Goal: Task Accomplishment & Management: Manage account settings

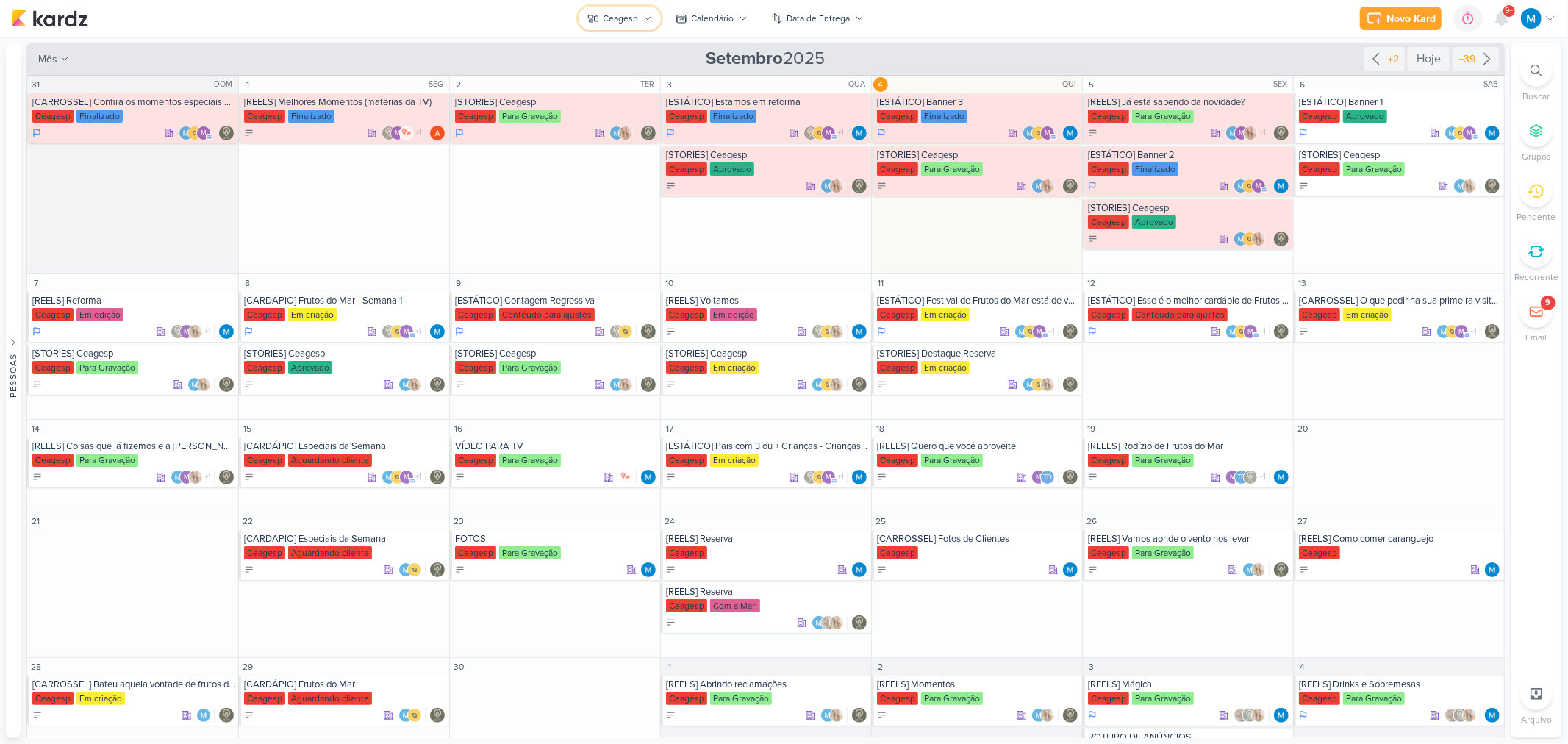
click at [641, 16] on button "Ceagesp" at bounding box center [619, 19] width 82 height 24
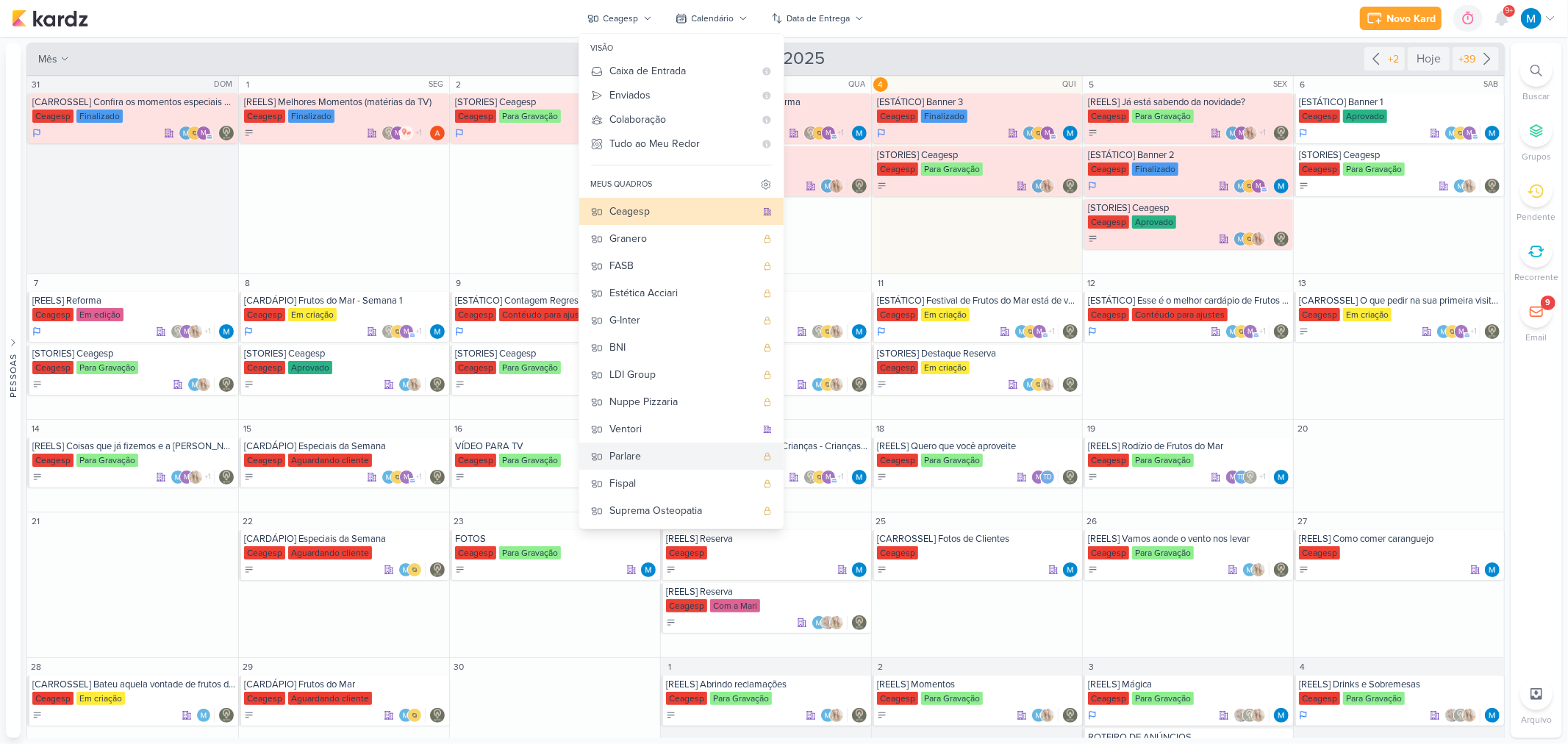
click at [647, 457] on div "Parlare" at bounding box center [683, 456] width 146 height 16
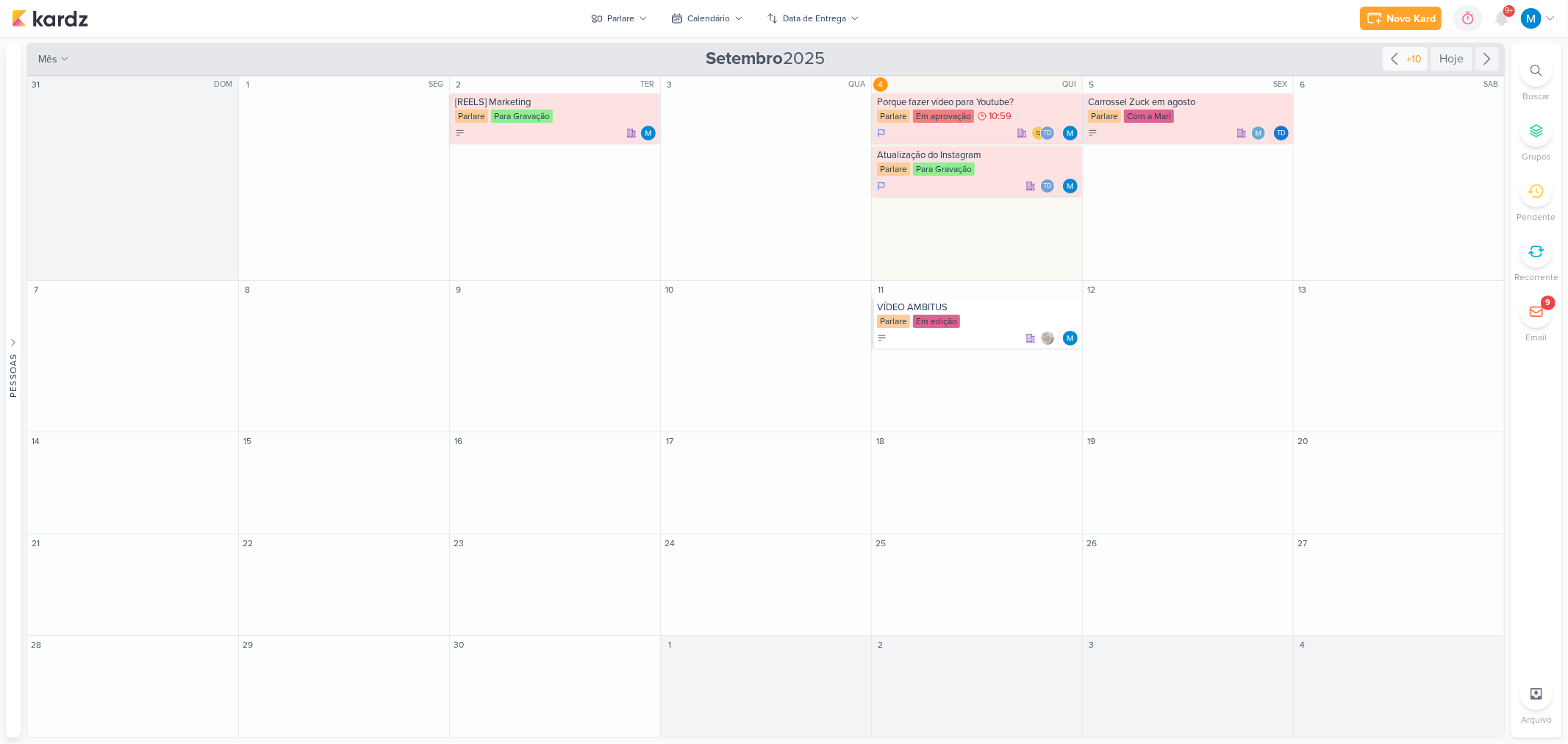
click at [1393, 55] on icon at bounding box center [1395, 58] width 18 height 18
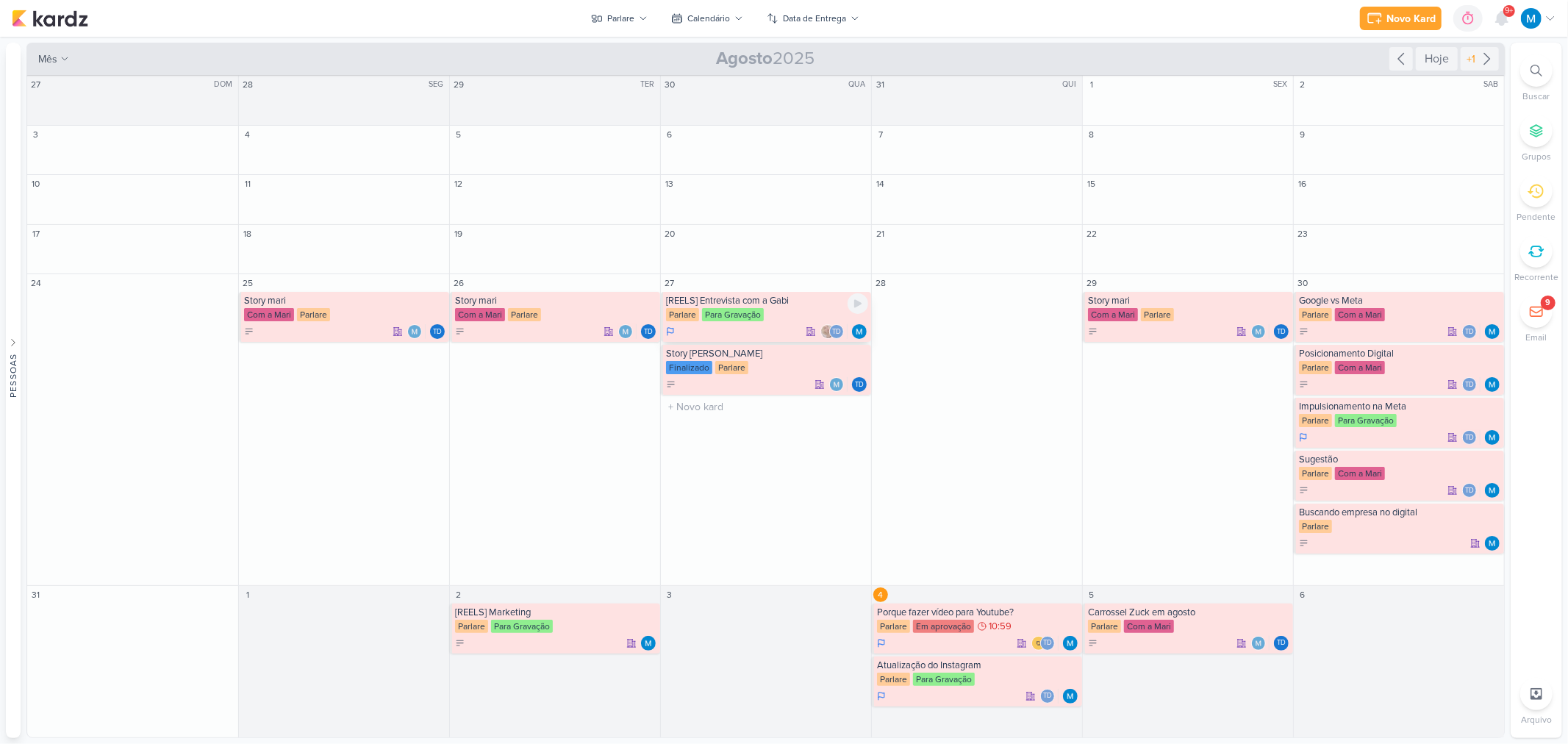
click at [755, 301] on div "[REELS] Entrevista com a Gabi" at bounding box center [767, 300] width 202 height 12
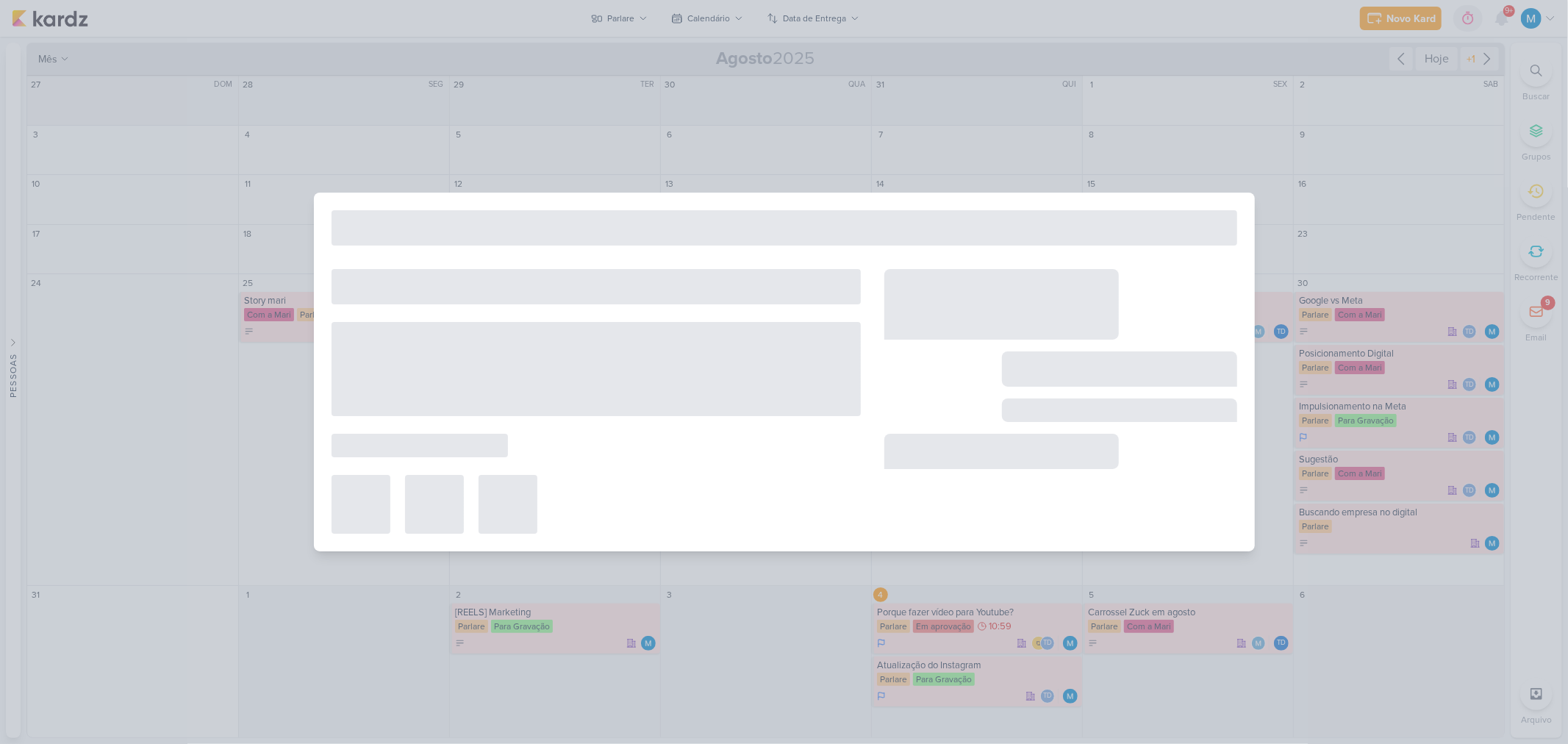
type input "[REELS] Entrevista com a Gabi"
type input "27 de agosto de 2025 às 23:59"
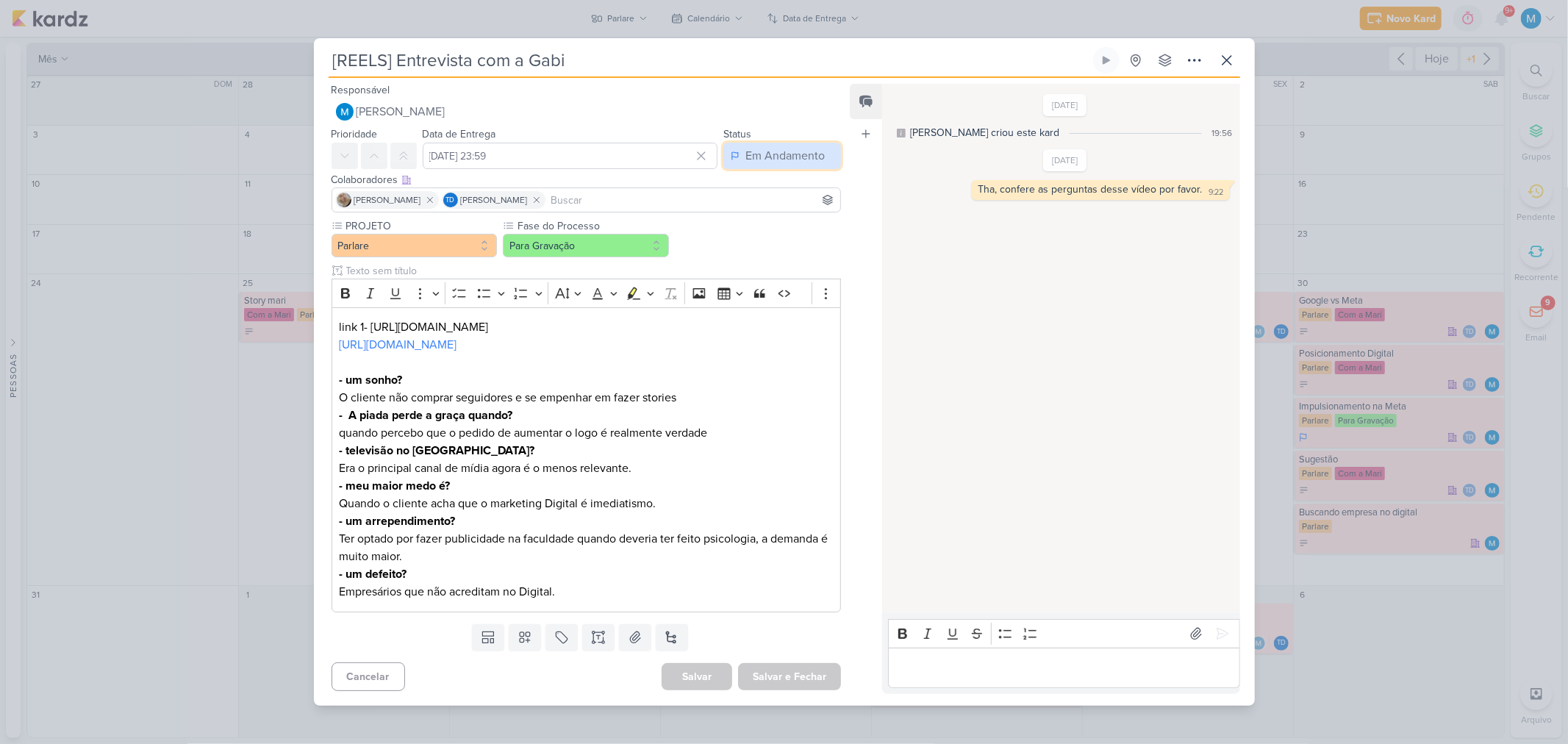
click at [793, 155] on div "Em Andamento" at bounding box center [785, 156] width 79 height 18
click at [785, 204] on button "Finalizado" at bounding box center [775, 213] width 131 height 24
click at [806, 681] on button "Salvar e Fechar" at bounding box center [790, 676] width 103 height 27
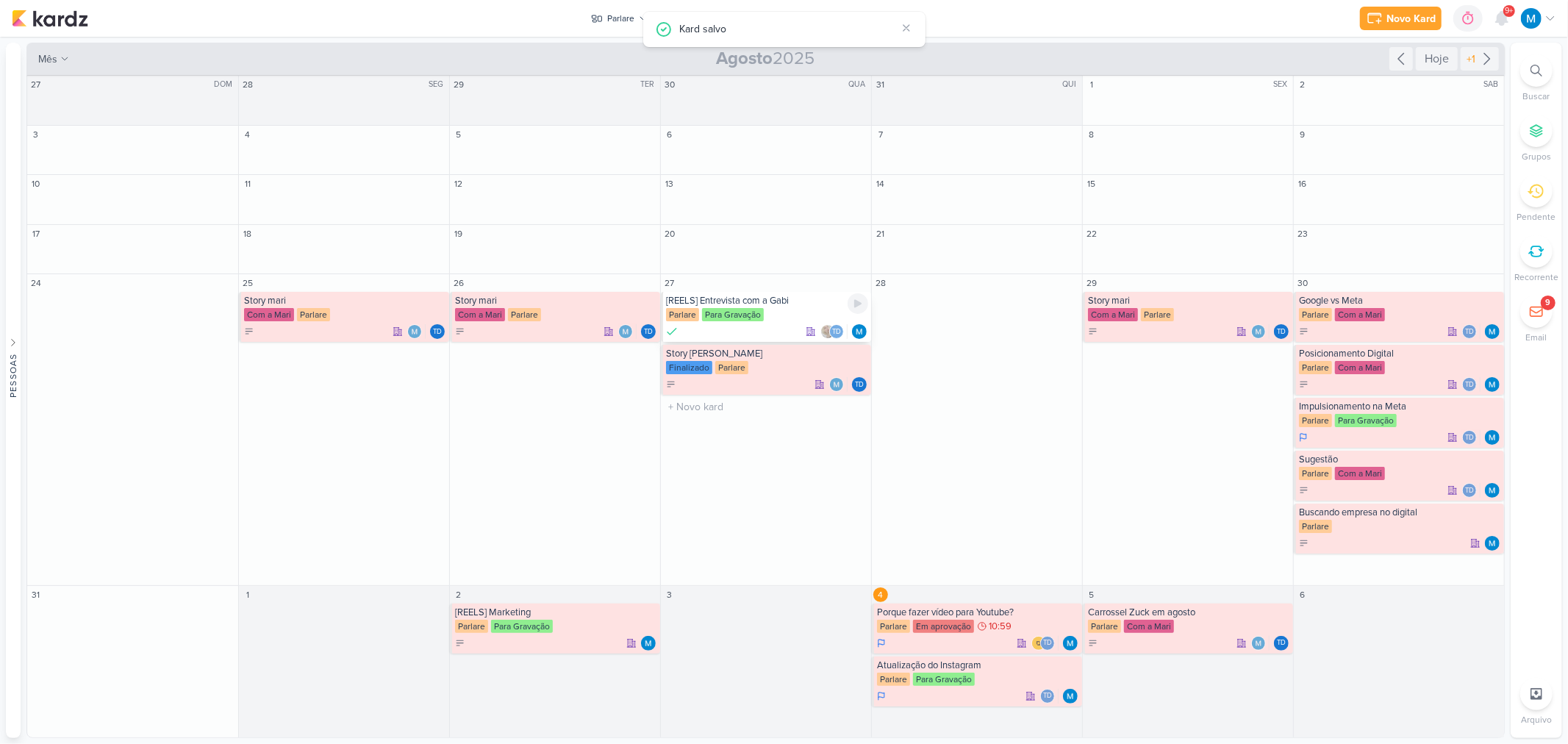
click at [768, 305] on div "[REELS] Entrevista com a Gabi" at bounding box center [767, 300] width 202 height 12
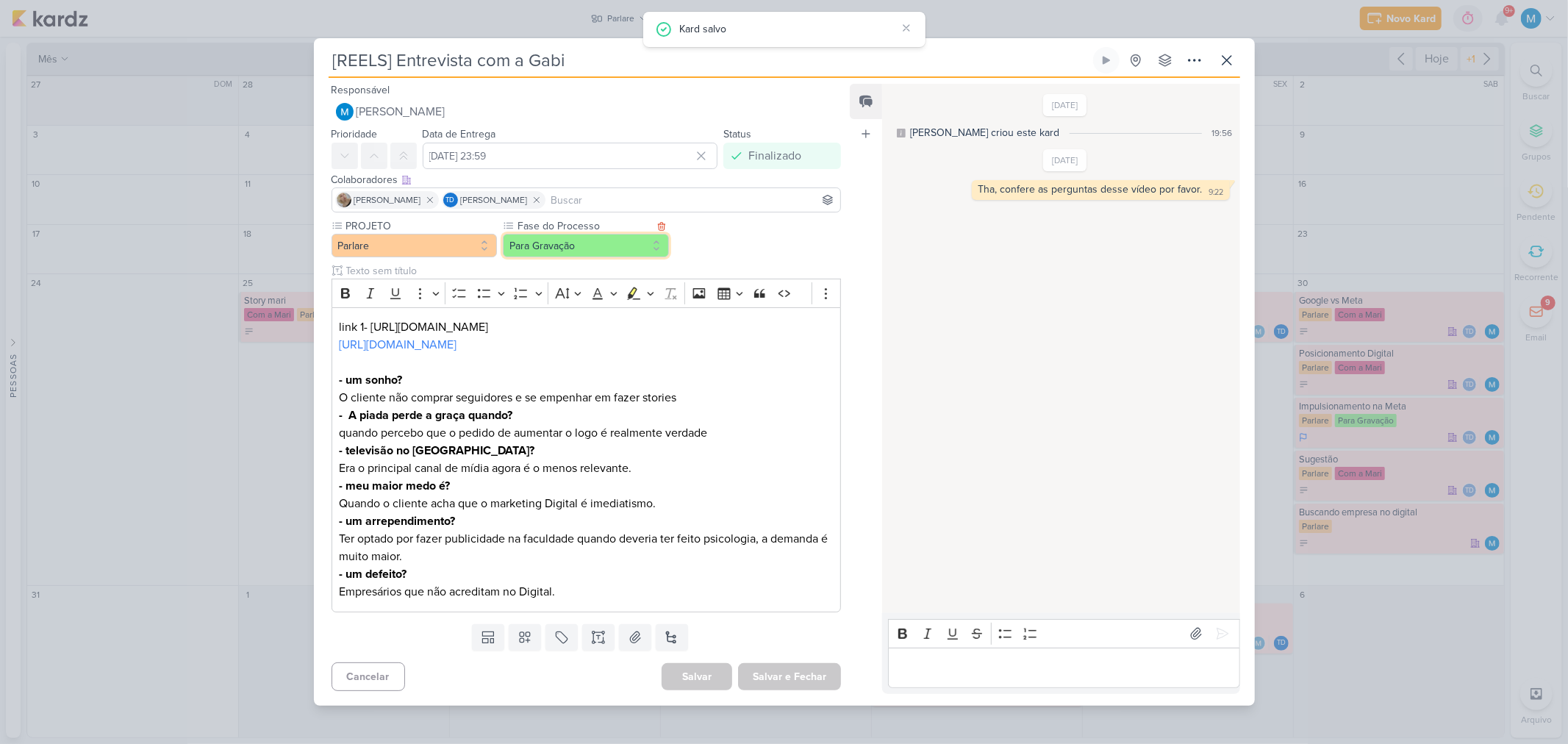
click at [559, 245] on button "Para Gravação" at bounding box center [586, 246] width 167 height 24
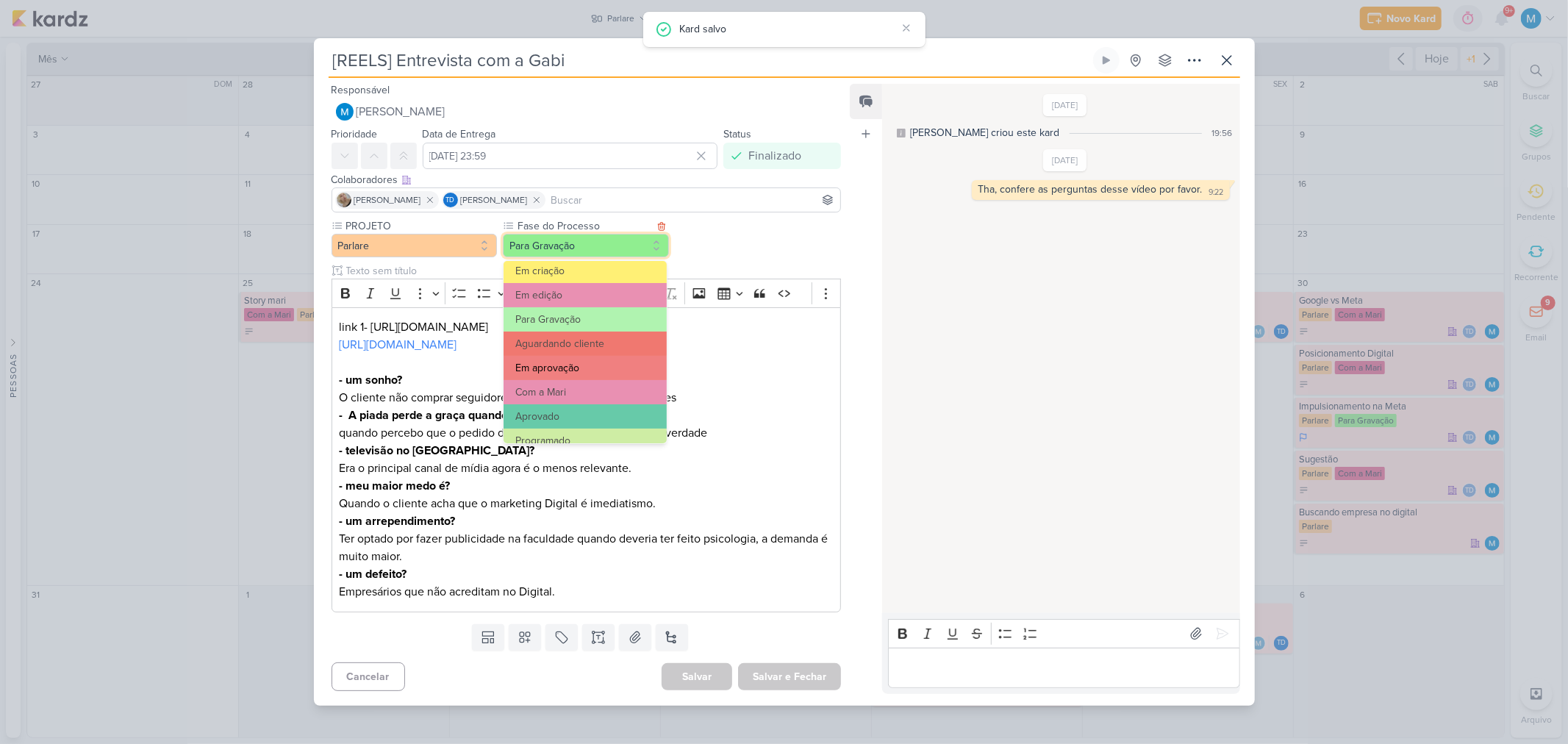
scroll to position [142, 0]
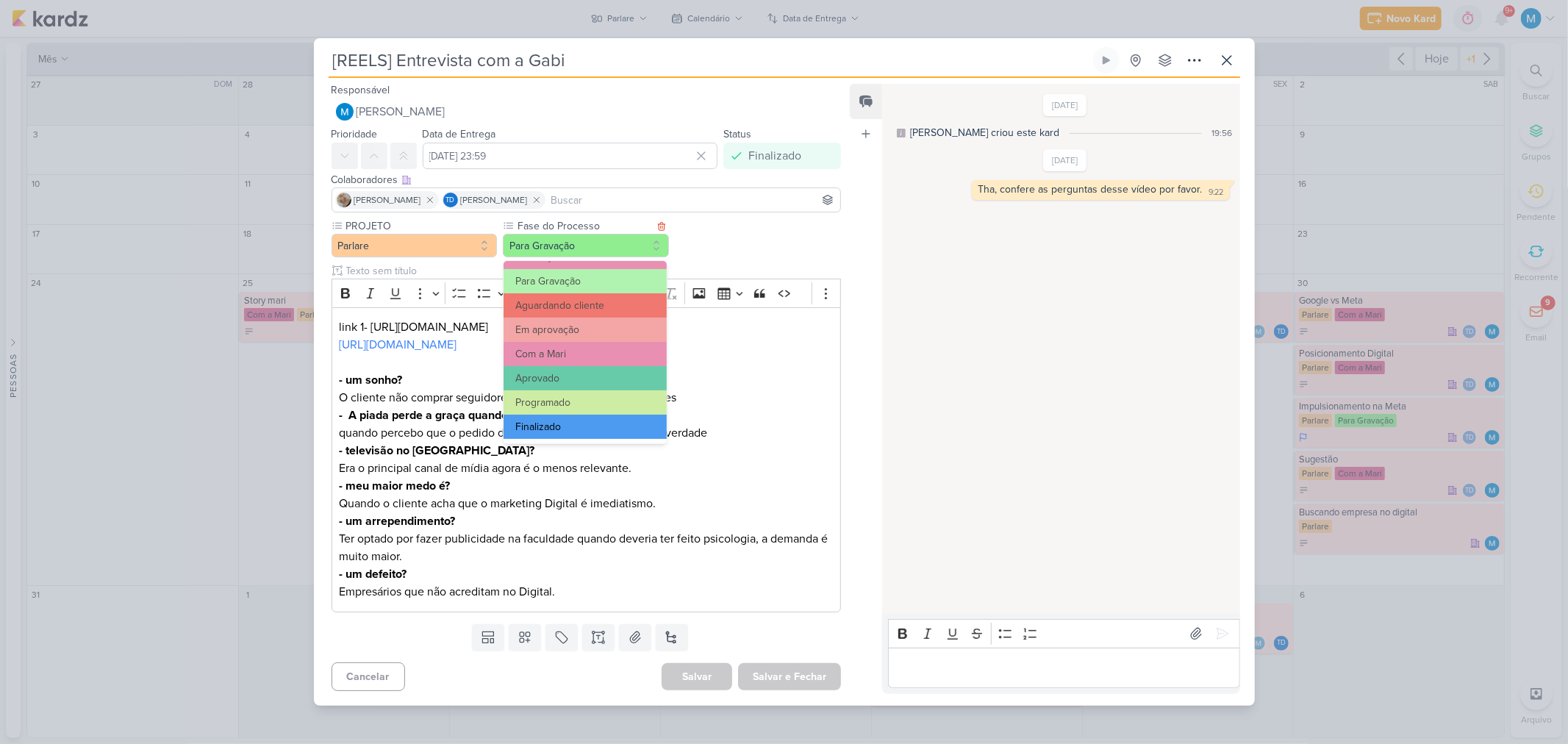
click at [563, 424] on button "Finalizado" at bounding box center [585, 426] width 163 height 24
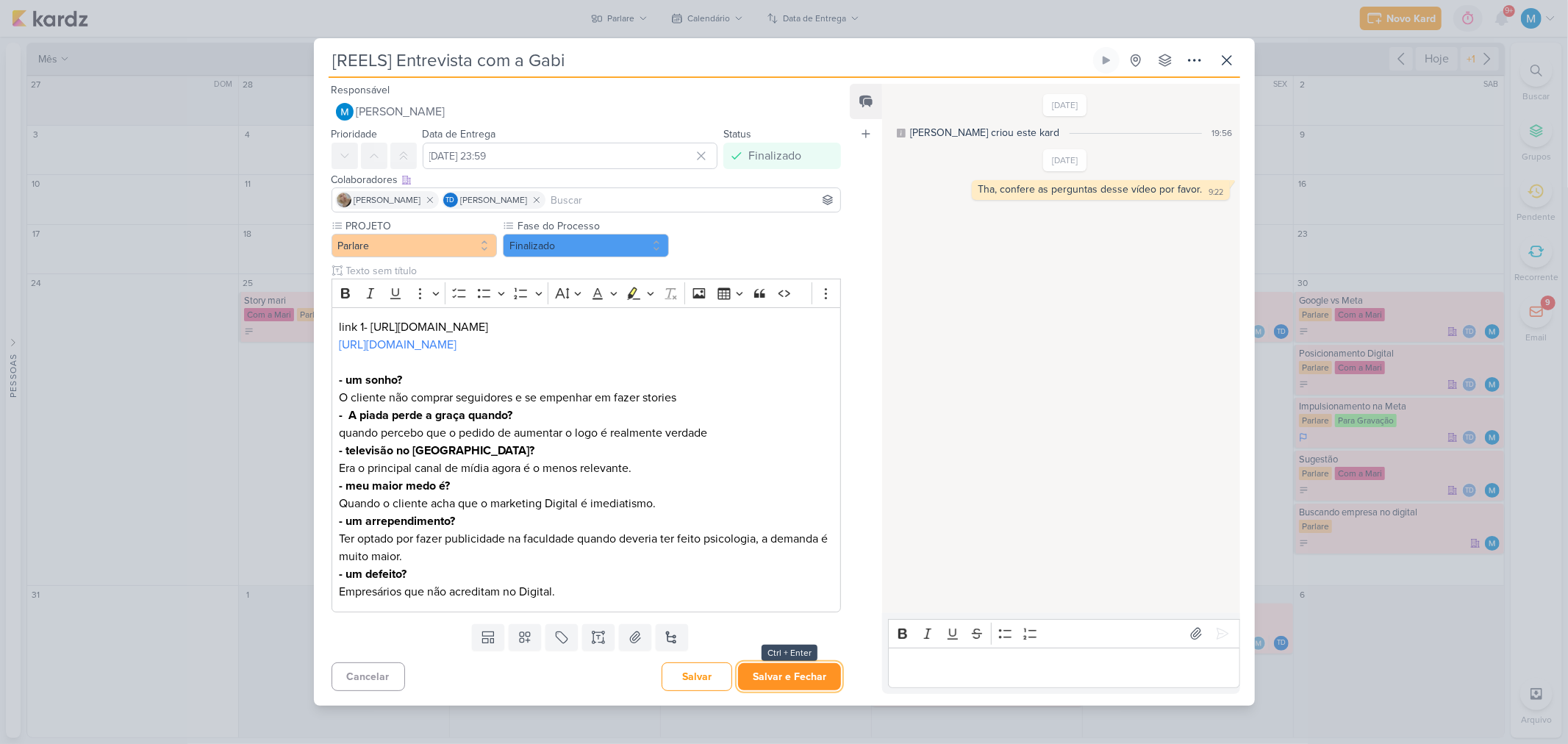
click at [789, 673] on button "Salvar e Fechar" at bounding box center [790, 676] width 103 height 27
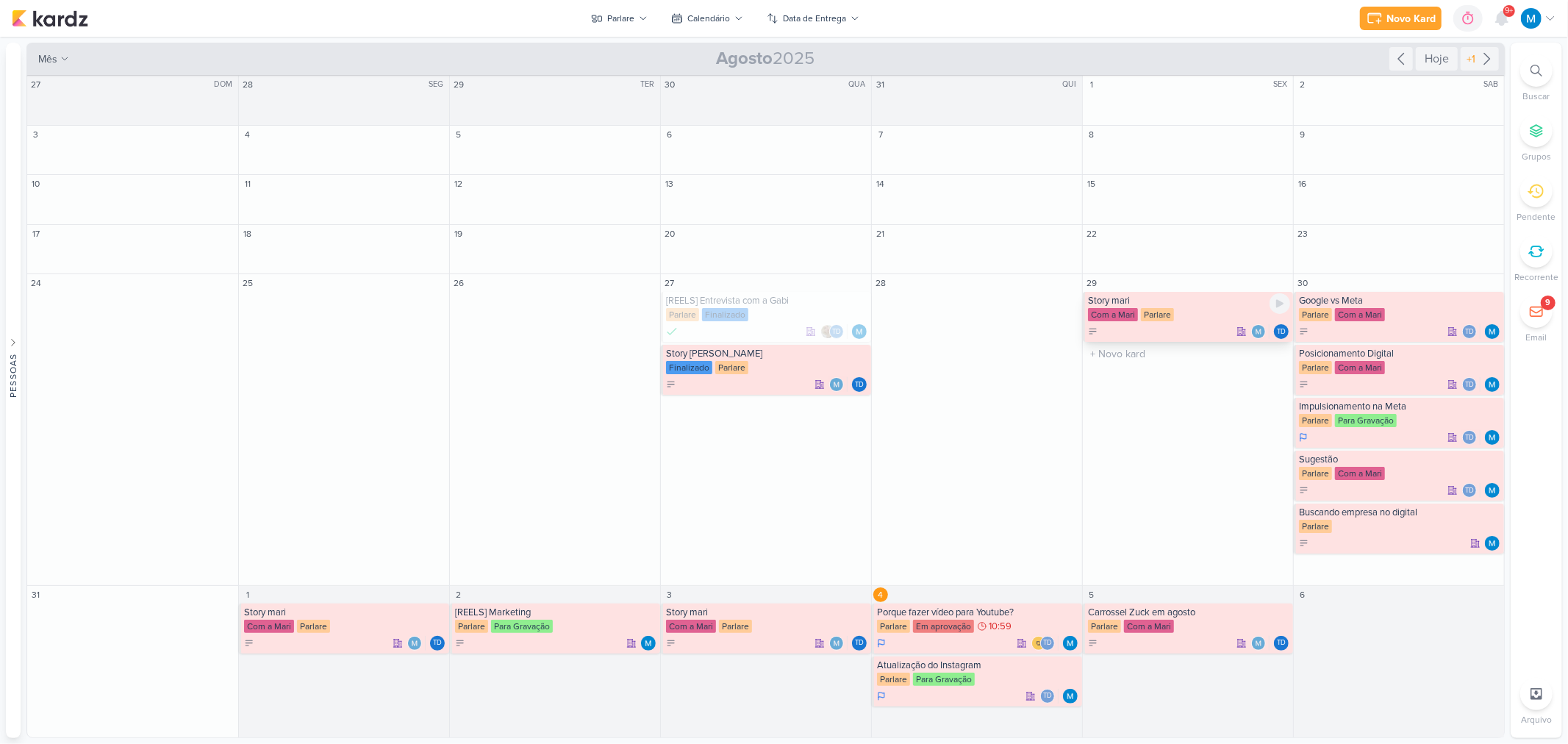
click at [1179, 306] on div "Story mari Com a Mari Parlare Td" at bounding box center [1188, 316] width 210 height 50
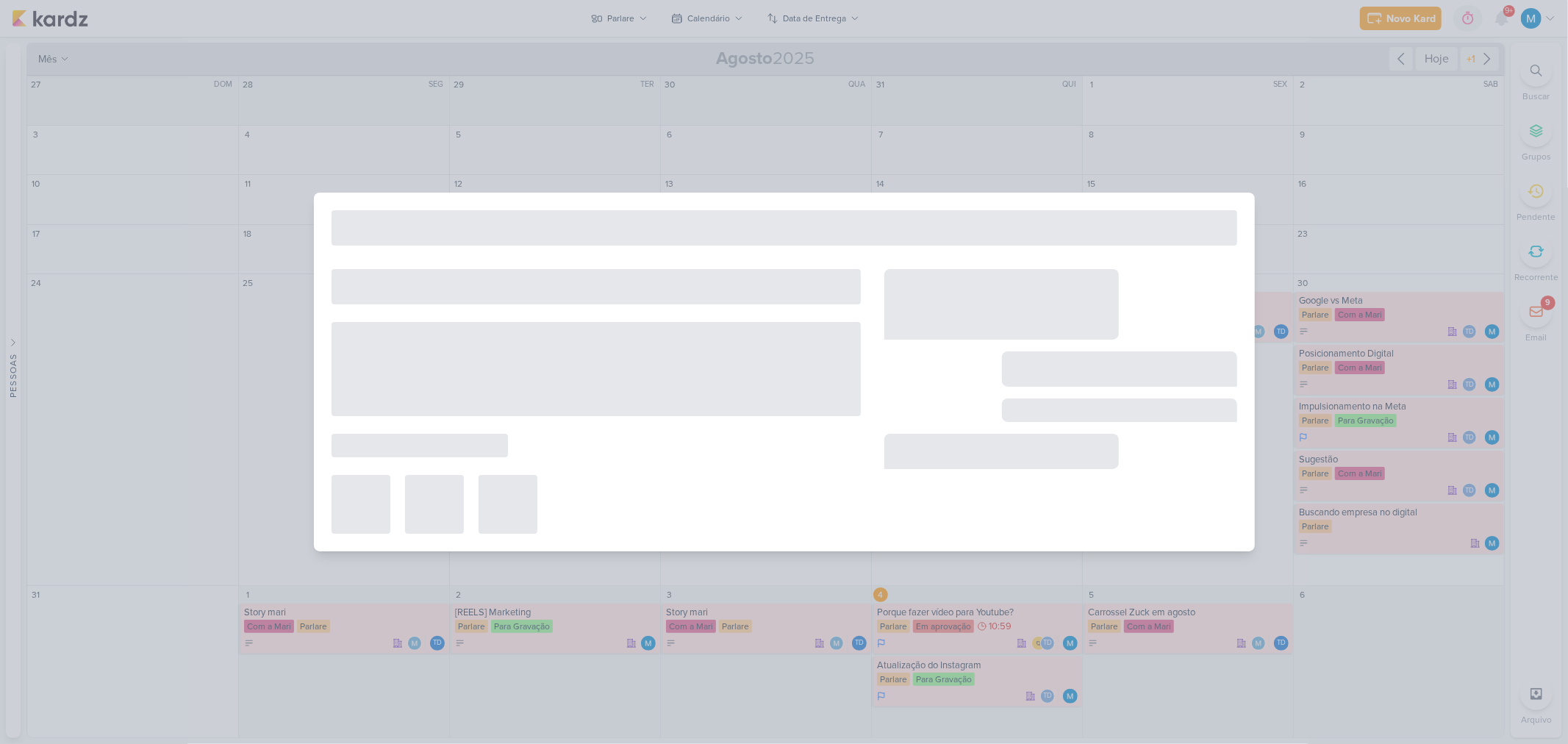
type input "Story mari"
type input "29 de agosto de 2025 às 23:59"
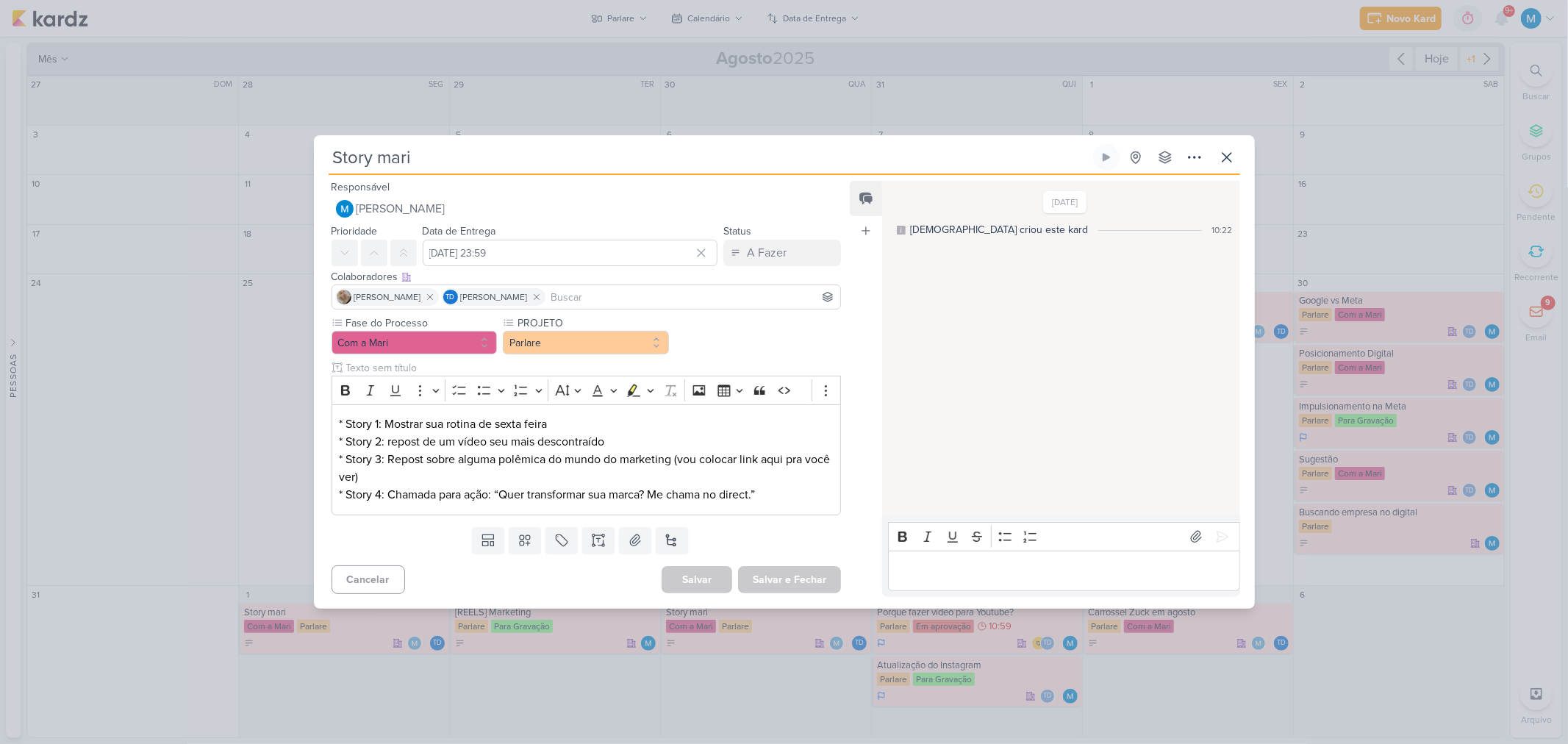
drag, startPoint x: 1363, startPoint y: 125, endPoint x: 1353, endPoint y: 126, distance: 10.0
click at [1362, 125] on div "Story mari Criado por Thais" at bounding box center [784, 372] width 1568 height 744
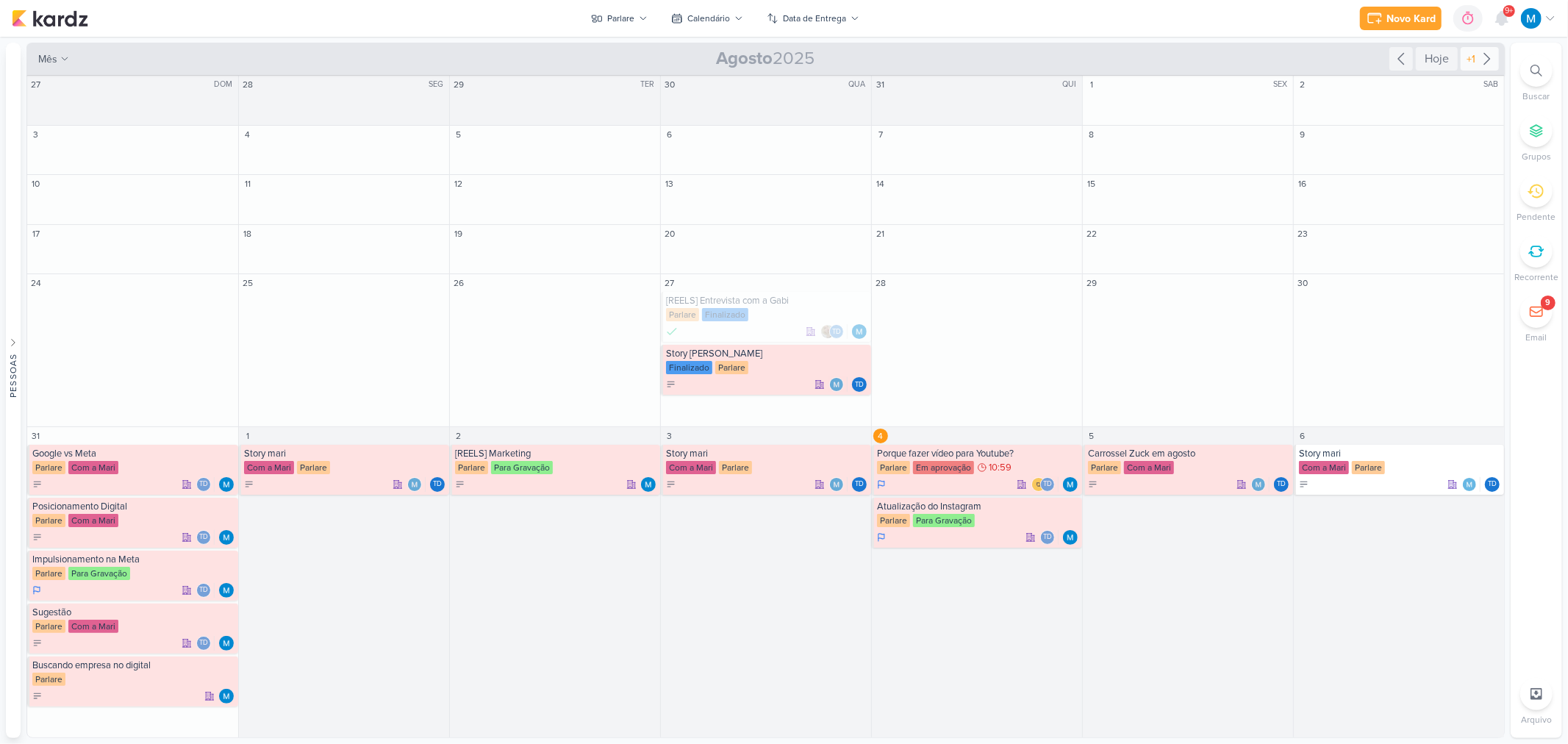
click at [1483, 52] on icon at bounding box center [1488, 58] width 18 height 18
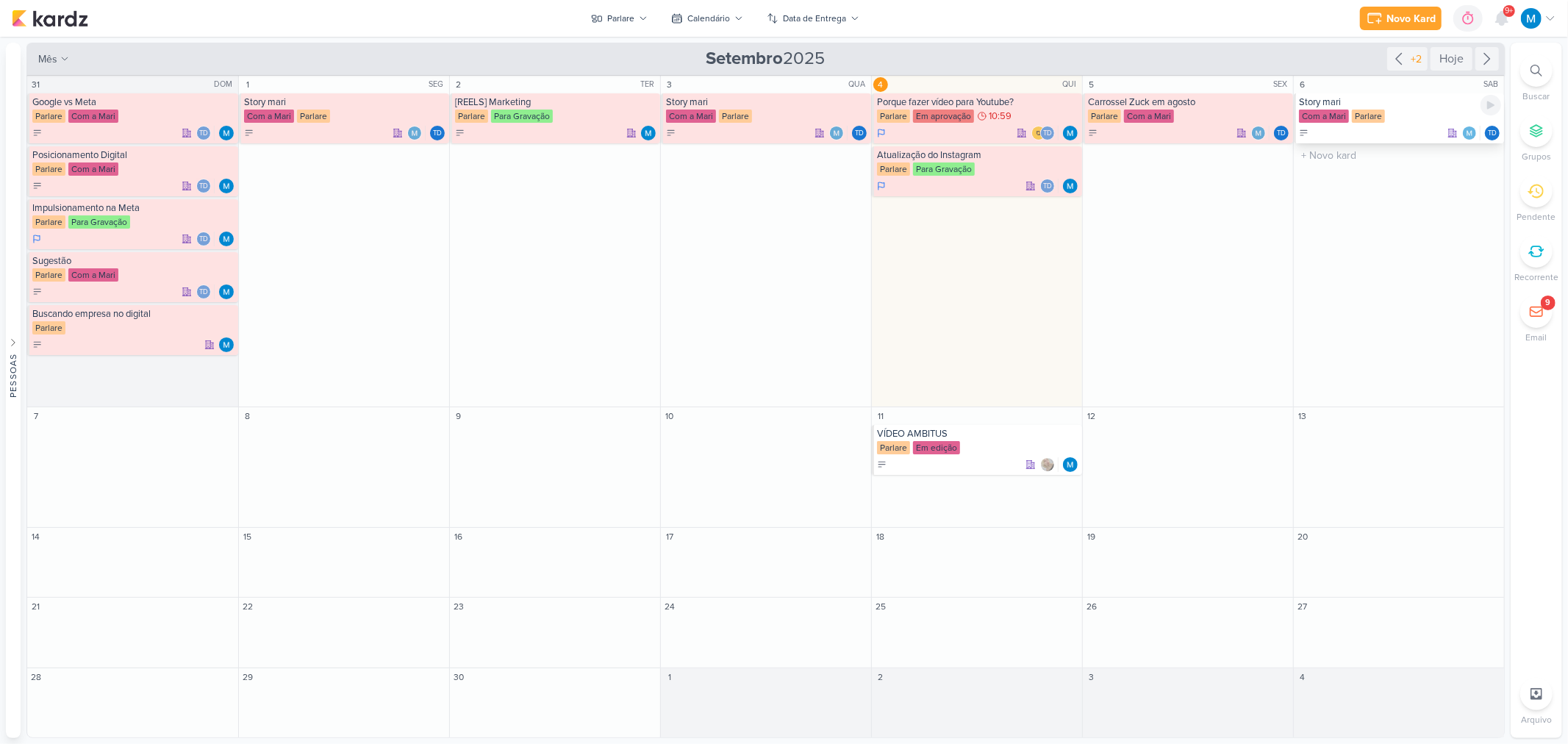
click at [1345, 106] on div "Story mari" at bounding box center [1400, 102] width 202 height 12
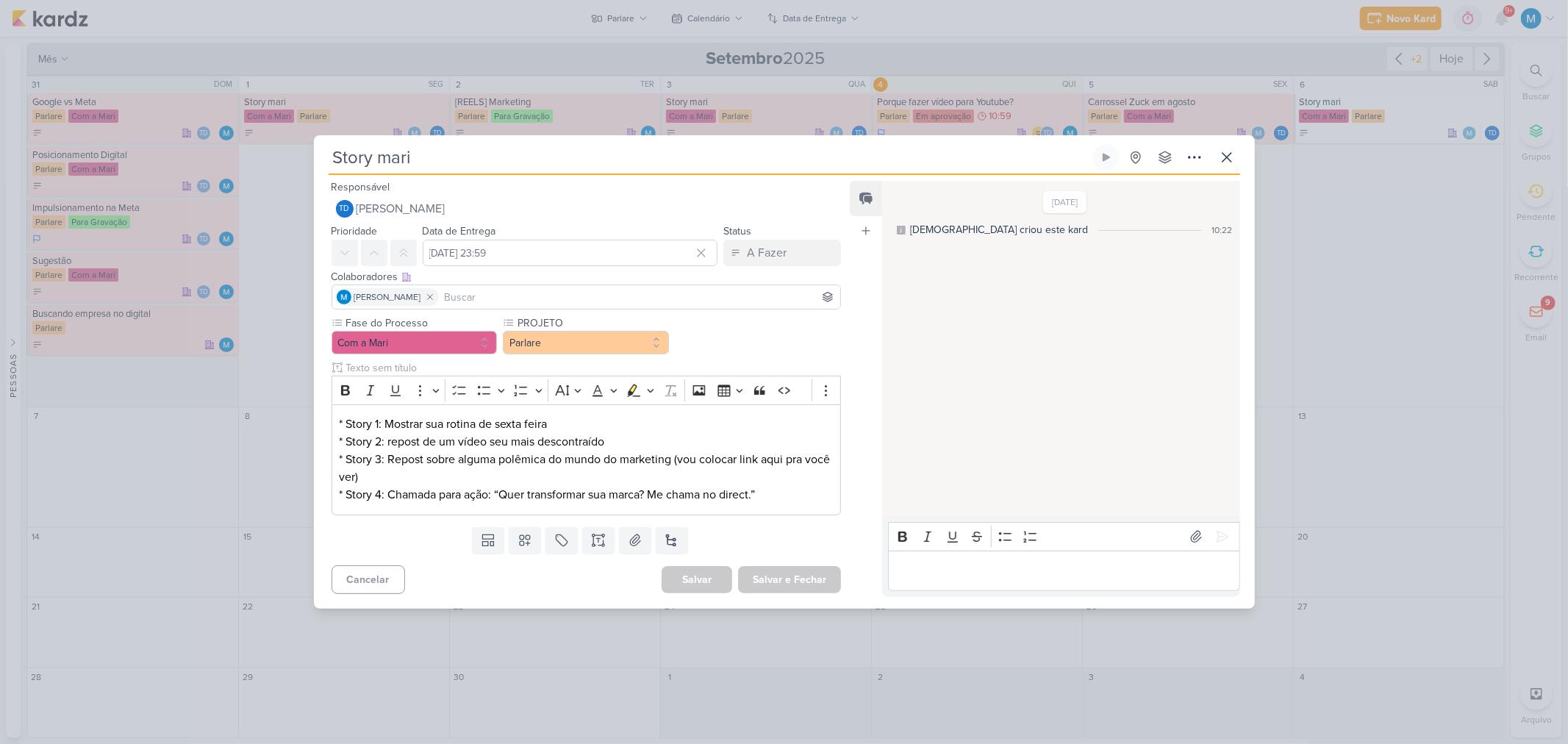
click at [925, 587] on div "Editor editing area: main" at bounding box center [1064, 571] width 352 height 41
click at [466, 336] on button "Com a Mari" at bounding box center [415, 343] width 167 height 24
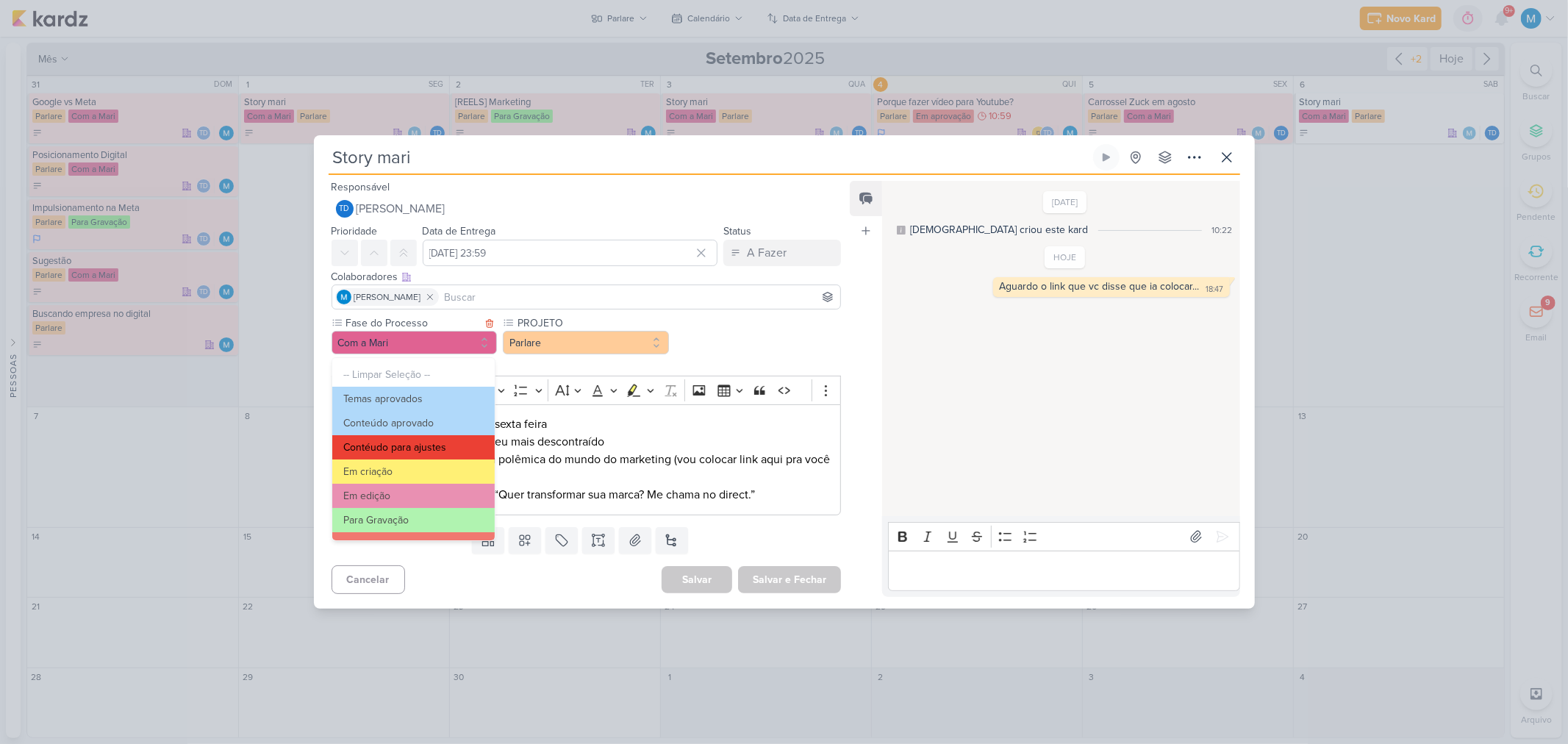
click at [440, 442] on button "Contéudo para ajustes" at bounding box center [413, 447] width 163 height 24
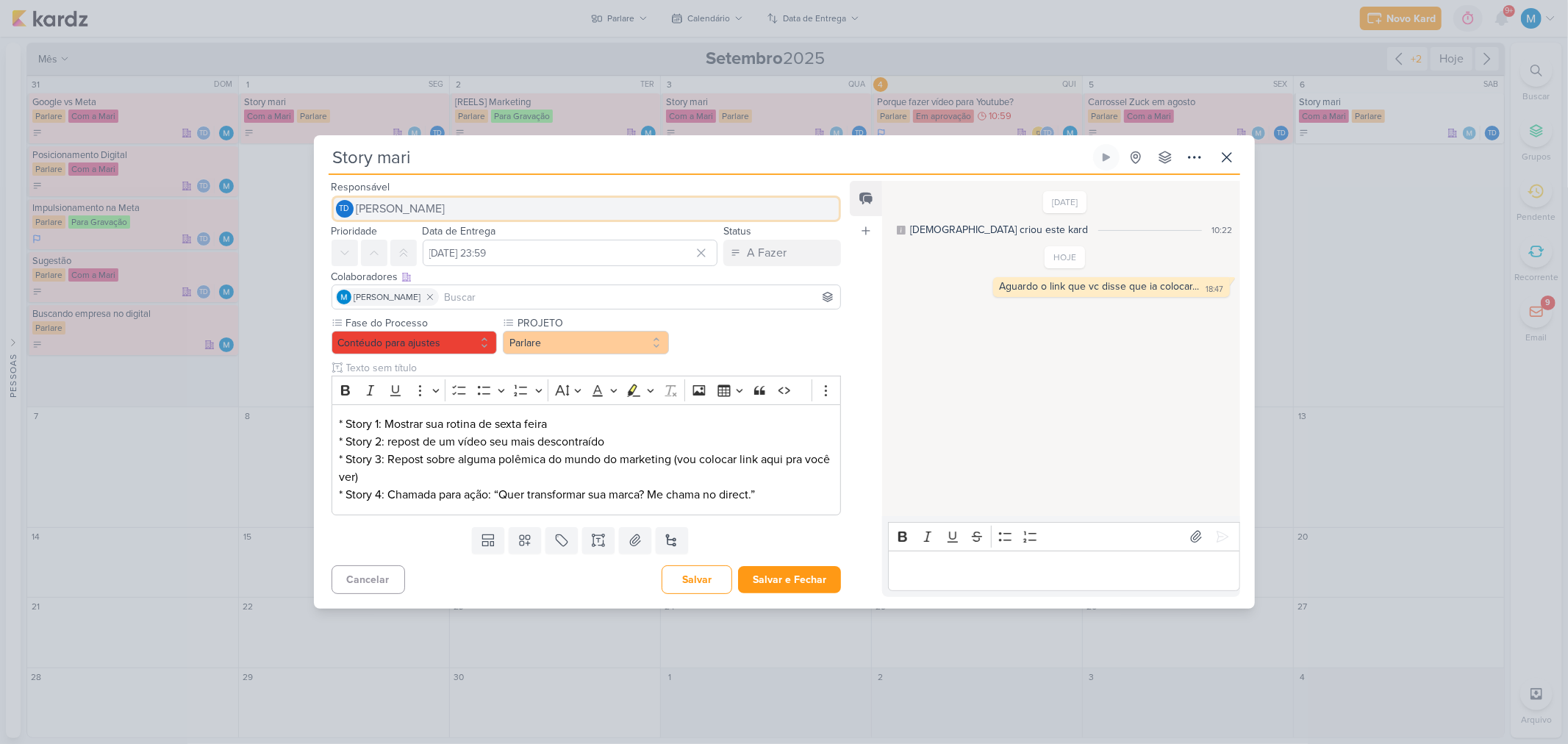
click at [427, 206] on span "[PERSON_NAME]" at bounding box center [401, 209] width 89 height 18
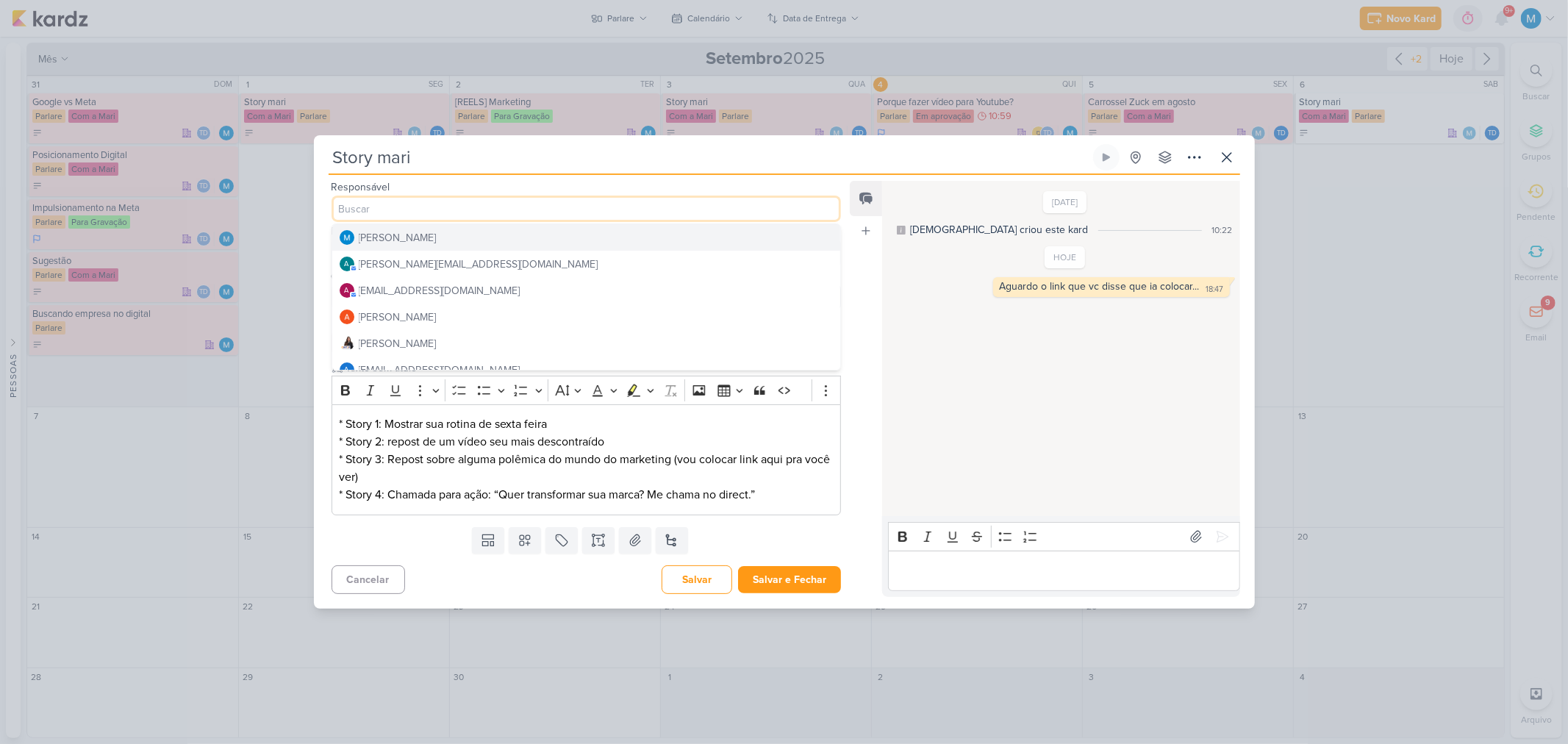
click at [437, 233] on div "[PERSON_NAME]" at bounding box center [397, 238] width 78 height 16
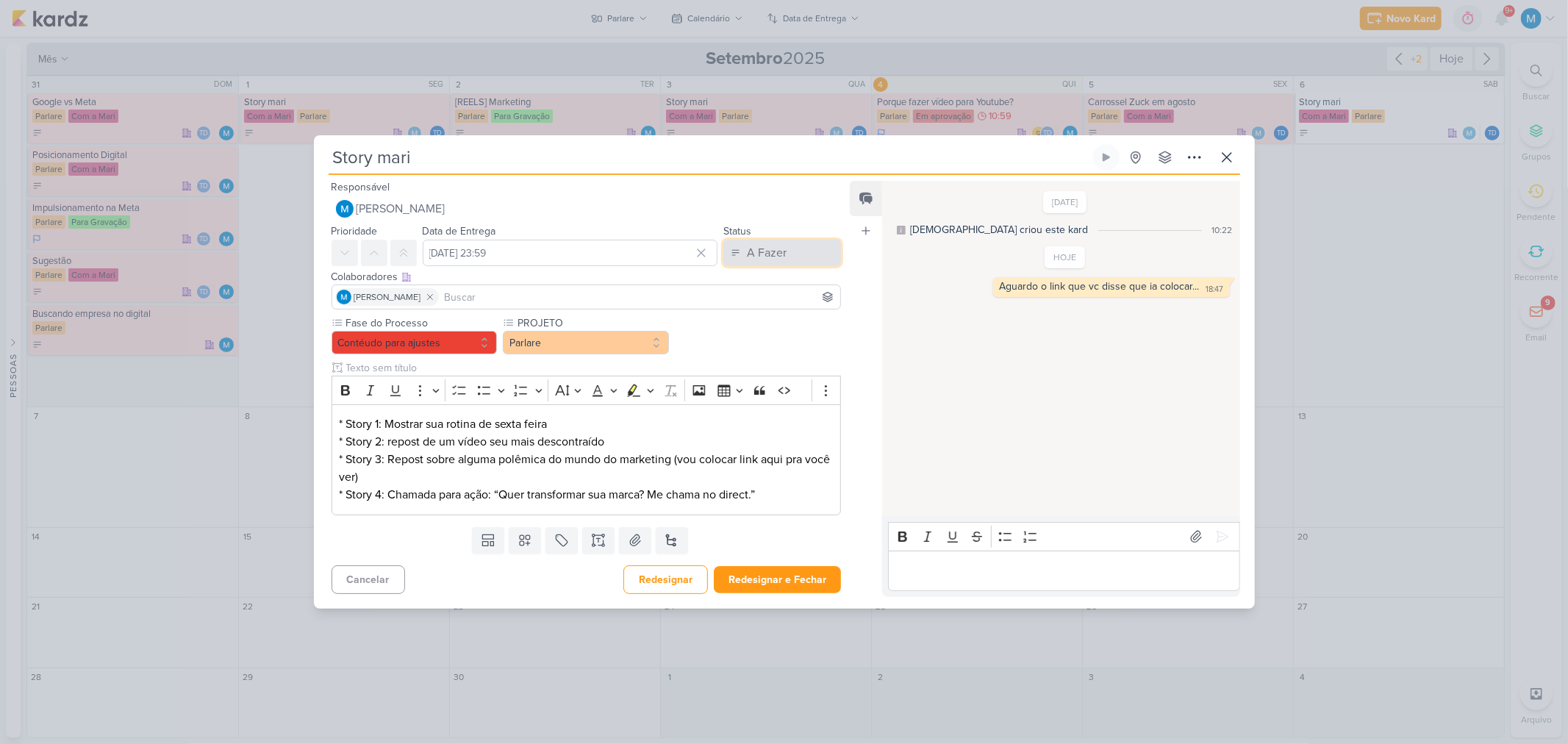
click at [806, 249] on button "A Fazer" at bounding box center [782, 253] width 118 height 27
click at [788, 332] on div "Em Andamento" at bounding box center [770, 335] width 69 height 16
click at [655, 302] on input at bounding box center [640, 297] width 396 height 18
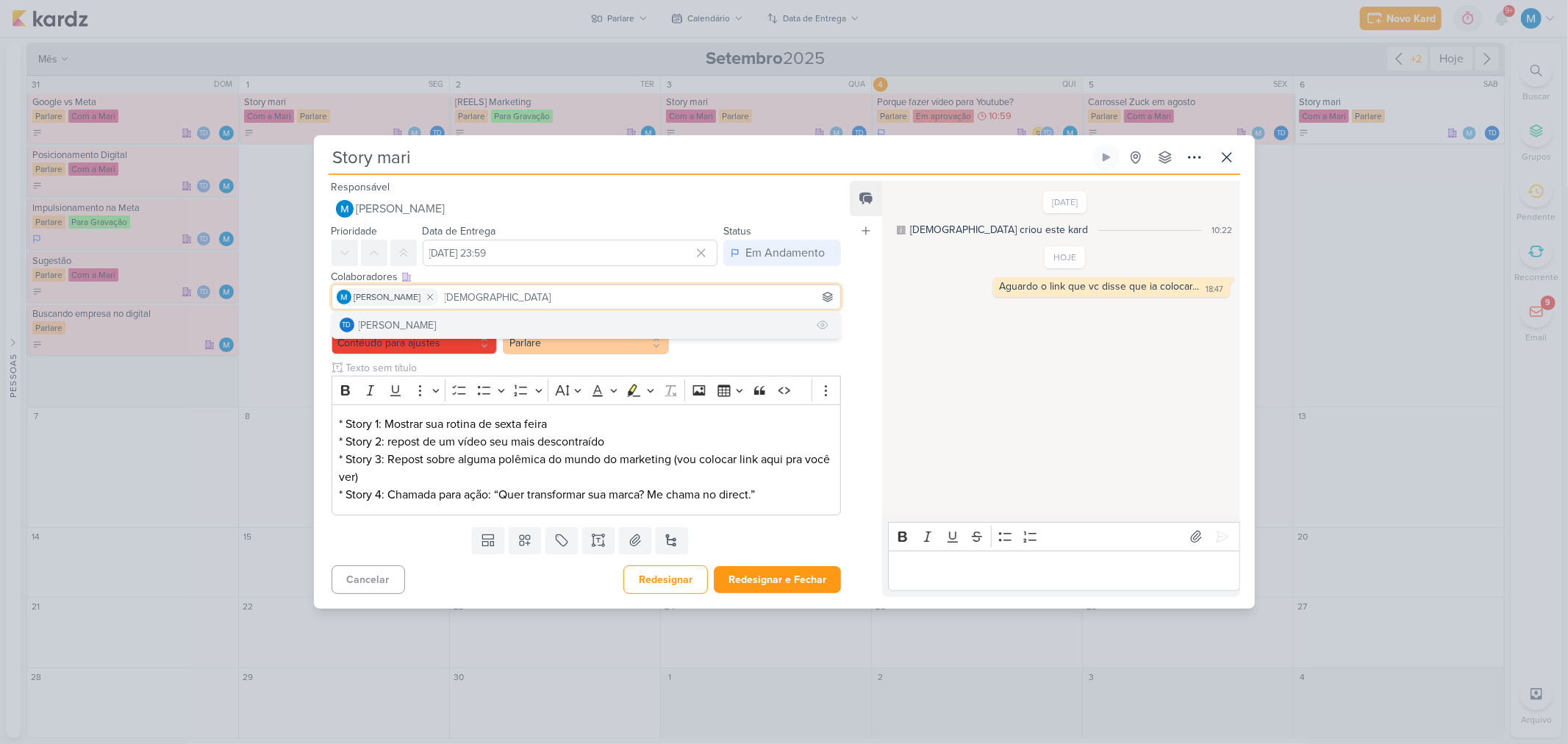
type input "thais"
drag, startPoint x: 465, startPoint y: 323, endPoint x: 457, endPoint y: 317, distance: 10.0
click at [463, 322] on button "Td Thais de carvalho" at bounding box center [586, 325] width 508 height 27
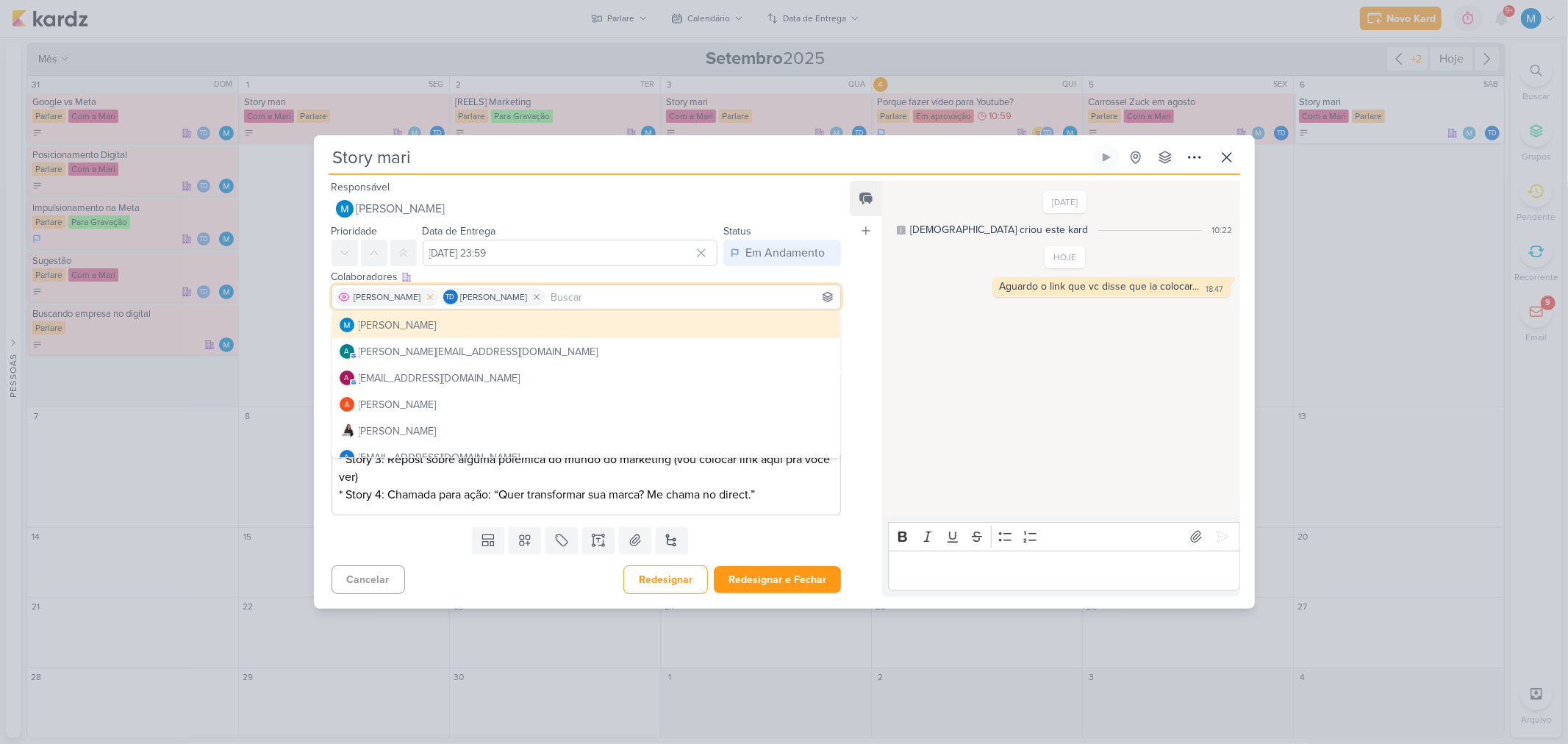
click at [435, 300] on icon at bounding box center [430, 296] width 10 height 10
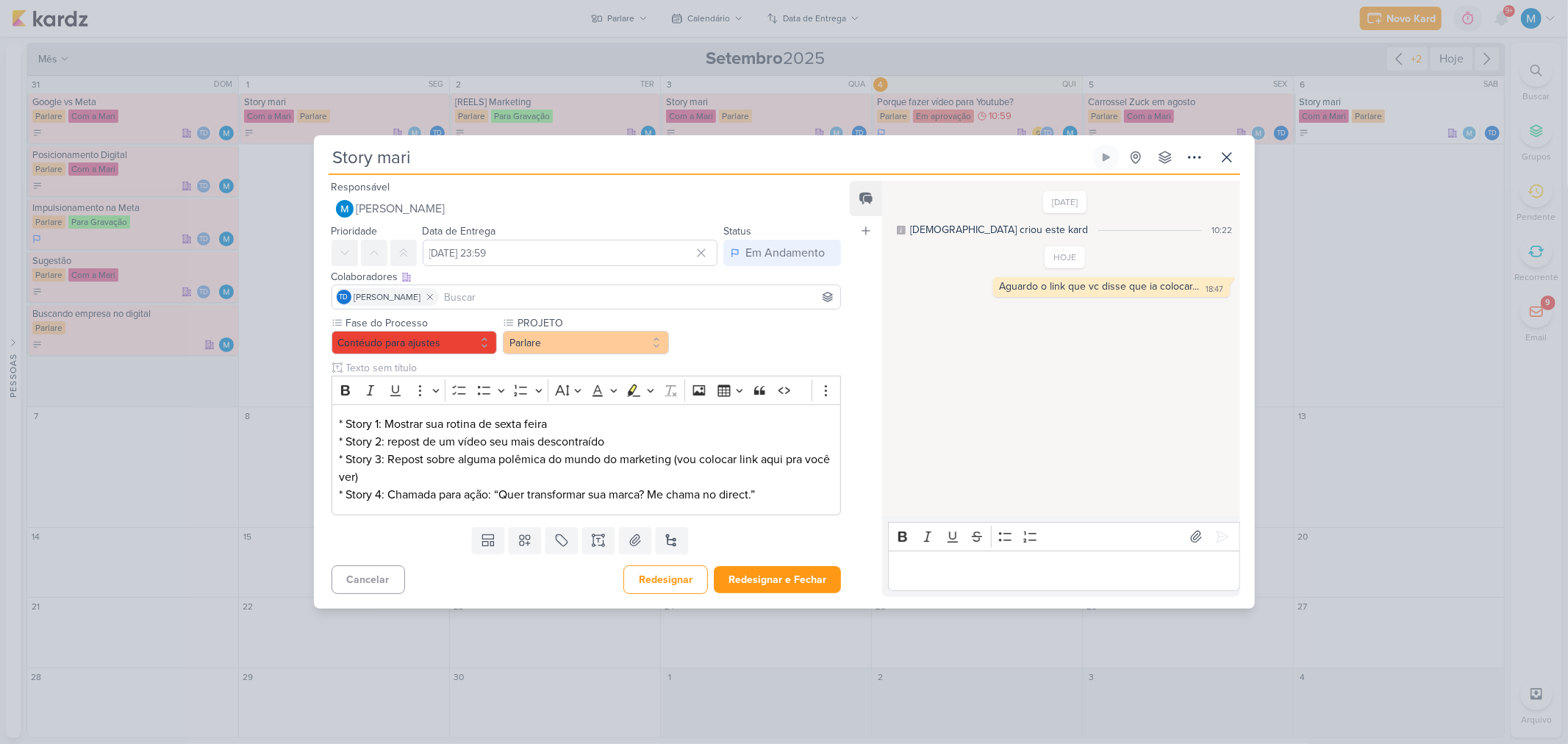
click at [869, 399] on div "Feed Atrelar email Solte o email para atrelar ao kard" at bounding box center [865, 387] width 33 height 415
click at [795, 585] on button "Redesignar e Fechar" at bounding box center [777, 579] width 127 height 27
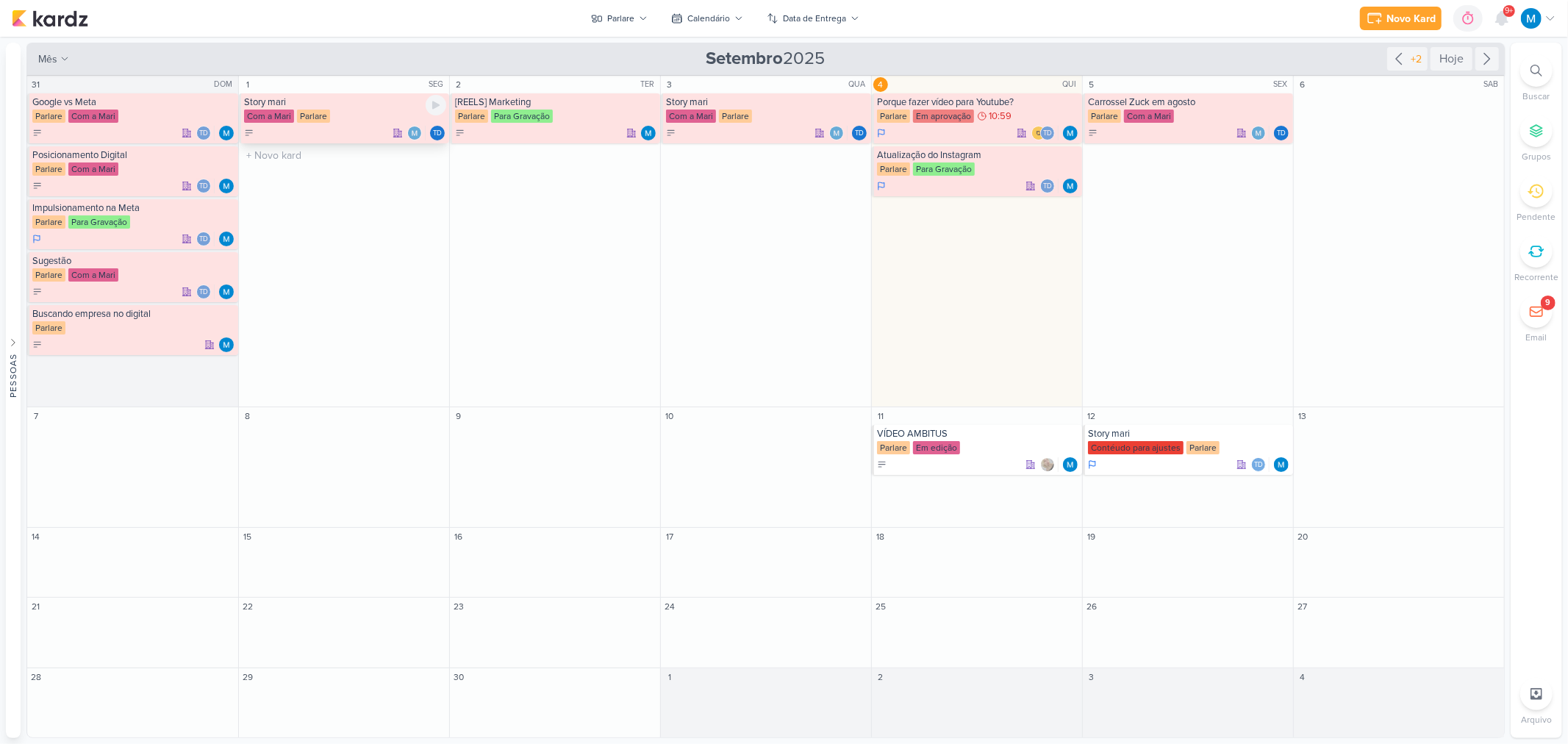
click at [378, 115] on div "Com a Mari Parlare" at bounding box center [345, 117] width 202 height 15
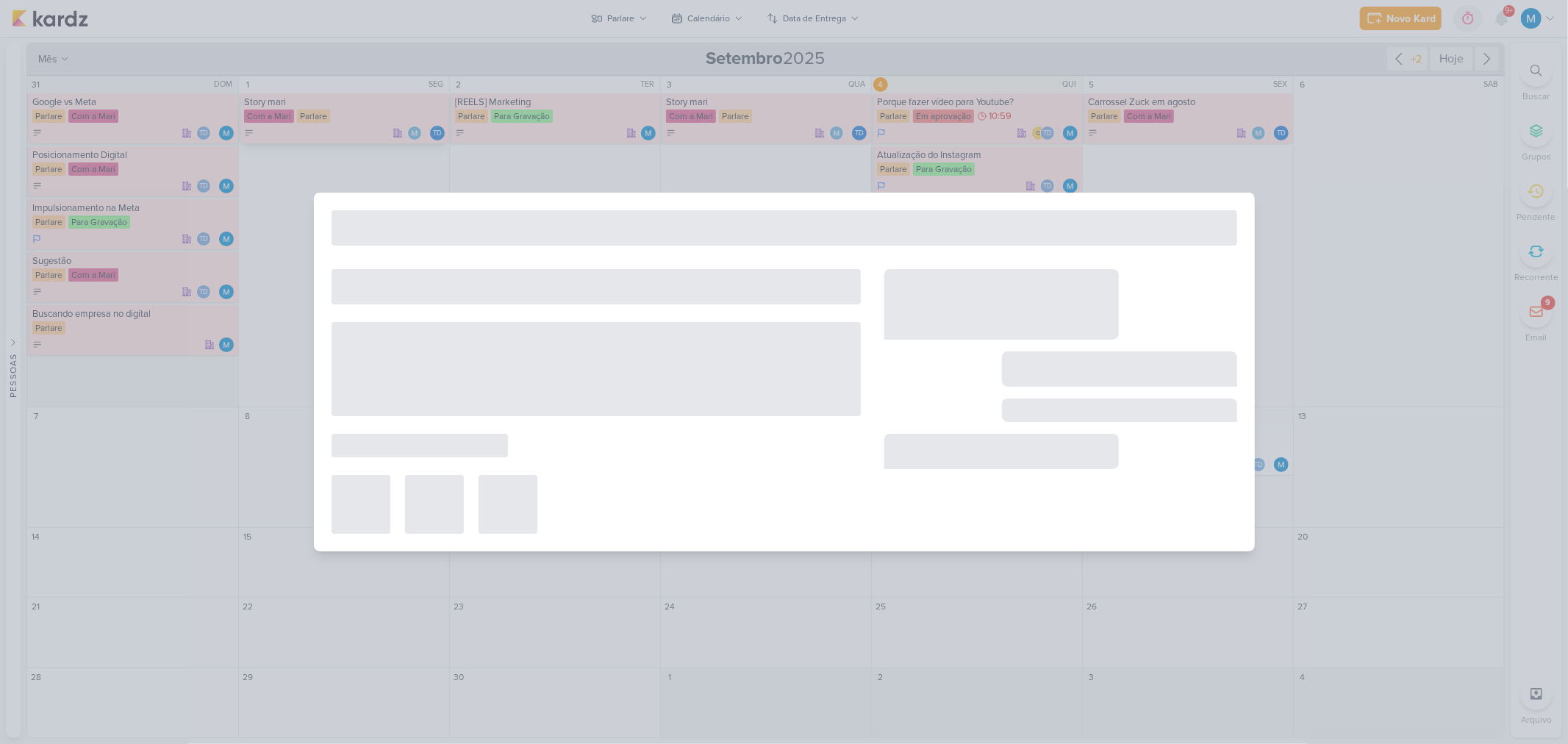
type input "1 de setembro de 2025 às 23:59"
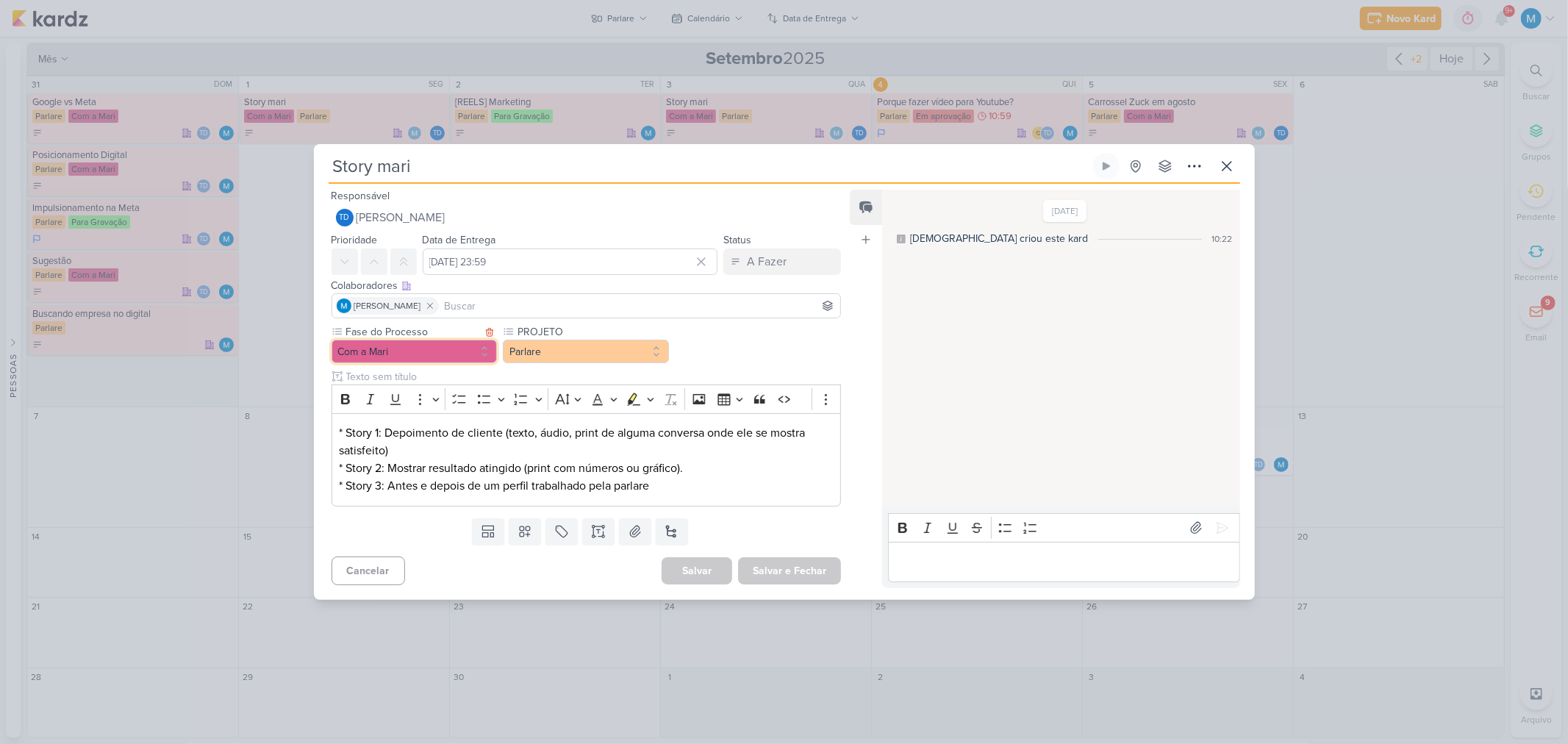
click at [425, 349] on button "Com a Mari" at bounding box center [415, 352] width 167 height 24
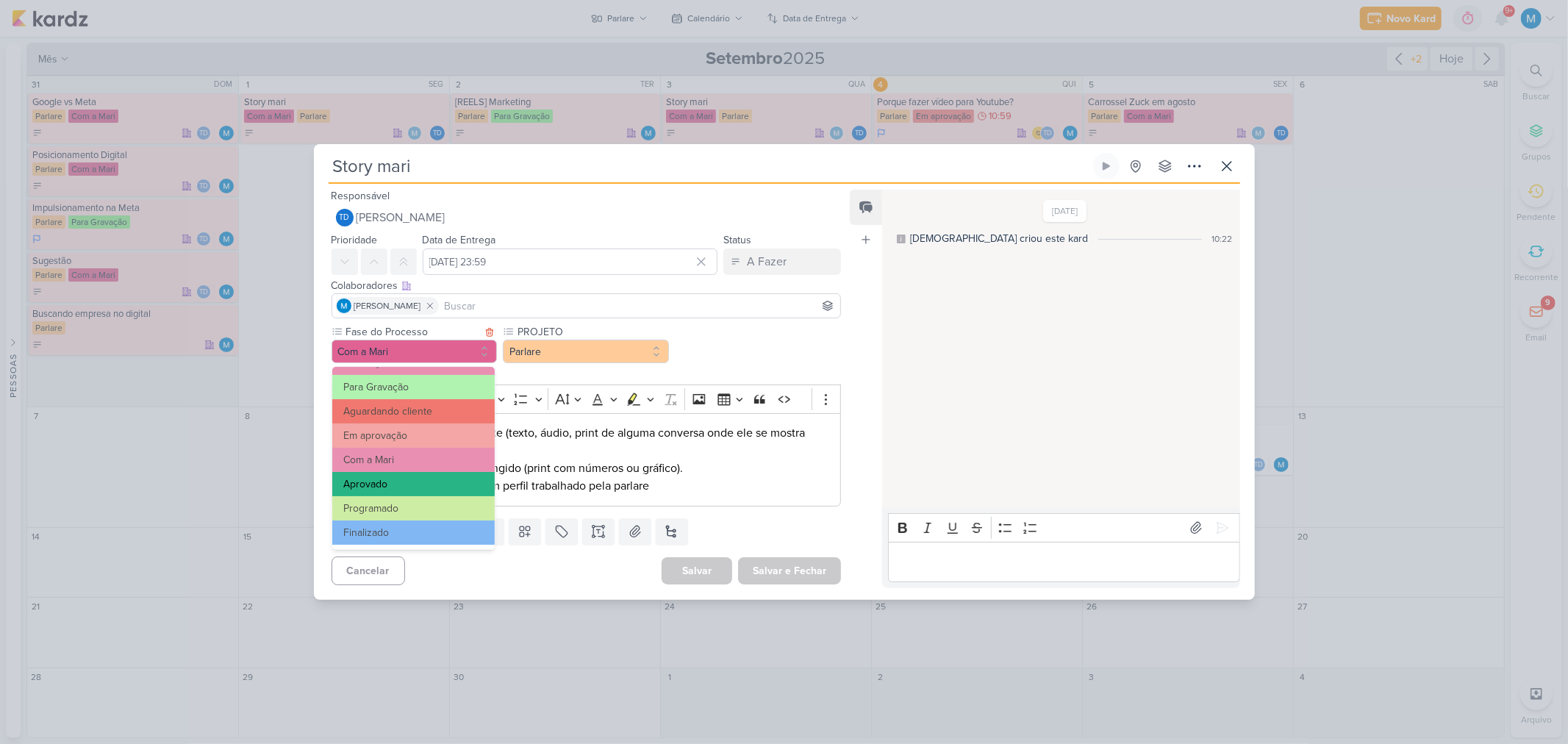
click at [411, 473] on button "Aprovado" at bounding box center [413, 483] width 163 height 24
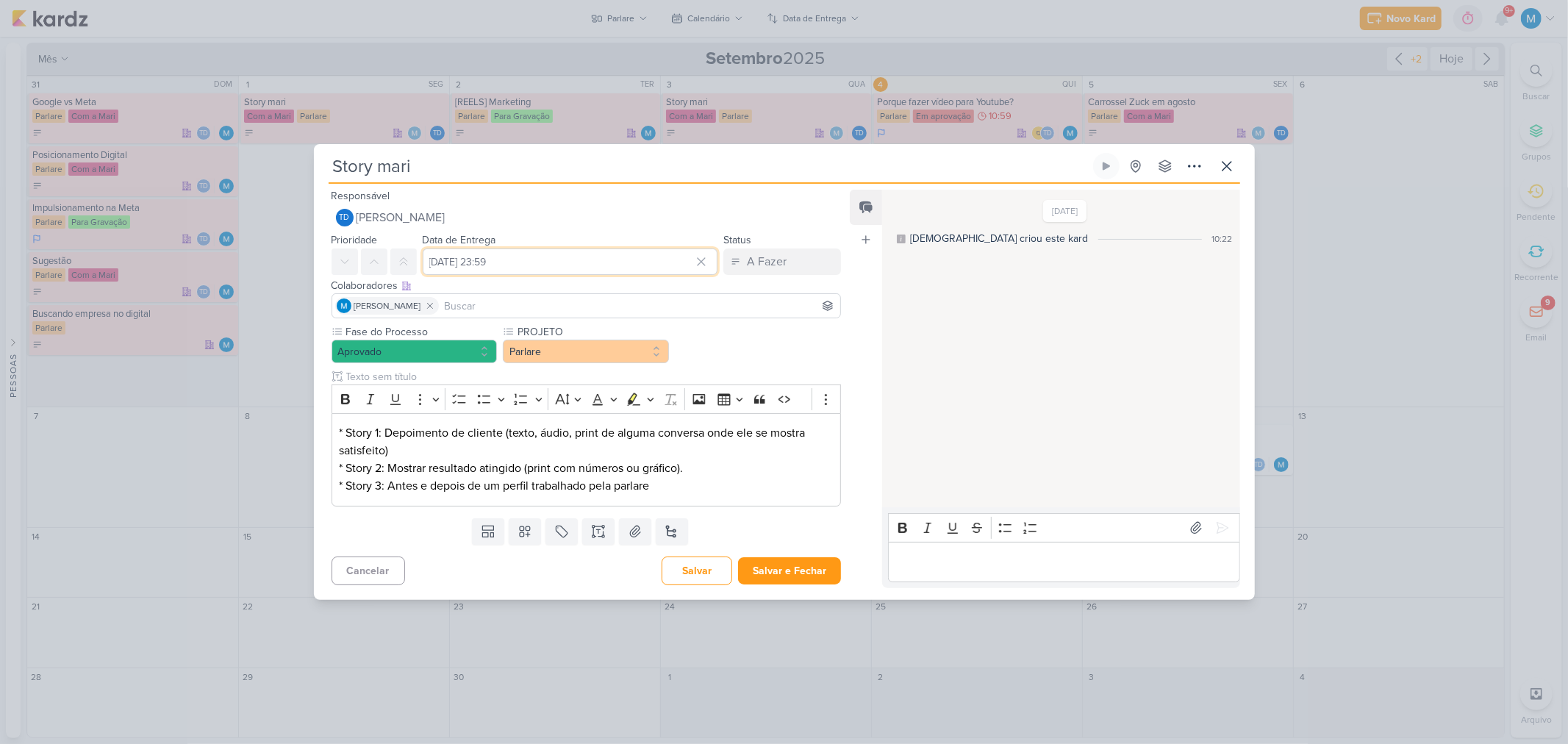
click at [454, 258] on input "1 de setembro de 2025 às 23:59" at bounding box center [571, 262] width 295 height 27
click at [582, 357] on div "8" at bounding box center [585, 362] width 23 height 21
type input "8 de setembro de 2025 às 23:59"
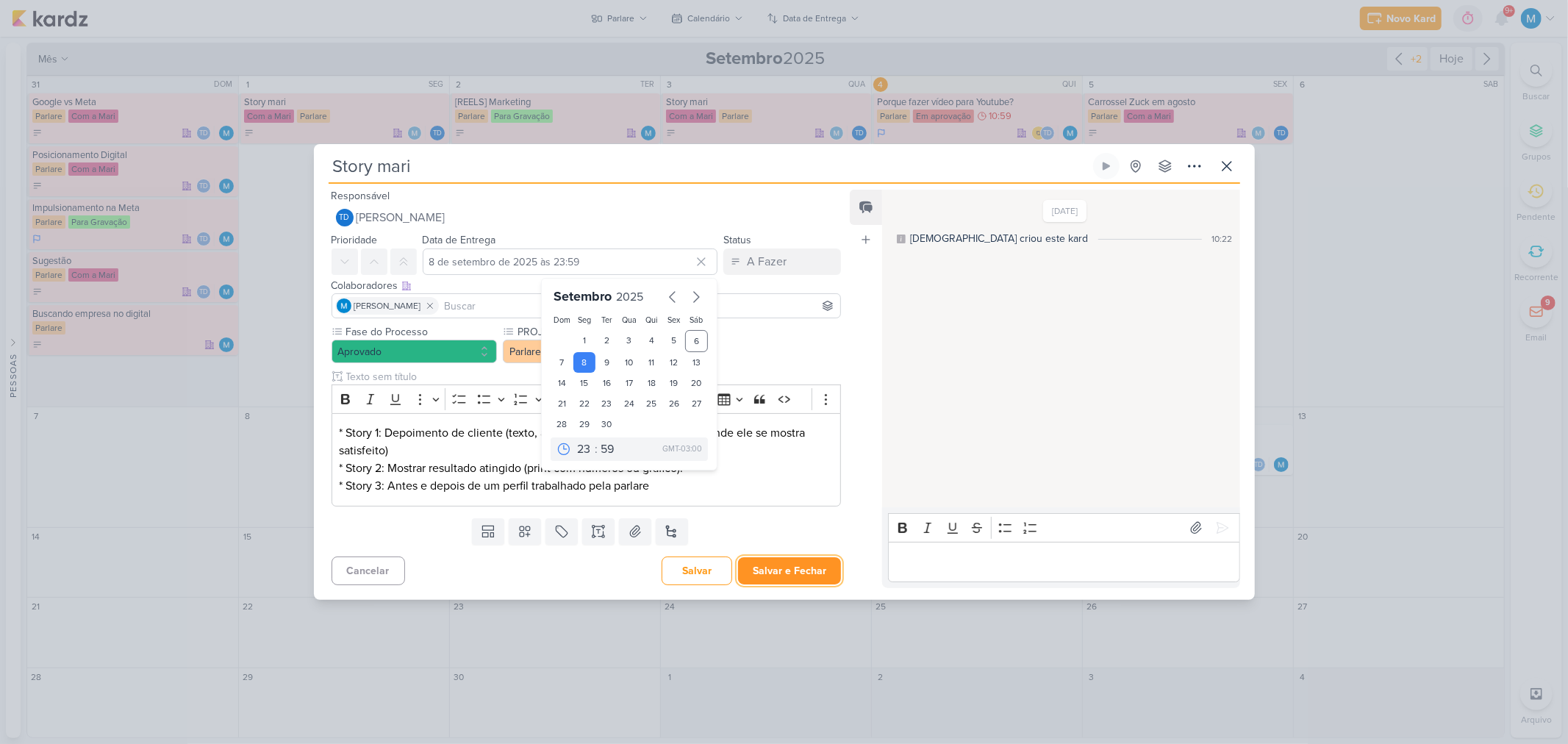
click at [799, 572] on button "Salvar e Fechar" at bounding box center [790, 570] width 103 height 27
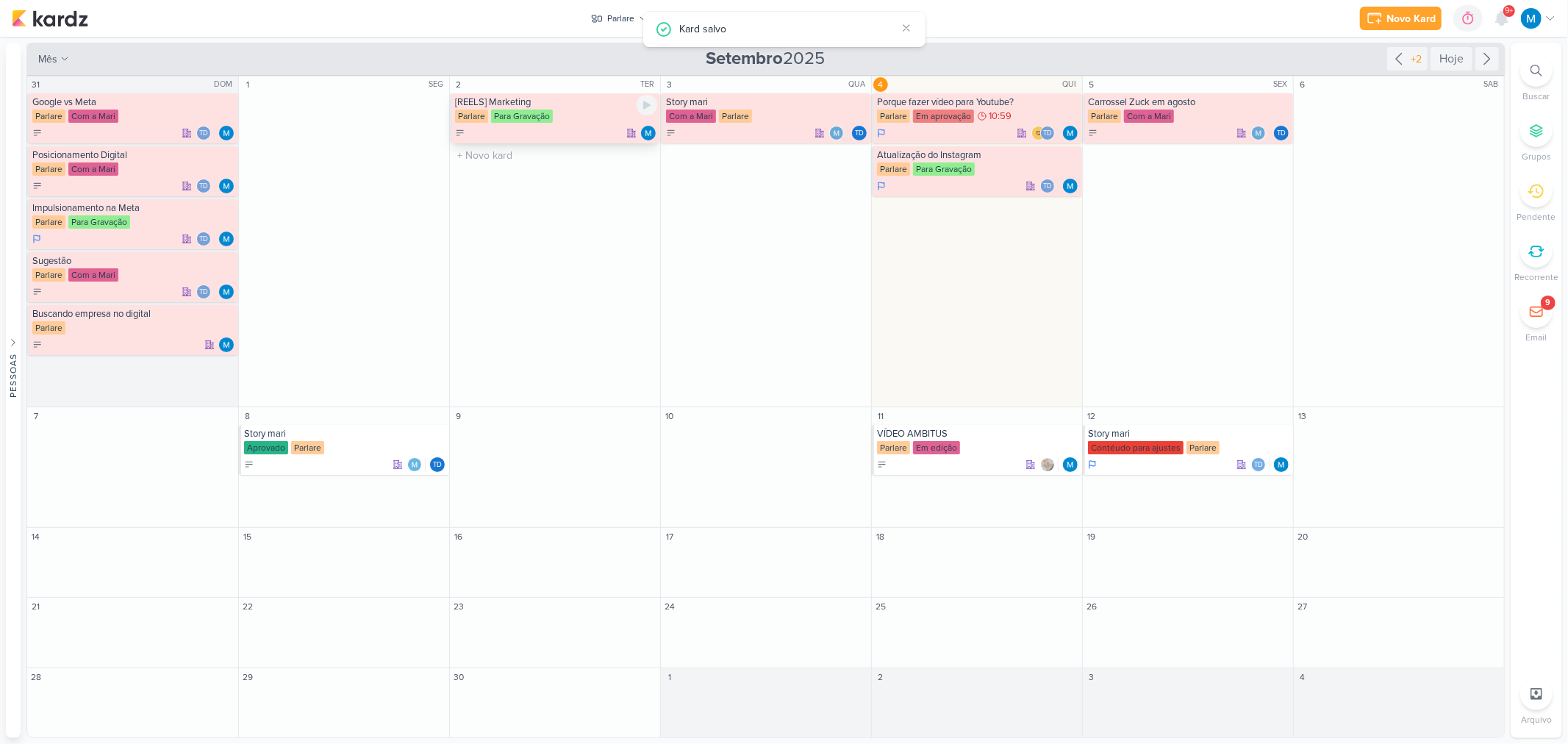
click at [542, 105] on div "[REELS] Marketing" at bounding box center [556, 102] width 202 height 12
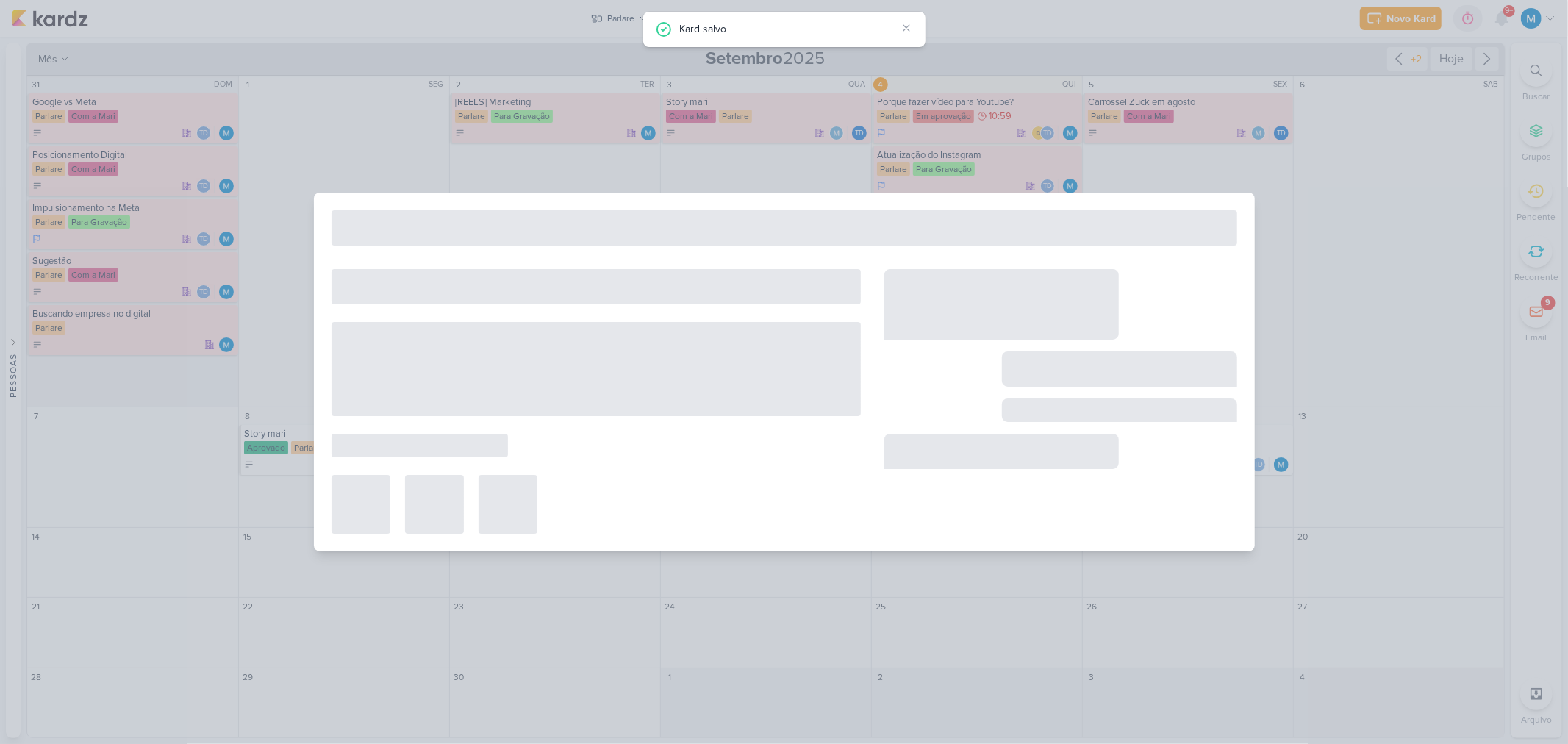
type input "[REELS] Marketing"
type input "2 de setembro de 2025 às 23:59"
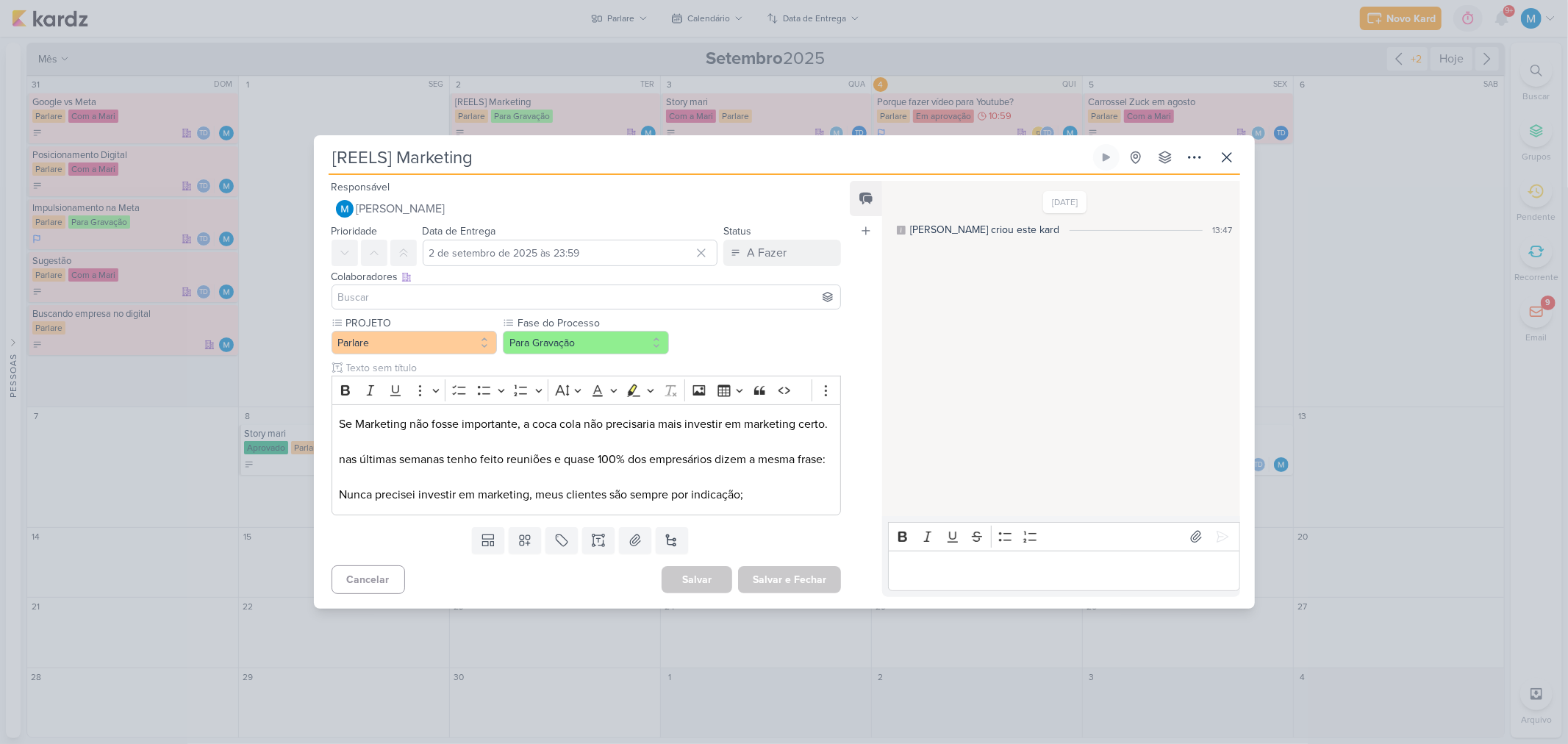
click at [423, 288] on input at bounding box center [586, 297] width 503 height 18
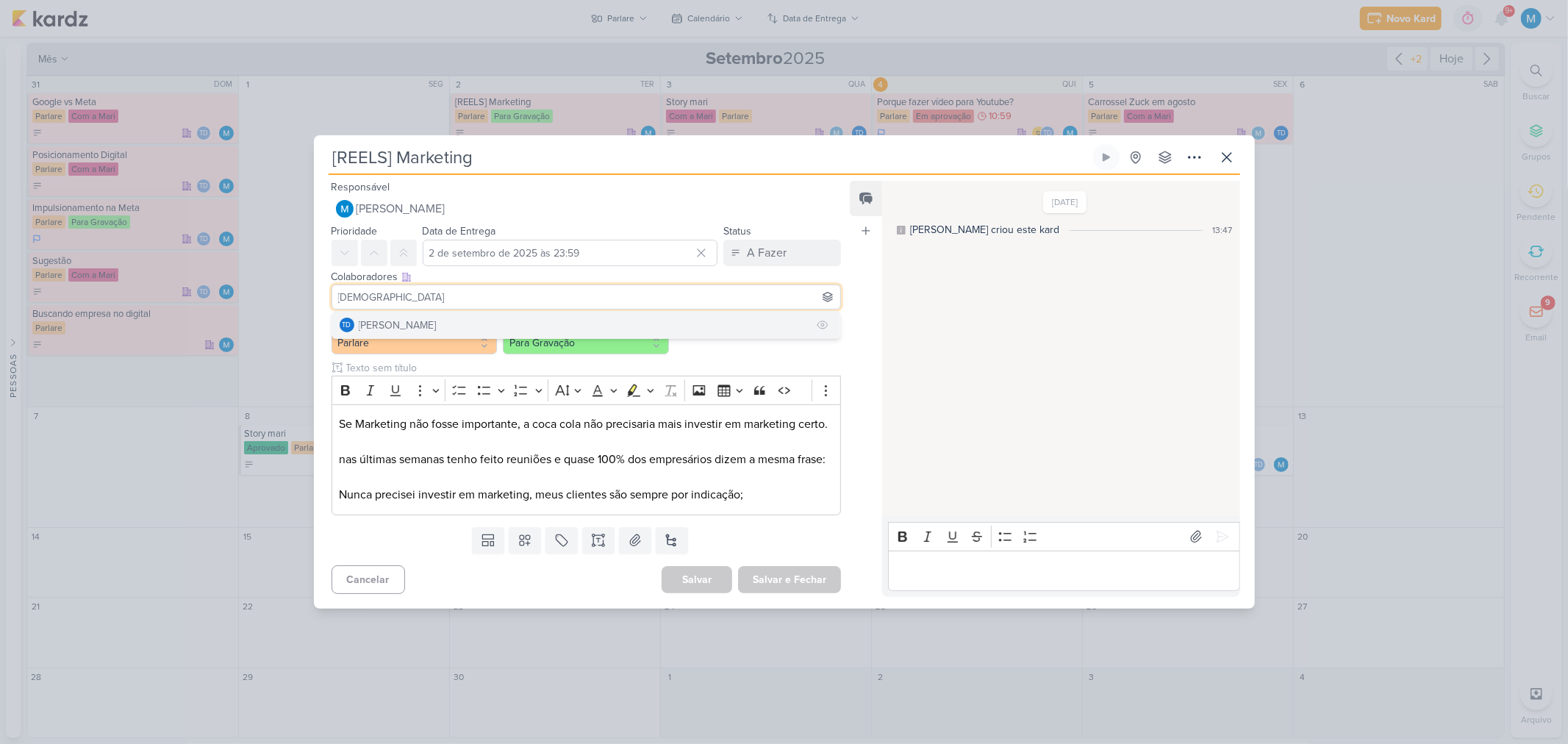
type input "thais"
click at [431, 317] on div "[PERSON_NAME]" at bounding box center [397, 325] width 78 height 16
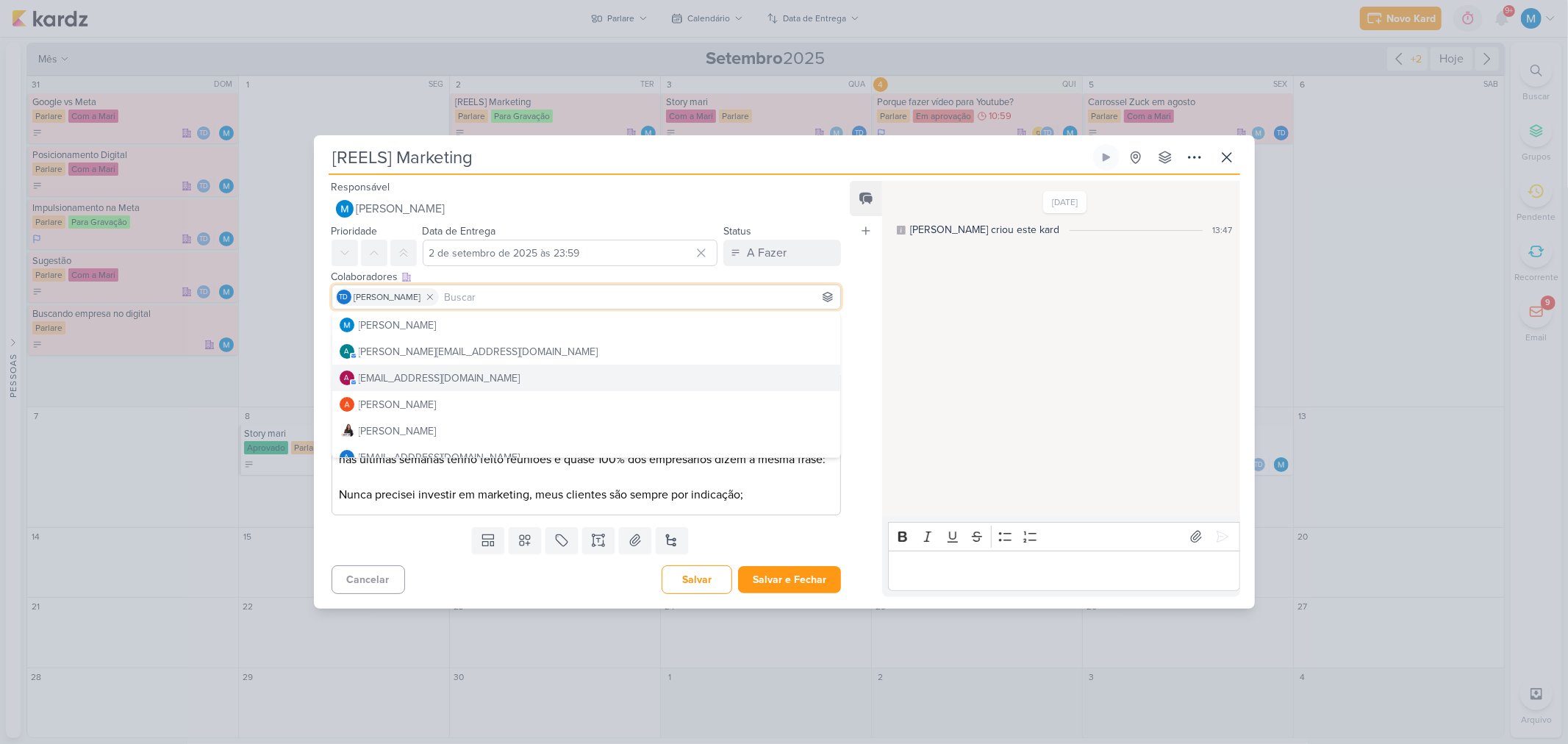
click at [933, 579] on p "Editor editing area: main" at bounding box center [1064, 571] width 336 height 18
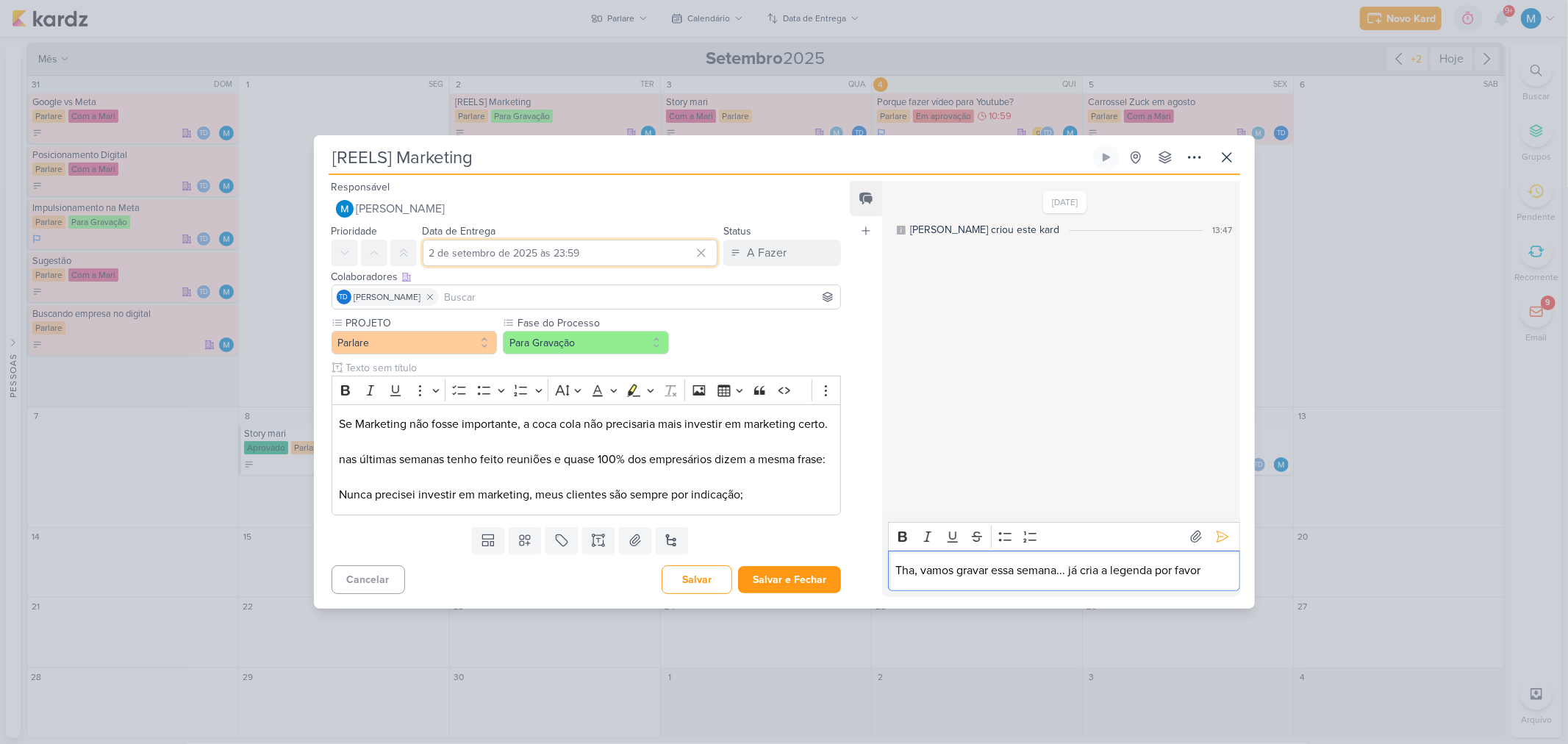
click at [497, 240] on input "2 de setembro de 2025 às 23:59" at bounding box center [571, 253] width 295 height 27
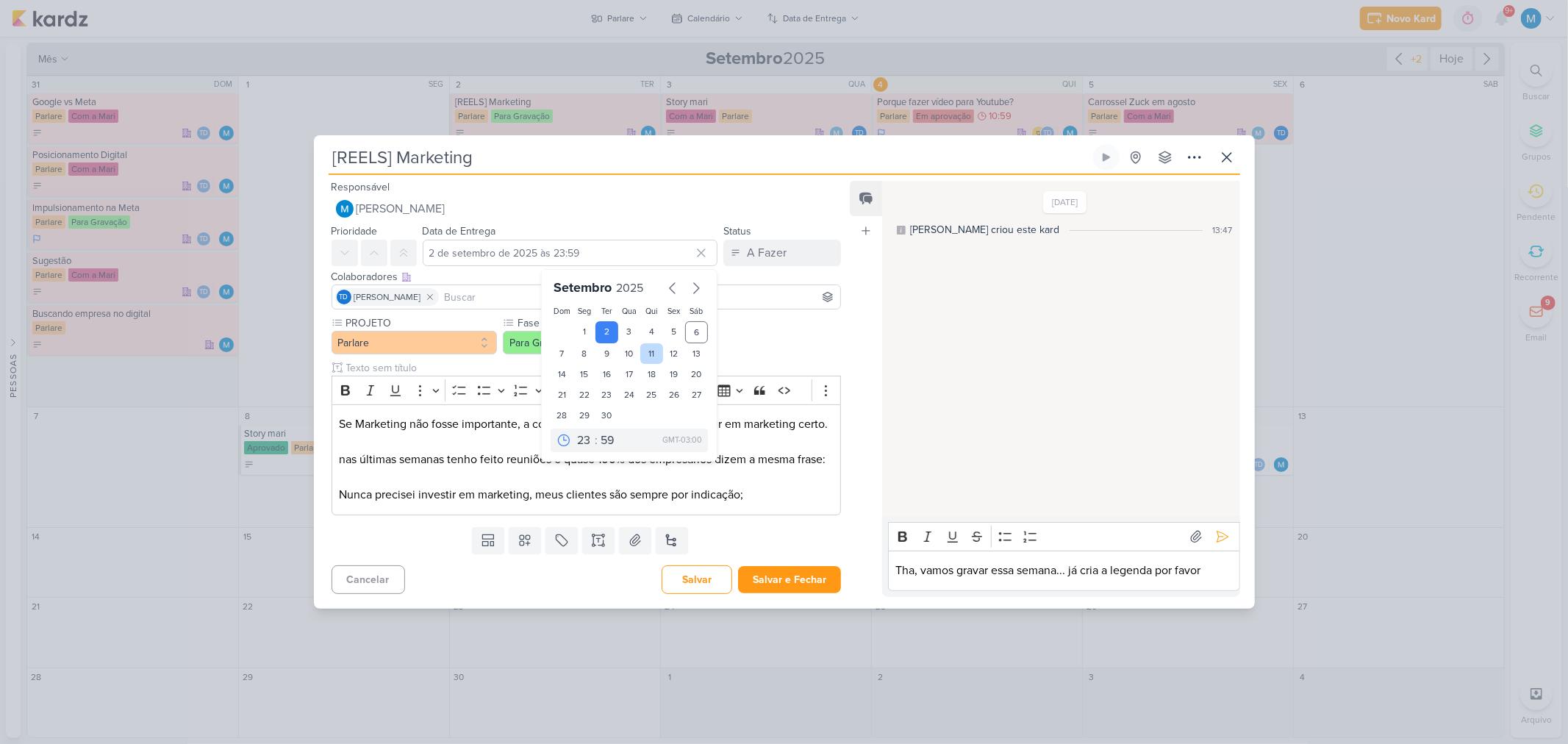
click at [648, 343] on div "11" at bounding box center [651, 353] width 23 height 21
type input "11 de setembro de 2025 às 23:59"
click at [784, 590] on button "Salvar e Fechar" at bounding box center [790, 579] width 103 height 27
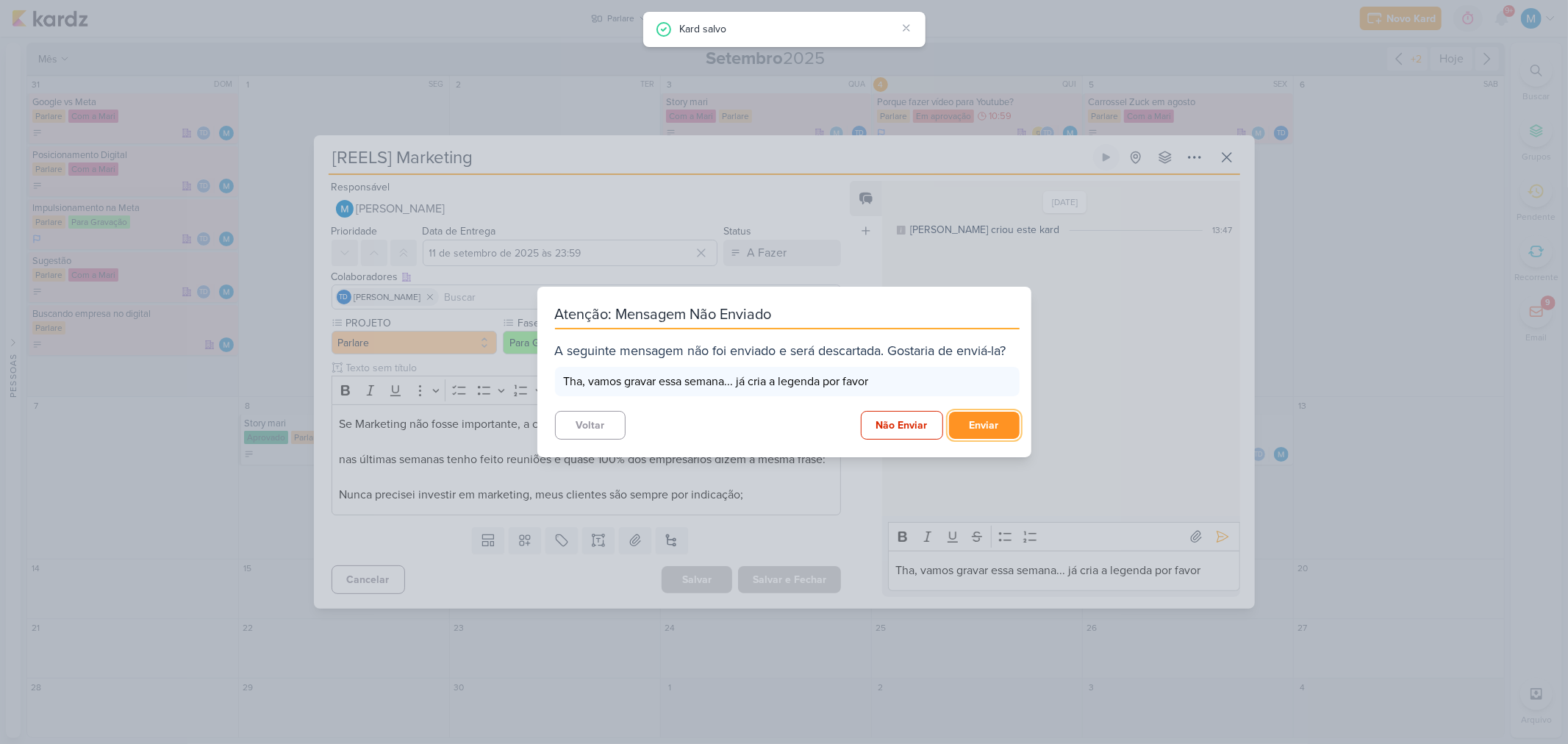
click at [990, 417] on button "Enviar" at bounding box center [984, 424] width 70 height 27
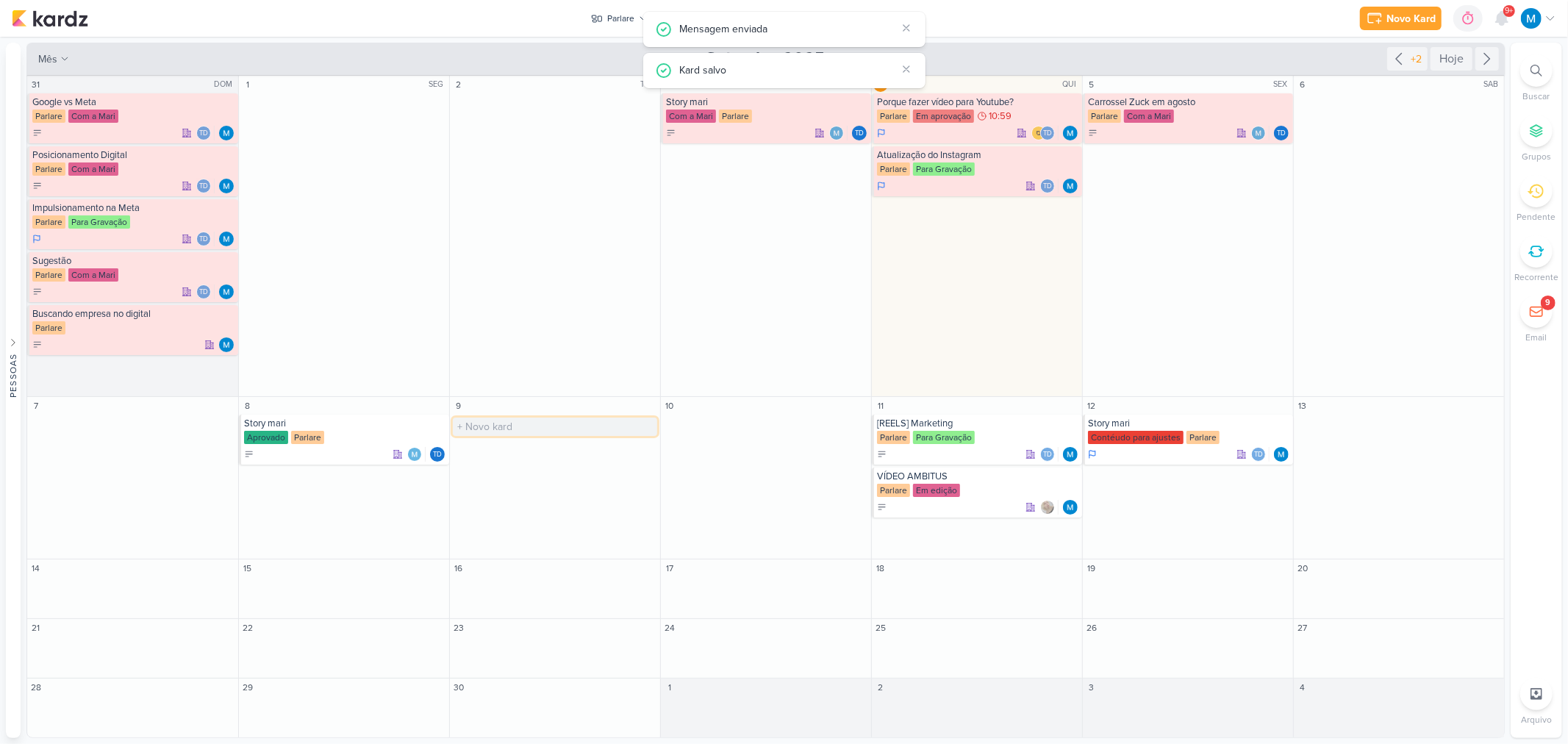
click at [547, 426] on input "text" at bounding box center [555, 426] width 204 height 19
type input "C"
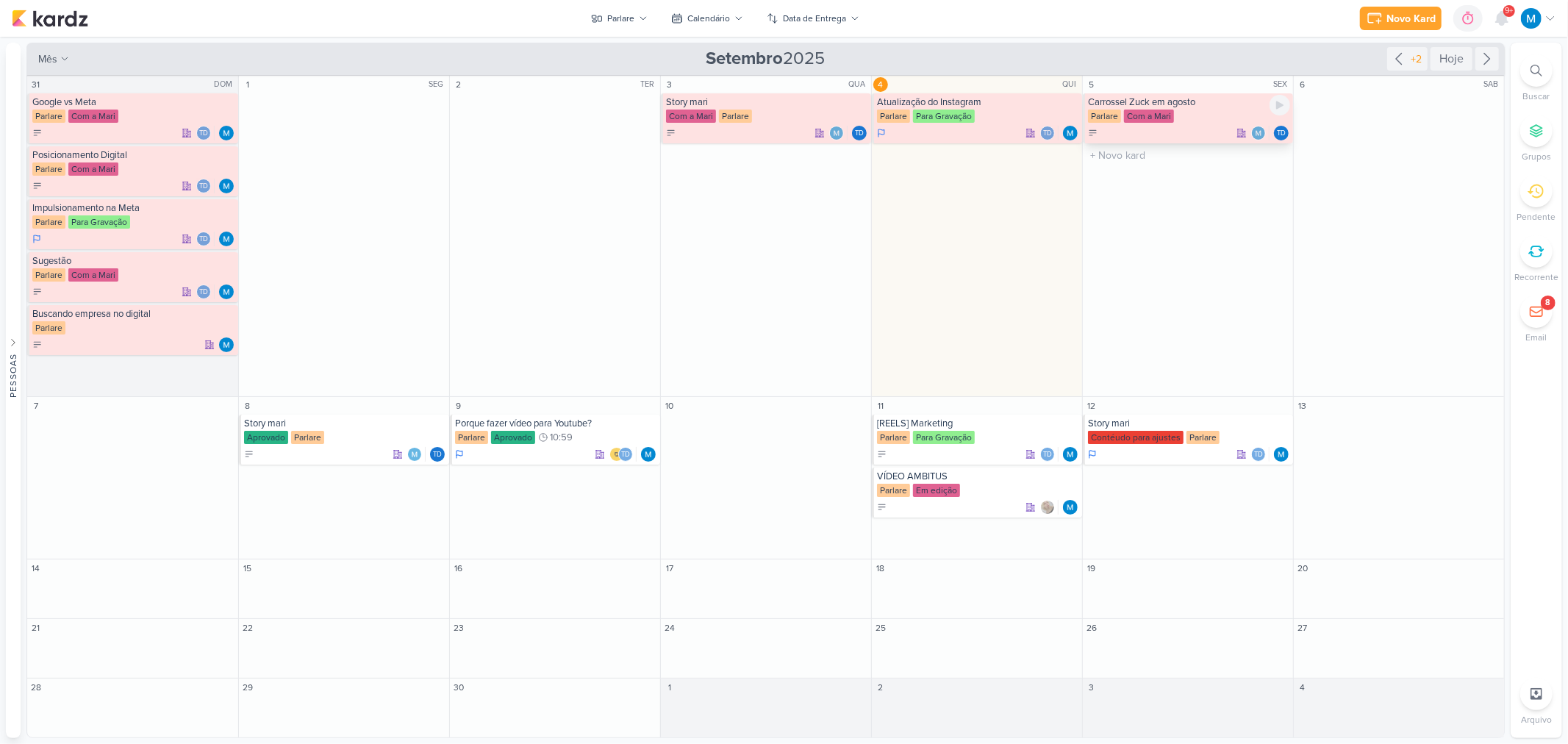
click at [1172, 105] on div "Carrossel Zuck em agosto" at bounding box center [1189, 102] width 202 height 12
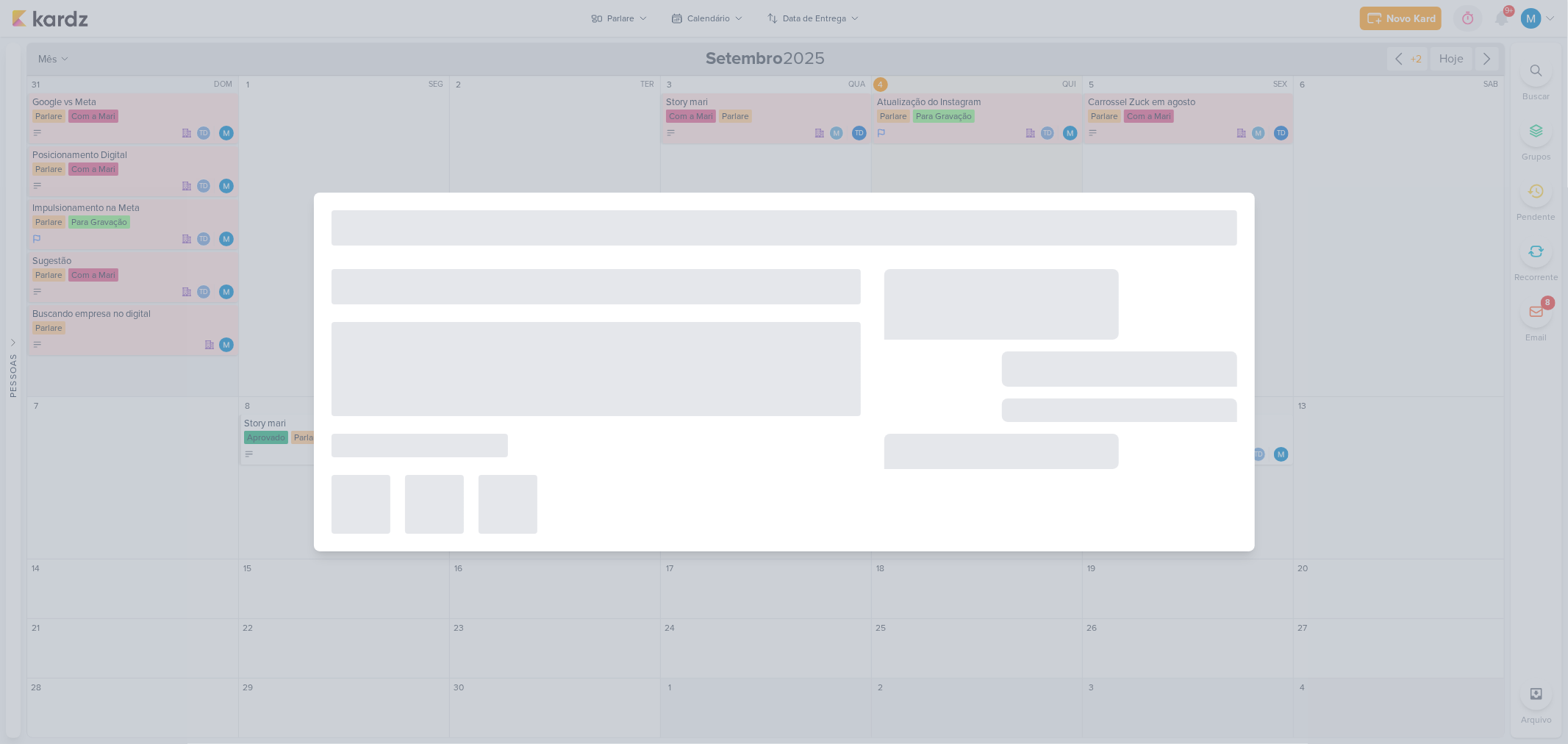
type input "Carrossel Zuck em agosto"
type input "5 de setembro de 2025 às 23:59"
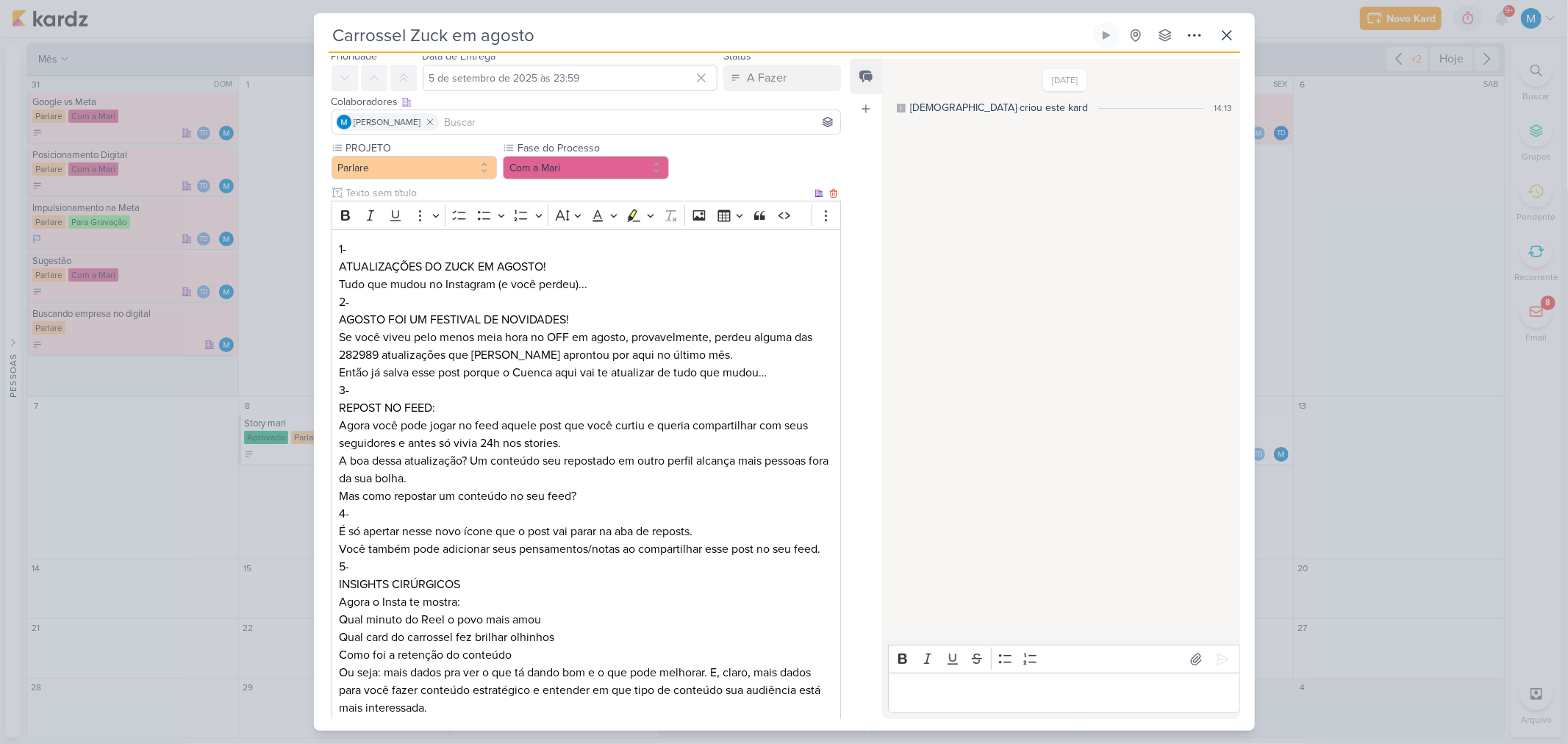
scroll to position [0, 0]
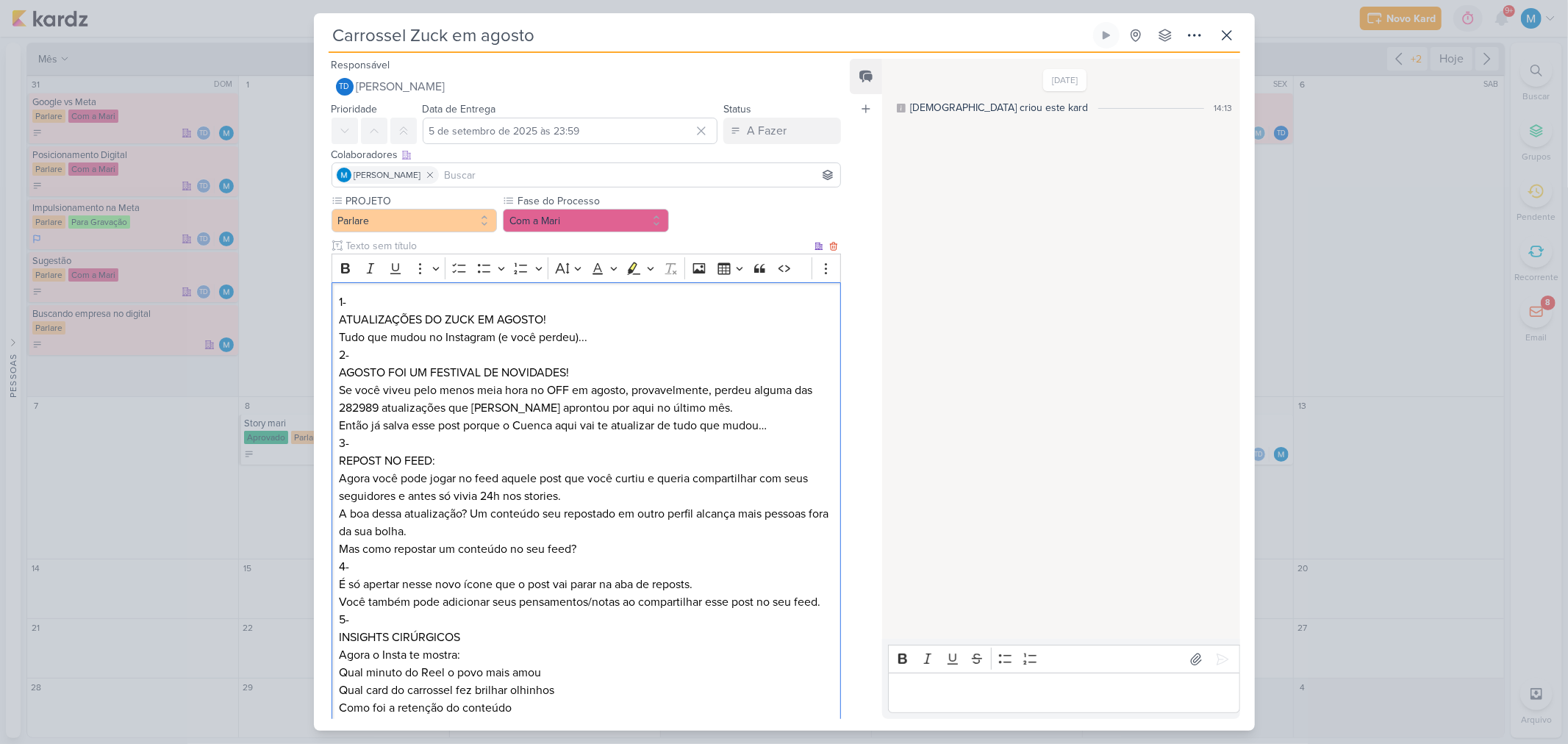
click at [370, 303] on p "1-" at bounding box center [586, 302] width 494 height 18
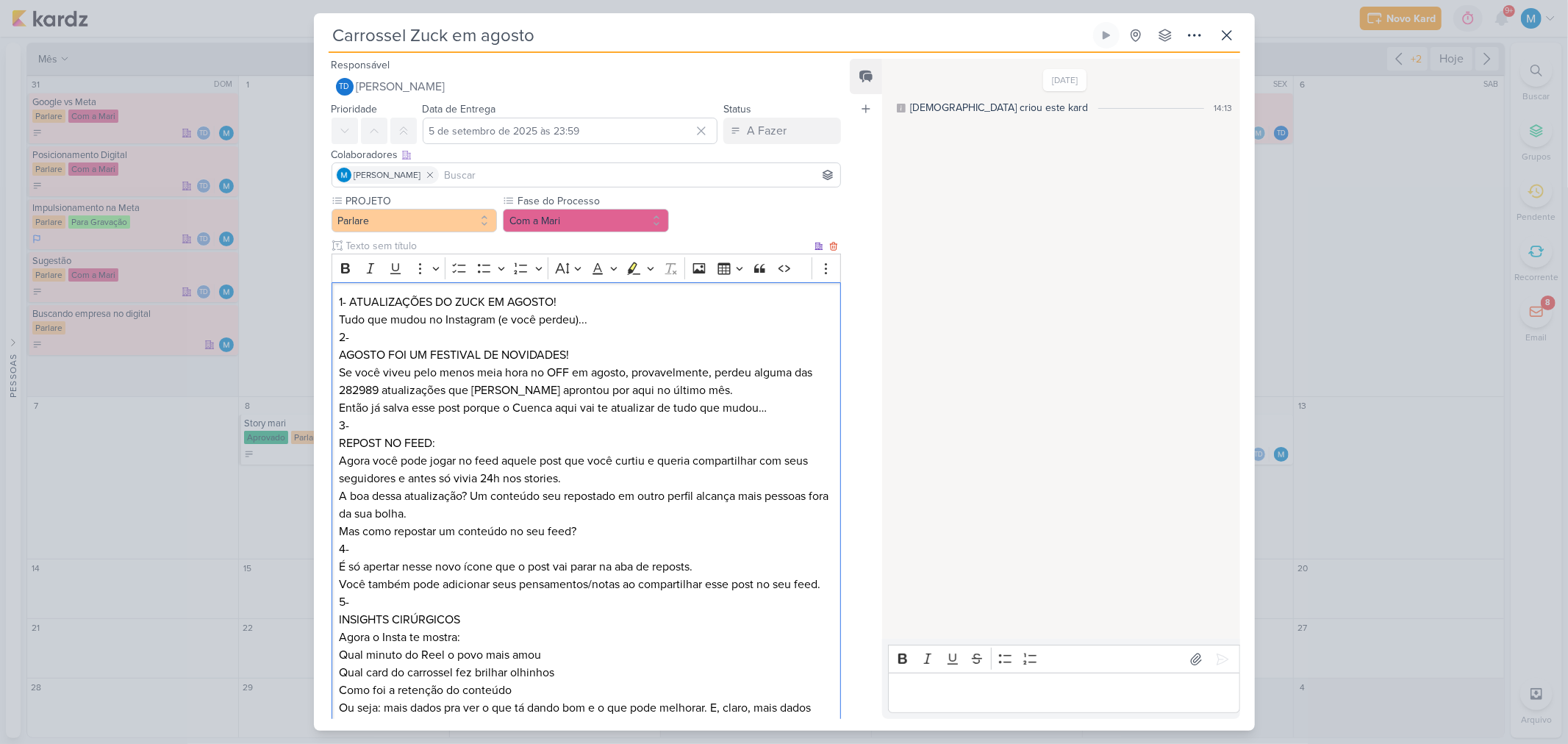
click at [454, 302] on p "1- ATUALIZAÇÕES DO ZUCK EM AGOSTO! Tudo que mudou no Instagram (e você perdeu).…" at bounding box center [586, 311] width 494 height 36
drag, startPoint x: 351, startPoint y: 320, endPoint x: 620, endPoint y: 324, distance: 269.0
click at [620, 324] on p "1- ATUALIZAÇÕES DO TITIO ZUCK EM AGOSTO! Tudo que mudou no Instagram (e você pe…" at bounding box center [586, 311] width 494 height 36
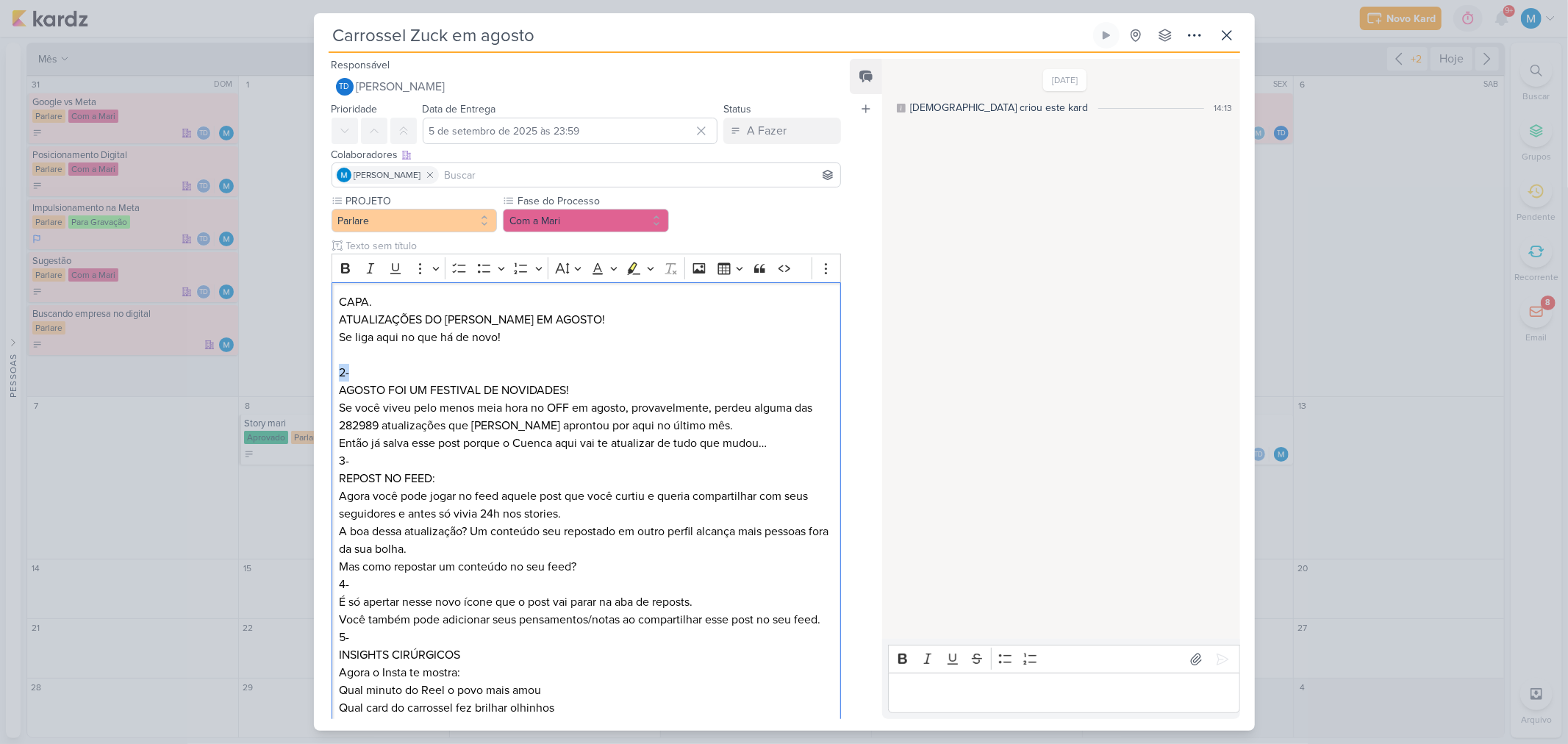
drag, startPoint x: 360, startPoint y: 376, endPoint x: 320, endPoint y: 369, distance: 40.6
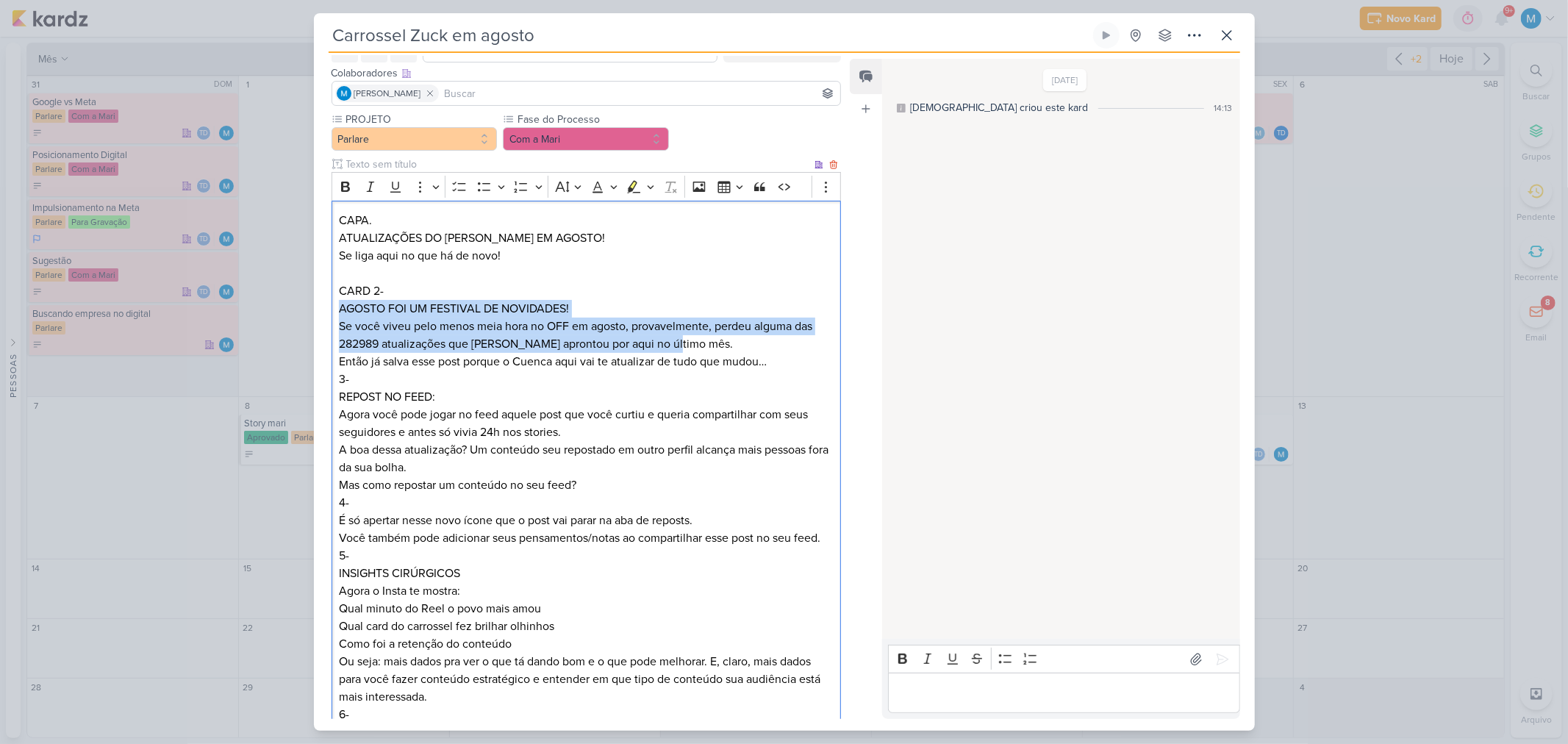
drag, startPoint x: 336, startPoint y: 309, endPoint x: 728, endPoint y: 337, distance: 393.0
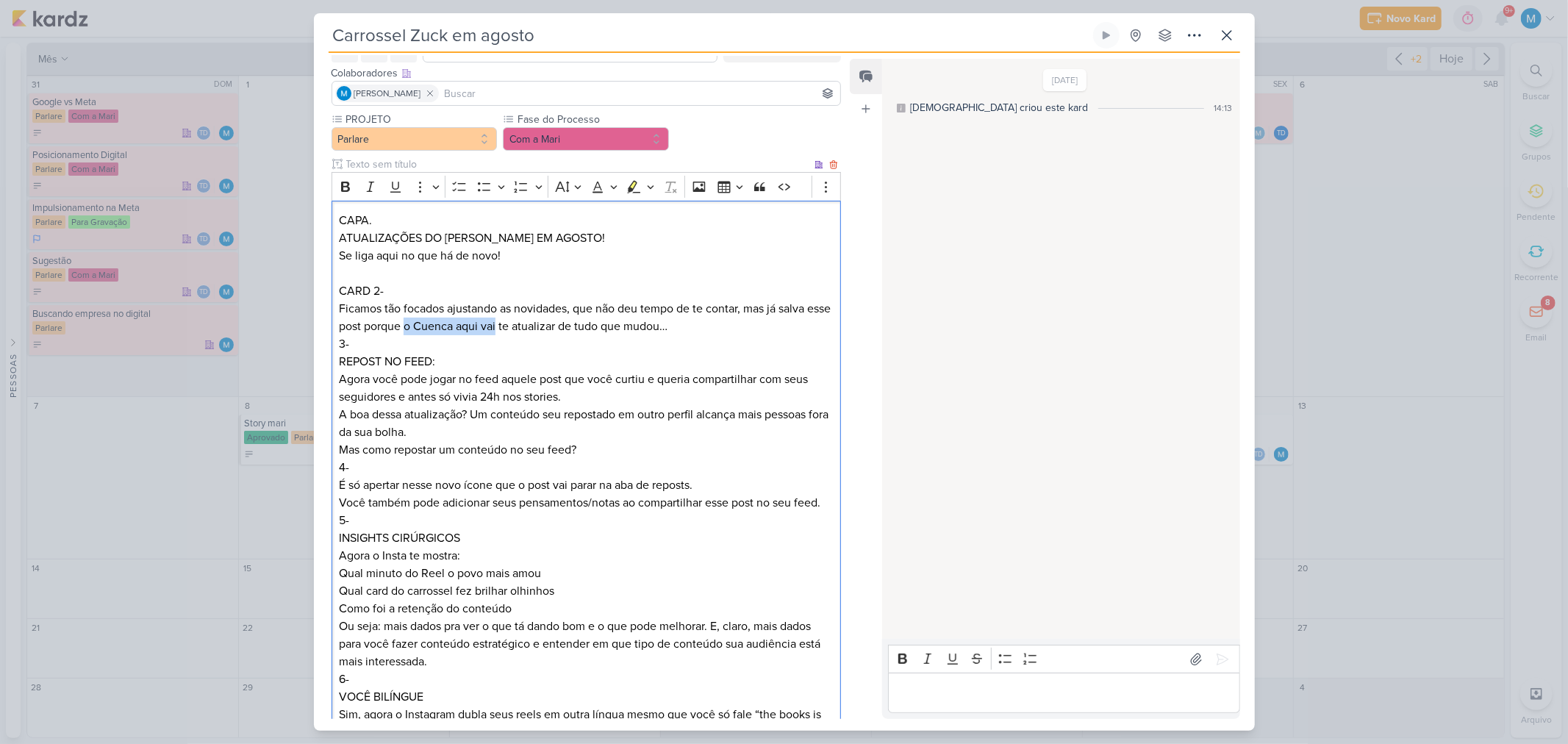
drag, startPoint x: 431, startPoint y: 326, endPoint x: 525, endPoint y: 327, distance: 94.0
click at [525, 327] on p "Ficamos tão focados ajustando as novidades, que não deu tempo de te contar, mas…" at bounding box center [586, 318] width 494 height 36
drag, startPoint x: 549, startPoint y: 327, endPoint x: 701, endPoint y: 327, distance: 152.0
click at [701, 327] on p "Ficamos tão focados ajustando as novidades, que não deu tempo de te contar, mas…" at bounding box center [586, 318] width 494 height 36
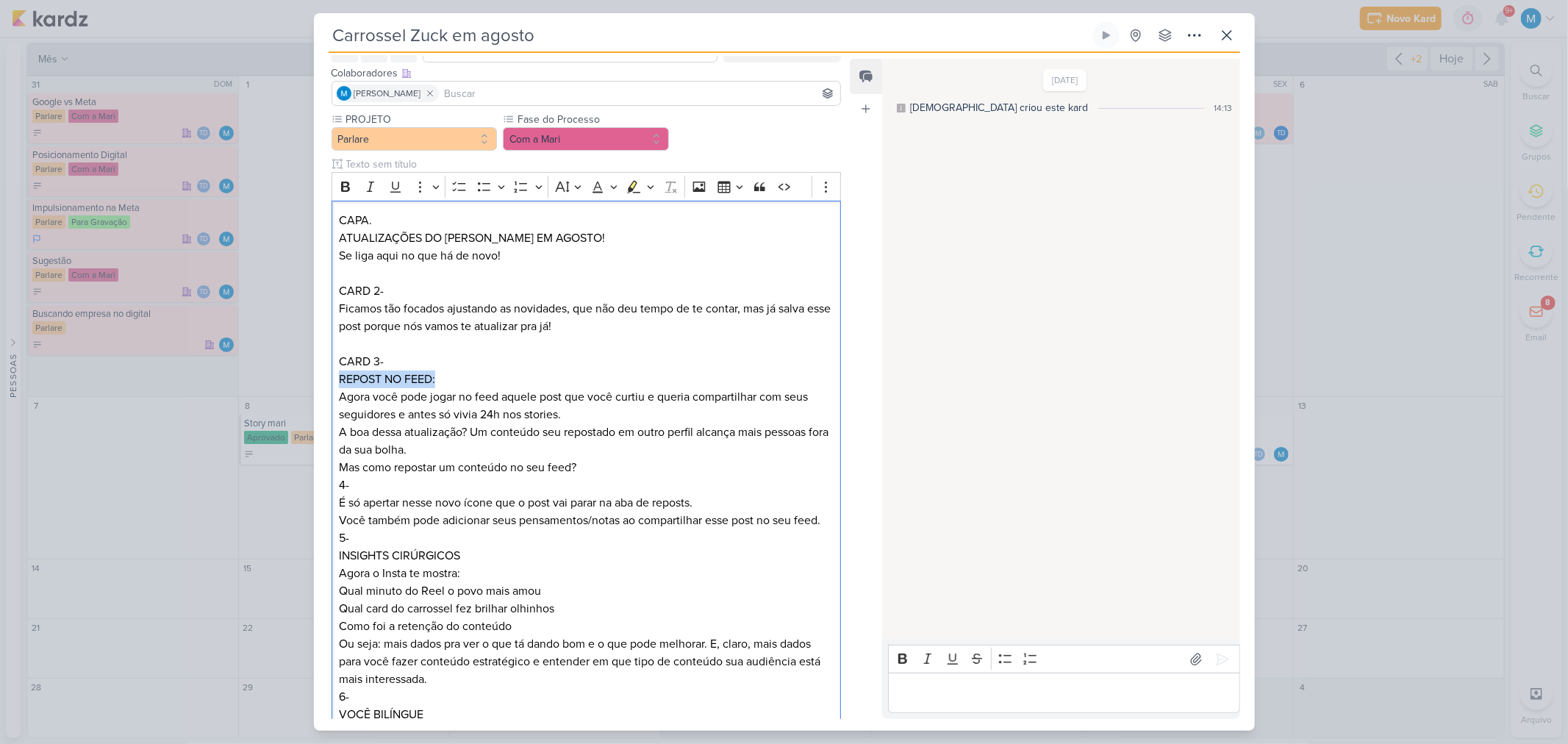
drag, startPoint x: 454, startPoint y: 379, endPoint x: 317, endPoint y: 377, distance: 137.0
click at [317, 377] on div "PROJETO Parlare Fase do Processo" at bounding box center [581, 752] width 534 height 1281
click at [466, 432] on p "A boa dessa atualização? Um conteúdo seu repostado em outro perfil alcança mais…" at bounding box center [586, 441] width 494 height 36
click at [473, 393] on p "REPOST NO FEED: Agora você pode jogar no feed aquele post que você curtiu e que…" at bounding box center [586, 396] width 494 height 53
click at [588, 398] on p "REPOST NO FEED: Agora você pode jogar no seu feed aquele post que você curtiu e…" at bounding box center [586, 396] width 494 height 53
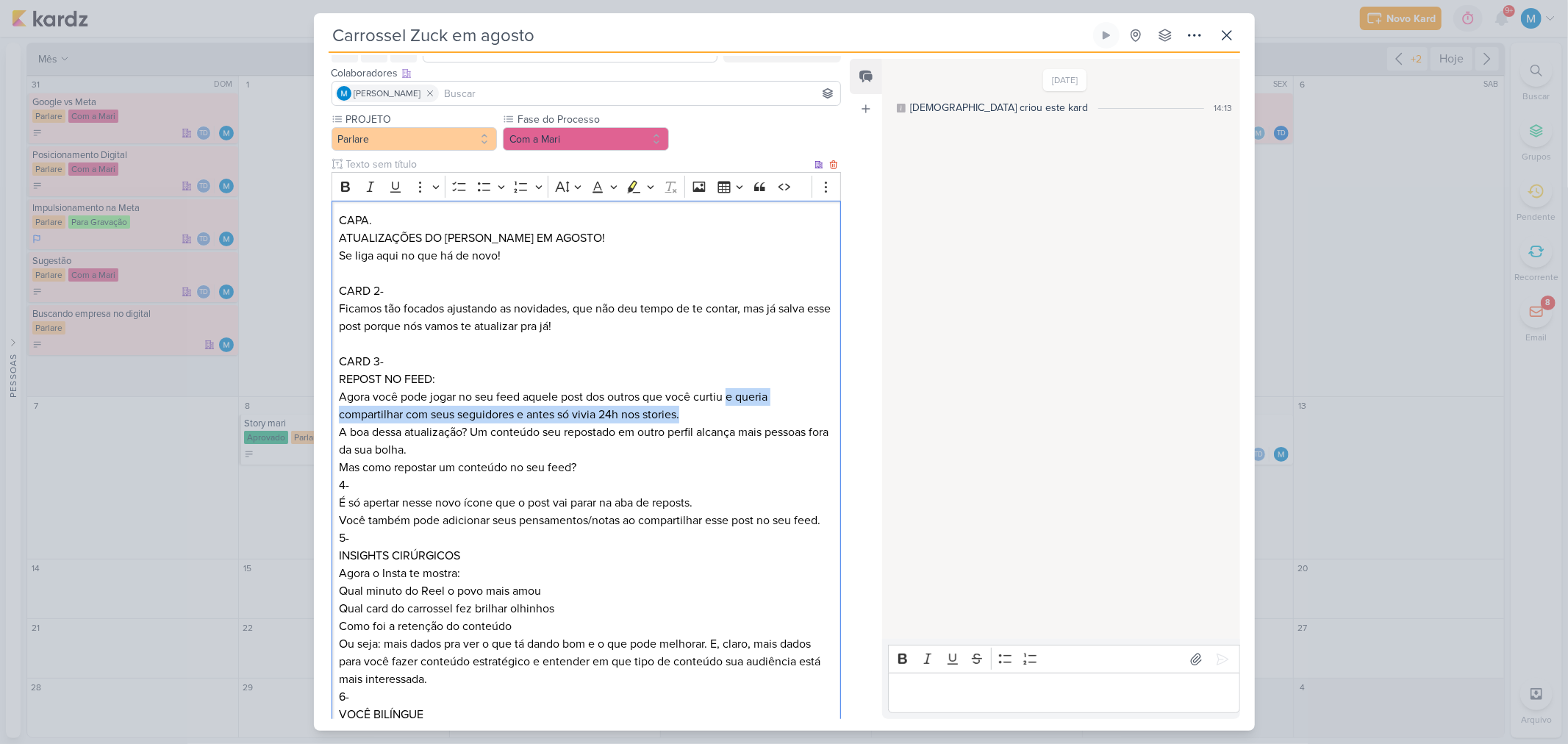
drag, startPoint x: 729, startPoint y: 392, endPoint x: 733, endPoint y: 408, distance: 16.5
click at [733, 408] on p "REPOST NO FEED: Agora você pode jogar no seu feed aquele post dos outros que vo…" at bounding box center [586, 396] width 494 height 53
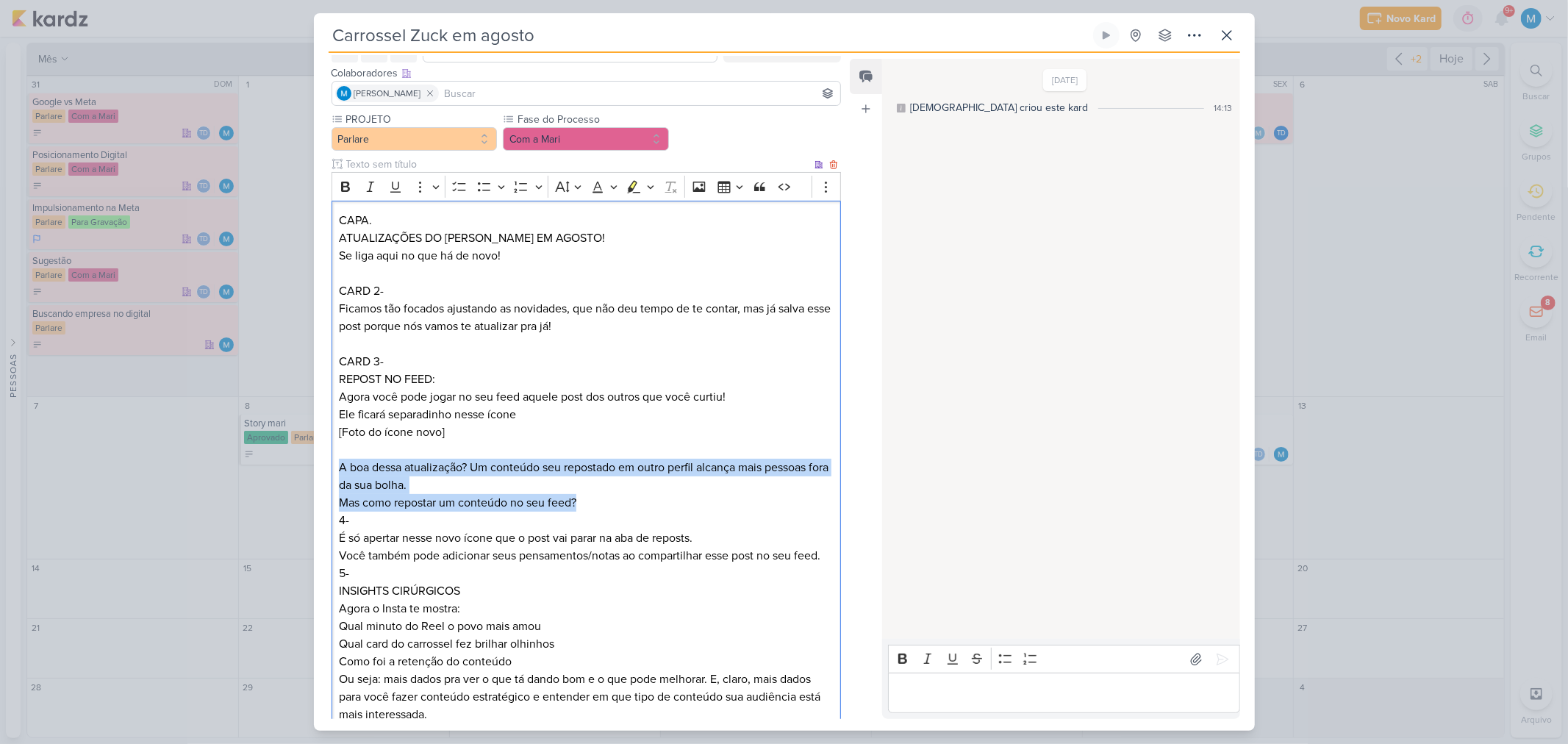
drag, startPoint x: 342, startPoint y: 468, endPoint x: 603, endPoint y: 499, distance: 262.8
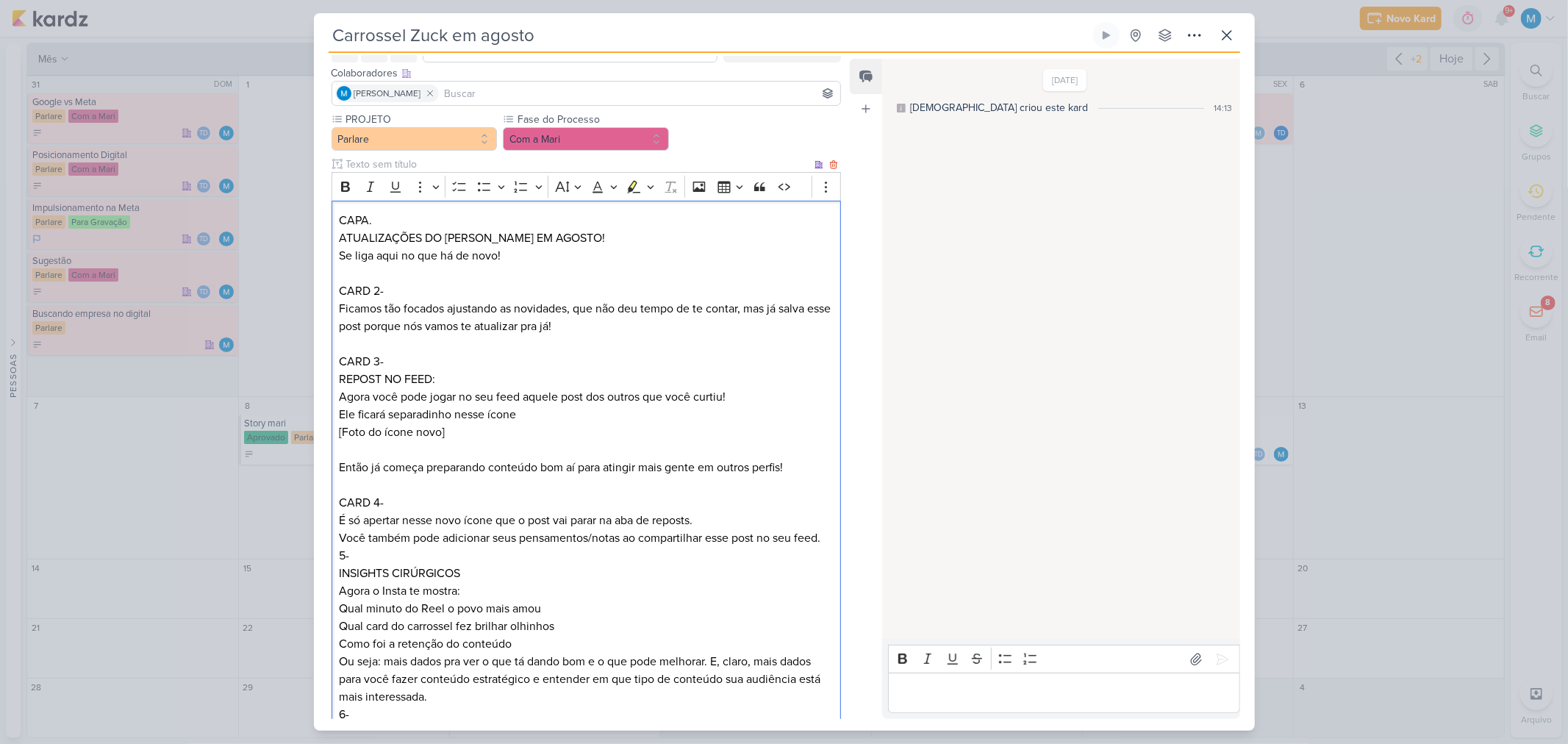
scroll to position [163, 0]
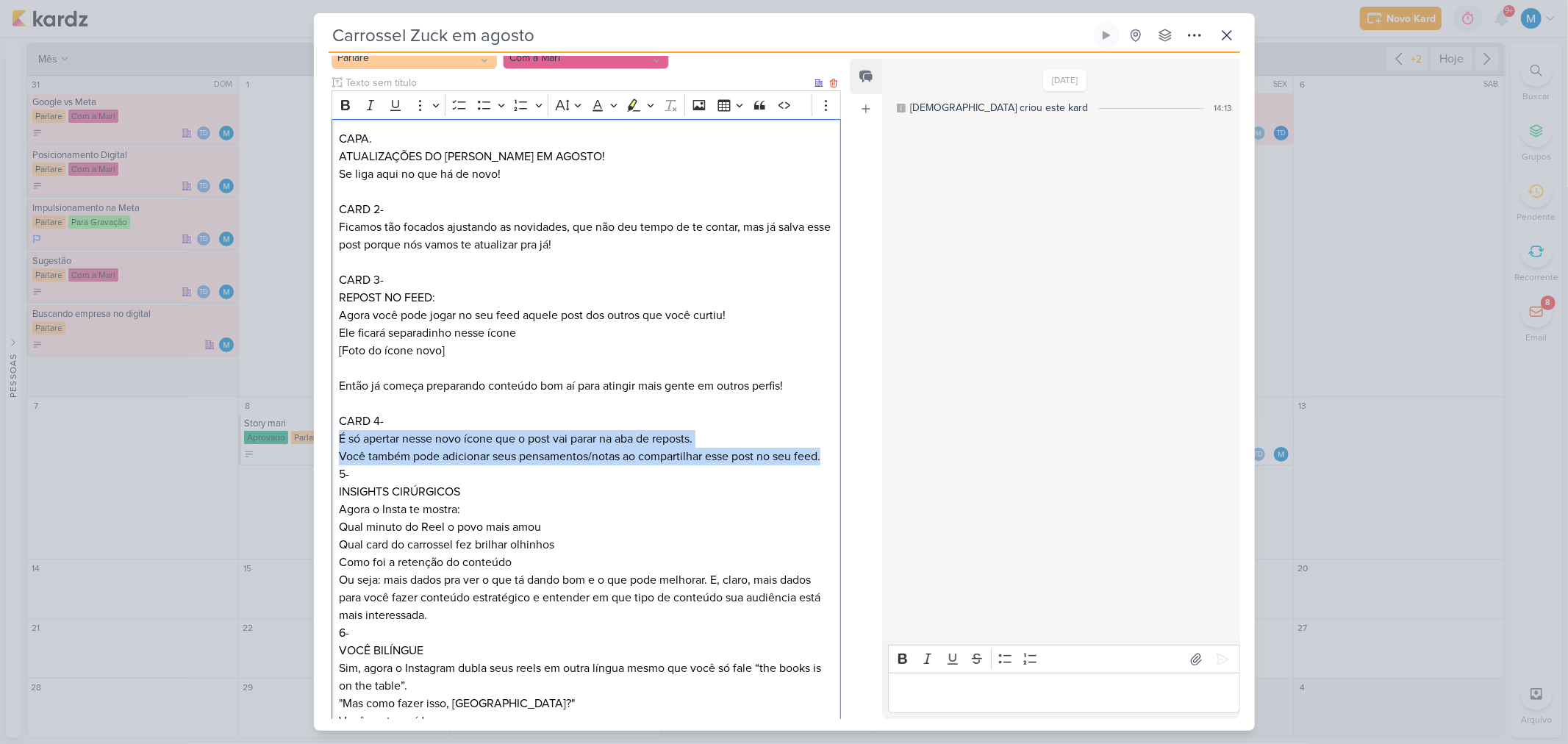
drag, startPoint x: 339, startPoint y: 440, endPoint x: 833, endPoint y: 460, distance: 494.4
click at [833, 460] on div "CAPA. ATUALIZAÇÕES DO TITIO ZUCK EM AGOSTO! Se liga aqui no que há de novo! CAR…" at bounding box center [587, 721] width 510 height 1205
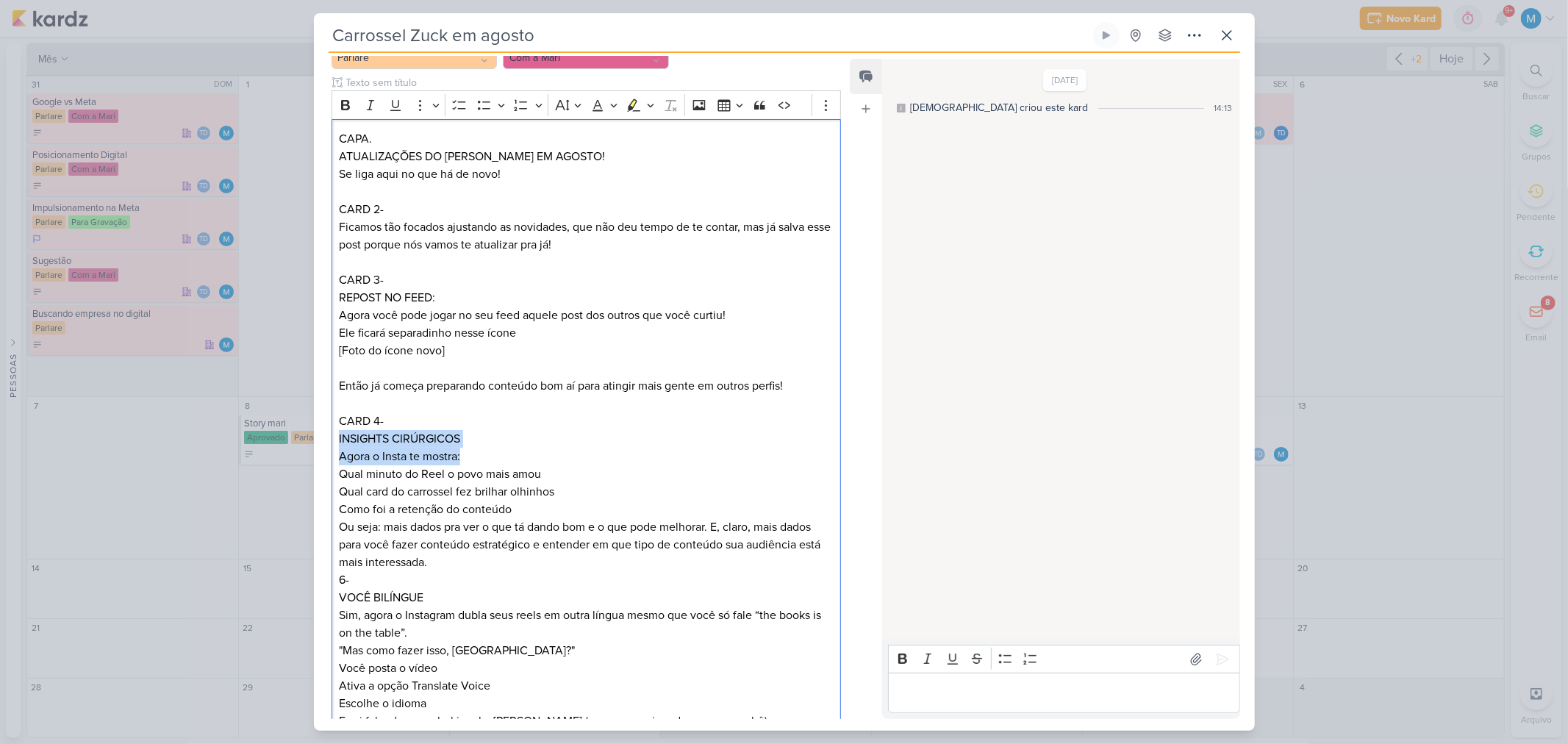
drag, startPoint x: 466, startPoint y: 452, endPoint x: 311, endPoint y: 443, distance: 155.3
click at [311, 443] on div "Carrossel Zuck em agosto Criado por Thais" at bounding box center [784, 372] width 1568 height 744
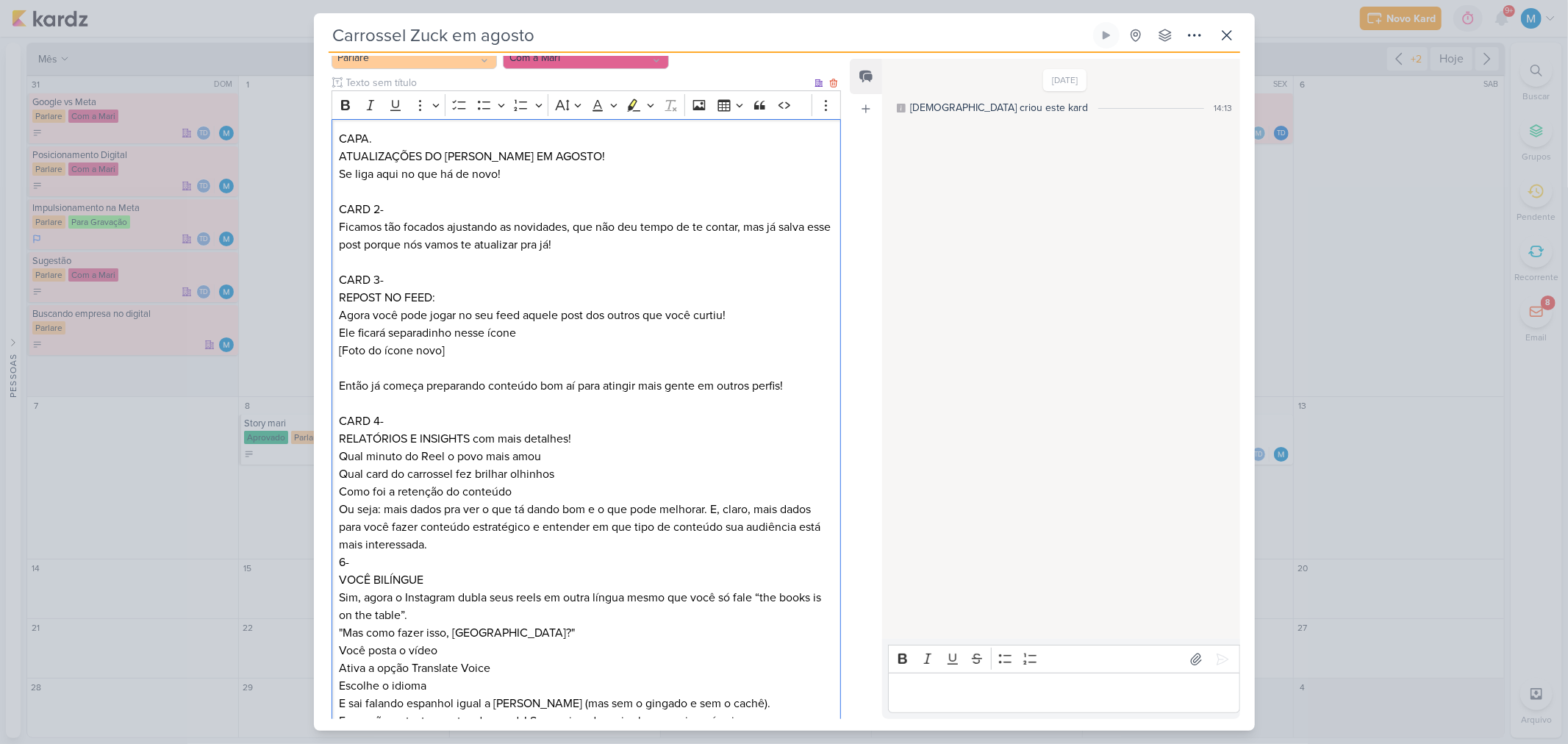
click at [443, 454] on p "Qual minuto do Reel o povo mais amou" at bounding box center [586, 457] width 494 height 18
drag, startPoint x: 478, startPoint y: 476, endPoint x: 562, endPoint y: 472, distance: 84.1
click at [562, 472] on p "Qual card do carrossel fez brilhar olhinhos" at bounding box center [586, 475] width 494 height 18
click at [591, 434] on p "RELATÓRIOS E INSIGHTS com mais detalhes!" at bounding box center [586, 439] width 494 height 18
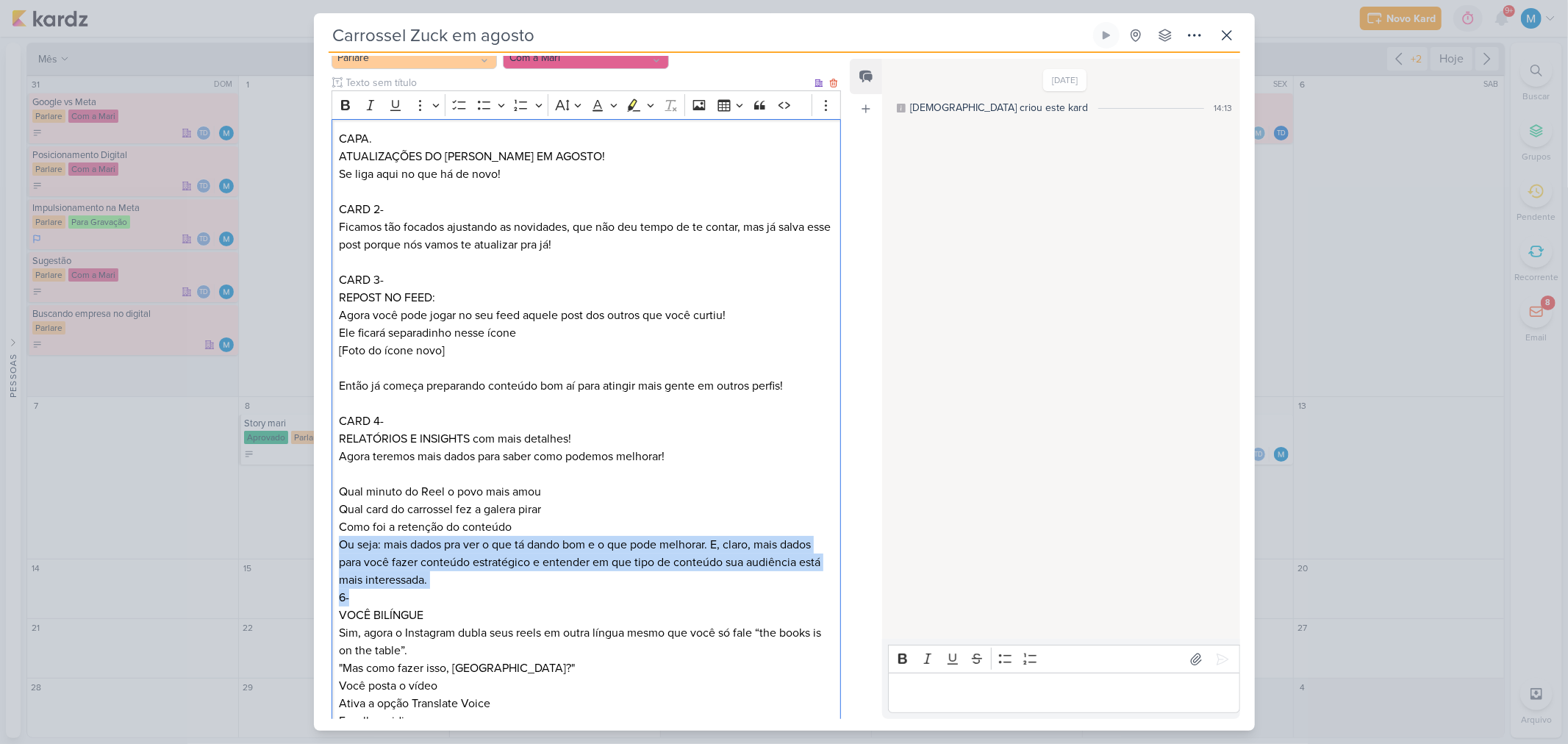
drag, startPoint x: 431, startPoint y: 588, endPoint x: 342, endPoint y: 551, distance: 96.4
click at [342, 551] on div "CAPA. ATUALIZAÇÕES DO TITIO ZUCK EM AGOSTO! Se liga aqui no que há de novo! CAR…" at bounding box center [587, 703] width 510 height 1169
click at [354, 555] on p "Ou seja: mais dados pra ver o que tá dando bom e o que pode melhorar. E, claro,…" at bounding box center [586, 562] width 494 height 53
drag, startPoint x: 346, startPoint y: 585, endPoint x: 334, endPoint y: 549, distance: 37.9
click at [333, 549] on div "CAPA. ATUALIZAÇÕES DO TITIO ZUCK EM AGOSTO! Se liga aqui no que há de novo! CAR…" at bounding box center [587, 703] width 510 height 1169
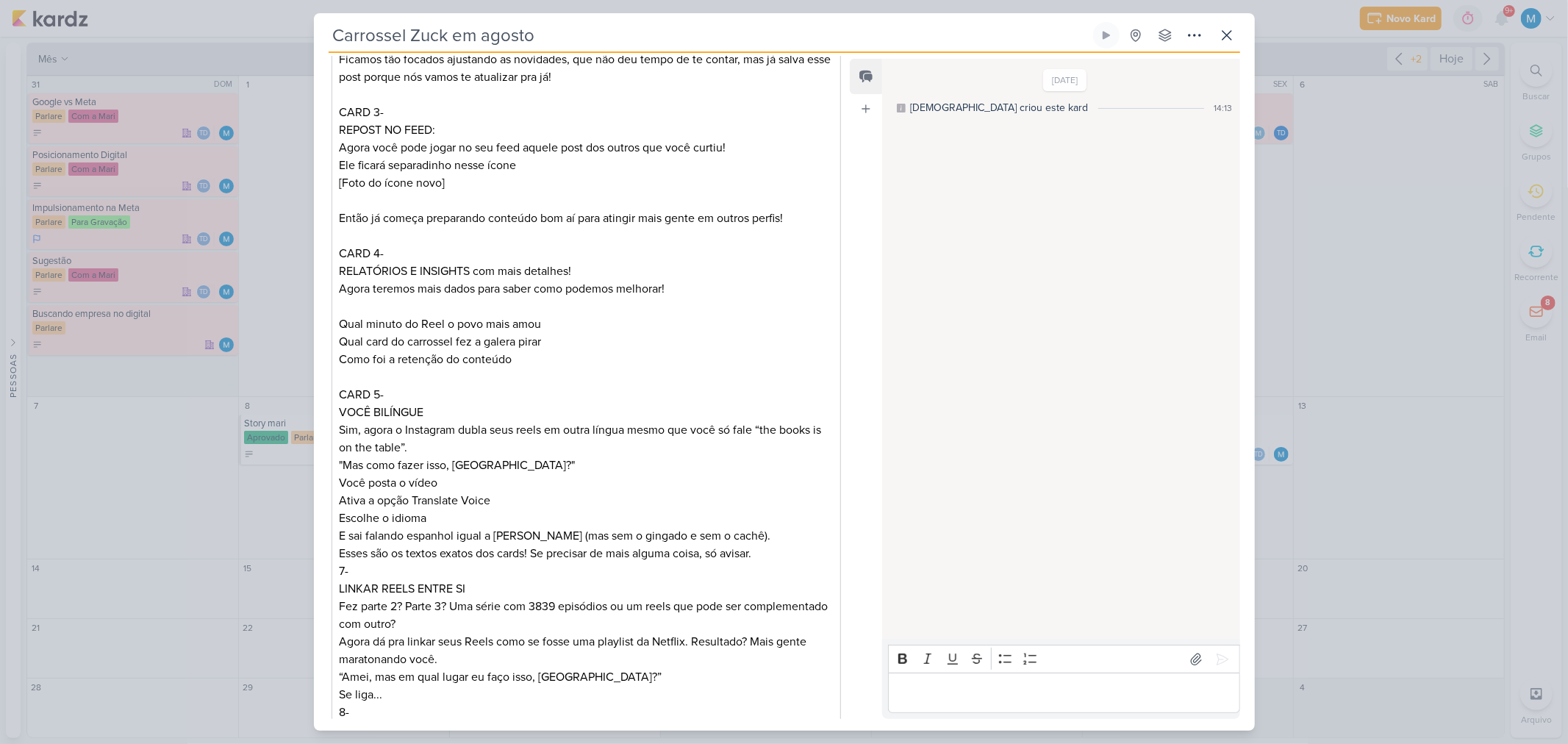
scroll to position [326, 0]
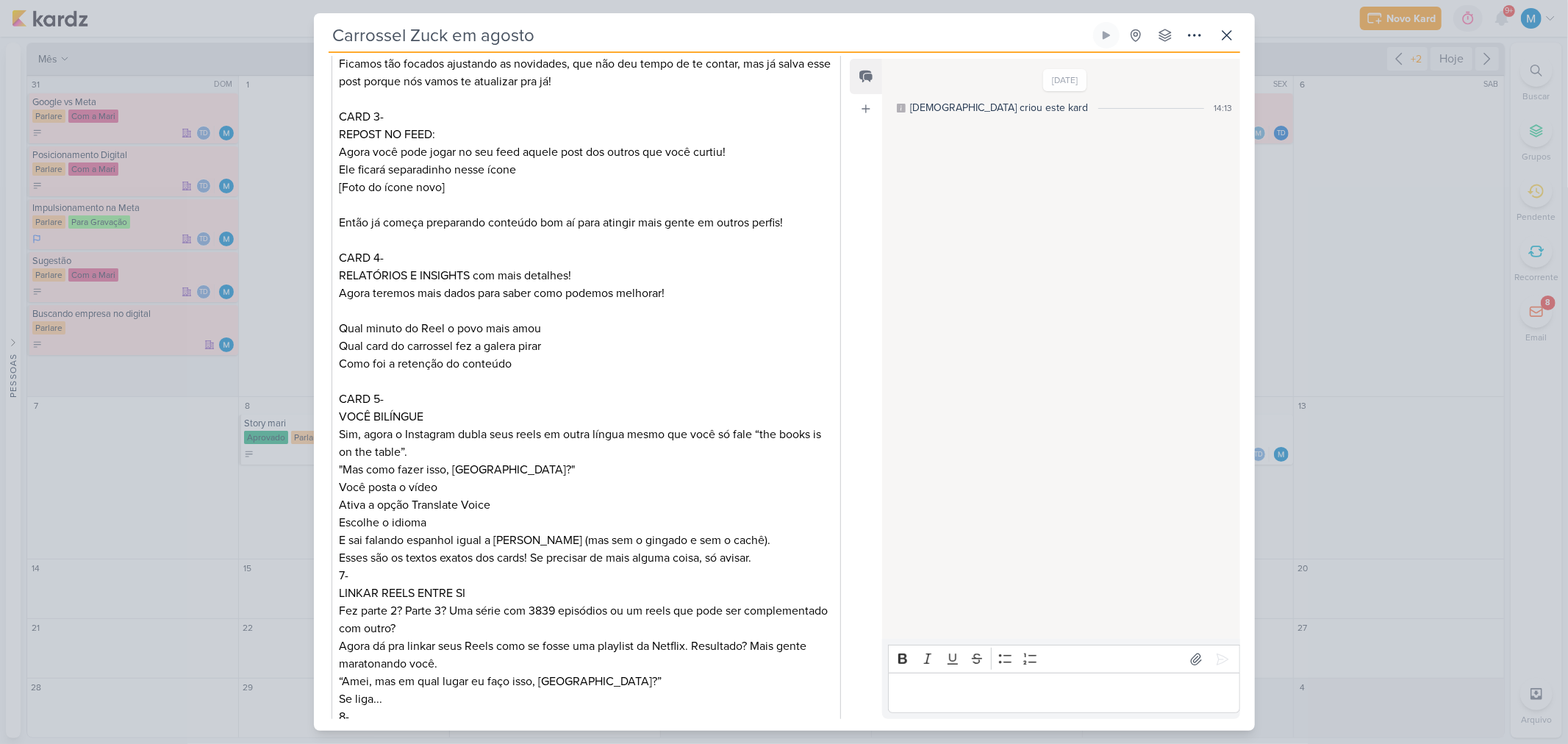
click at [394, 400] on p "CARD 5-" at bounding box center [586, 399] width 494 height 18
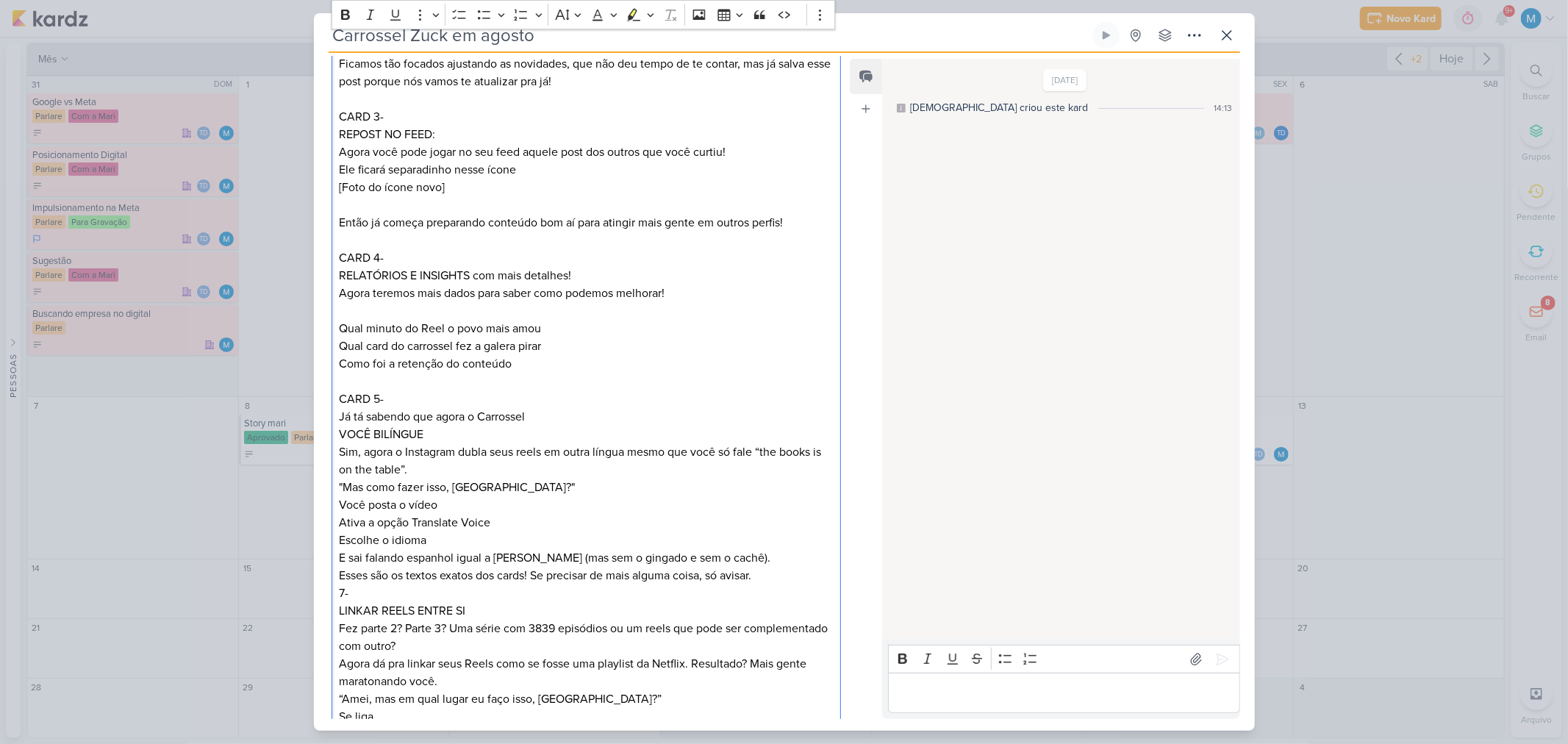
click at [469, 414] on p "Já tá sabendo que agora o Carrossel" at bounding box center [586, 417] width 494 height 18
click at [550, 420] on p "Já tá sabendo que agora no Carrossel" at bounding box center [586, 417] width 494 height 18
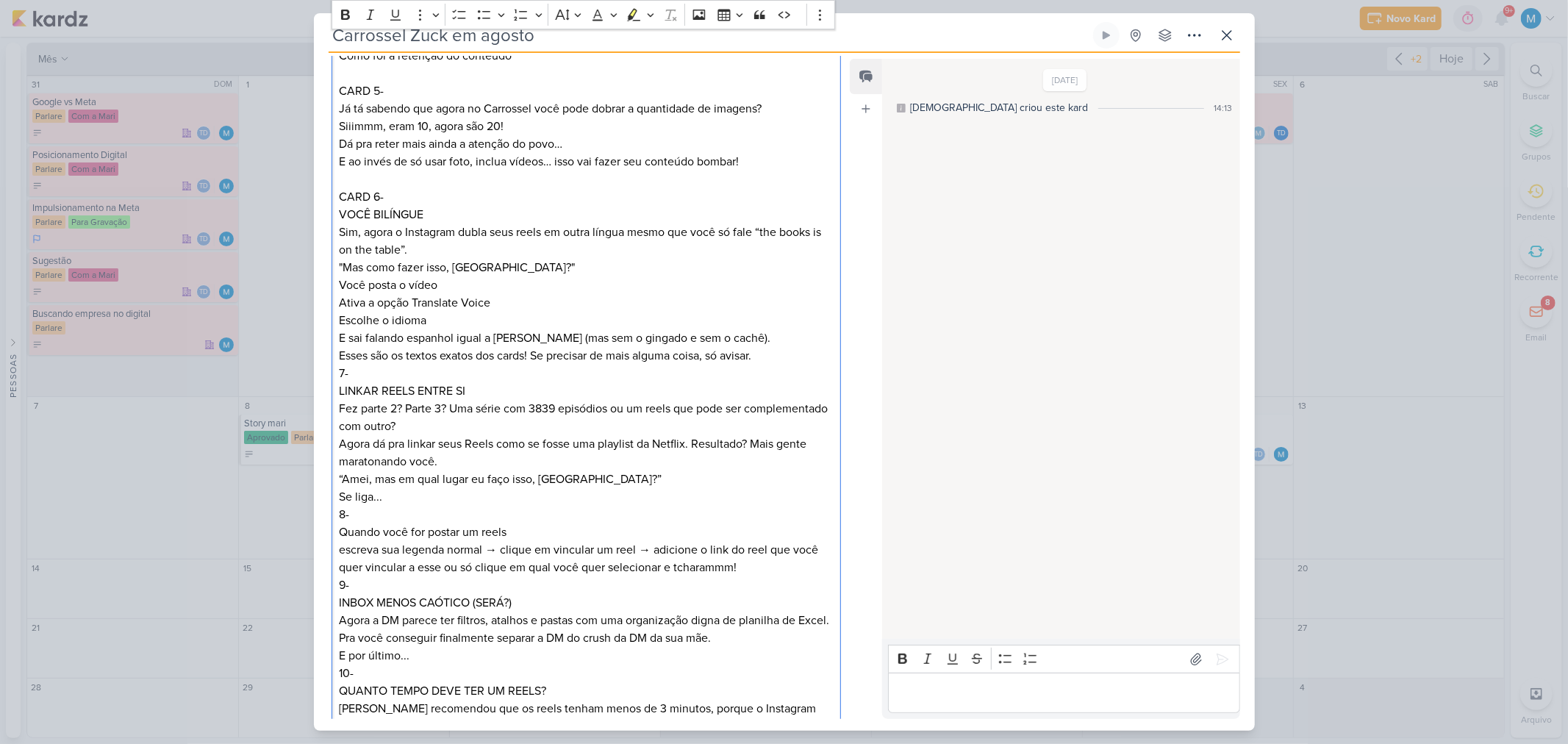
scroll to position [653, 0]
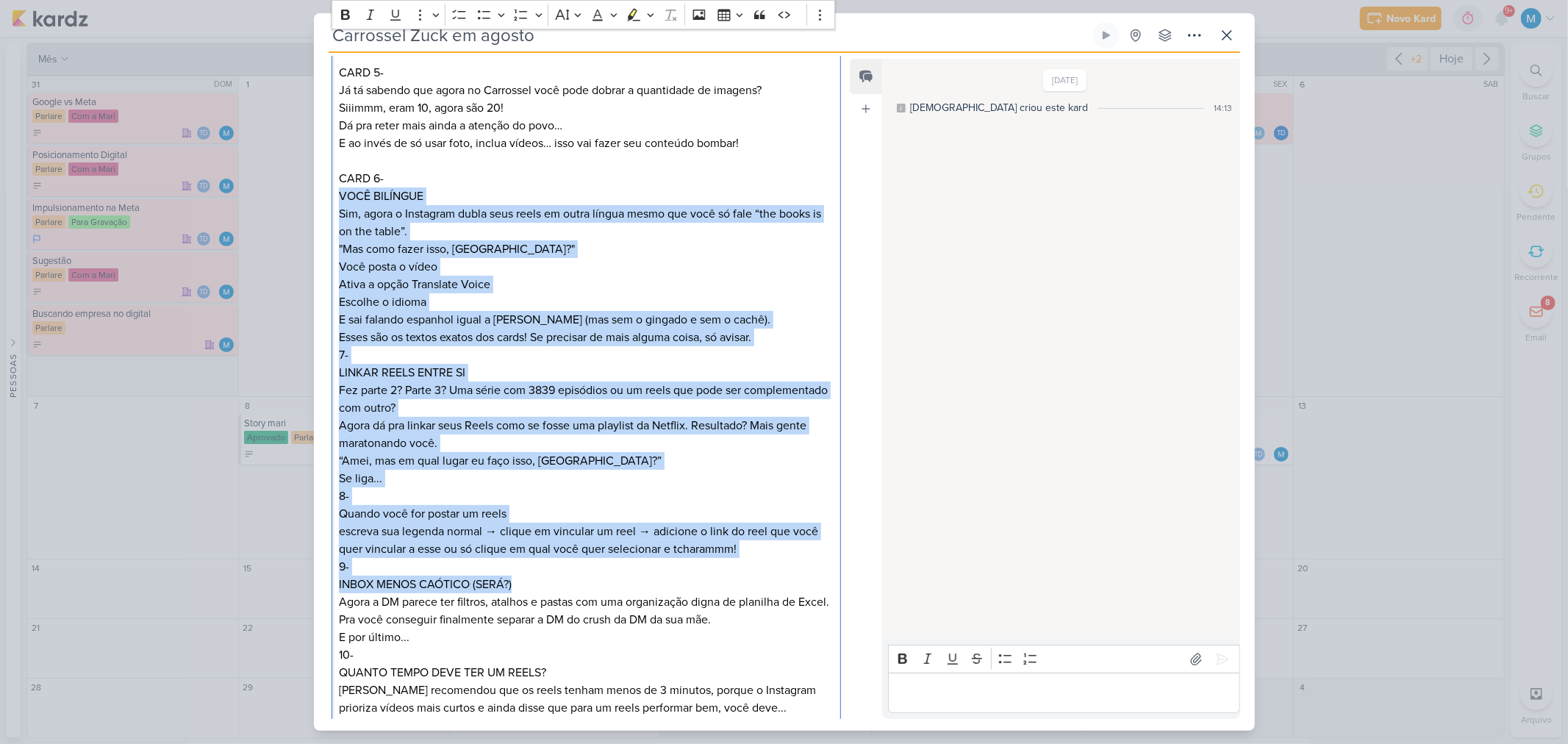
drag, startPoint x: 342, startPoint y: 189, endPoint x: 519, endPoint y: 585, distance: 433.8
click at [519, 585] on div "CAPA. ATUALIZAÇÕES DO TITIO ZUCK EM AGOSTO! Se liga aqui no que há de novo! CAR…" at bounding box center [587, 249] width 510 height 1239
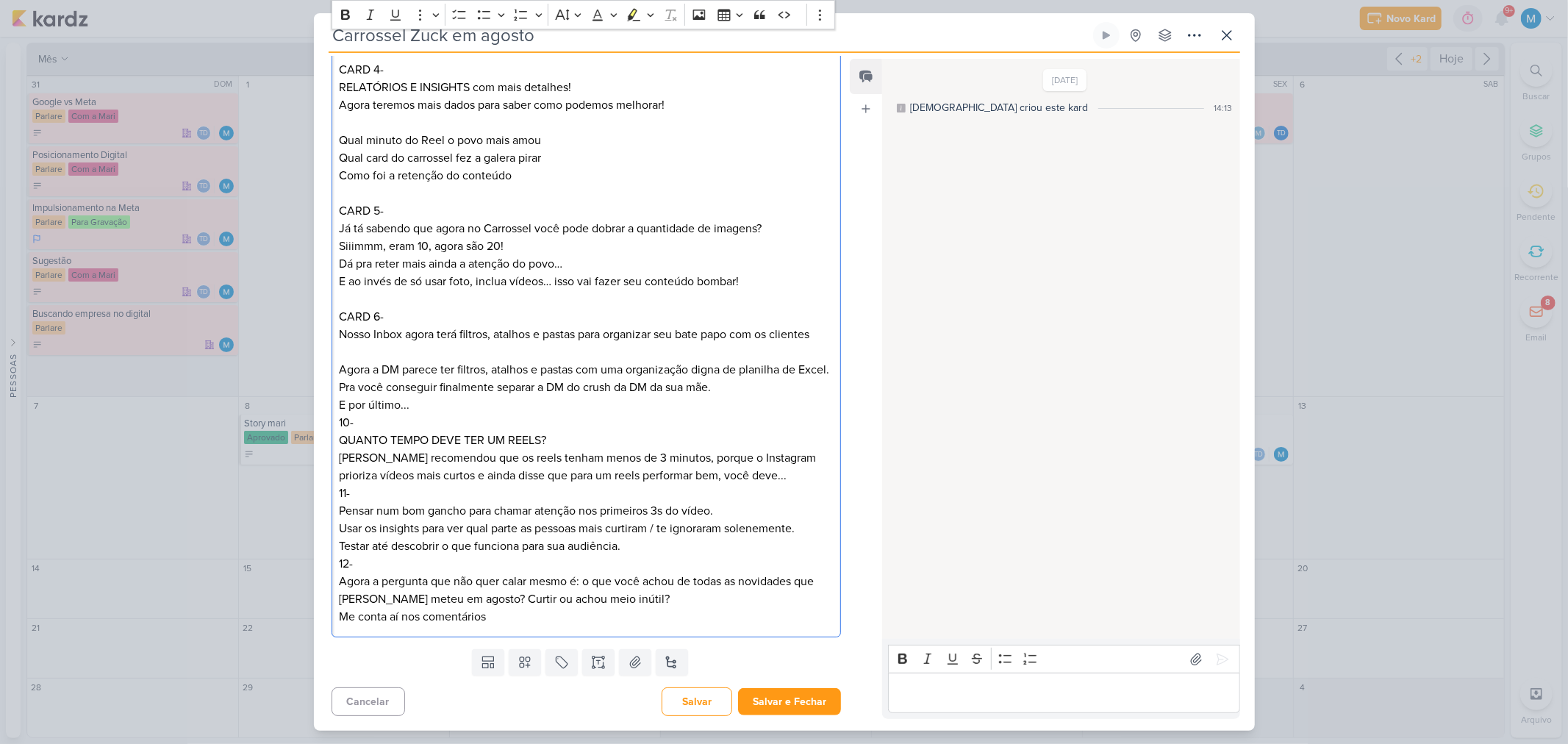
scroll to position [550, 0]
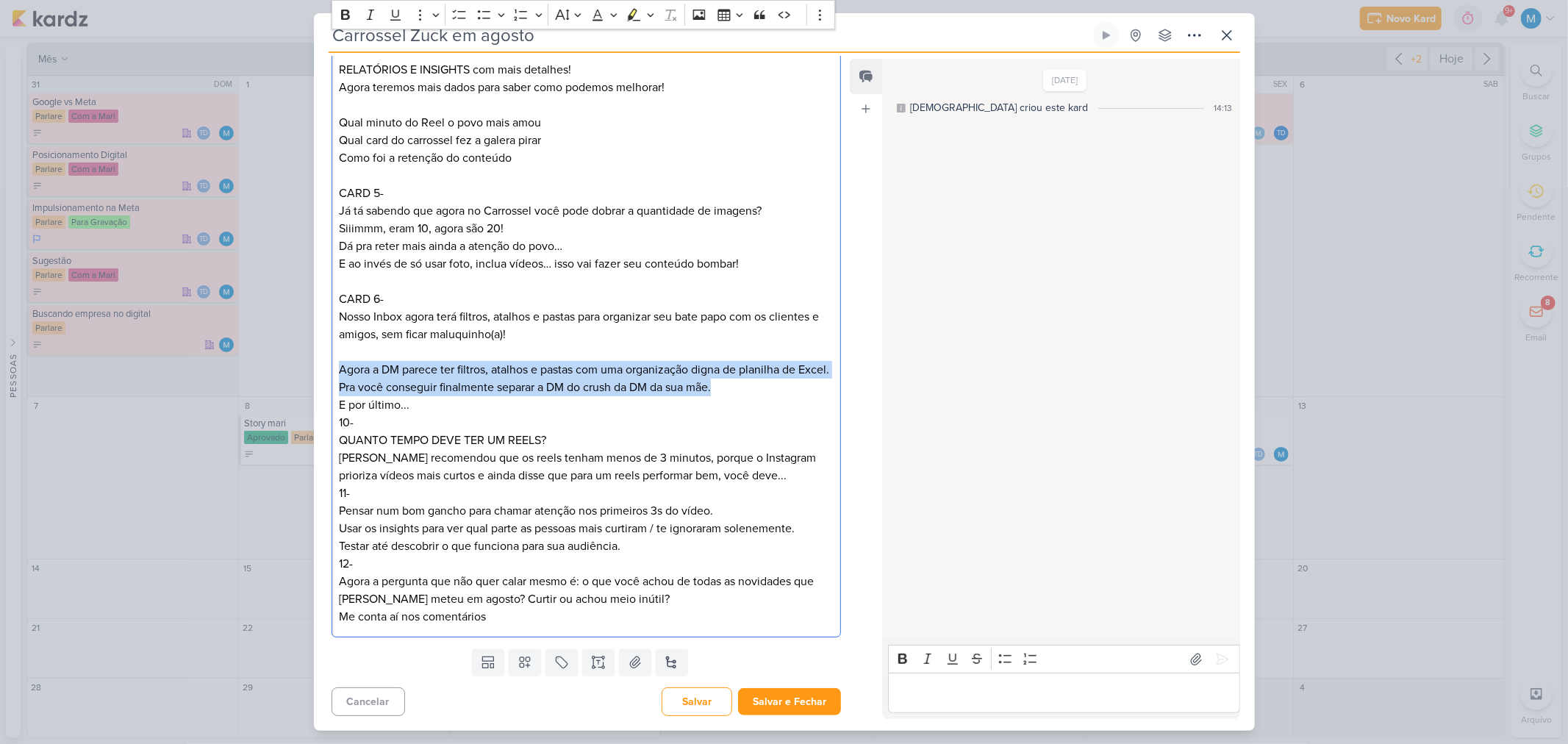
drag, startPoint x: 725, startPoint y: 385, endPoint x: 336, endPoint y: 350, distance: 390.6
click at [336, 350] on div "CAPA. ATUALIZAÇÕES DO TITIO ZUCK EM AGOSTO! Se liga aqui no que há de novo! CAR…" at bounding box center [587, 193] width 510 height 887
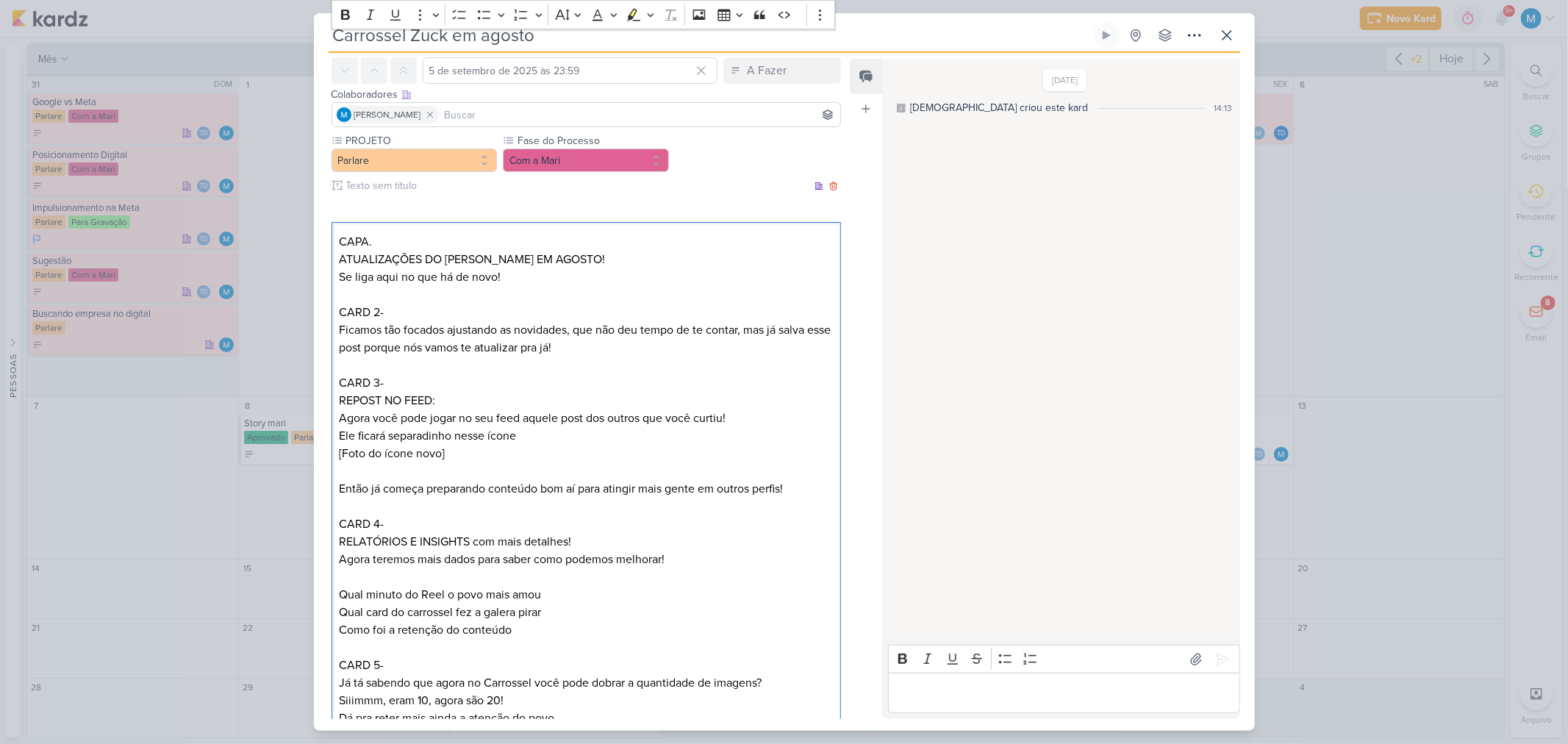
scroll to position [24, 0]
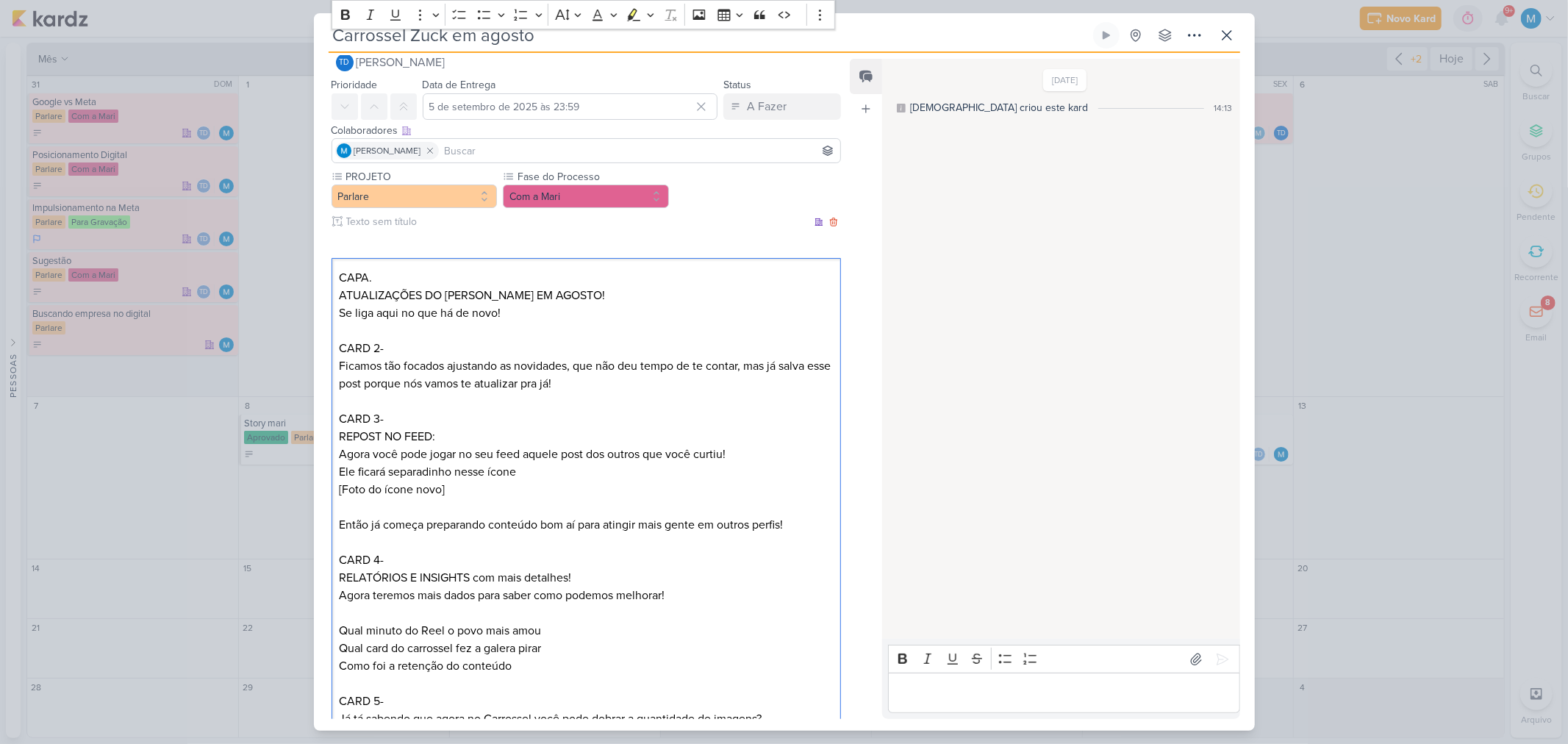
click at [334, 291] on div "CAPA. ATUALIZAÇÕES DO TITIO ZUCK EM AGOSTO! Se liga aqui no que há de novo! CAR…" at bounding box center [587, 691] width 510 height 869
drag, startPoint x: 586, startPoint y: 298, endPoint x: 642, endPoint y: 298, distance: 56.0
click at [642, 298] on p "CAPA. ÚLTIMAS ATUALIZAÇÕES DO TITIO ZUCK EM AGOSTO! Se liga aqui no que há de n…" at bounding box center [586, 303] width 494 height 70
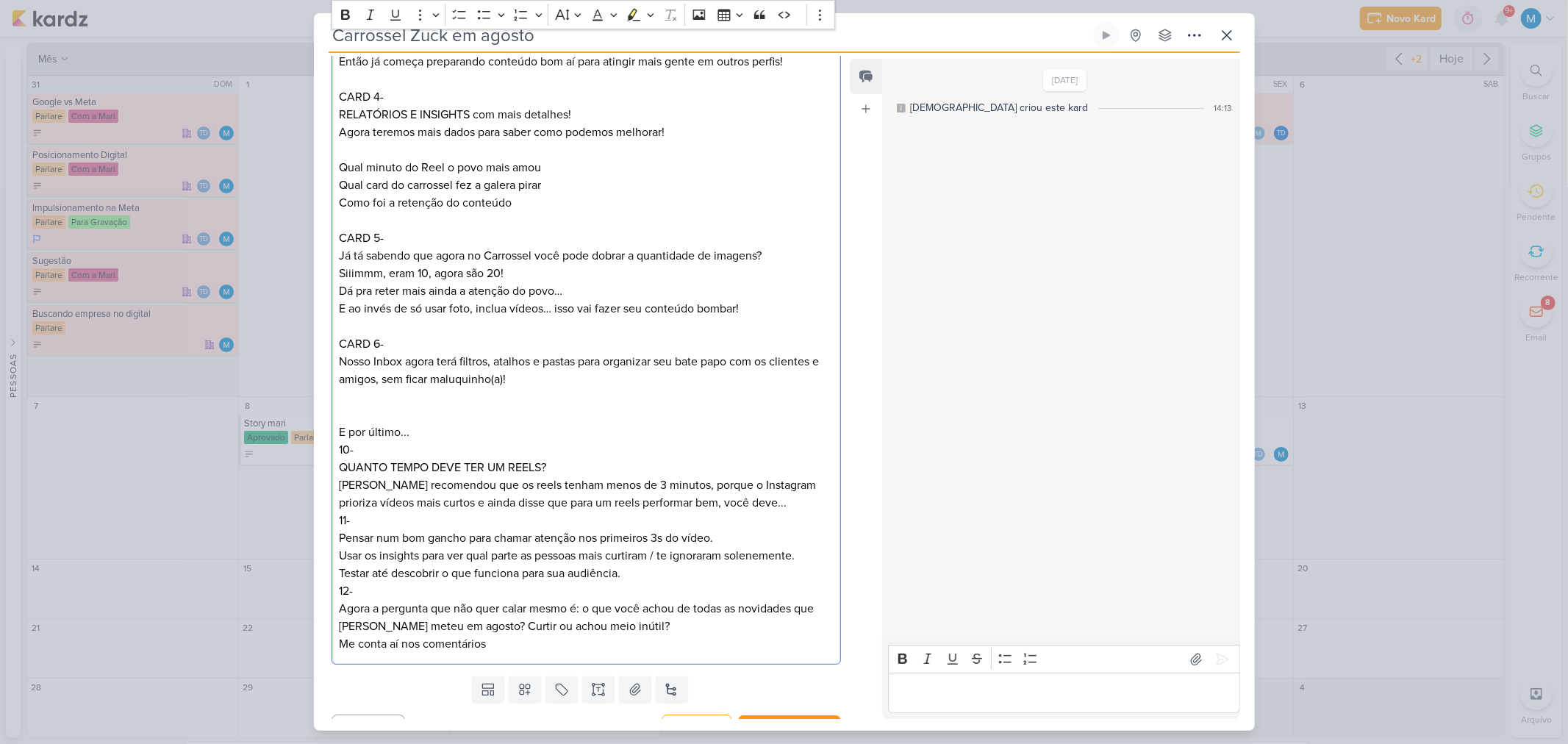
scroll to position [514, 0]
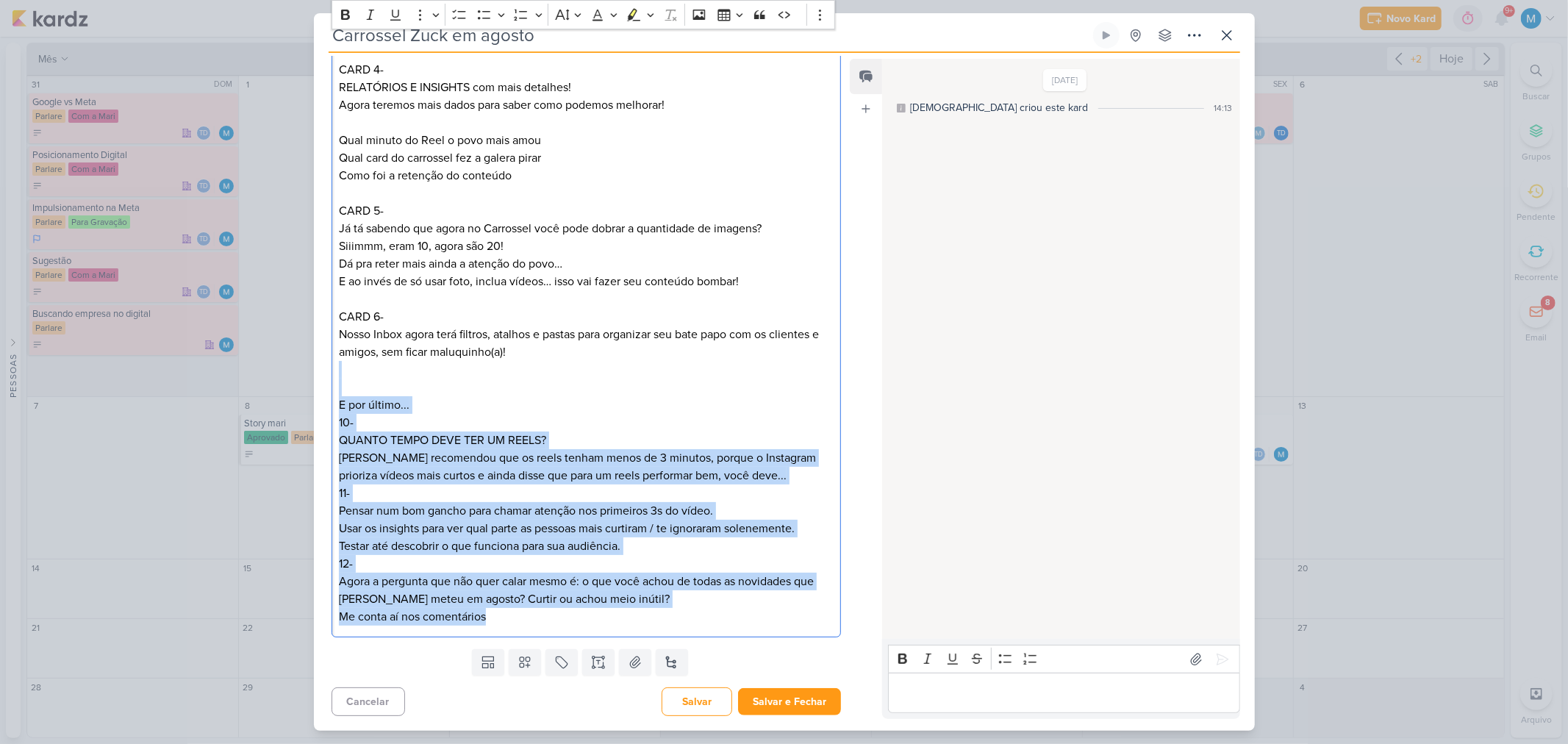
drag, startPoint x: 344, startPoint y: 385, endPoint x: 536, endPoint y: 633, distance: 313.6
click at [536, 633] on div "CAPA. ÚLTIMAS ATUALIZAÇÕES DO TITIO ZUCK PARA O INSTA! Se liga aqui no que há d…" at bounding box center [587, 202] width 510 height 869
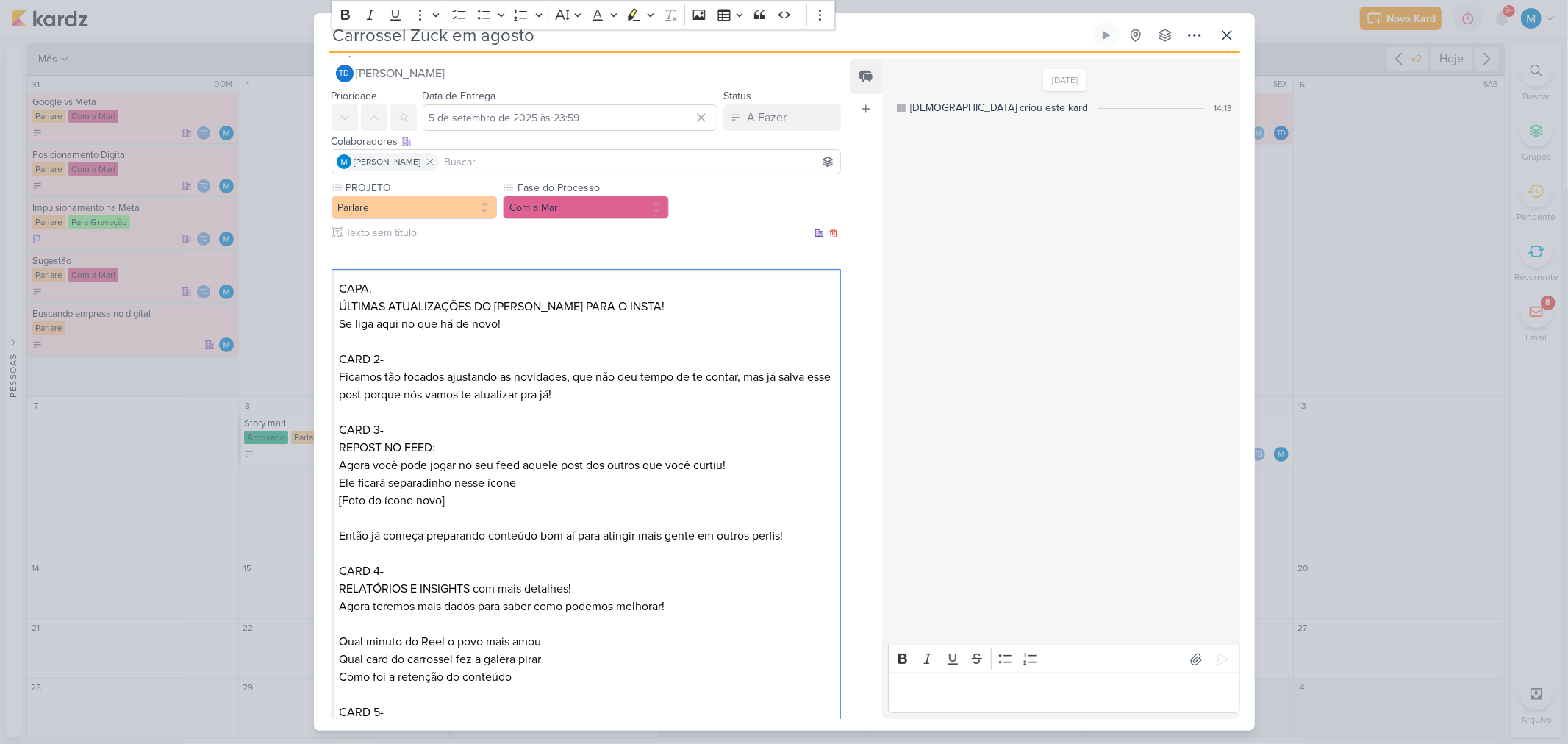
scroll to position [0, 0]
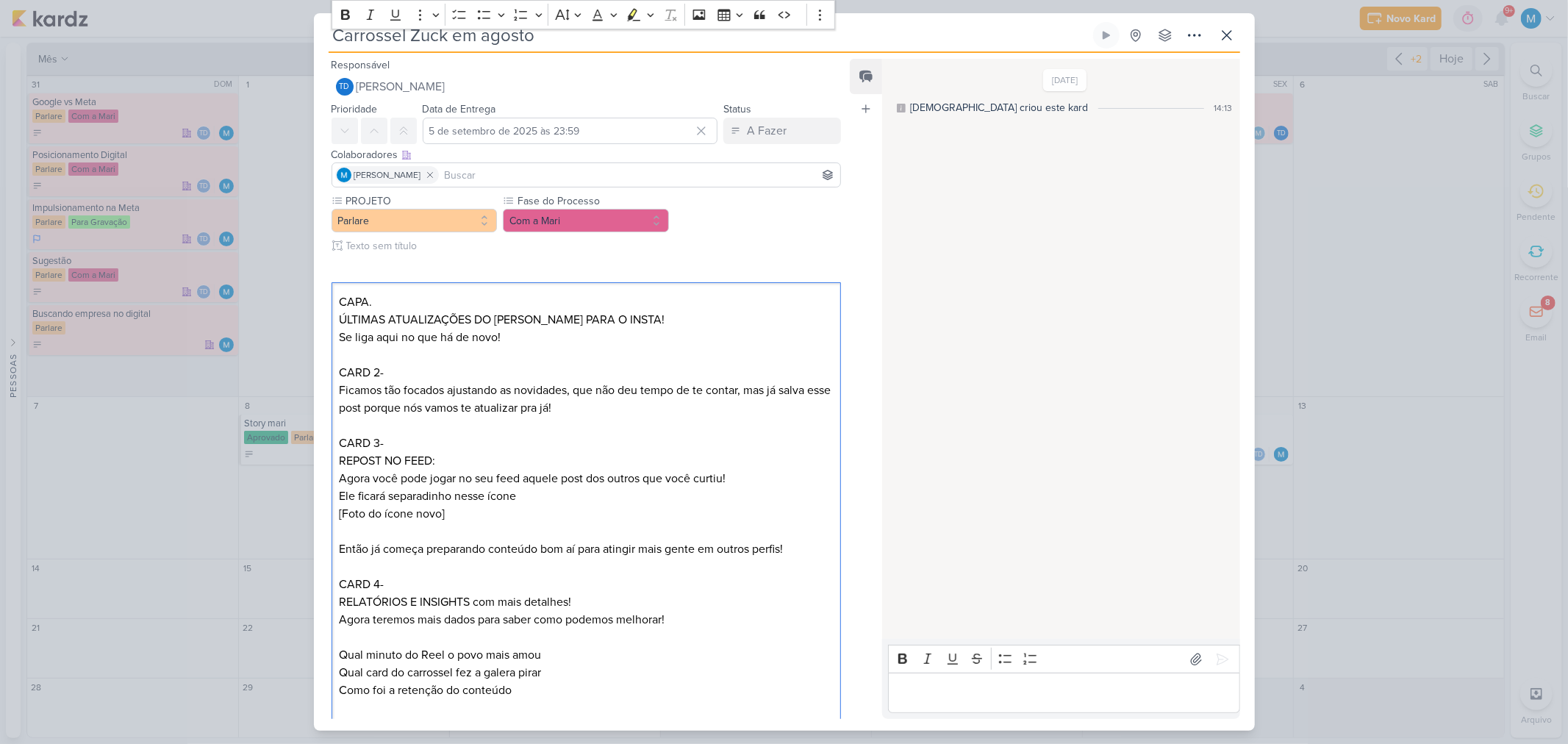
click at [494, 180] on input at bounding box center [640, 175] width 396 height 18
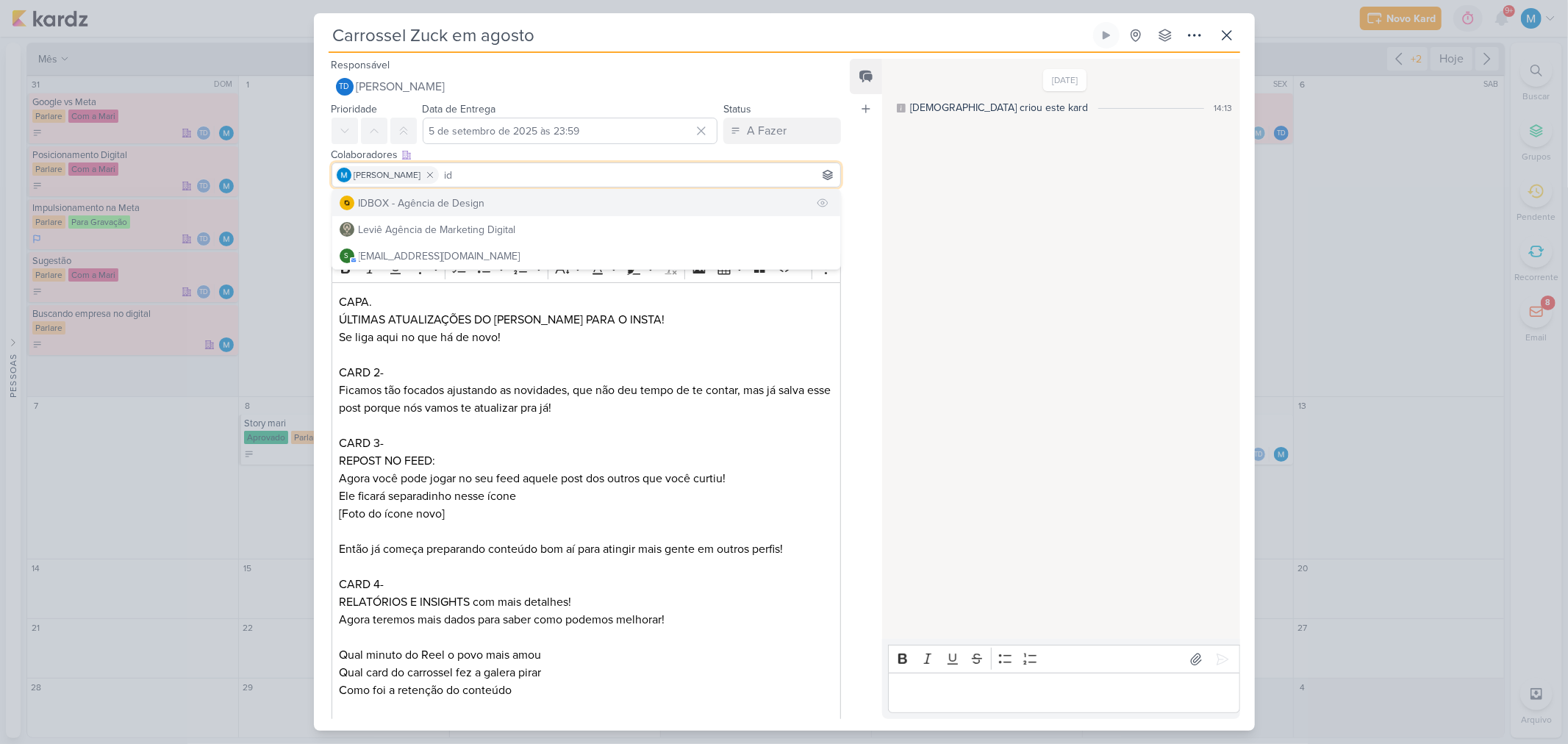
type input "id"
click at [496, 202] on button "IDBOX - Agência de Design" at bounding box center [586, 202] width 508 height 27
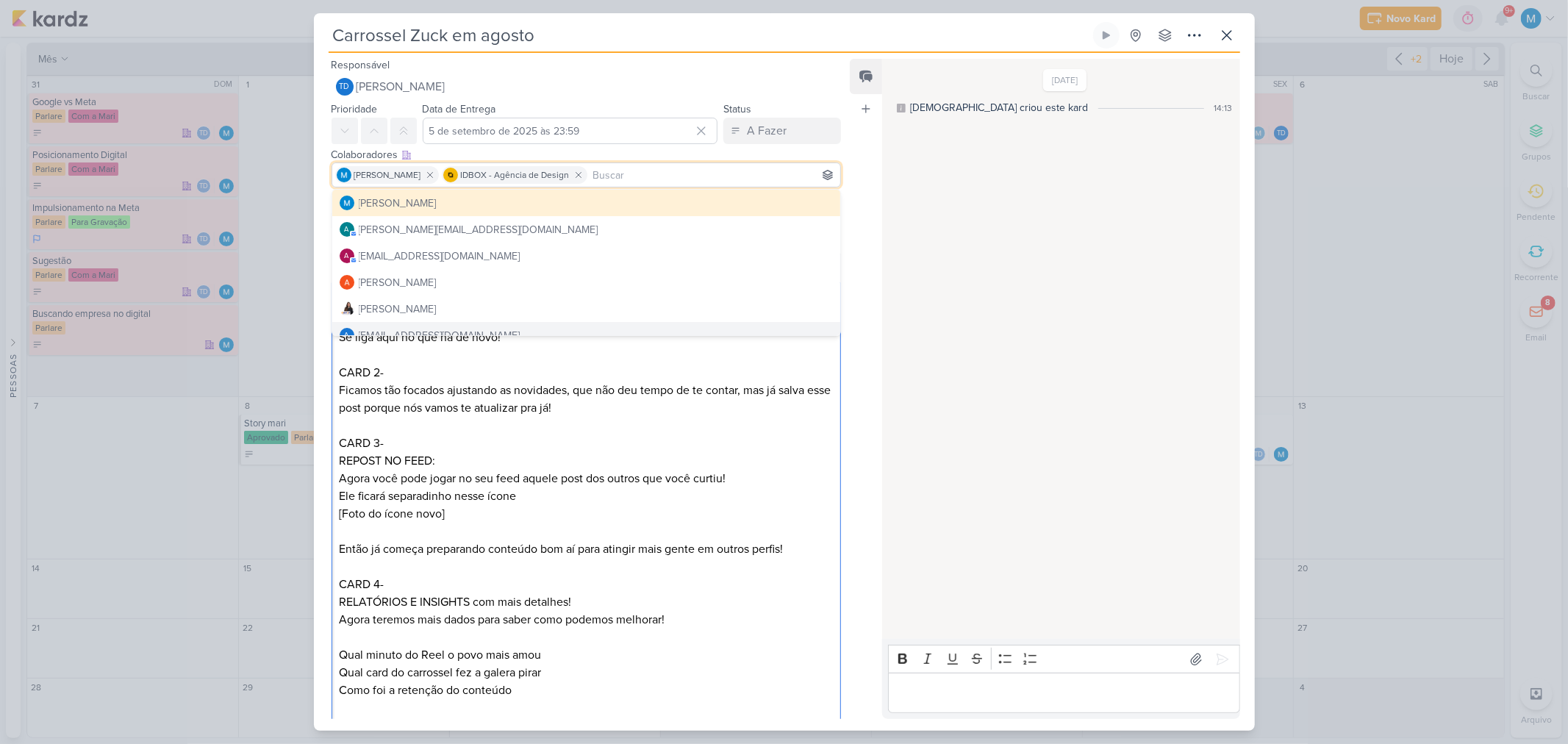
click at [689, 395] on p "Ficamos tão focados ajustando as novidades, que não deu tempo de te contar, mas…" at bounding box center [586, 399] width 494 height 36
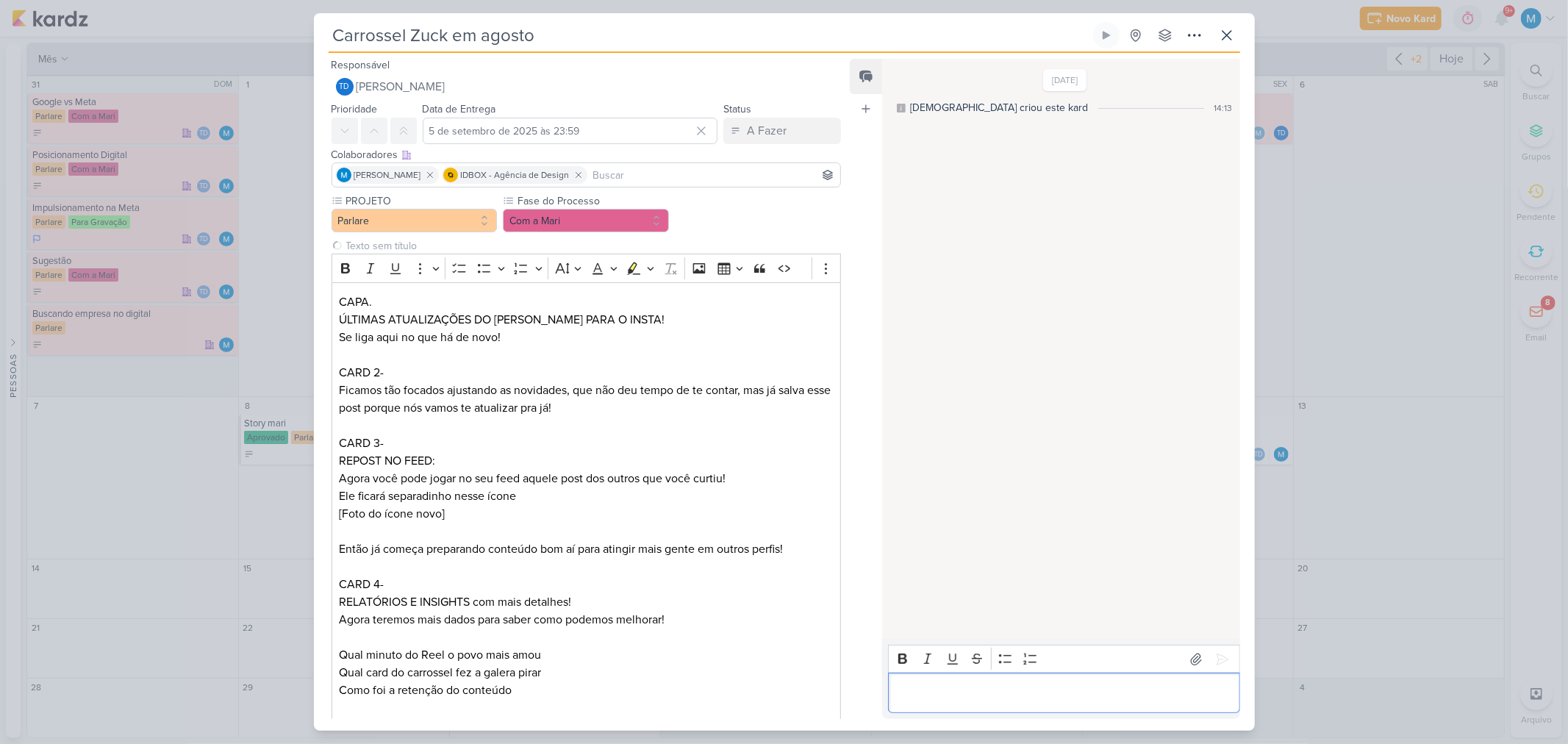
drag, startPoint x: 933, startPoint y: 682, endPoint x: 978, endPoint y: 673, distance: 45.9
click at [938, 681] on div "Editor editing area: main" at bounding box center [1064, 692] width 352 height 41
click at [598, 230] on button "Com a Mari" at bounding box center [586, 221] width 167 height 24
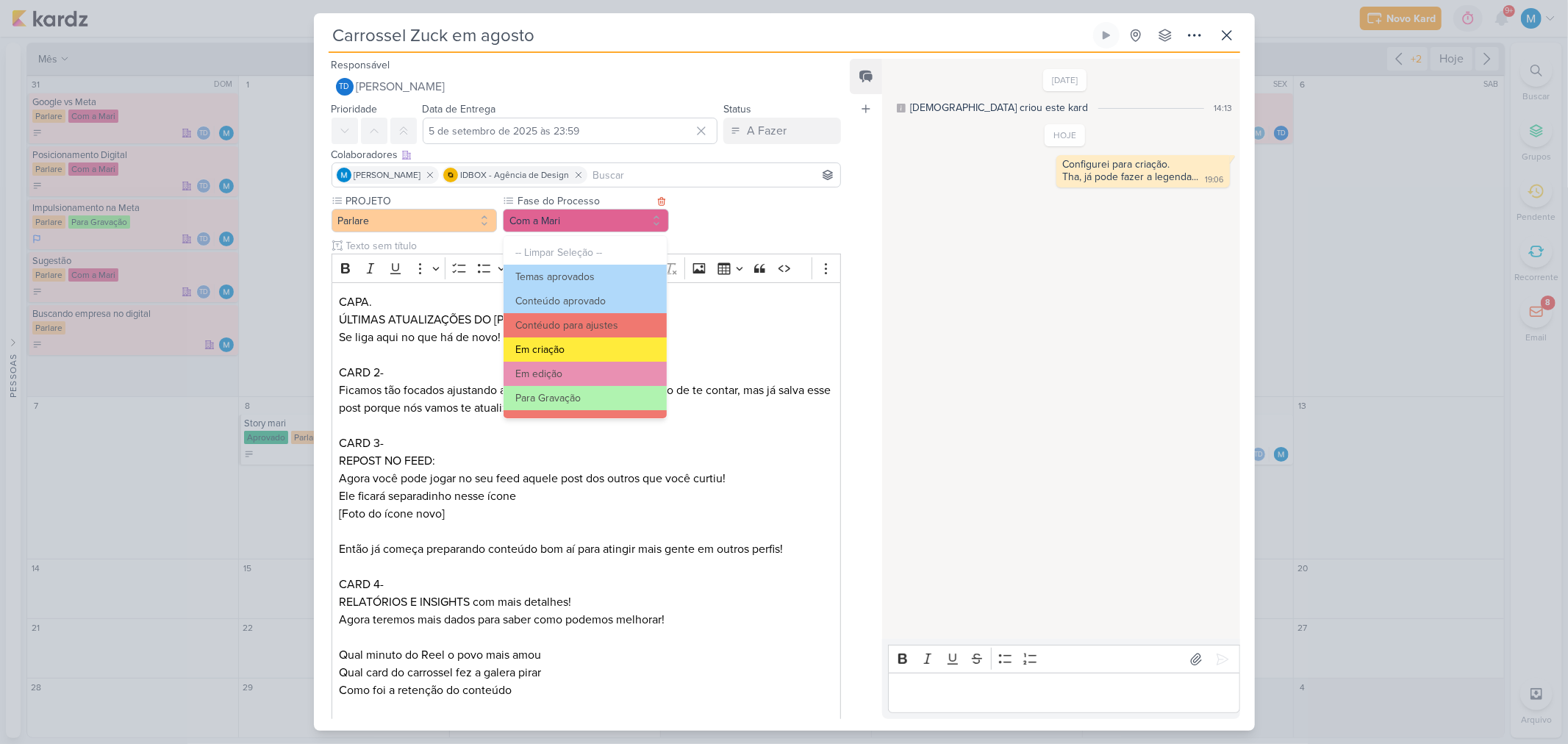
click at [576, 347] on button "Em criação" at bounding box center [585, 349] width 163 height 24
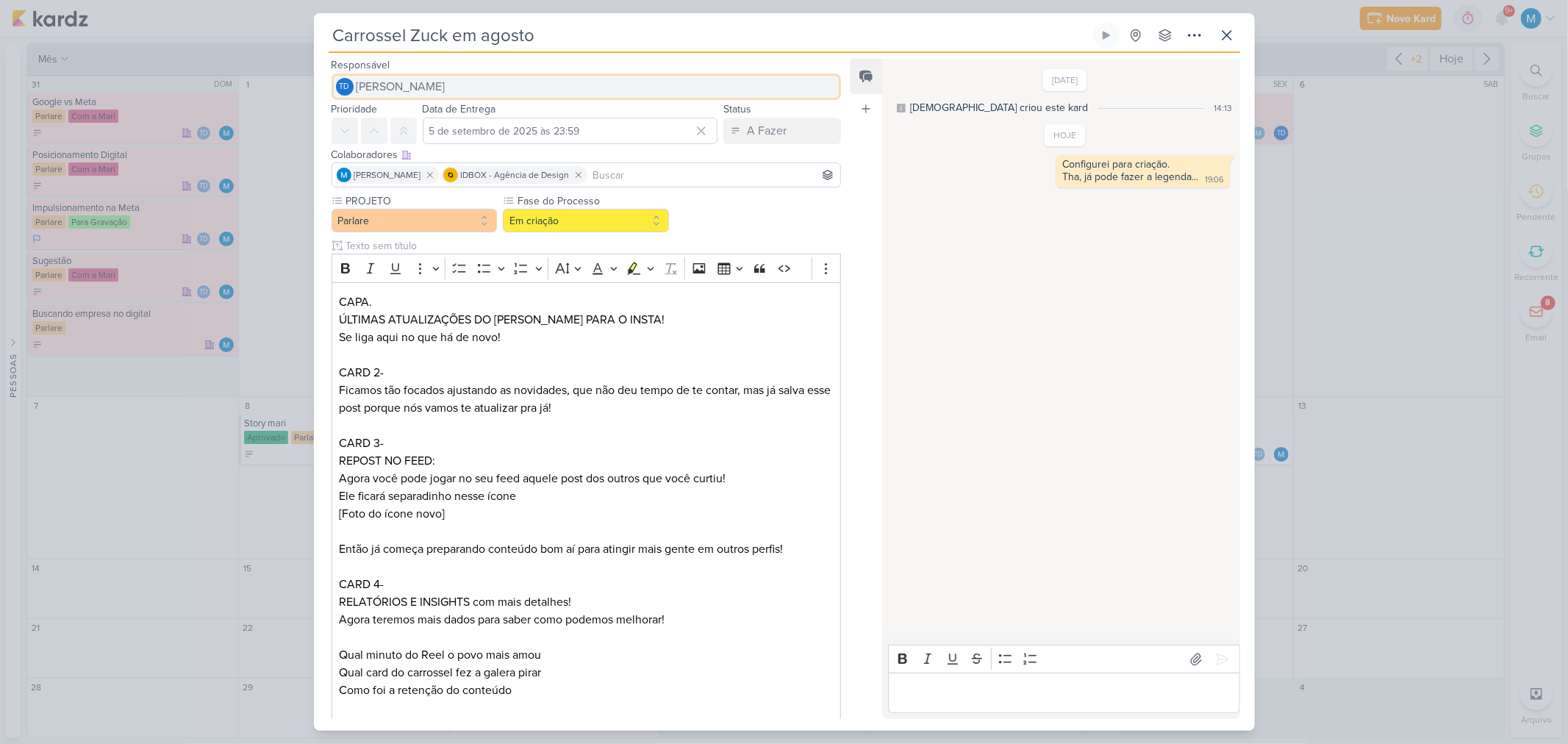
click at [417, 85] on span "[PERSON_NAME]" at bounding box center [401, 87] width 89 height 18
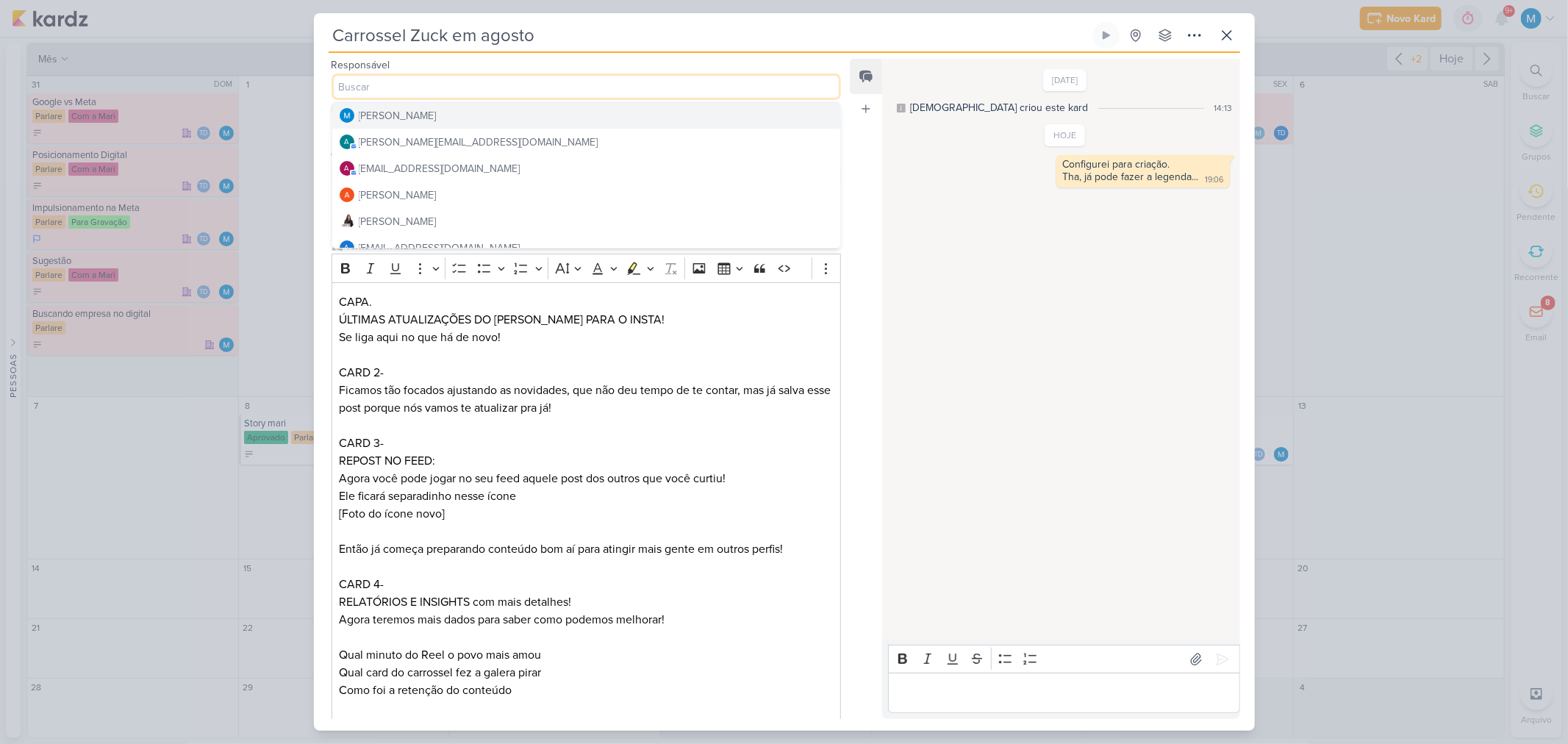
click at [437, 118] on div "[PERSON_NAME]" at bounding box center [397, 116] width 78 height 16
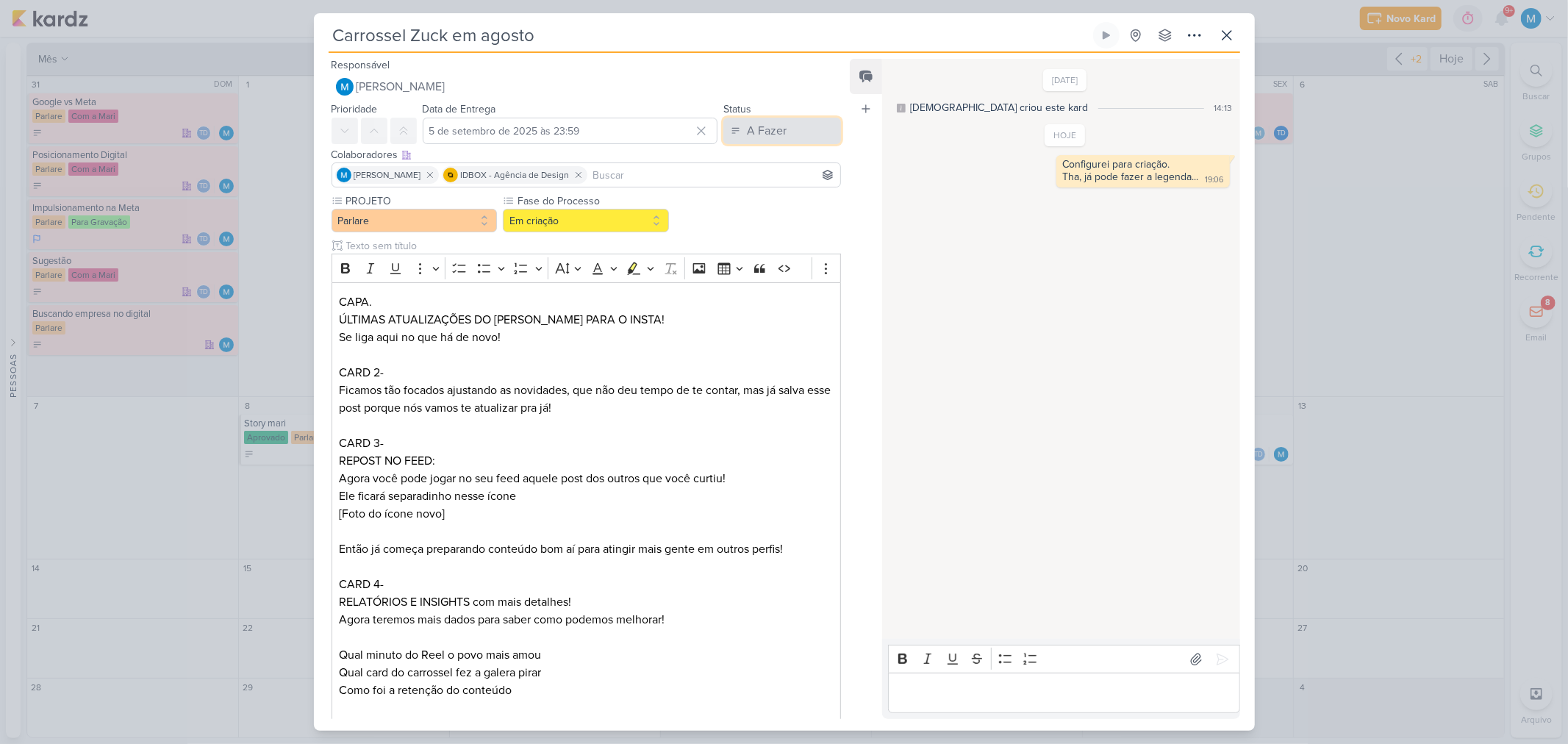
click at [781, 137] on button "A Fazer" at bounding box center [782, 131] width 118 height 27
drag, startPoint x: 790, startPoint y: 208, endPoint x: 783, endPoint y: 223, distance: 16.6
click at [788, 209] on div "Em Andamento" at bounding box center [770, 213] width 69 height 16
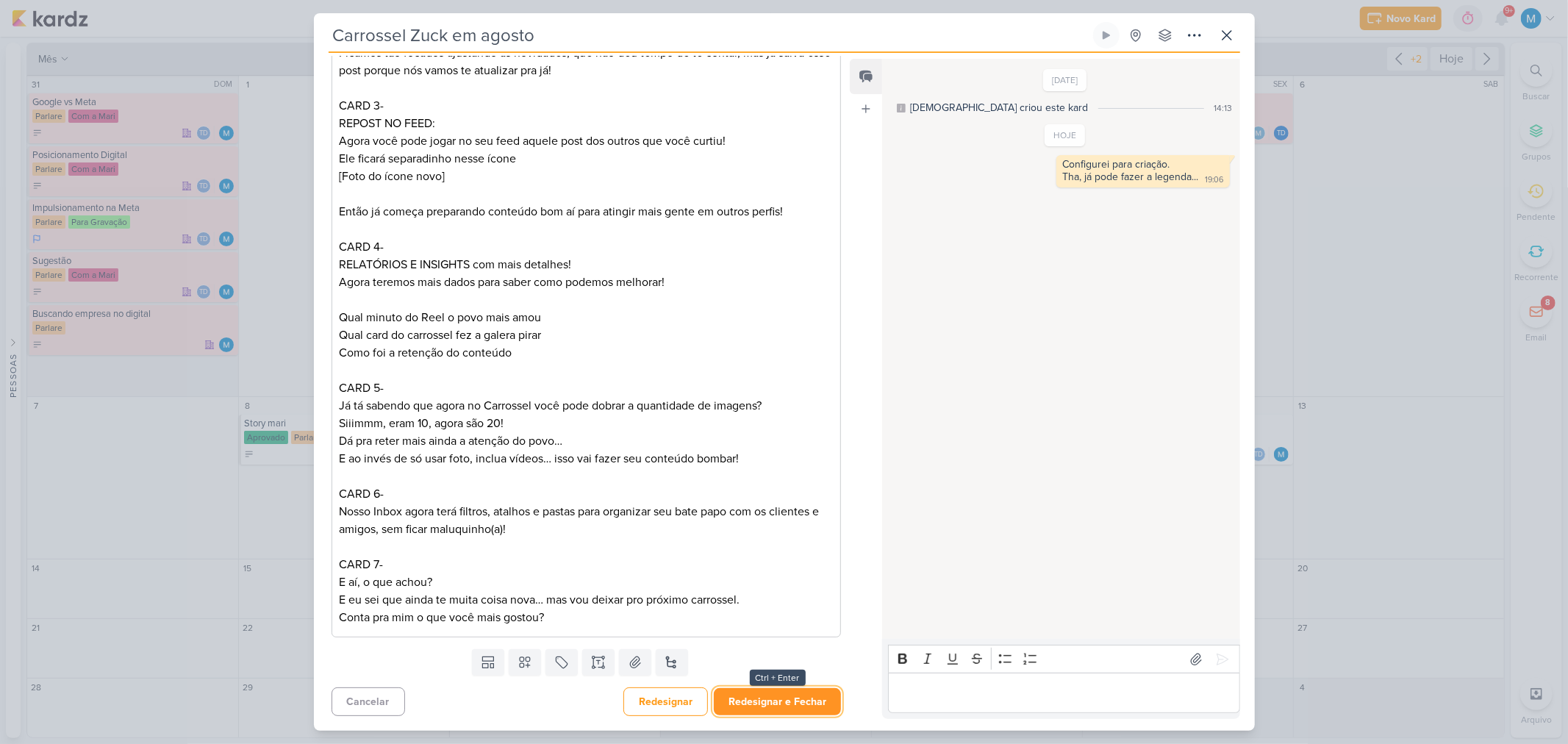
click at [784, 692] on button "Redesignar e Fechar" at bounding box center [777, 700] width 127 height 27
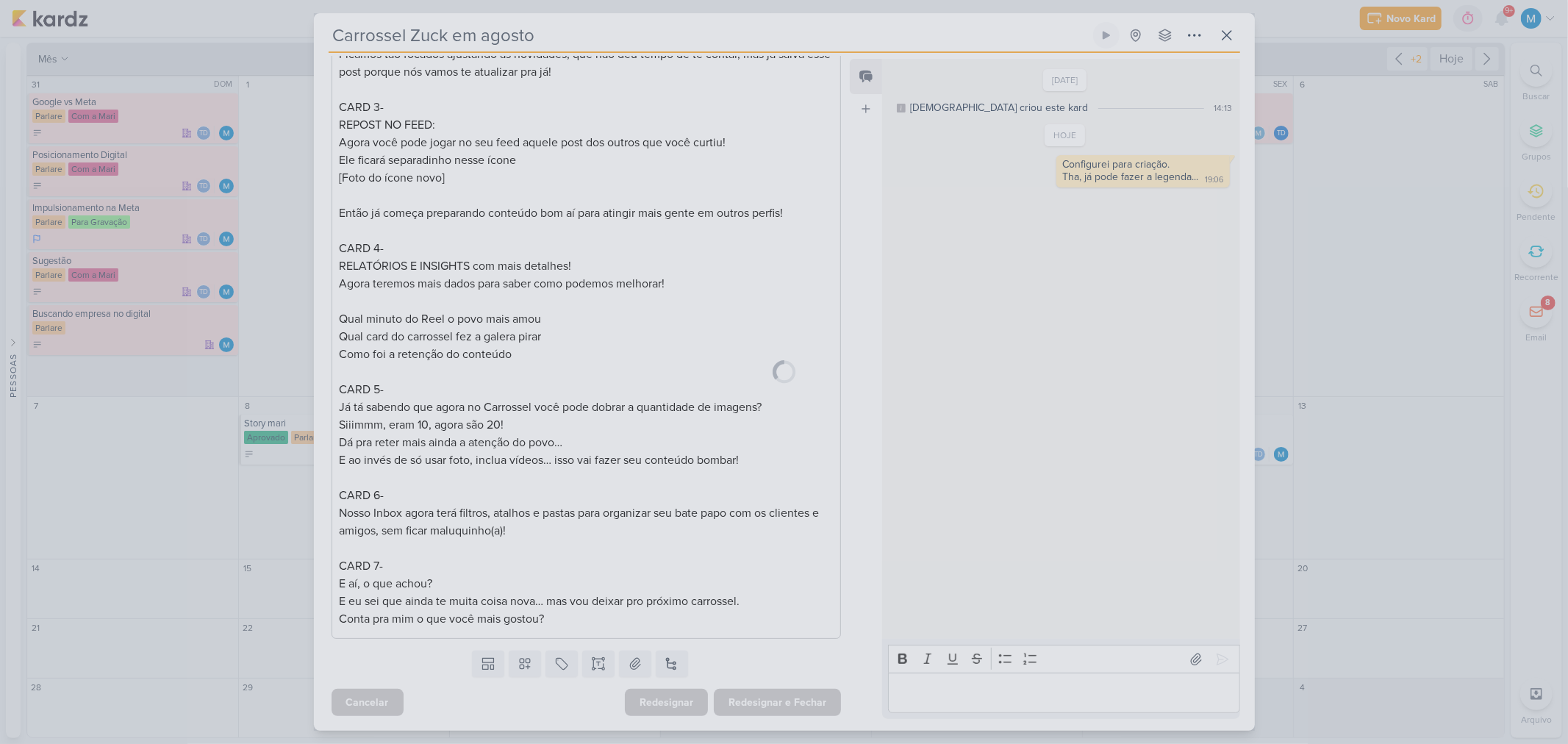
scroll to position [336, 0]
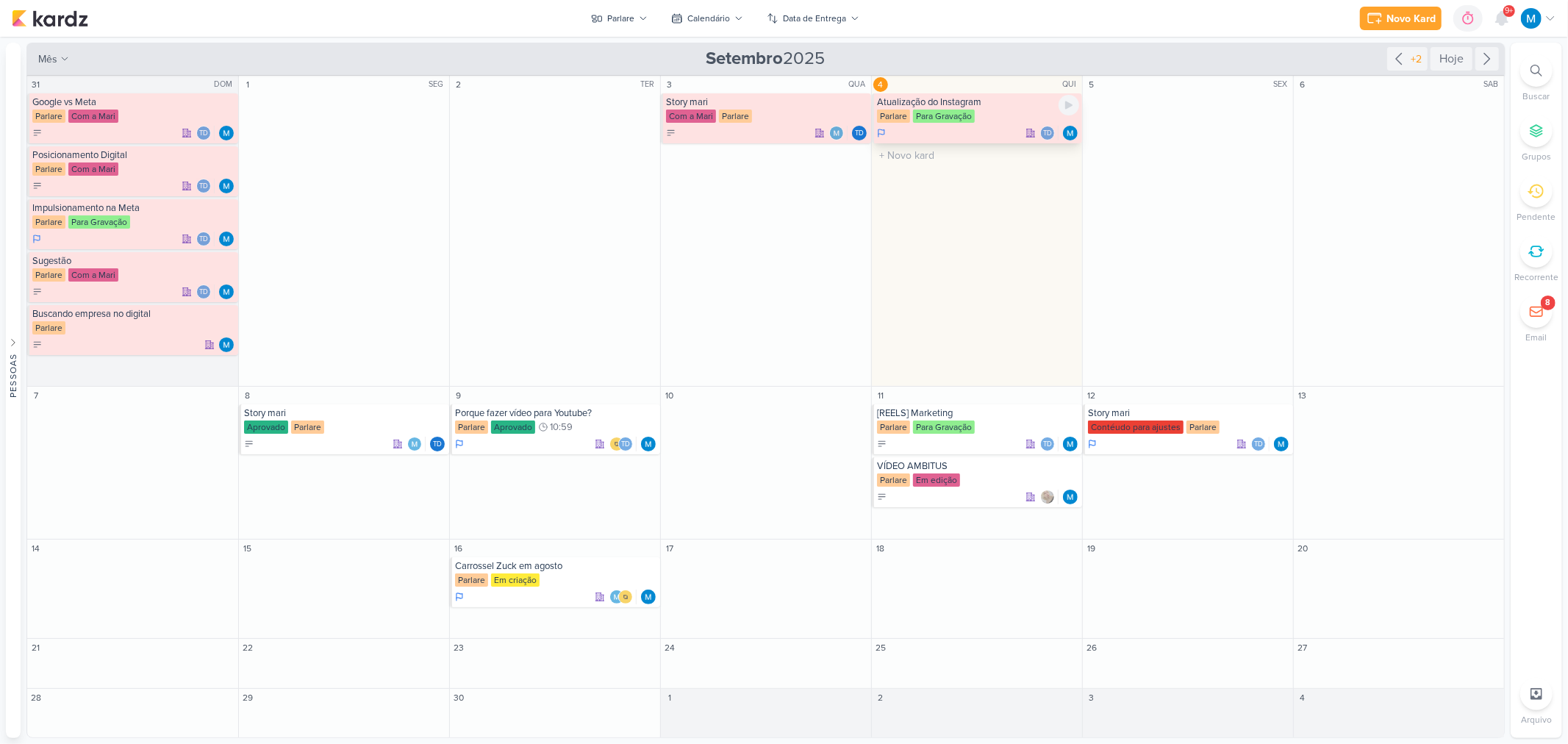
click at [981, 101] on div "Atualização do Instagram" at bounding box center [978, 102] width 202 height 12
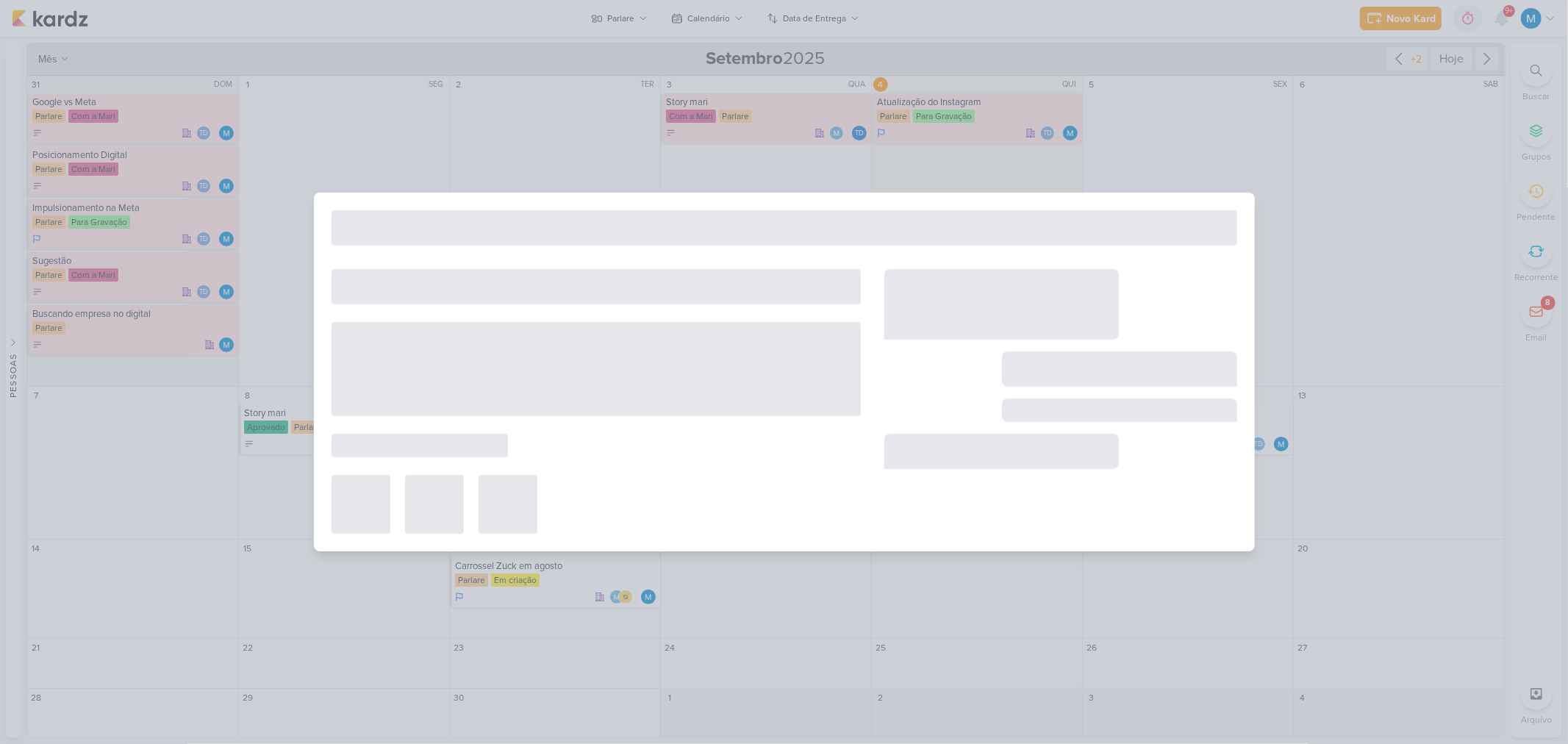
type input "Atualização do Instagram"
type input "4 de setembro de 2025 às 23:59"
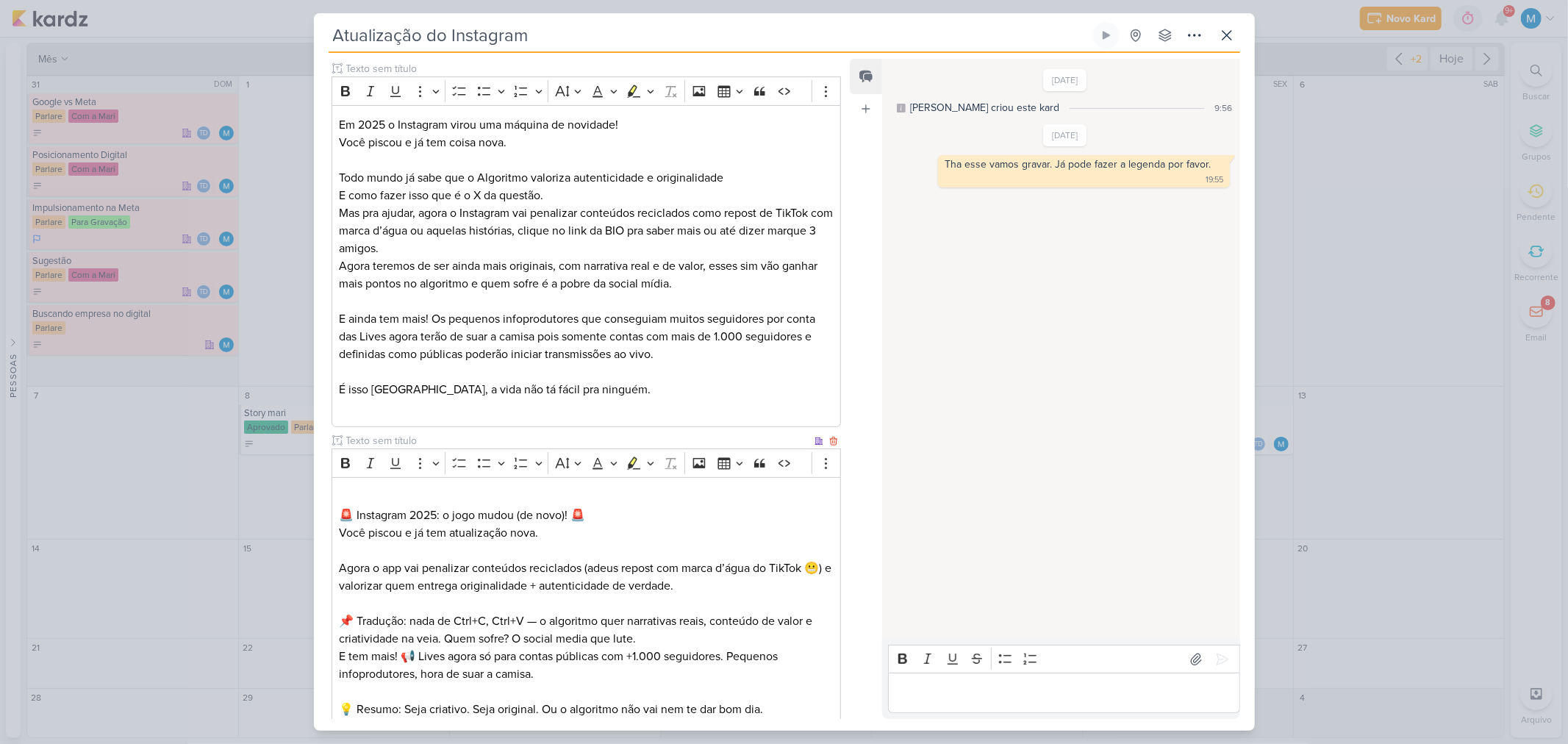
scroll to position [95, 0]
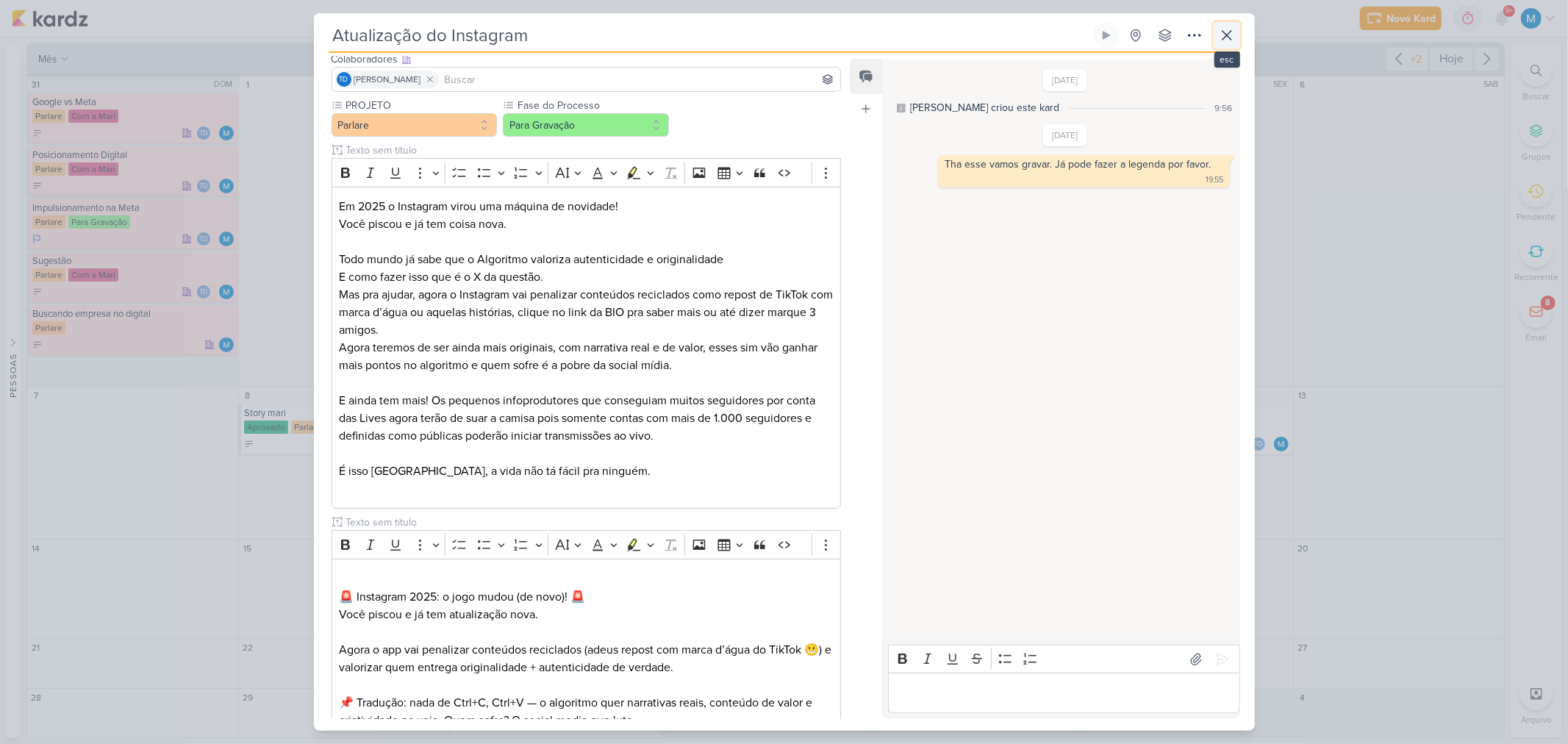
click at [1234, 30] on icon at bounding box center [1227, 36] width 18 height 18
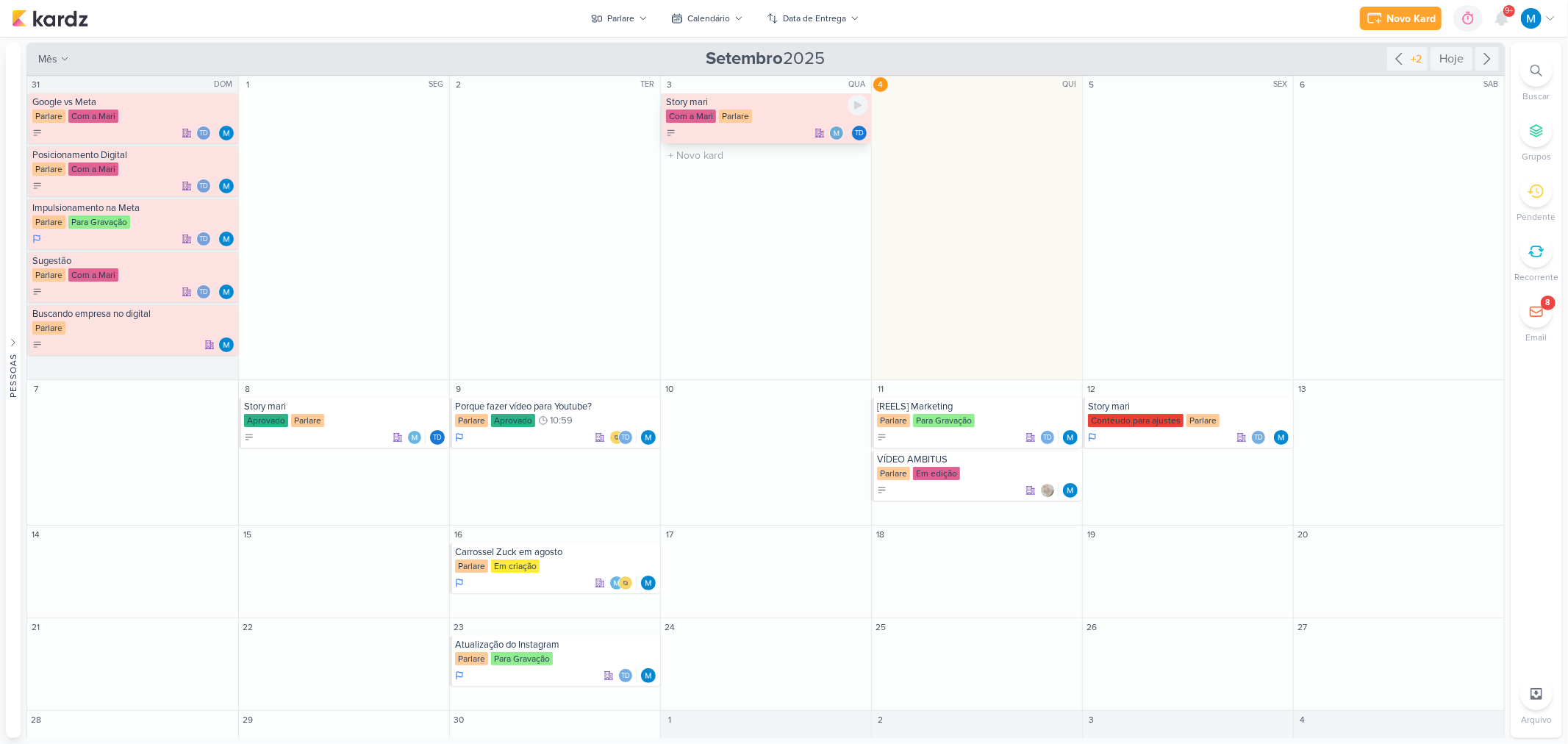
click at [746, 101] on div "Story mari" at bounding box center [767, 102] width 202 height 12
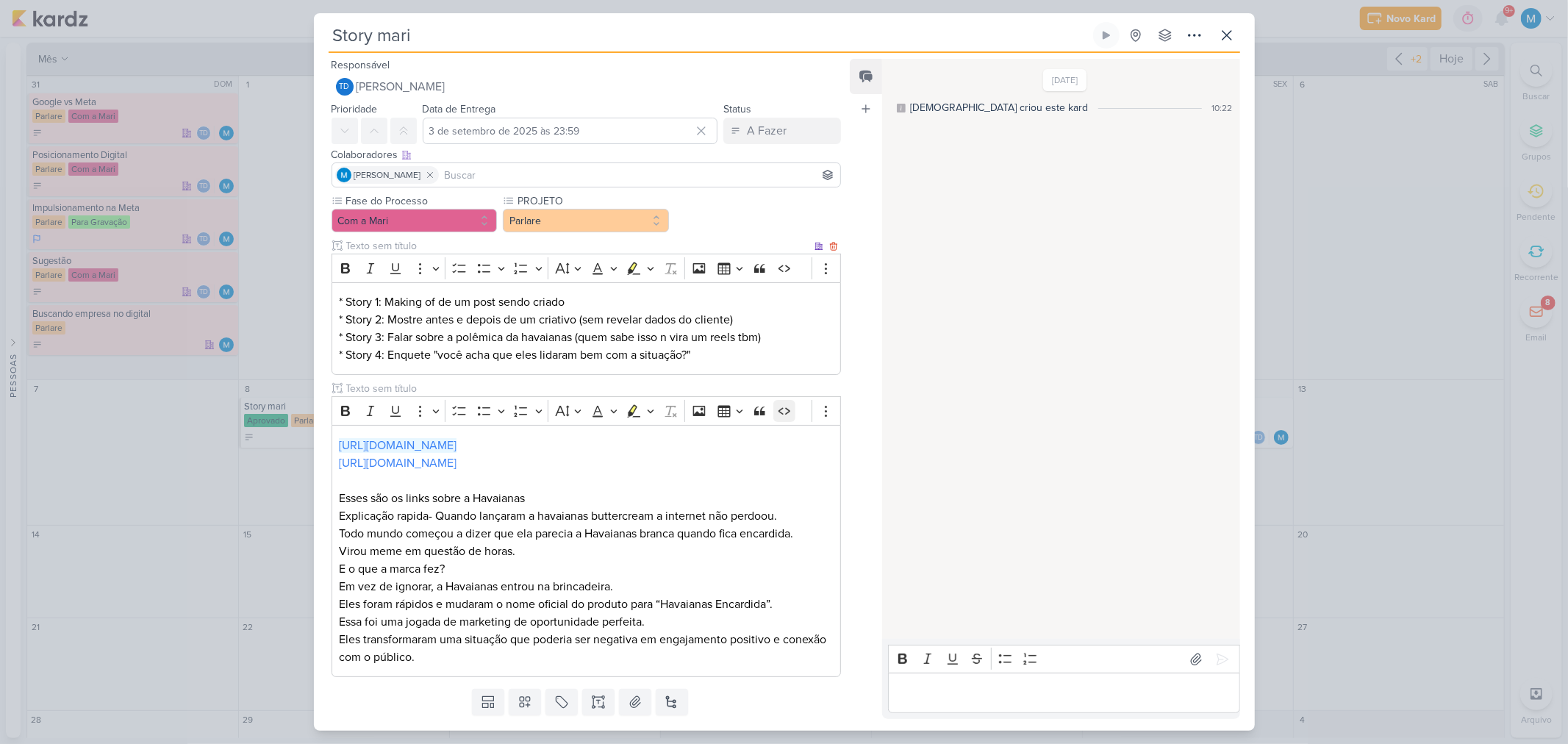
scroll to position [40, 0]
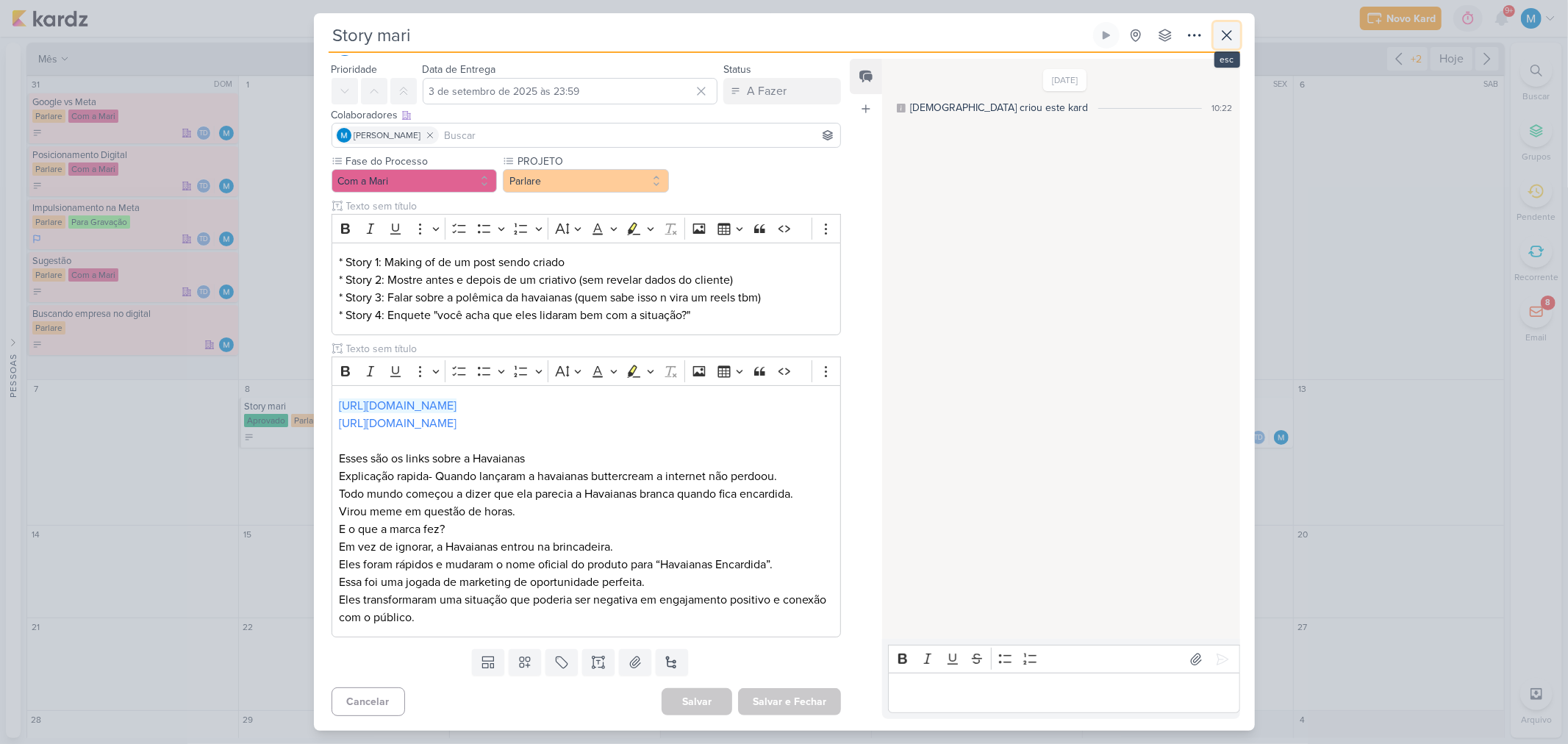
click at [1228, 39] on icon at bounding box center [1227, 36] width 18 height 18
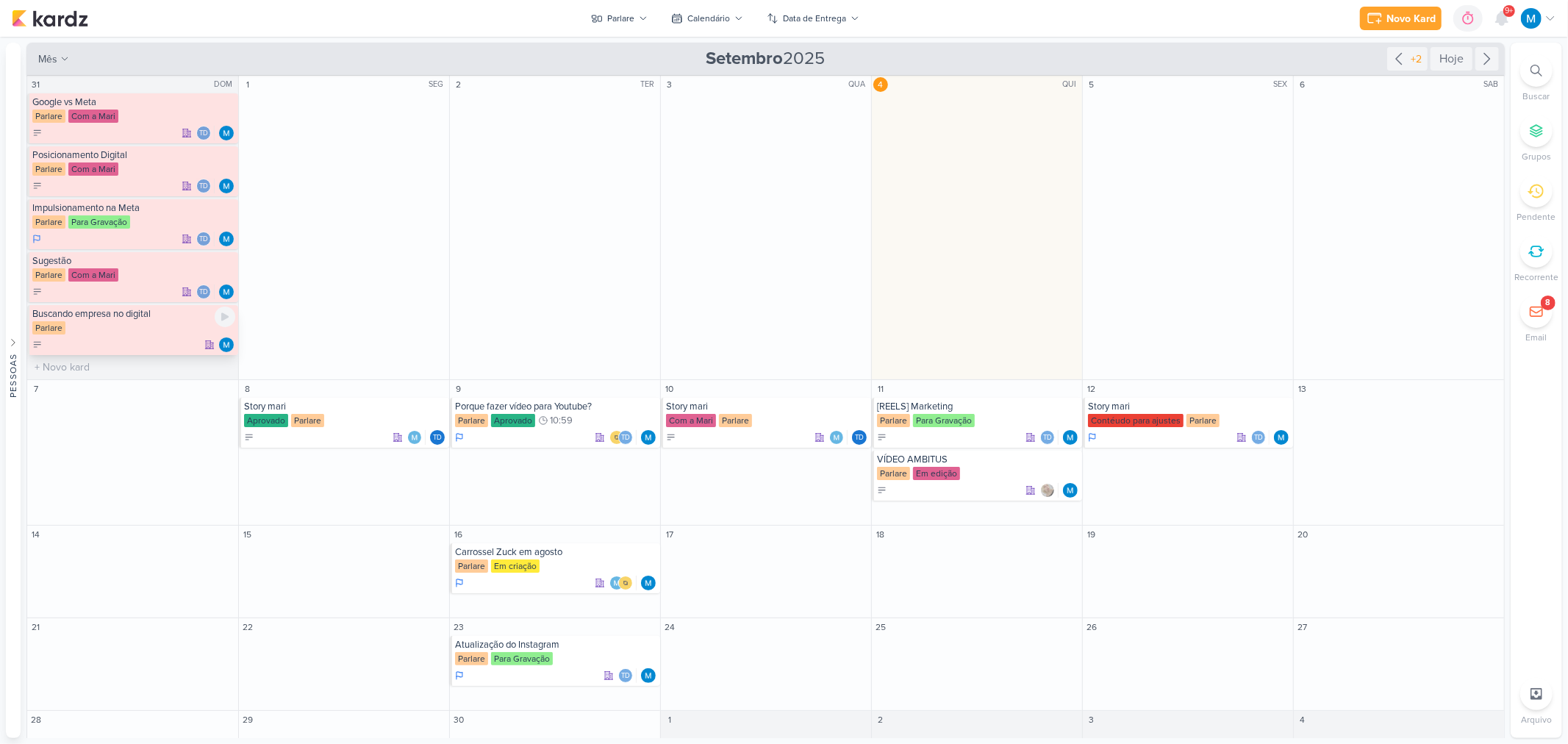
click at [114, 318] on div "Buscando empresa no digital" at bounding box center [134, 314] width 203 height 12
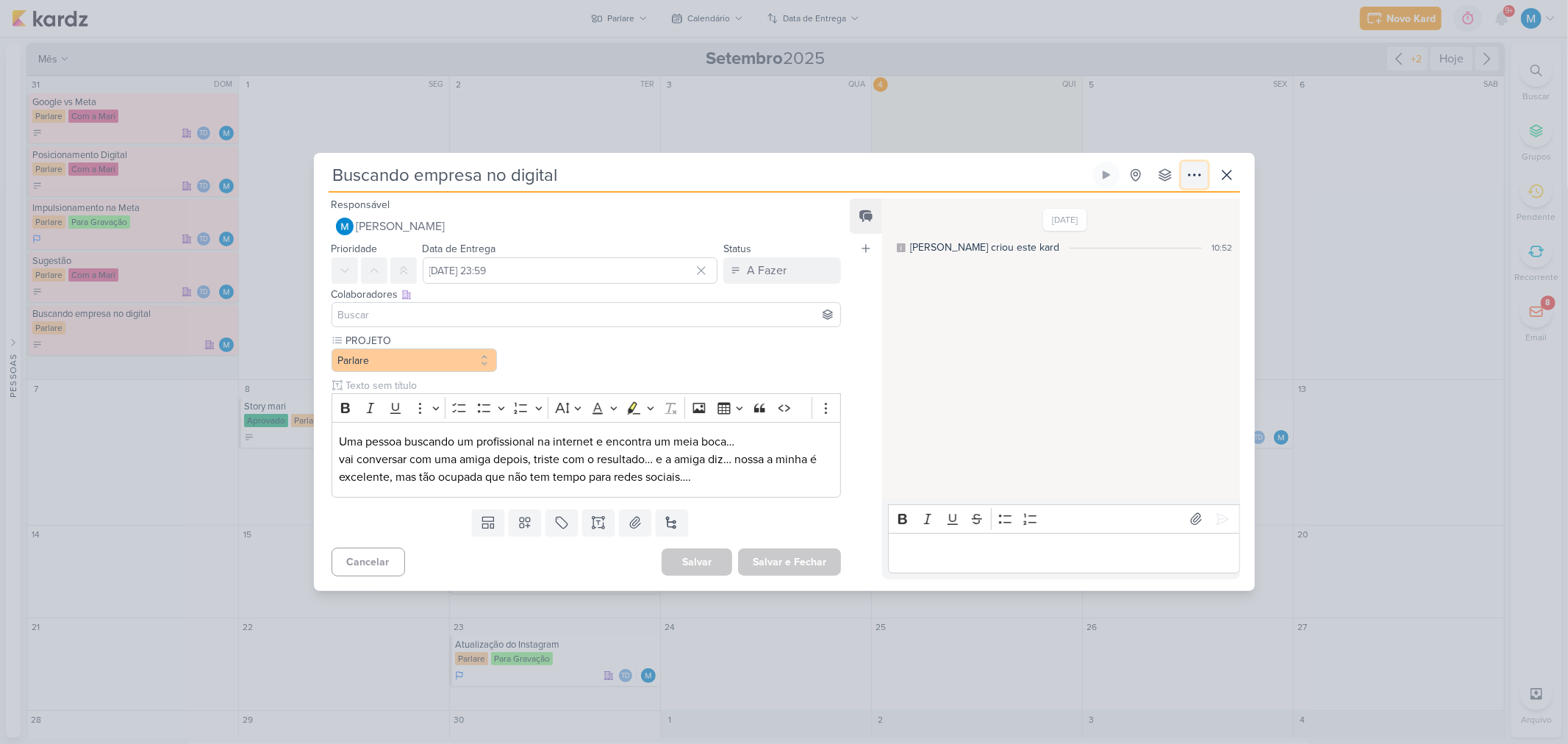
click at [1192, 178] on icon at bounding box center [1194, 175] width 18 height 18
click at [1150, 349] on button "Deletar" at bounding box center [1142, 354] width 187 height 24
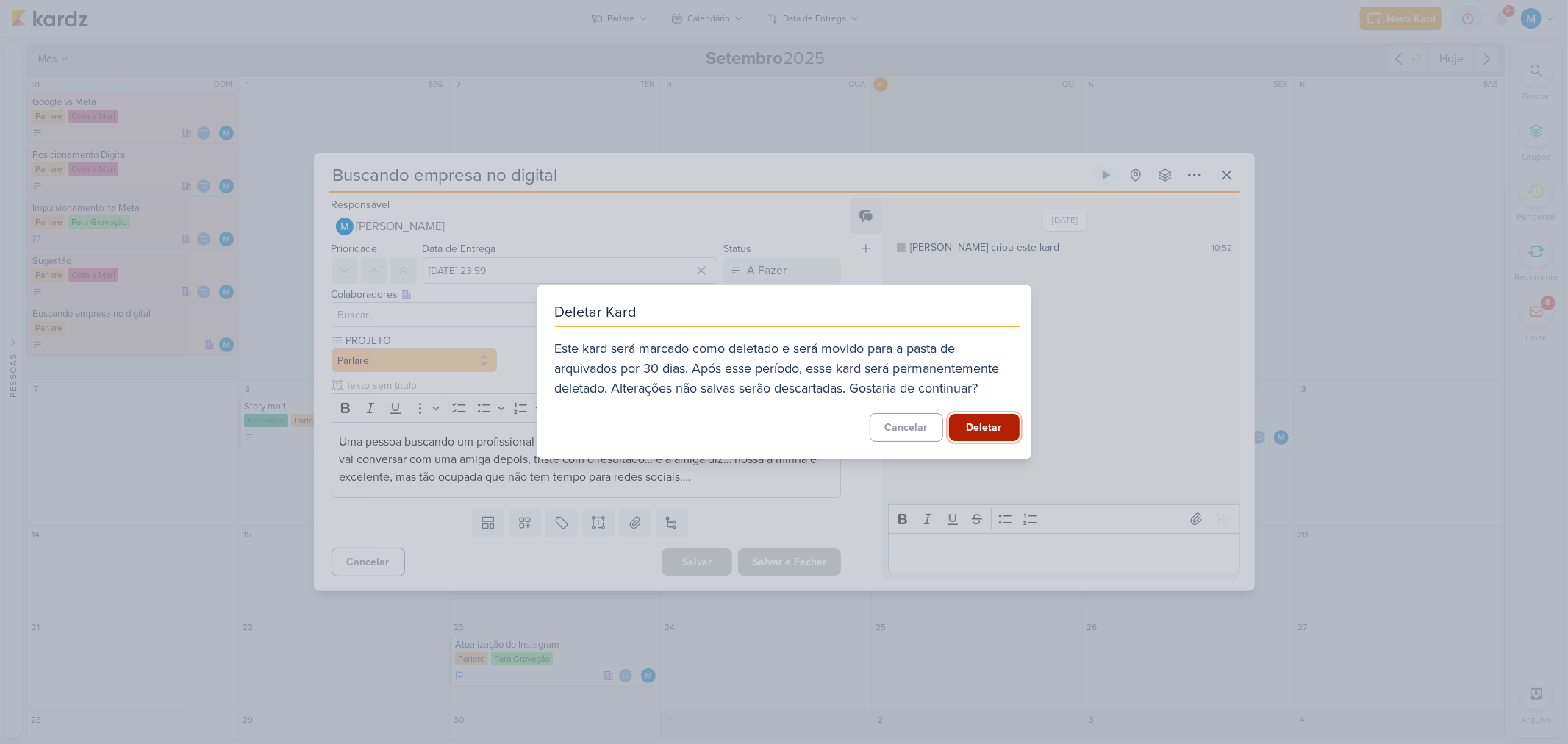
click at [970, 428] on button "Deletar" at bounding box center [984, 427] width 70 height 27
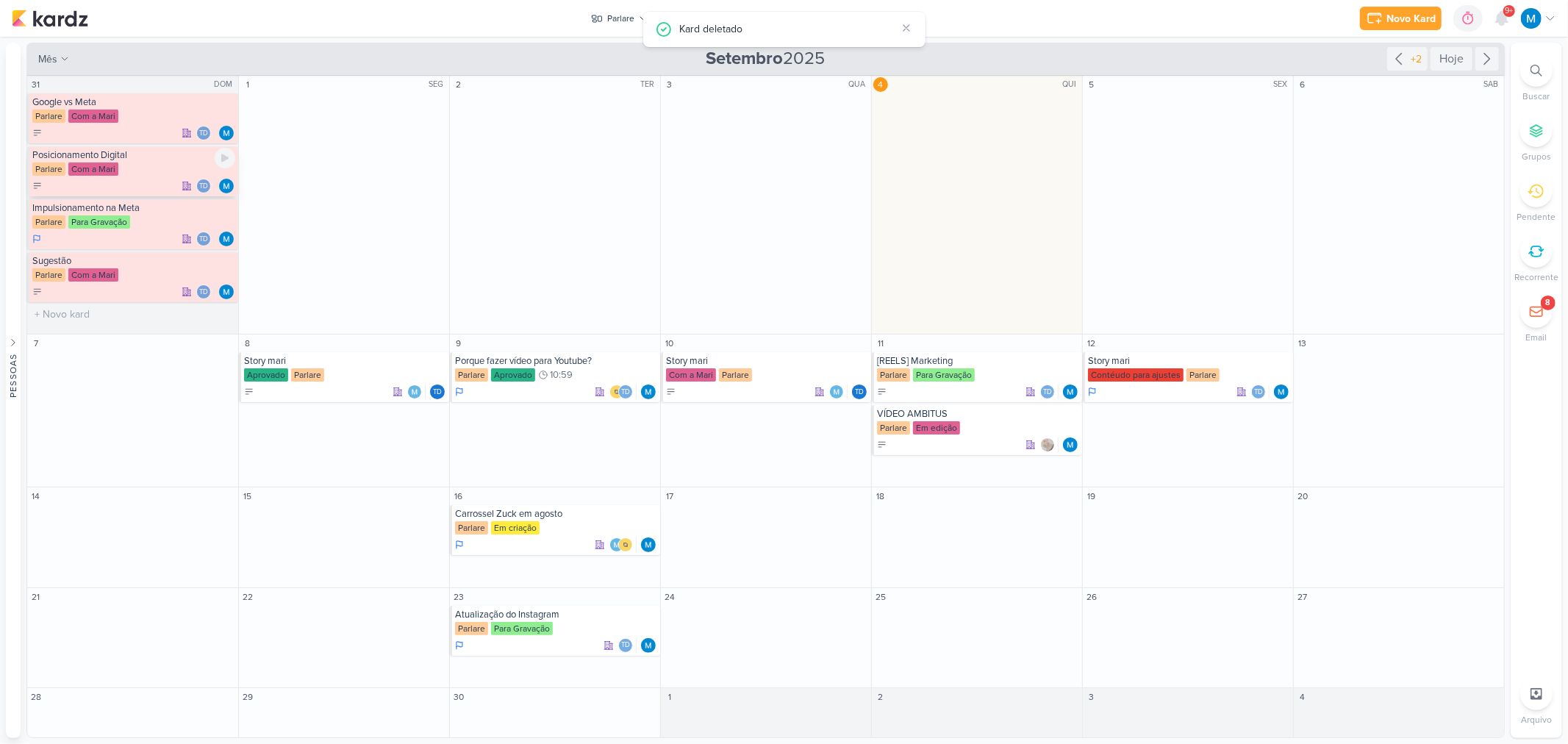
click at [91, 157] on div "Posicionamento Digital" at bounding box center [134, 156] width 203 height 12
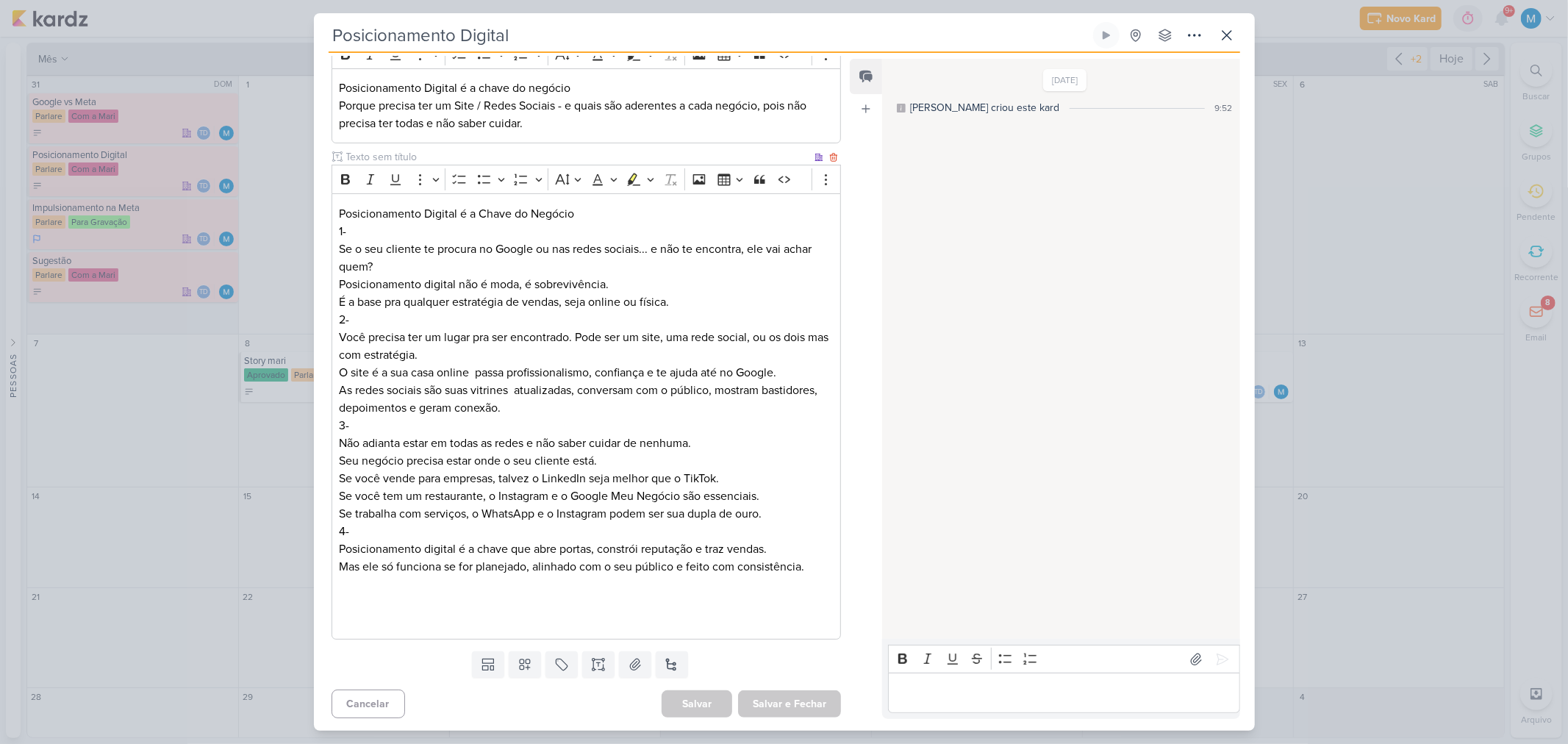
scroll to position [216, 0]
click at [1236, 30] on button at bounding box center [1227, 35] width 27 height 27
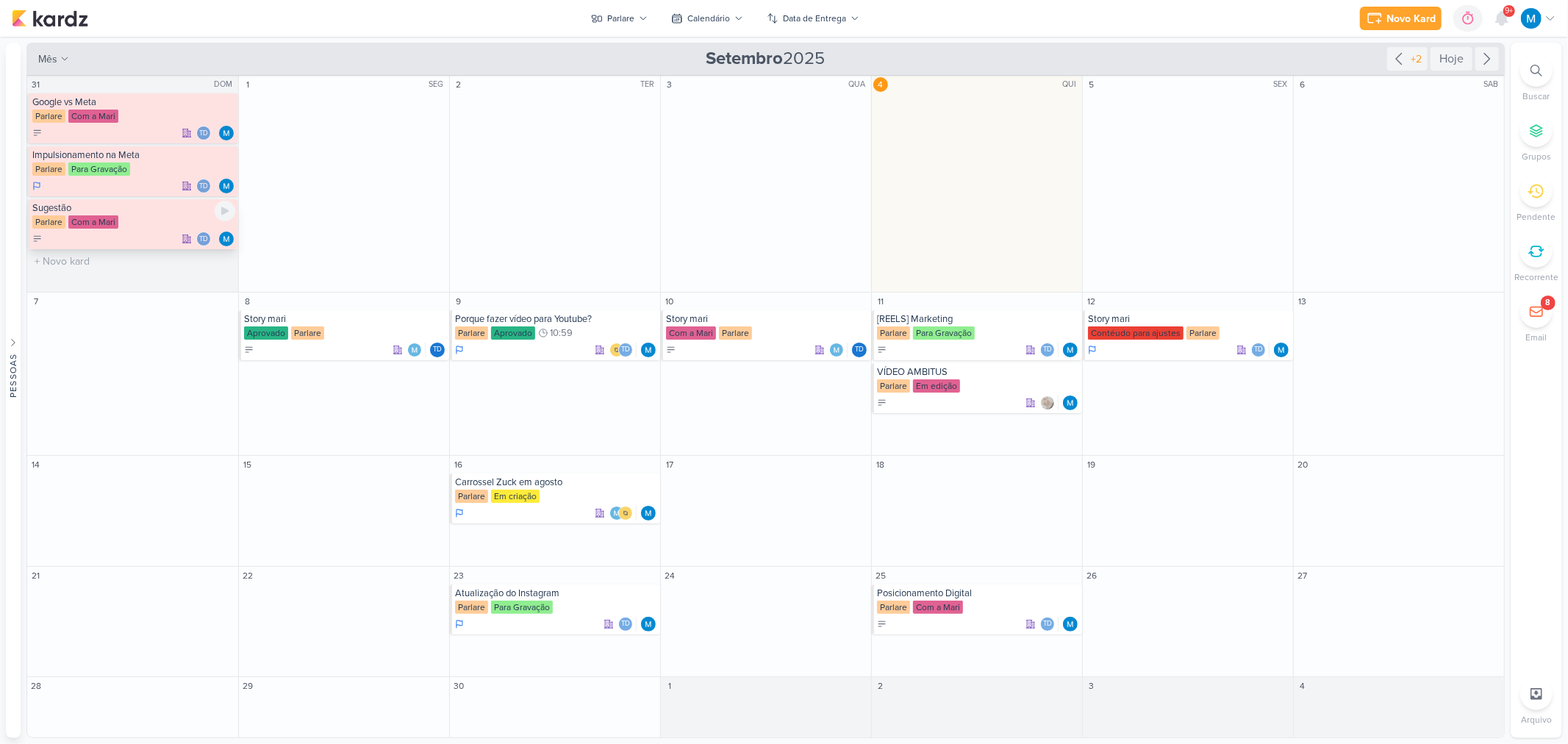
click at [69, 209] on div "Sugestão" at bounding box center [134, 208] width 203 height 12
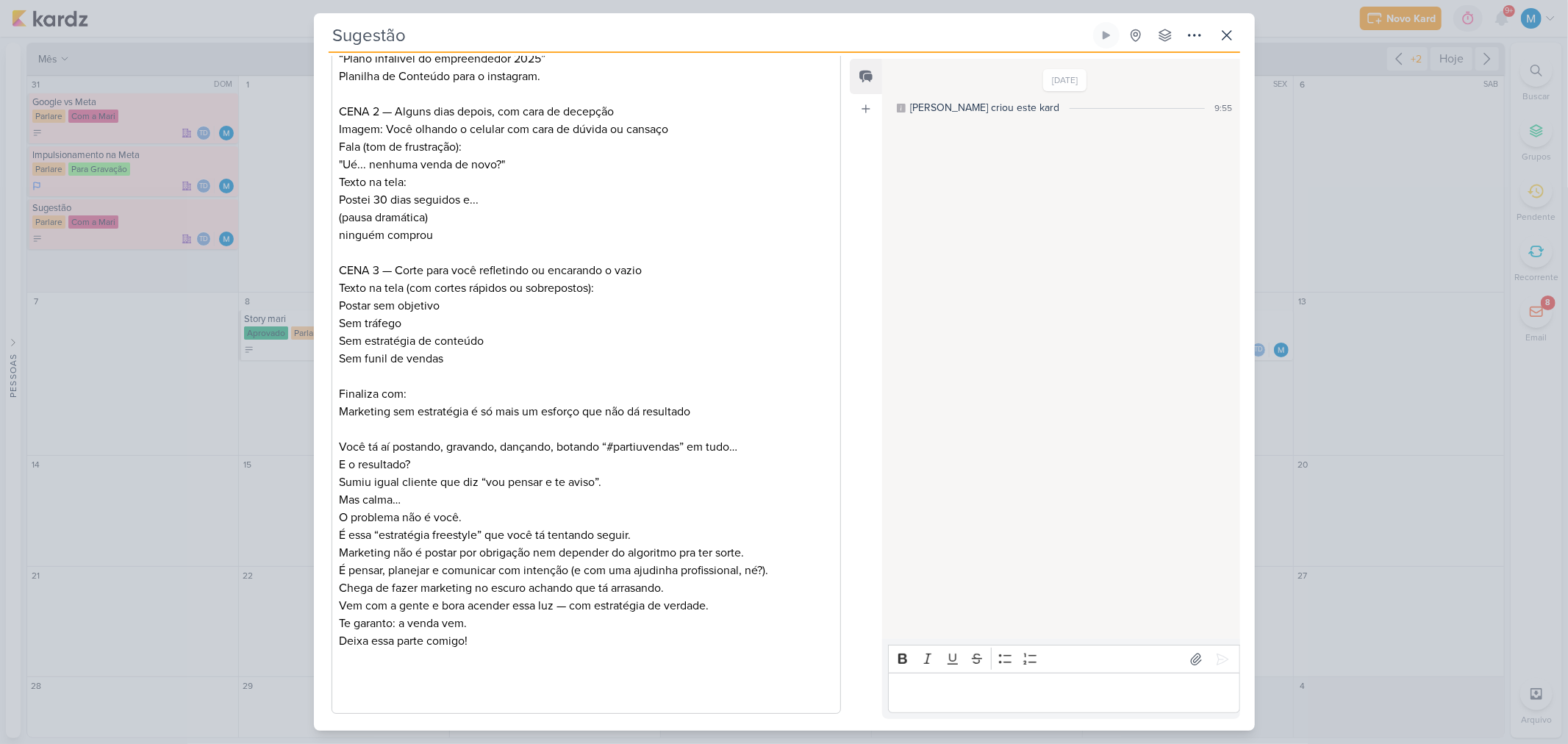
scroll to position [552, 0]
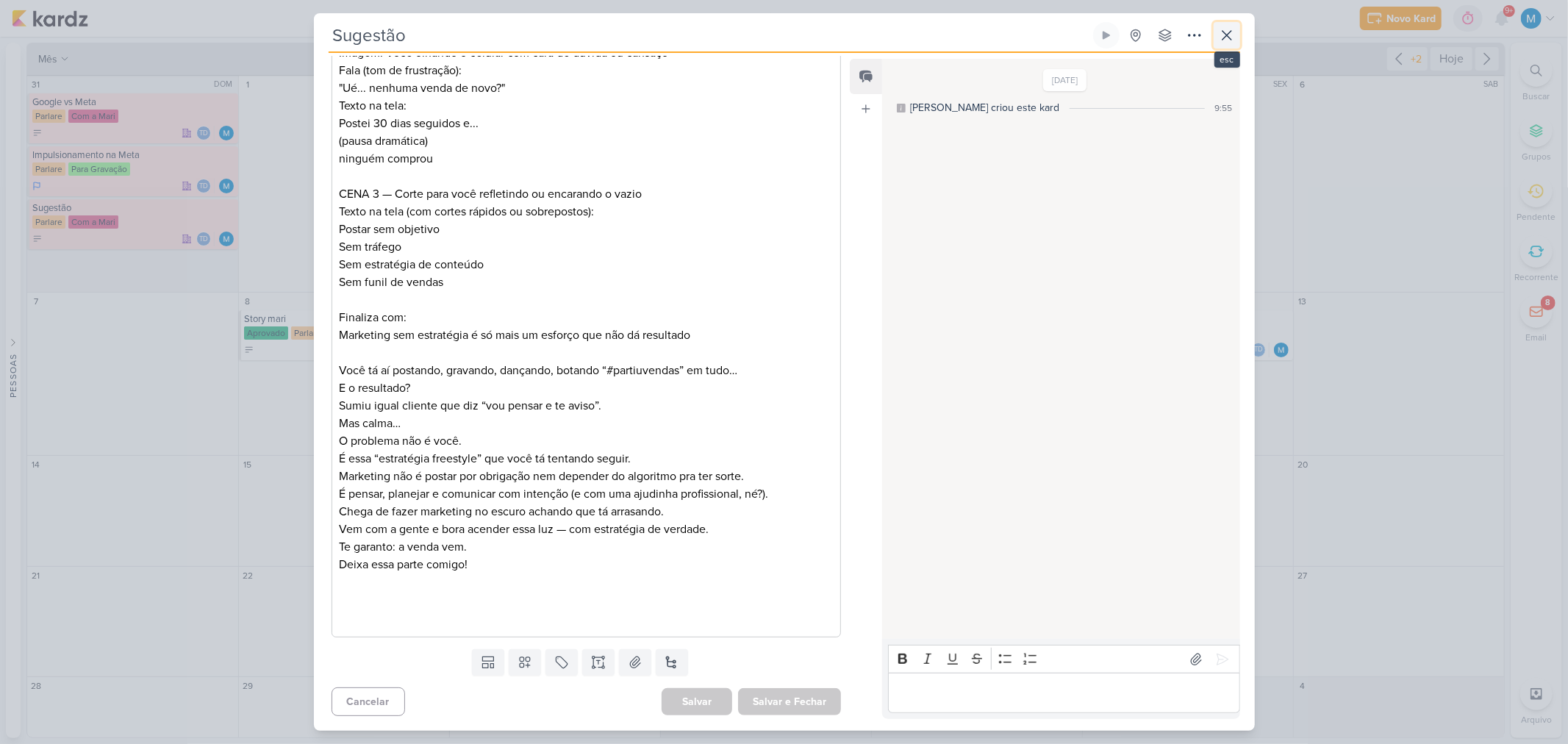
click at [1234, 39] on icon at bounding box center [1227, 36] width 18 height 18
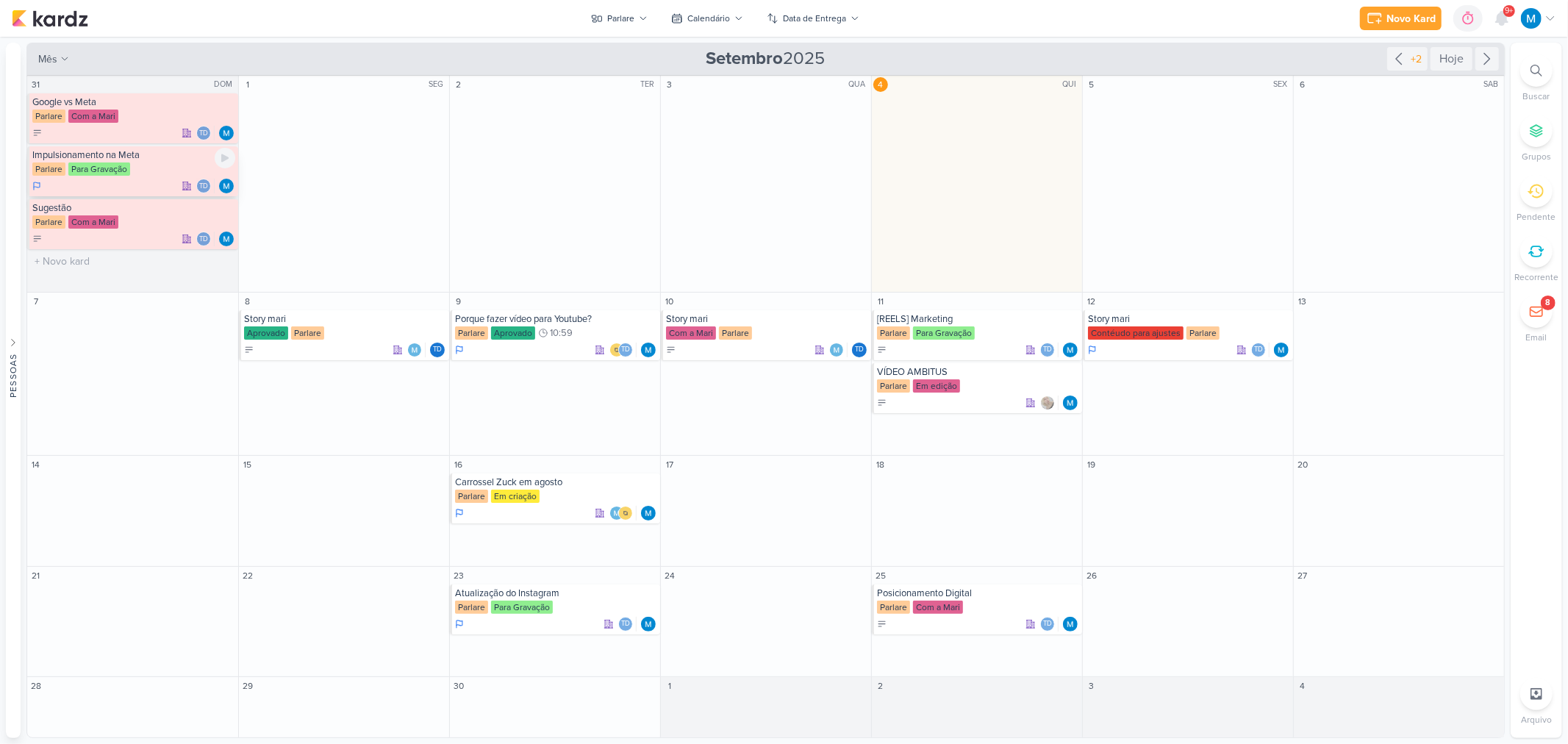
click at [108, 156] on div "Impulsionamento na Meta" at bounding box center [134, 156] width 203 height 12
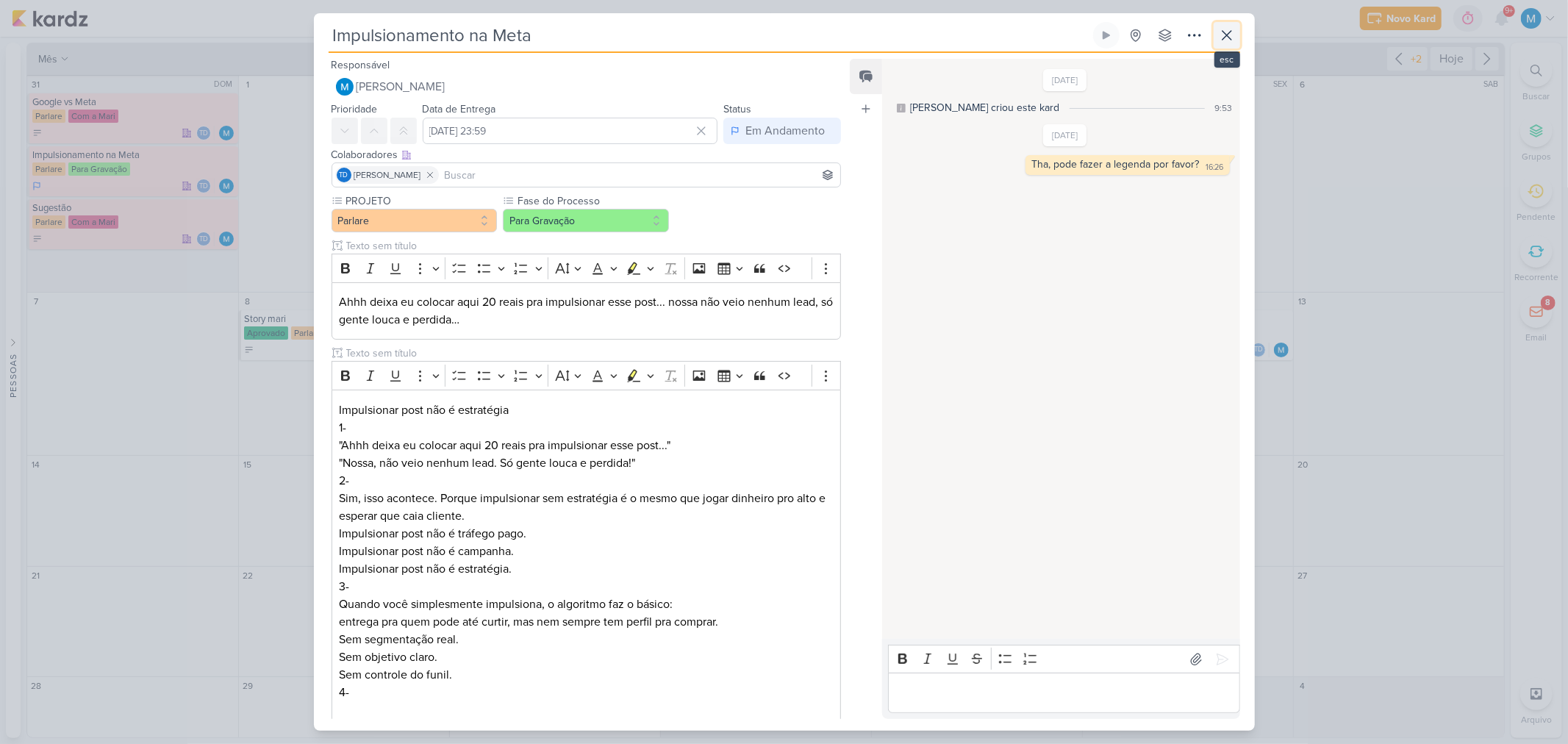
click at [1222, 37] on icon at bounding box center [1227, 36] width 18 height 18
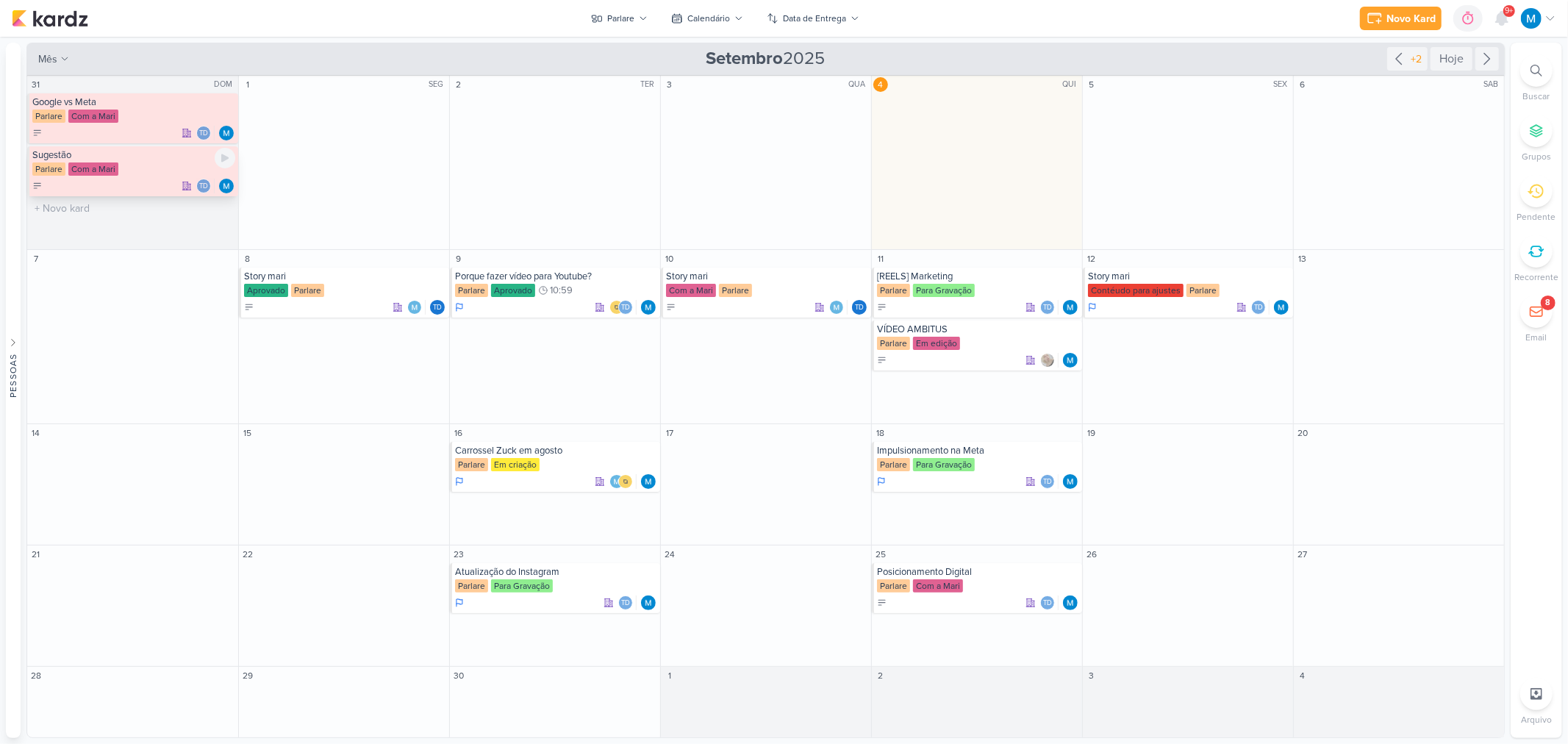
click at [82, 158] on div "Sugestão" at bounding box center [134, 156] width 203 height 12
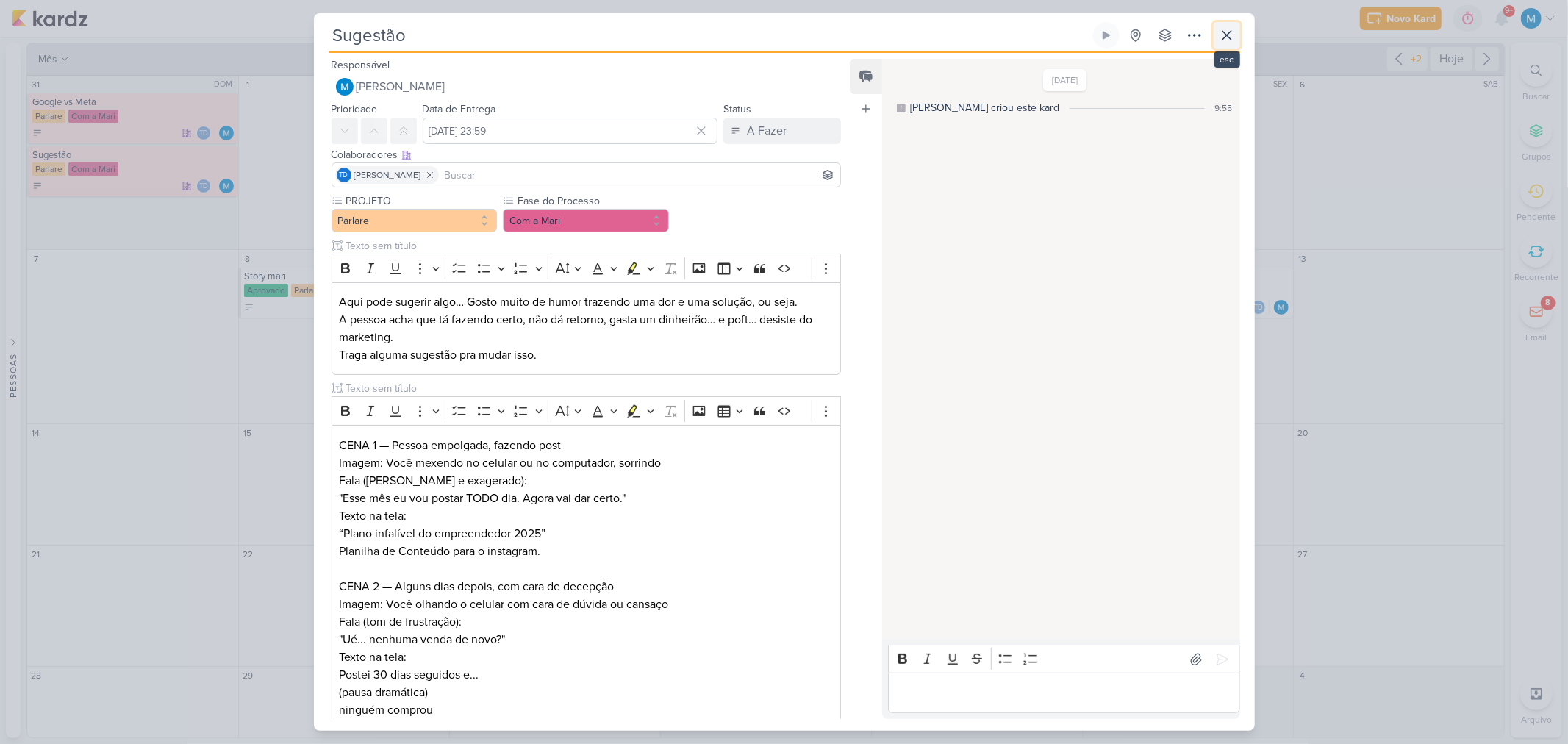
click at [1225, 38] on icon at bounding box center [1227, 35] width 9 height 9
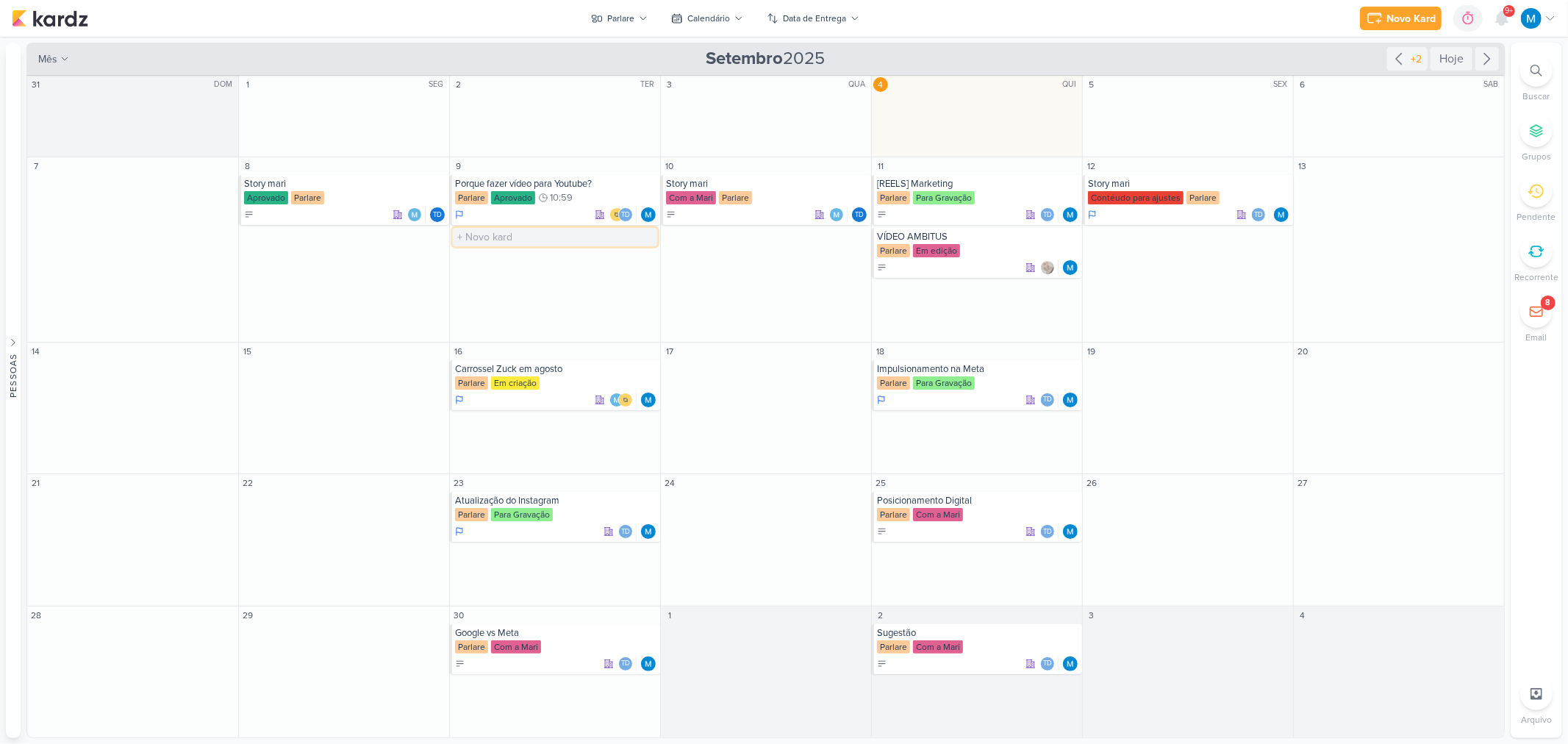
click at [515, 237] on input "text" at bounding box center [555, 237] width 204 height 19
type input "[STORY] Parlare"
drag, startPoint x: 533, startPoint y: 237, endPoint x: 456, endPoint y: 238, distance: 77.0
click at [456, 238] on input "[STORY] Parlare" at bounding box center [555, 237] width 204 height 19
click at [913, 289] on input "text" at bounding box center [977, 289] width 204 height 19
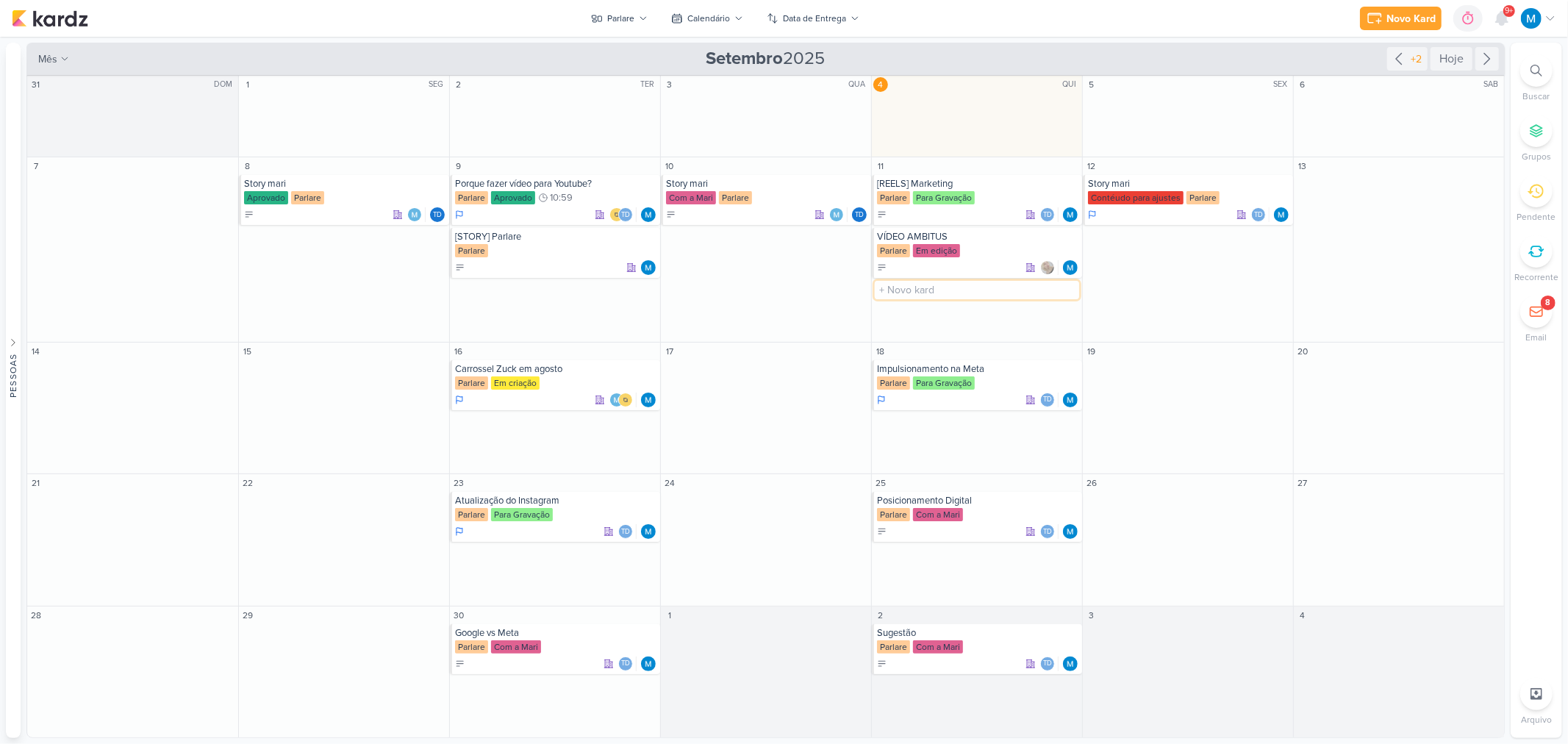
paste input "[STORY] Parlare"
type input "[STORY] Parlare"
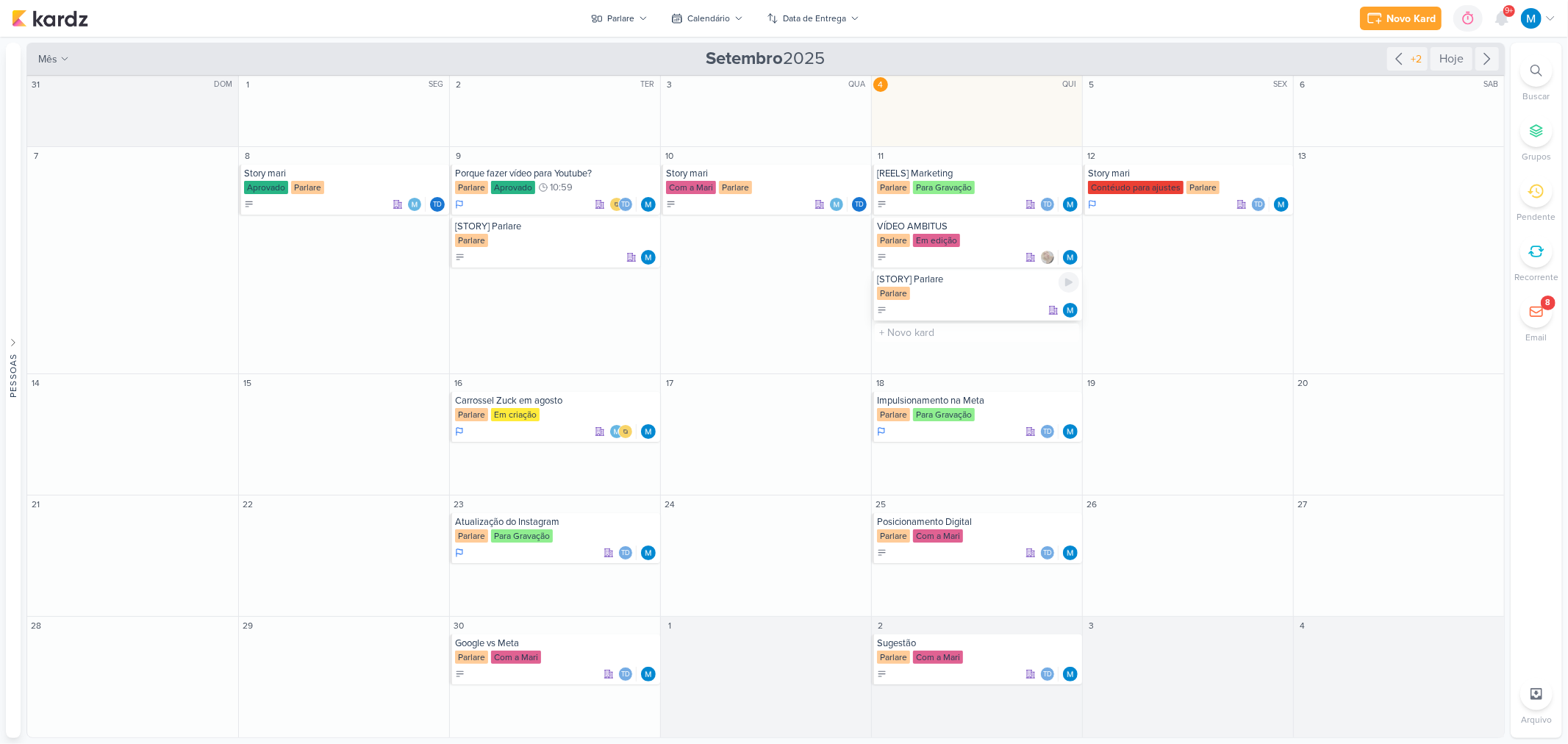
click at [945, 281] on div "[STORY] Parlare" at bounding box center [978, 279] width 202 height 12
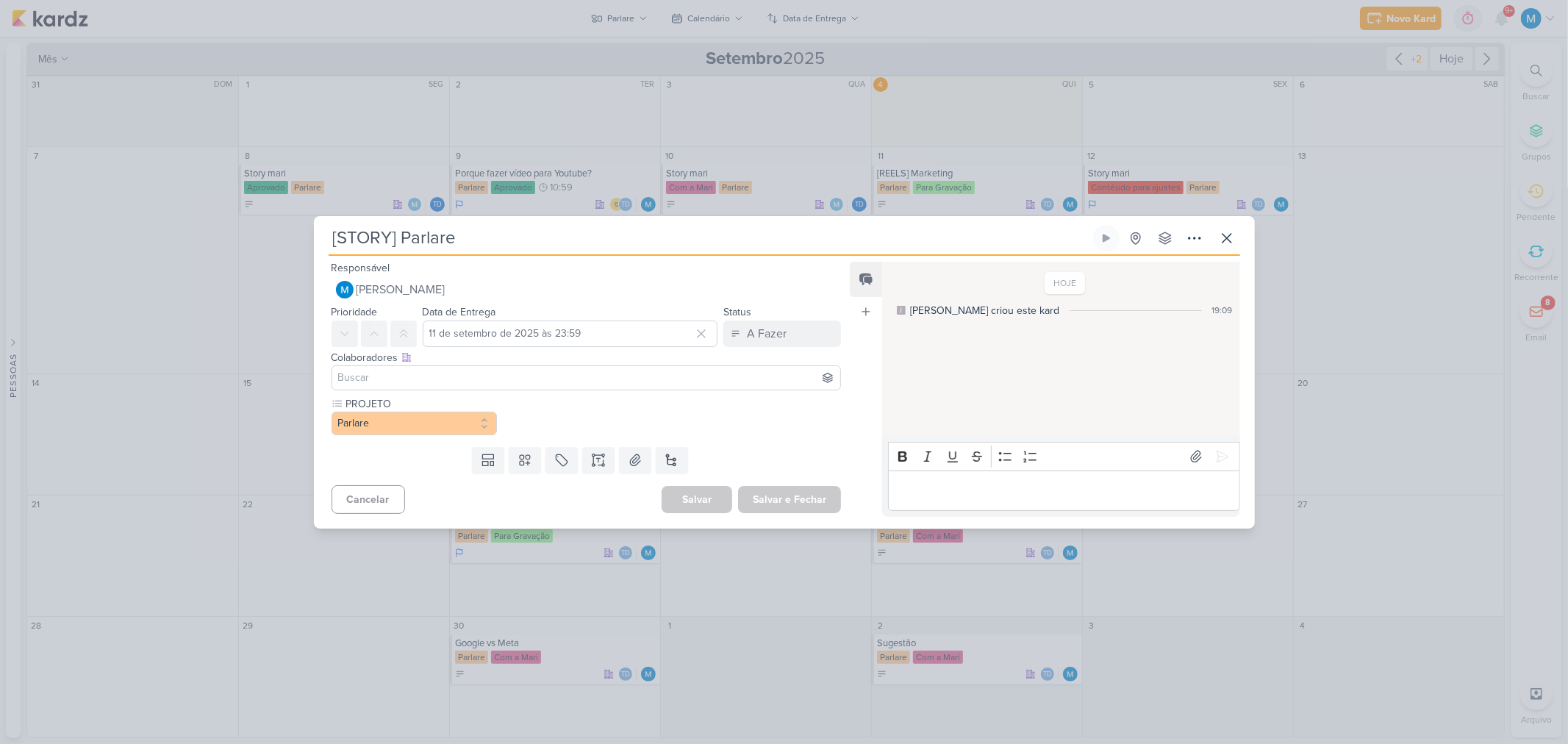
click at [500, 376] on input at bounding box center [586, 377] width 503 height 18
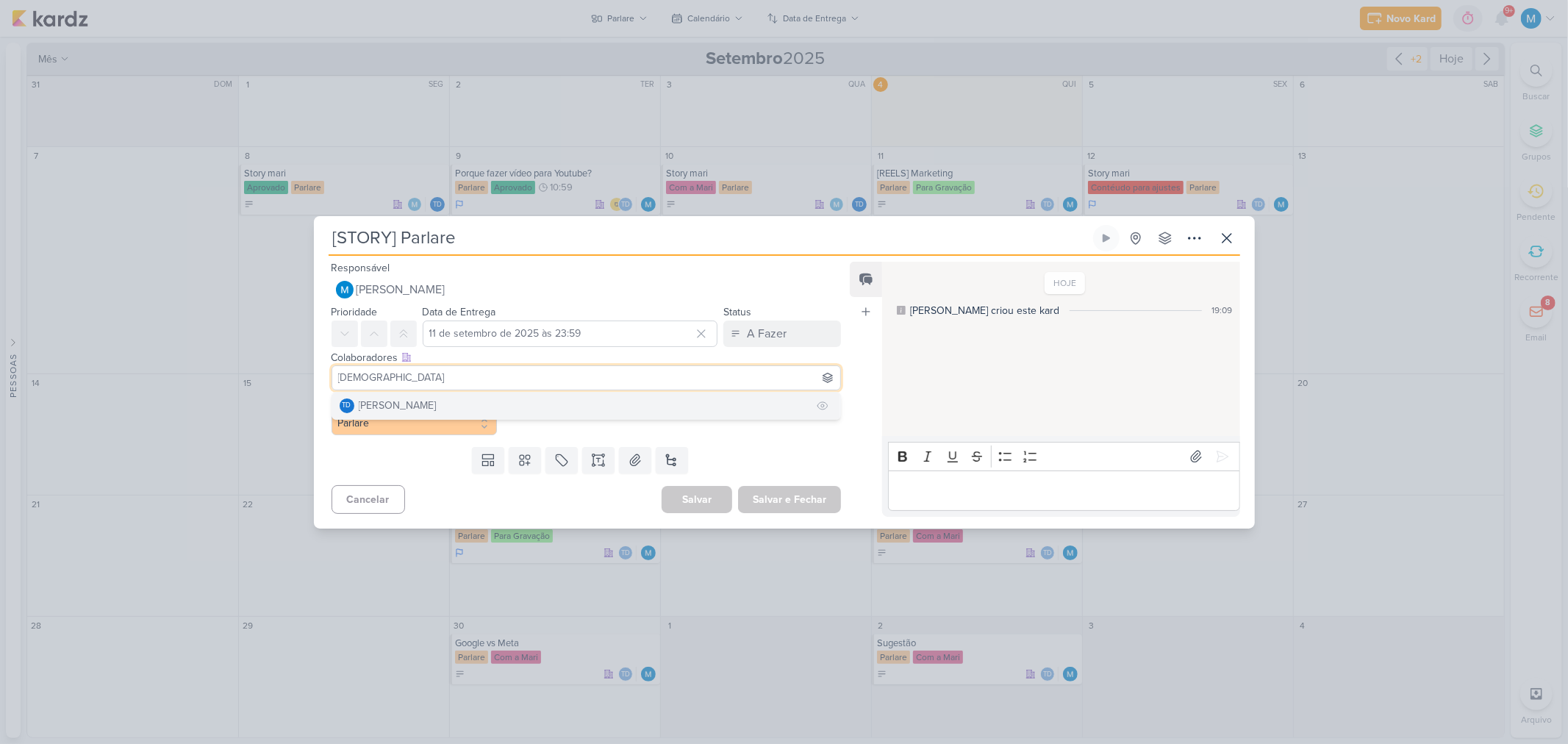
type input "thais"
click at [497, 398] on button "Td Thais de carvalho" at bounding box center [586, 405] width 508 height 27
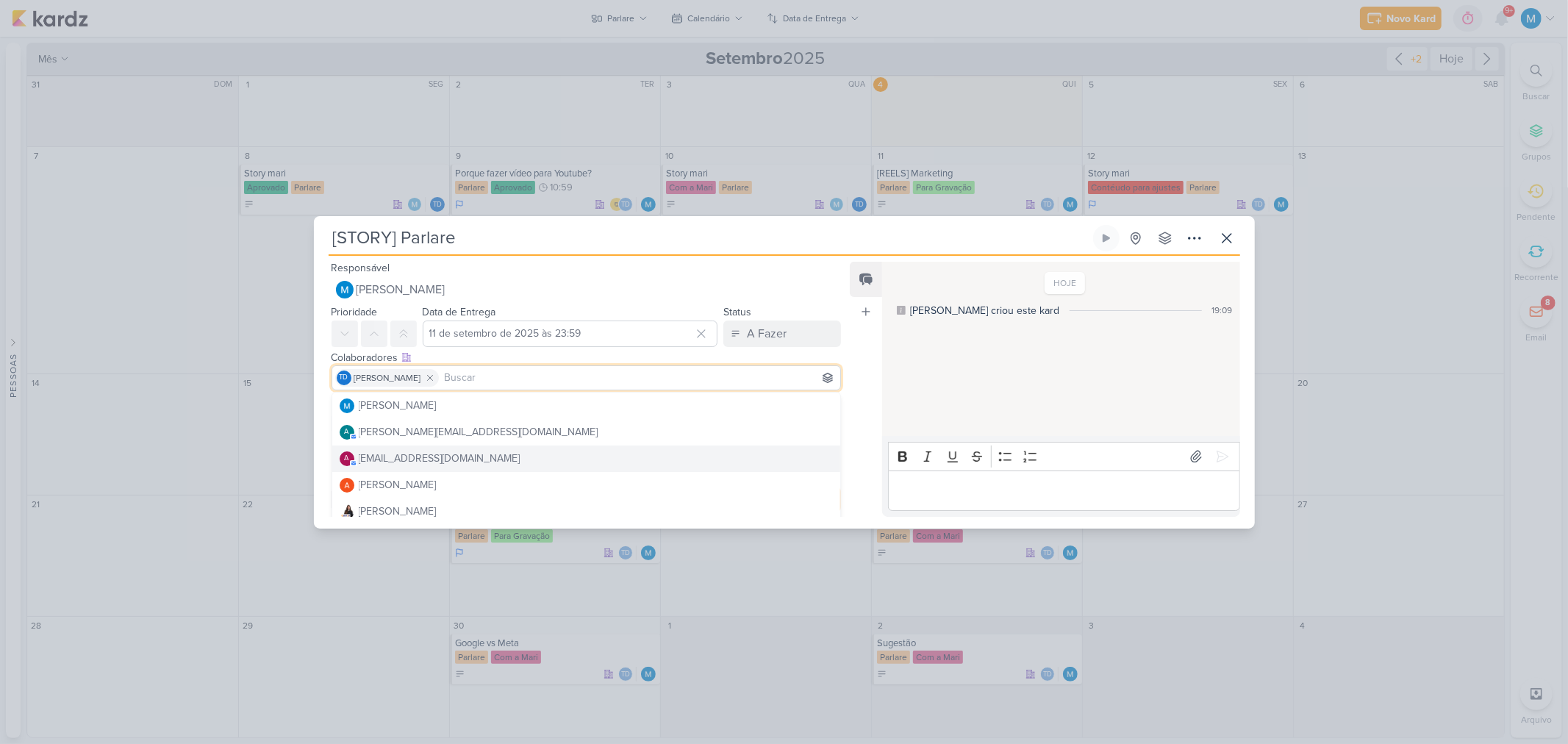
click at [864, 400] on div "Feed Atrelar email Solte o email para atrelar ao kard" at bounding box center [865, 388] width 33 height 255
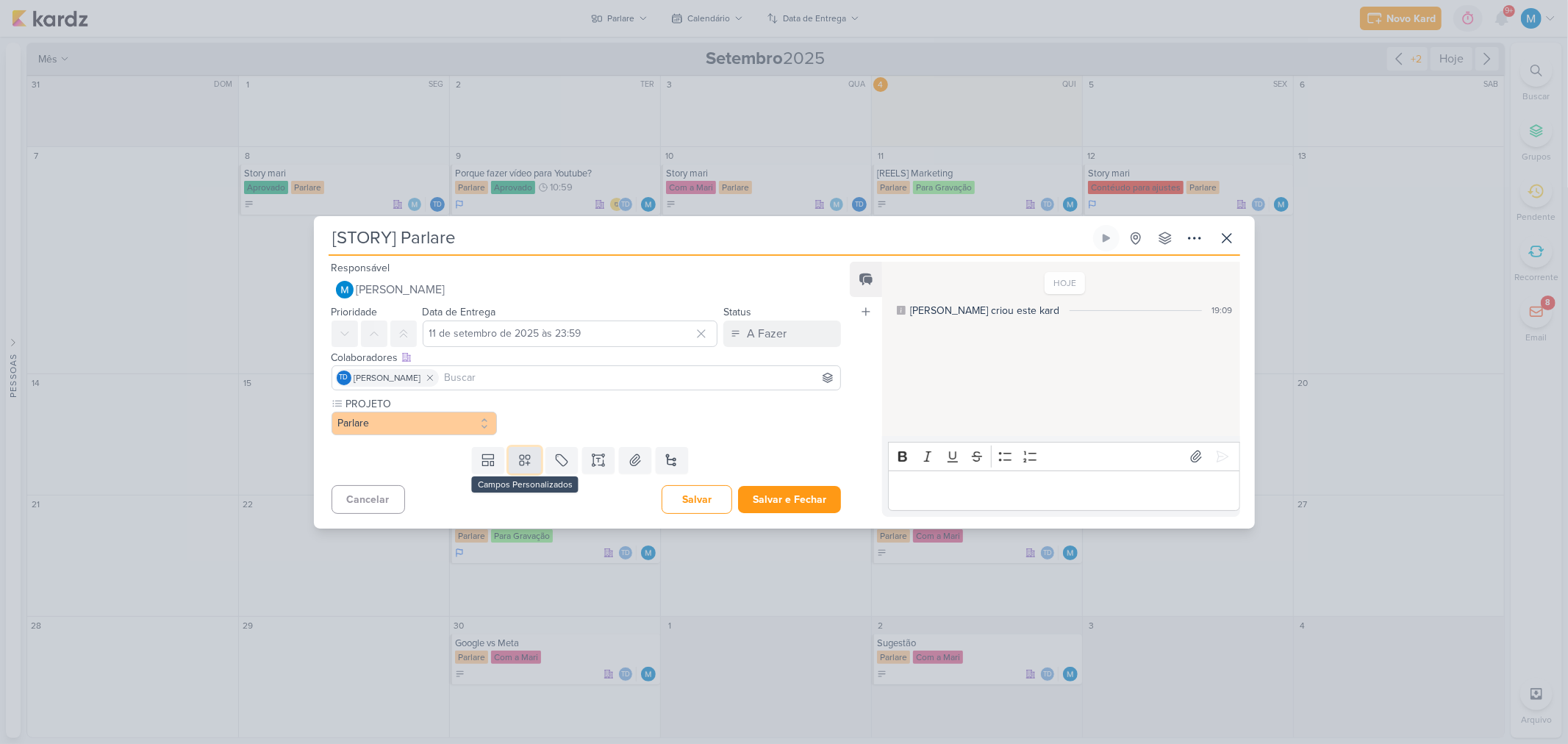
click at [531, 456] on button at bounding box center [524, 460] width 33 height 27
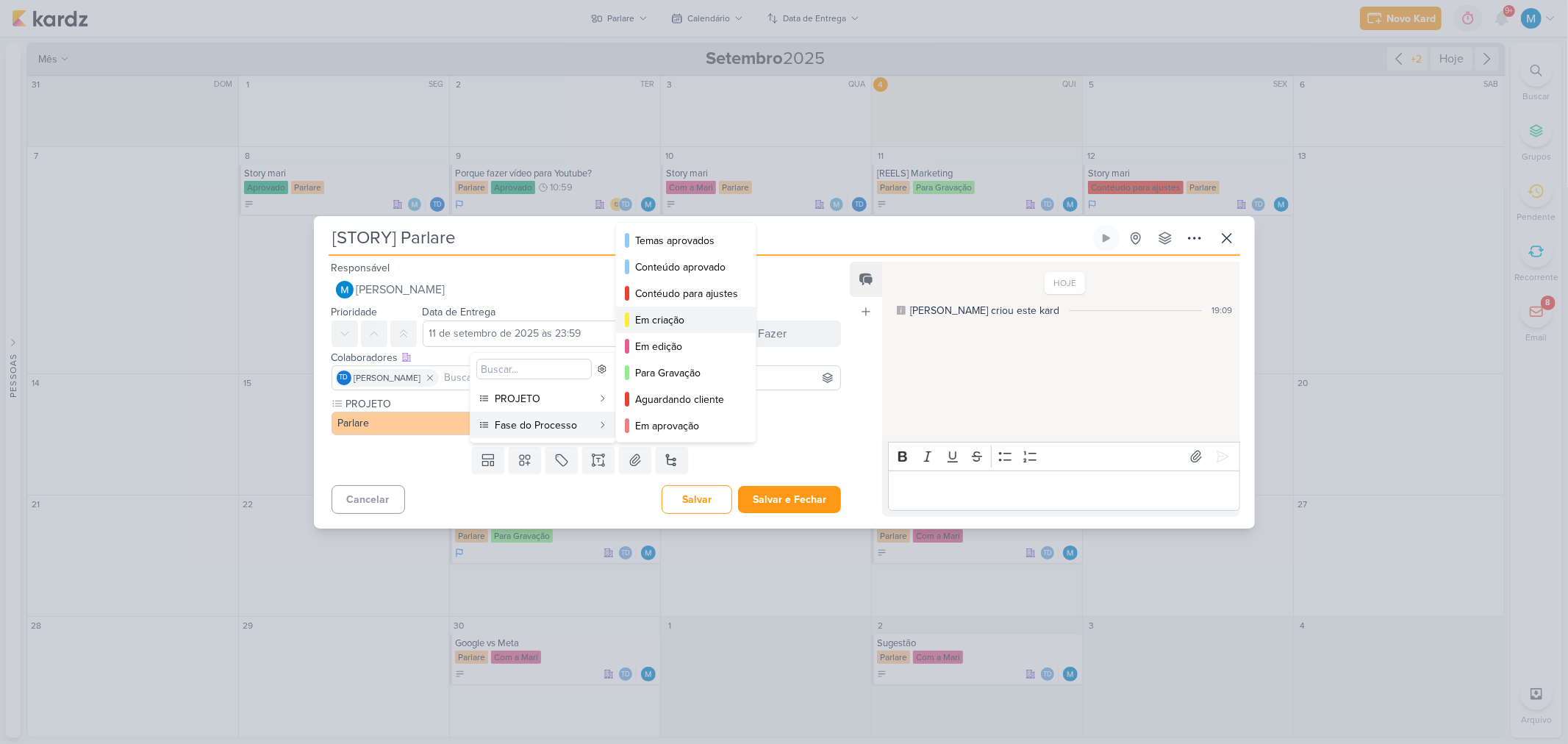
click at [690, 319] on div "Em criação" at bounding box center [687, 320] width 103 height 16
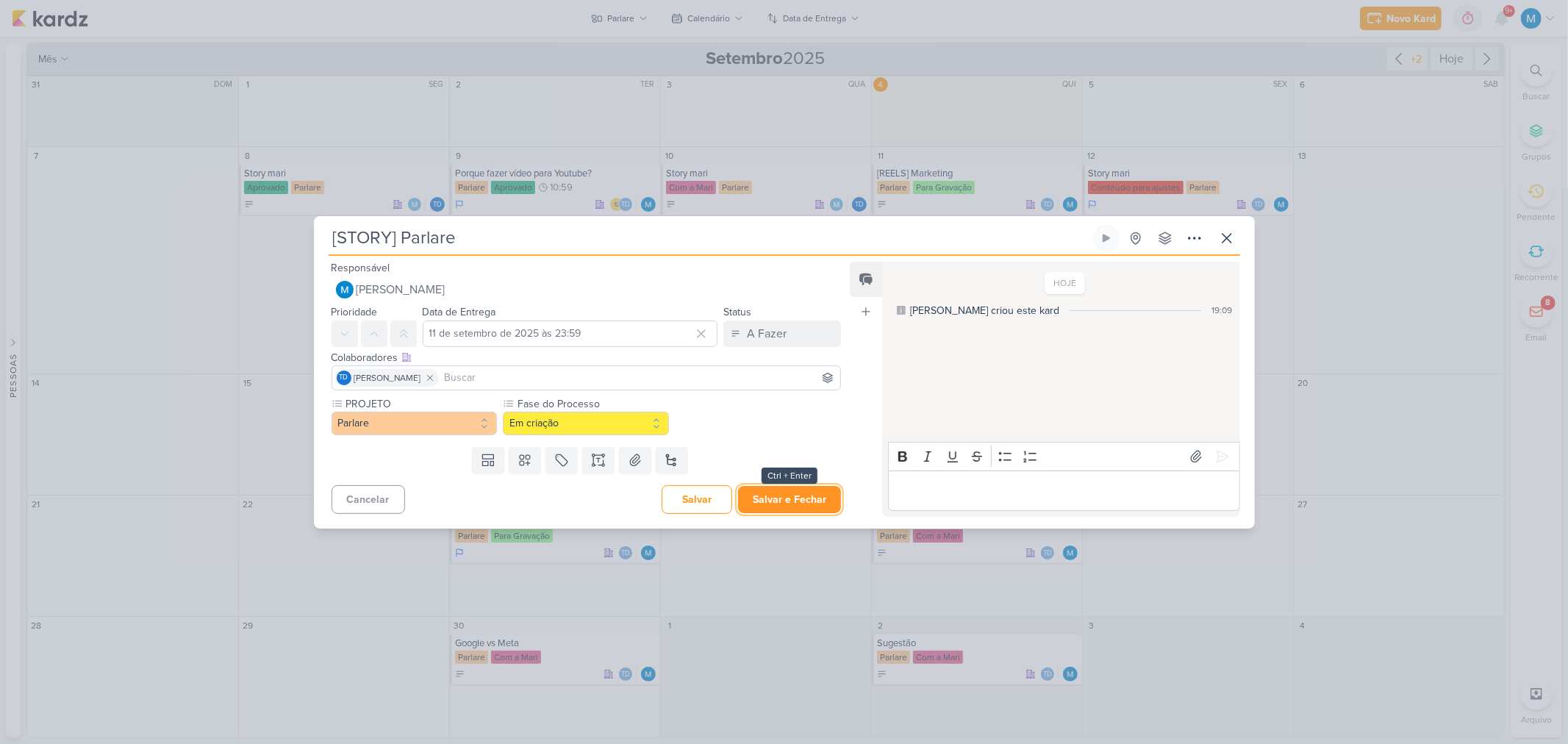
click at [795, 496] on button "Salvar e Fechar" at bounding box center [790, 498] width 103 height 27
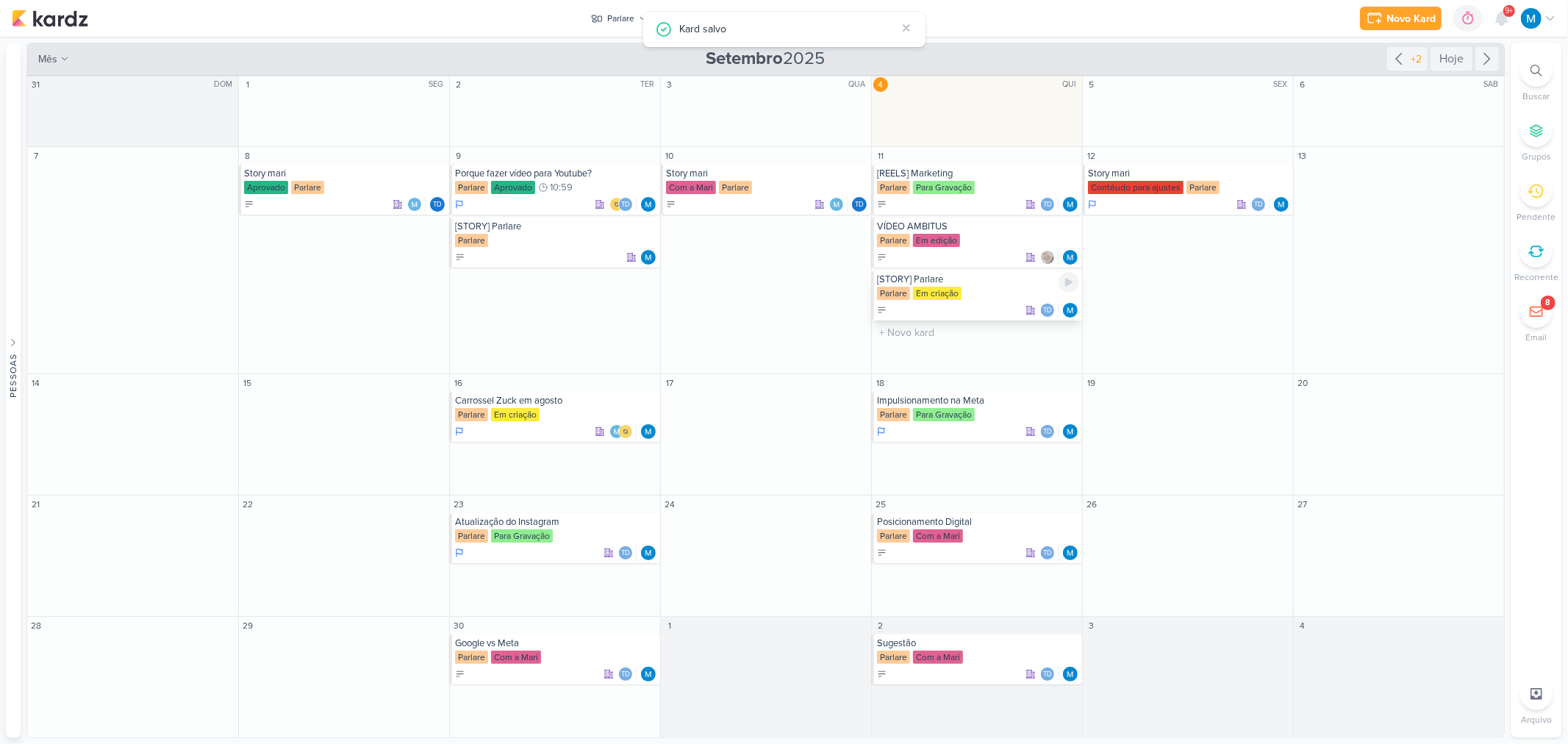
click at [927, 279] on div "[STORY] Parlare" at bounding box center [978, 279] width 202 height 12
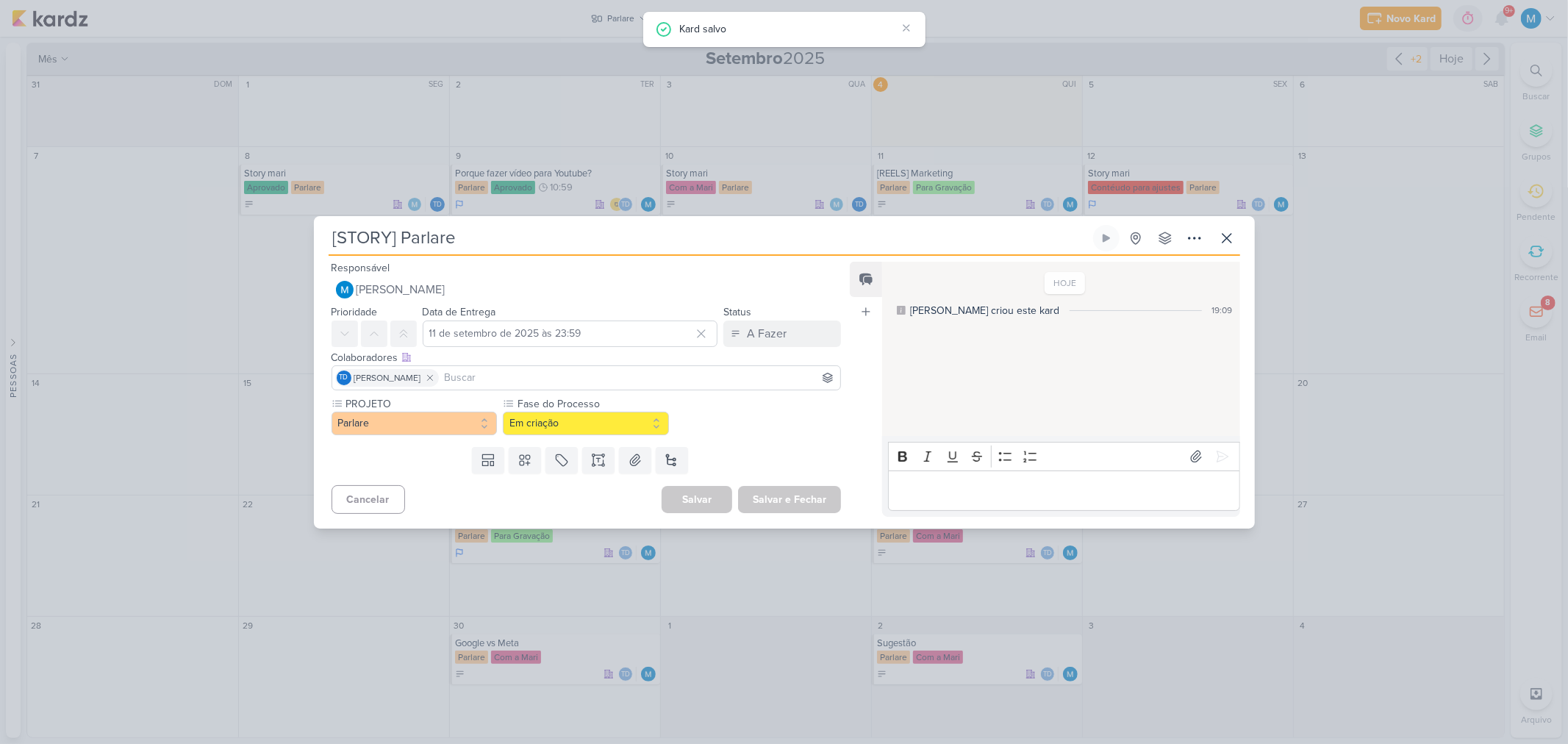
drag, startPoint x: 1329, startPoint y: 329, endPoint x: 1100, endPoint y: 255, distance: 240.7
click at [1320, 325] on div "[STORY] Parlare Criado por mim" at bounding box center [784, 372] width 1568 height 744
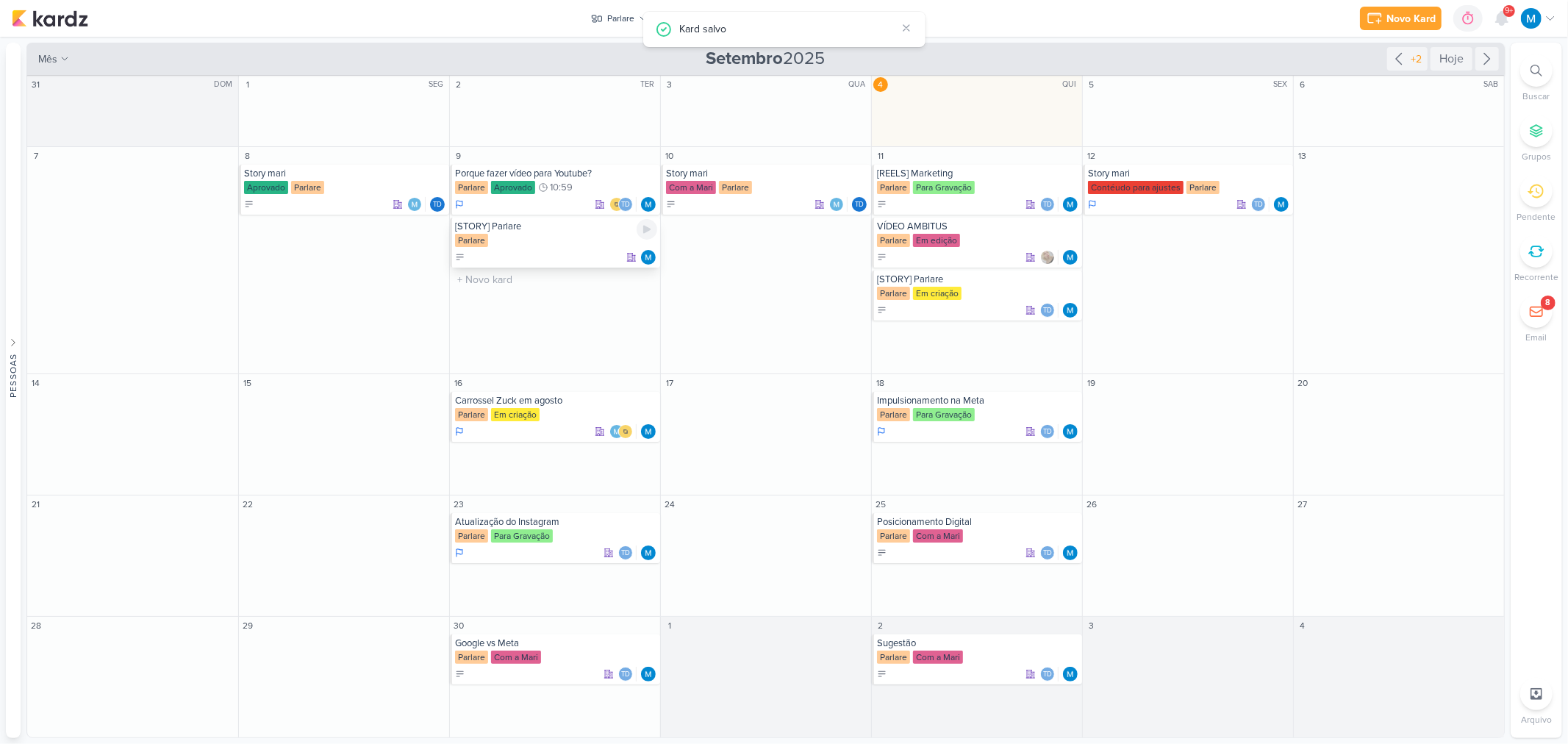
click at [523, 228] on div "[STORY] Parlare" at bounding box center [556, 227] width 202 height 12
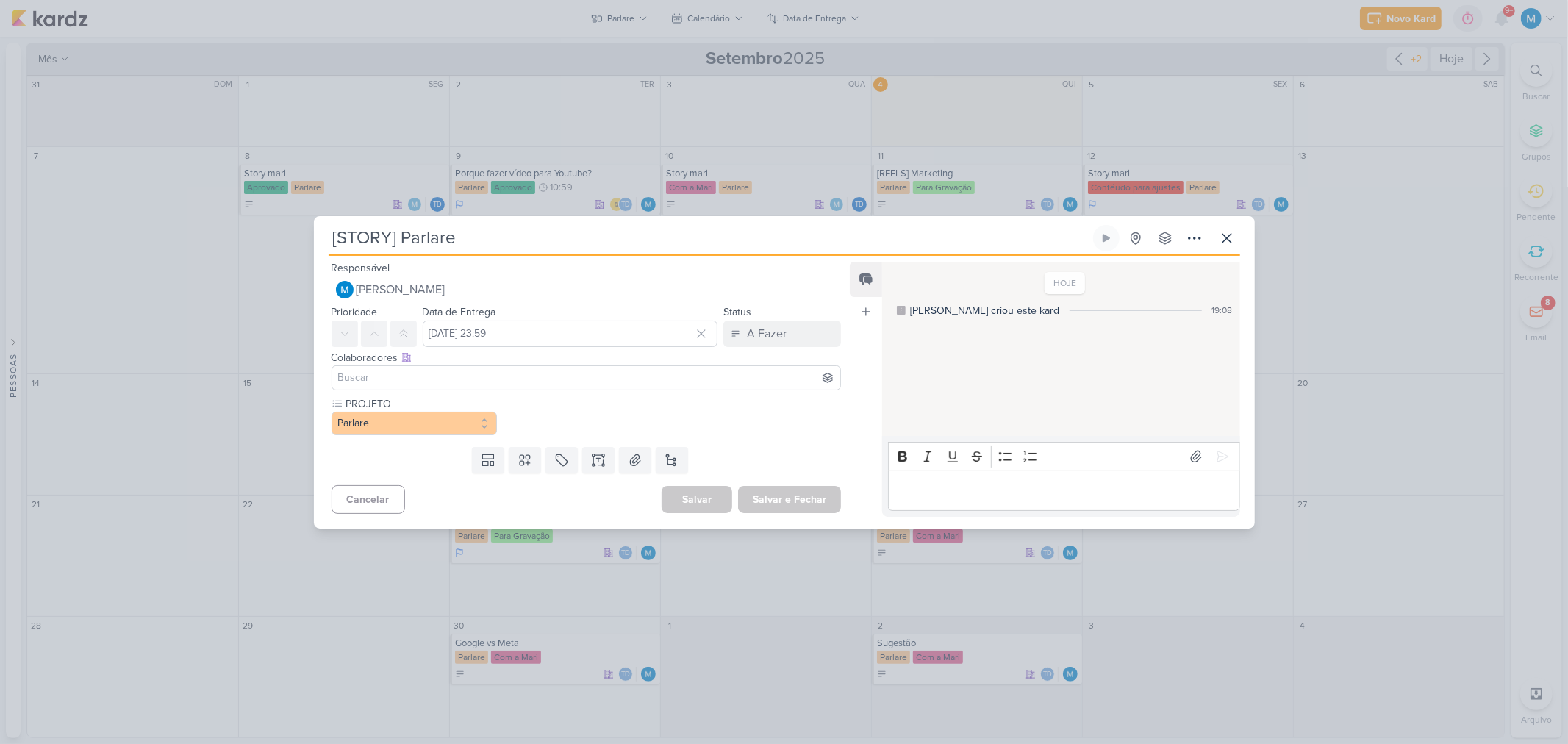
click at [431, 374] on input at bounding box center [586, 377] width 503 height 18
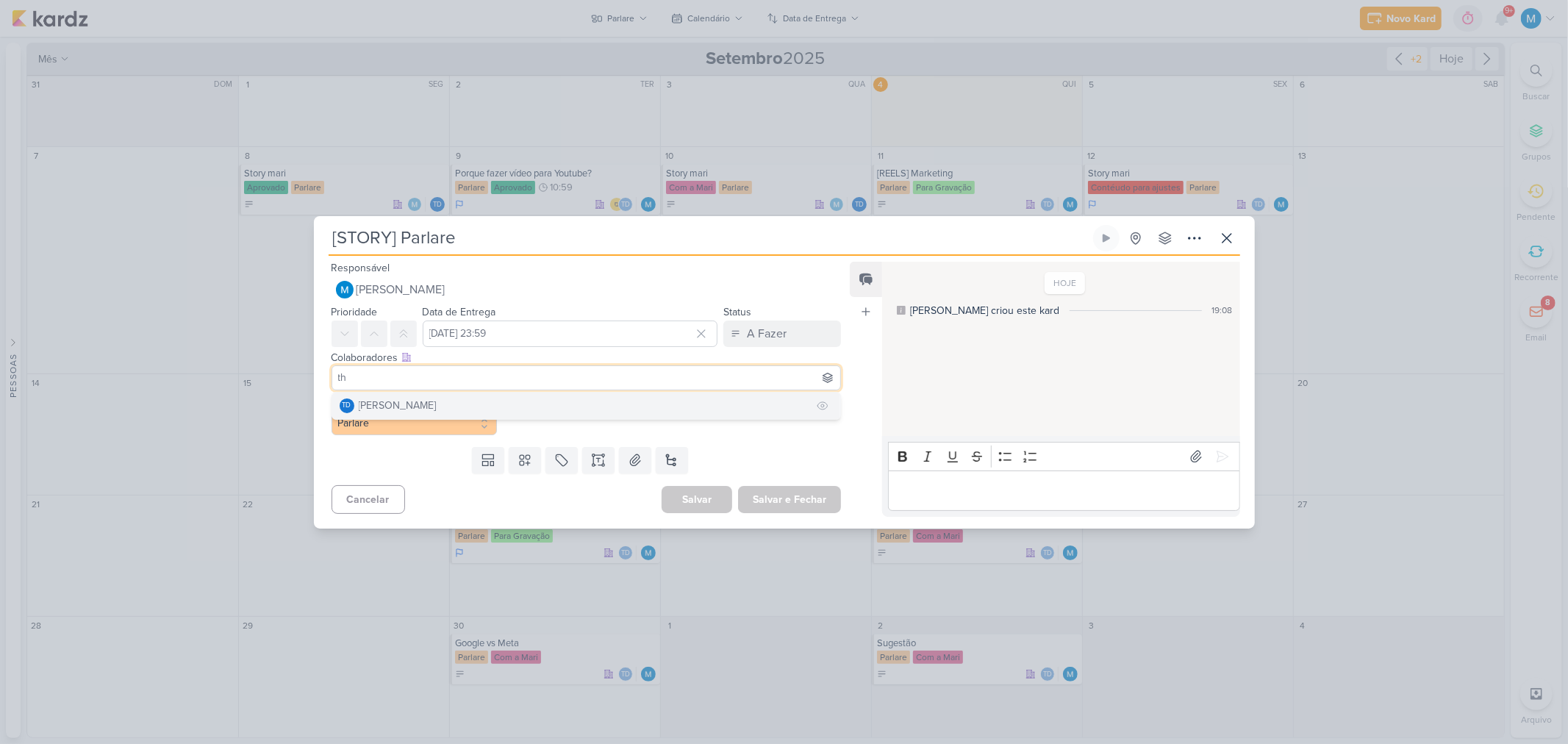
type input "th"
click at [431, 402] on div "[PERSON_NAME]" at bounding box center [397, 405] width 78 height 16
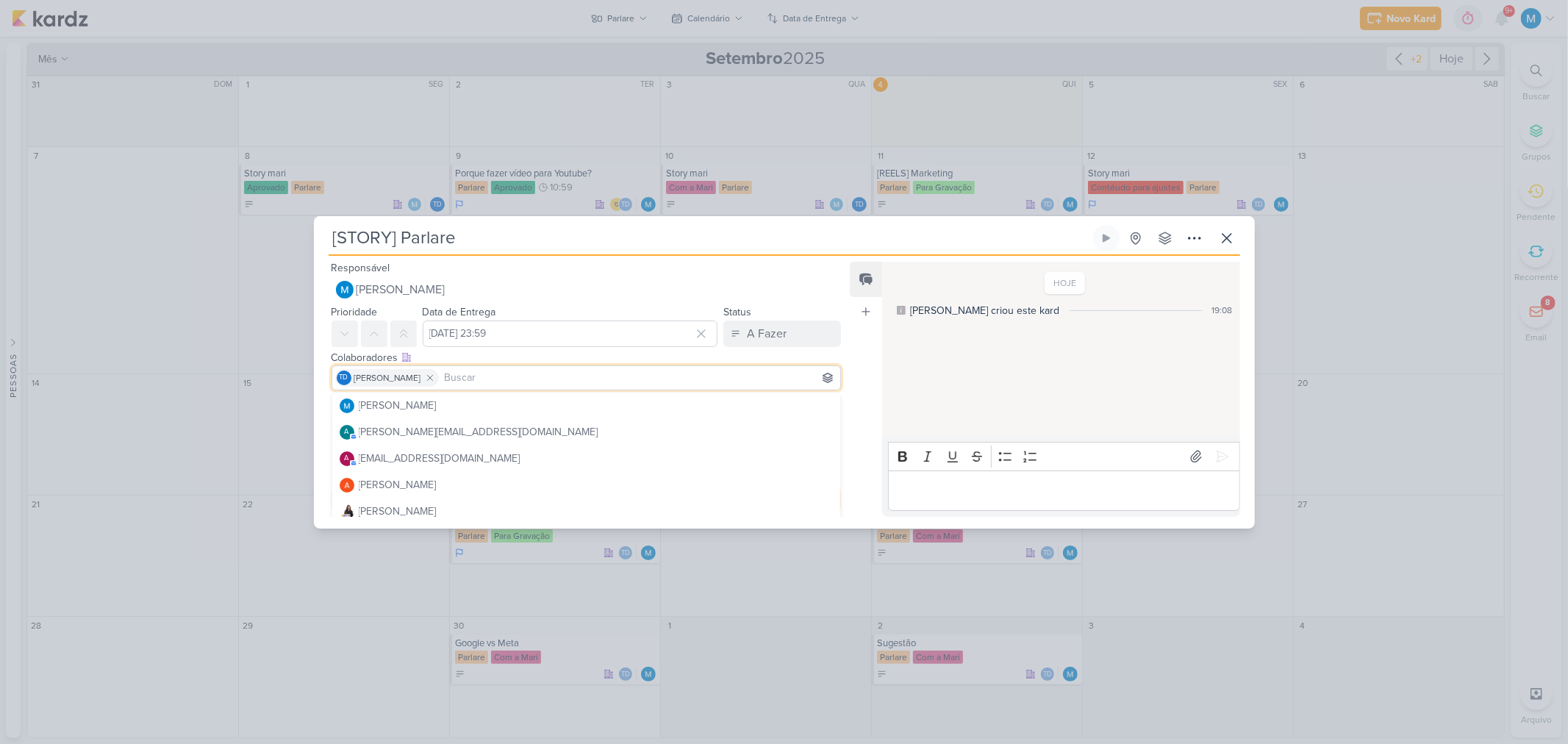
click at [878, 361] on div "Feed Atrelar email Solte o email para atrelar ao kard" at bounding box center [865, 388] width 33 height 255
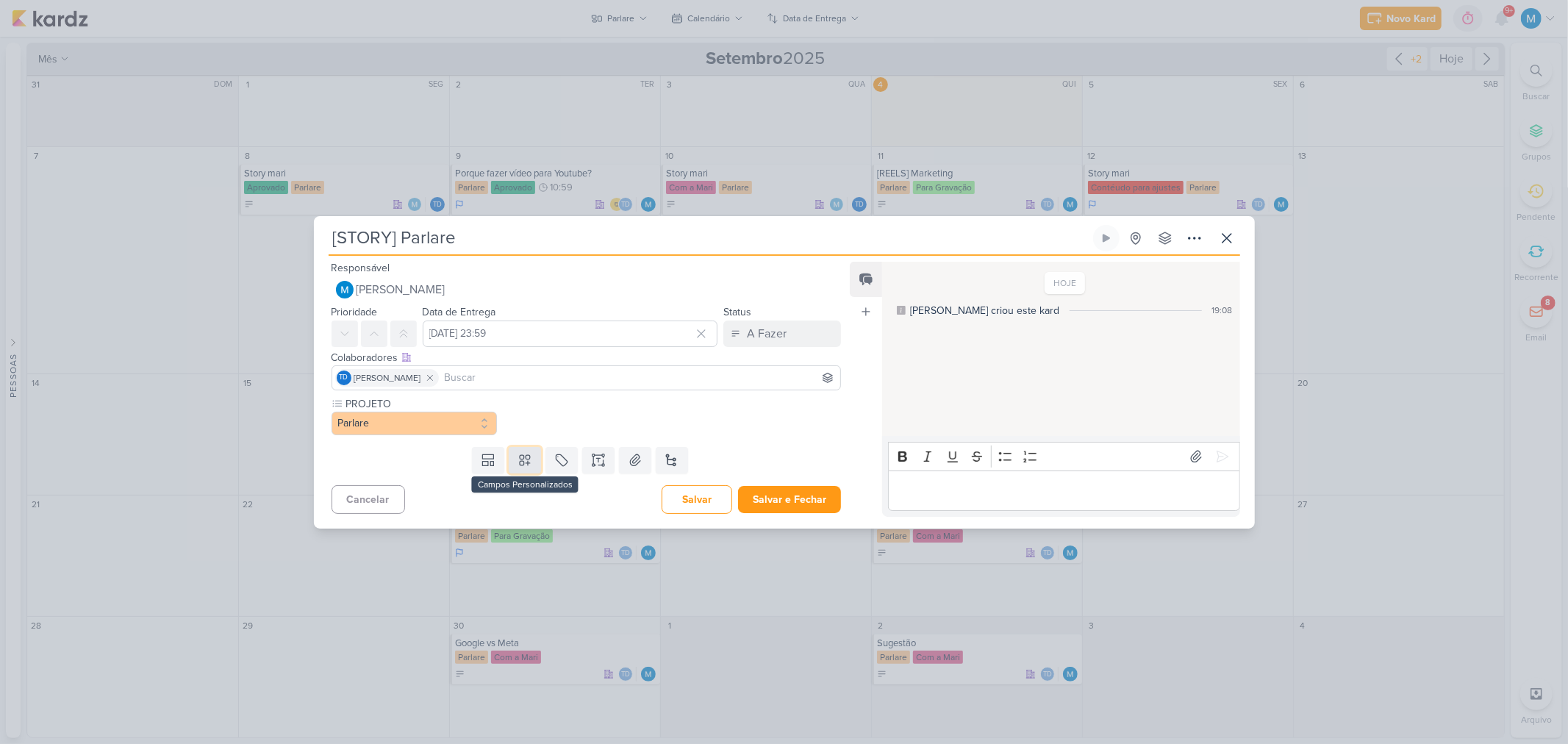
click at [526, 460] on icon at bounding box center [524, 460] width 15 height 15
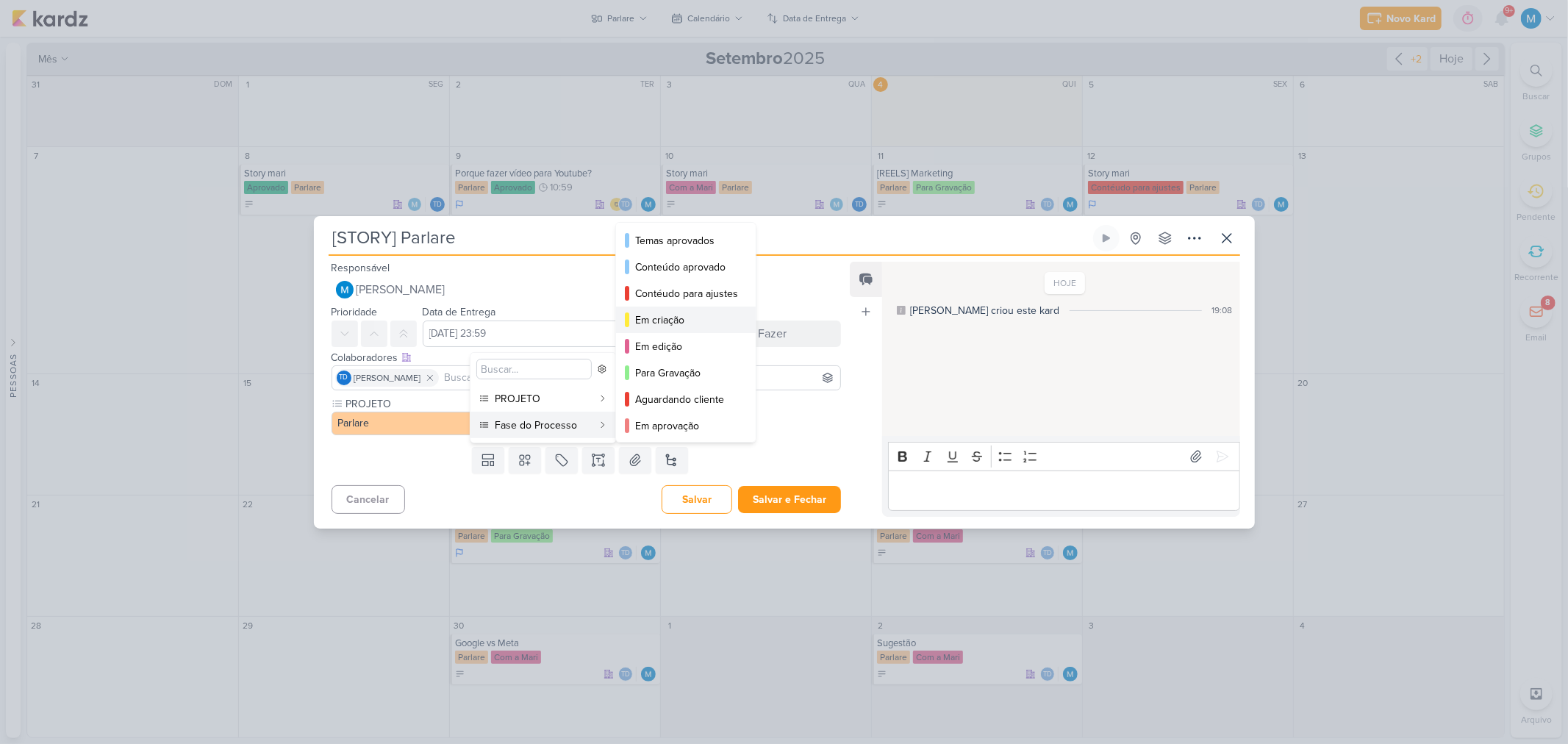
click at [699, 321] on div "Em criação" at bounding box center [687, 320] width 103 height 16
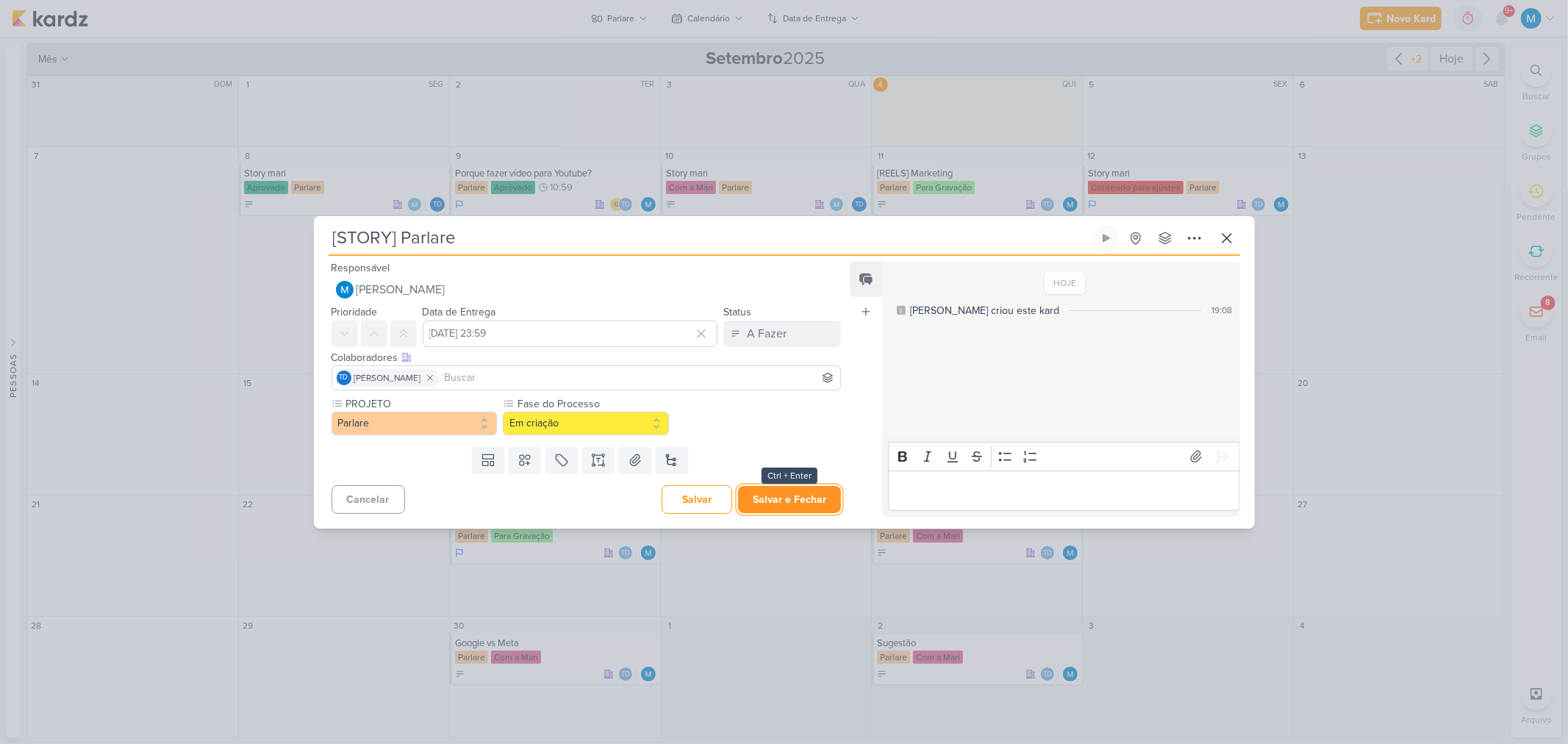
click at [796, 497] on button "Salvar e Fechar" at bounding box center [790, 498] width 103 height 27
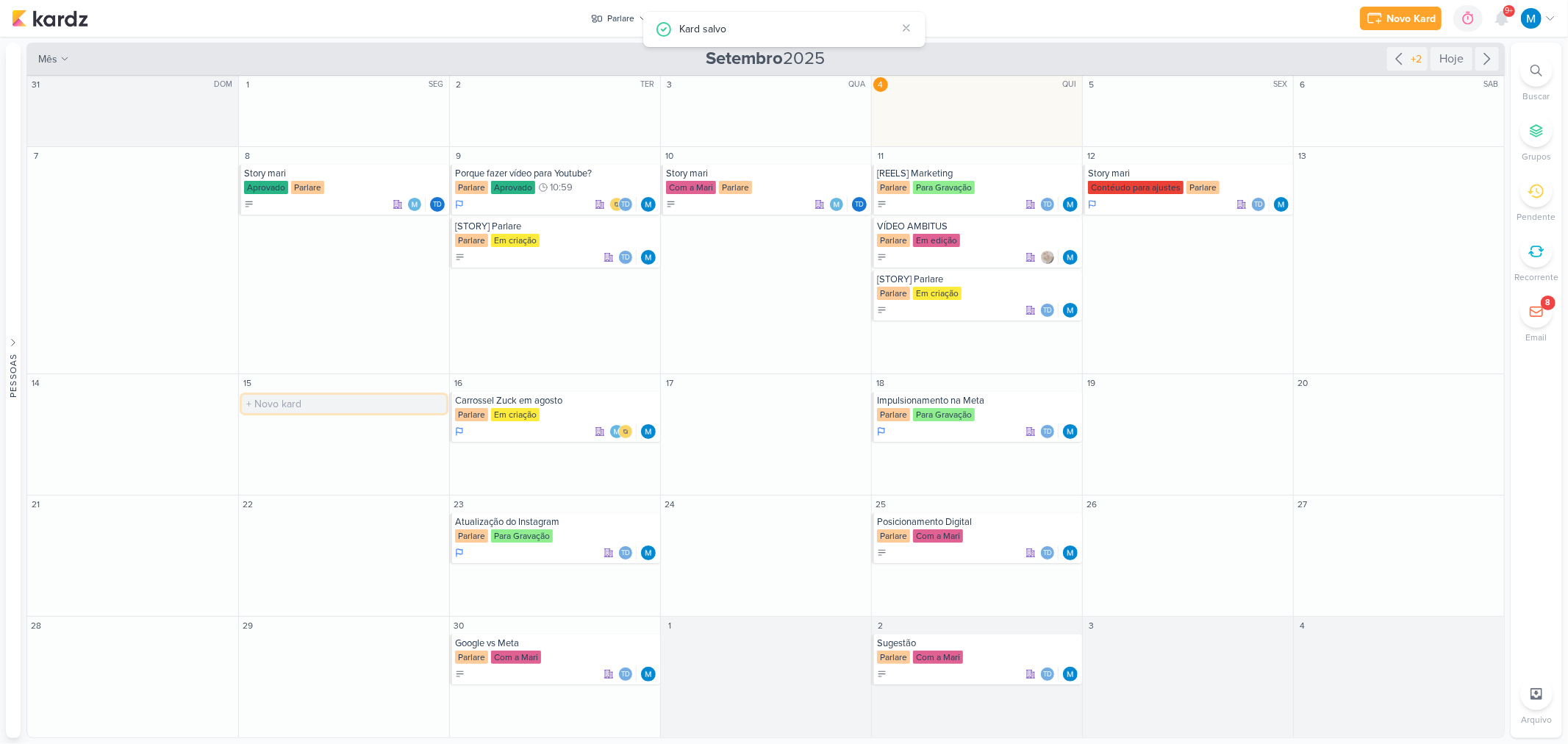
click at [306, 399] on input "text" at bounding box center [344, 403] width 204 height 19
paste input "[STORY] Parlare"
type input "[STORY] Parlare"
click at [531, 450] on input "text" at bounding box center [555, 454] width 204 height 19
paste input "[STORY] Parlare"
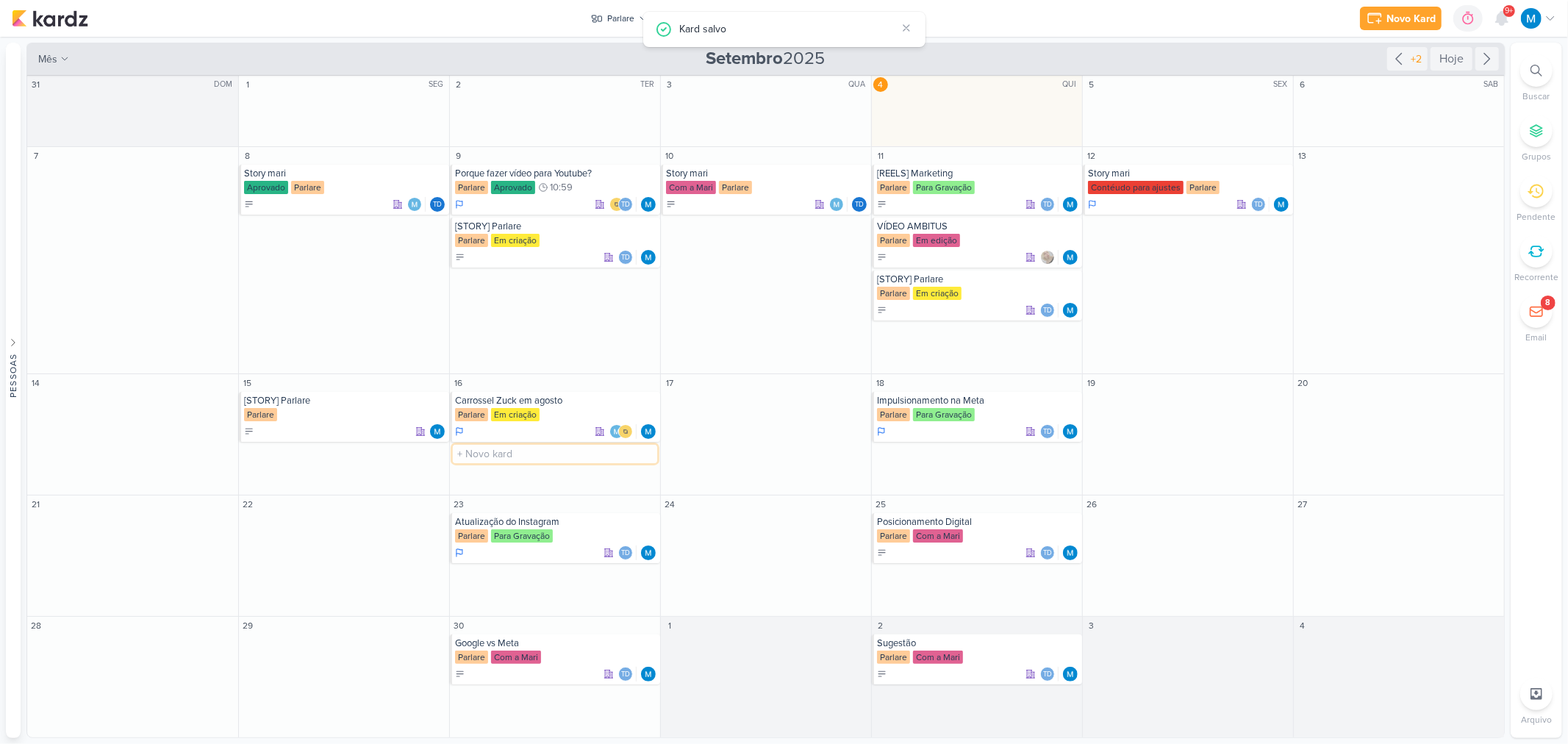
type input "[STORY] Parlare"
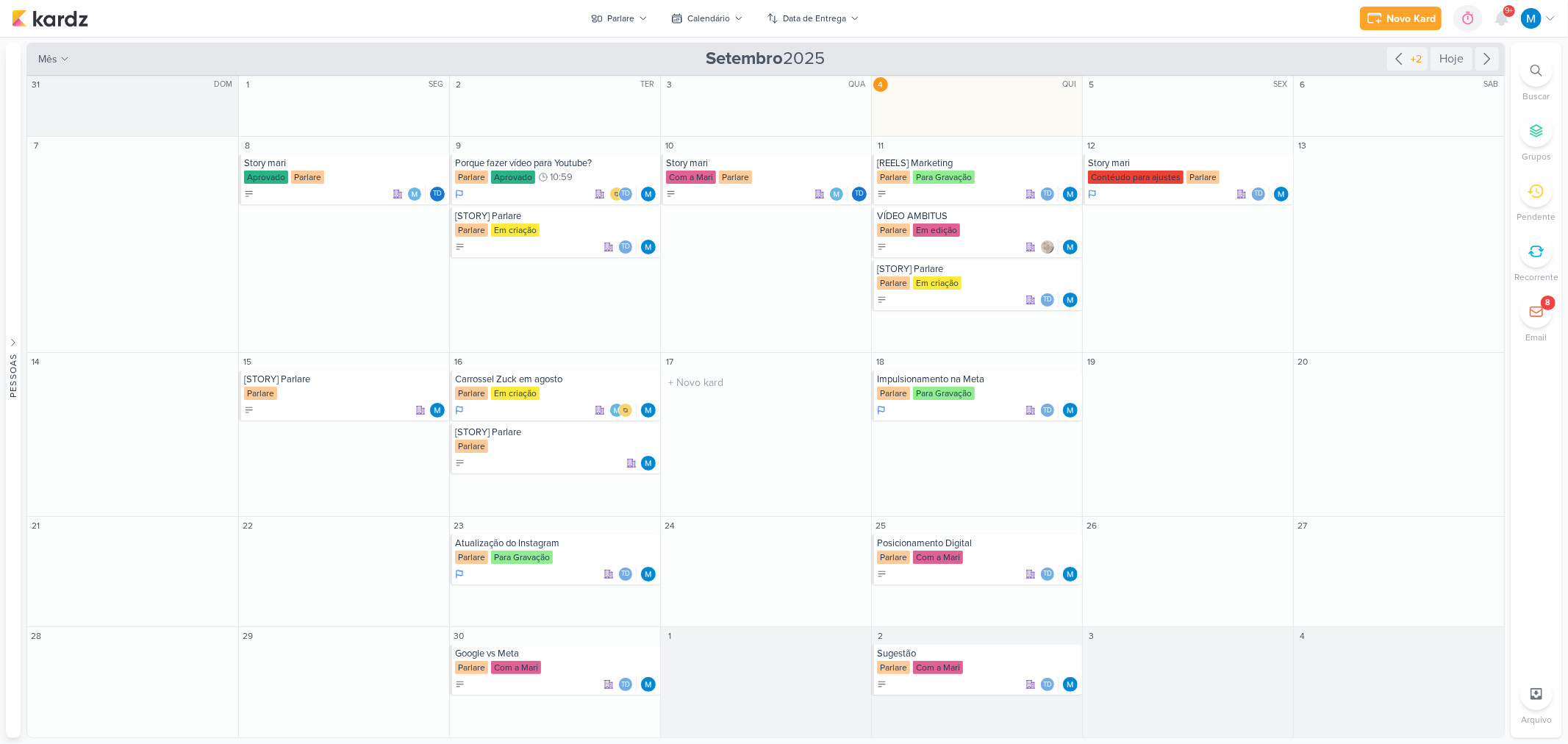
click at [733, 405] on div "17 O título do kard deve ter menos que 100 caracteres" at bounding box center [765, 434] width 211 height 163
click at [729, 373] on input "text" at bounding box center [766, 382] width 204 height 19
paste input "[STORY] Parlare"
type input "[STORY] Parlare"
click at [927, 430] on input "text" at bounding box center [977, 432] width 204 height 19
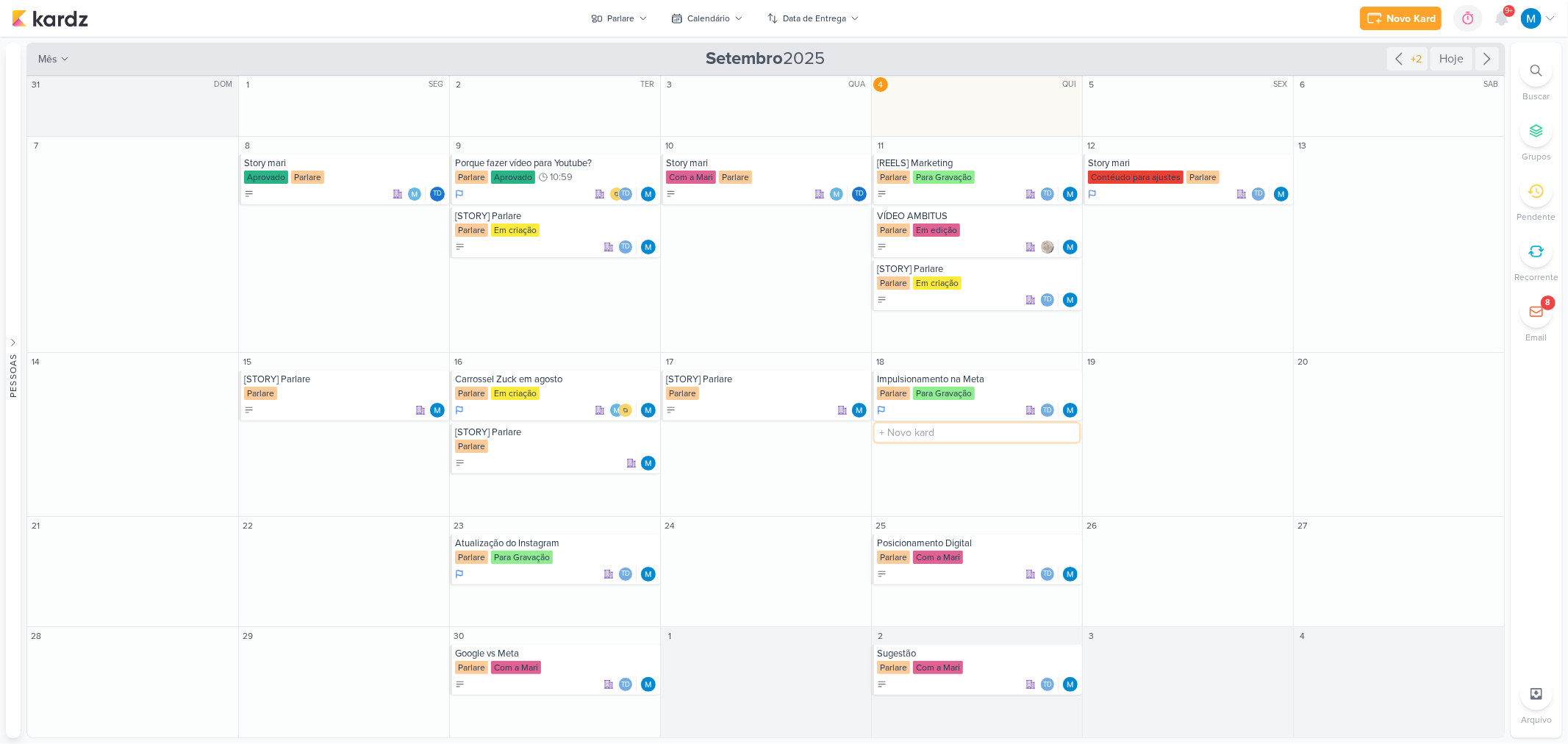
paste input "[STORY] Parlare"
type input "[STORY] Parlare"
click at [1120, 385] on input "text" at bounding box center [1188, 382] width 204 height 19
paste input "[STORY] Parlare"
type input "[STORY] Parlare"
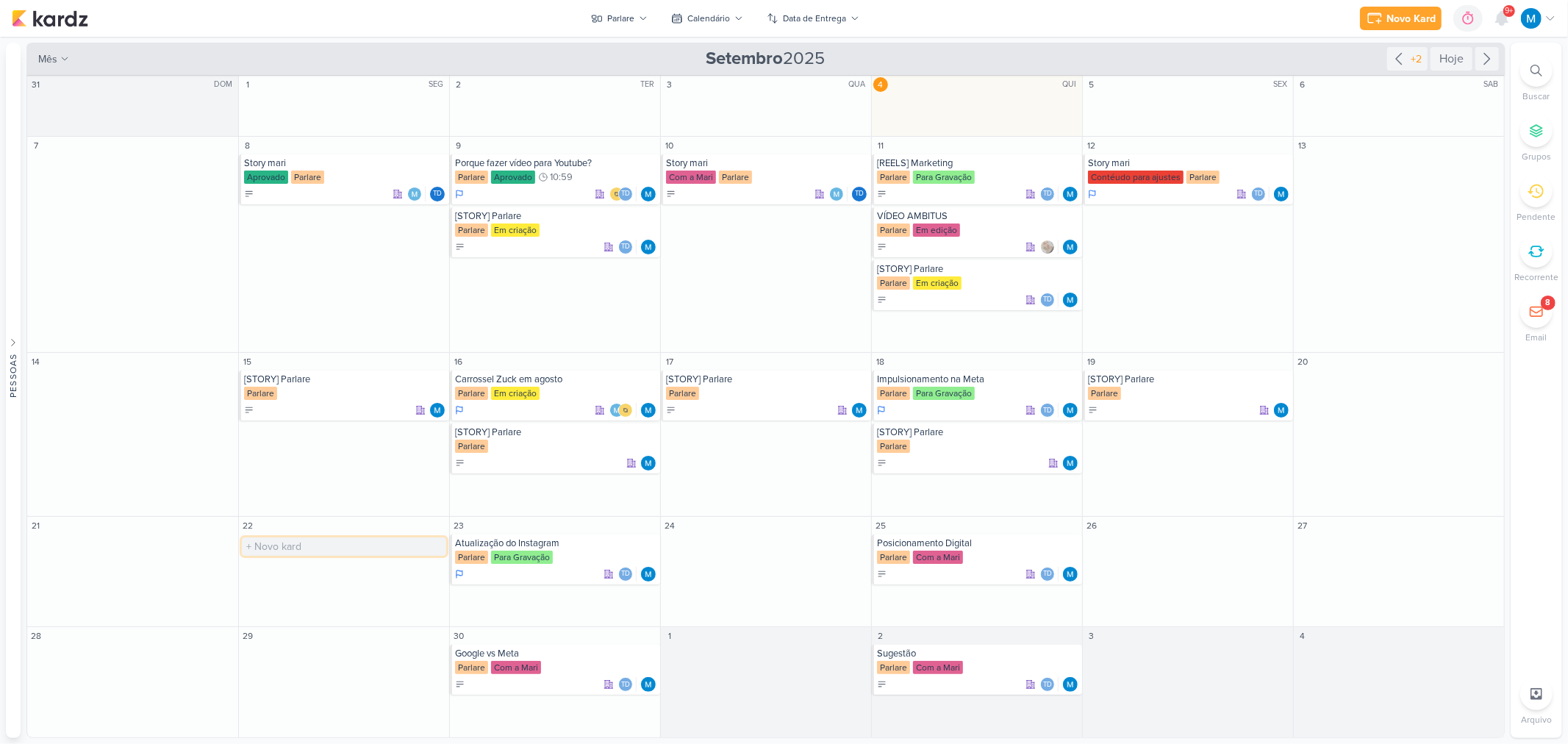
click at [304, 540] on input "text" at bounding box center [344, 546] width 204 height 19
paste input "[STORY] Parlare"
type input "[STORY] Parlare"
click at [501, 597] on input "text" at bounding box center [555, 596] width 204 height 19
paste input "[STORY] Parlare"
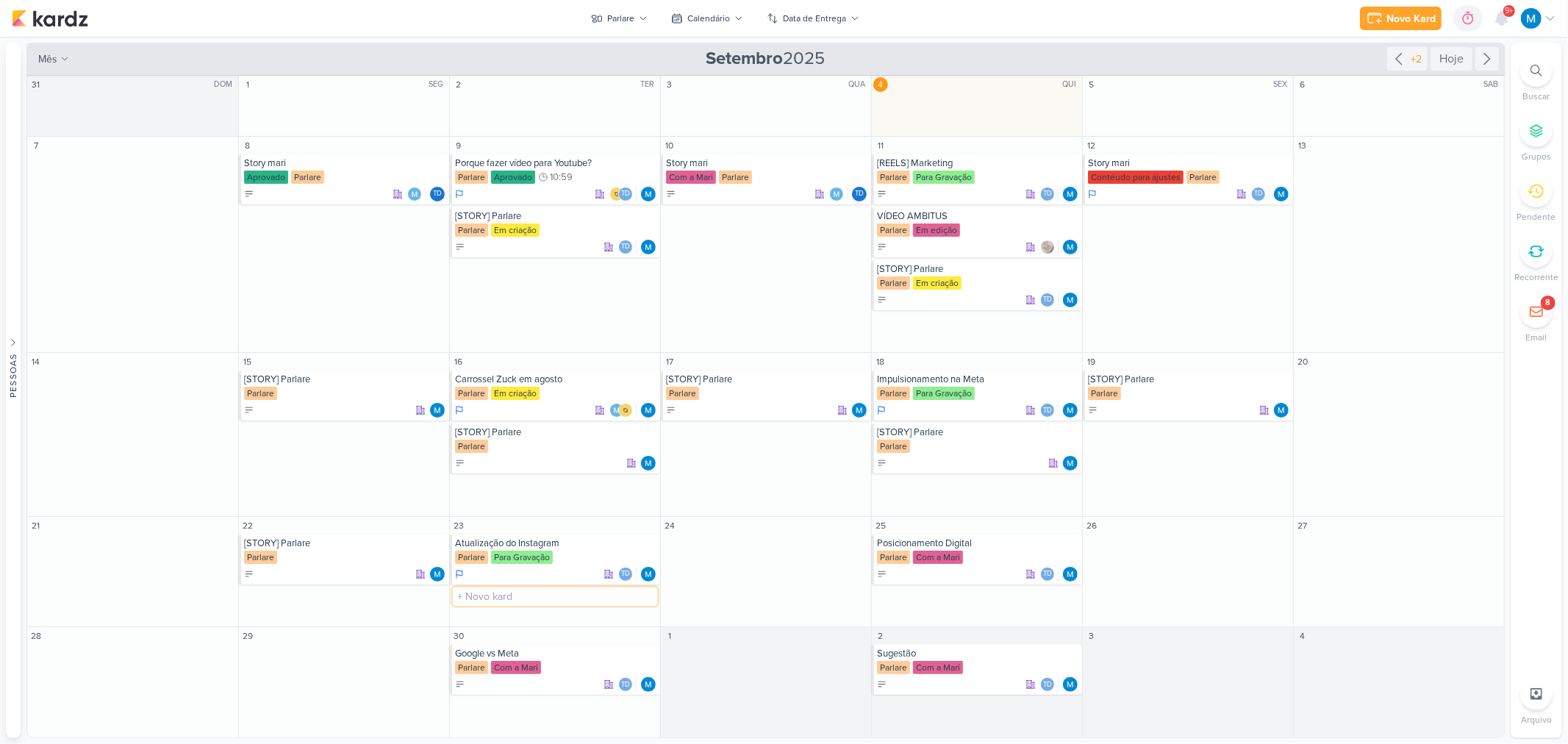
type input "[STORY] Parlare"
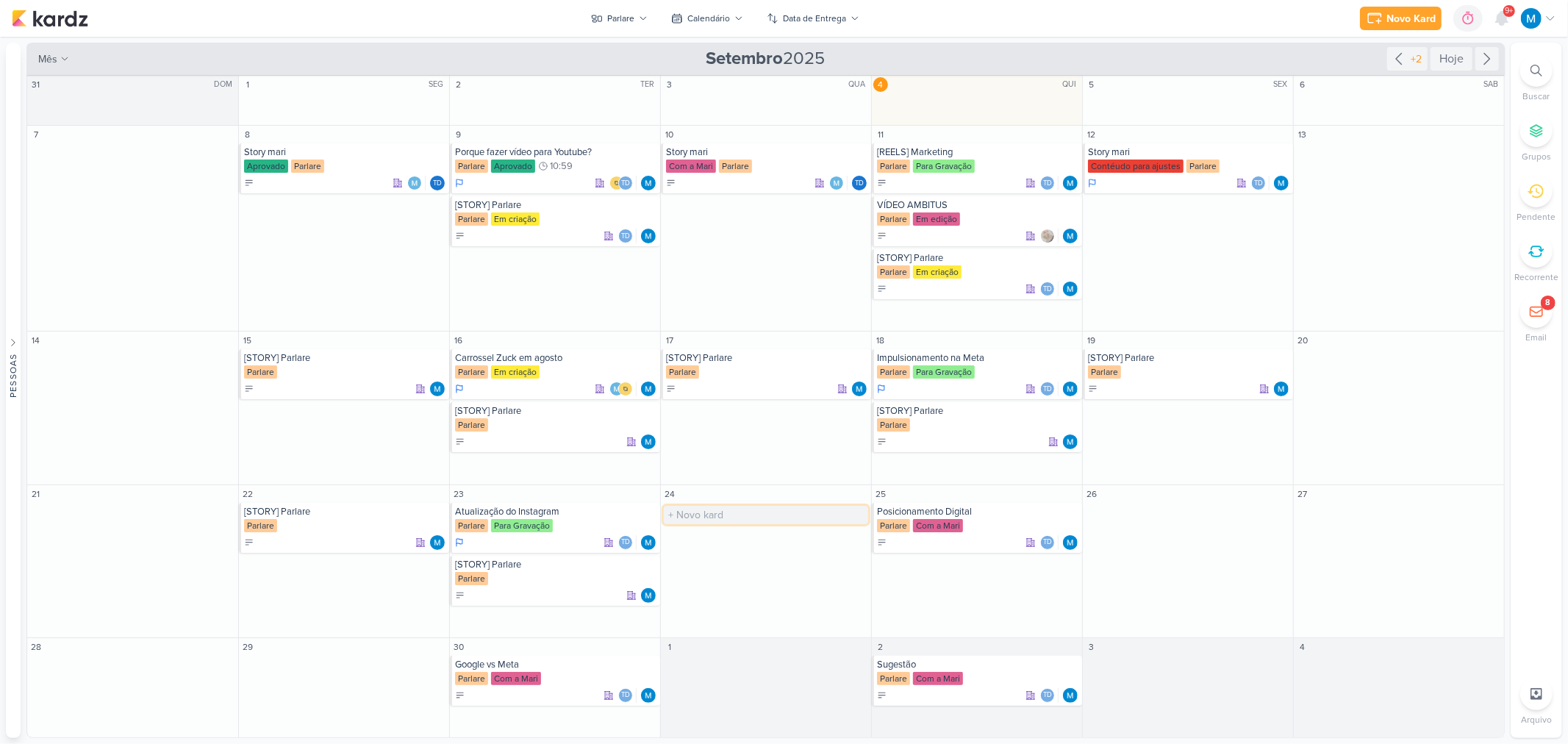
click at [728, 513] on input "text" at bounding box center [766, 514] width 204 height 19
paste input "[STORY] Parlare"
type input "[STORY] Parlare"
click at [938, 561] on input "text" at bounding box center [977, 565] width 204 height 19
paste input "[STORY] Parlare"
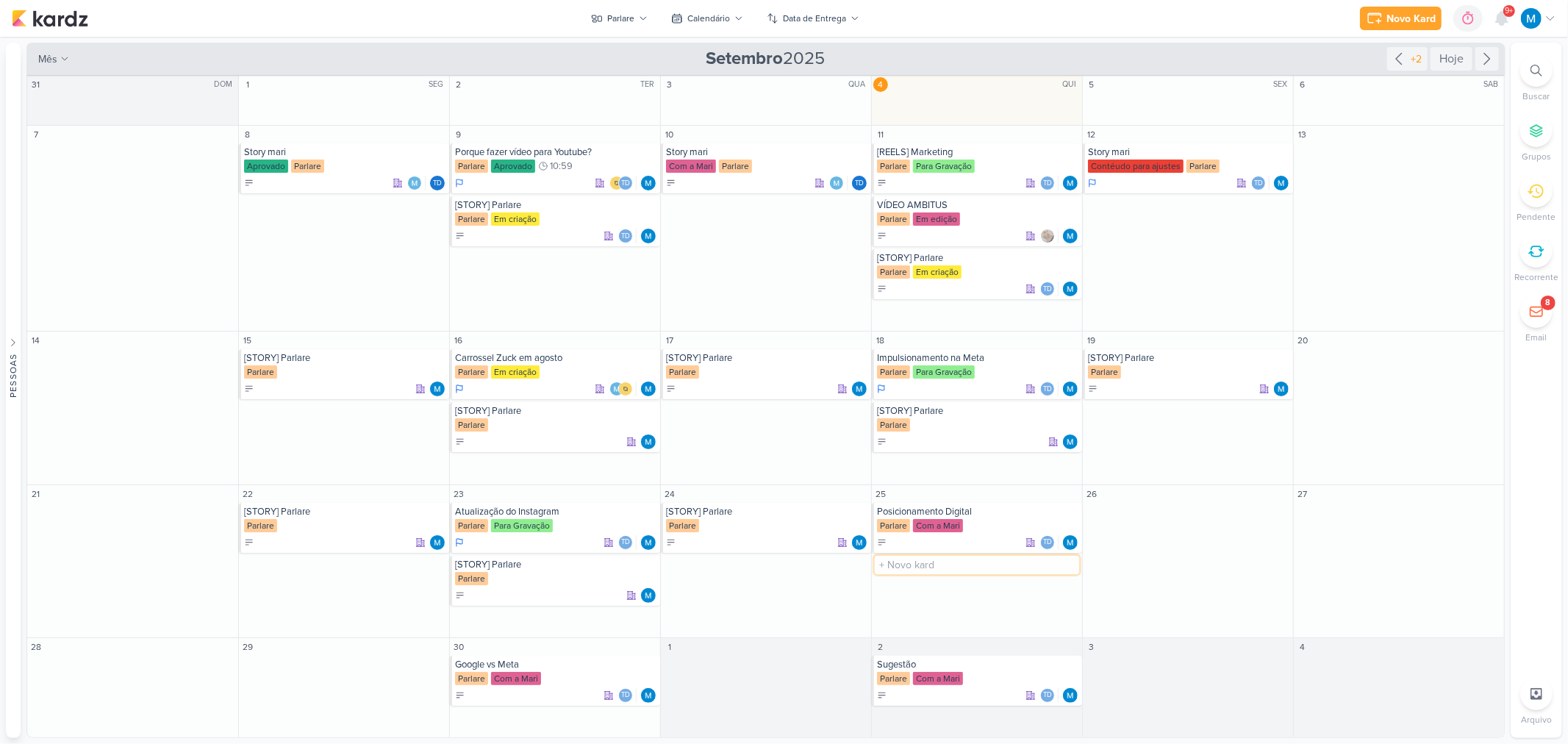
type input "[STORY] Parlare"
click at [1117, 507] on input "text" at bounding box center [1188, 514] width 204 height 19
paste input "[STORY] Parlare"
type input "[STORY] Parlare"
click at [317, 363] on div "[STORY] Parlare" at bounding box center [345, 358] width 202 height 12
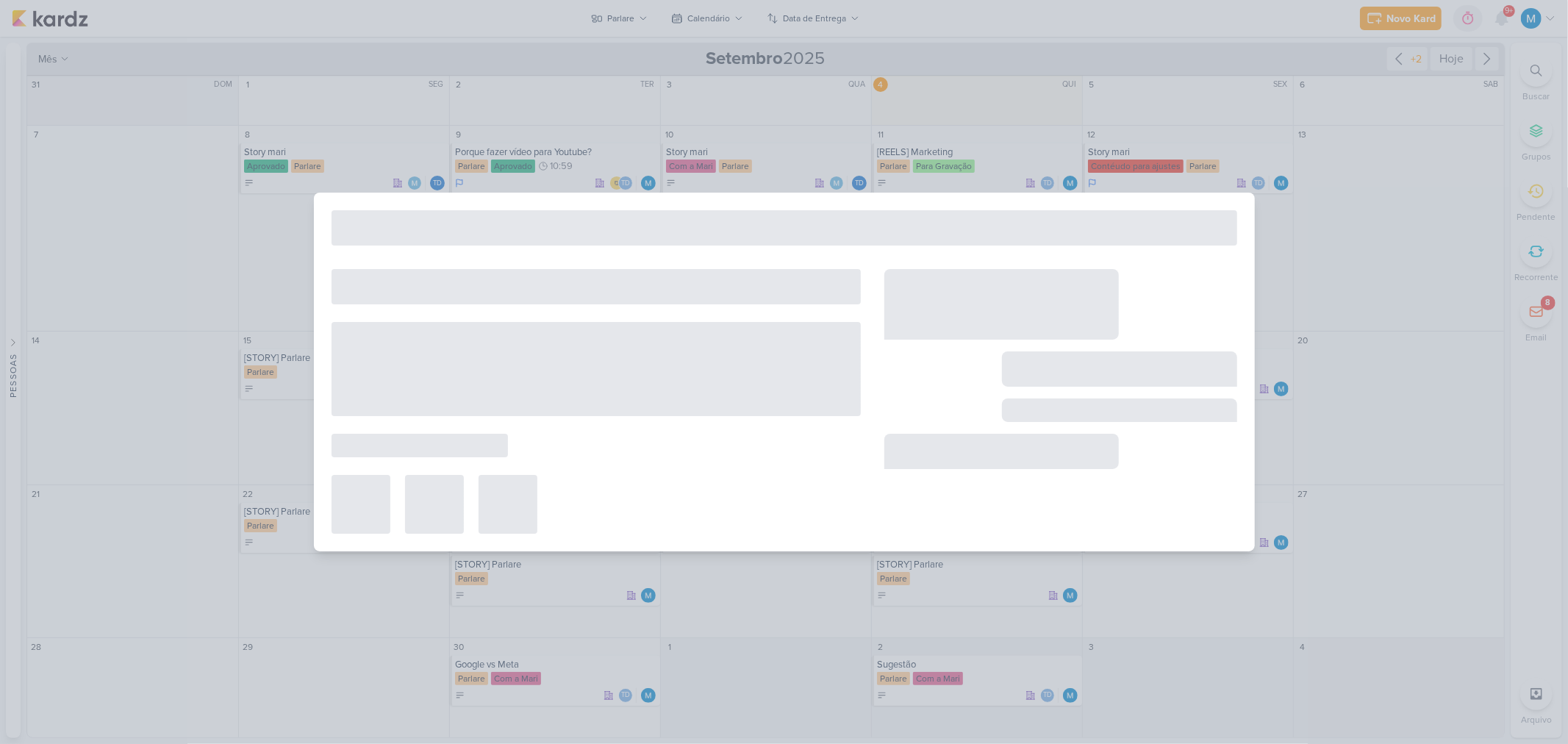
type input "15 de setembro de 2025 às 23:59"
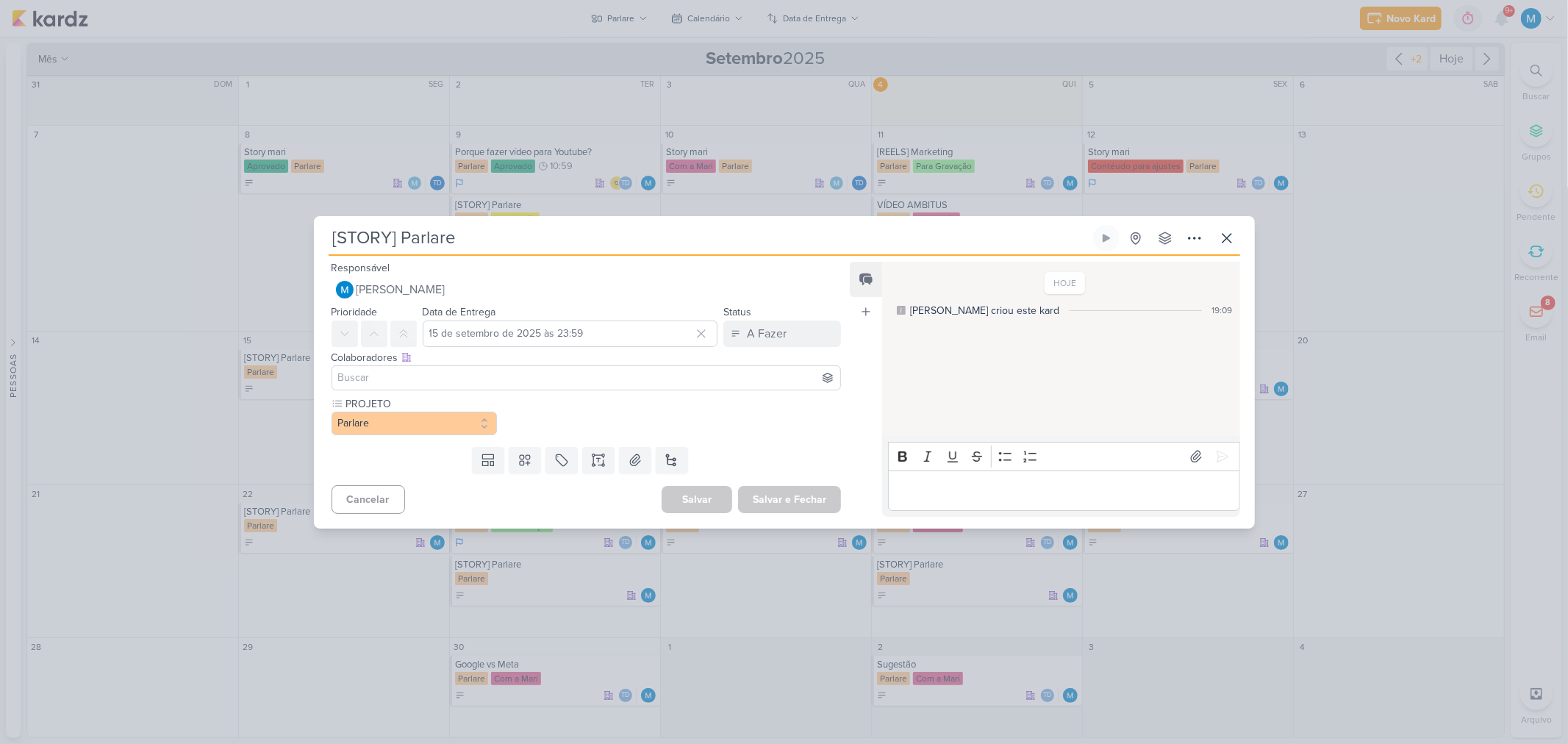
click at [450, 374] on input at bounding box center [586, 377] width 503 height 18
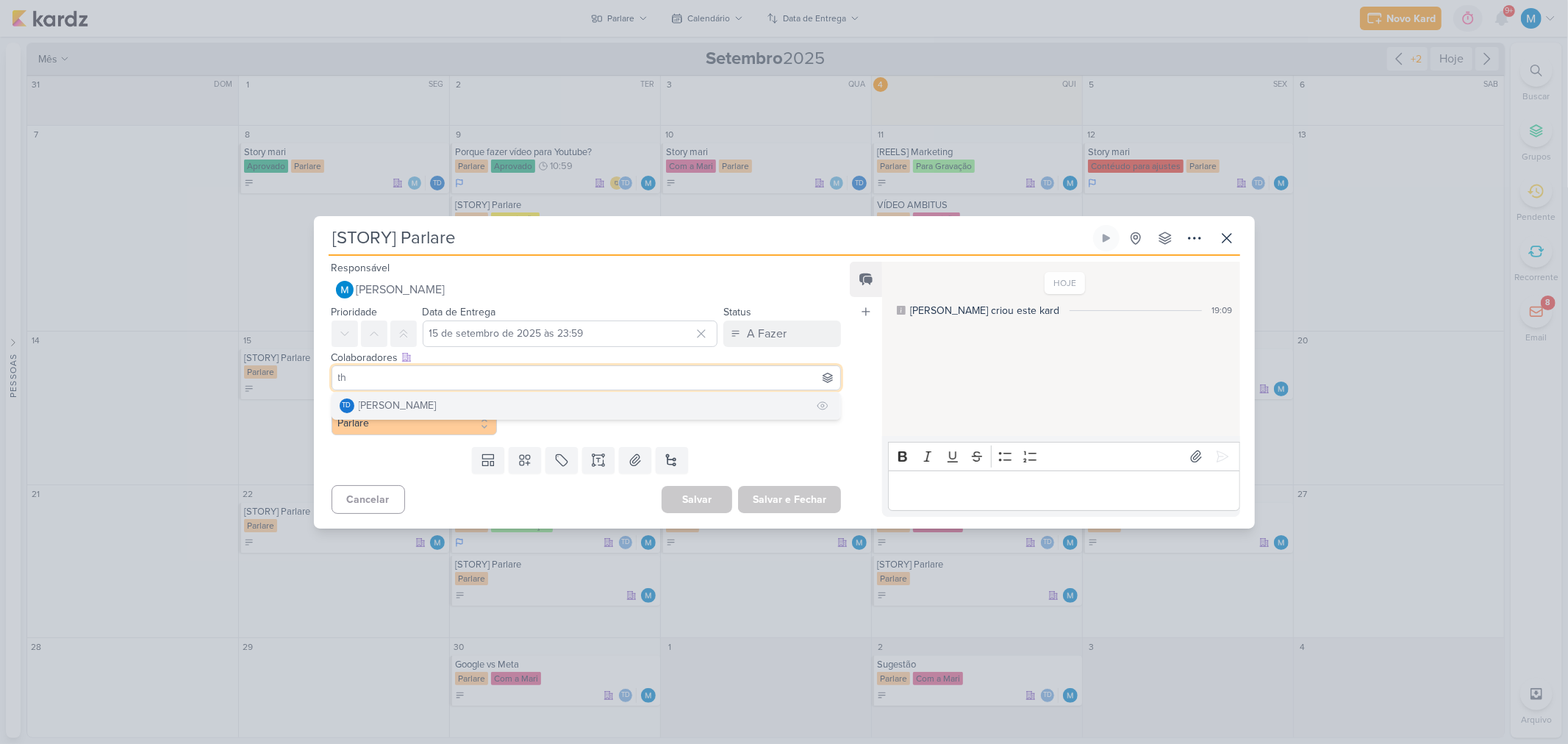
type input "th"
click at [415, 402] on div "[PERSON_NAME]" at bounding box center [397, 405] width 78 height 16
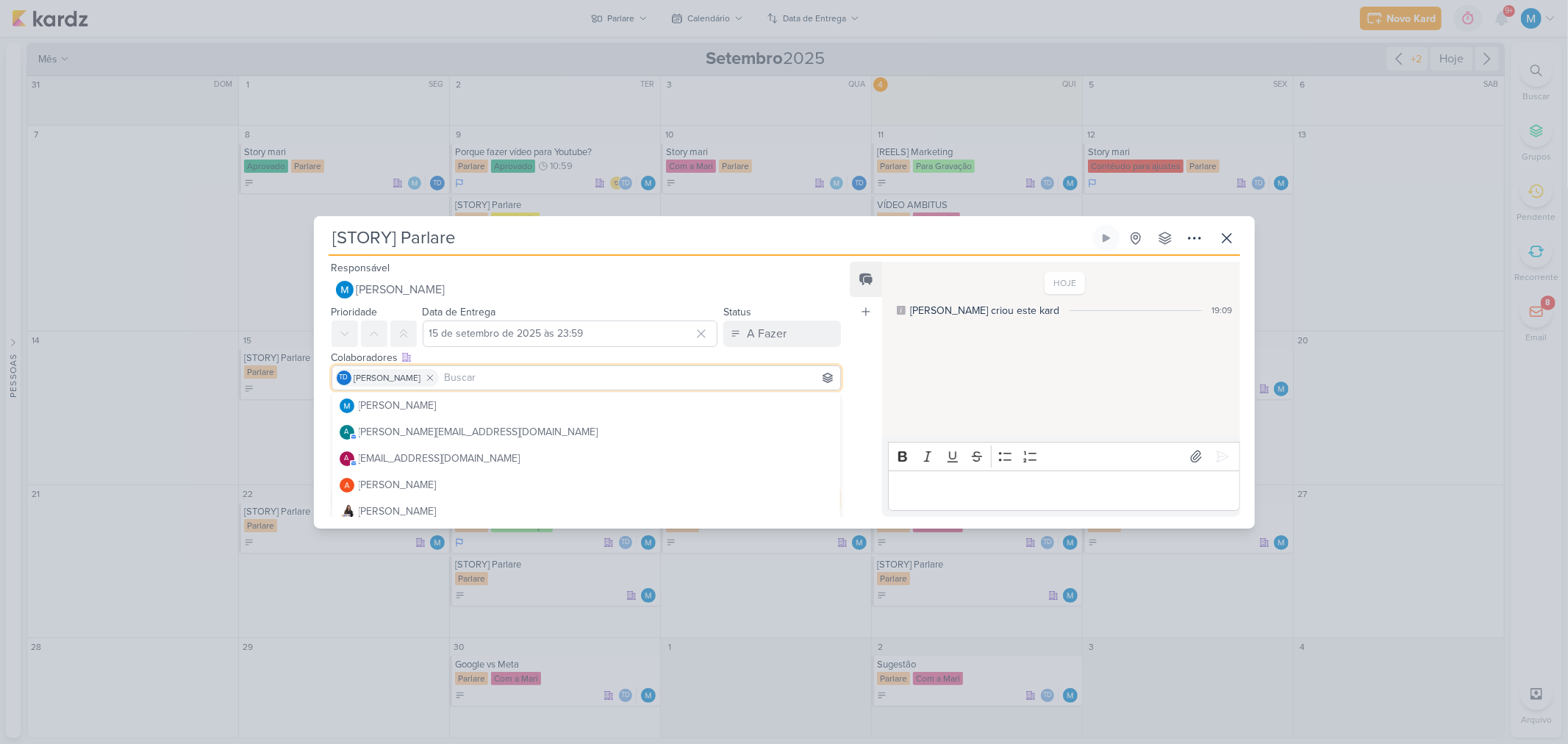
click at [849, 368] on div "Feed Atrelar email Solte o email para atrelar ao kard" at bounding box center [865, 388] width 33 height 255
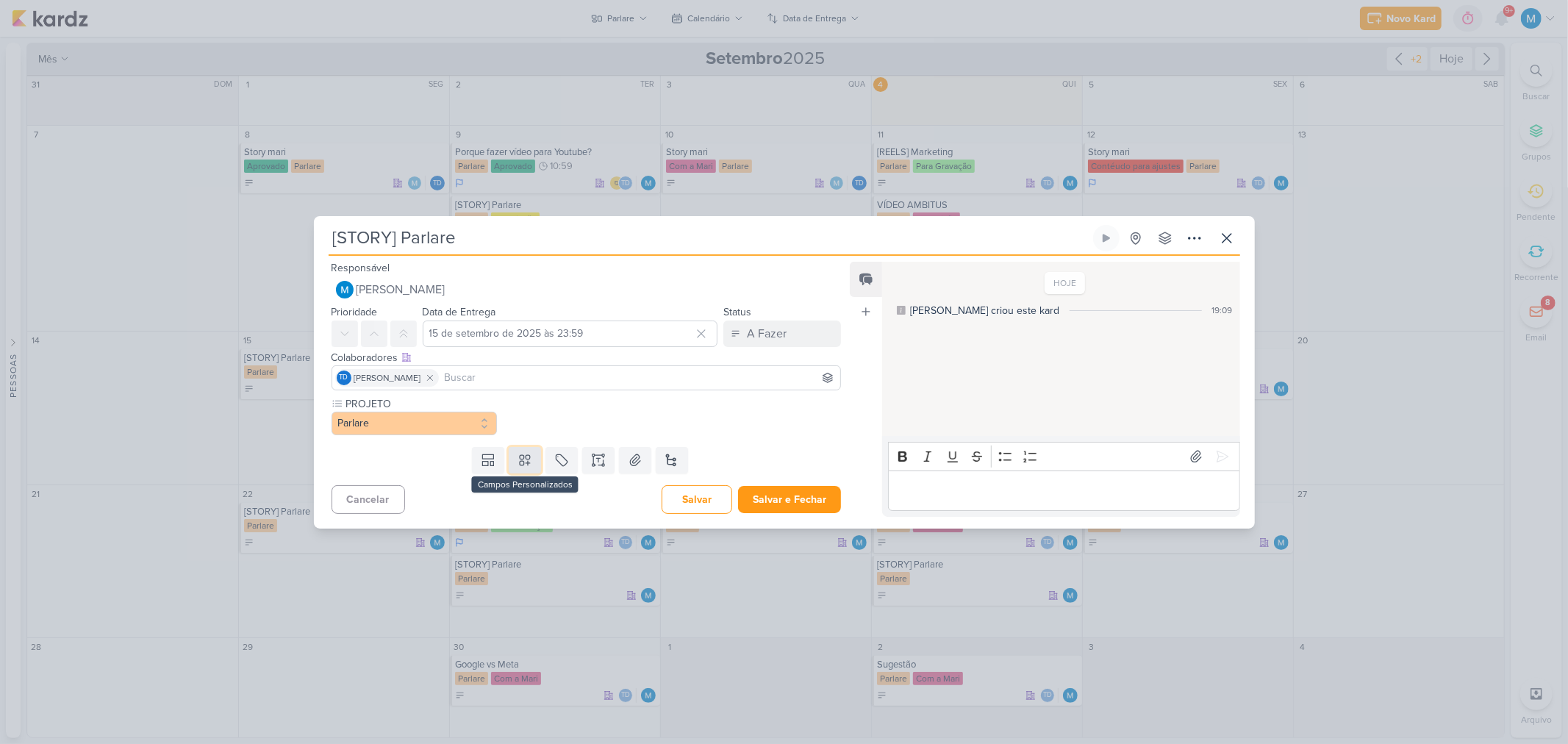
click at [526, 460] on icon at bounding box center [524, 460] width 15 height 15
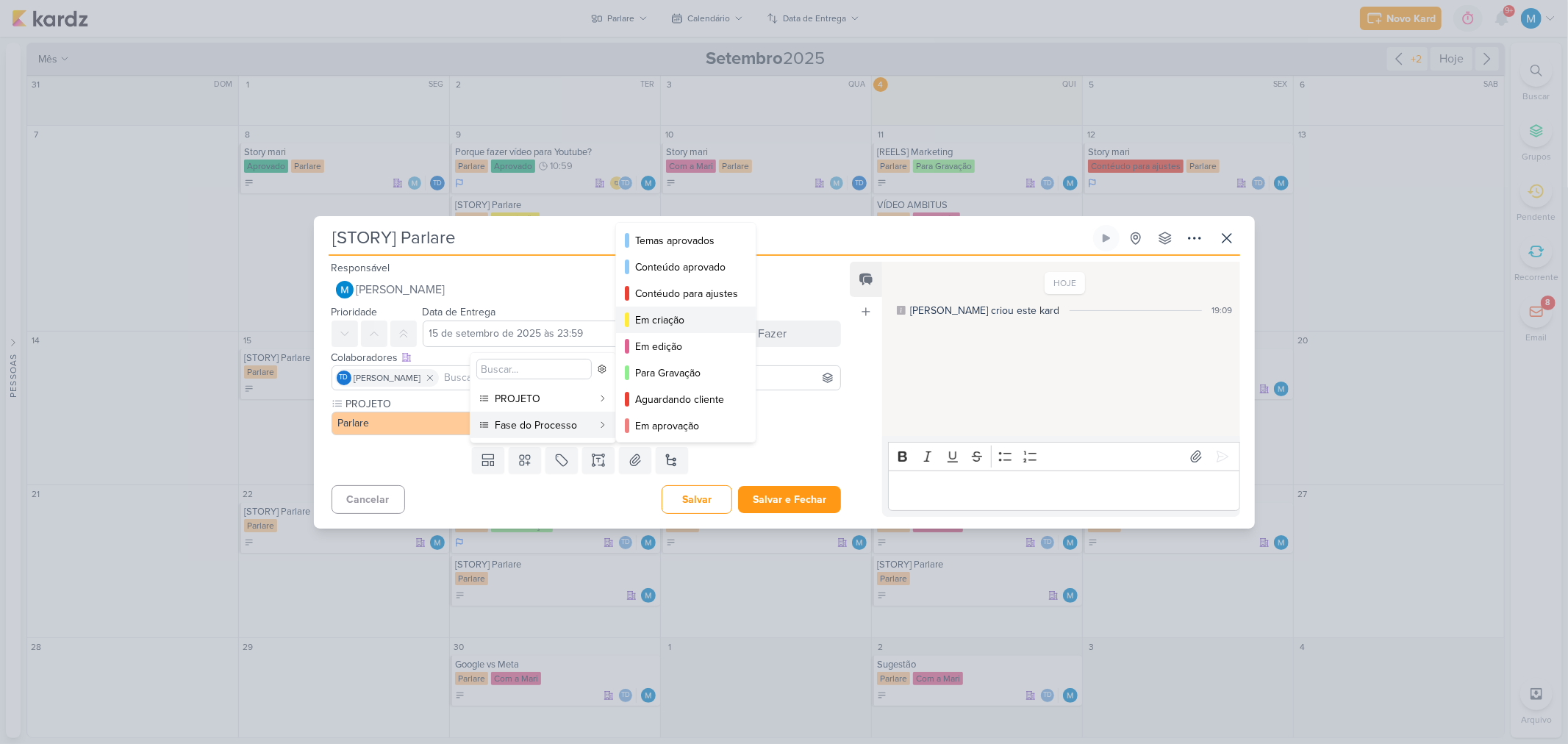
click at [673, 317] on div "Em criação" at bounding box center [687, 320] width 103 height 16
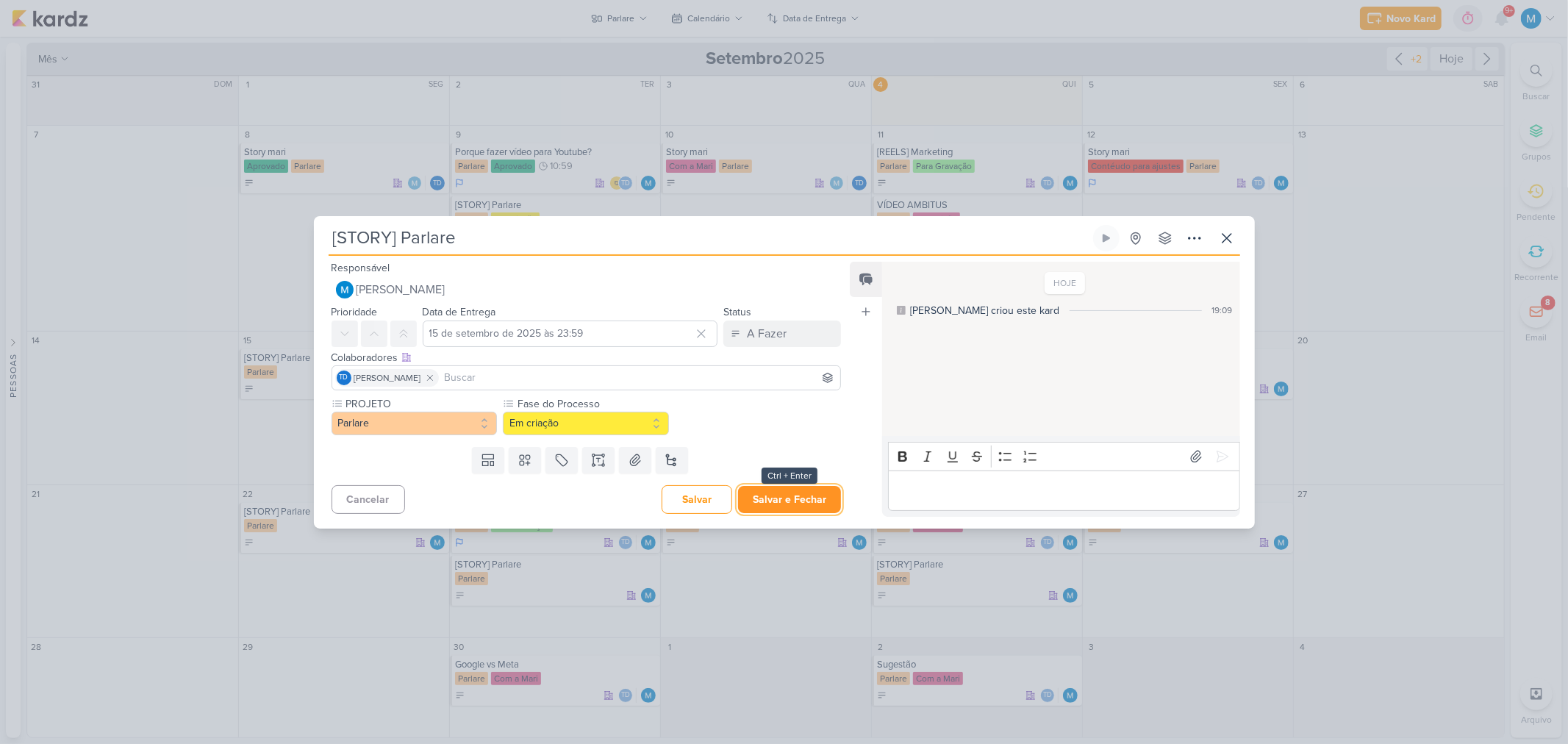
click at [796, 495] on button "Salvar e Fechar" at bounding box center [790, 498] width 103 height 27
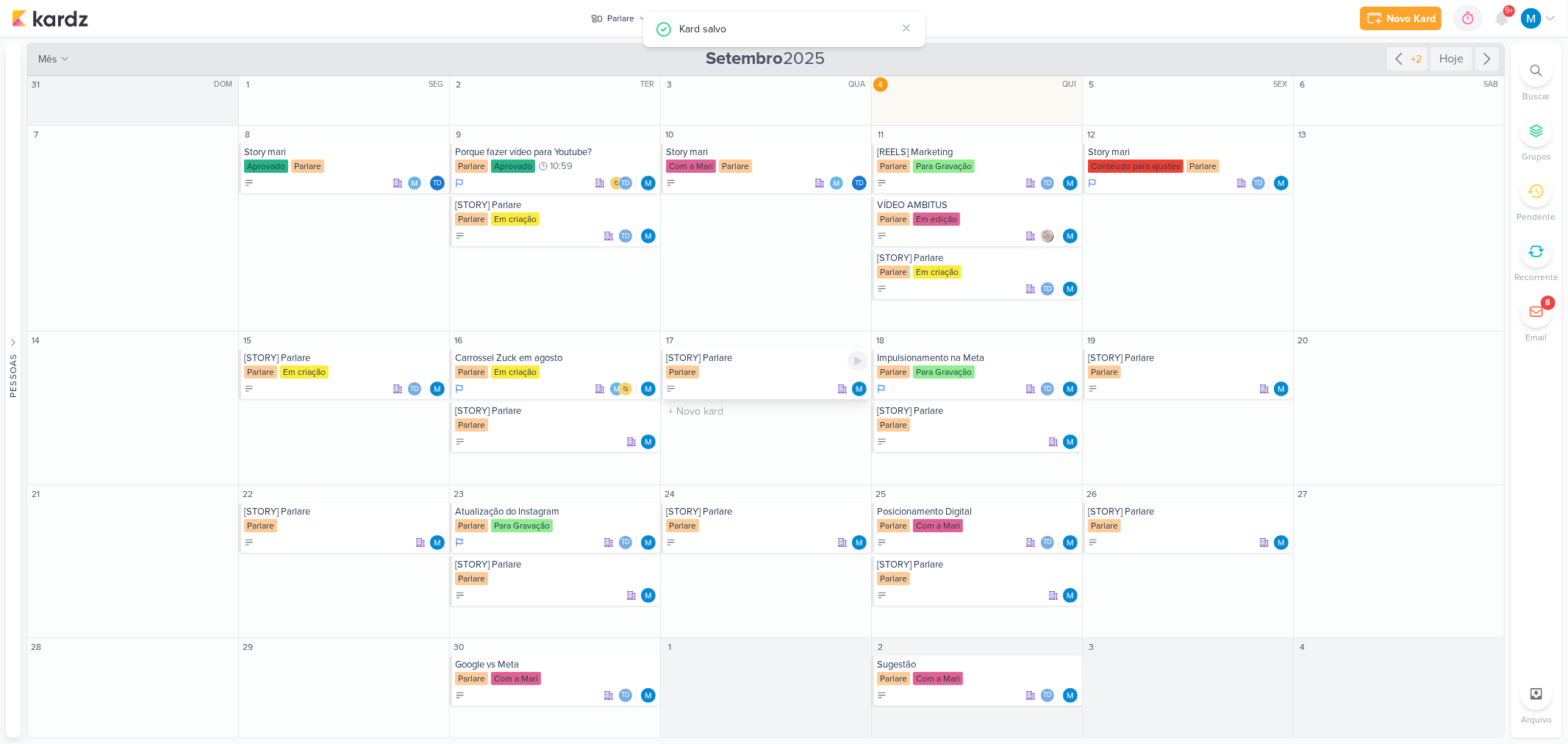
click at [729, 357] on div "[STORY] Parlare" at bounding box center [767, 358] width 202 height 12
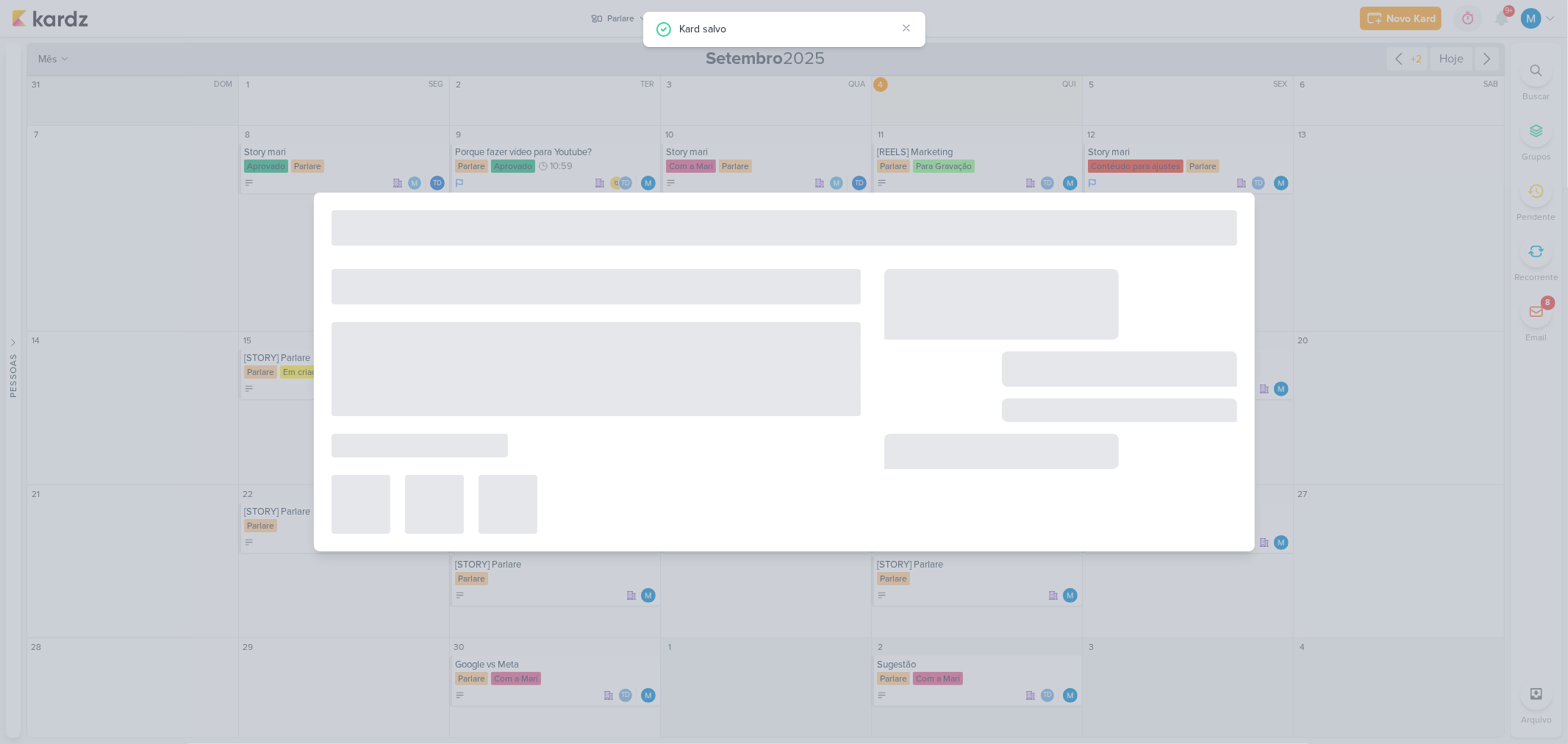
type input "17 de setembro de 2025 às 23:59"
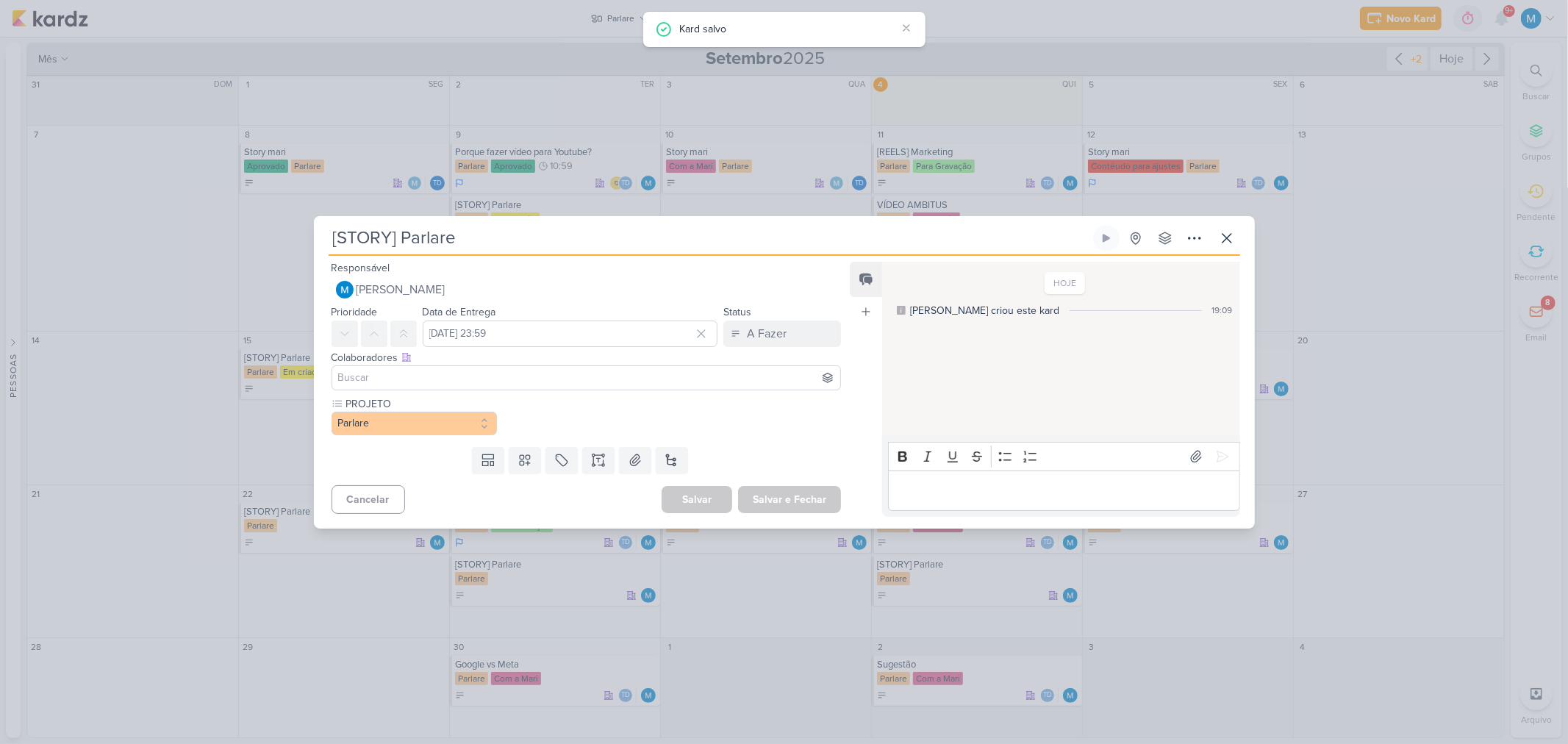
click at [434, 380] on input at bounding box center [586, 377] width 503 height 18
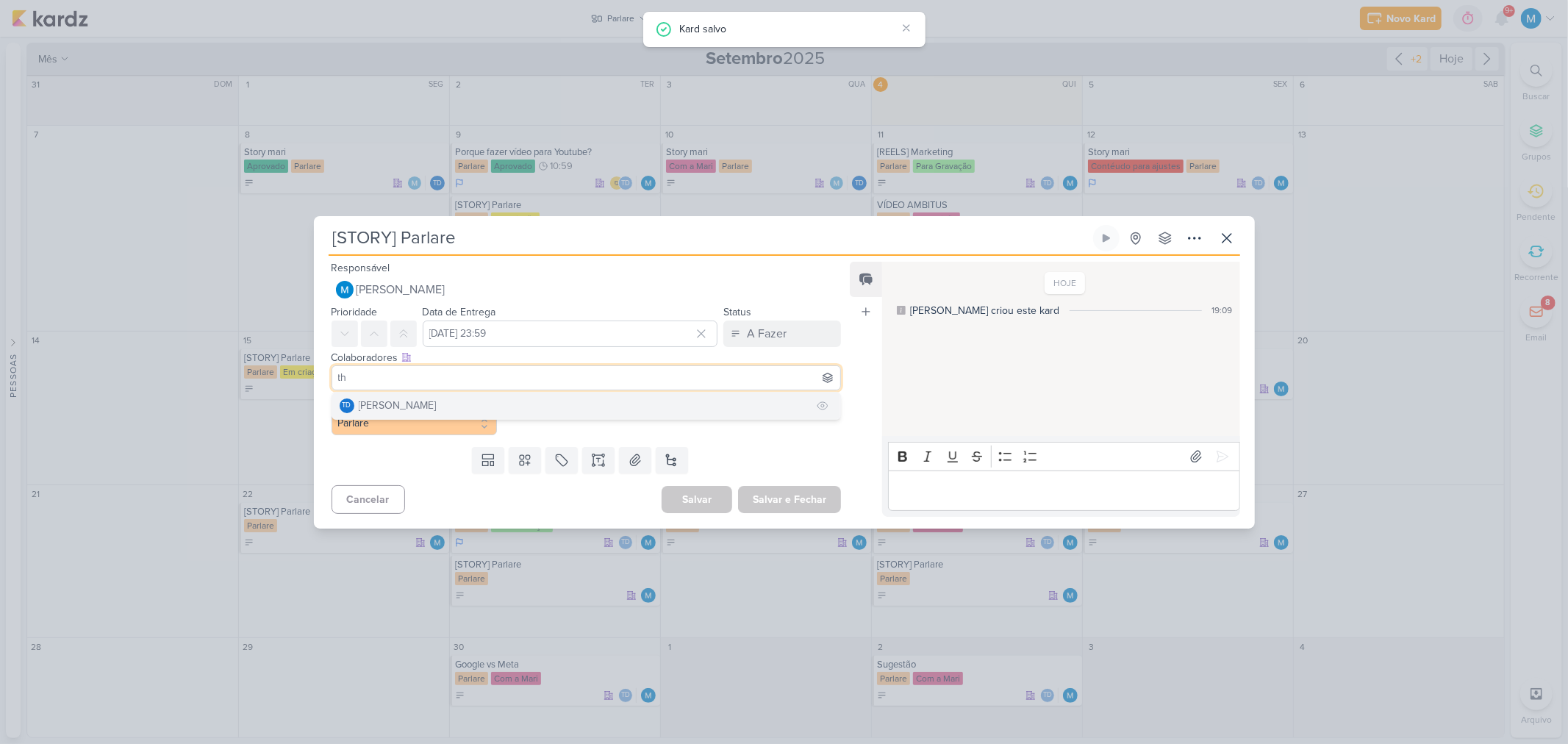
type input "th"
click at [437, 407] on div "[PERSON_NAME]" at bounding box center [397, 405] width 78 height 16
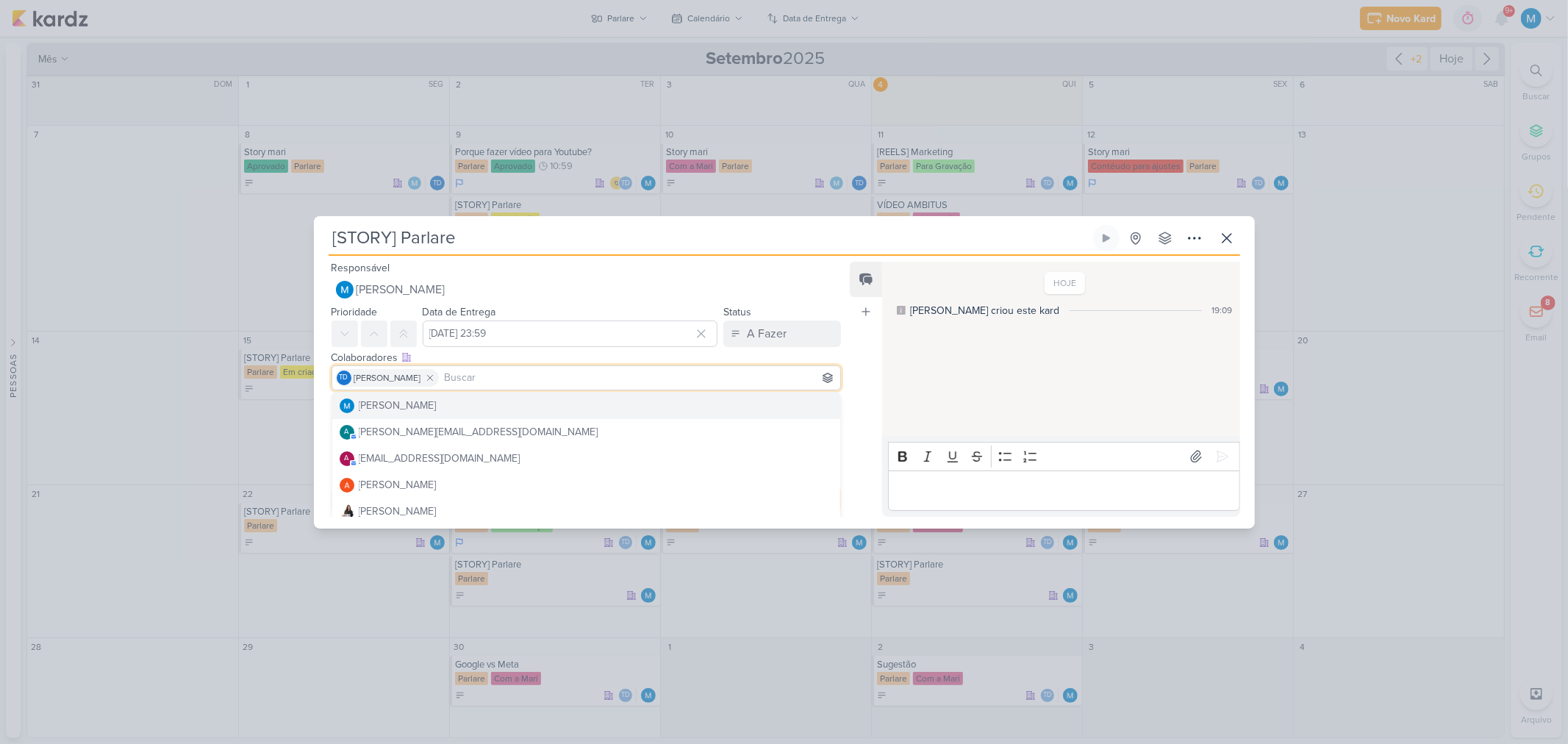
drag, startPoint x: 875, startPoint y: 414, endPoint x: 632, endPoint y: 458, distance: 247.0
click at [865, 414] on div "Feed Atrelar email Solte o email para atrelar ao kard" at bounding box center [865, 388] width 33 height 255
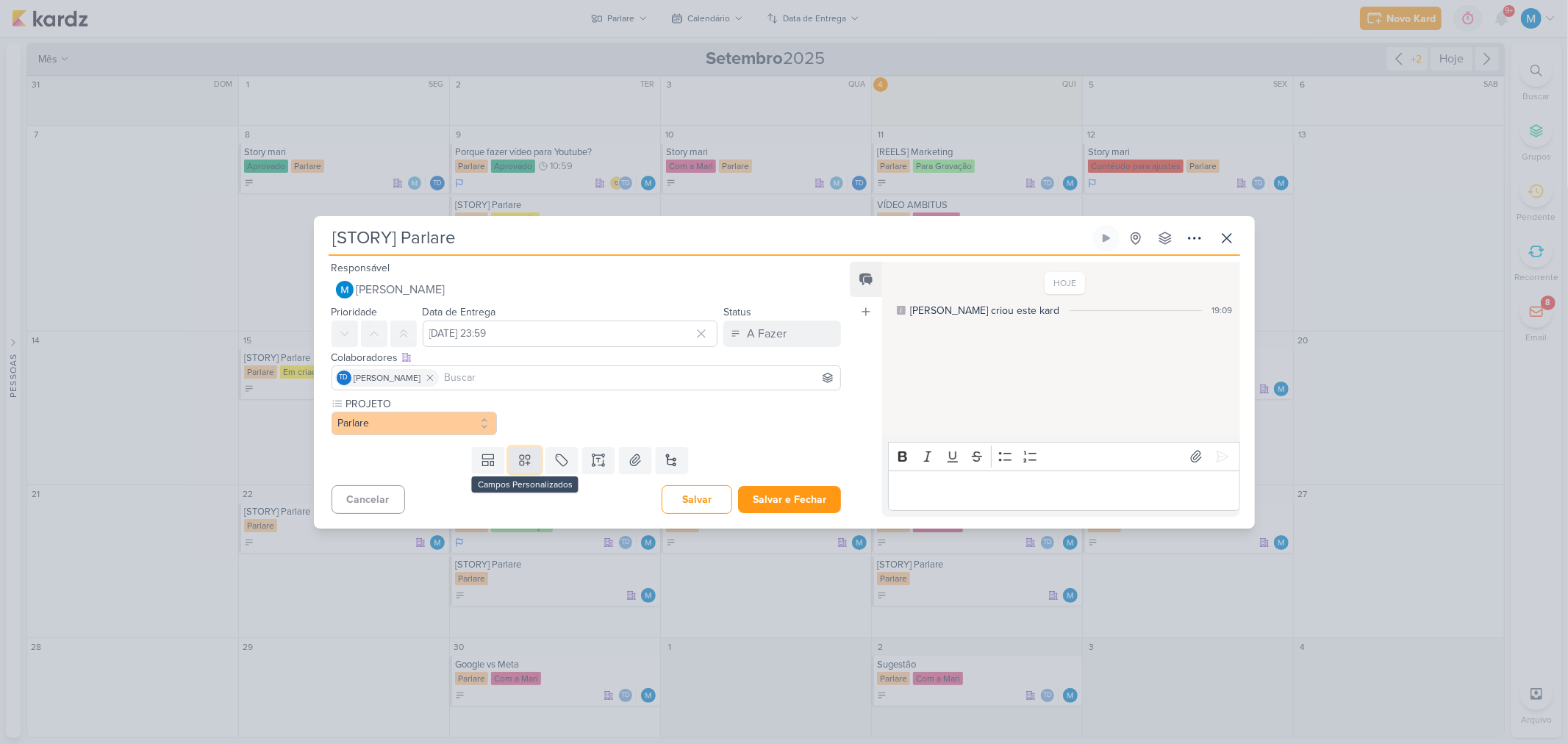
click at [519, 453] on icon at bounding box center [524, 460] width 15 height 15
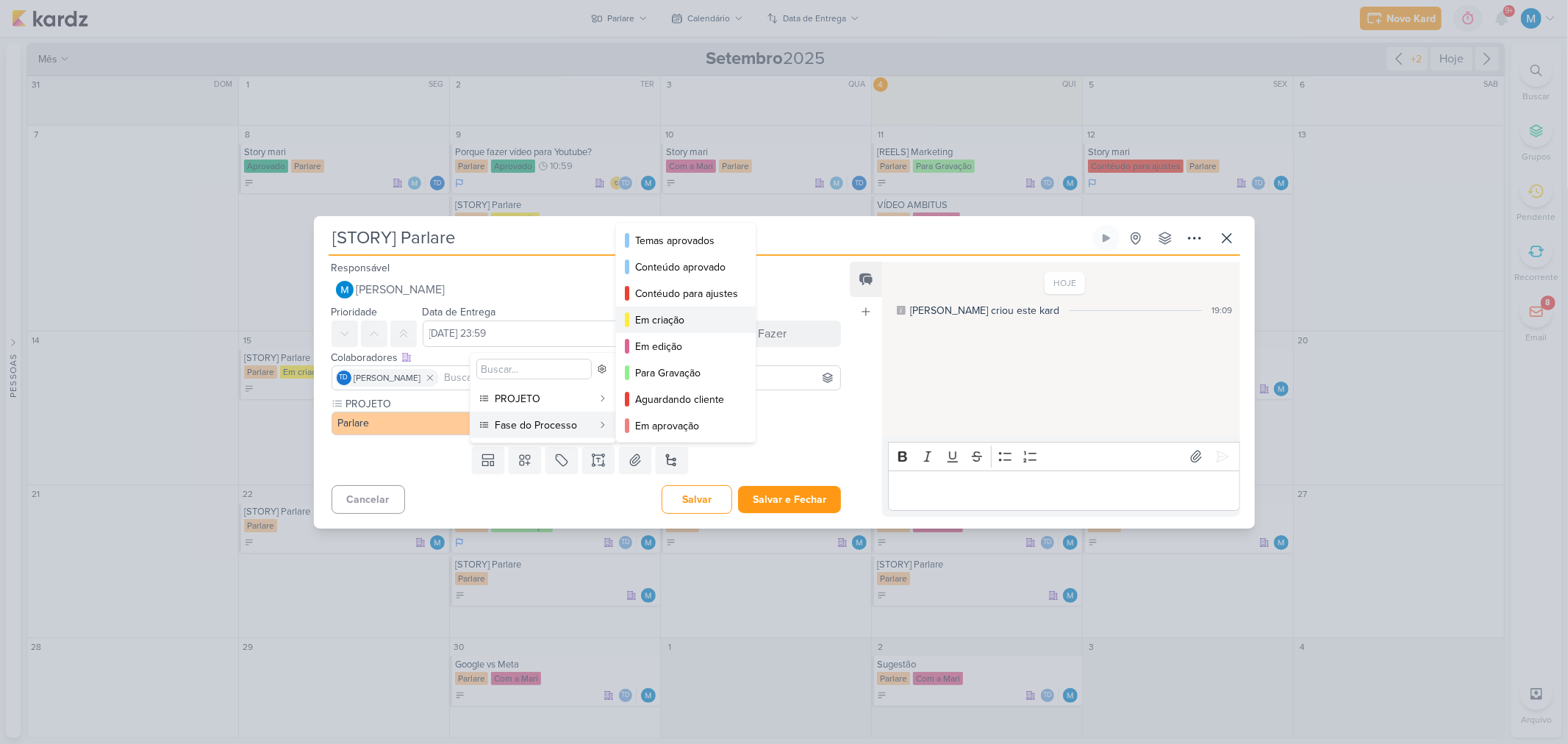
click at [659, 324] on div "Em criação" at bounding box center [687, 320] width 103 height 16
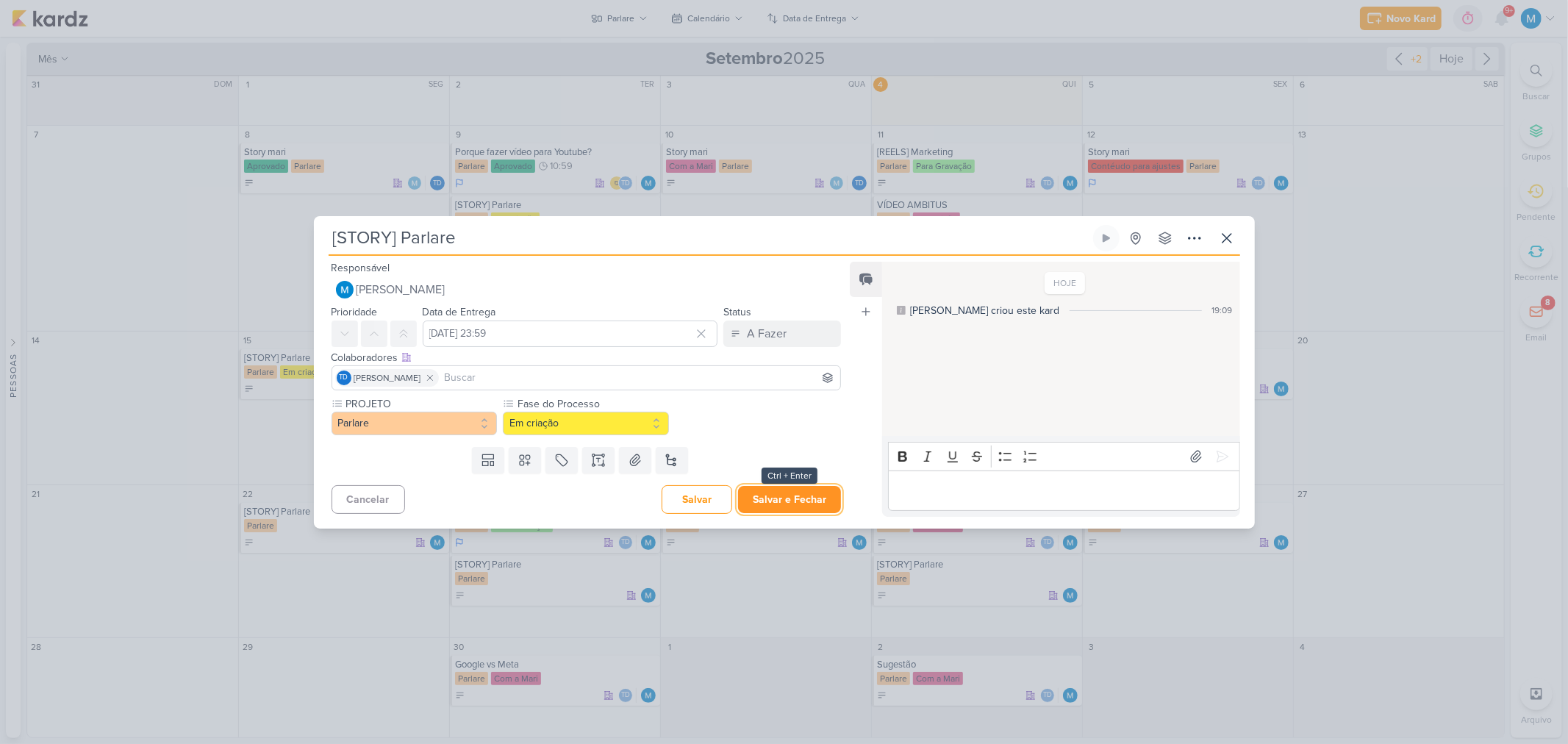
click at [797, 495] on button "Salvar e Fechar" at bounding box center [790, 498] width 103 height 27
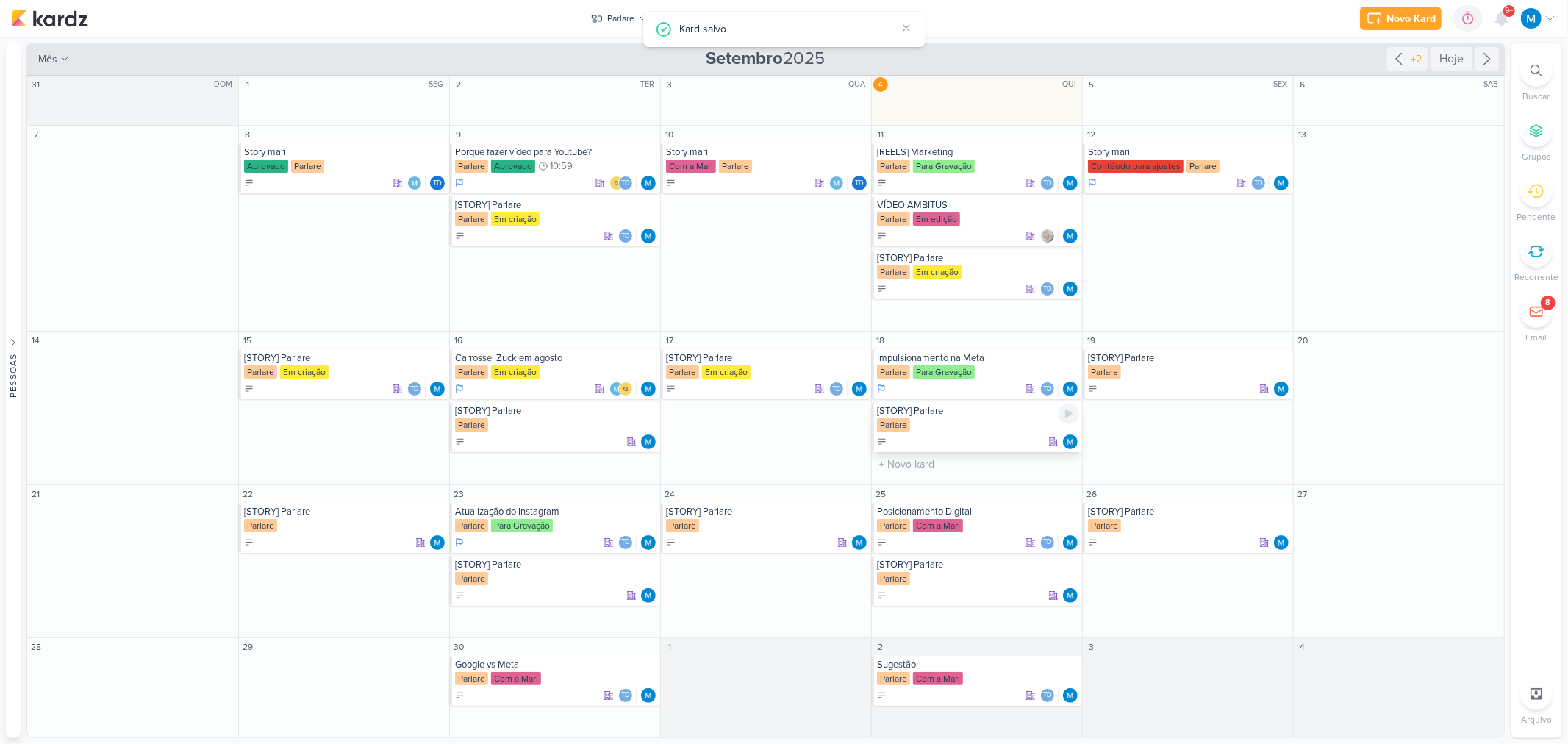
click at [936, 414] on div "[STORY] Parlare" at bounding box center [978, 411] width 202 height 12
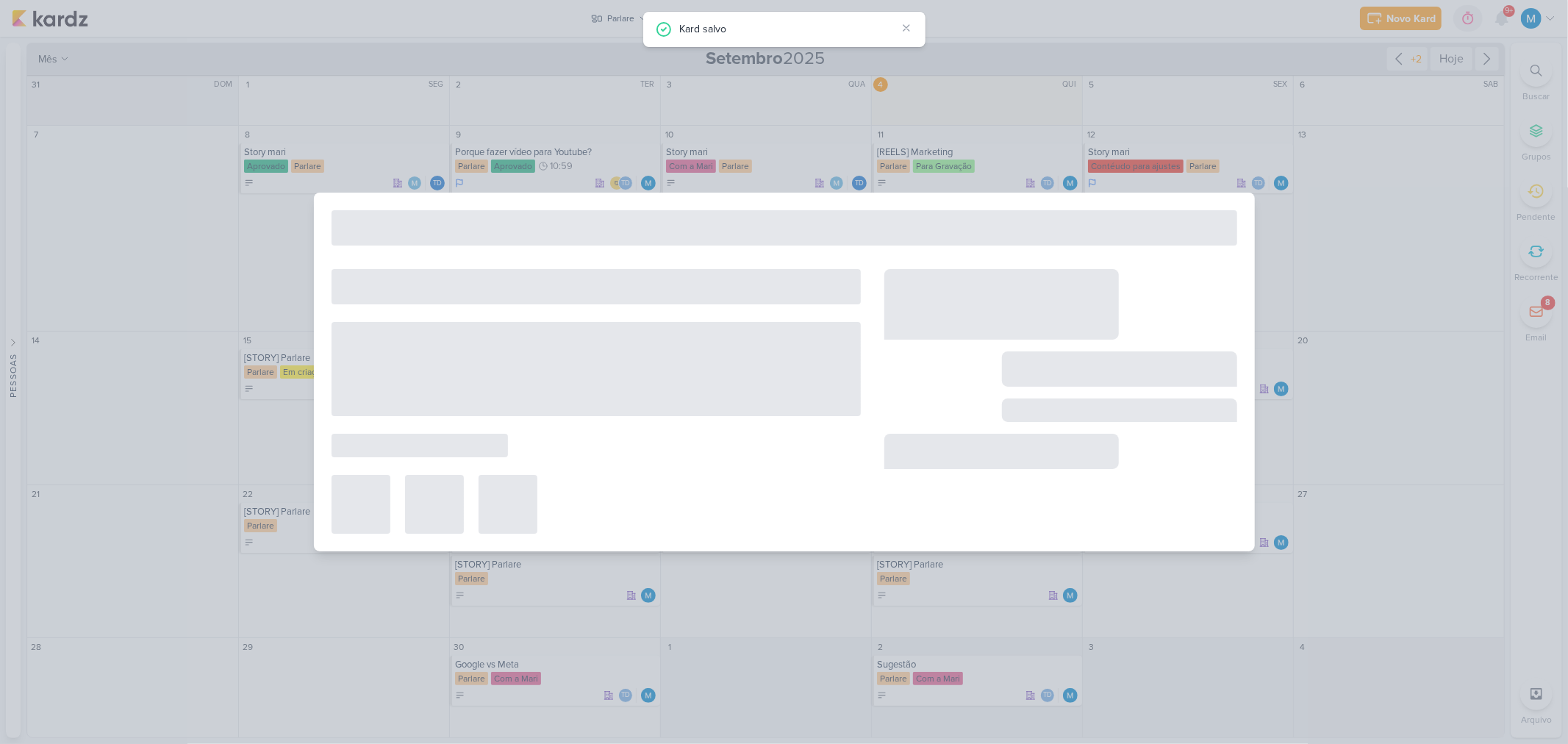
type input "18 de setembro de 2025 às 23:59"
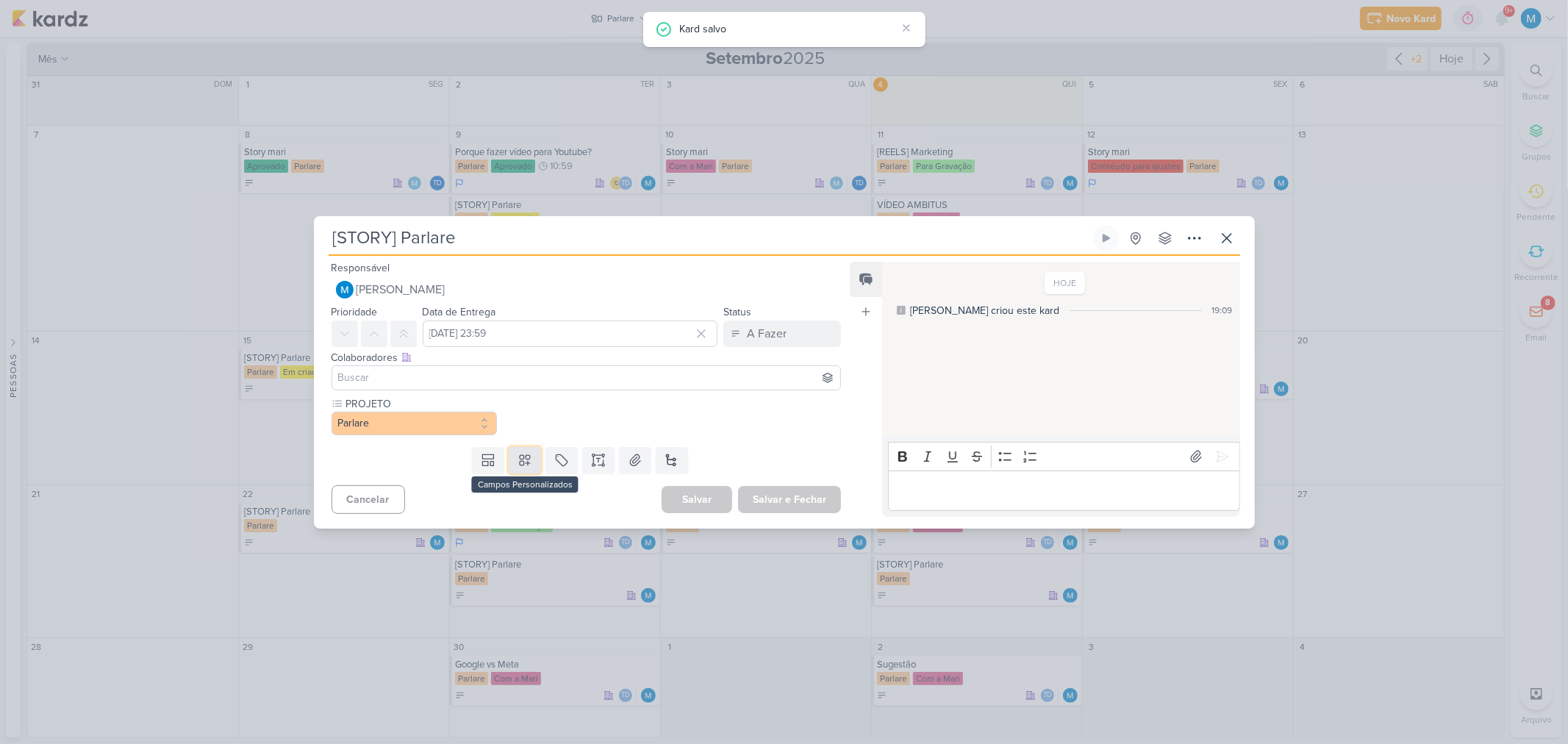
click at [513, 450] on button at bounding box center [524, 460] width 33 height 27
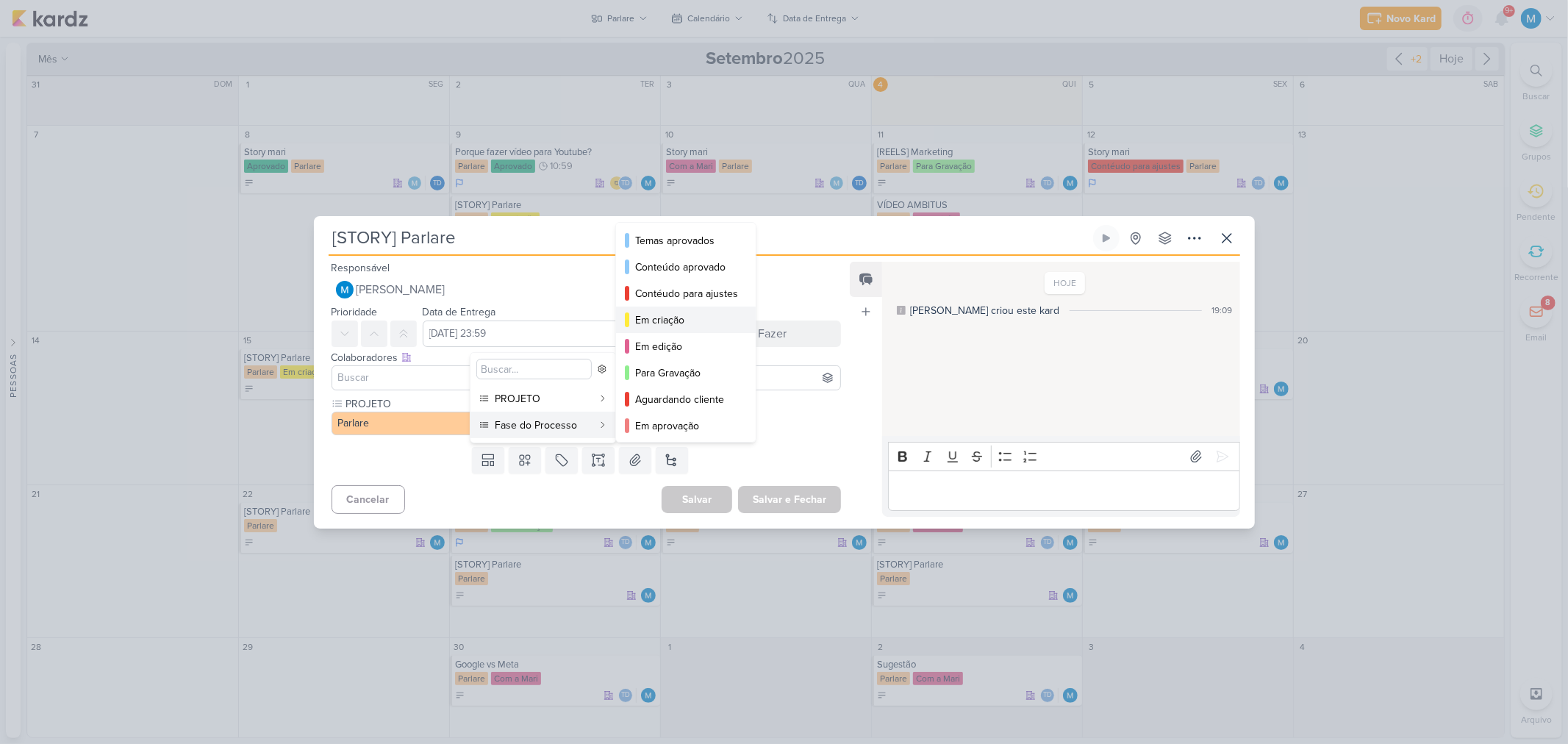
click at [665, 320] on div "Em criação" at bounding box center [687, 320] width 103 height 16
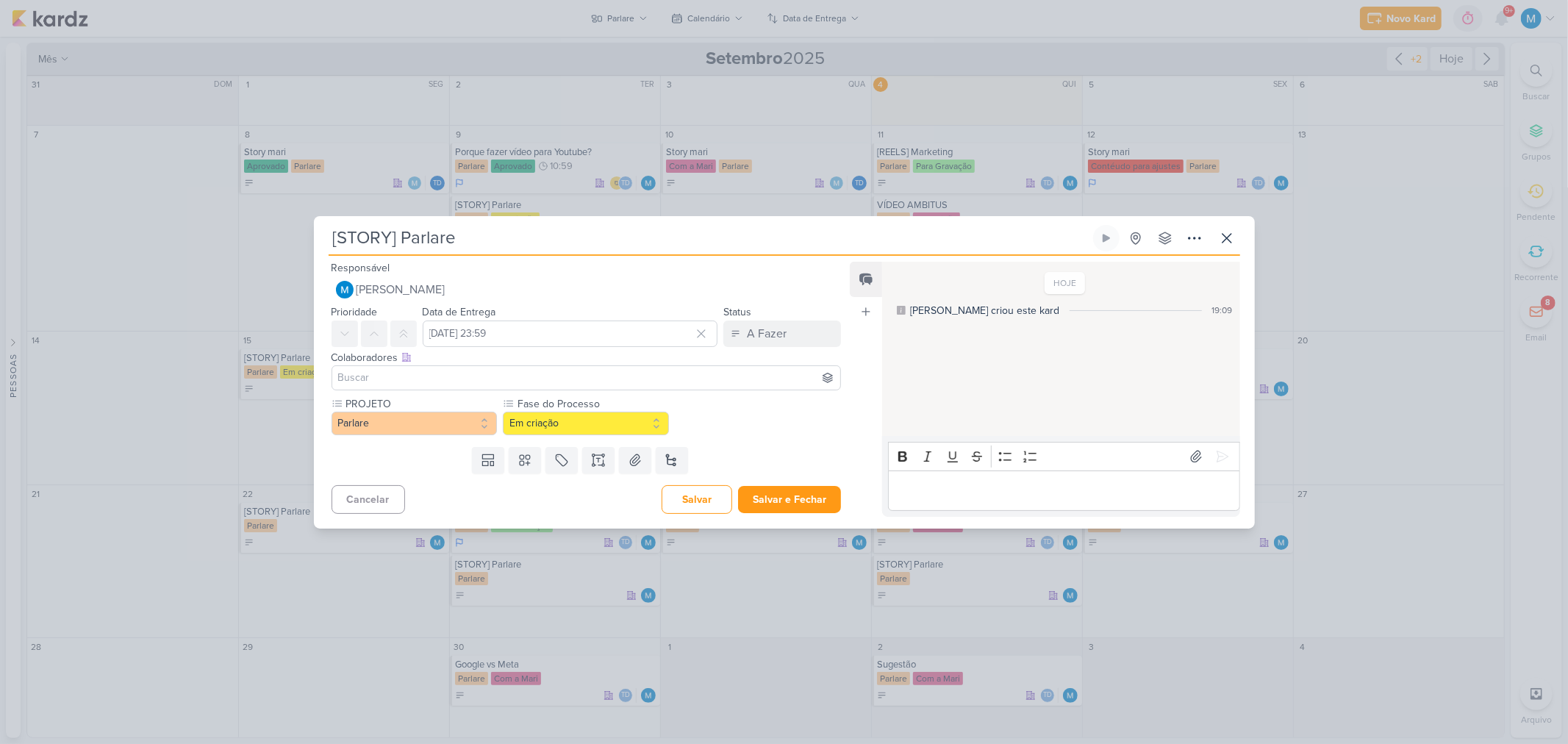
click at [493, 374] on input at bounding box center [586, 377] width 503 height 18
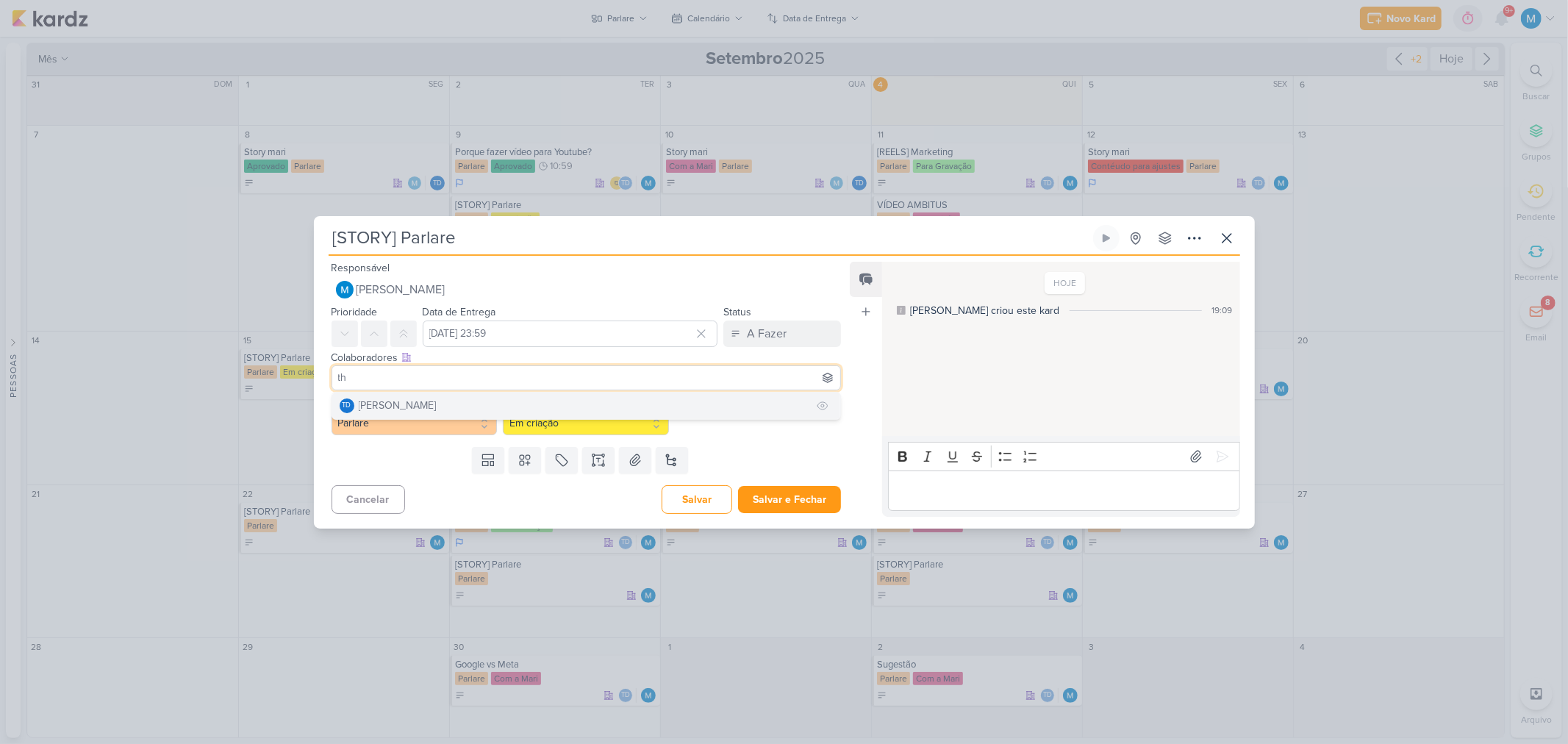
type input "th"
click at [491, 405] on button "Td Thais de carvalho" at bounding box center [586, 405] width 508 height 27
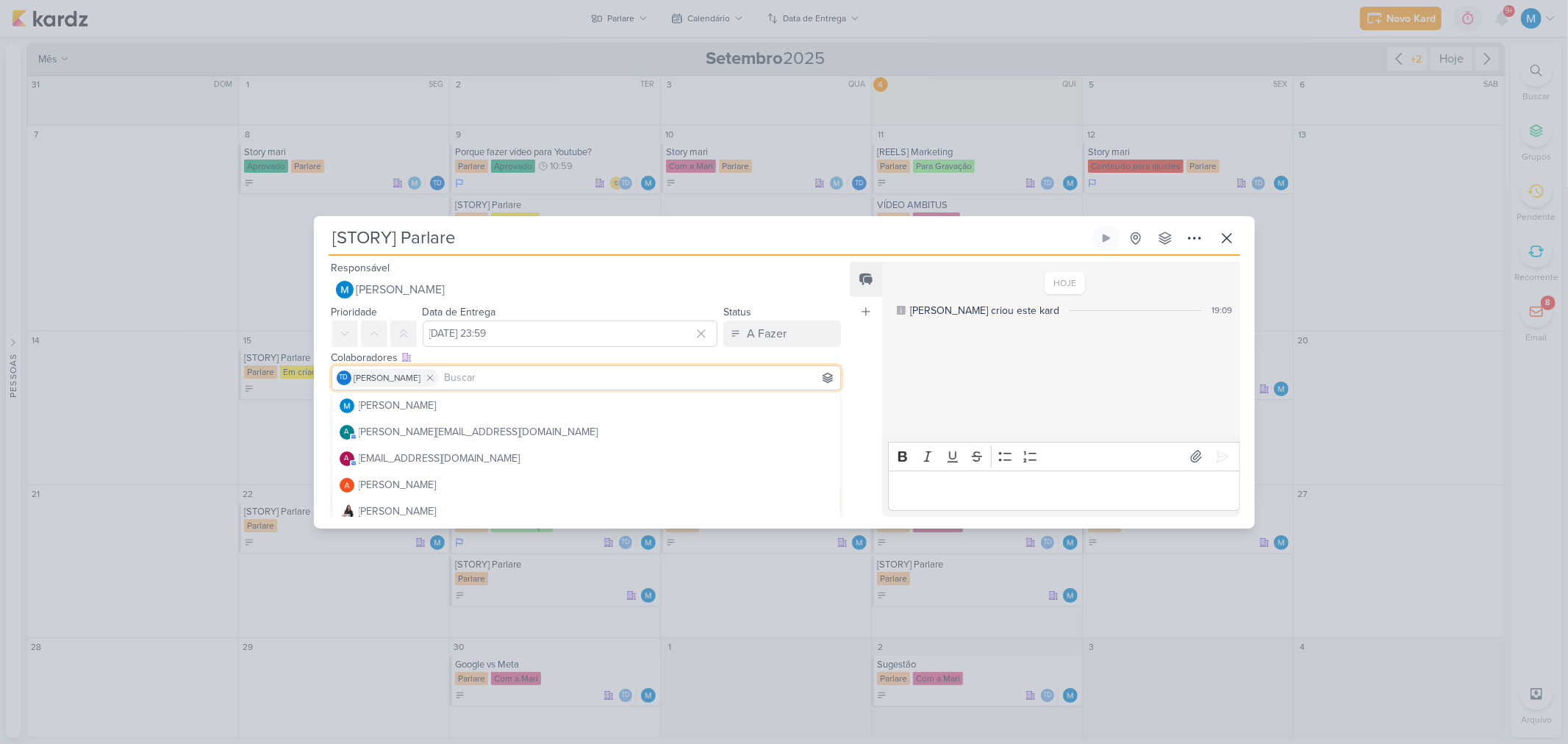
click at [867, 361] on div "Feed Atrelar email Solte o email para atrelar ao kard" at bounding box center [865, 388] width 33 height 255
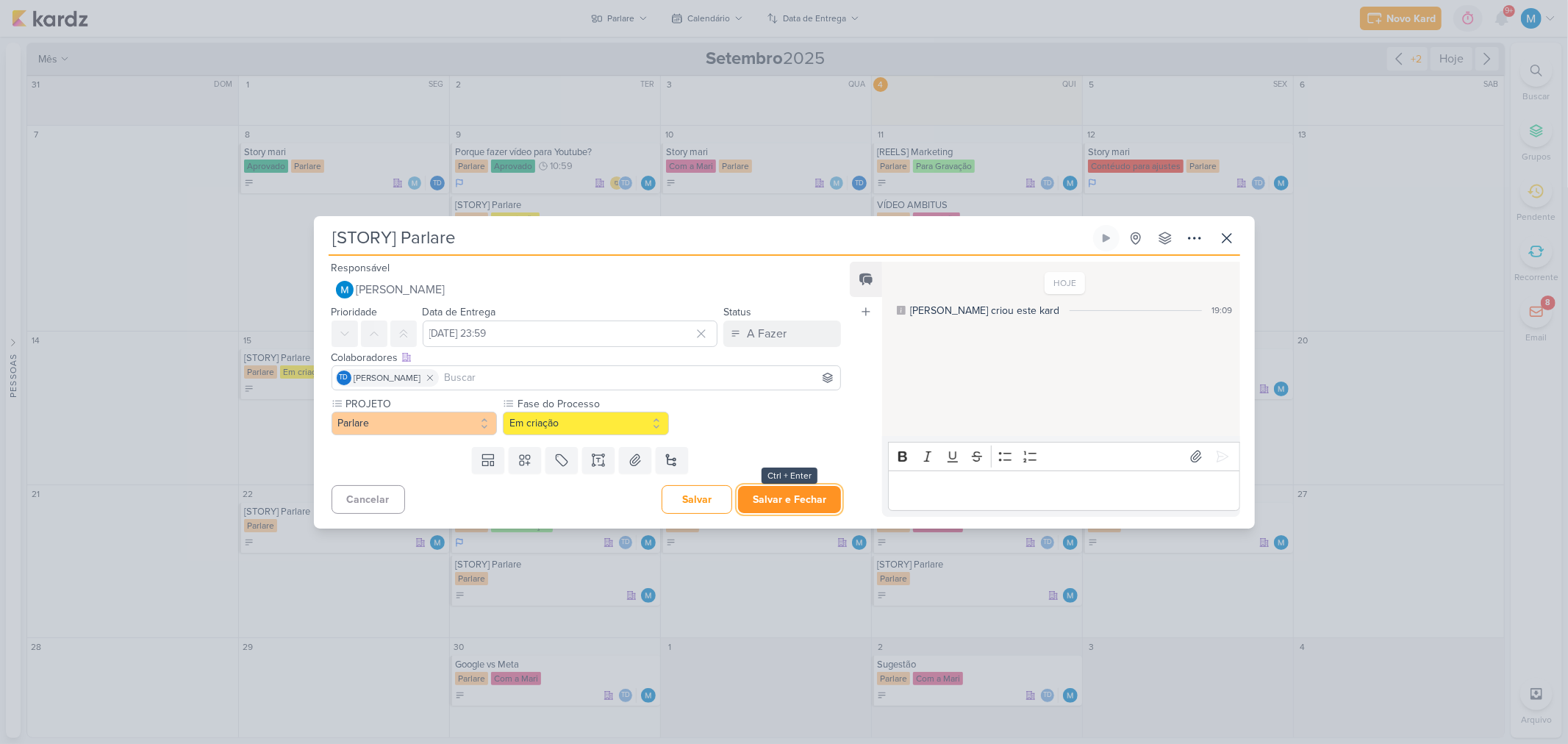
click at [819, 496] on button "Salvar e Fechar" at bounding box center [790, 498] width 103 height 27
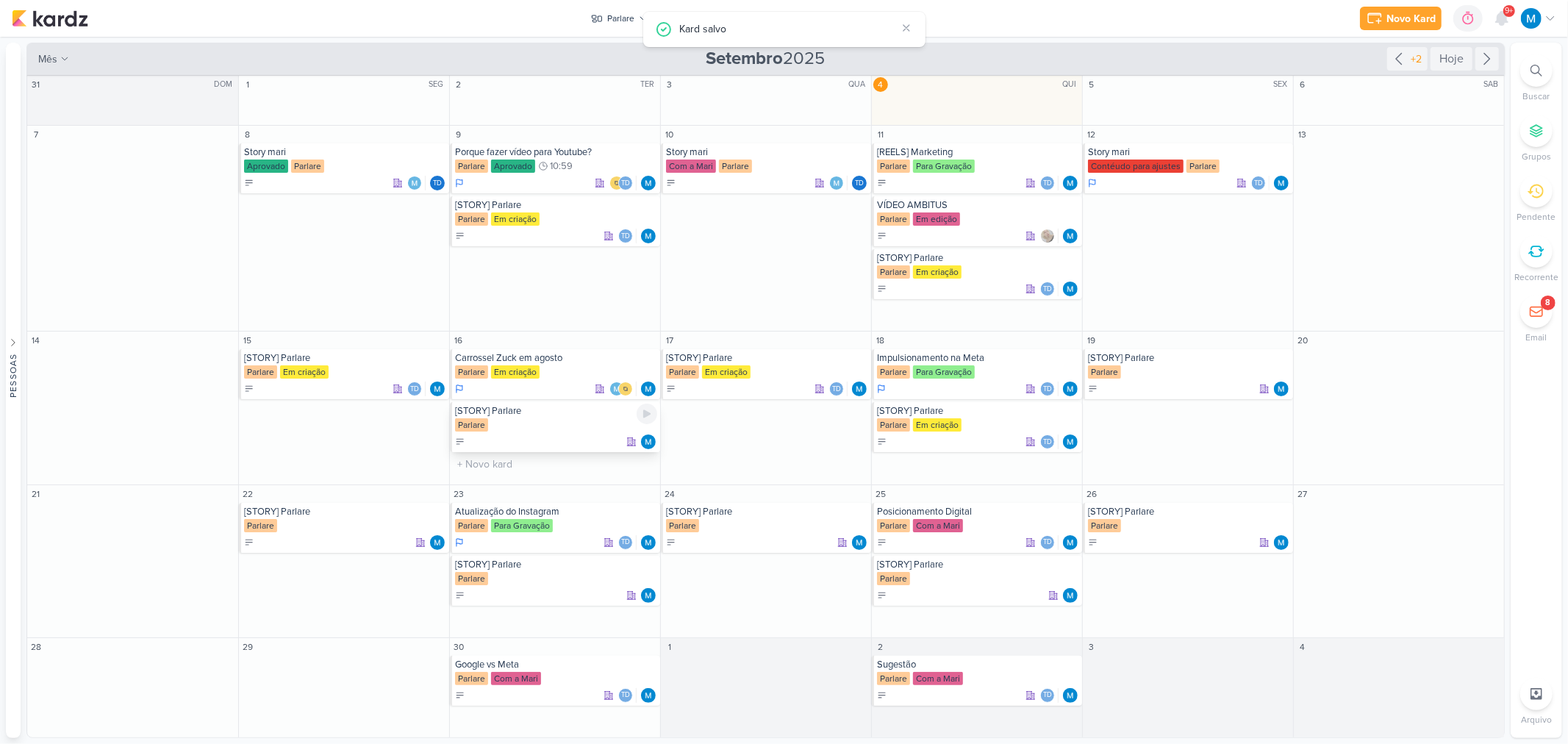
click at [512, 414] on div "[STORY] Parlare" at bounding box center [556, 411] width 202 height 12
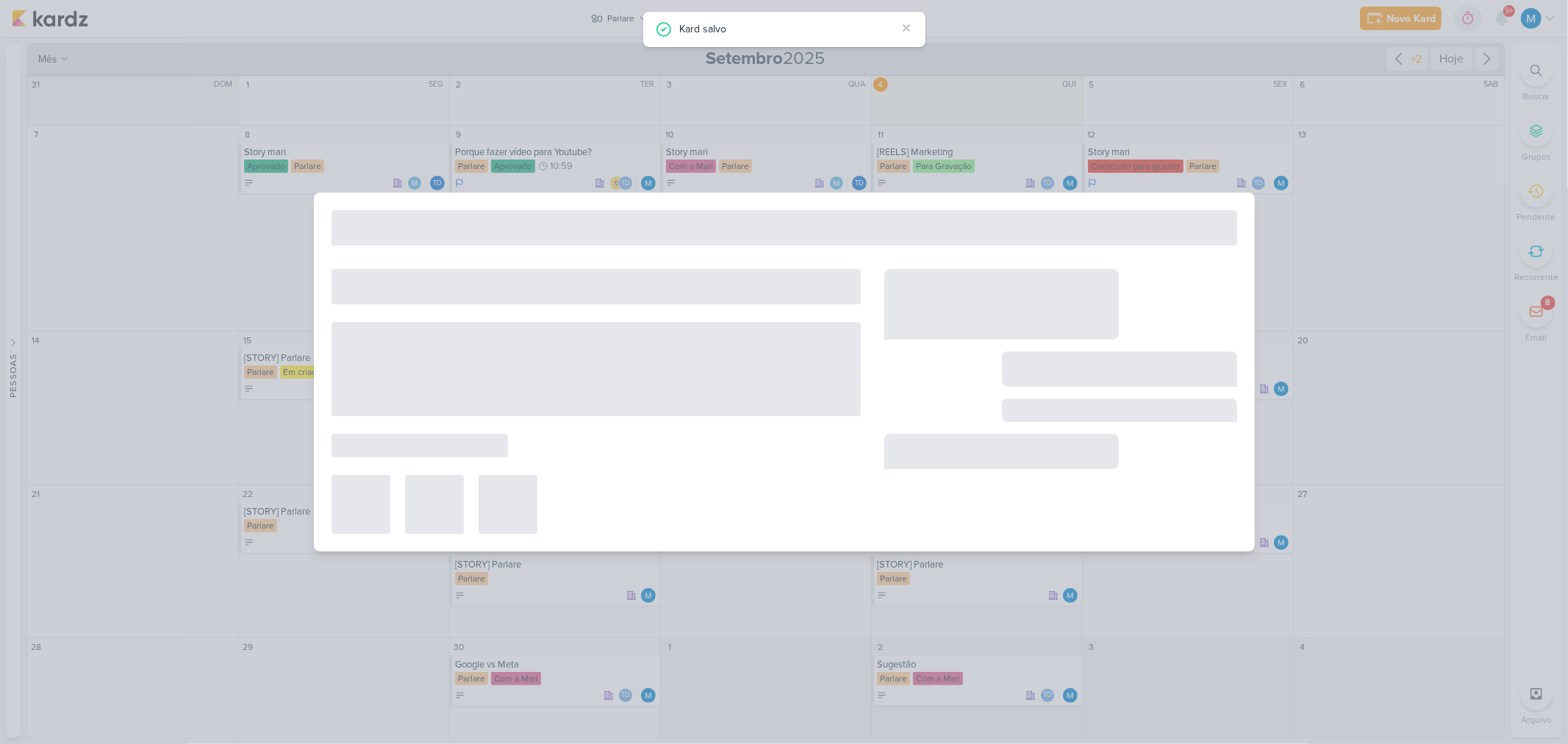
type input "16 de setembro de 2025 às 23:59"
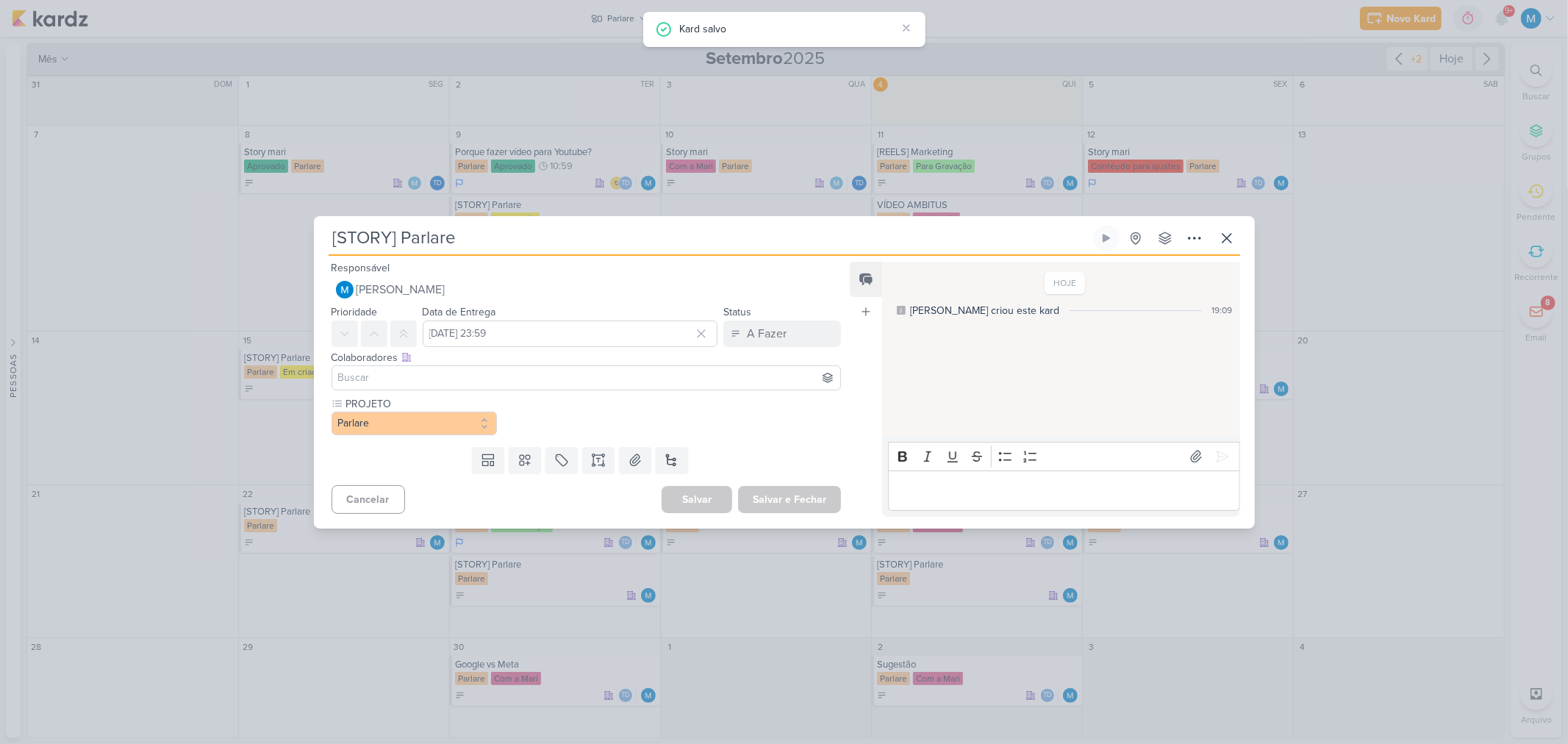
click at [462, 385] on div at bounding box center [587, 377] width 510 height 25
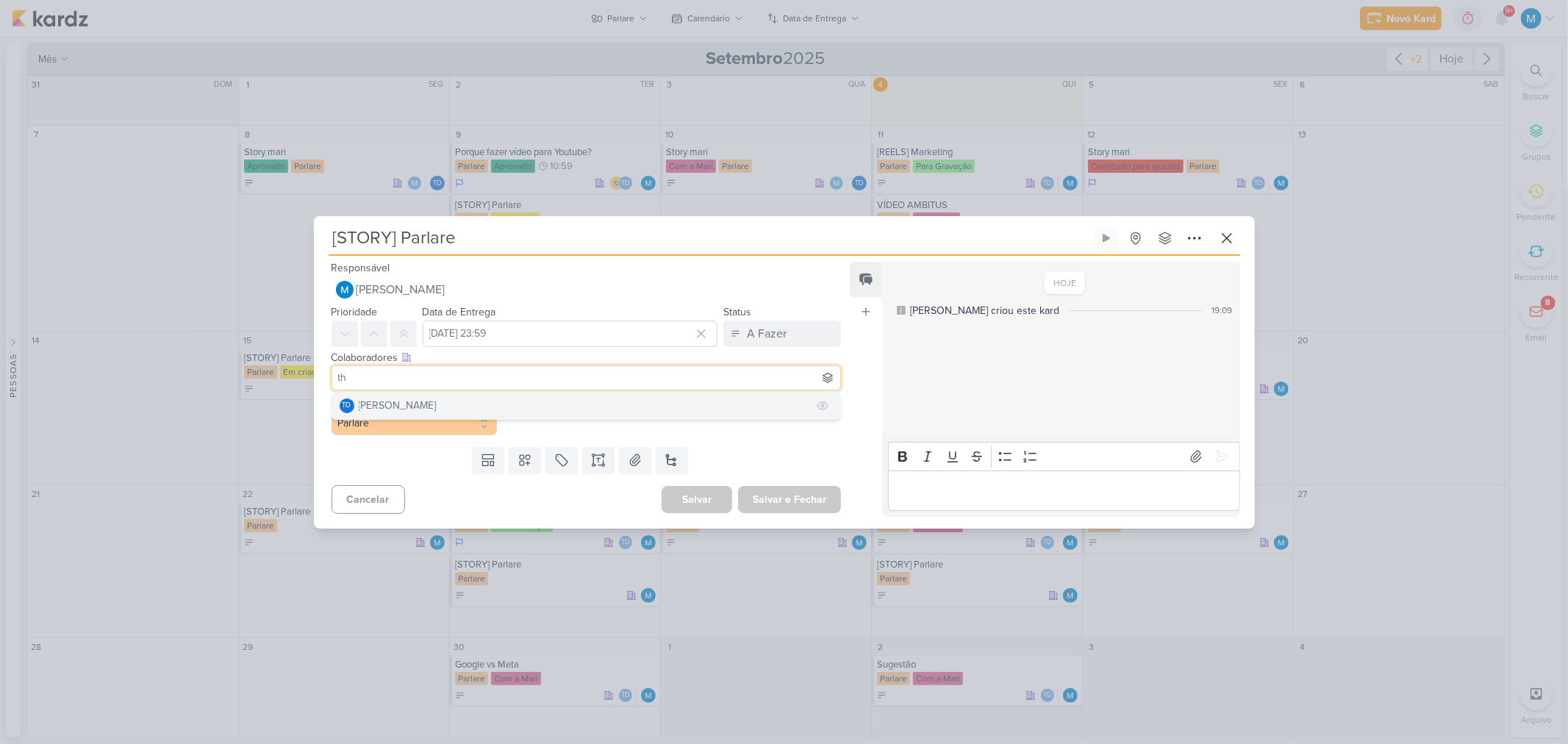
type input "th"
click at [474, 405] on button "Td Thais de carvalho" at bounding box center [586, 405] width 508 height 27
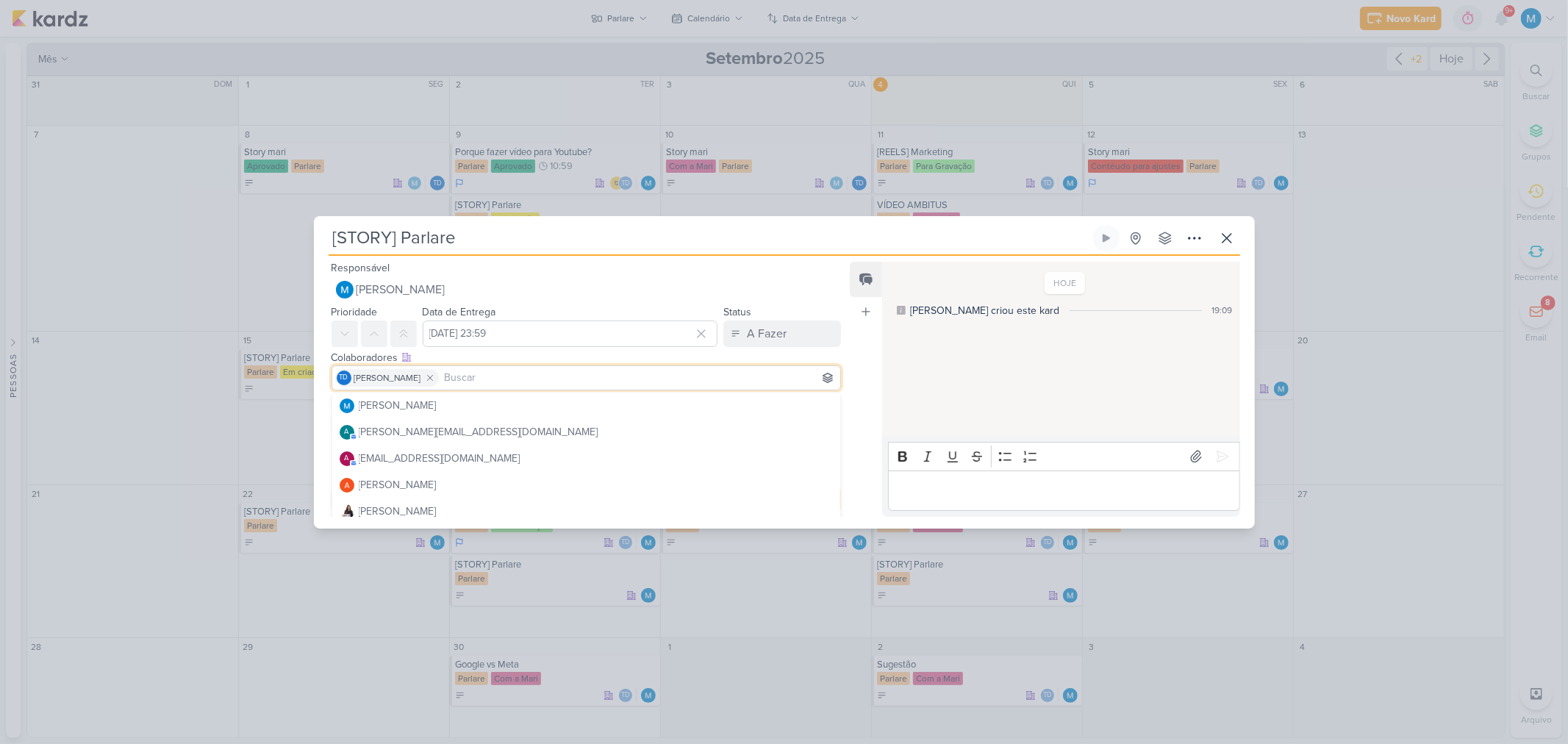
click at [854, 342] on div "Feed Atrelar email Solte o email para atrelar ao kard" at bounding box center [865, 388] width 33 height 255
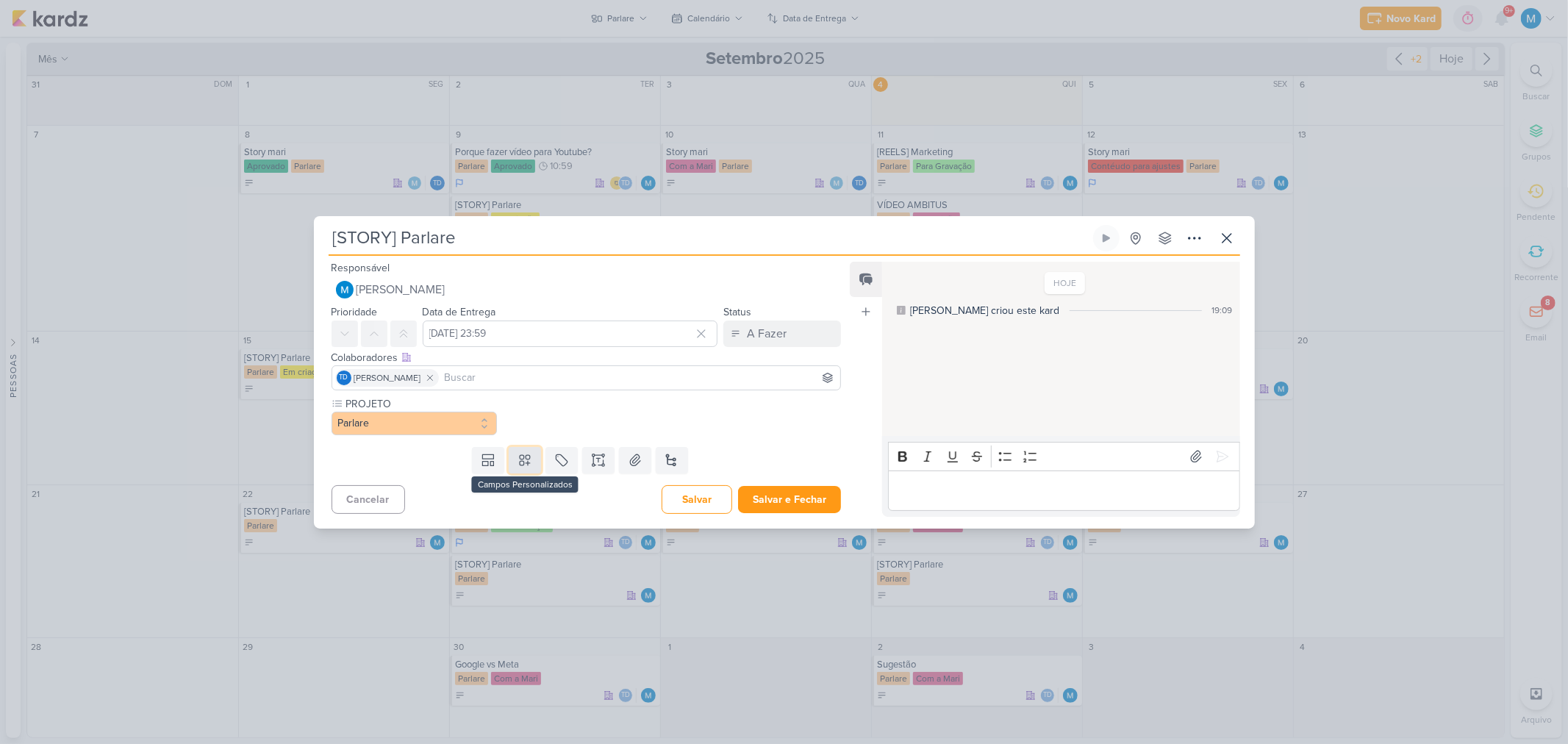
click at [528, 457] on icon at bounding box center [524, 460] width 15 height 15
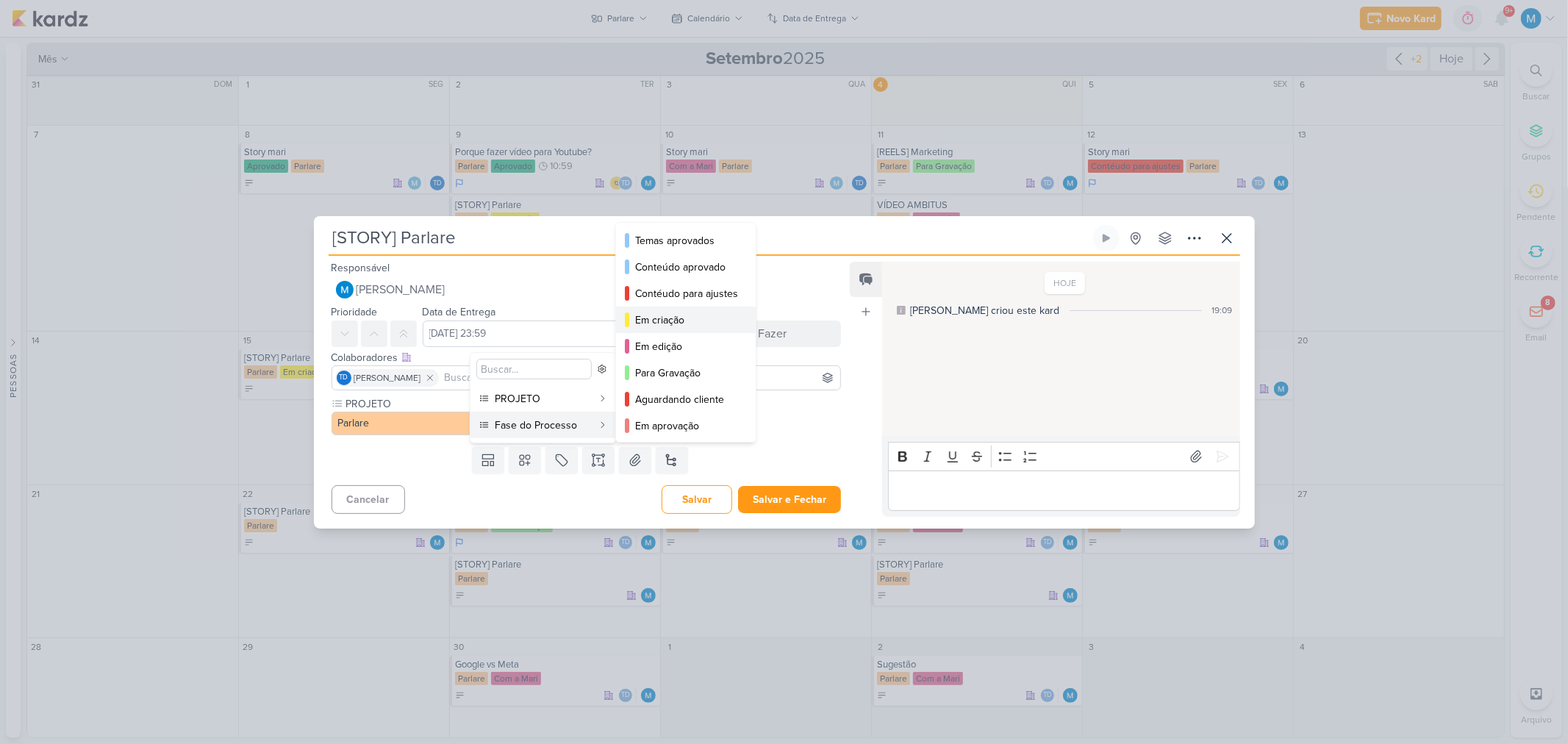
click at [682, 325] on div "Em criação" at bounding box center [687, 320] width 103 height 16
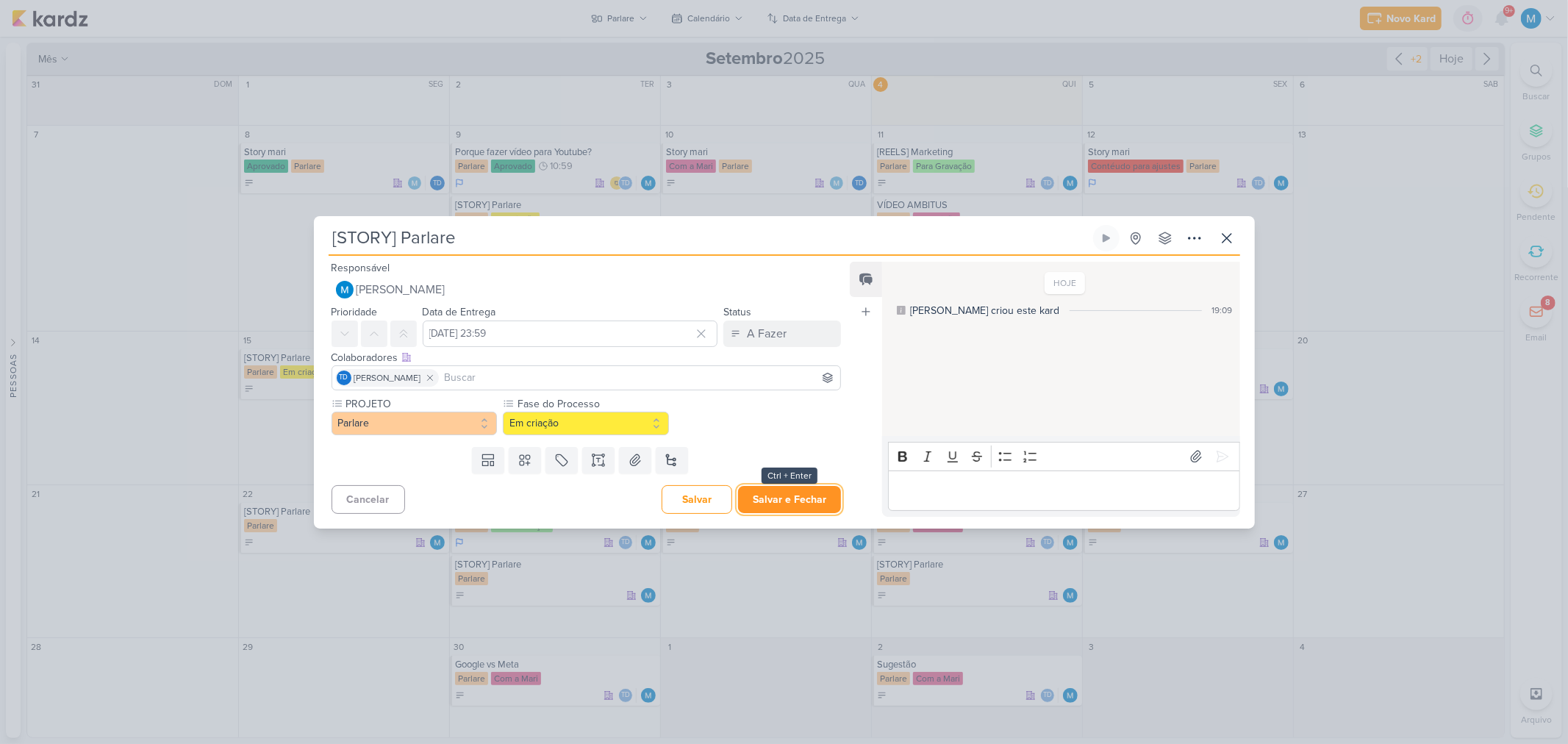
click at [807, 494] on button "Salvar e Fechar" at bounding box center [790, 498] width 103 height 27
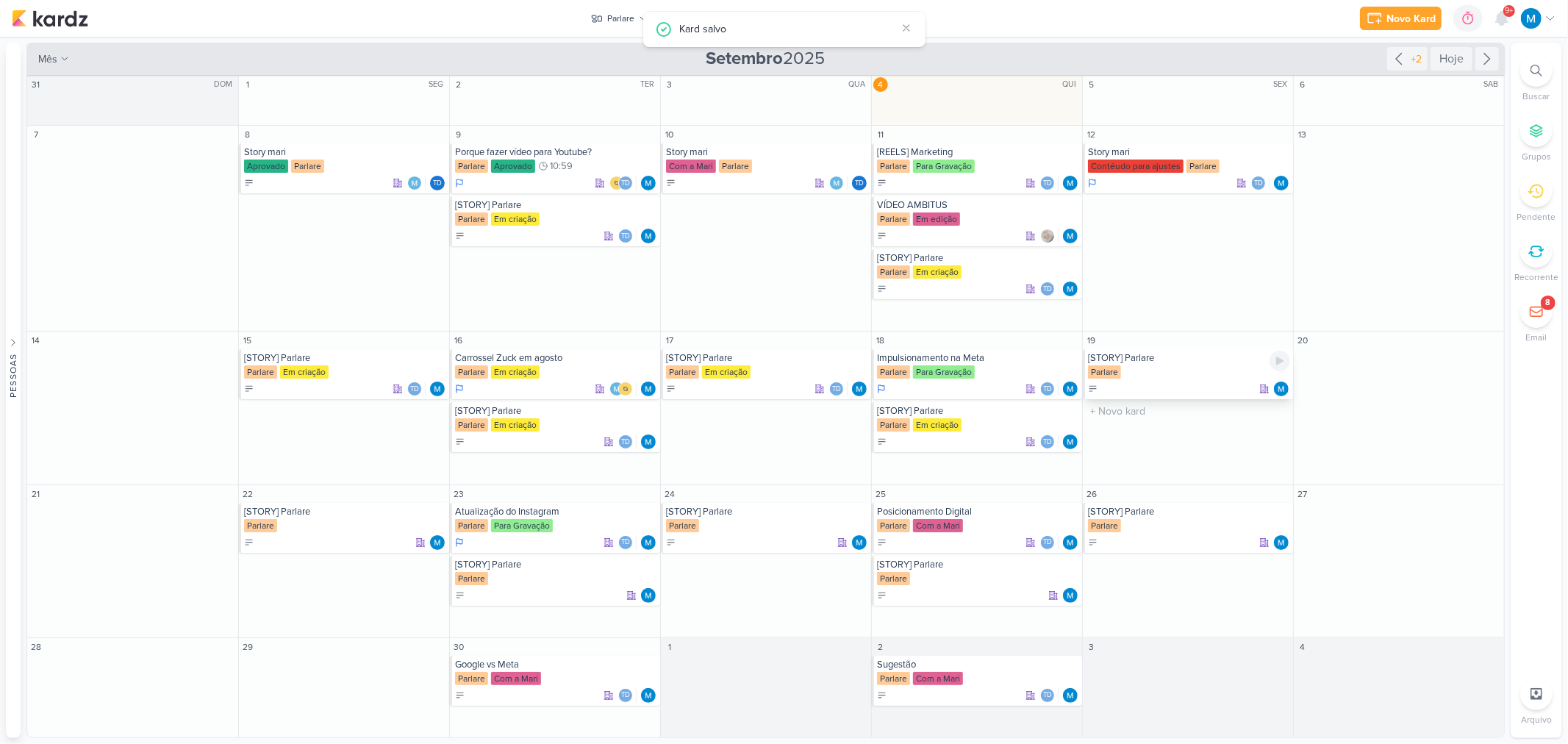
click at [1152, 366] on div "Parlare" at bounding box center [1189, 372] width 202 height 15
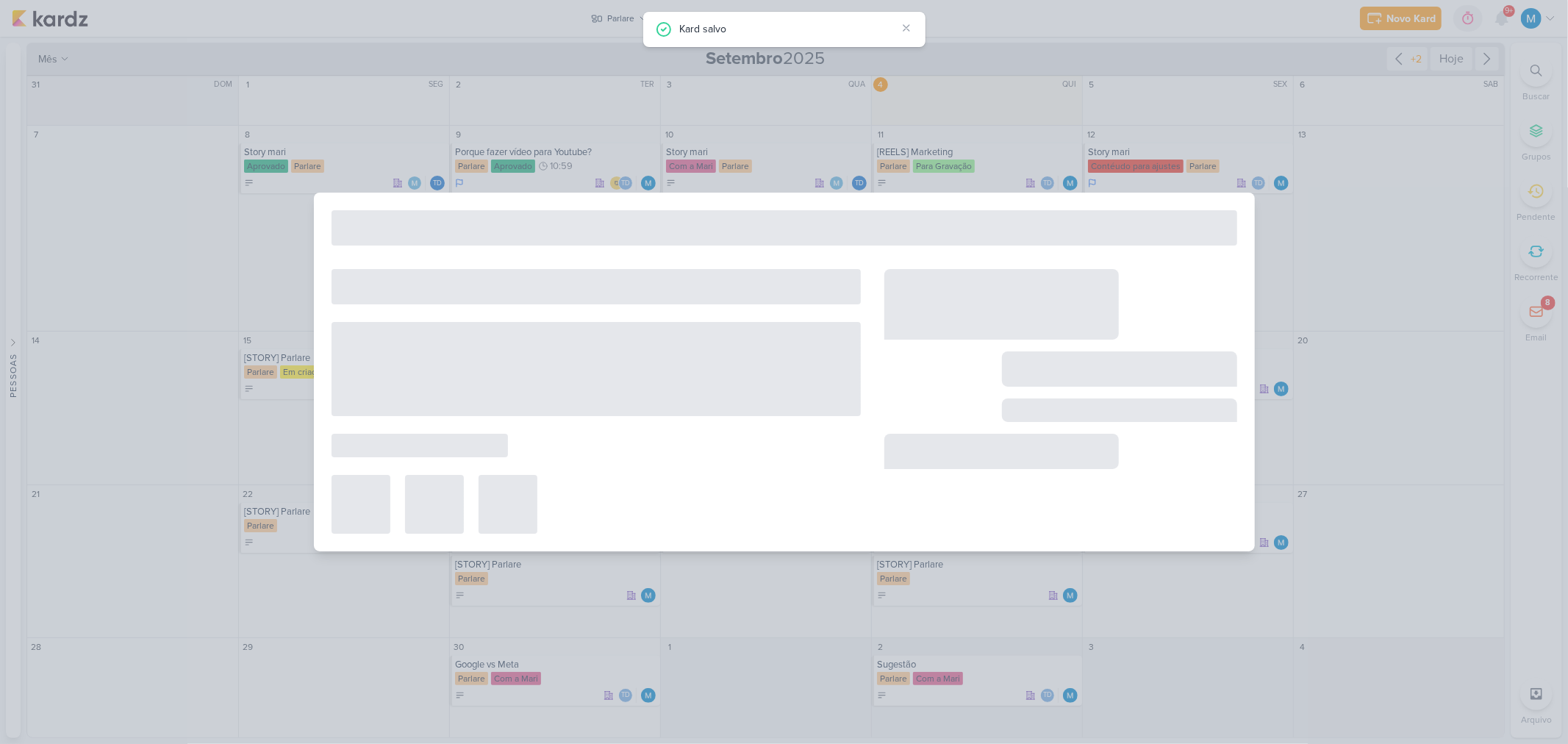
type input "19 de setembro de 2025 às 23:59"
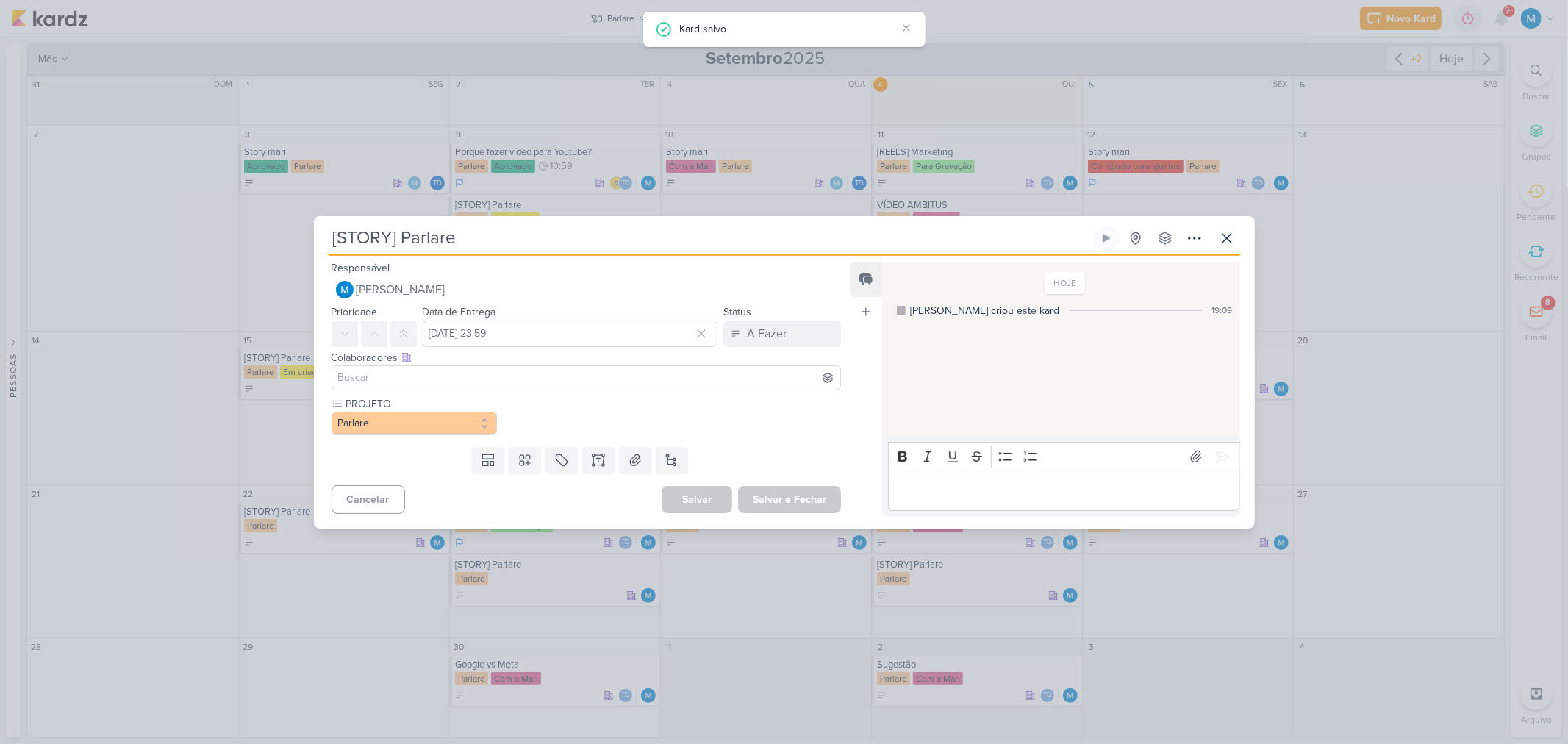
click at [465, 379] on input at bounding box center [586, 377] width 503 height 18
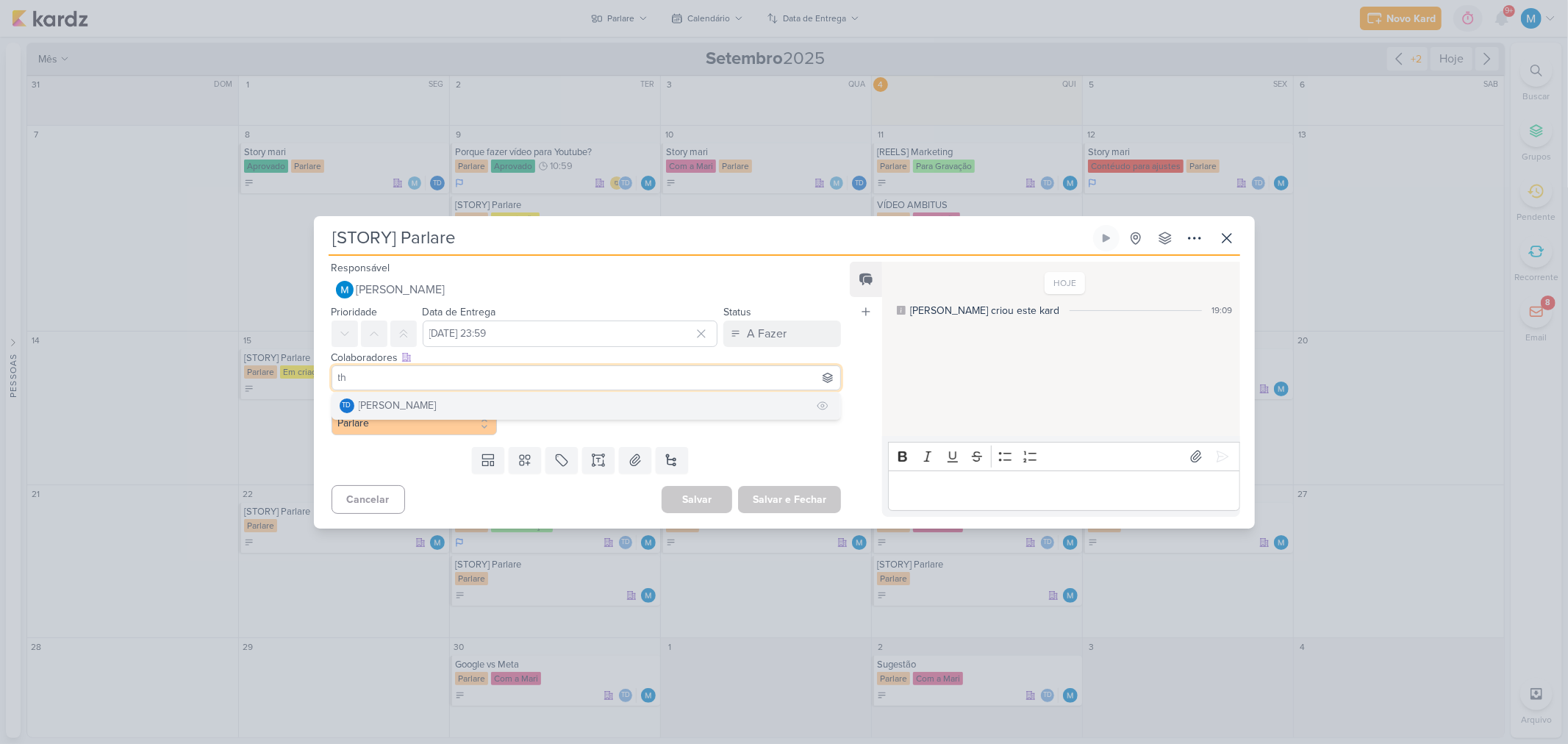
type input "th"
click at [476, 404] on button "Td Thais de carvalho" at bounding box center [586, 405] width 508 height 27
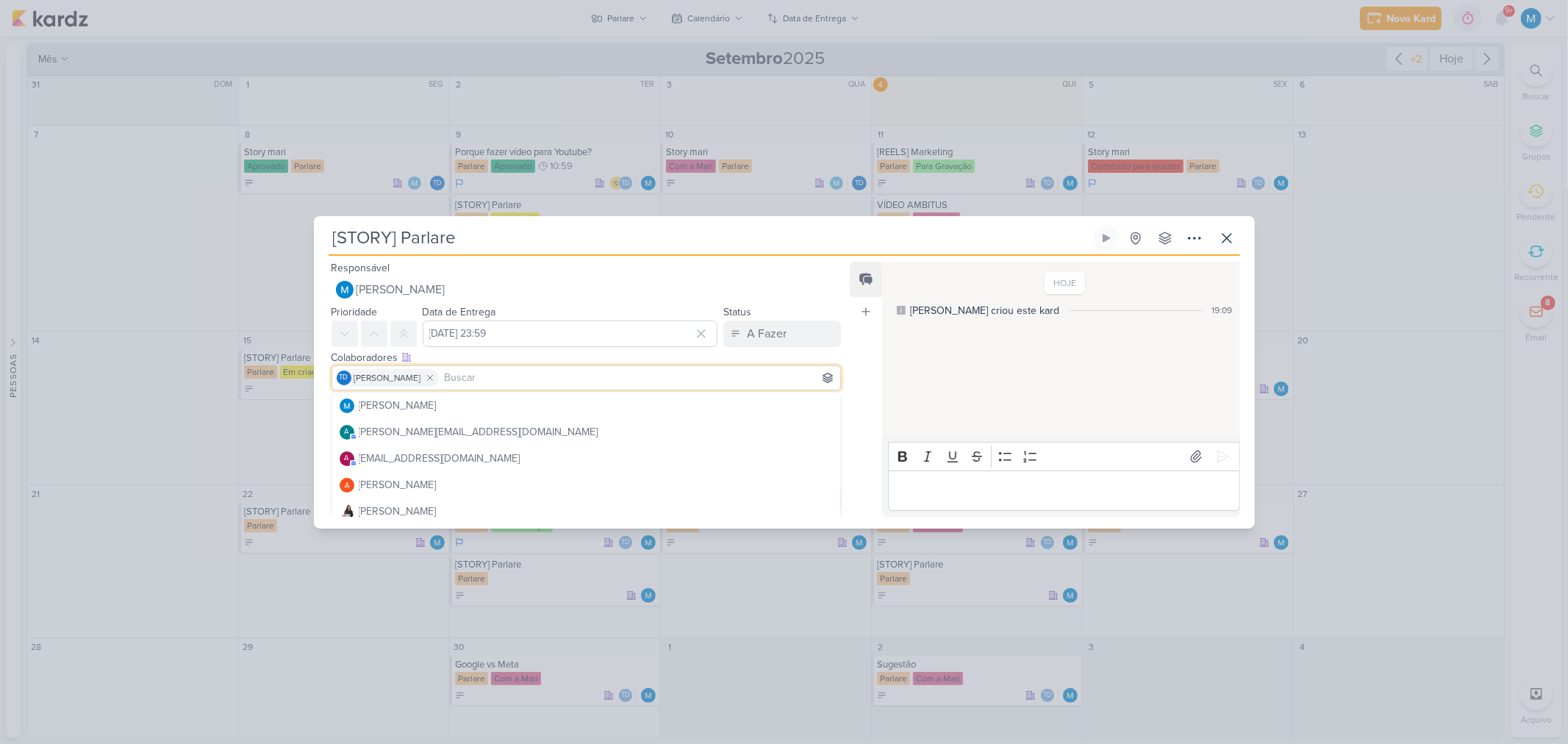
drag, startPoint x: 861, startPoint y: 344, endPoint x: 822, endPoint y: 355, distance: 40.5
click at [855, 346] on div "Feed Atrelar email Solte o email para atrelar ao kard" at bounding box center [865, 388] width 33 height 255
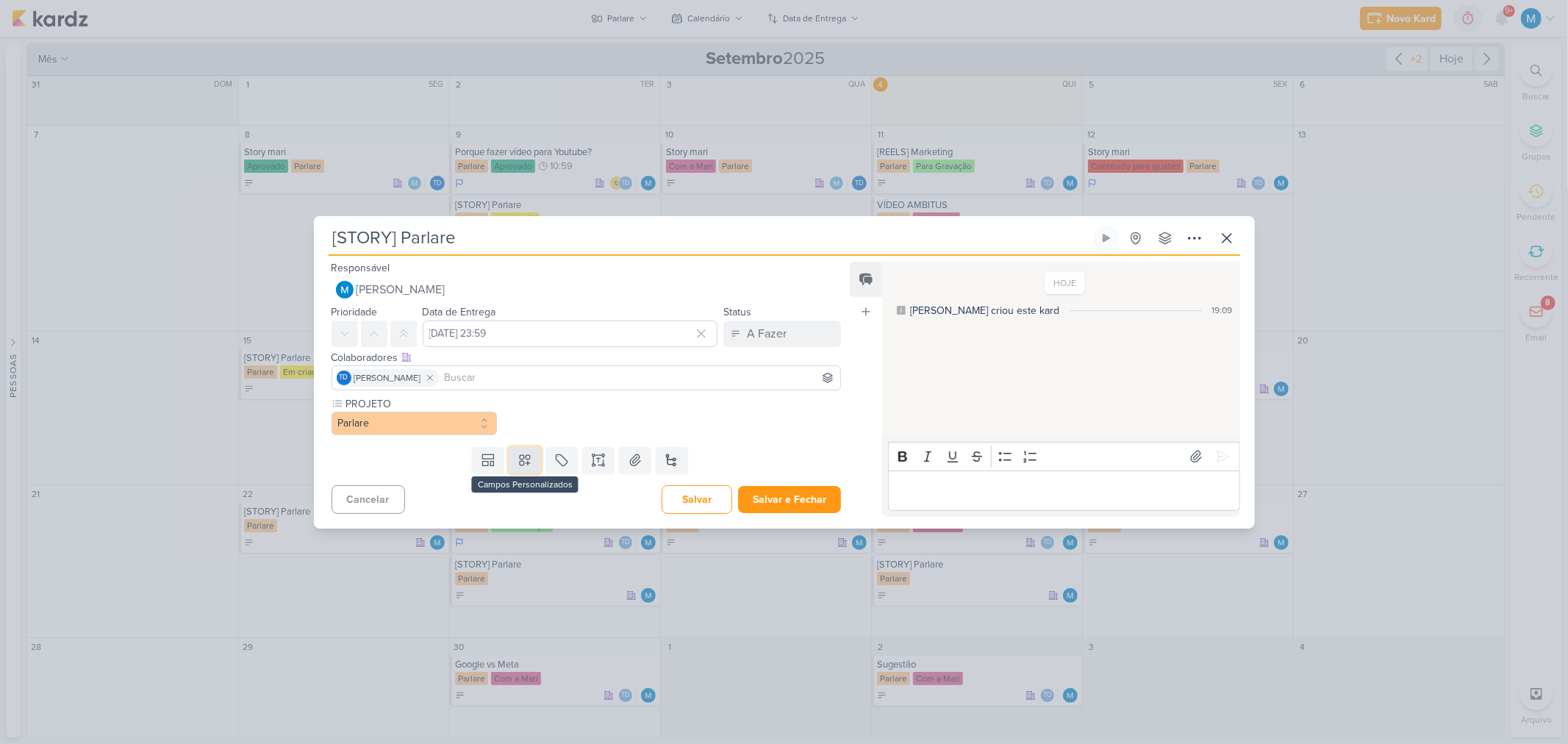
click at [524, 455] on icon at bounding box center [524, 460] width 10 height 10
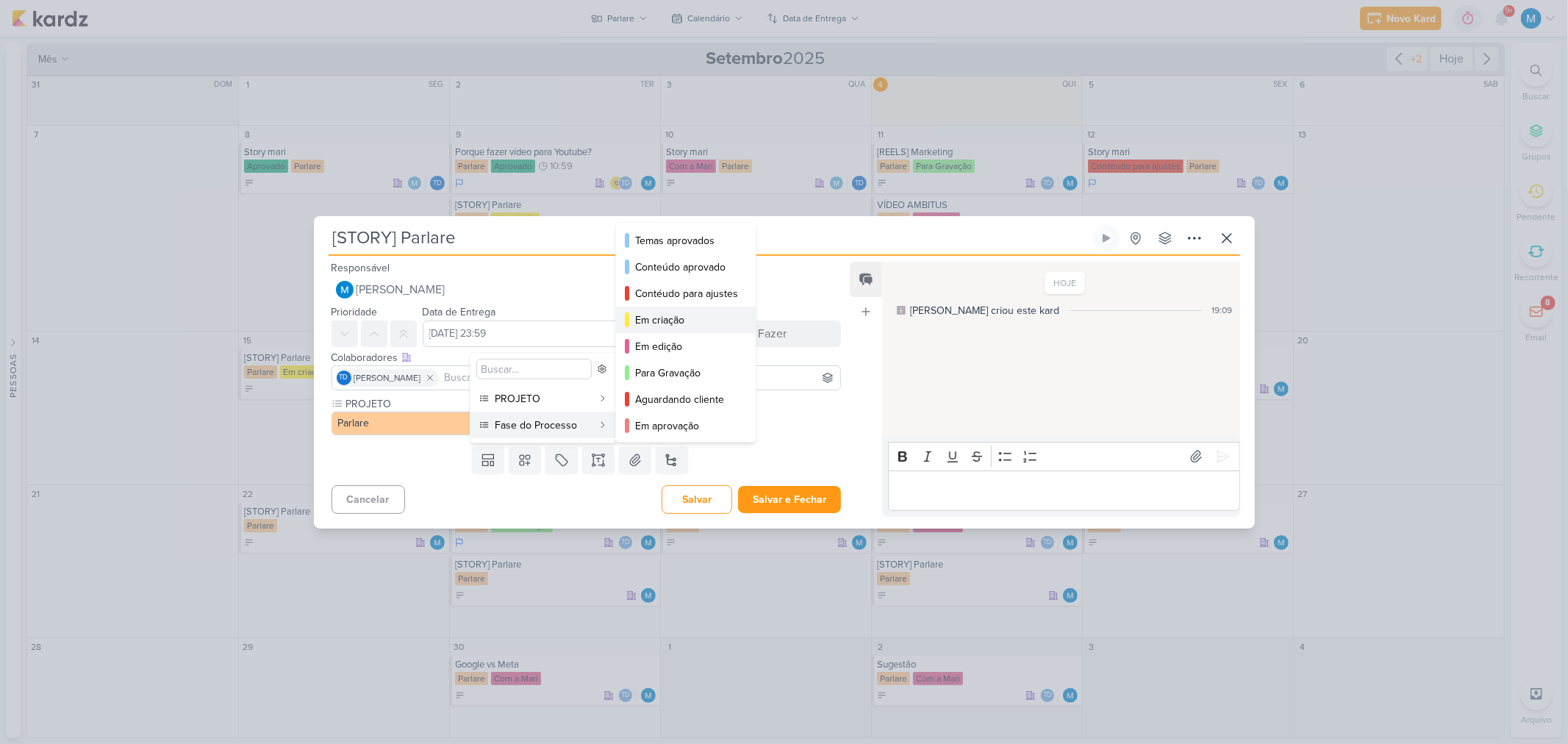
click at [673, 316] on div "Em criação" at bounding box center [687, 320] width 103 height 16
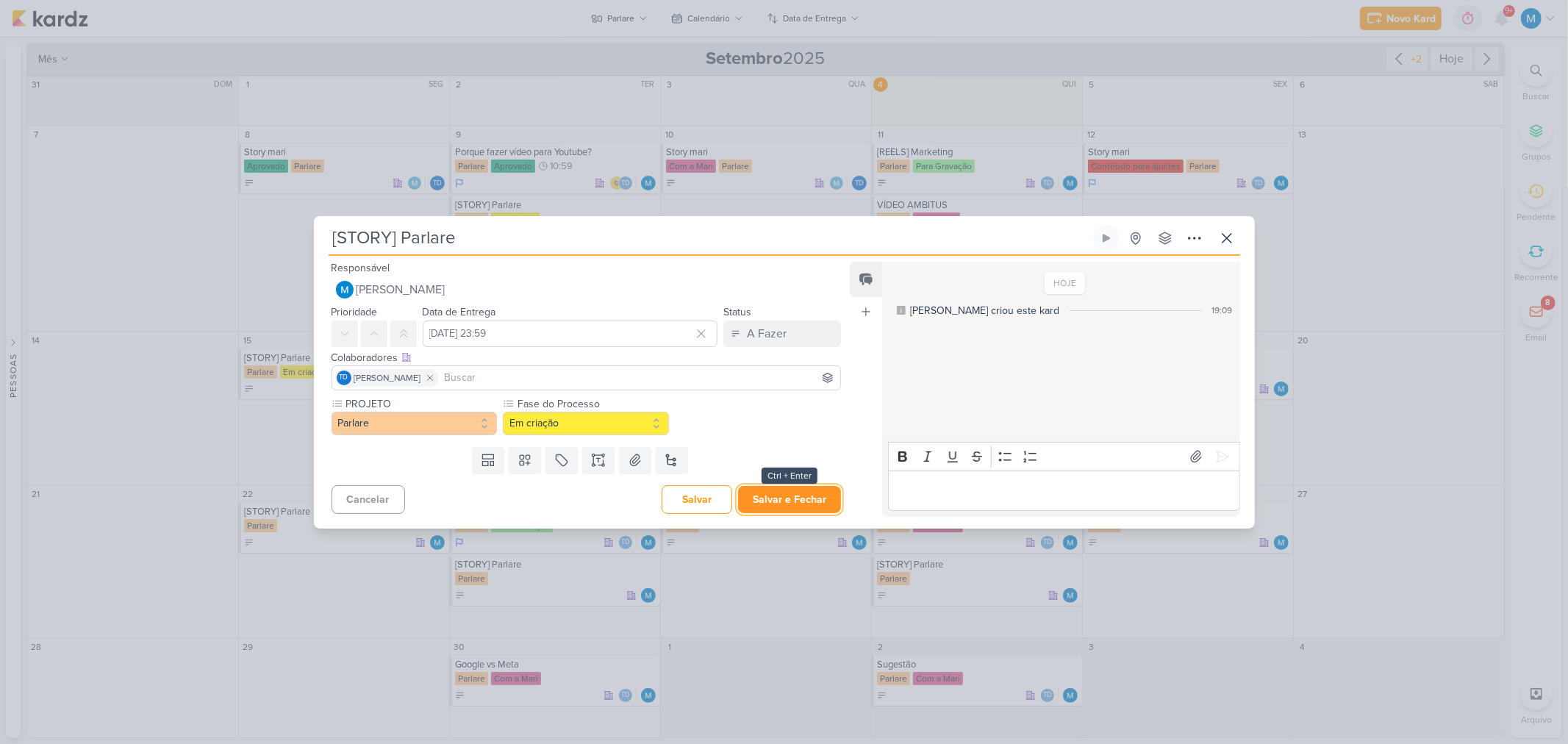
click at [794, 488] on button "Salvar e Fechar" at bounding box center [790, 498] width 103 height 27
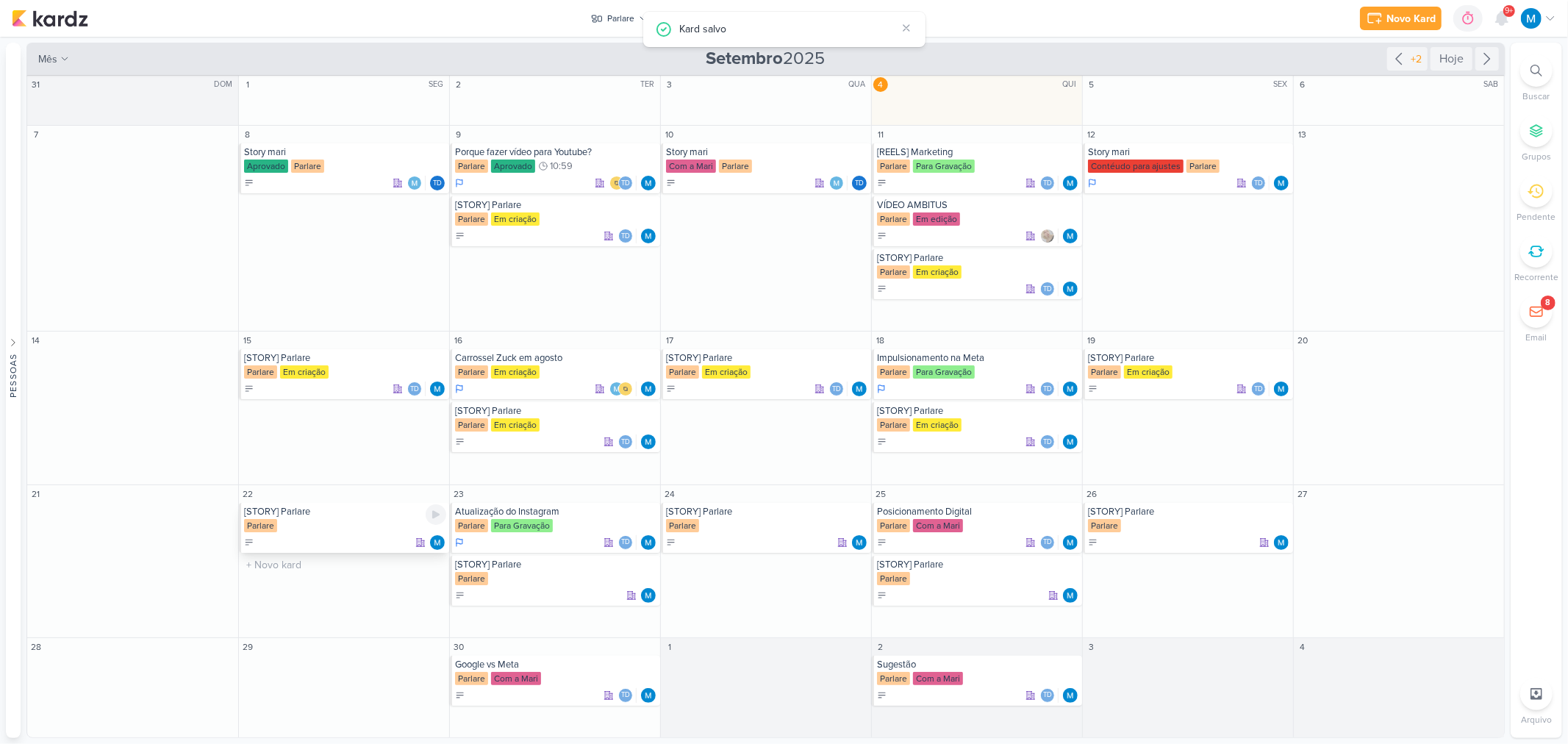
click at [346, 519] on div "Parlare" at bounding box center [345, 526] width 202 height 15
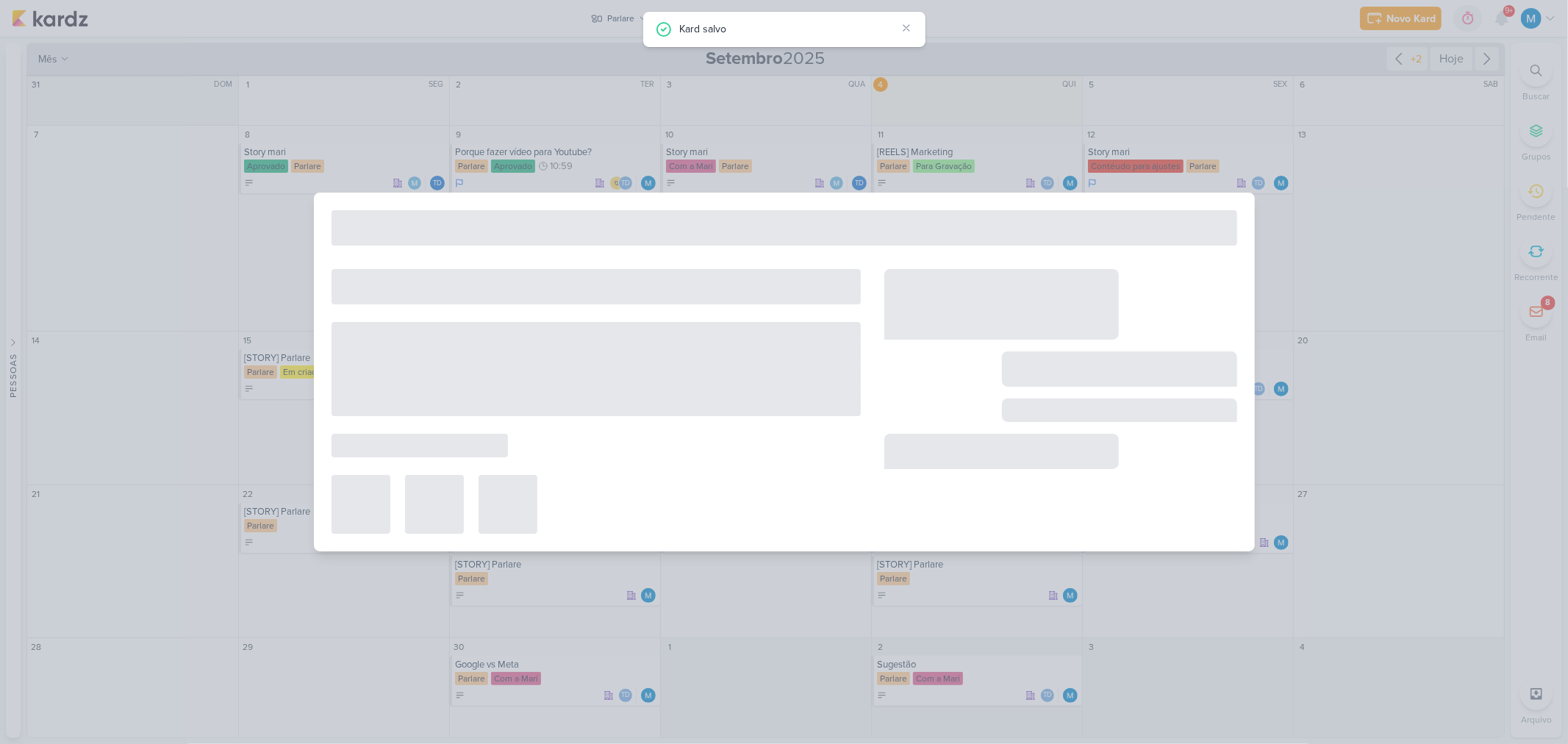
type input "22 de setembro de 2025 às 23:59"
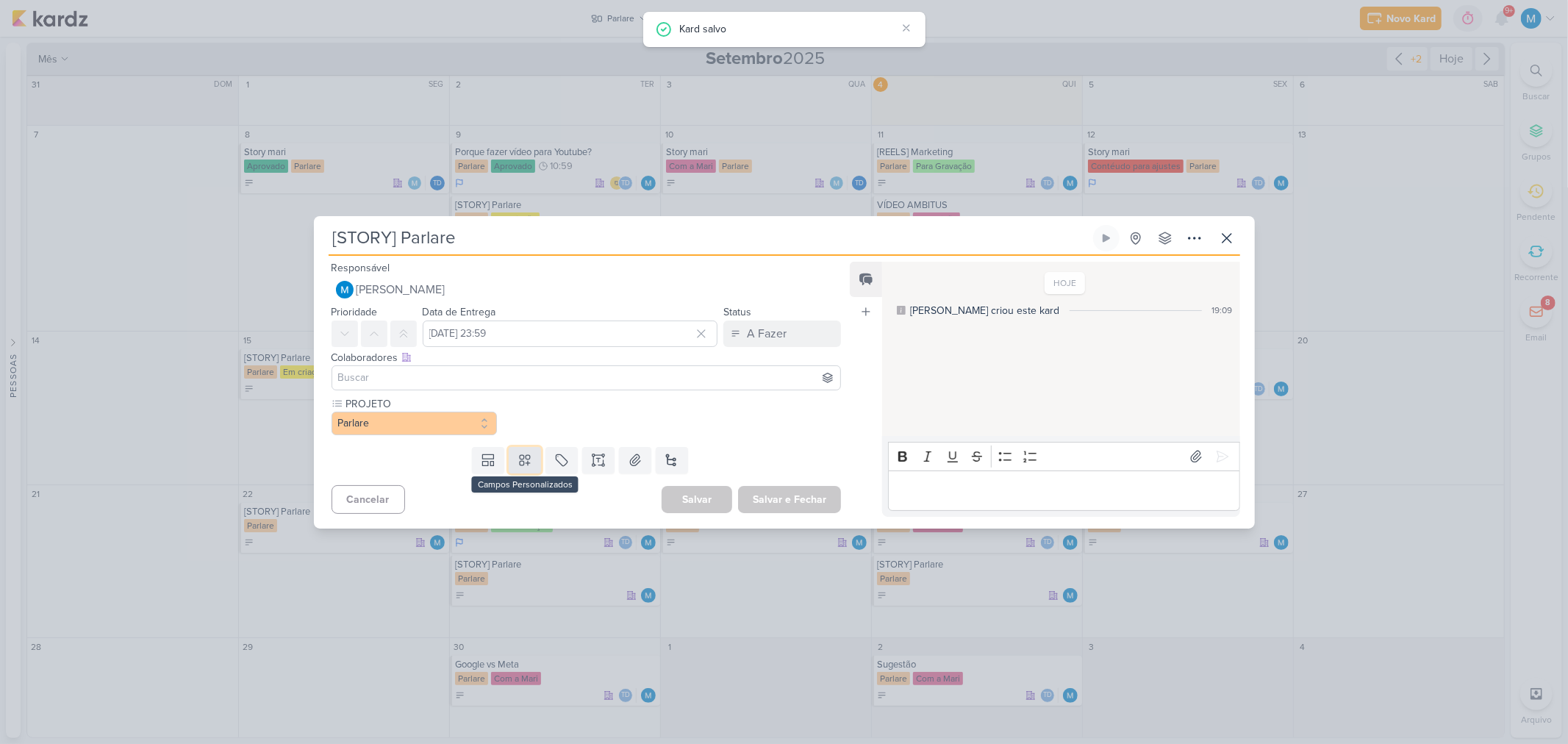
drag, startPoint x: 528, startPoint y: 457, endPoint x: 526, endPoint y: 449, distance: 8.2
click at [527, 457] on icon at bounding box center [524, 460] width 15 height 15
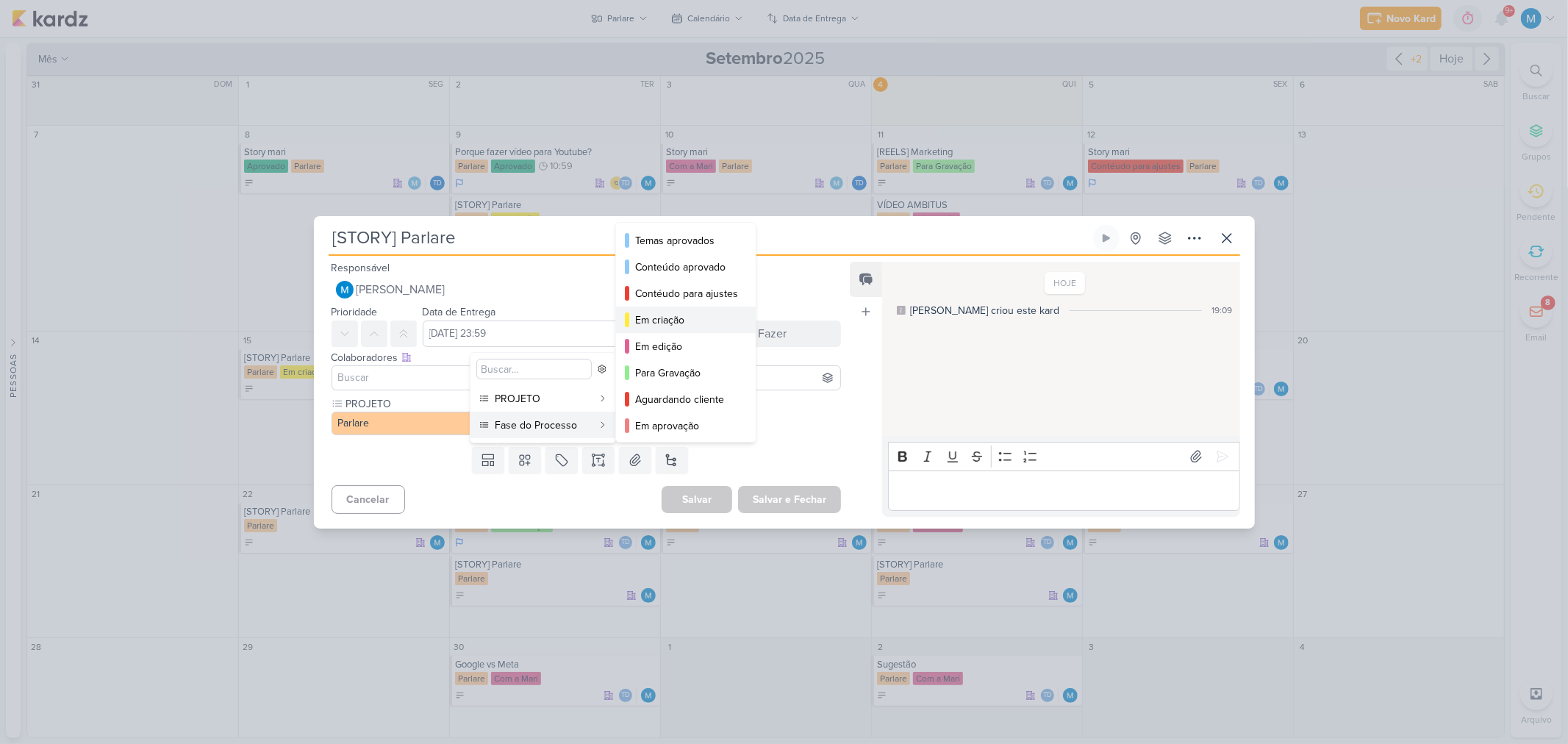
click at [685, 321] on div "Em criação" at bounding box center [687, 320] width 103 height 16
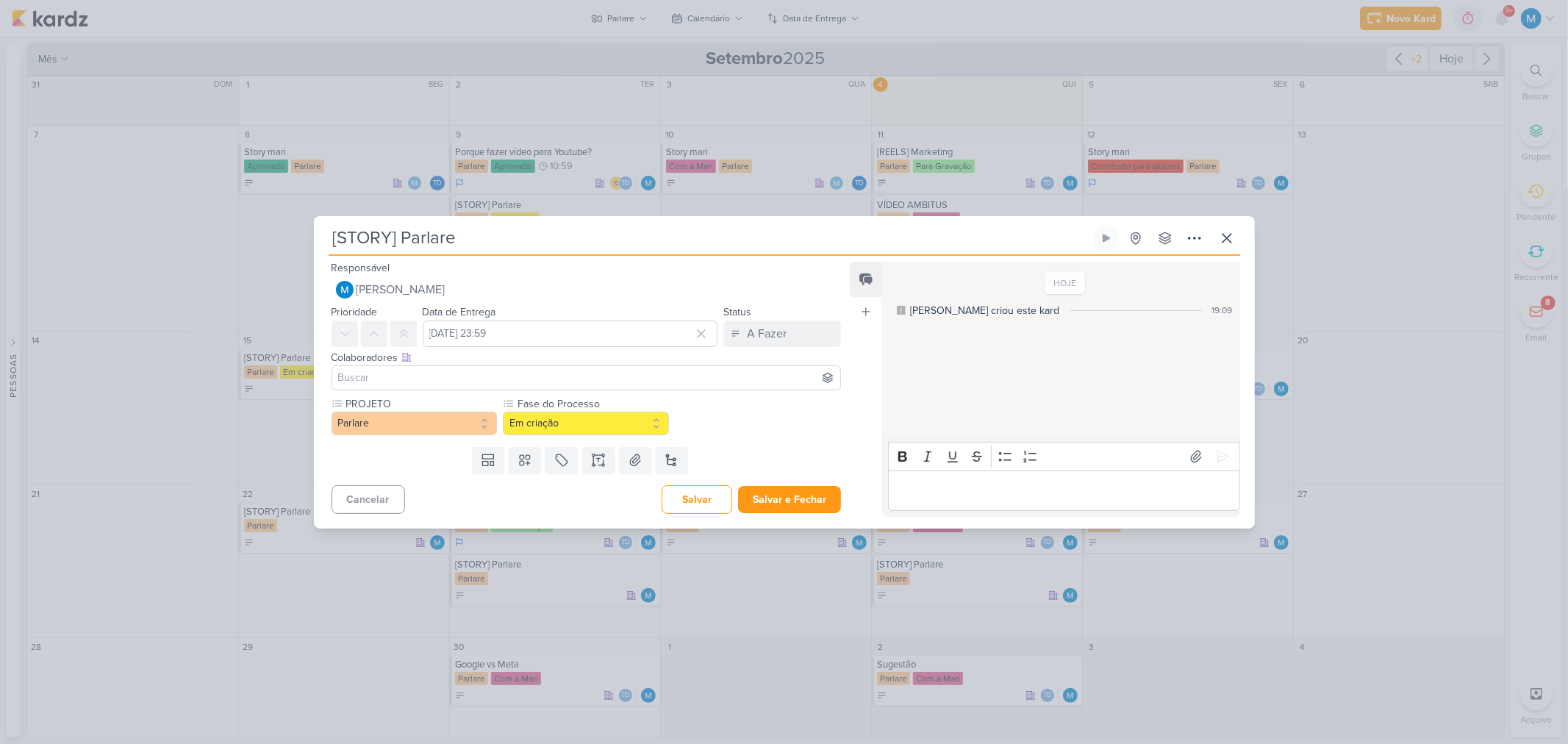
click at [438, 375] on input at bounding box center [586, 377] width 503 height 18
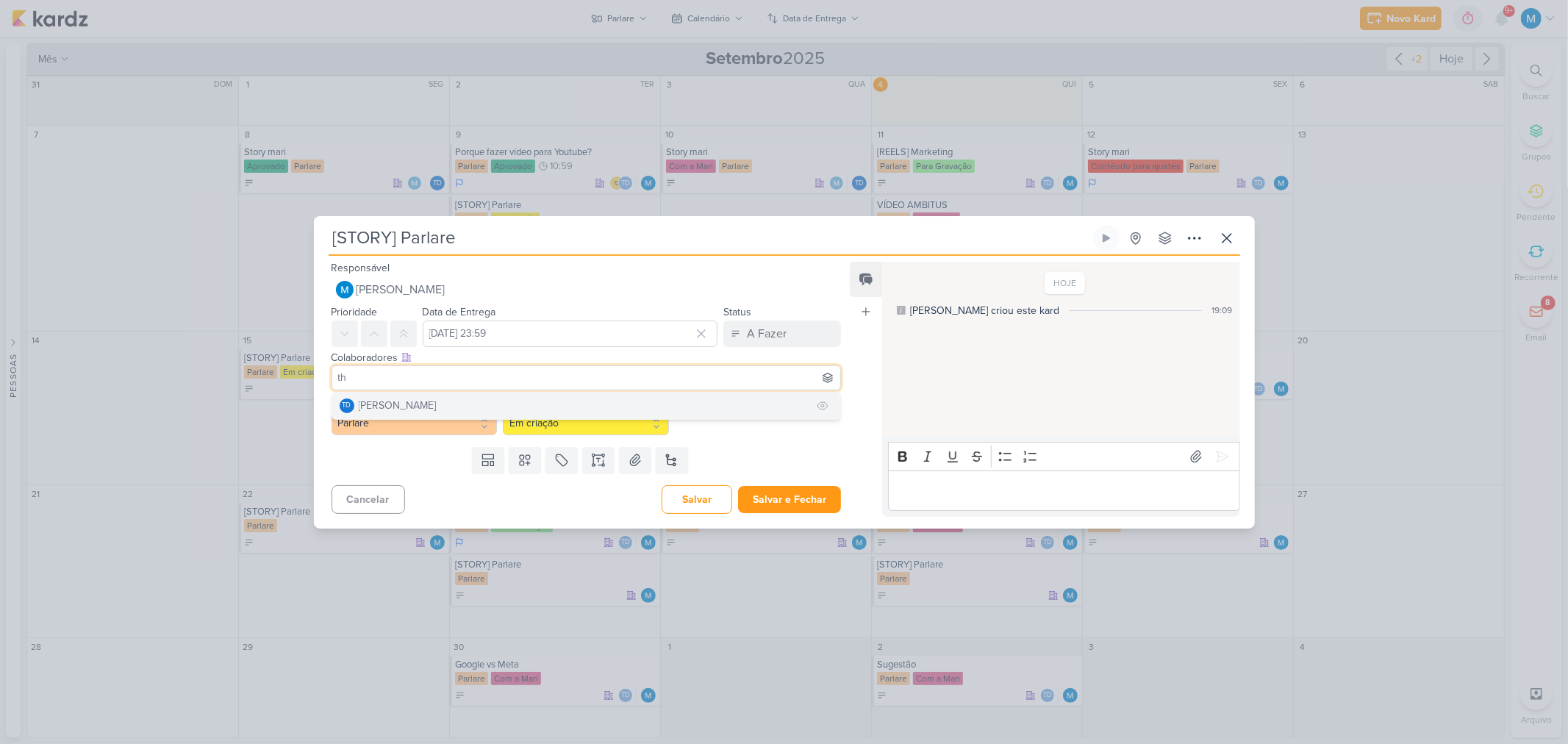
type input "th"
click at [624, 407] on button "Td Thais de carvalho" at bounding box center [586, 405] width 508 height 27
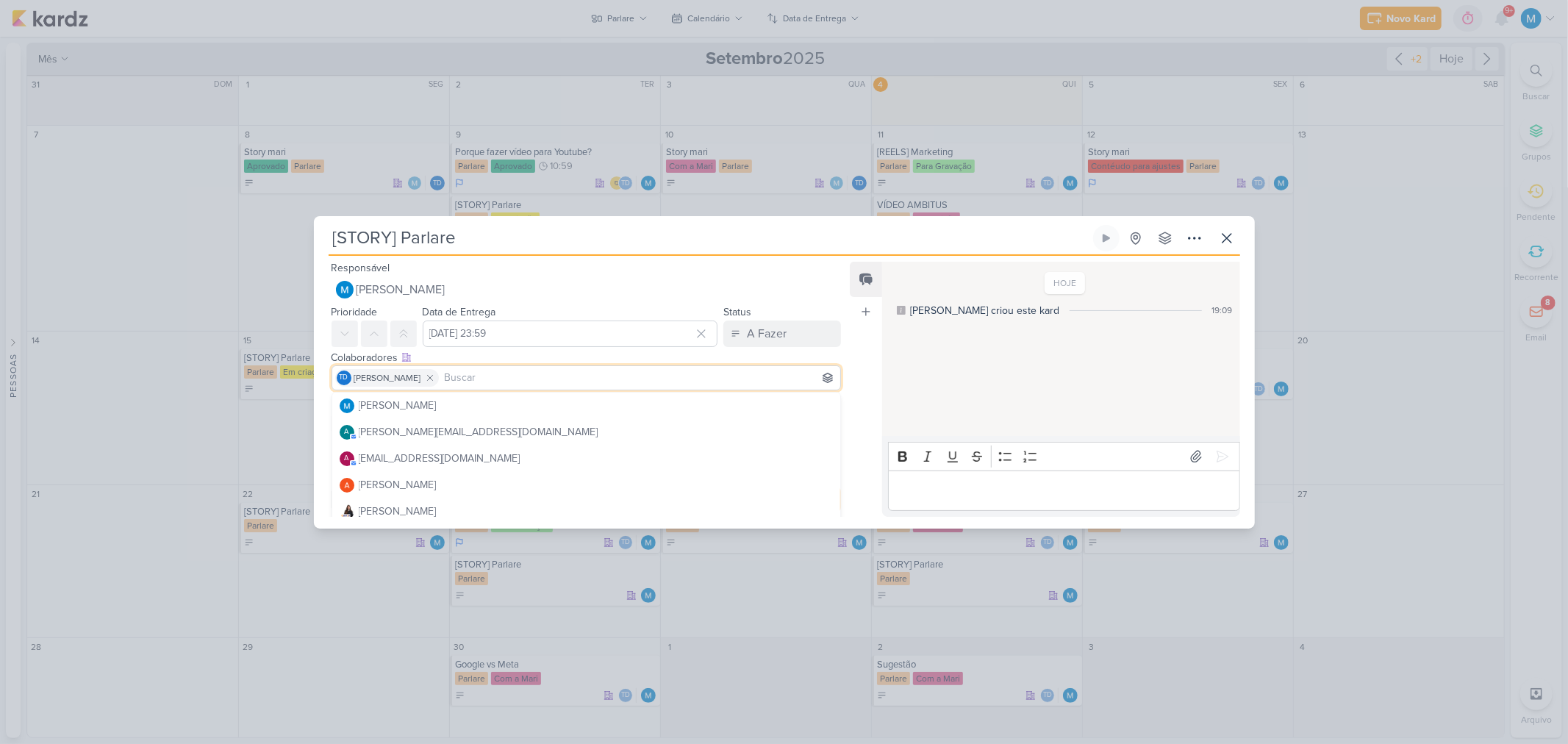
click at [850, 394] on div "Feed Atrelar email Solte o email para atrelar ao kard" at bounding box center [865, 388] width 33 height 255
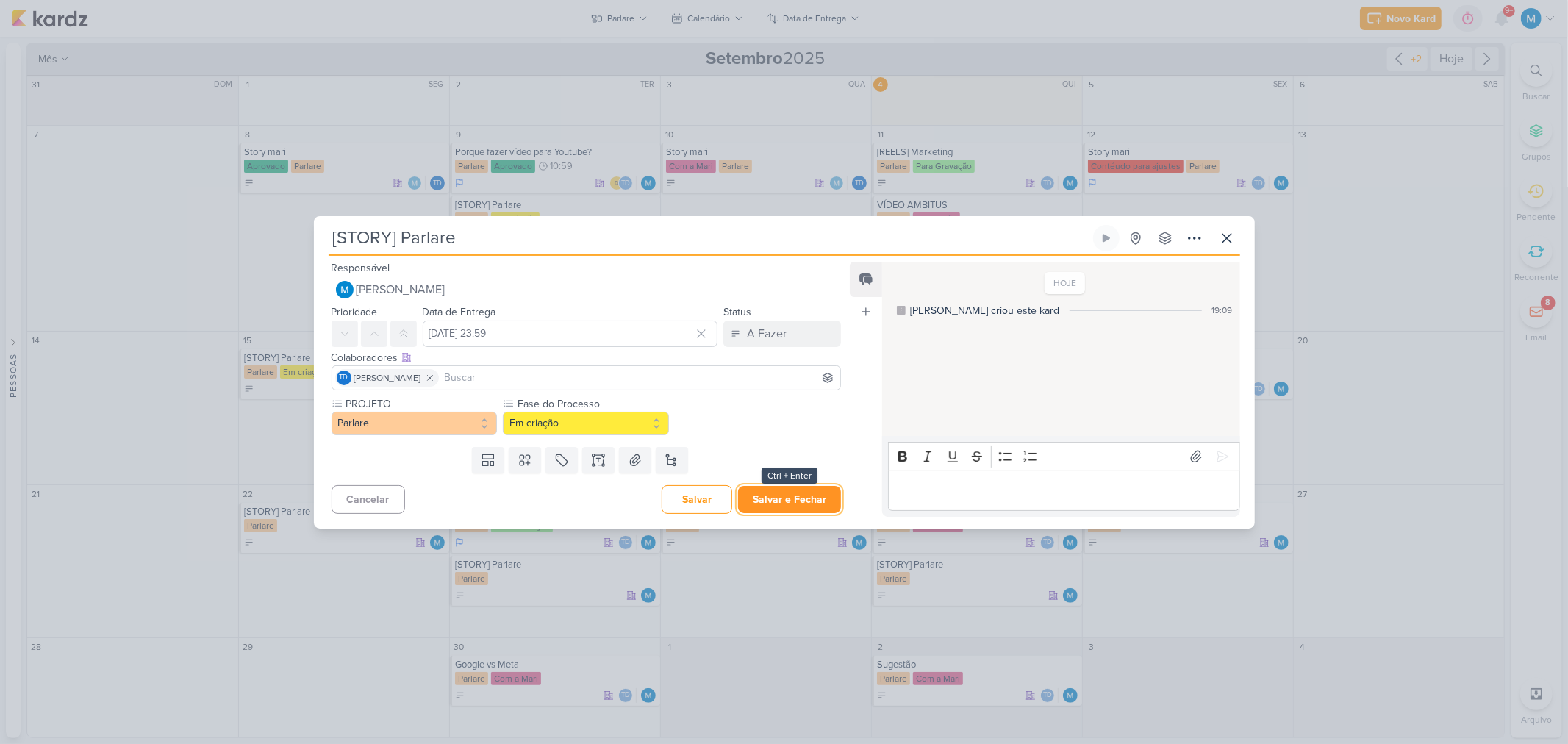
click at [805, 502] on button "Salvar e Fechar" at bounding box center [790, 498] width 103 height 27
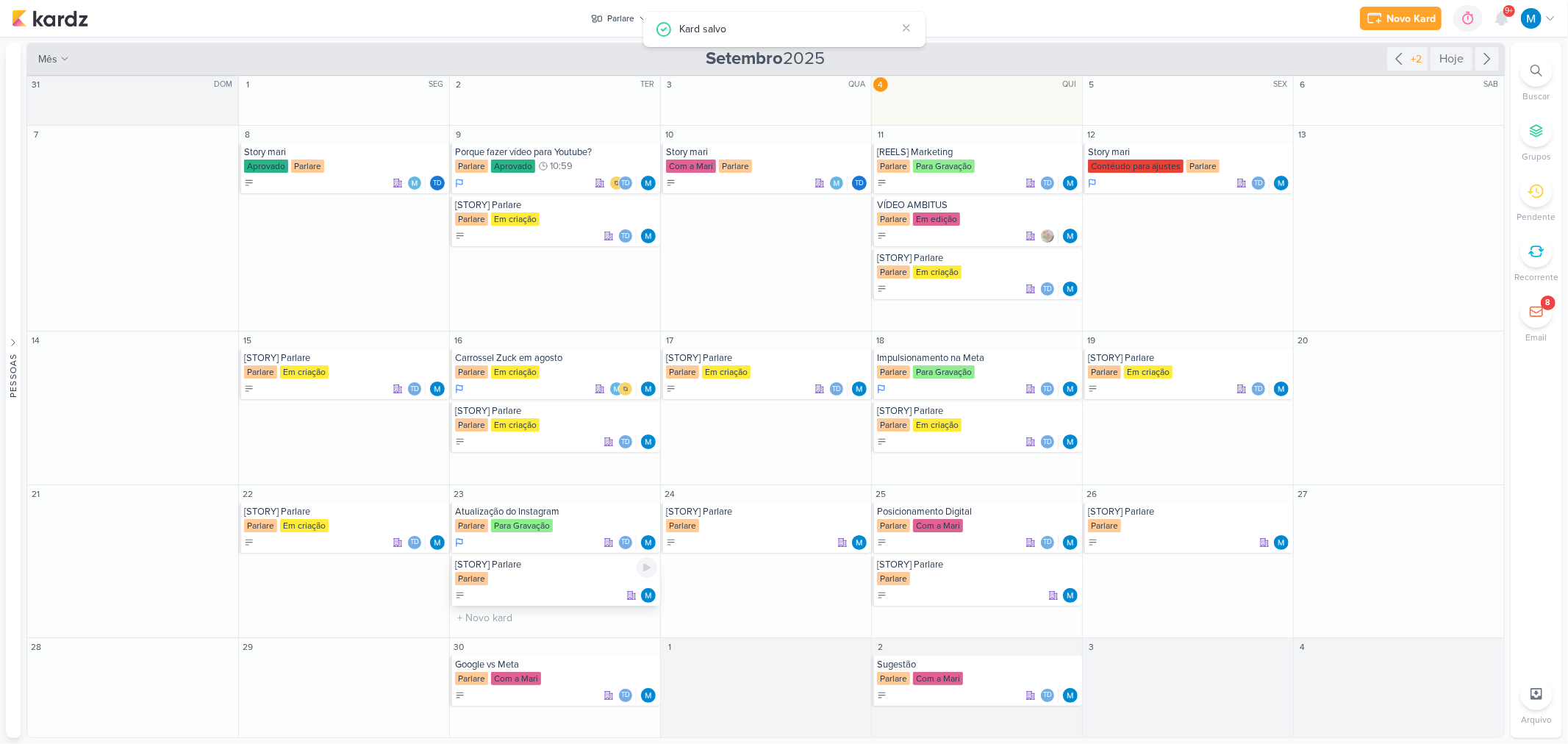
click at [498, 570] on div "[STORY] Parlare" at bounding box center [556, 565] width 202 height 12
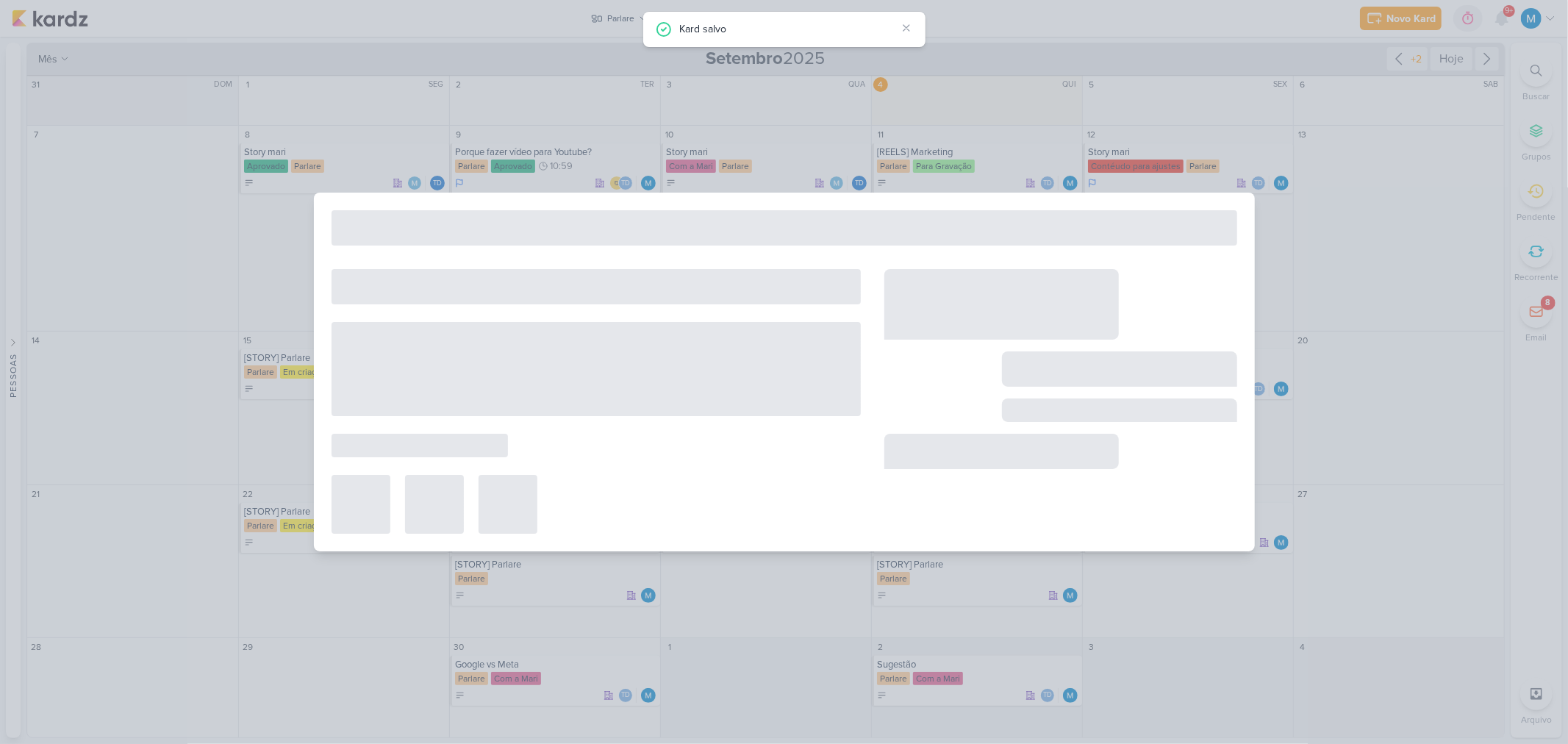
type input "23 de setembro de 2025 às 23:59"
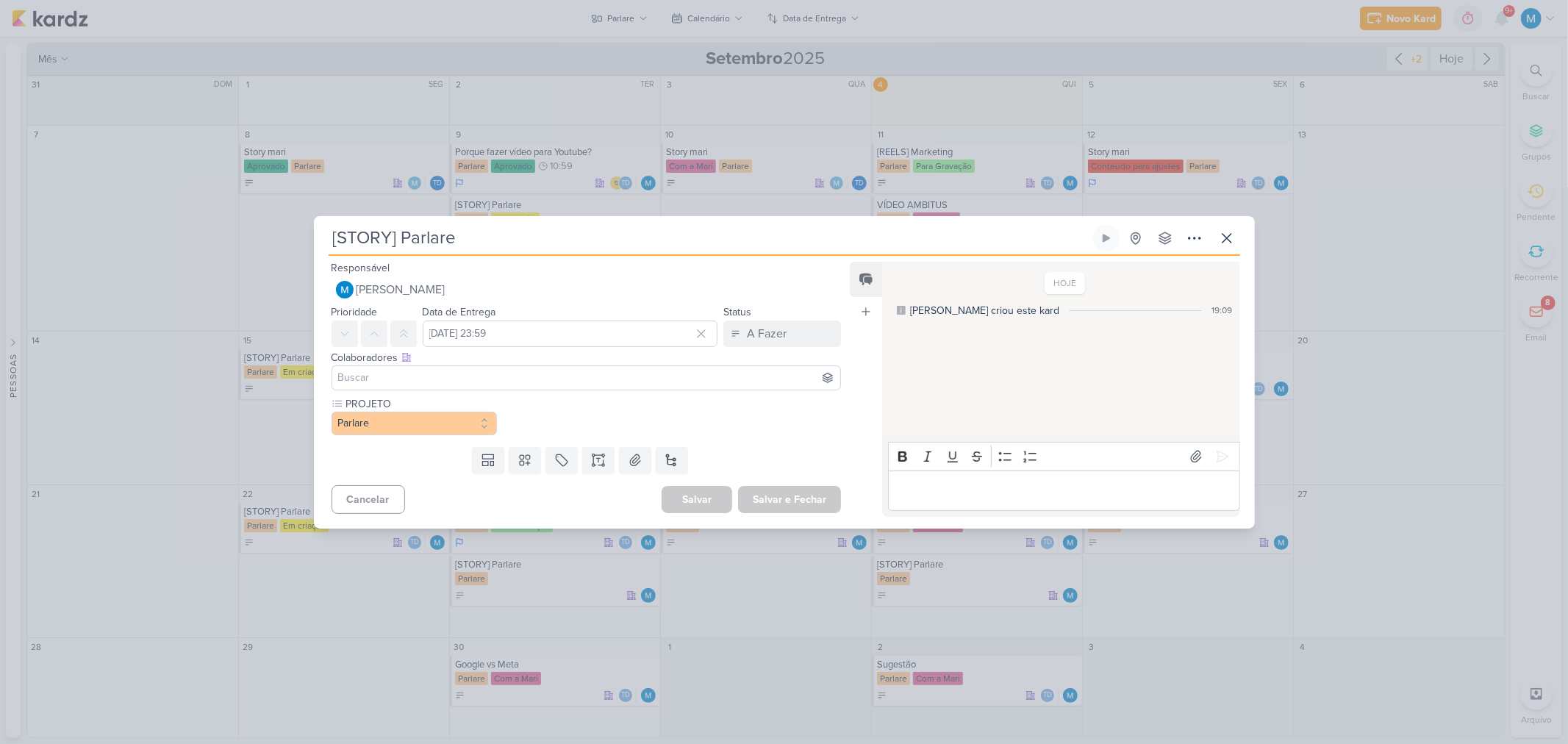
click at [522, 474] on div "Templates Campos Personalizados Marcadores Caixa De Texto Anexo Novo Subkard" at bounding box center [581, 460] width 534 height 39
click at [527, 466] on button at bounding box center [524, 460] width 33 height 27
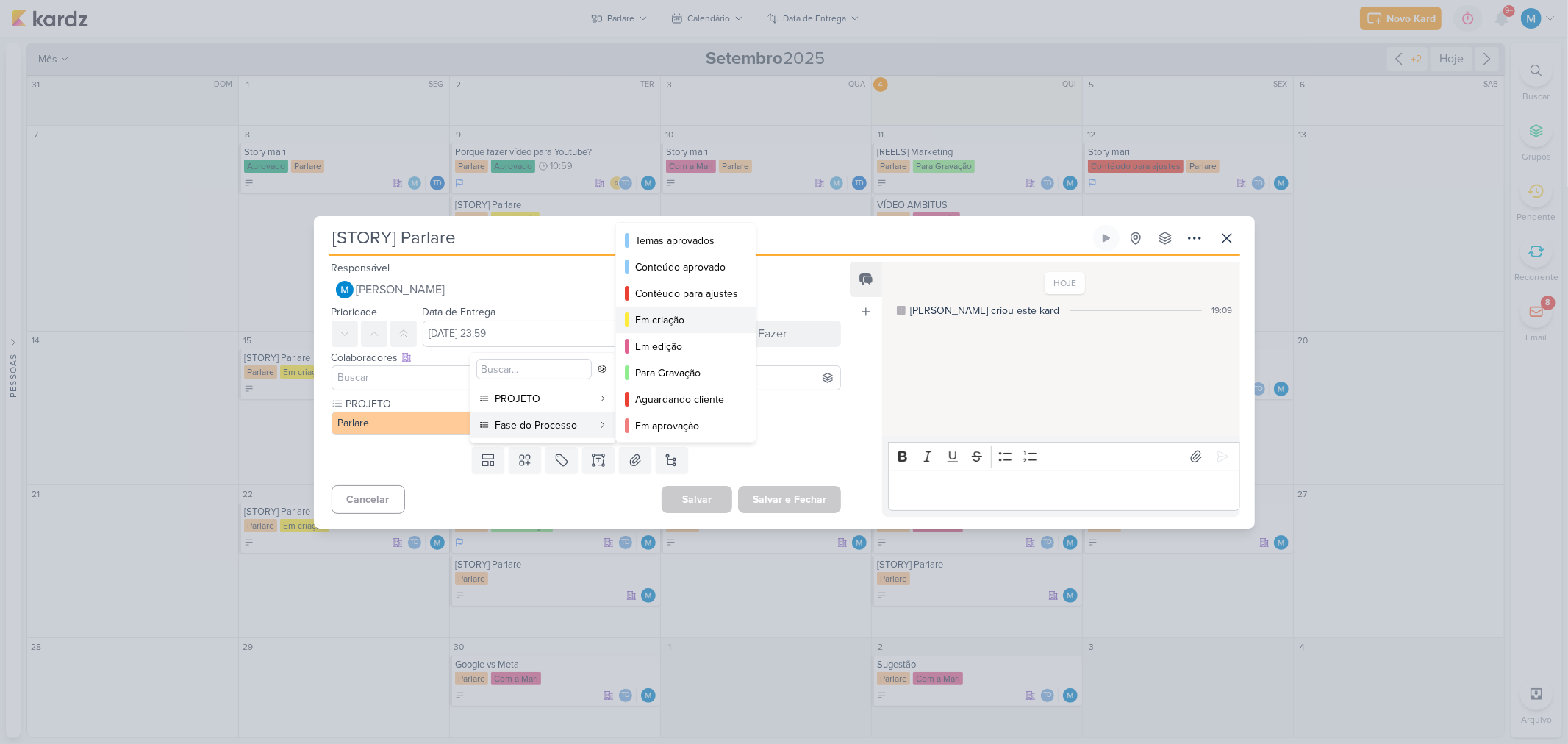
click at [667, 317] on div "Em criação" at bounding box center [687, 320] width 103 height 16
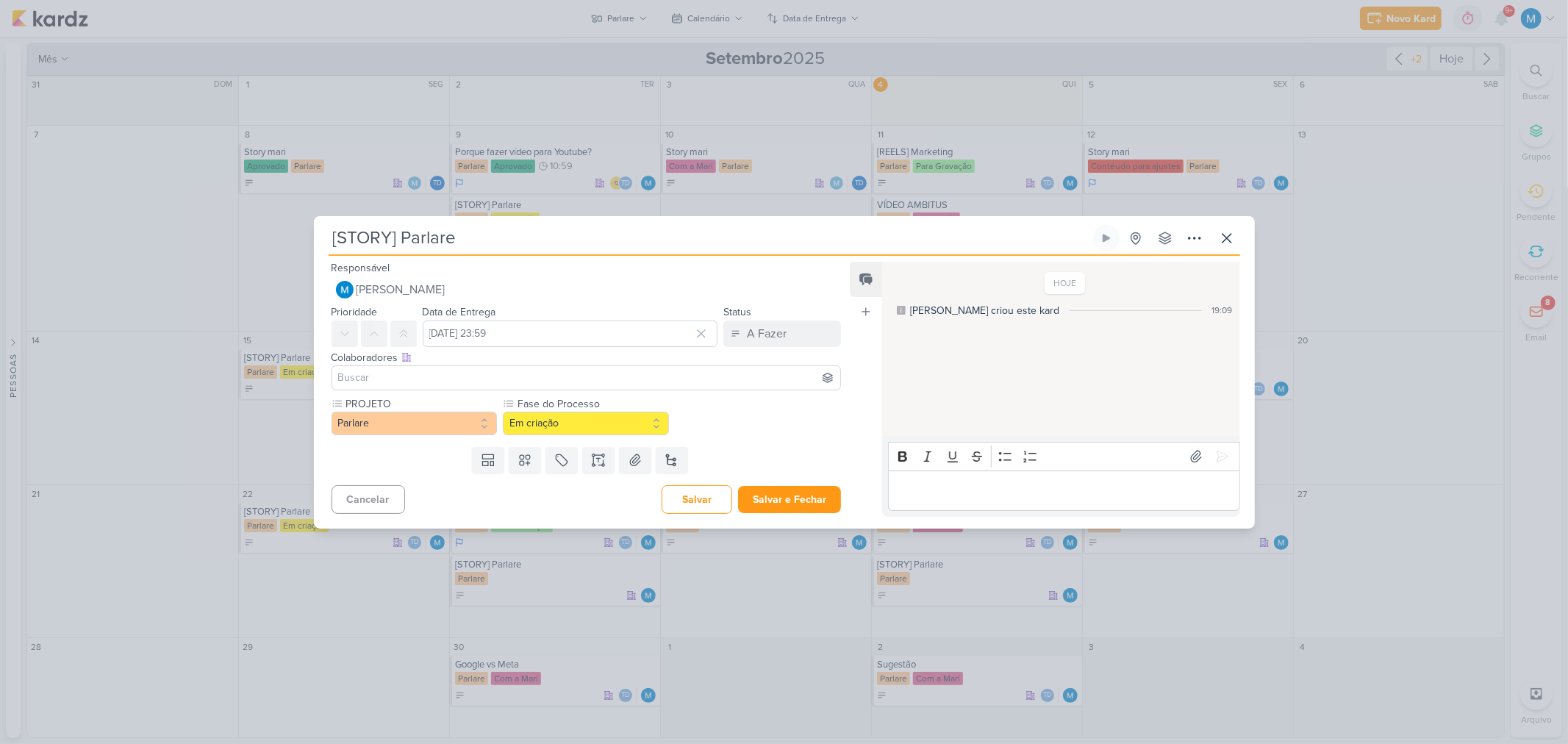
click at [751, 376] on input at bounding box center [586, 377] width 503 height 18
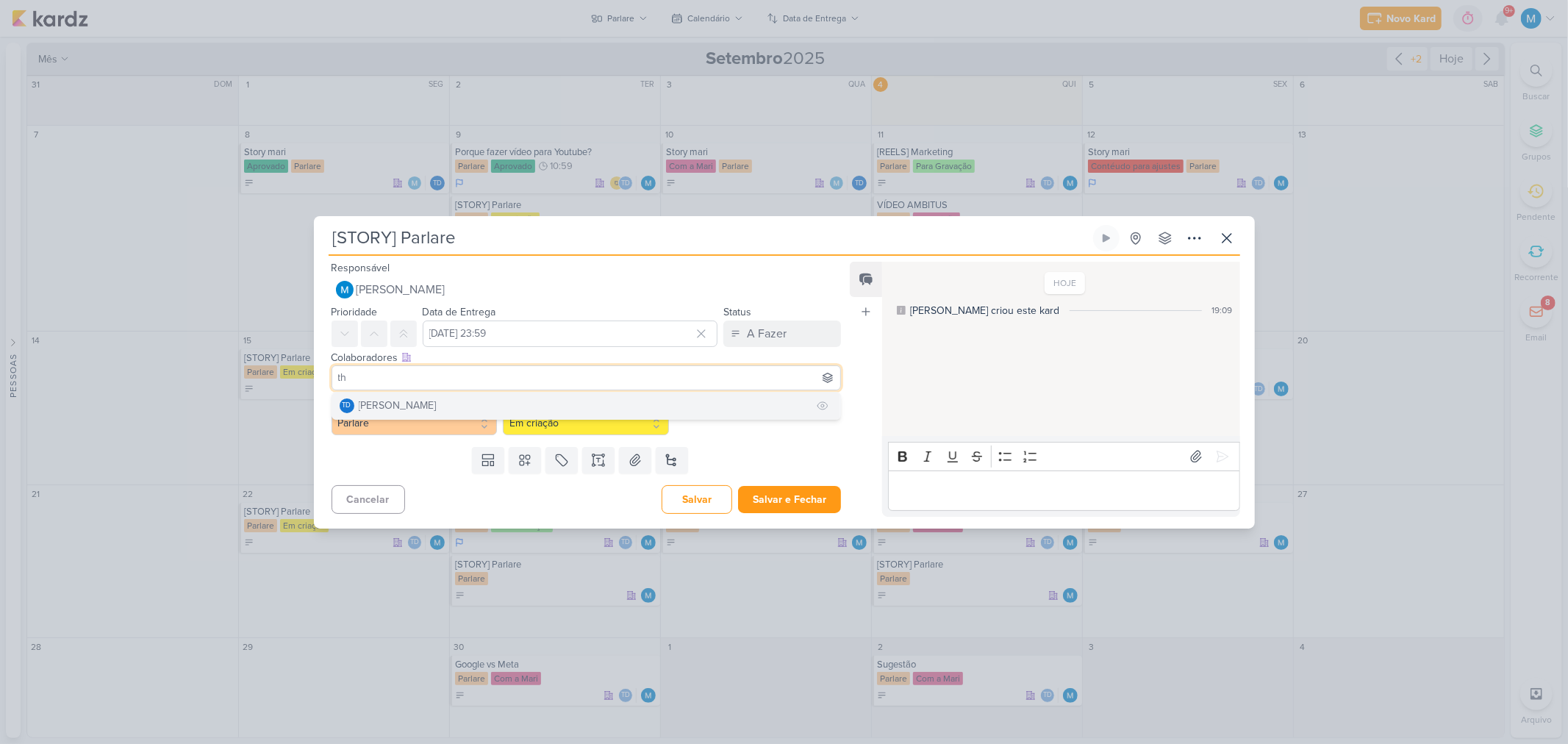
type input "th"
click at [493, 400] on button "Td Thais de carvalho" at bounding box center [586, 405] width 508 height 27
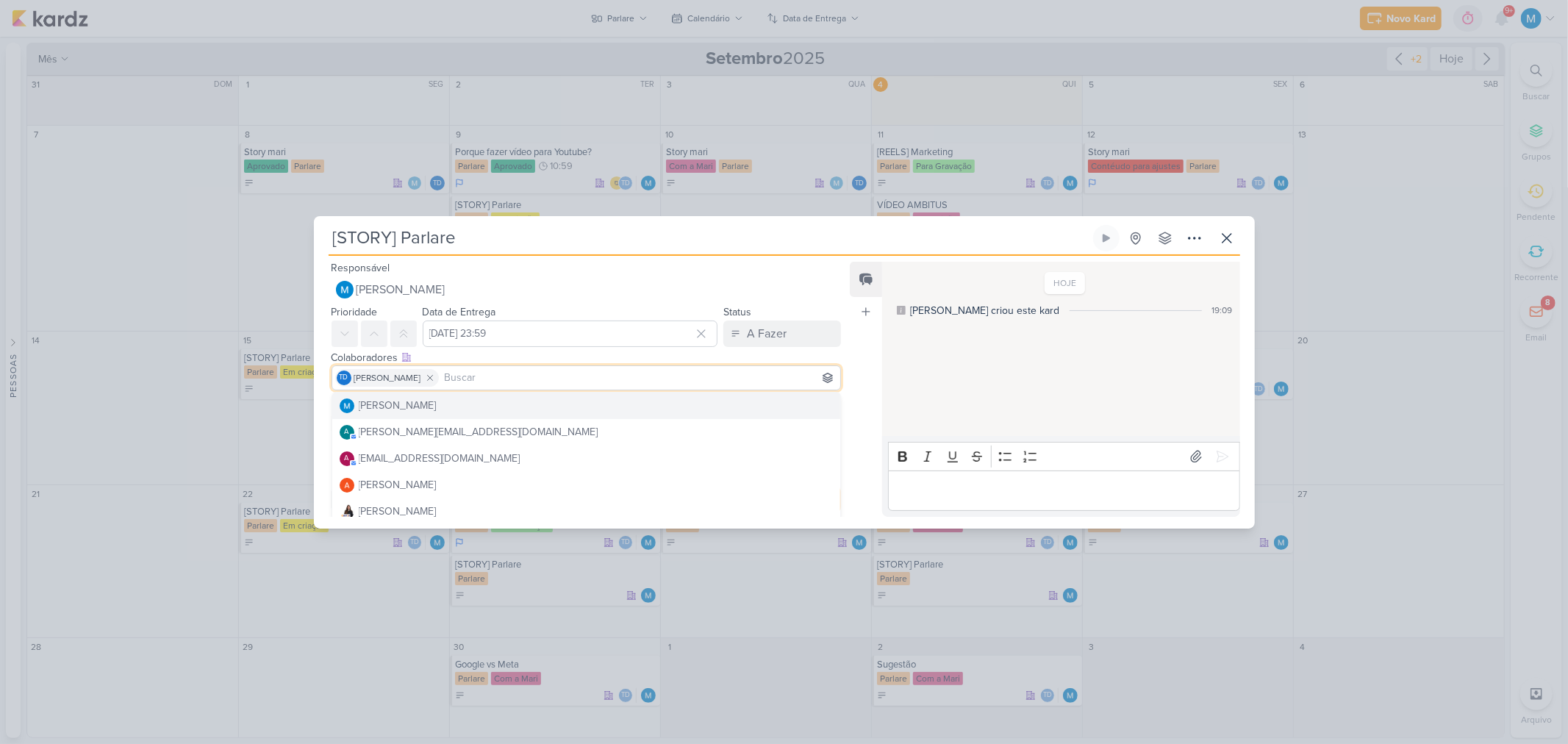
click at [853, 394] on div "Feed Atrelar email Solte o email para atrelar ao kard" at bounding box center [865, 388] width 33 height 255
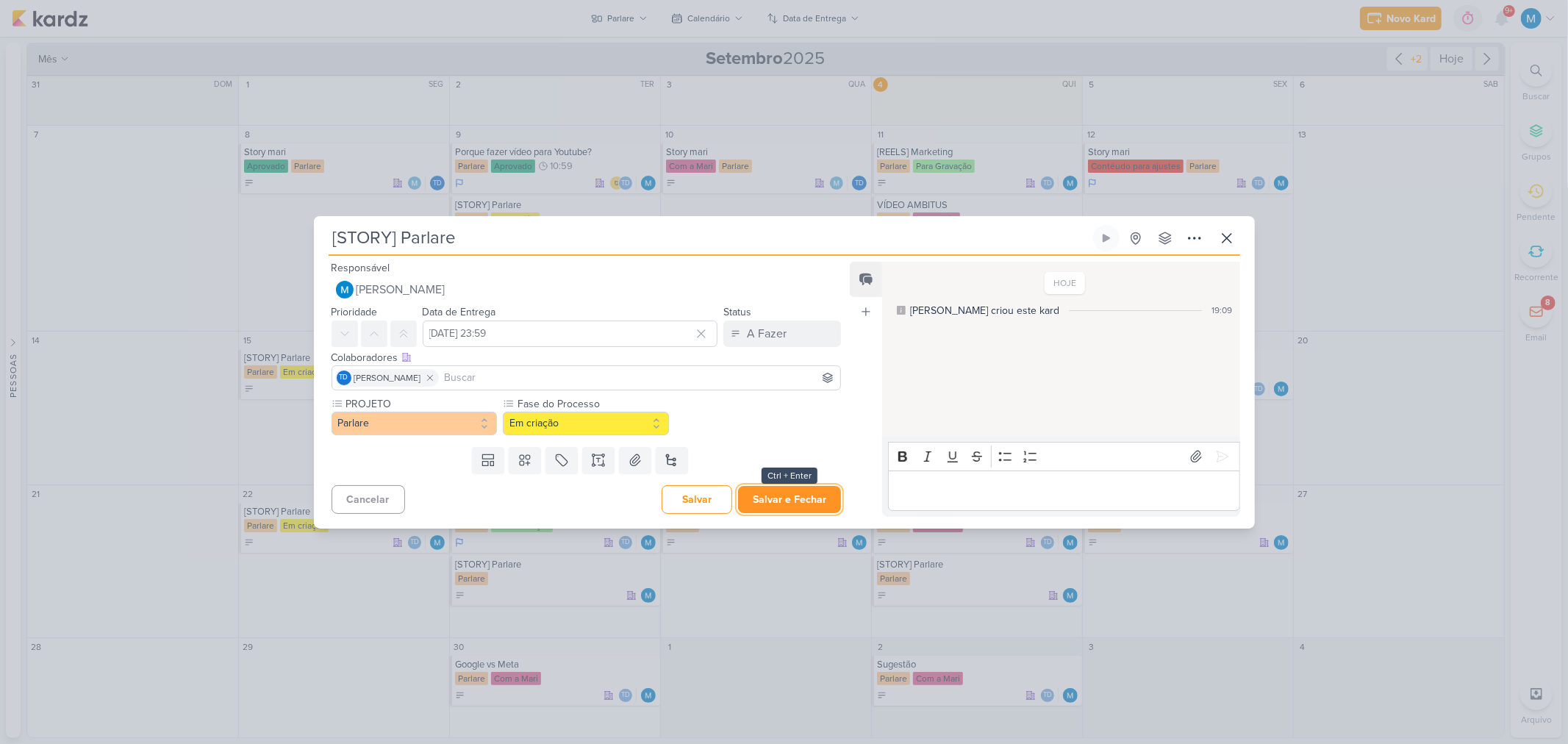
click at [807, 490] on button "Salvar e Fechar" at bounding box center [790, 498] width 103 height 27
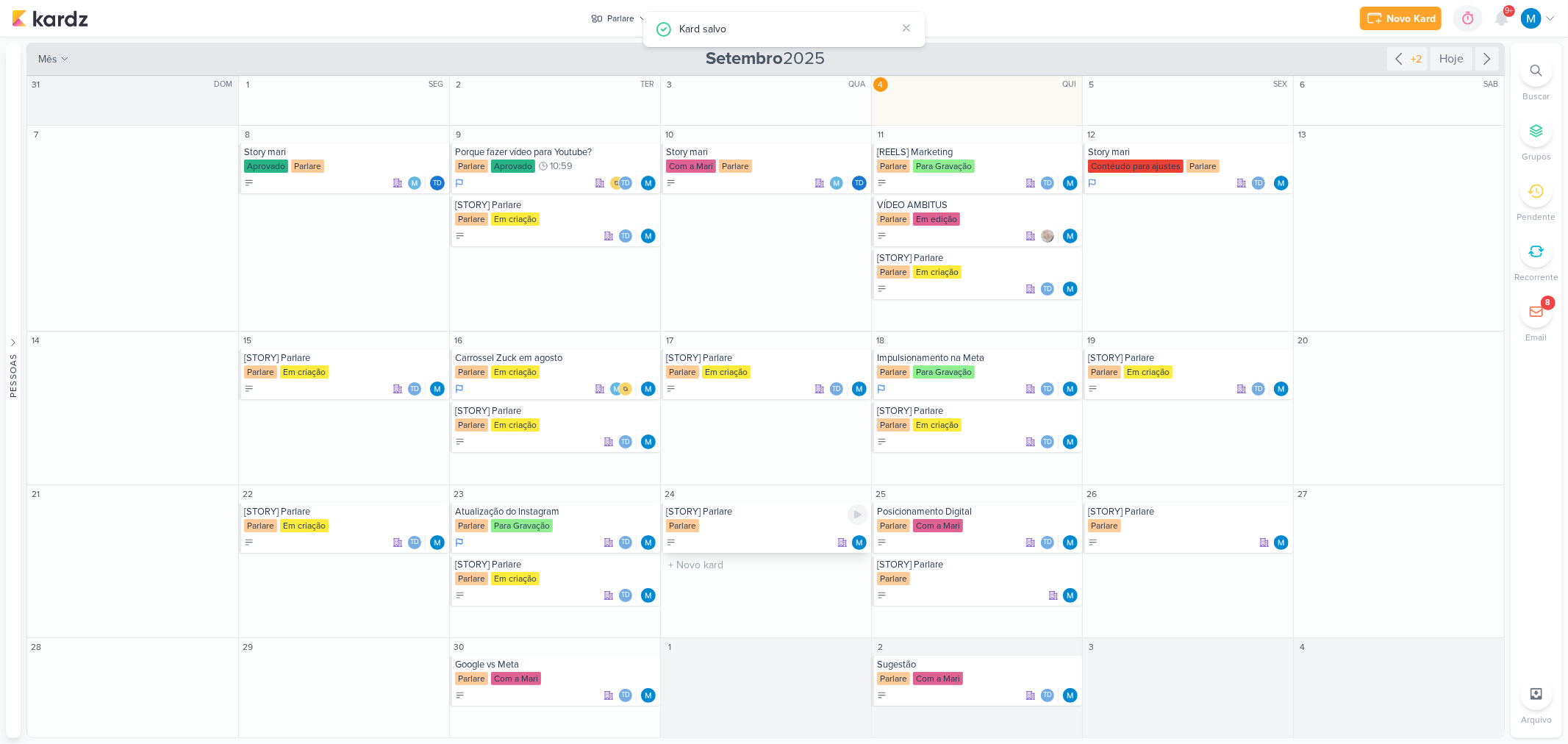
click at [711, 513] on div "[STORY] Parlare" at bounding box center [767, 511] width 202 height 12
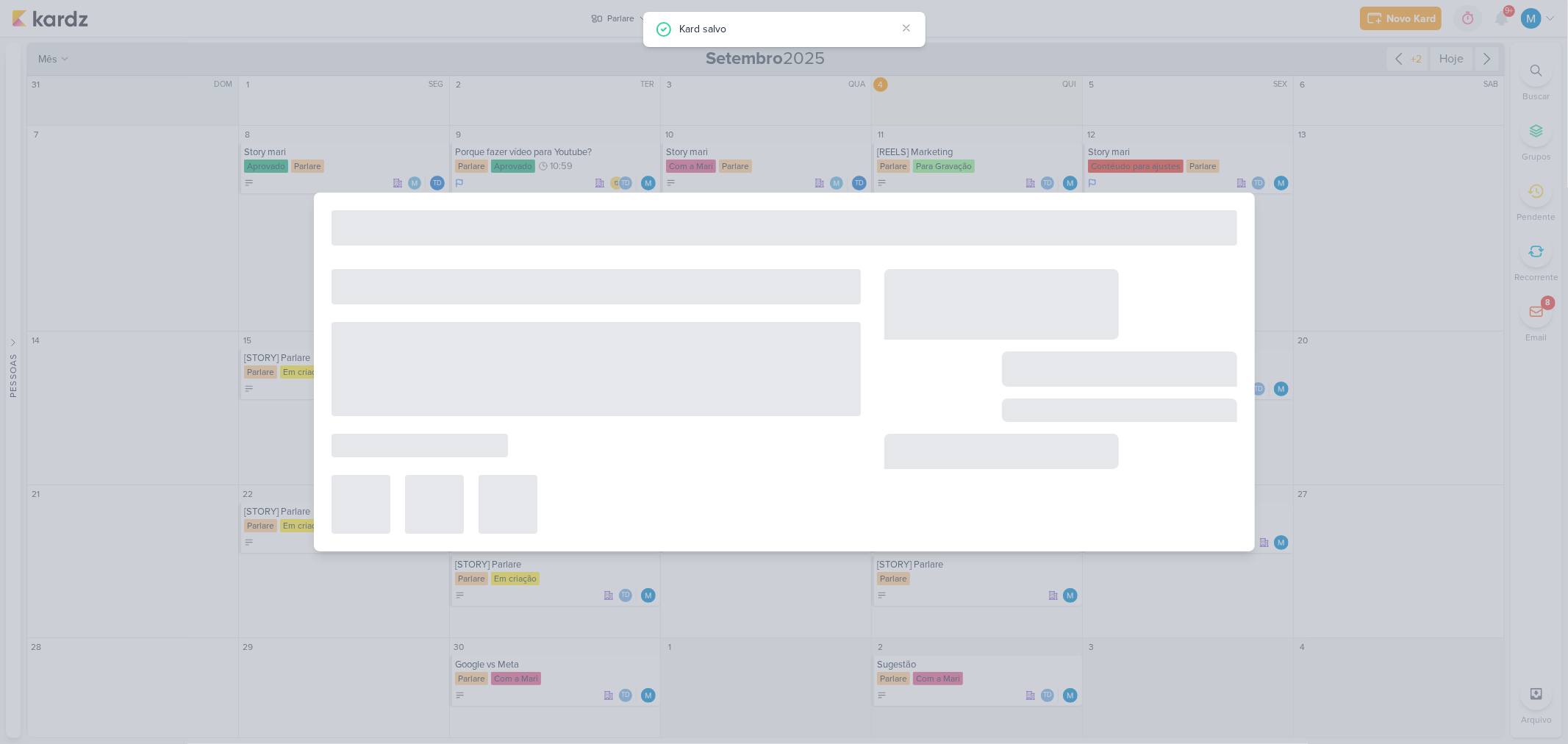
type input "24 de setembro de 2025 às 23:59"
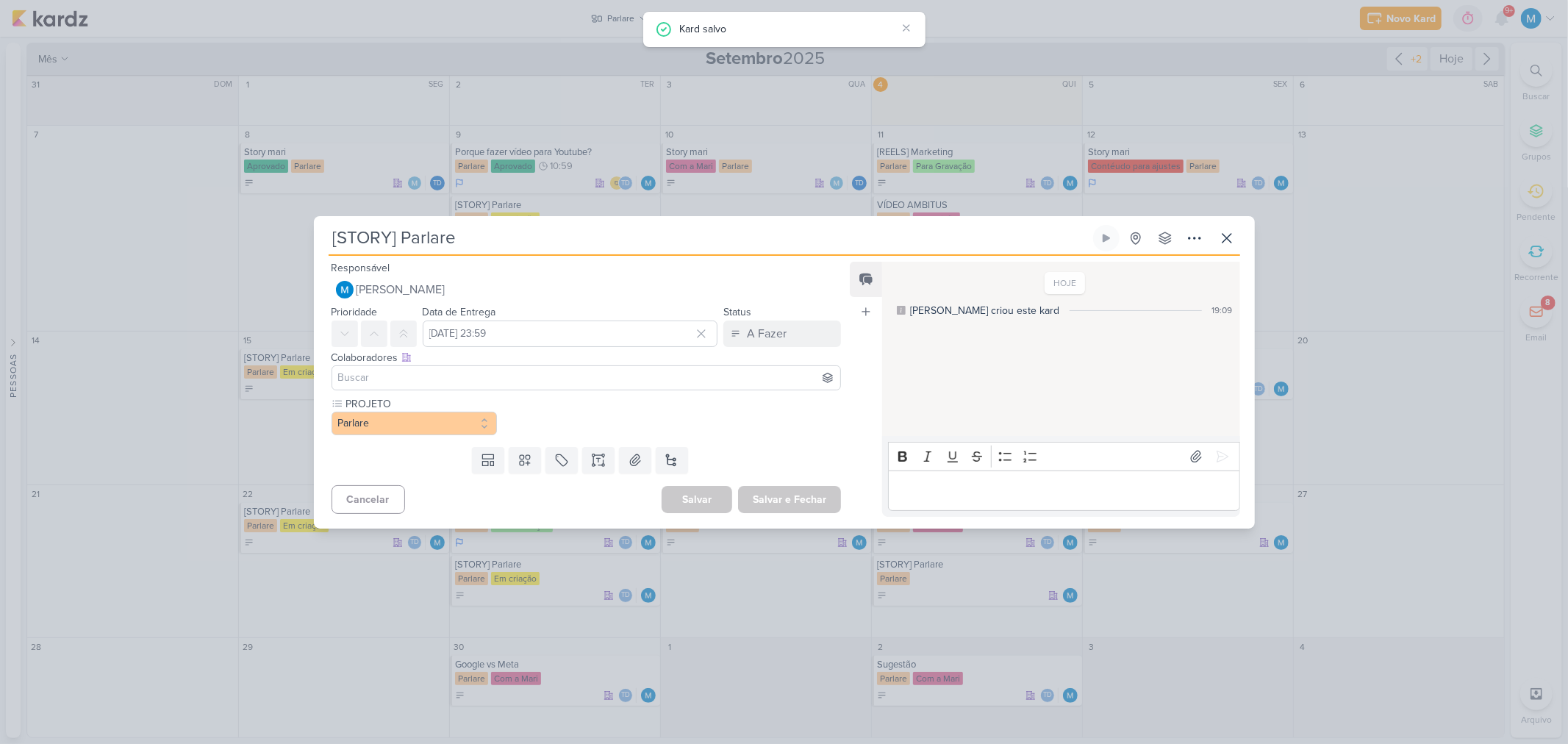
click at [489, 375] on input at bounding box center [586, 377] width 503 height 18
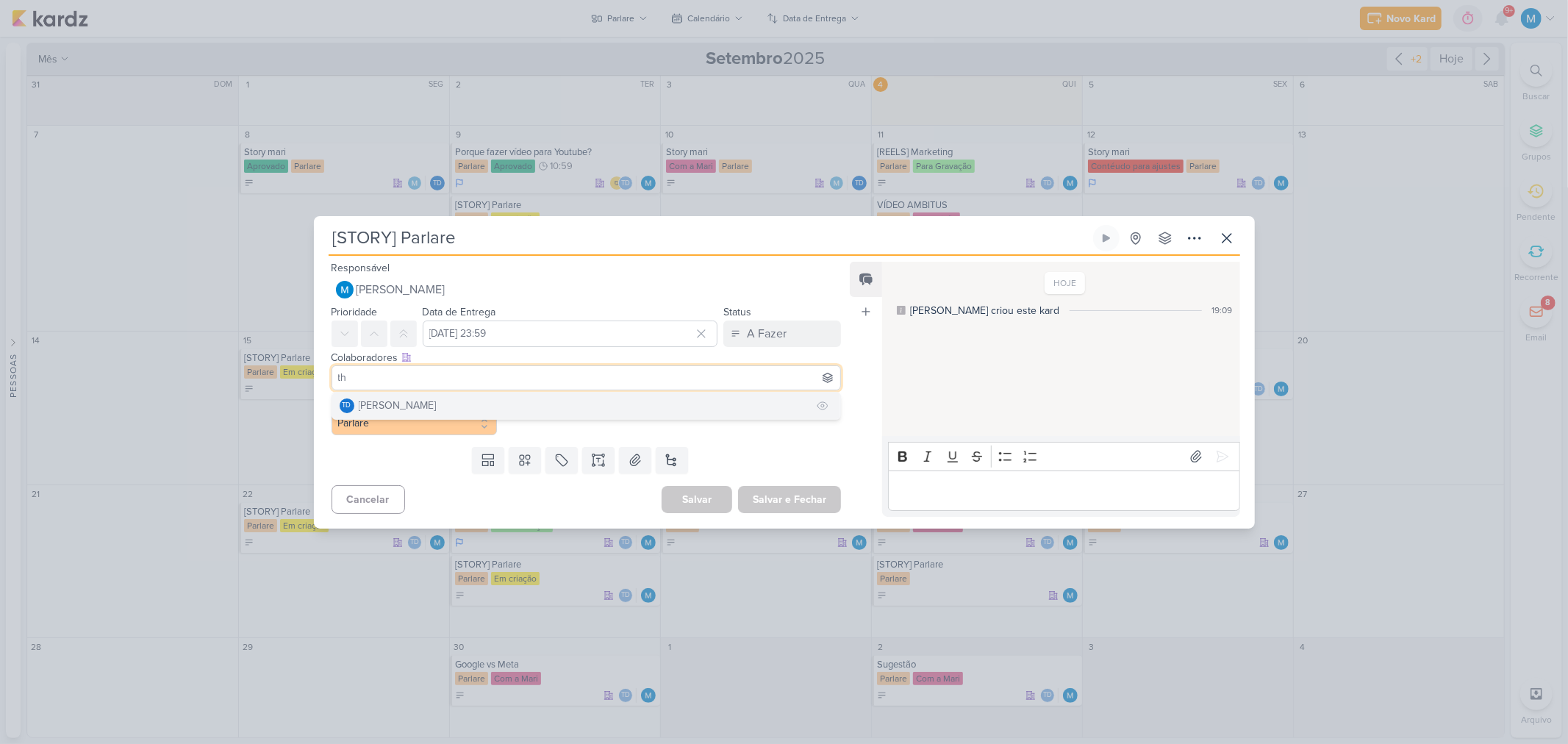
type input "th"
click at [447, 397] on button "Td Thais de carvalho" at bounding box center [586, 405] width 508 height 27
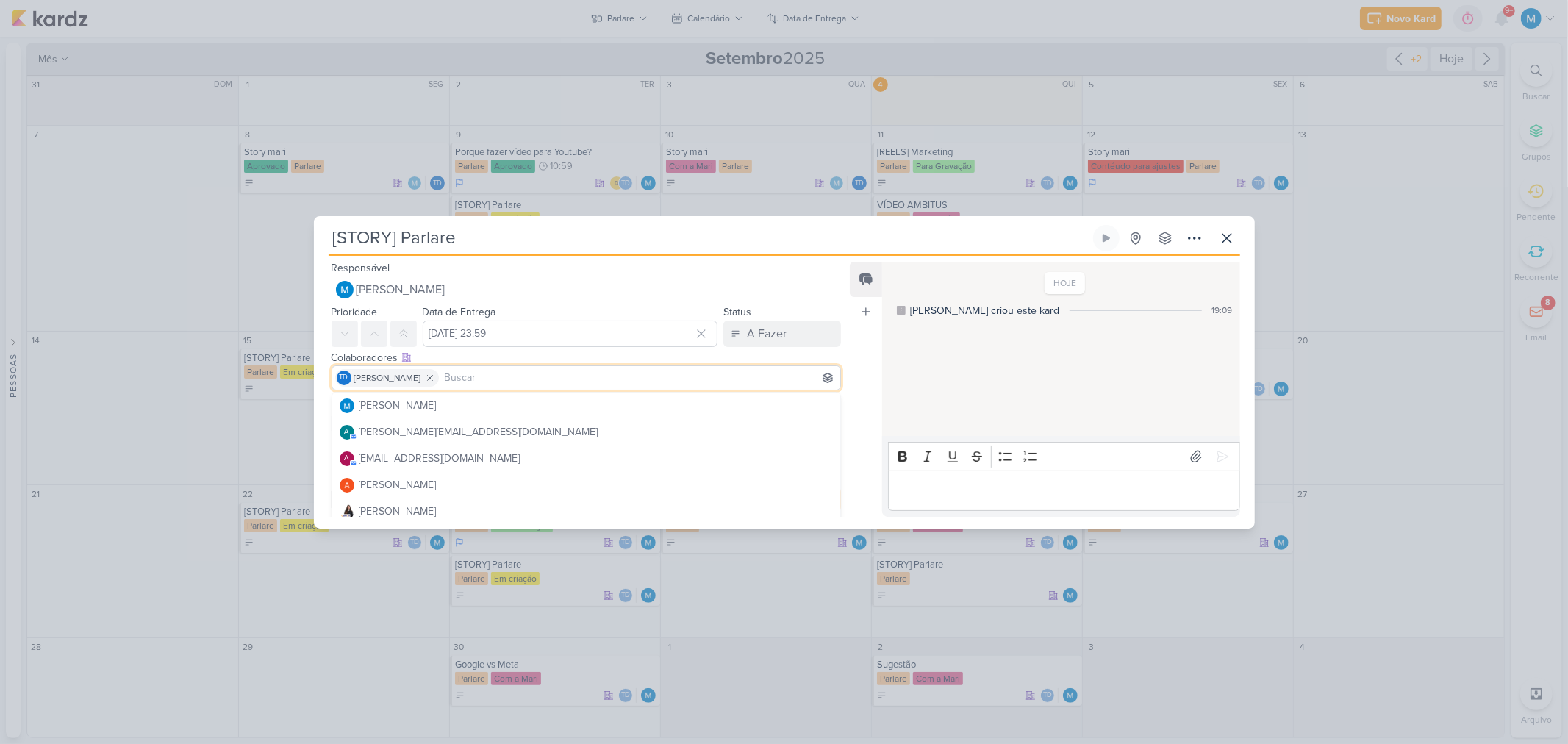
drag, startPoint x: 873, startPoint y: 391, endPoint x: 844, endPoint y: 413, distance: 36.4
click at [871, 395] on div "Feed Atrelar email Solte o email para atrelar ao kard" at bounding box center [865, 388] width 33 height 255
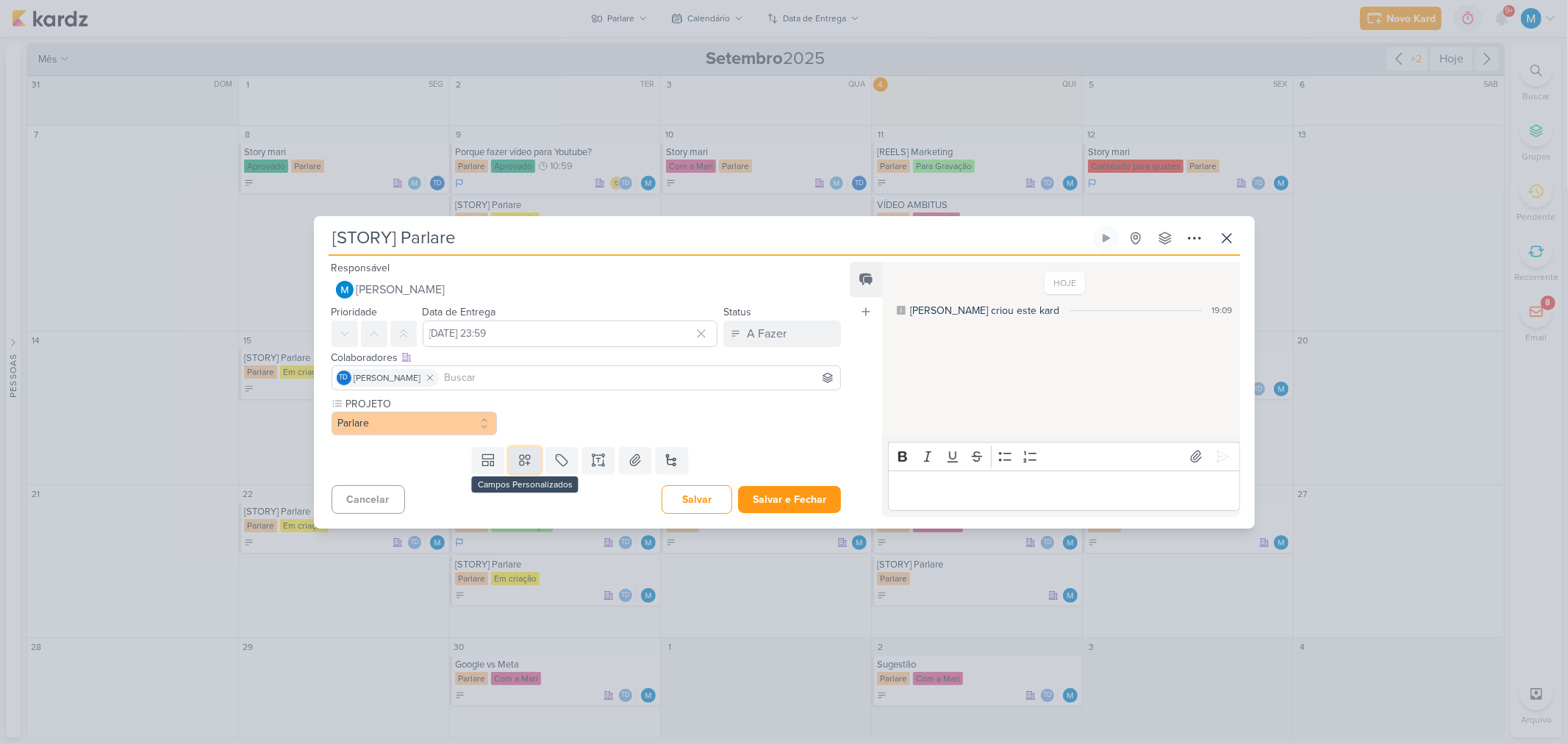
click at [527, 450] on button at bounding box center [524, 460] width 33 height 27
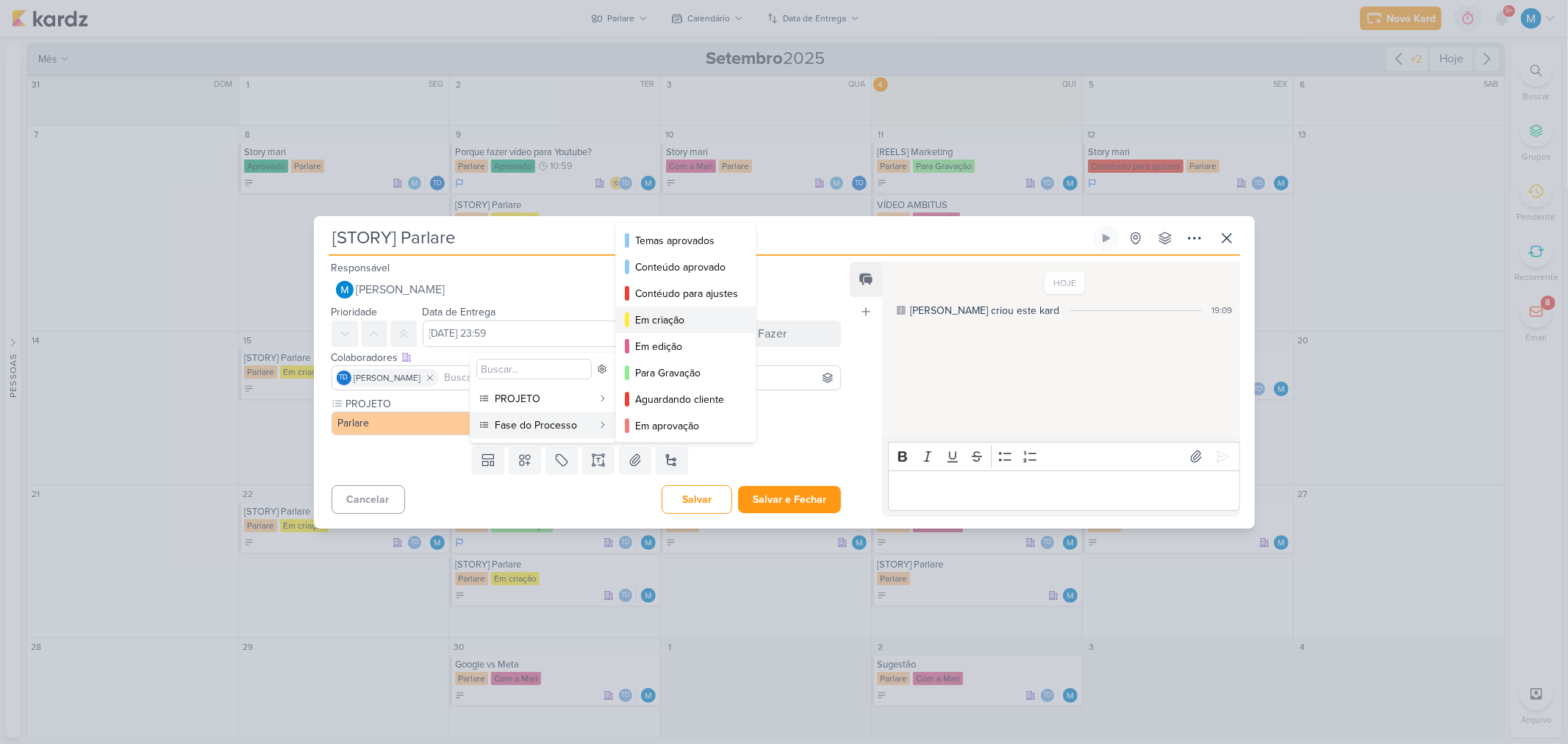
click at [665, 324] on div "Em criação" at bounding box center [687, 320] width 103 height 16
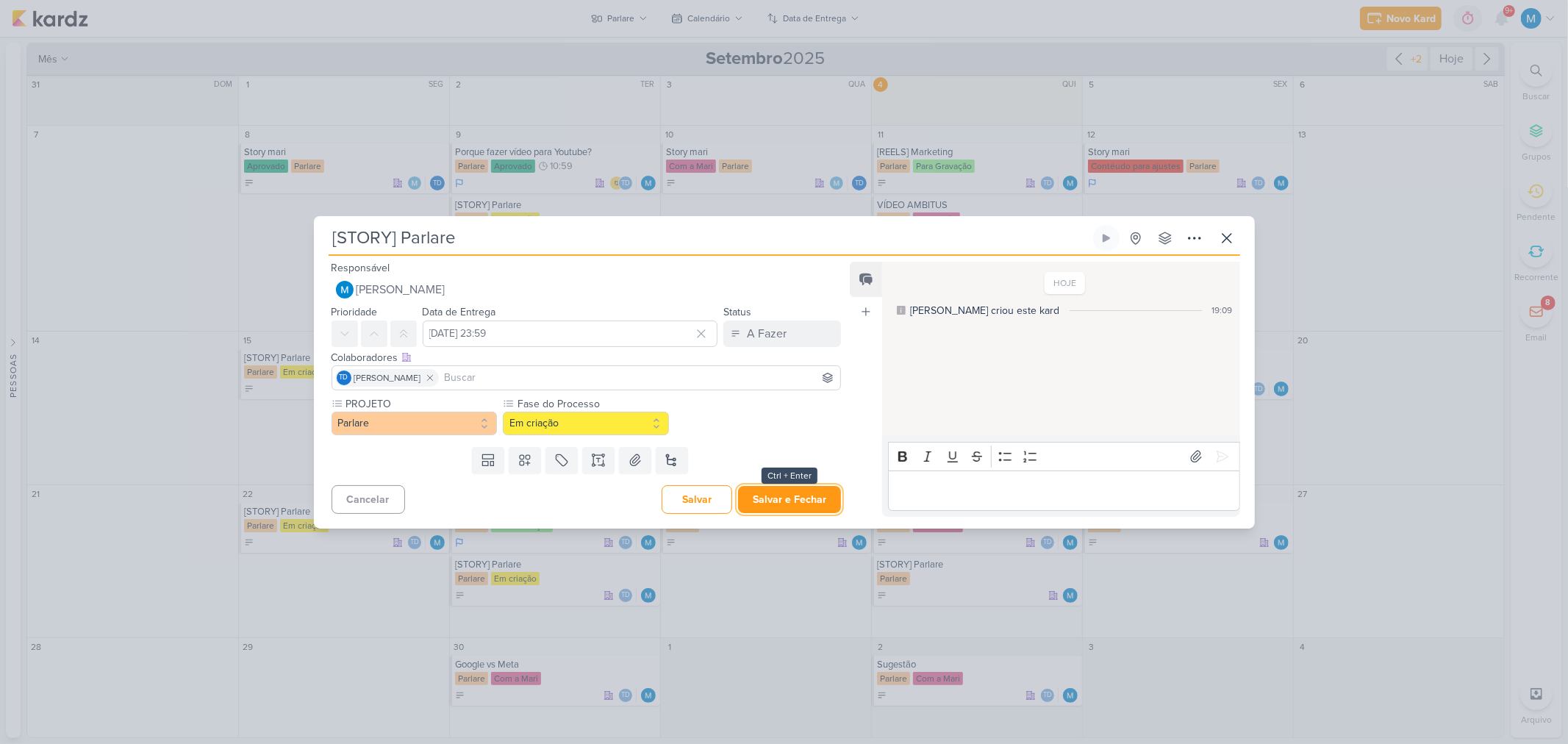
click at [817, 492] on button "Salvar e Fechar" at bounding box center [790, 498] width 103 height 27
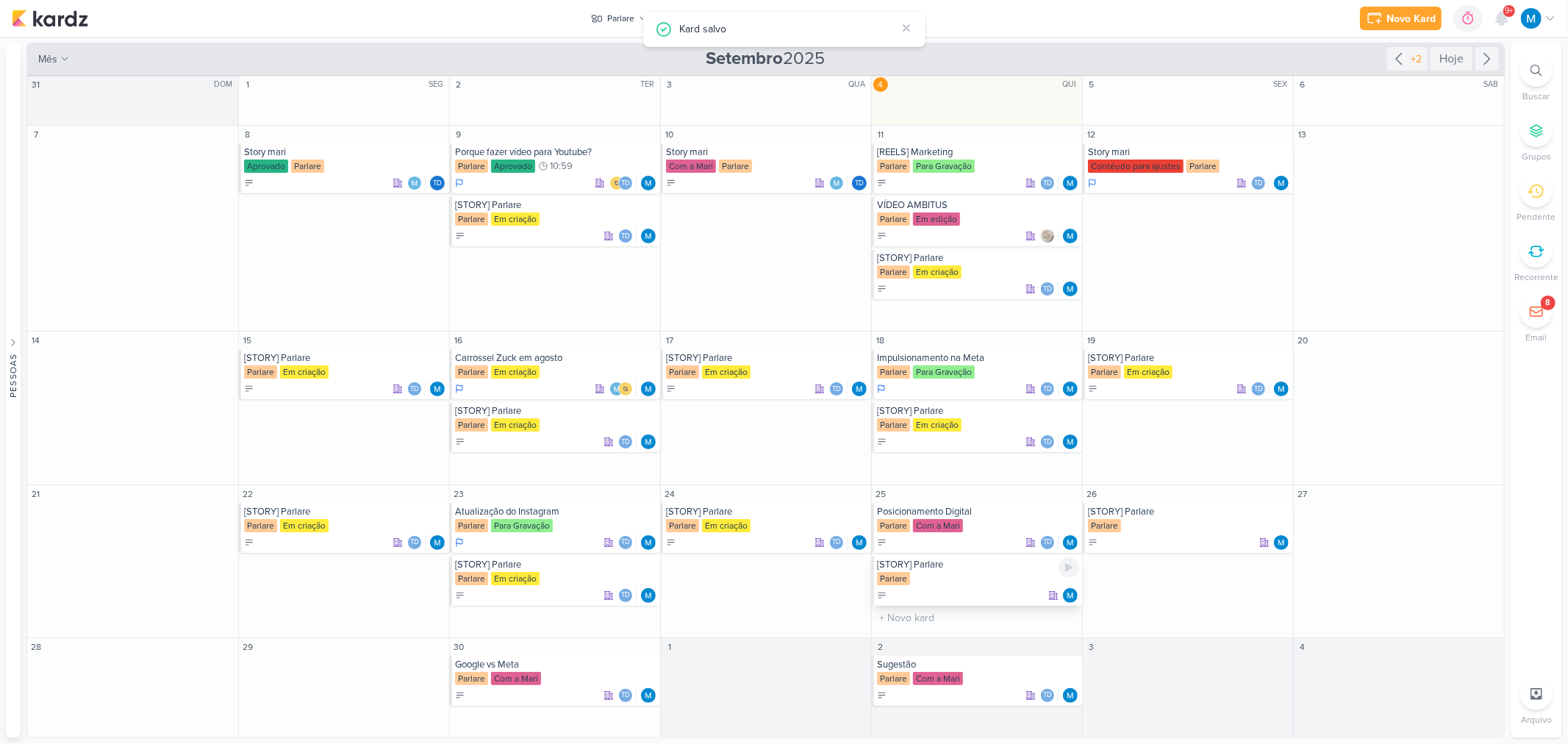
click at [938, 569] on div "[STORY] Parlare" at bounding box center [978, 565] width 202 height 12
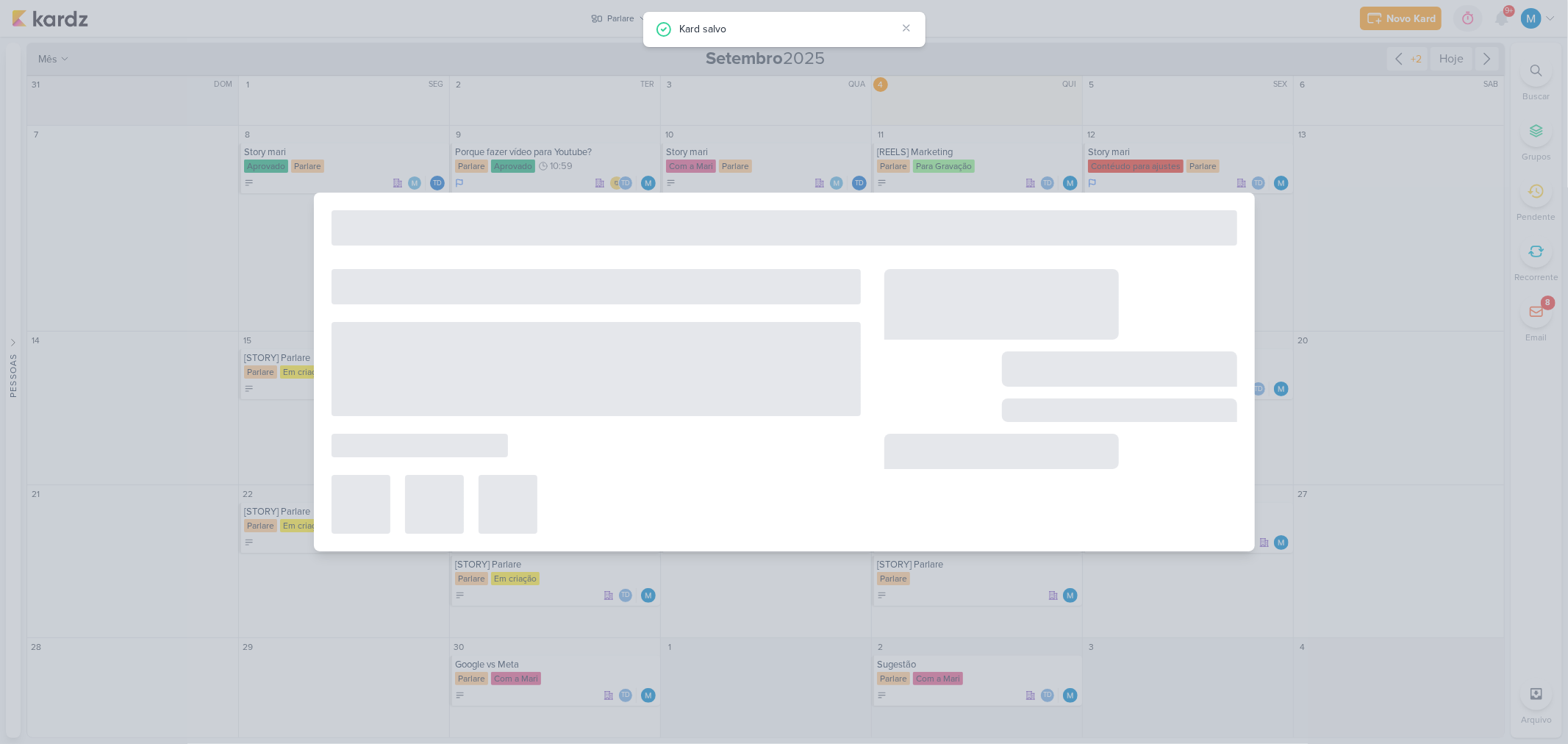
type input "25 de setembro de 2025 às 23:59"
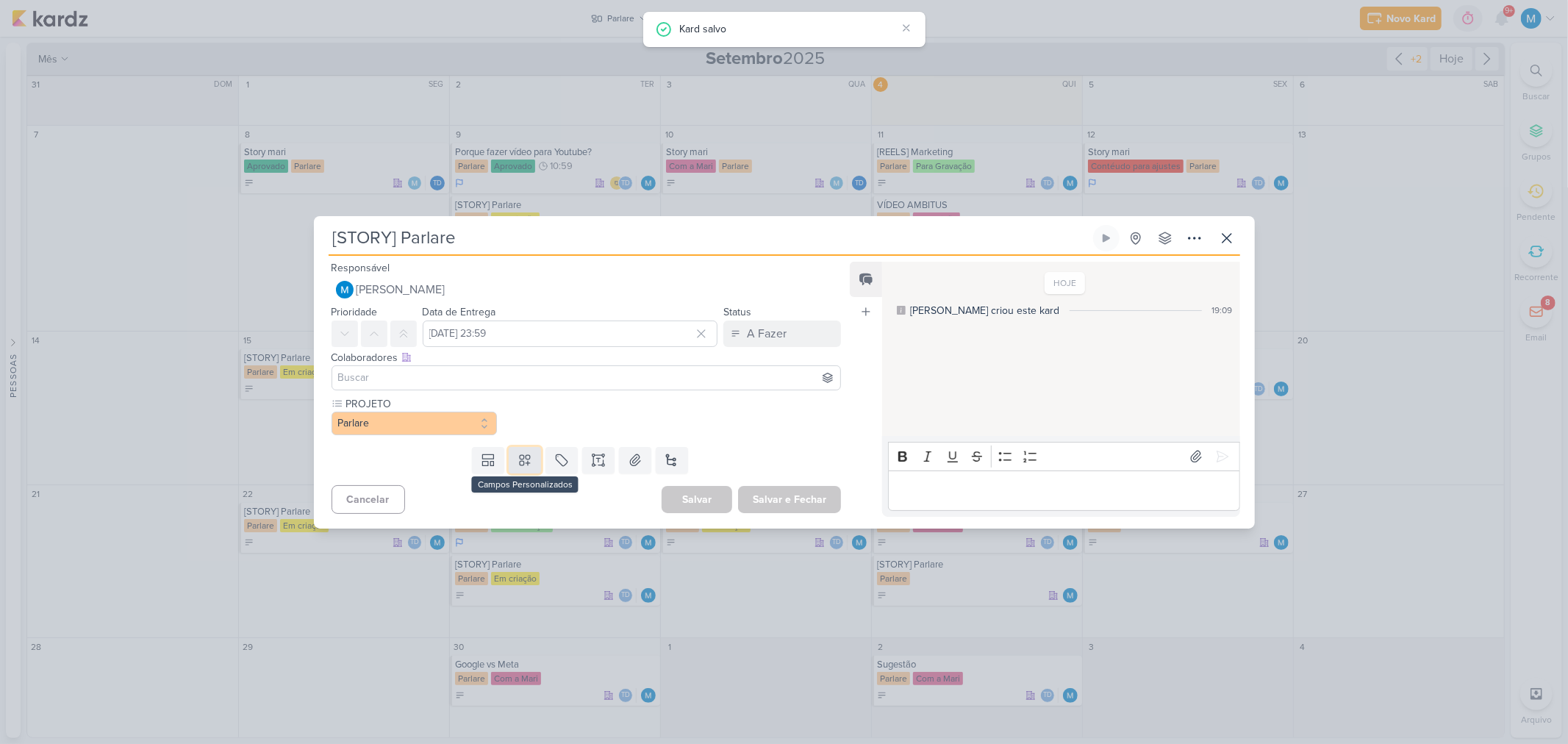
click at [530, 457] on button at bounding box center [524, 460] width 33 height 27
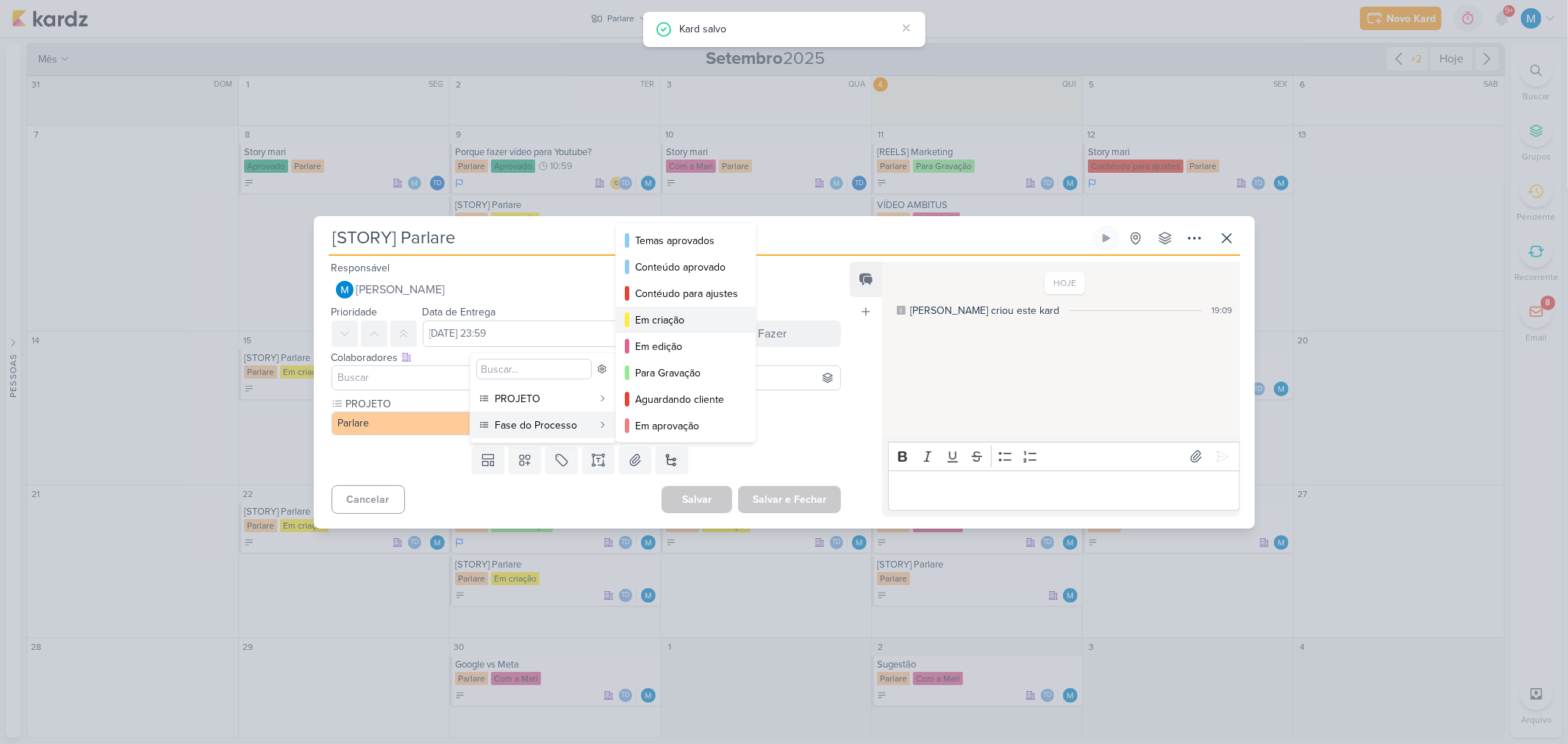
click at [689, 323] on div "Em criação" at bounding box center [687, 320] width 103 height 16
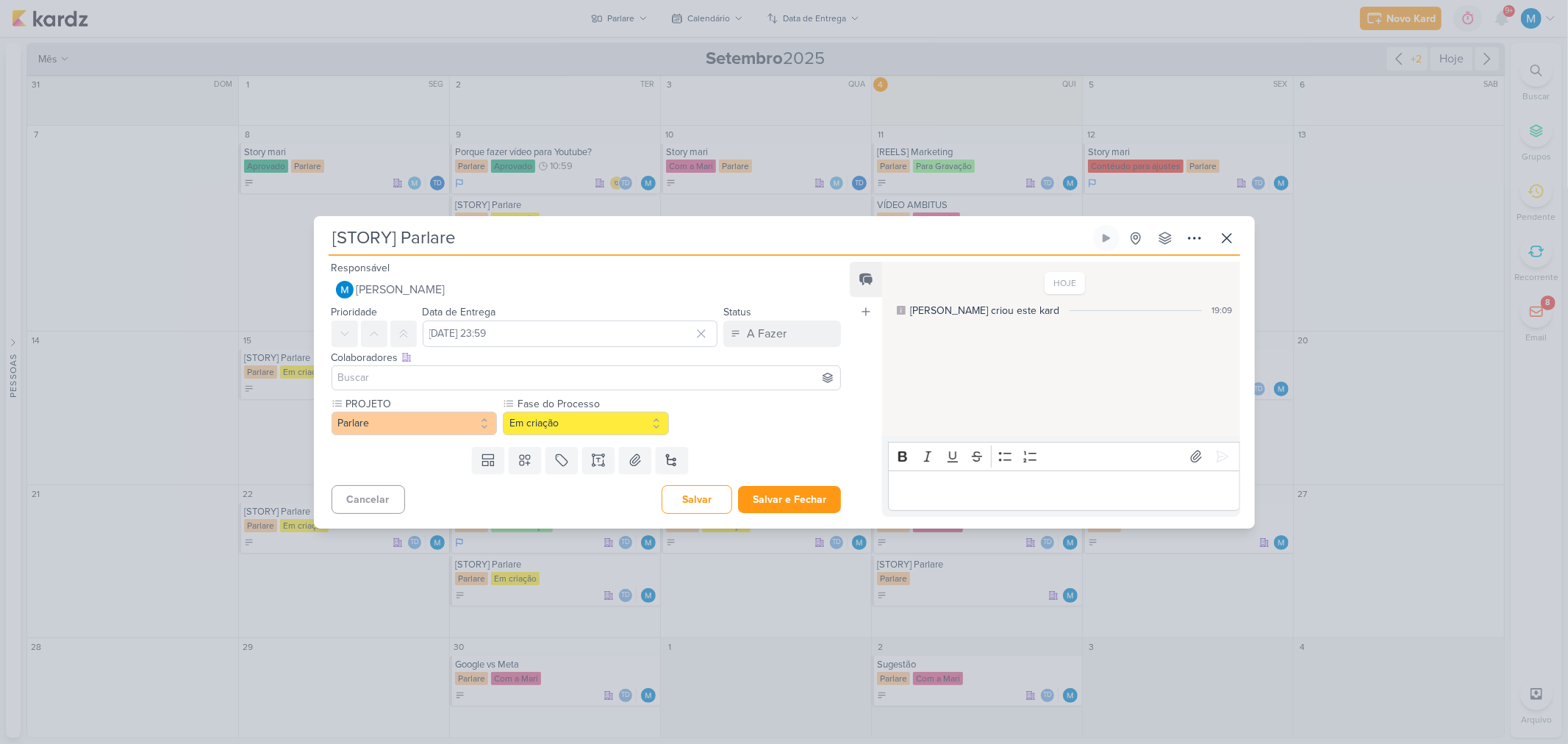
click at [513, 373] on input at bounding box center [586, 377] width 503 height 18
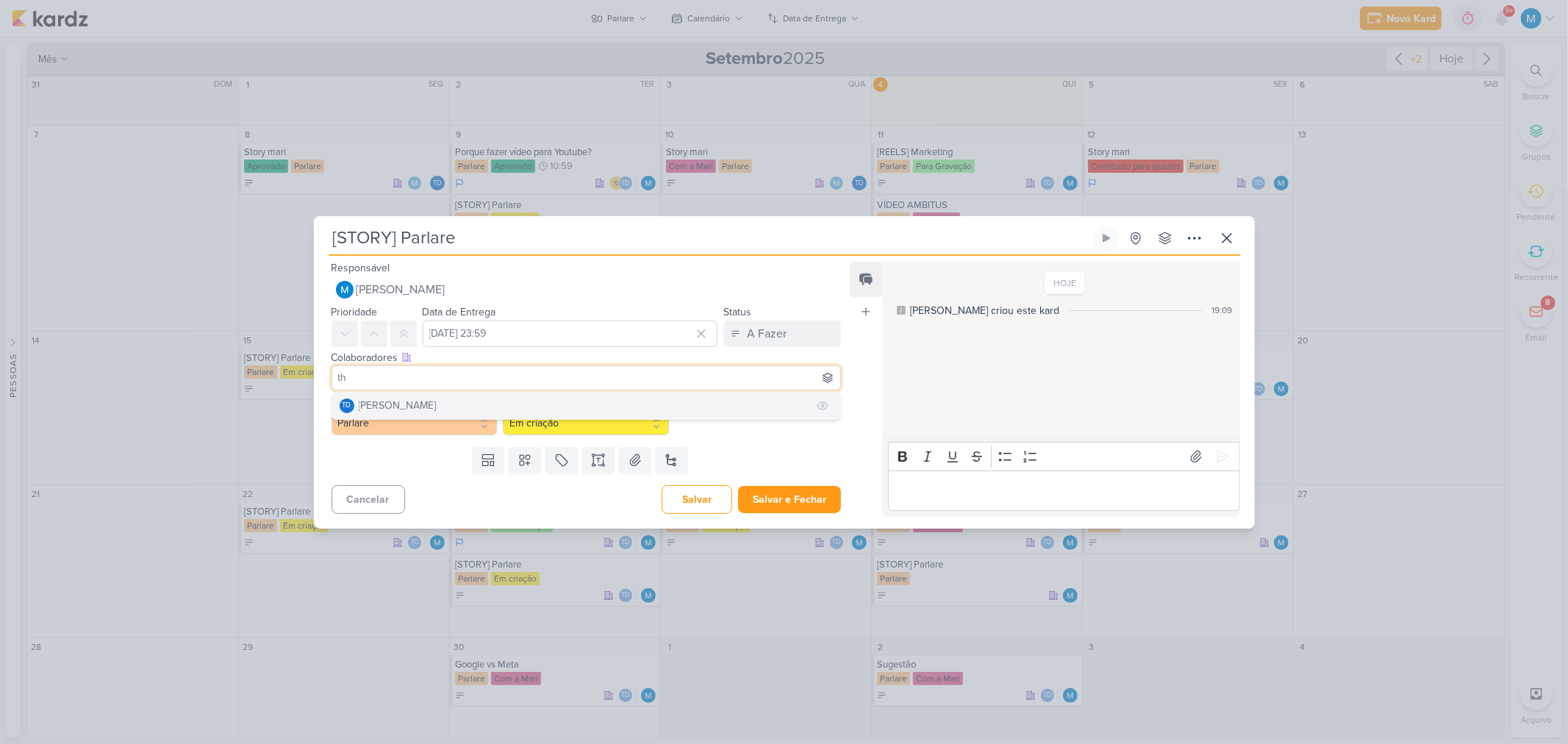
type input "th"
click at [394, 402] on div "[PERSON_NAME]" at bounding box center [397, 405] width 78 height 16
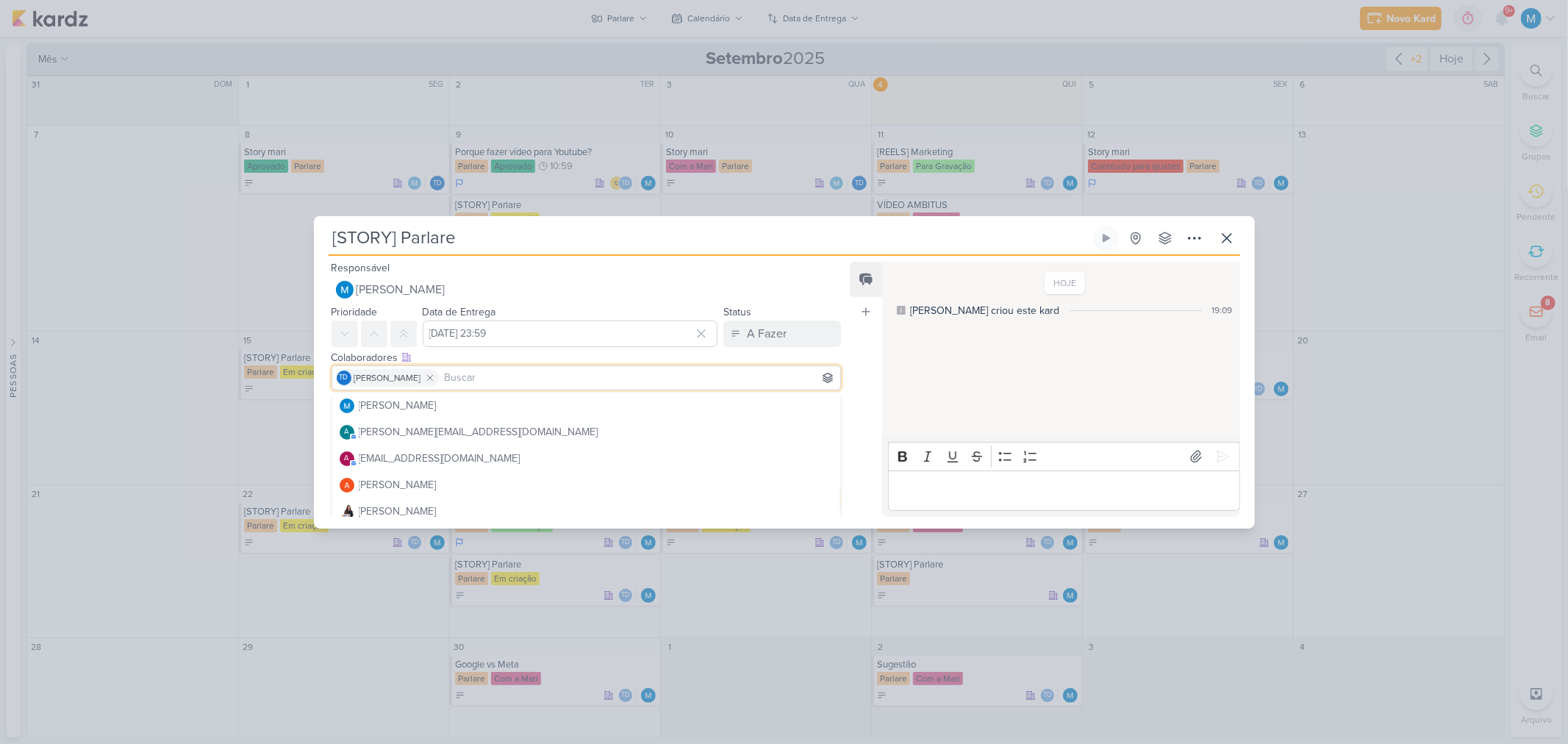
drag, startPoint x: 863, startPoint y: 401, endPoint x: 855, endPoint y: 417, distance: 17.9
click at [862, 405] on div "Feed Atrelar email Solte o email para atrelar ao kard" at bounding box center [865, 388] width 33 height 255
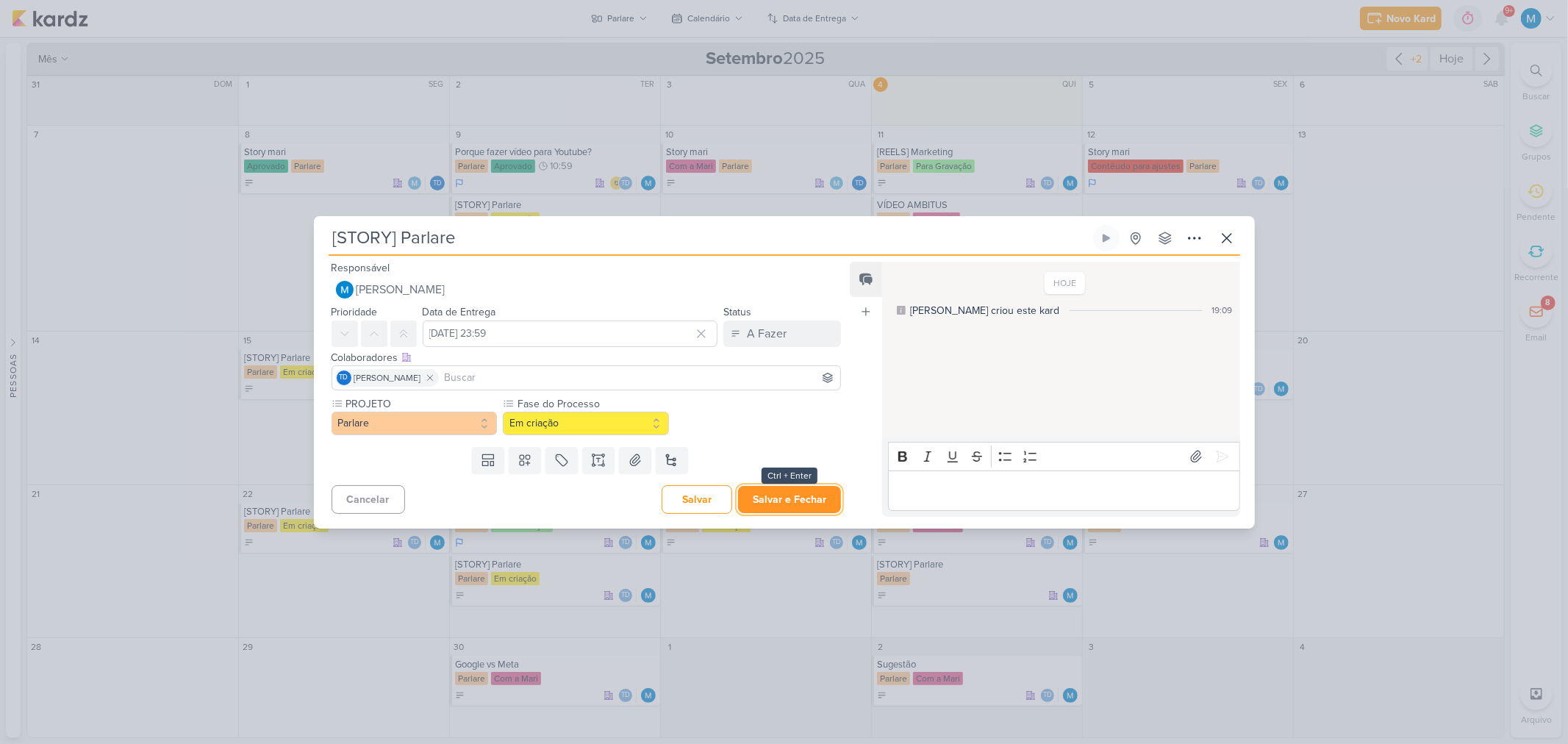
click at [795, 492] on button "Salvar e Fechar" at bounding box center [790, 498] width 103 height 27
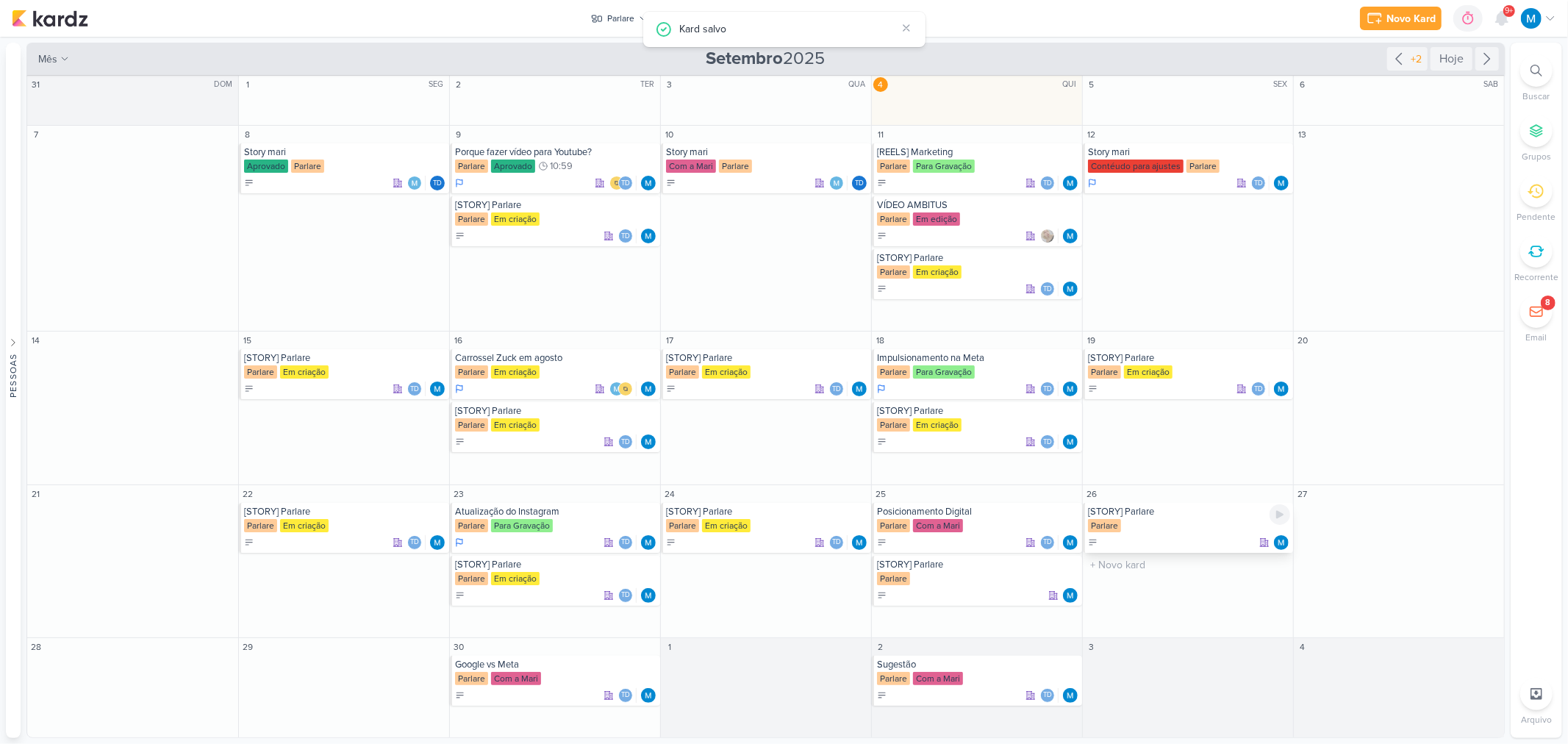
click at [1169, 512] on div "[STORY] Parlare" at bounding box center [1189, 511] width 202 height 12
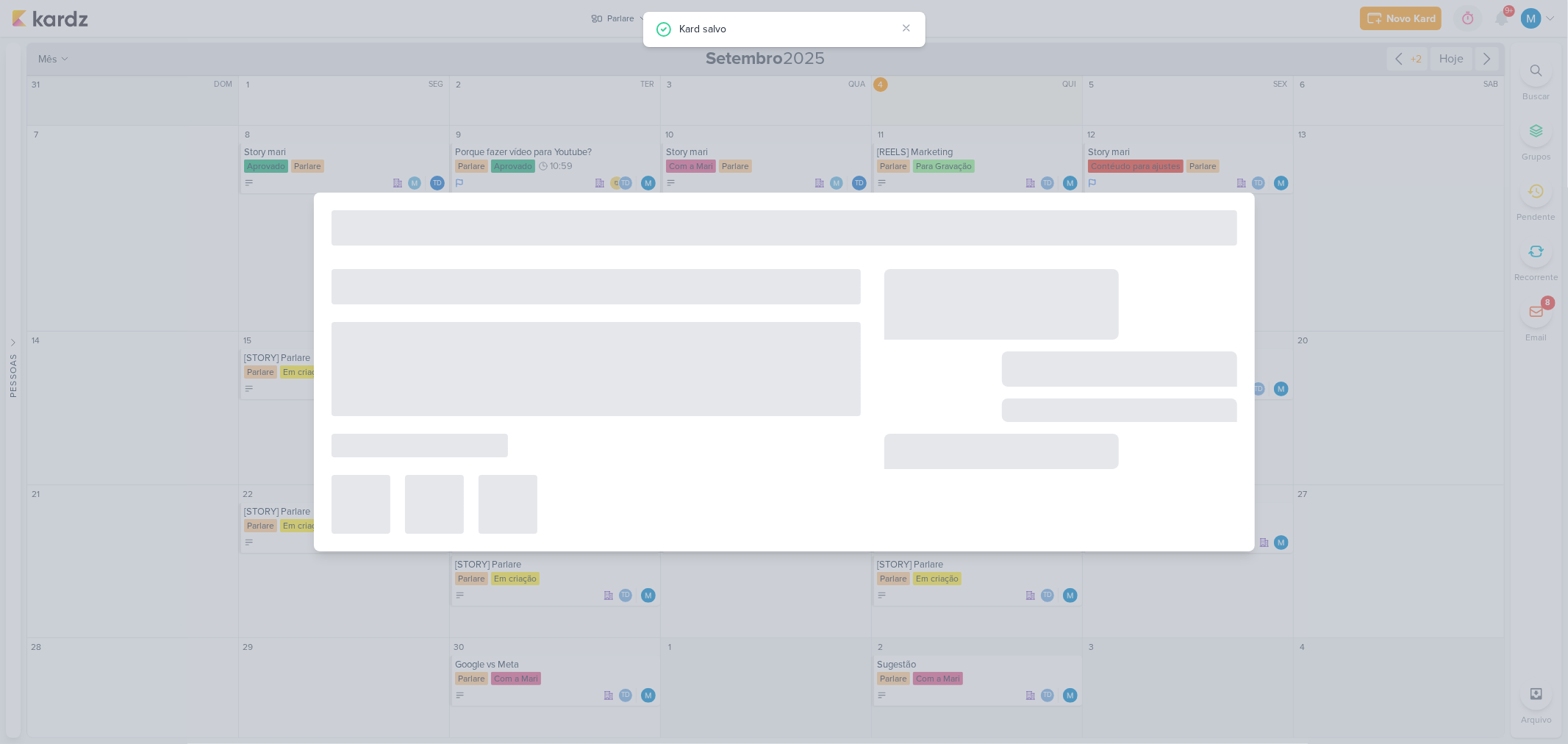
type input "26 de setembro de 2025 às 23:59"
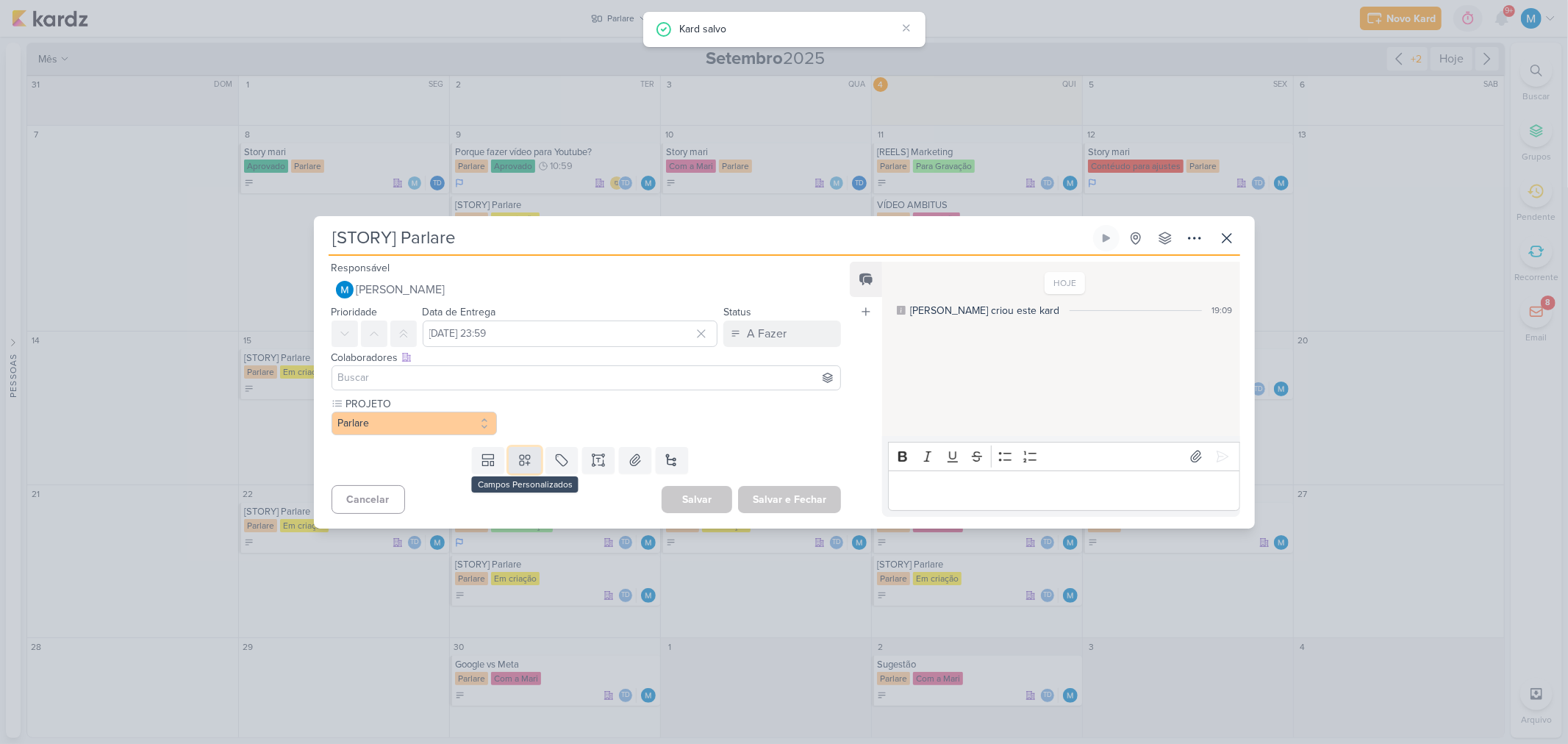
click at [519, 460] on icon at bounding box center [524, 460] width 15 height 15
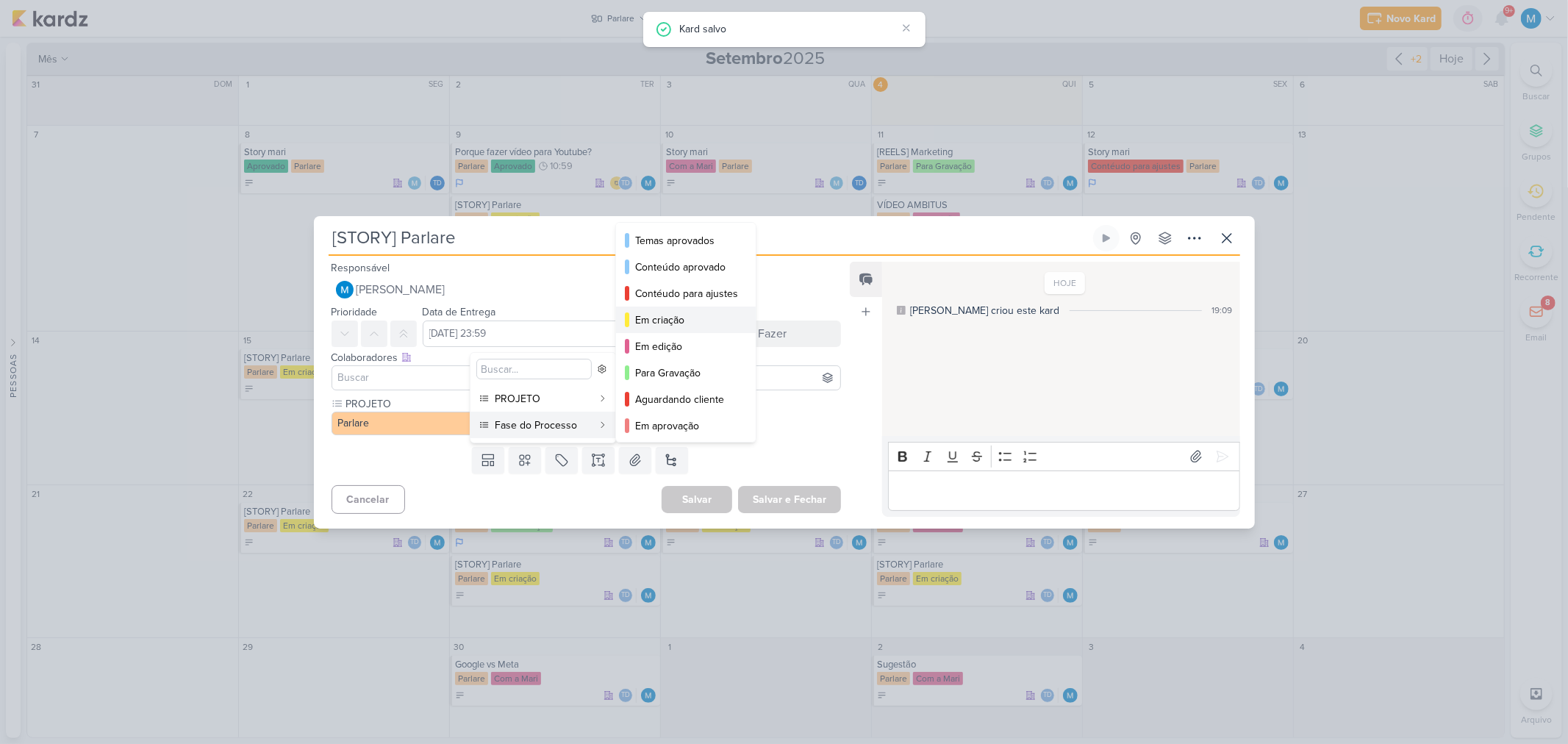
click at [697, 319] on div "Em criação" at bounding box center [687, 320] width 103 height 16
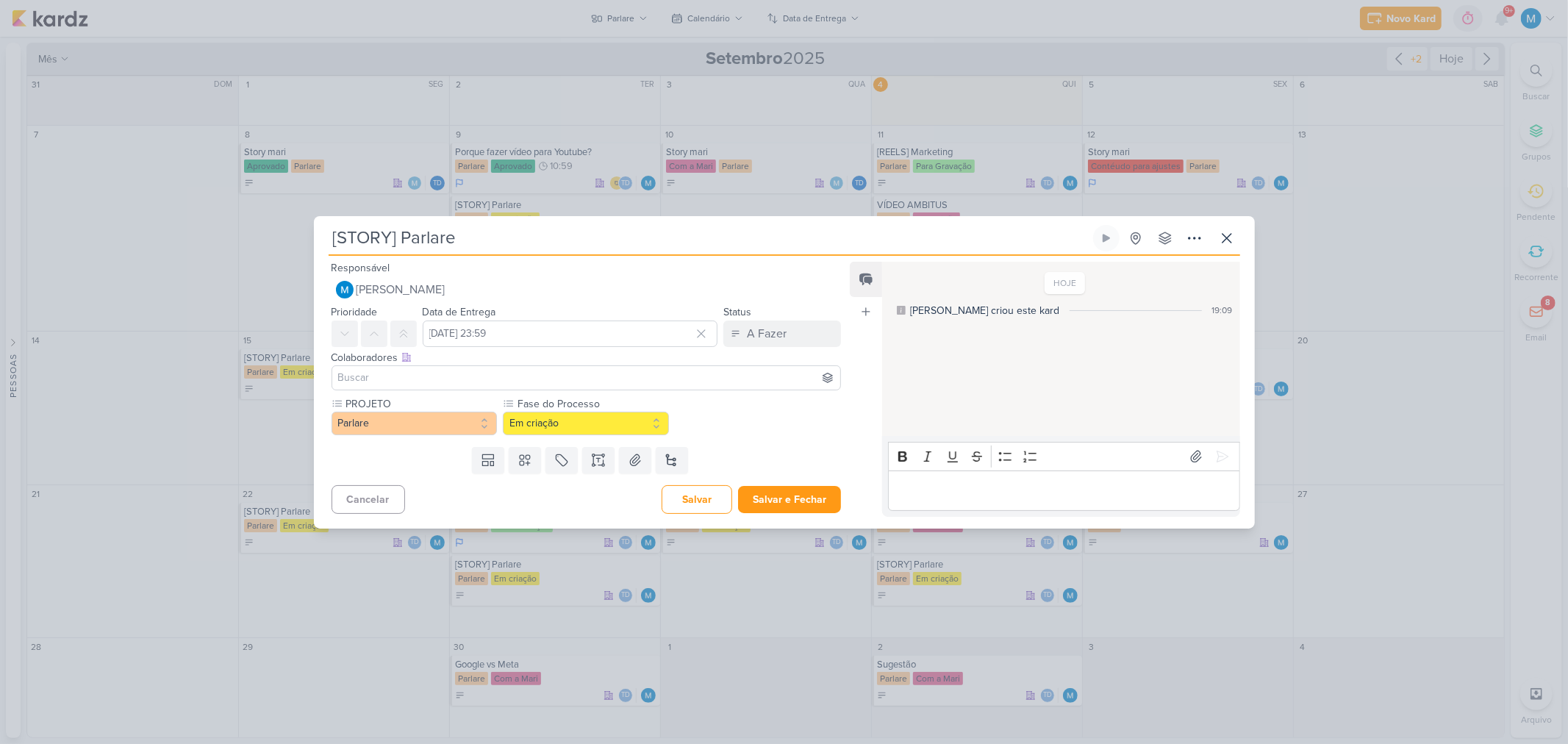
click at [434, 372] on input at bounding box center [586, 377] width 503 height 18
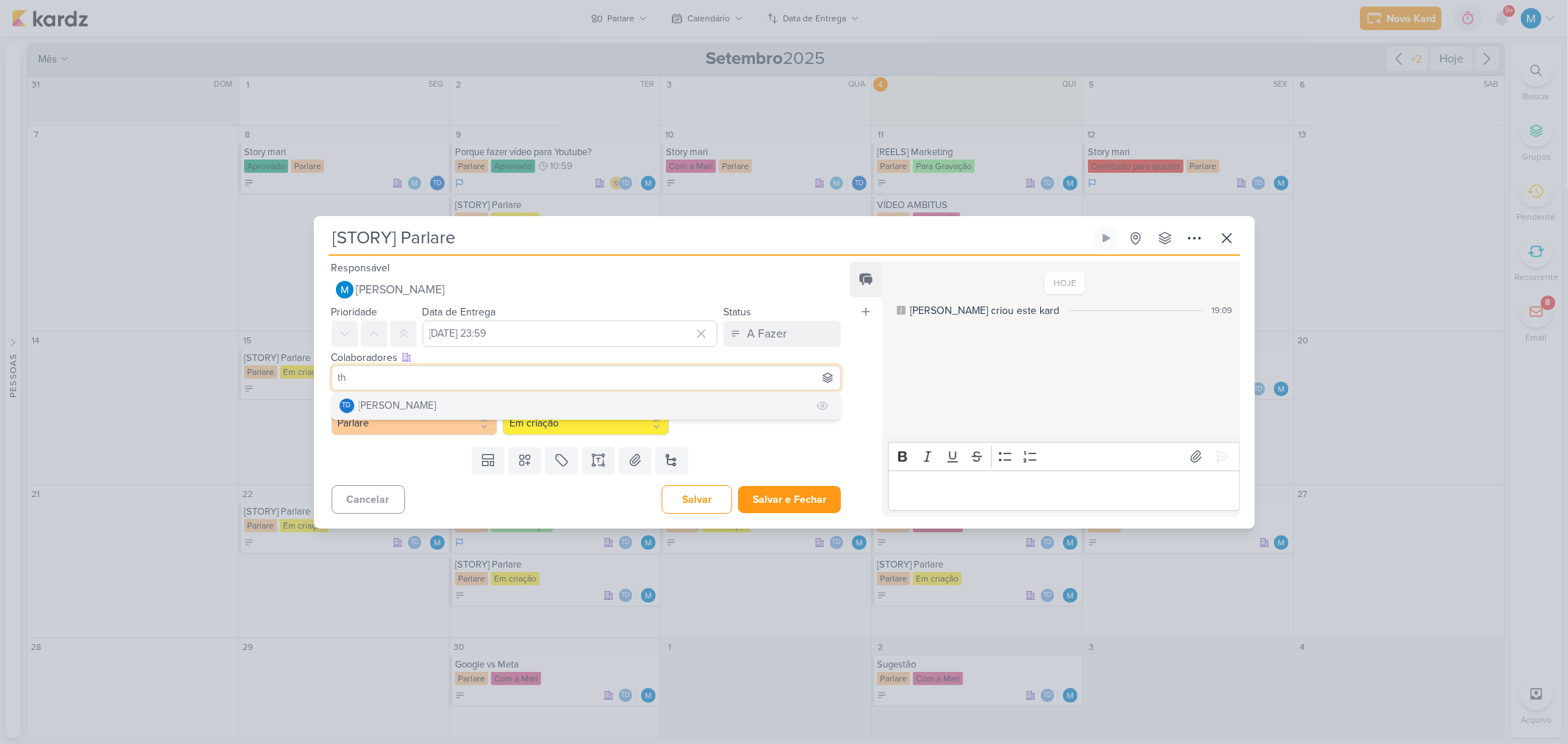
type input "th"
click at [440, 398] on button "Td Thais de carvalho" at bounding box center [586, 405] width 508 height 27
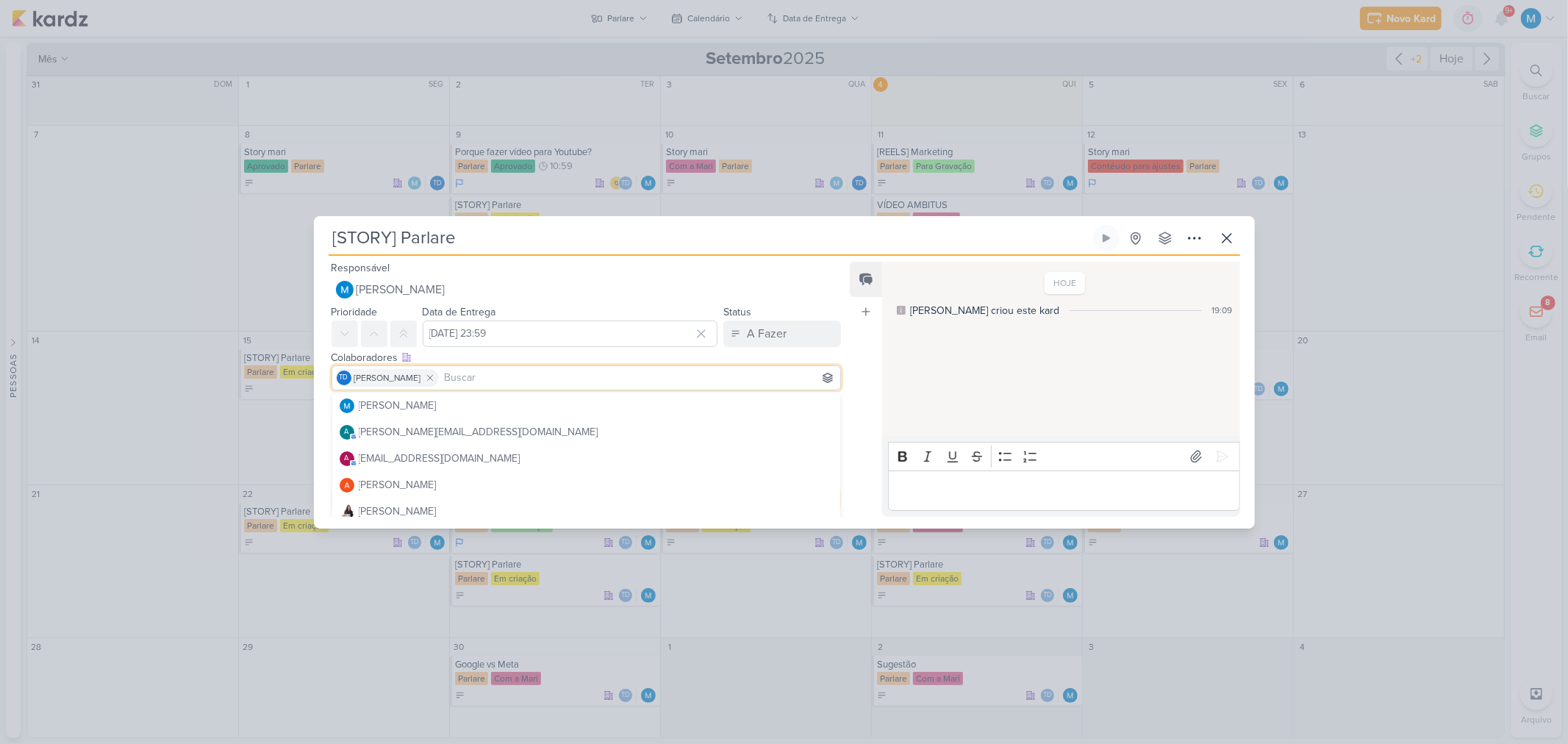
drag, startPoint x: 857, startPoint y: 357, endPoint x: 855, endPoint y: 408, distance: 51.0
click at [857, 358] on div "Feed Atrelar email Solte o email para atrelar ao kard" at bounding box center [865, 388] width 33 height 255
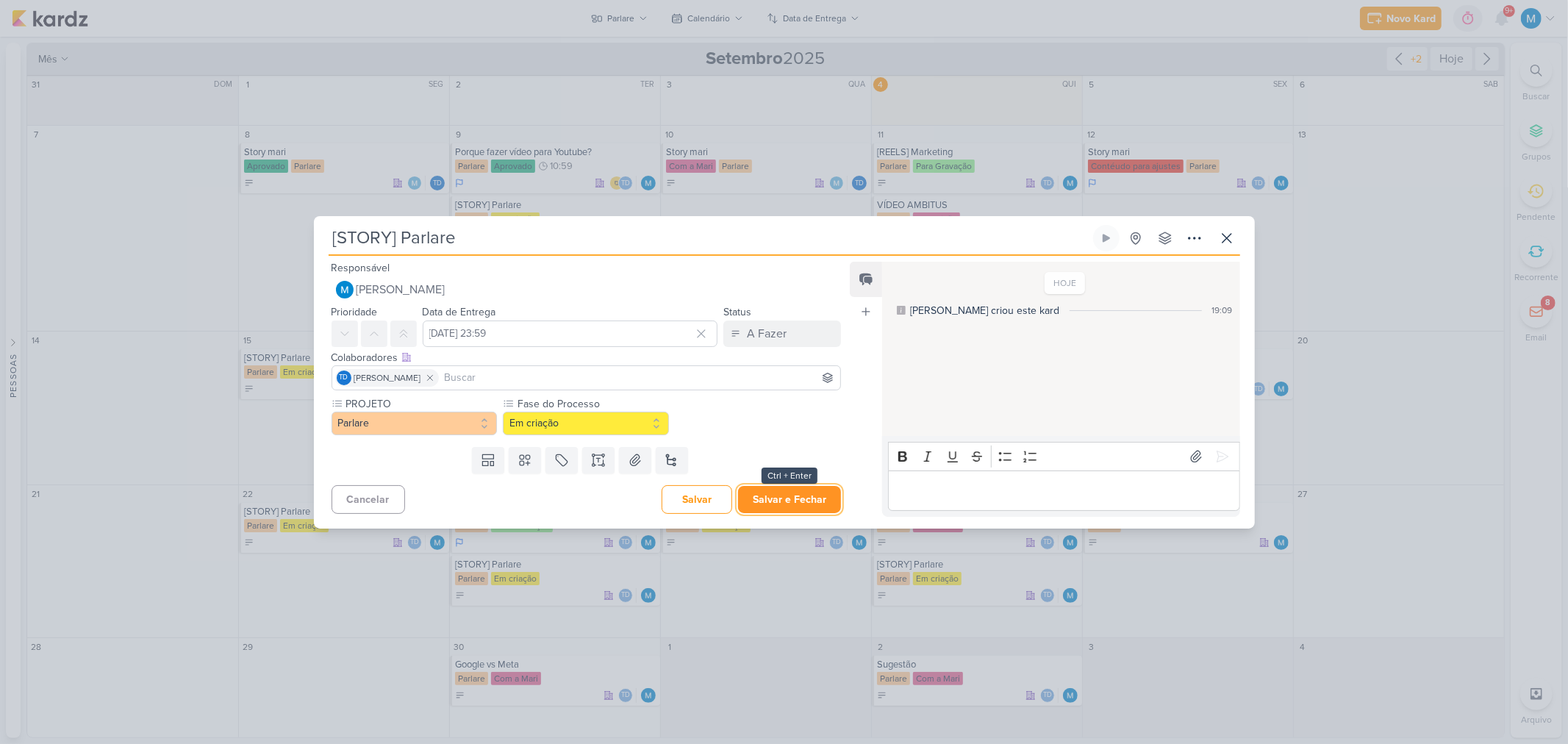
click at [803, 498] on button "Salvar e Fechar" at bounding box center [790, 498] width 103 height 27
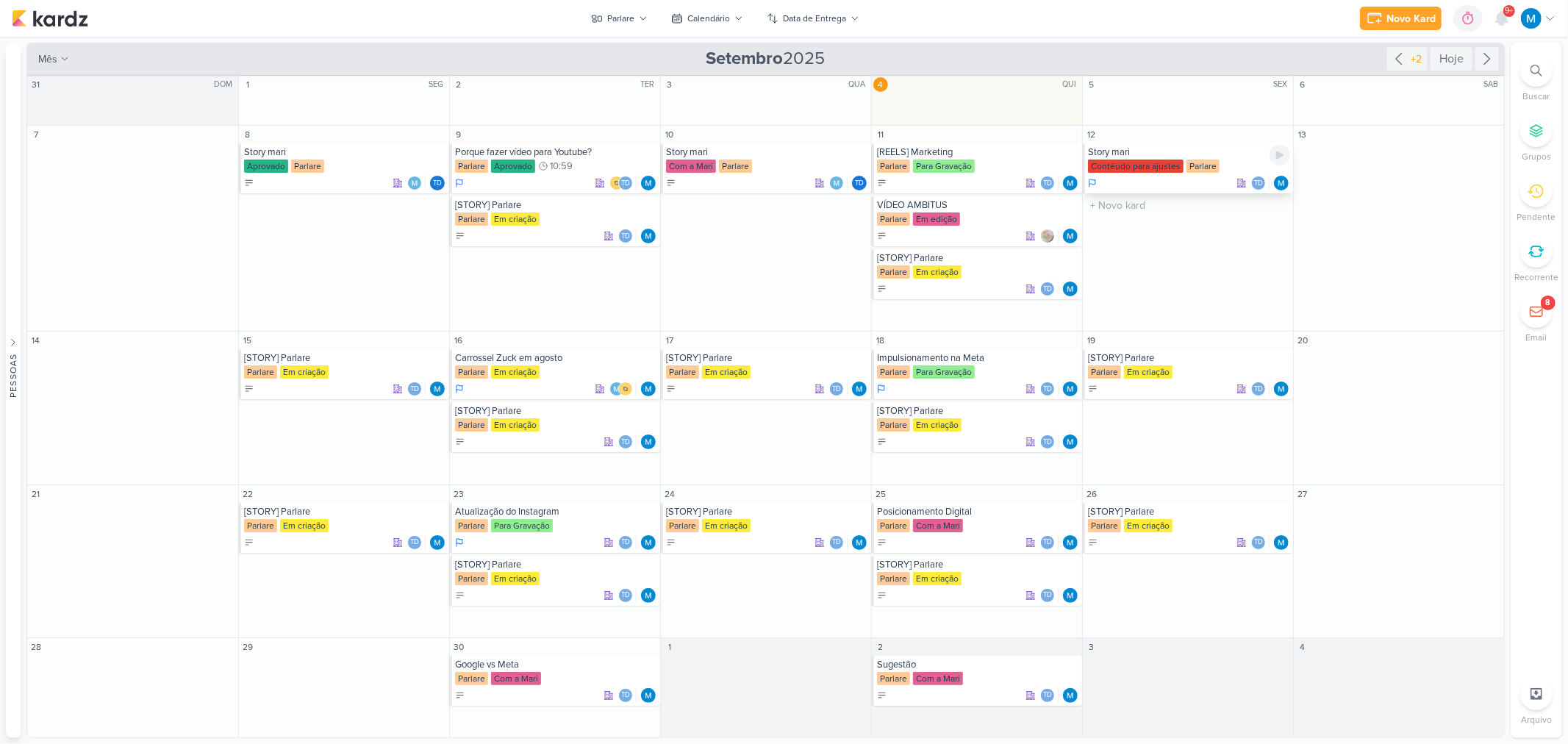
click at [1143, 152] on div "Story mari" at bounding box center [1189, 153] width 202 height 12
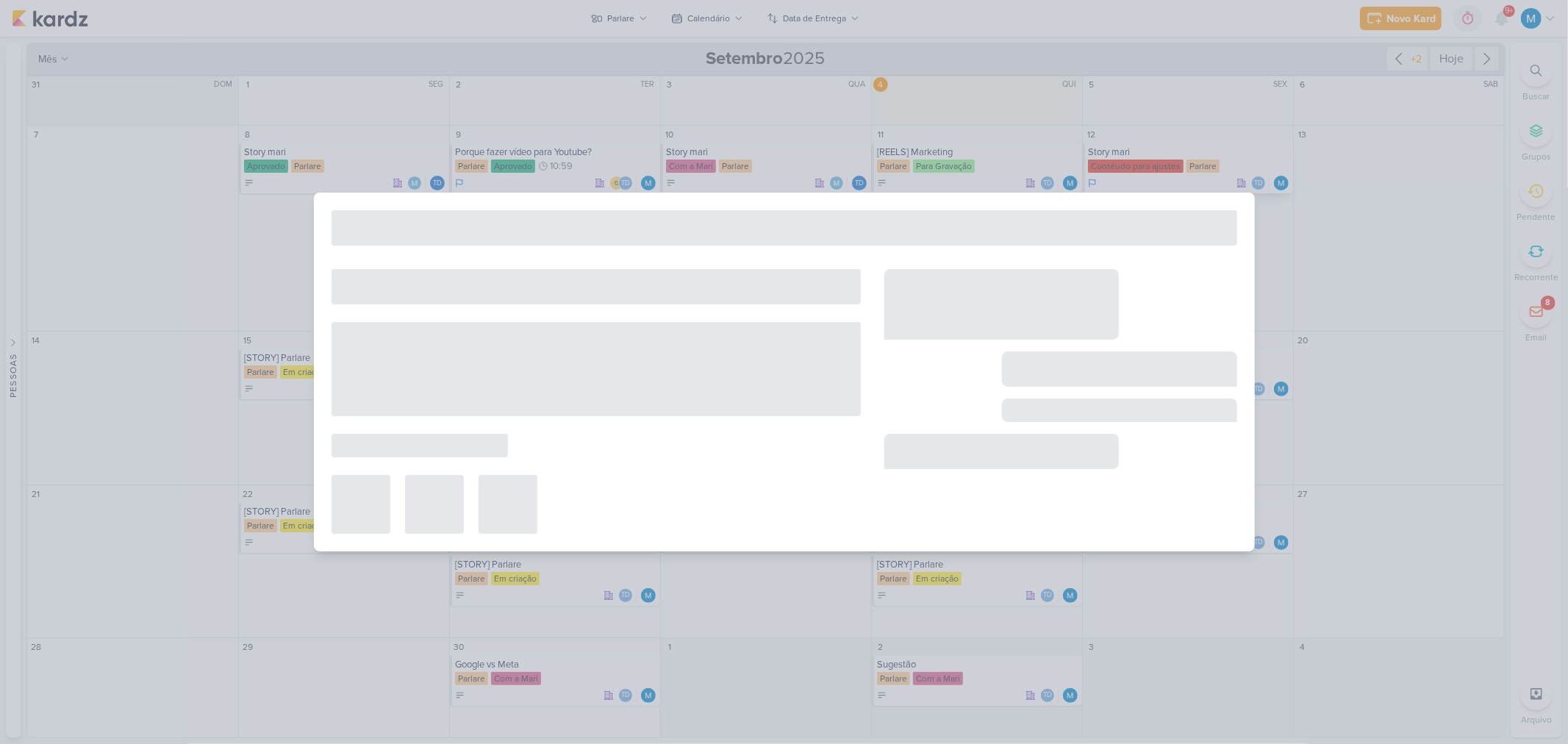
type input "Story mari"
type input "12 de setembro de 2025 às 23:59"
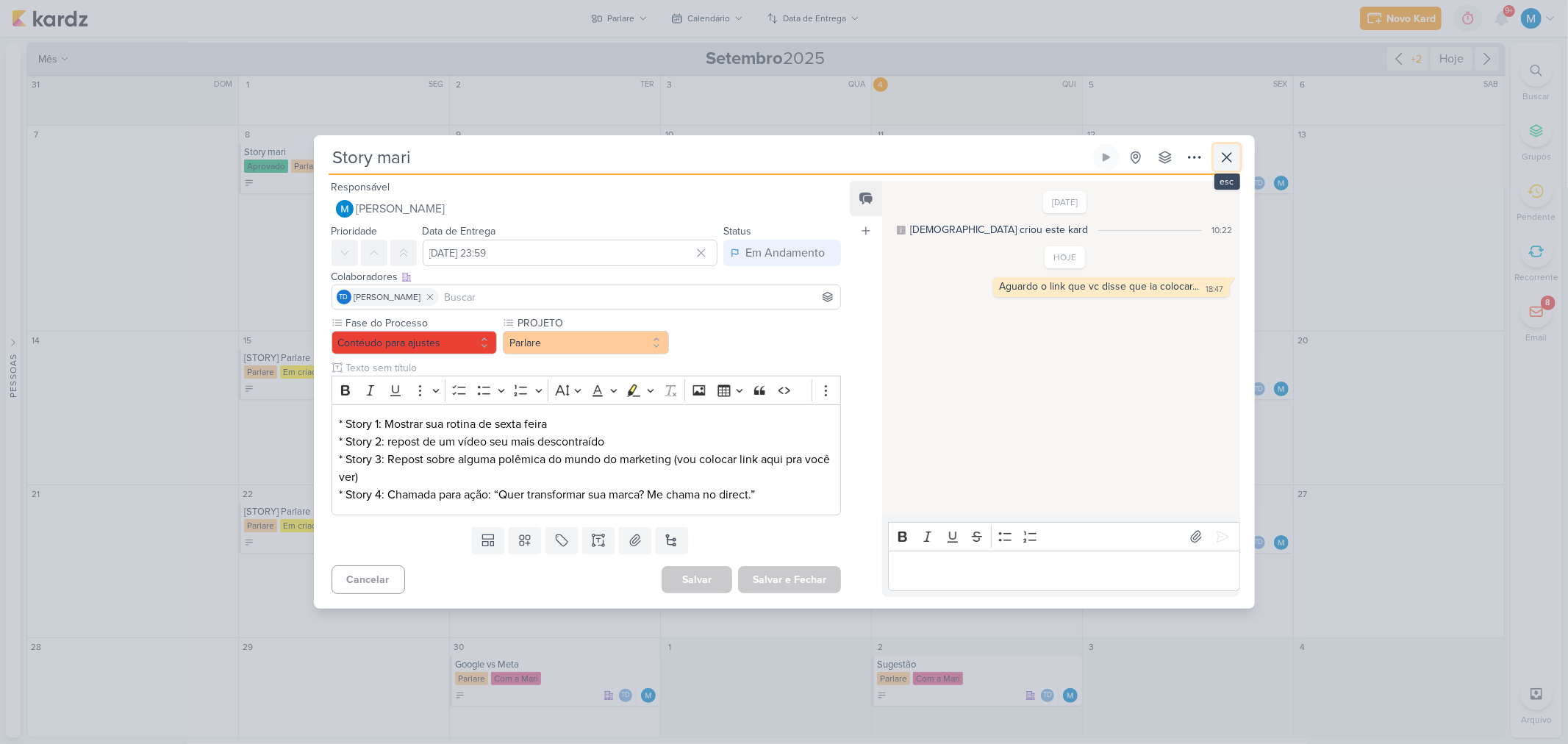
click at [1224, 153] on icon at bounding box center [1227, 158] width 18 height 18
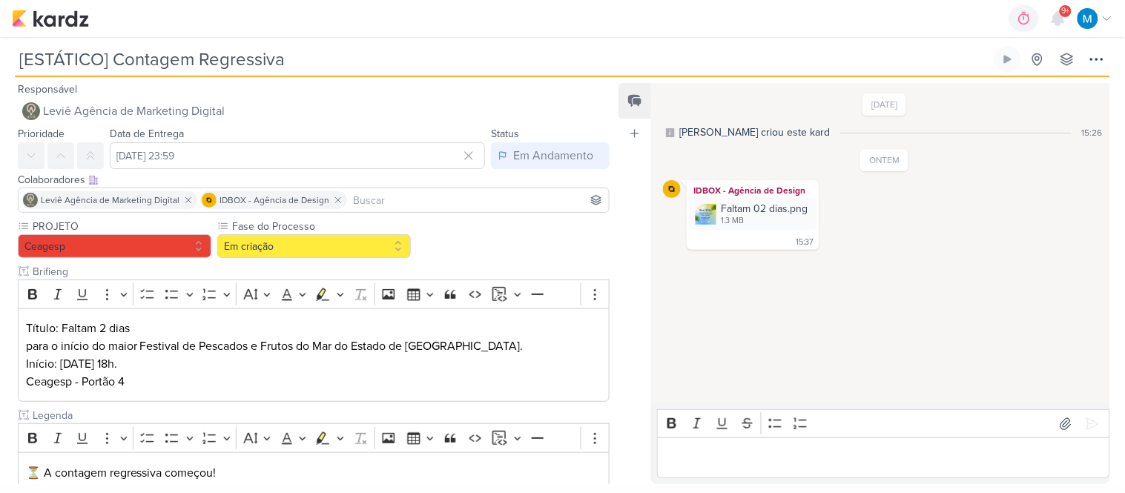
click at [774, 449] on p "Editor editing area: main" at bounding box center [883, 458] width 437 height 18
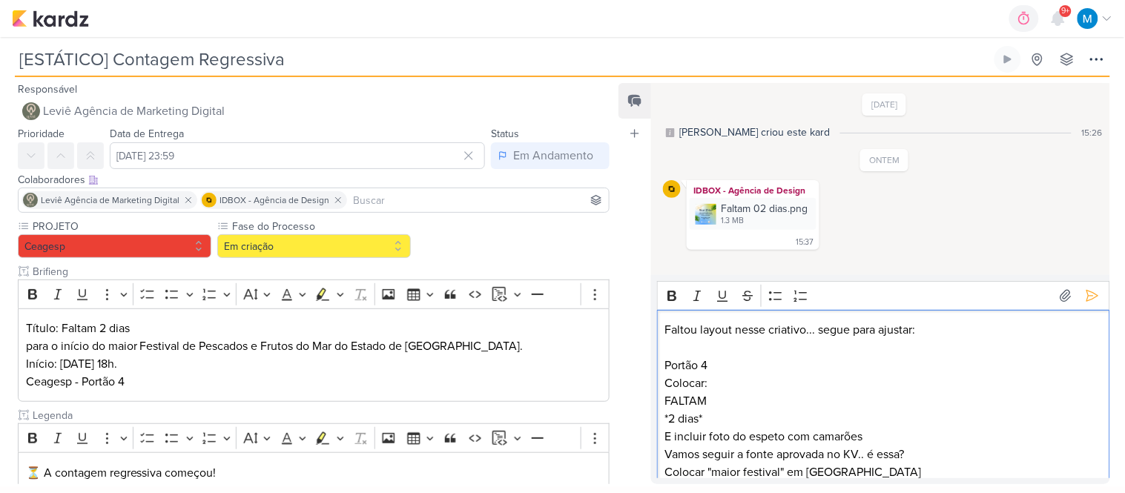
scroll to position [19, 0]
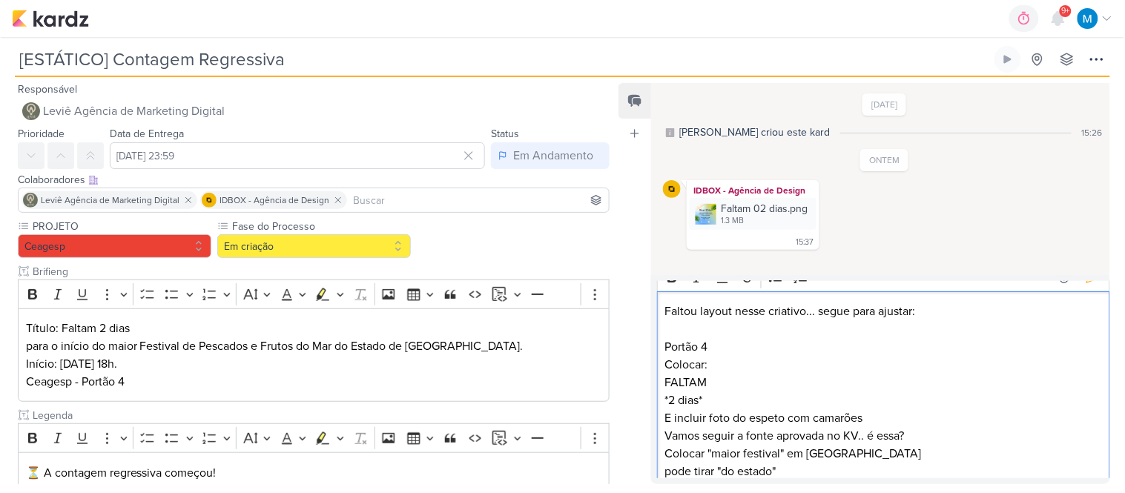
click at [744, 358] on p "Colocar:" at bounding box center [883, 365] width 437 height 18
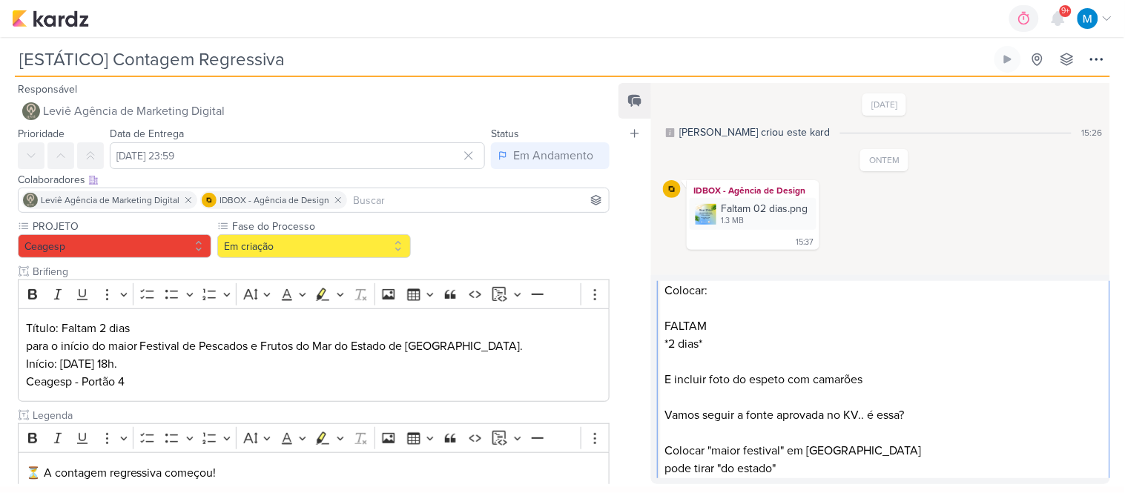
scroll to position [102, 0]
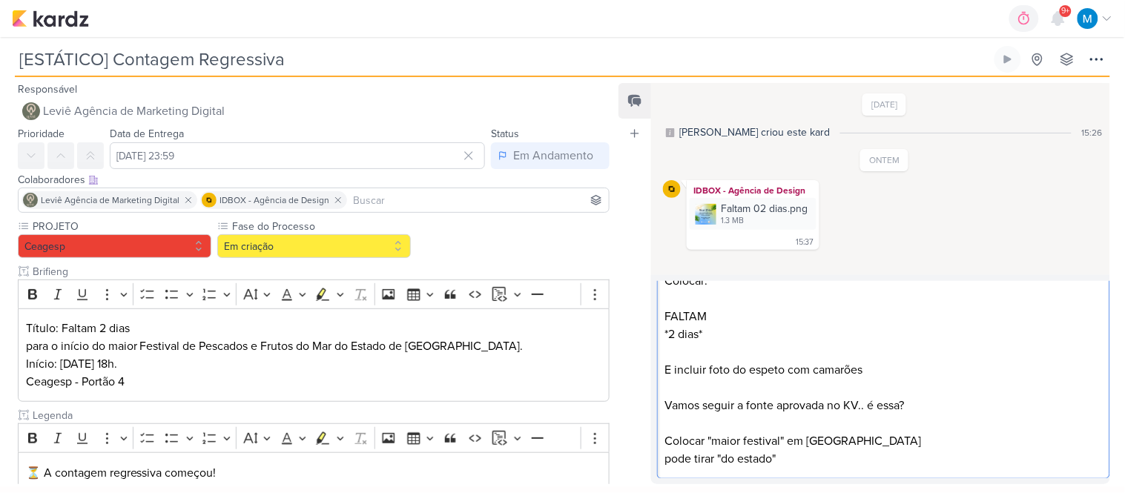
click at [869, 460] on p "pode tirar "do estado"" at bounding box center [883, 459] width 437 height 18
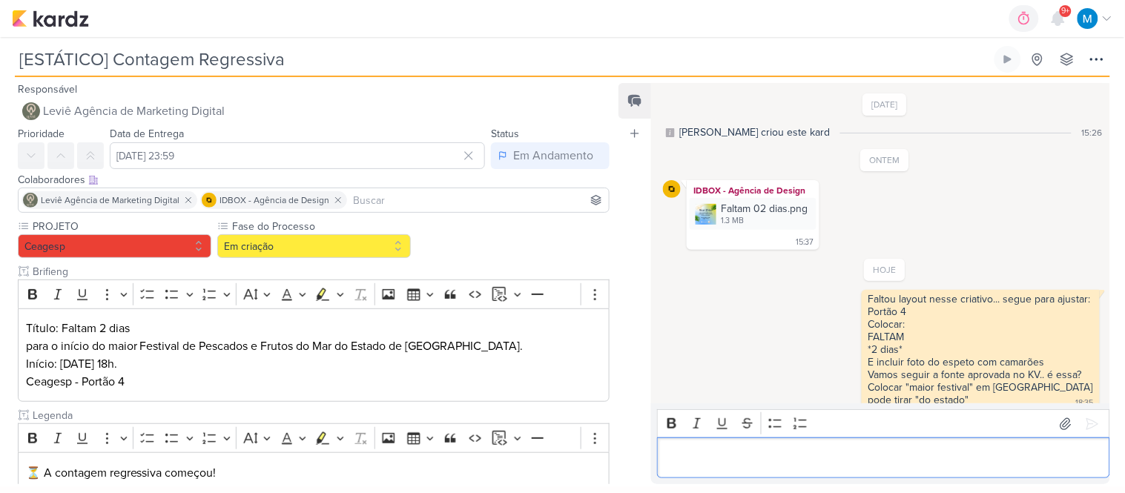
scroll to position [19, 0]
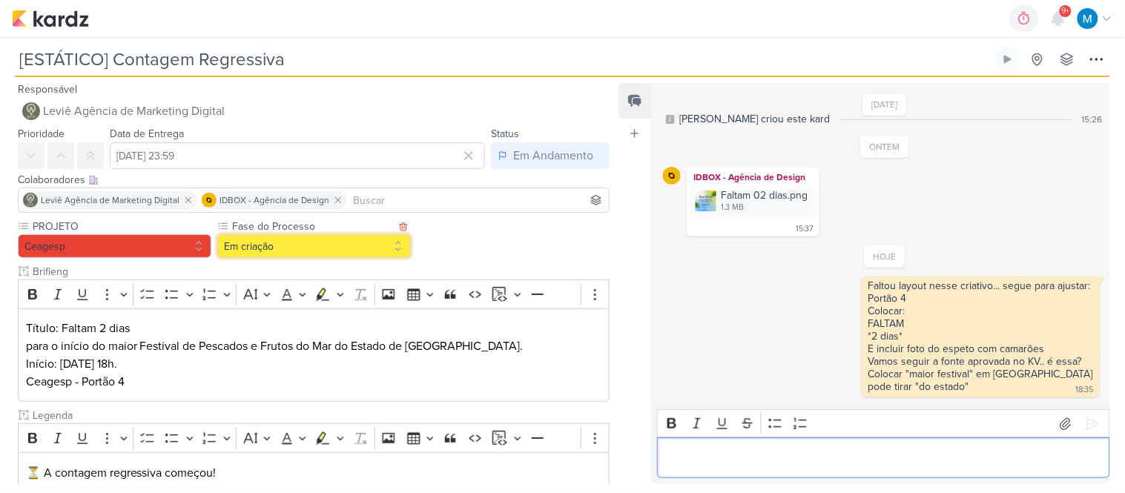
click at [372, 240] on button "Em criação" at bounding box center [314, 246] width 194 height 24
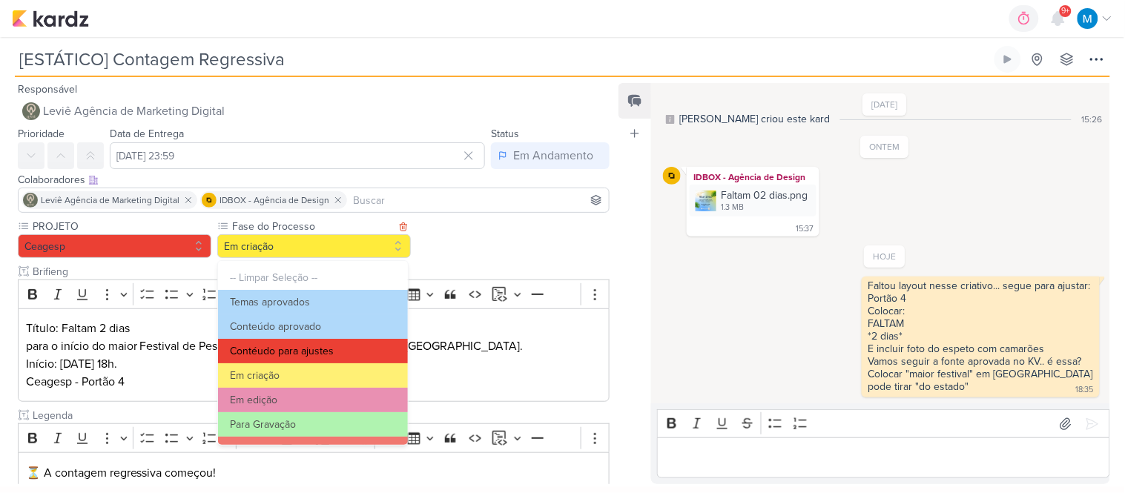
click at [338, 350] on button "Contéudo para ajustes" at bounding box center [313, 351] width 190 height 24
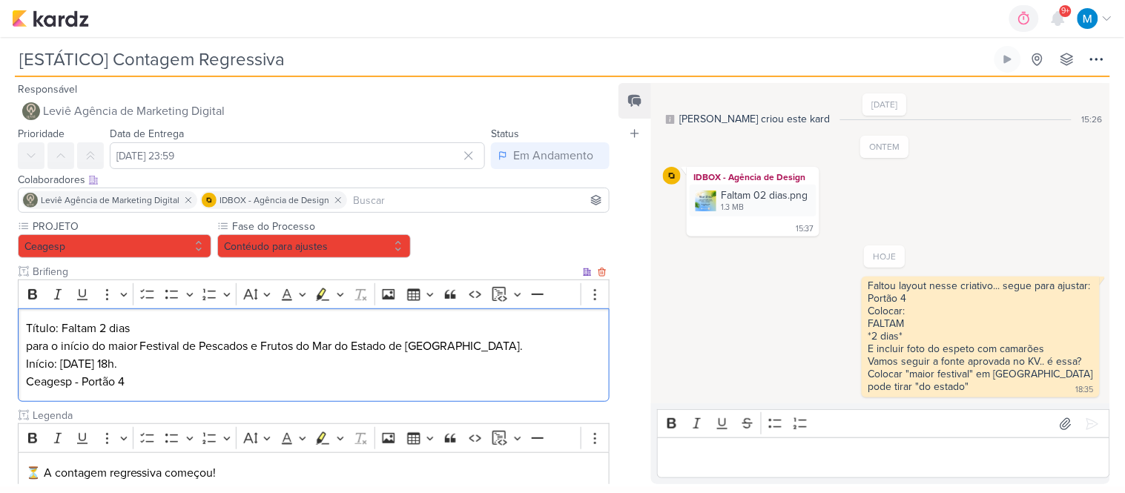
click at [478, 352] on p "para o início do maior Festival de Pescados e Frutos do Mar do Estado de São Pa…" at bounding box center [314, 363] width 576 height 53
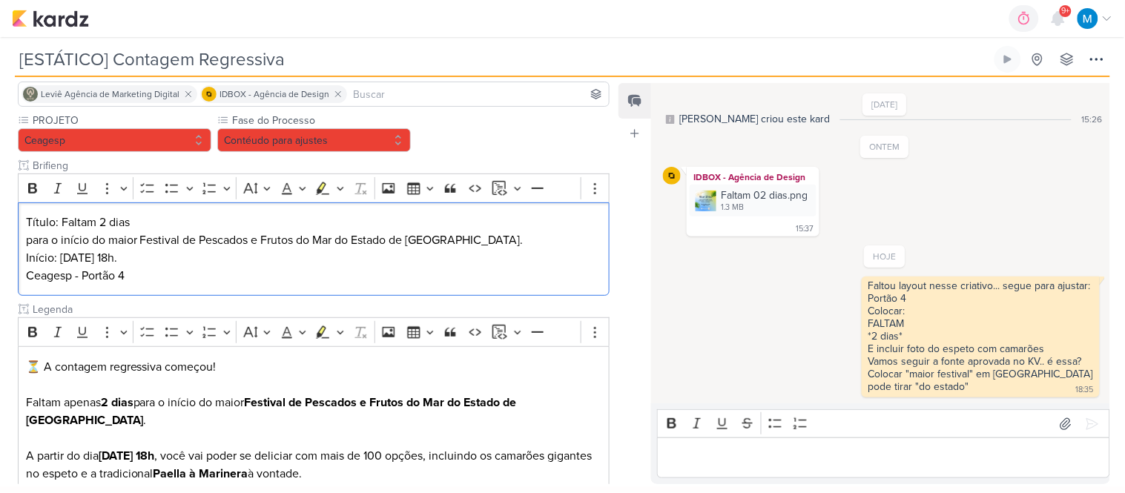
scroll to position [358, 0]
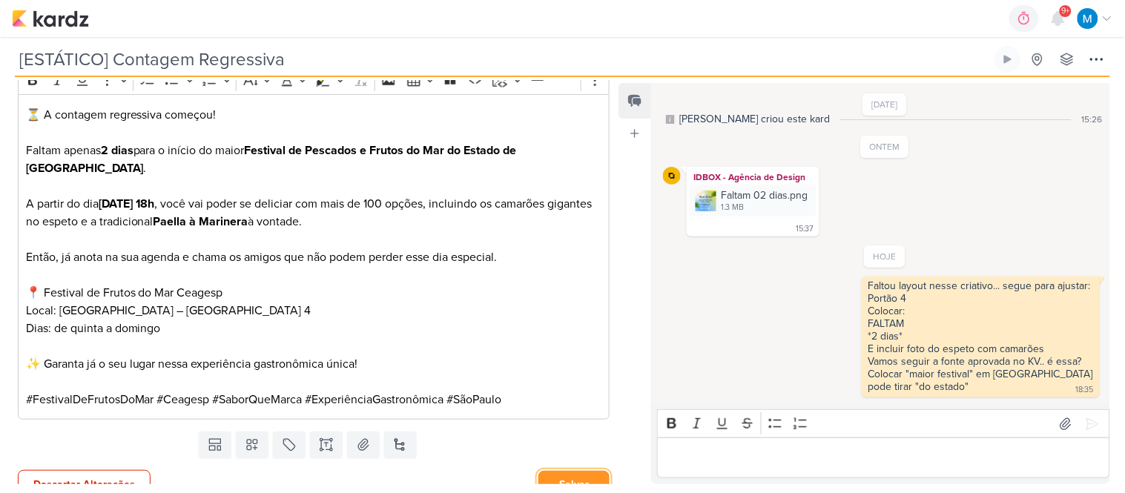
click at [587, 471] on button "Salvar" at bounding box center [574, 484] width 71 height 27
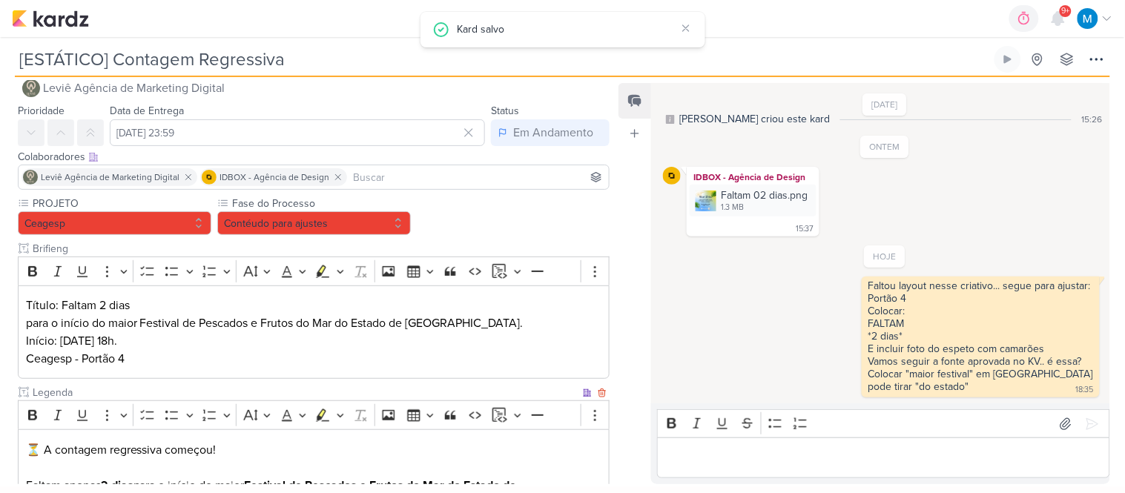
scroll to position [0, 0]
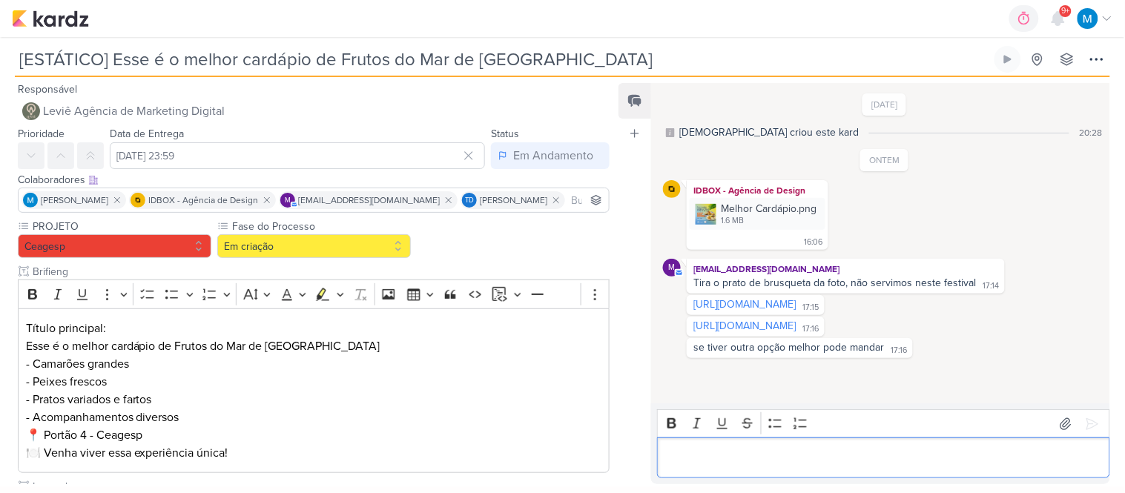
click at [775, 452] on p "Editor editing area: main" at bounding box center [883, 458] width 437 height 18
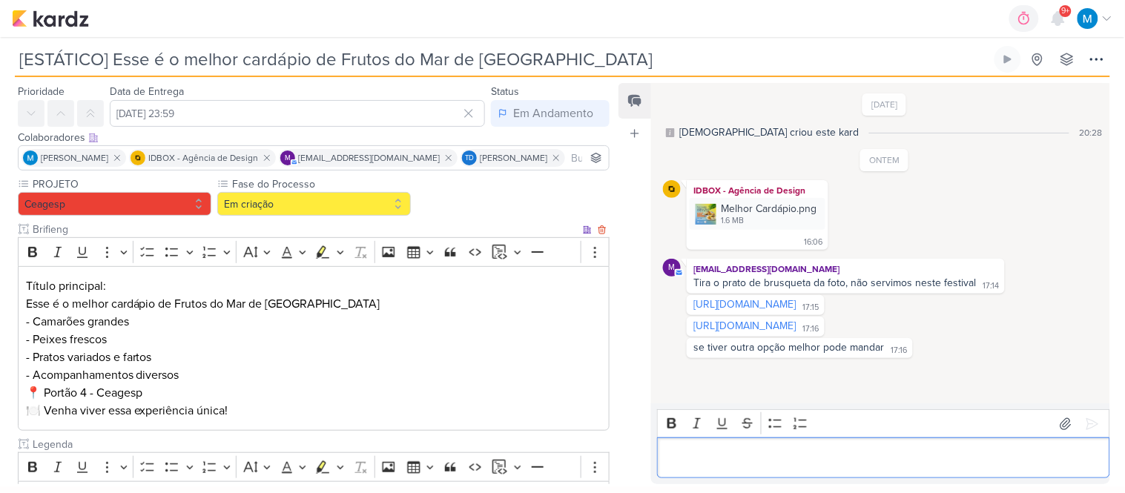
scroll to position [82, 0]
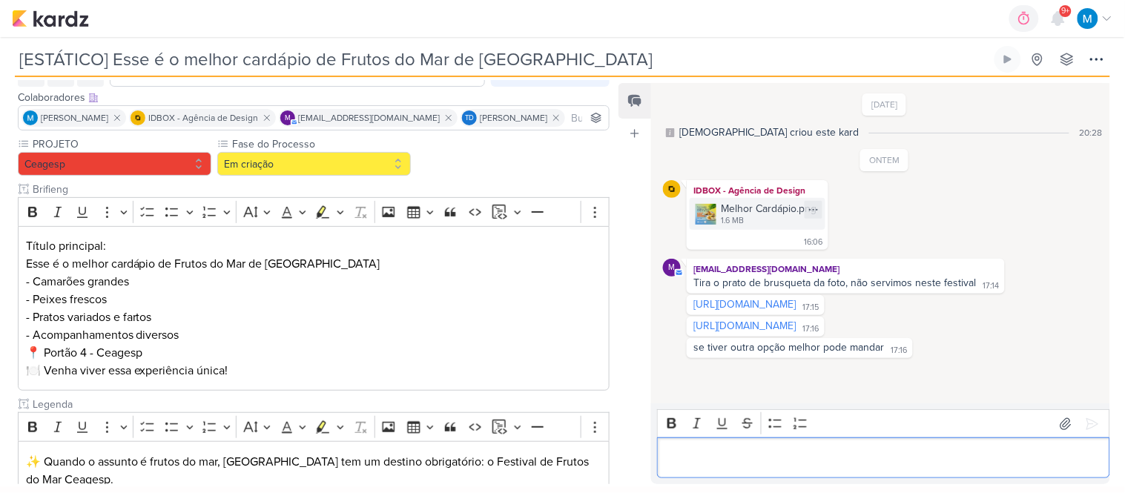
click at [703, 210] on img at bounding box center [706, 214] width 21 height 21
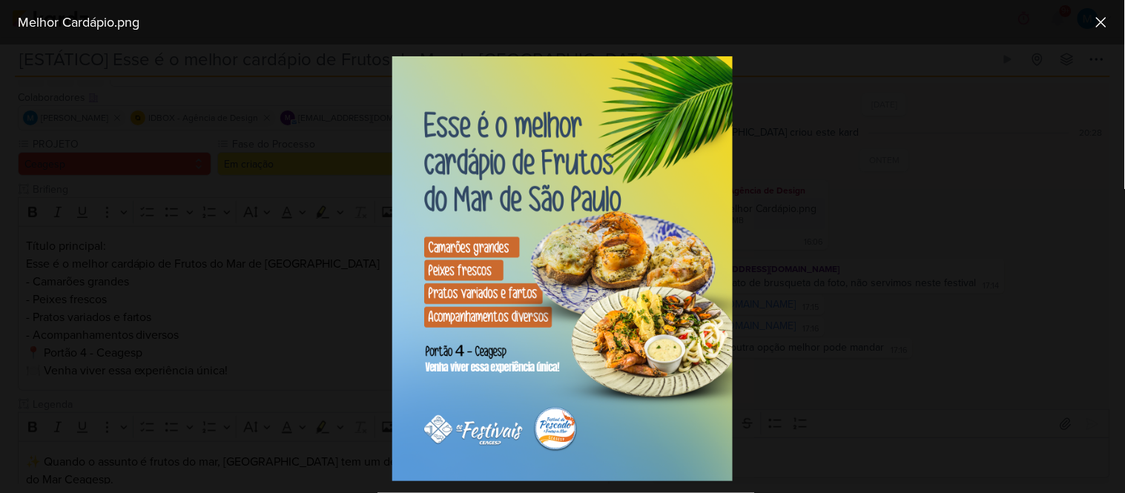
click at [794, 221] on div at bounding box center [562, 269] width 1125 height 449
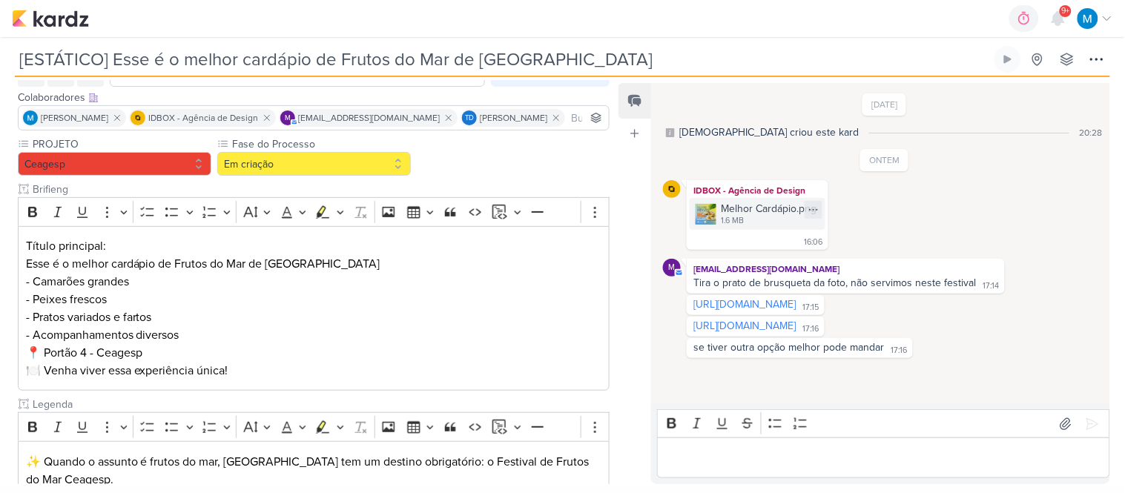
click at [708, 209] on img at bounding box center [706, 214] width 21 height 21
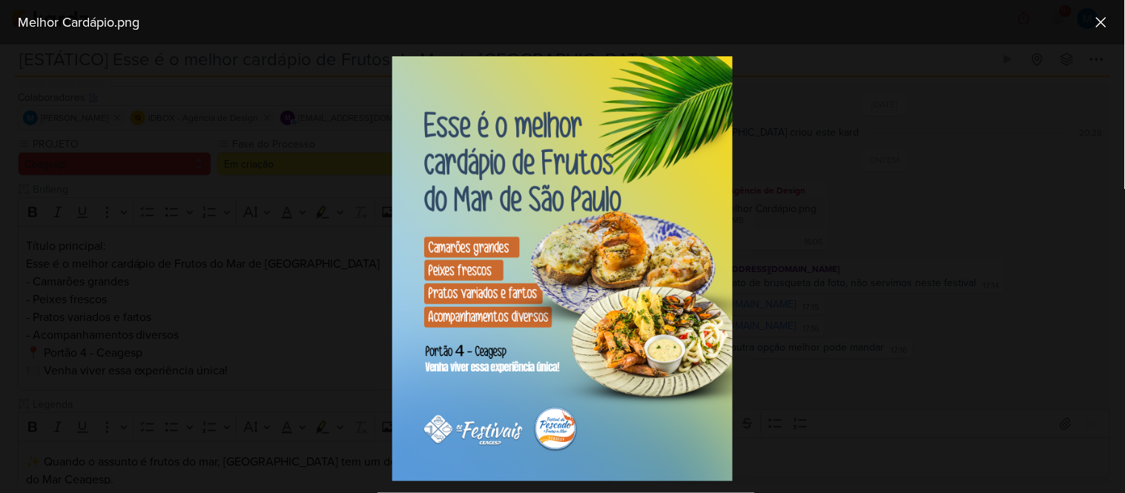
click at [863, 346] on div at bounding box center [562, 269] width 1125 height 449
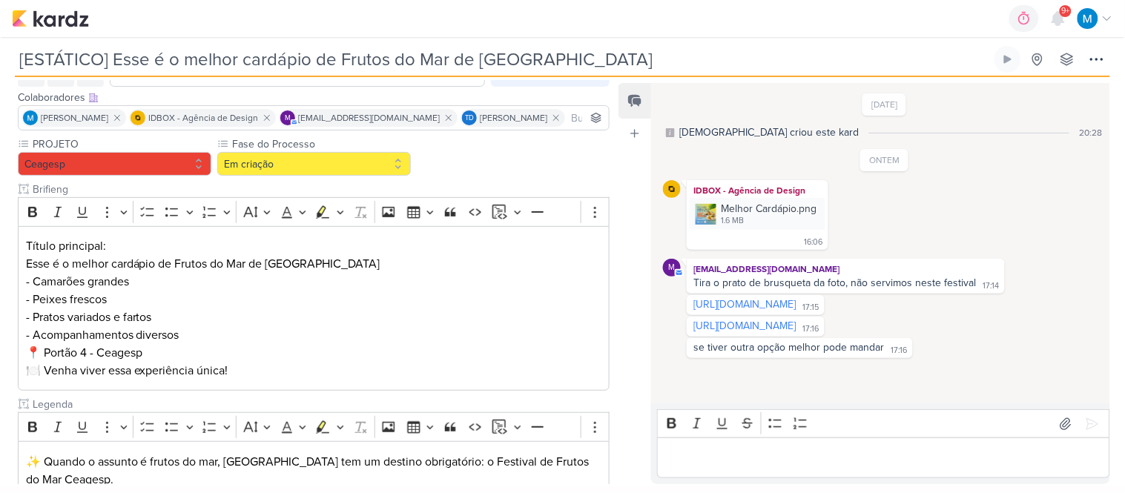
click at [748, 457] on p "Editor editing area: main" at bounding box center [883, 458] width 437 height 18
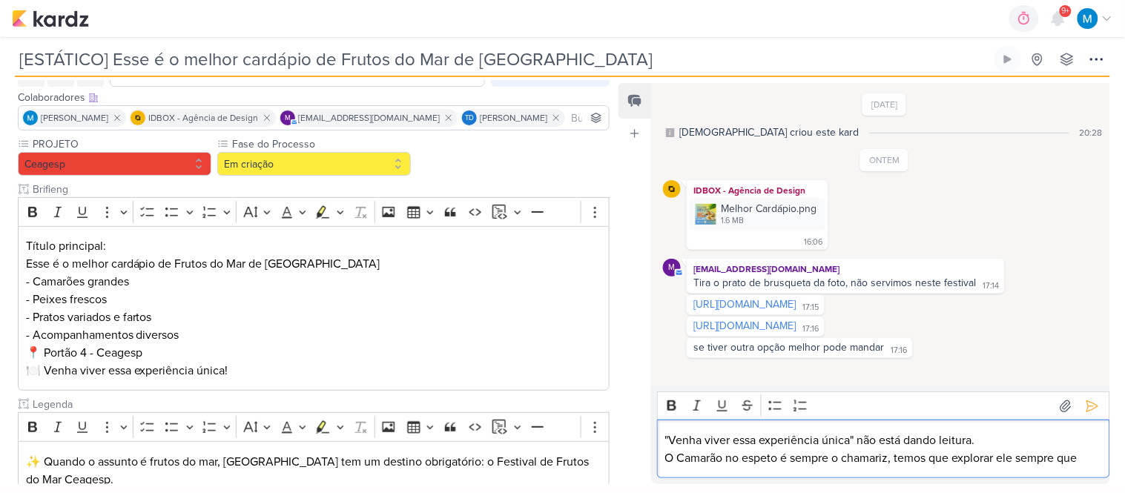
scroll to position [25, 0]
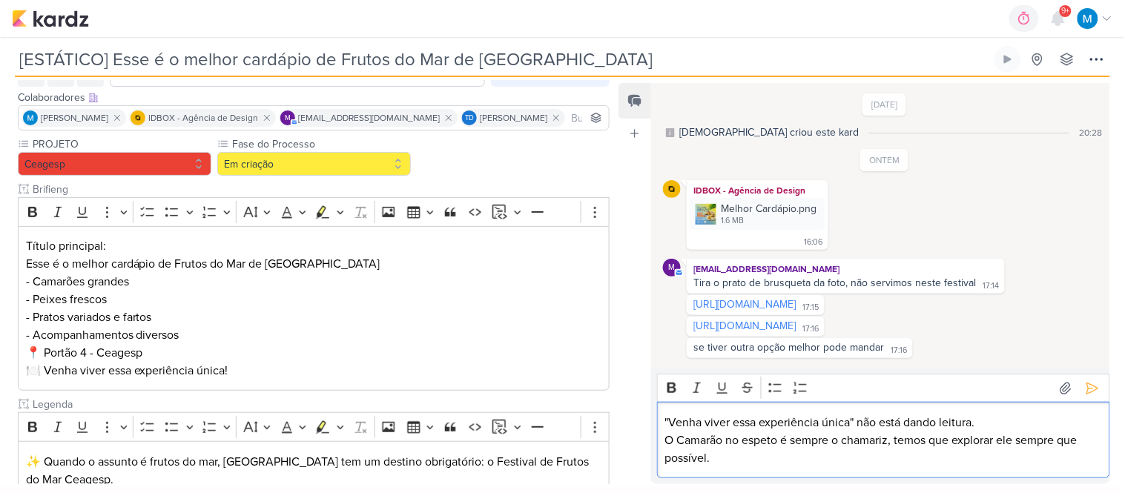
drag, startPoint x: 835, startPoint y: 292, endPoint x: 635, endPoint y: 82, distance: 289.6
click at [796, 298] on link "https://www.dropbox.com/scl/fi/l3wmpwppj1hscsg8jdme5/_MG_5203.JPG?rlkey=b253c1n…" at bounding box center [745, 304] width 102 height 13
drag, startPoint x: 869, startPoint y: 324, endPoint x: 639, endPoint y: 78, distance: 336.4
click at [796, 324] on link "https://www.dropbox.com/scl/fi/6qg9j5hmii8qpp40xy9wh/_MG_5217.JPG?rlkey=vup1bex…" at bounding box center [745, 326] width 102 height 13
click at [761, 461] on p "O Camarão no espeto é sempre o chamariz, temos que explorar ele sempre que poss…" at bounding box center [883, 450] width 437 height 36
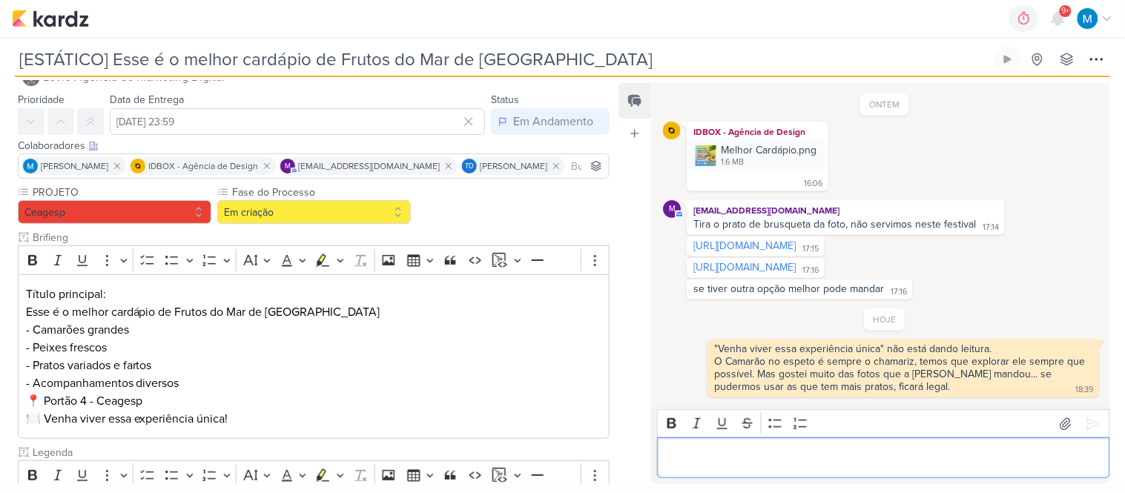
scroll to position [0, 0]
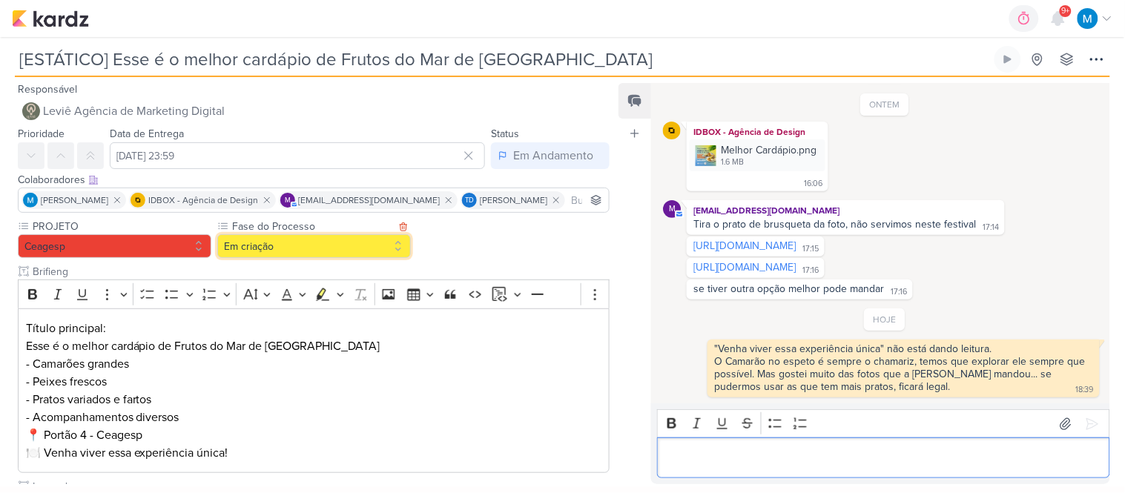
click at [349, 250] on button "Em criação" at bounding box center [314, 246] width 194 height 24
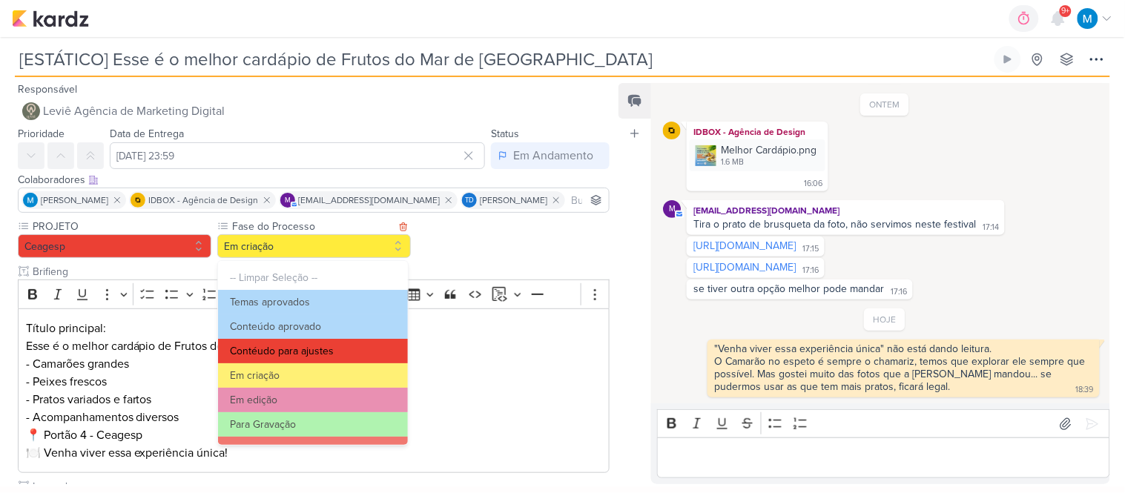
click at [328, 344] on button "Contéudo para ajustes" at bounding box center [313, 351] width 190 height 24
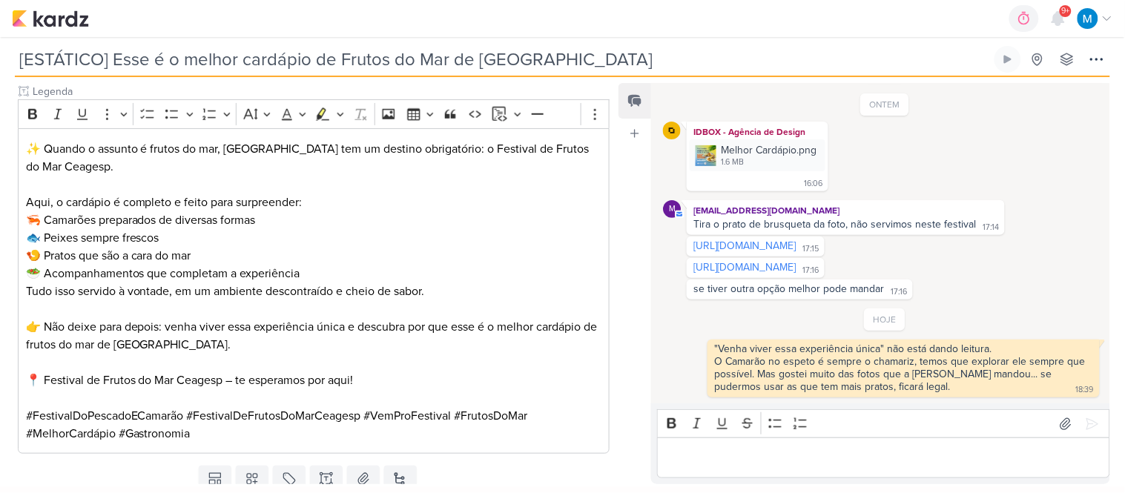
scroll to position [447, 0]
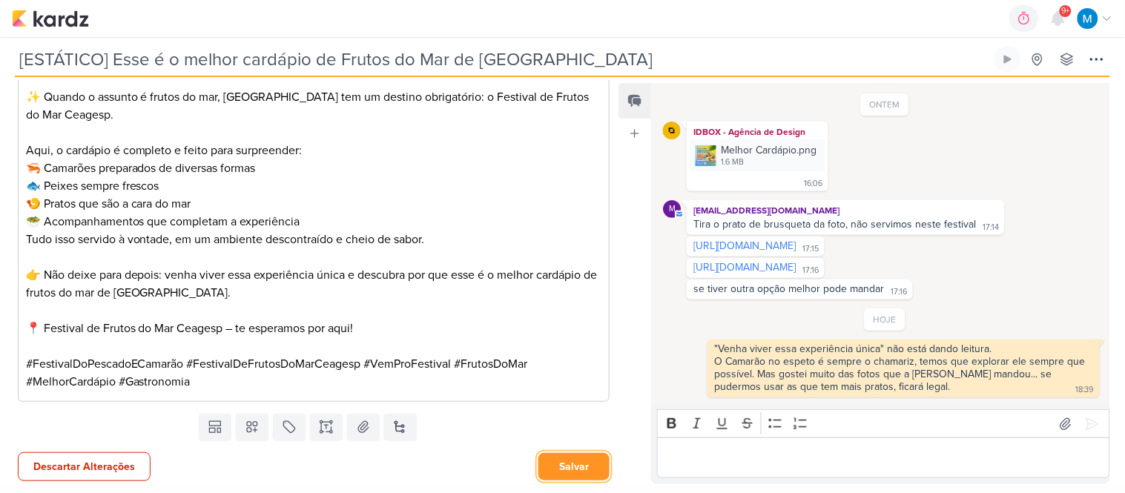
click at [576, 466] on button "Salvar" at bounding box center [574, 466] width 71 height 27
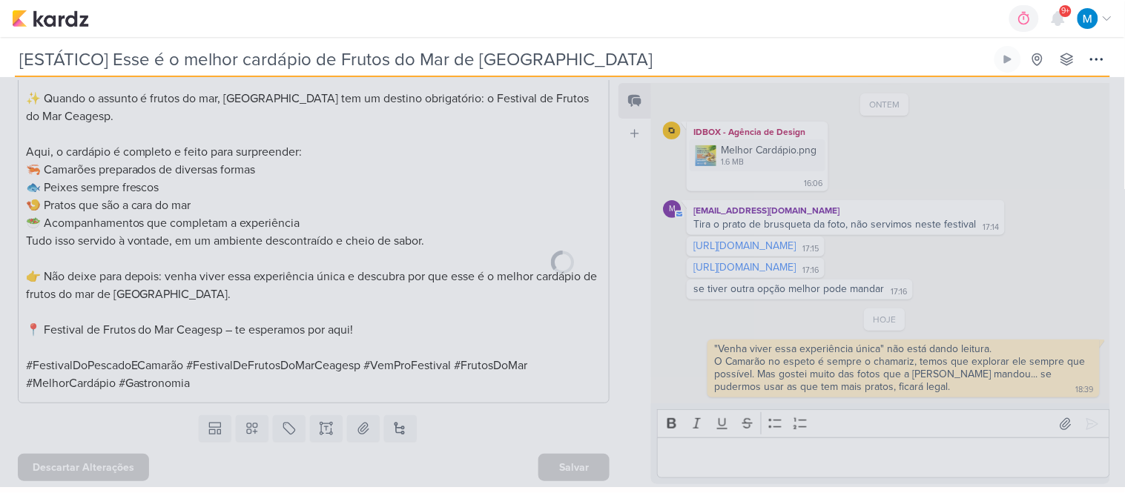
scroll to position [446, 0]
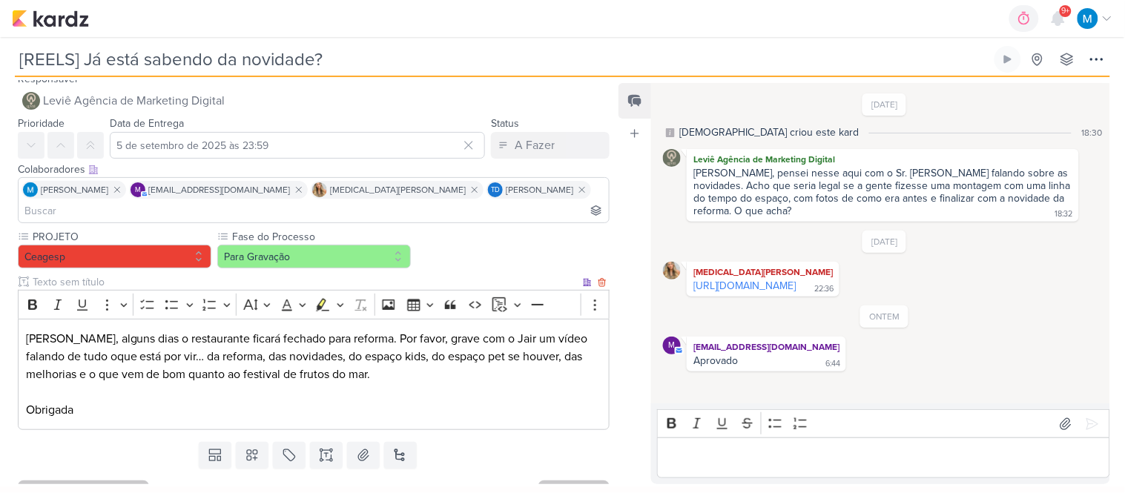
scroll to position [16, 0]
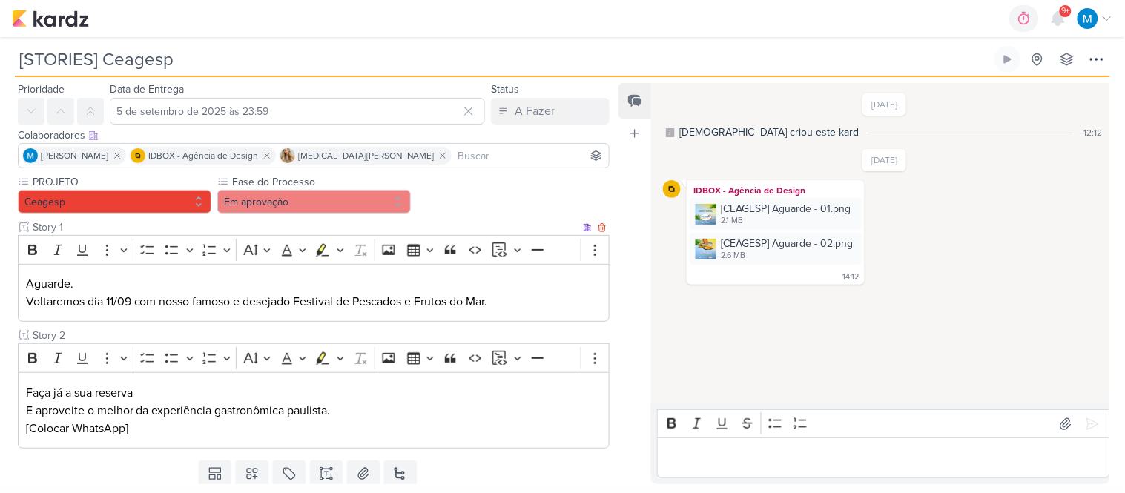
scroll to position [82, 0]
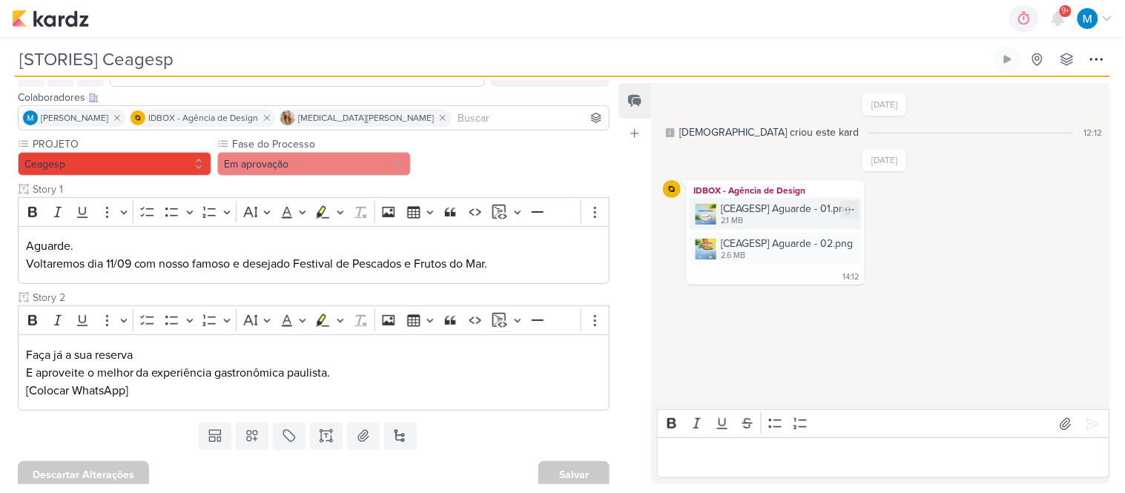
click at [789, 210] on div "[CEAGESP] Aguarde - 01.png" at bounding box center [786, 209] width 130 height 16
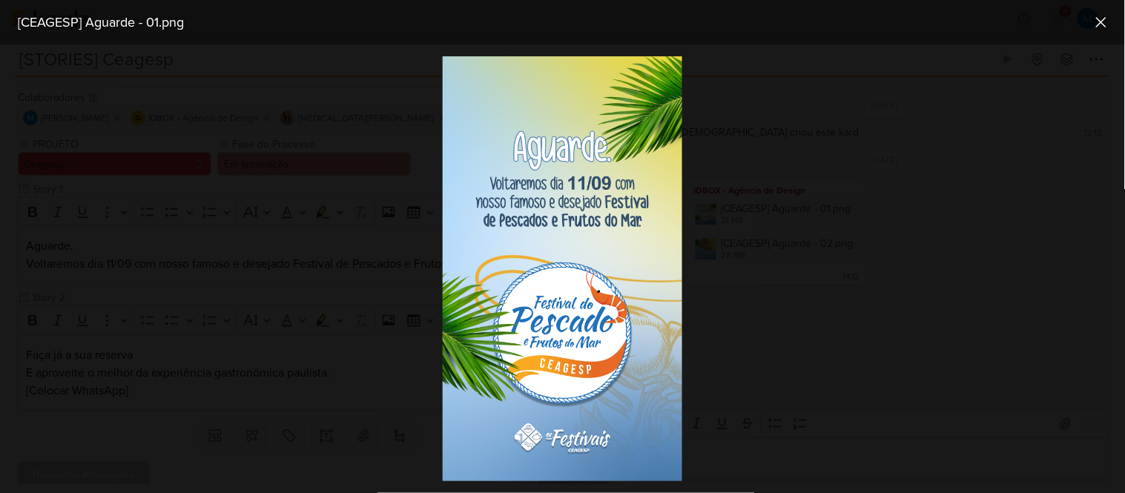
click at [562, 107] on img at bounding box center [562, 268] width 239 height 425
click at [872, 279] on div at bounding box center [562, 269] width 1125 height 449
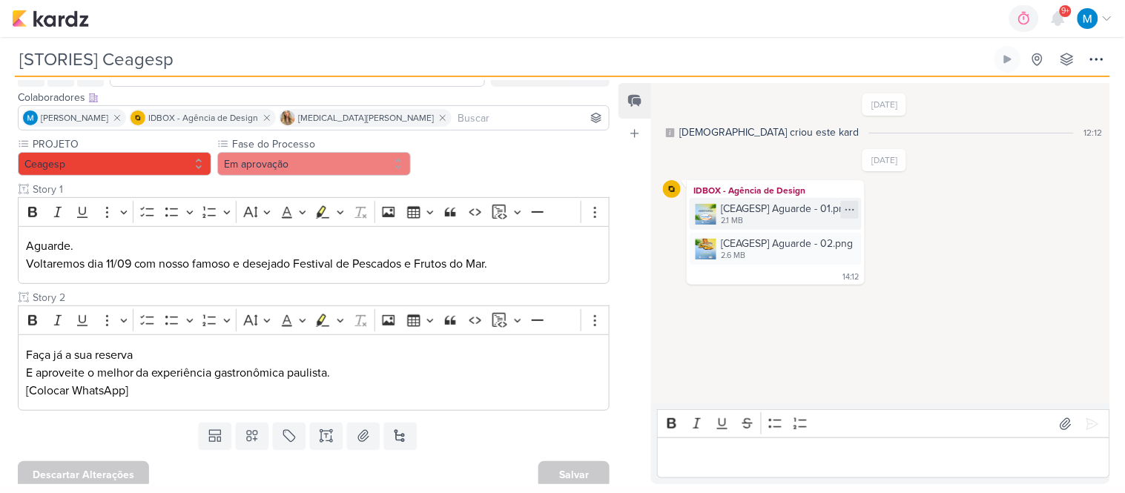
click at [853, 209] on icon at bounding box center [850, 210] width 12 height 12
click at [802, 254] on button "Baixar" at bounding box center [799, 259] width 119 height 22
click at [692, 248] on div "[CEAGESP] Aguarde - 02.png 2.6 MB" at bounding box center [776, 249] width 172 height 32
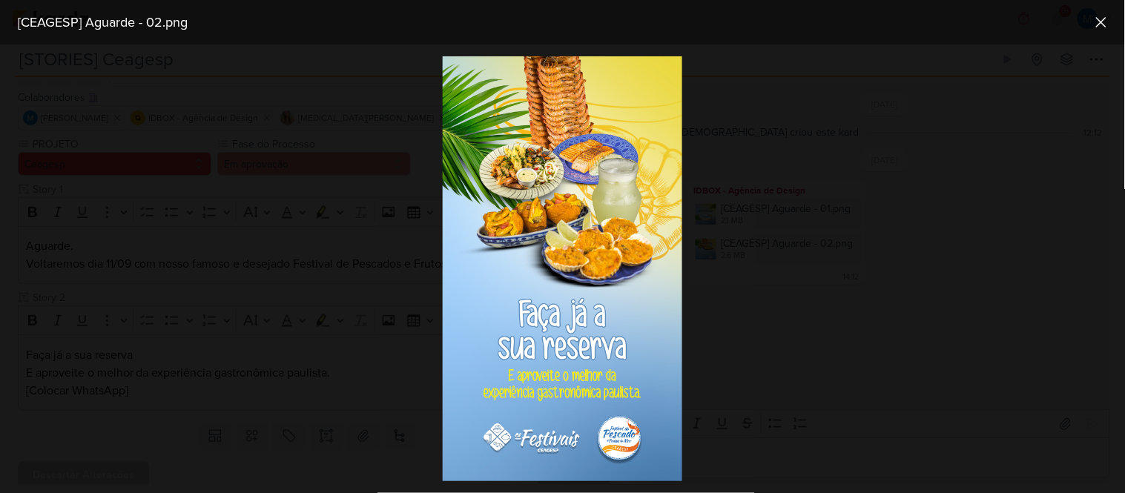
click at [771, 285] on div at bounding box center [562, 269] width 1125 height 449
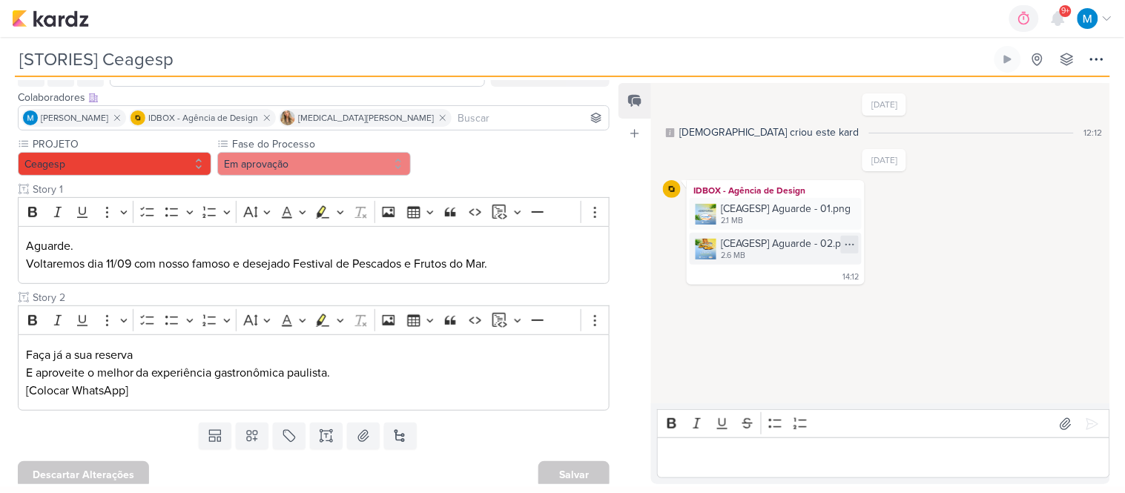
click at [849, 246] on icon at bounding box center [850, 245] width 12 height 12
click at [805, 288] on button "Baixar" at bounding box center [799, 294] width 119 height 22
click at [310, 165] on button "Em aprovação" at bounding box center [314, 164] width 194 height 24
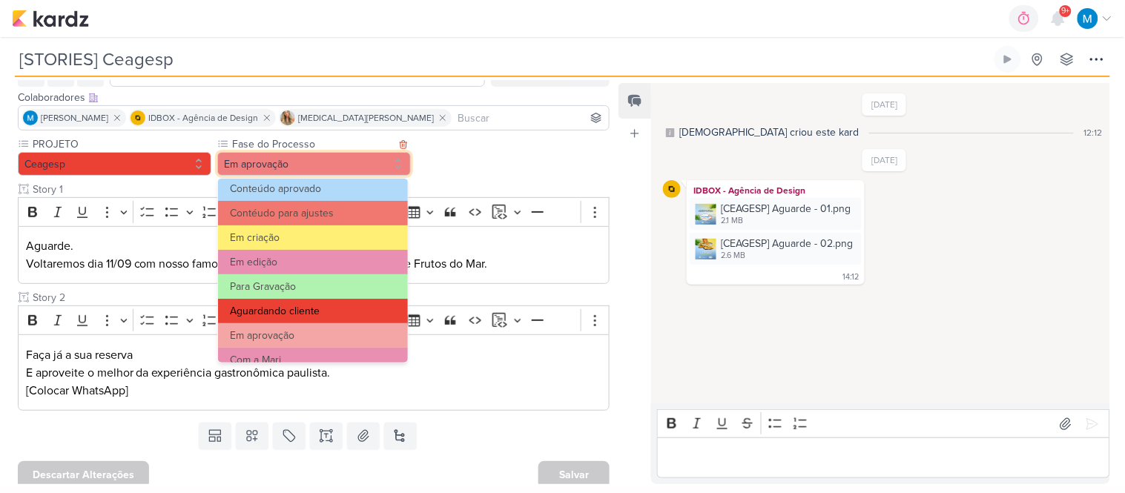
scroll to position [143, 0]
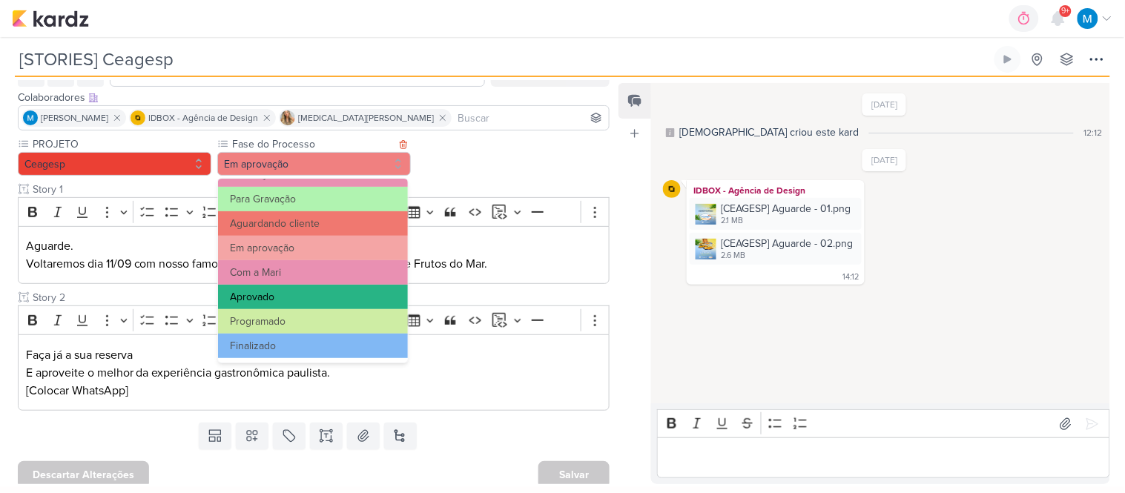
click at [283, 286] on button "Aprovado" at bounding box center [313, 297] width 190 height 24
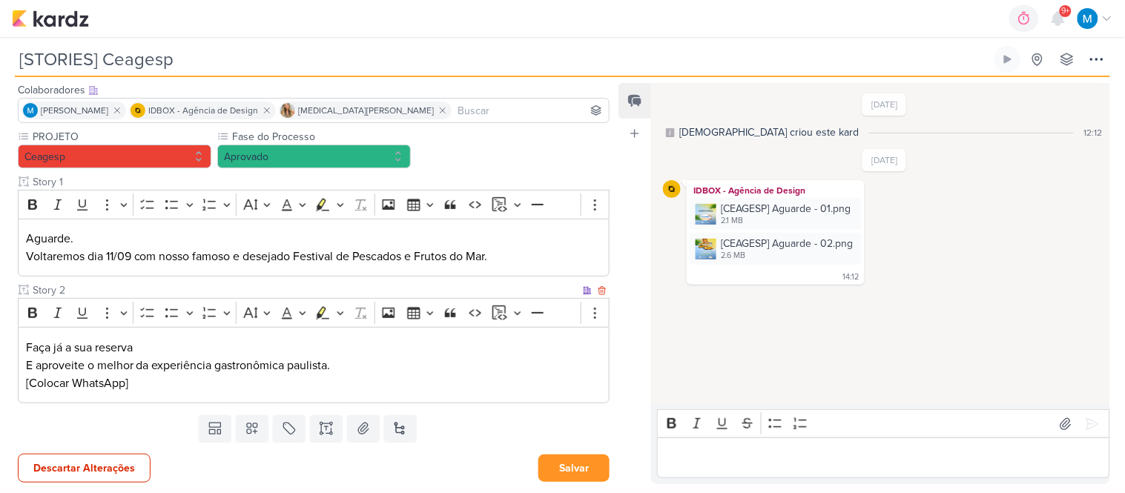
scroll to position [91, 0]
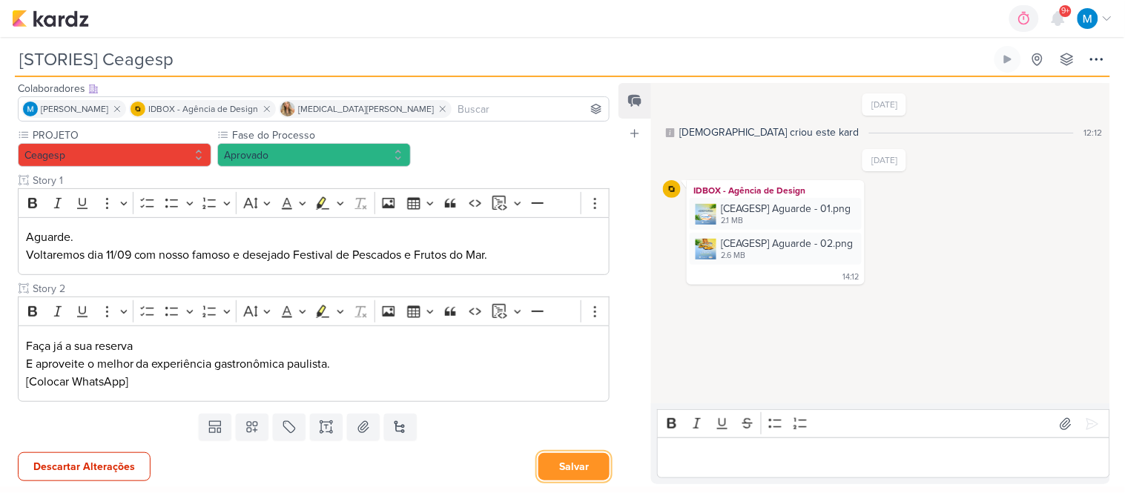
click at [575, 466] on button "Salvar" at bounding box center [574, 466] width 71 height 27
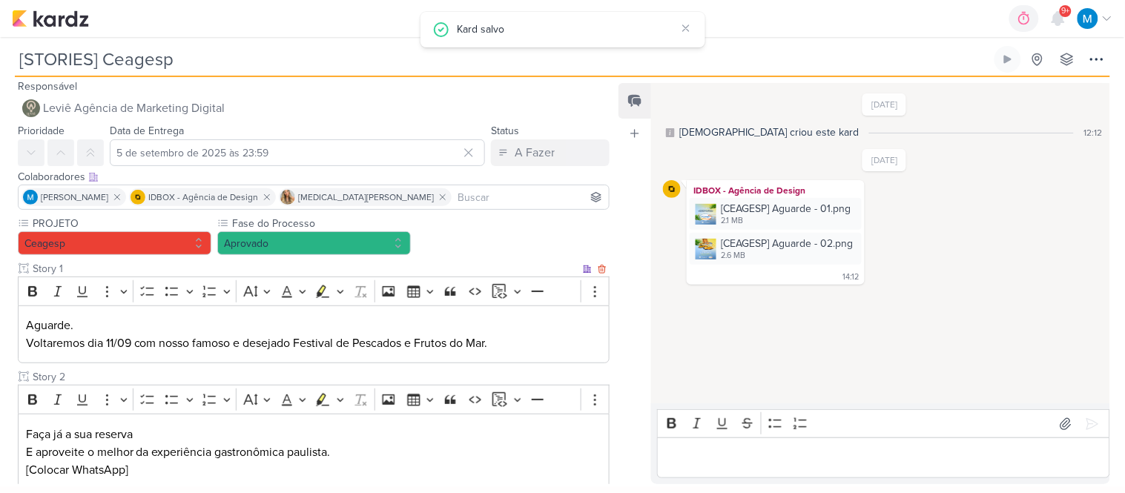
scroll to position [0, 0]
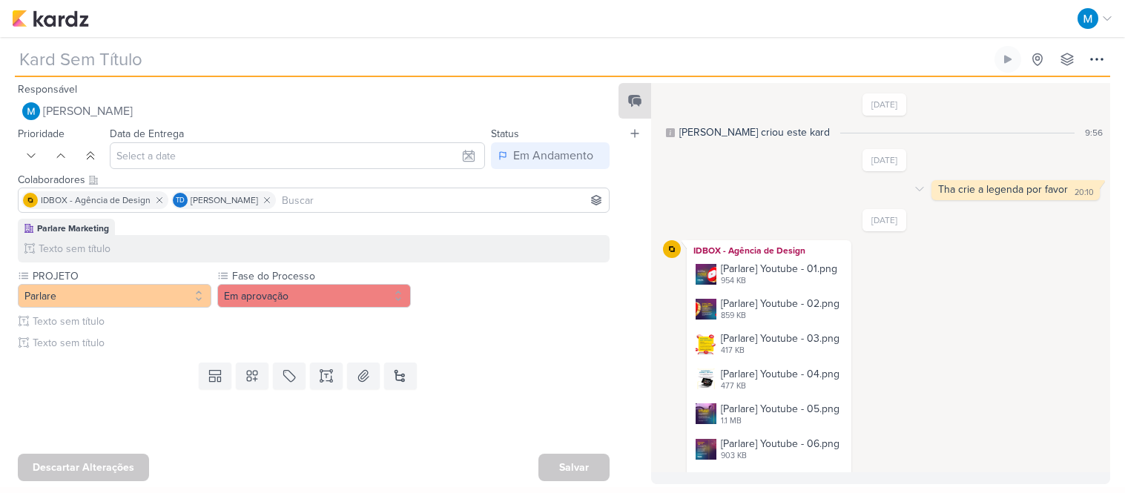
type input "Porque fazer vídeo para Youtube?"
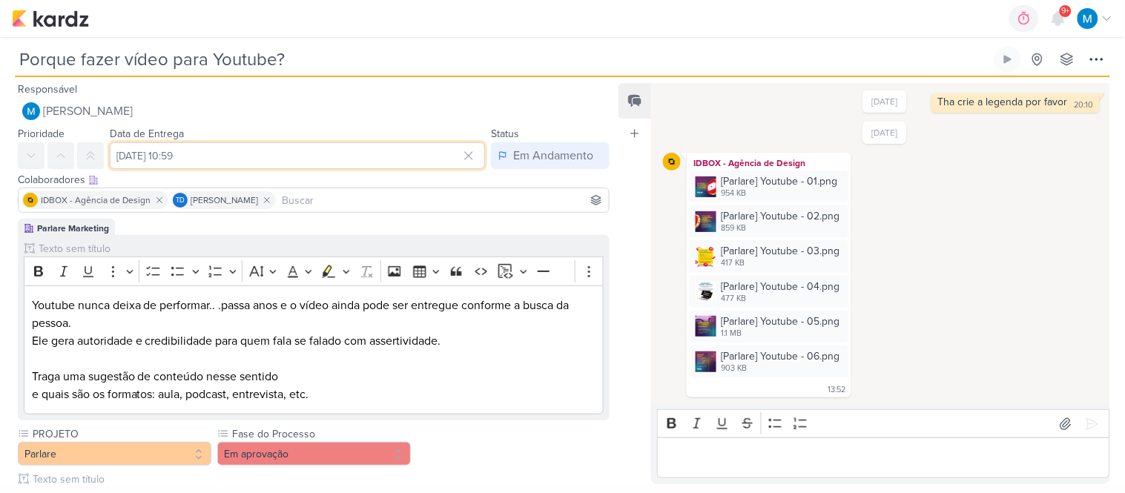
click at [198, 158] on input "[DATE] 10:59" at bounding box center [297, 155] width 375 height 27
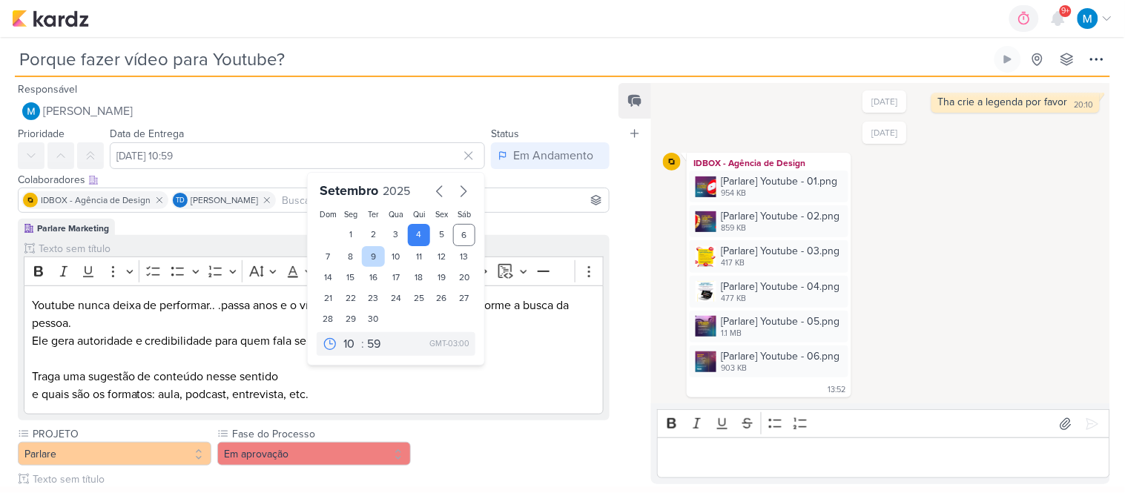
click at [372, 254] on div "9" at bounding box center [373, 256] width 23 height 21
type input "[DATE] 10:59"
click at [521, 392] on p "e quais são os formatos: aula, podcast, entrevista, etc." at bounding box center [314, 395] width 564 height 18
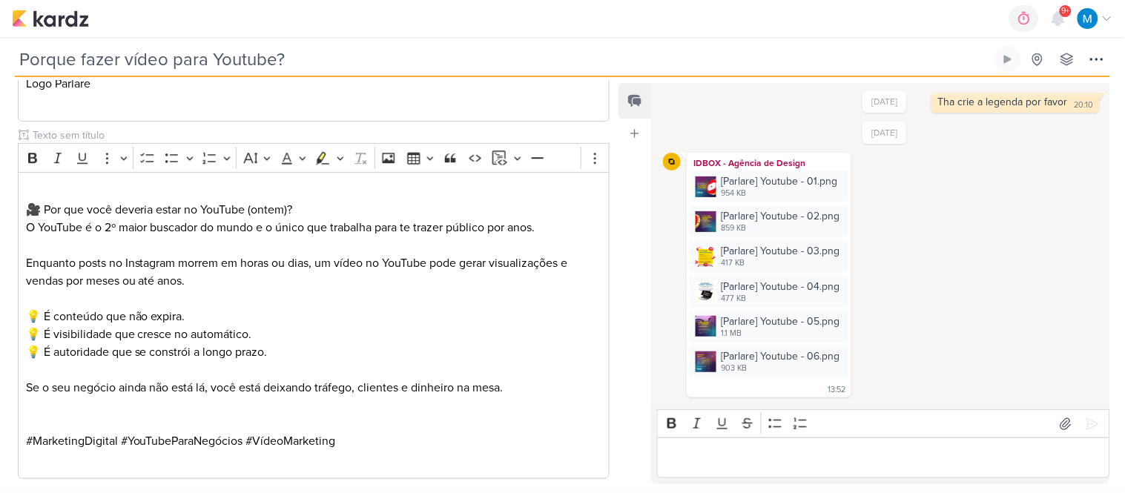
scroll to position [1190, 0]
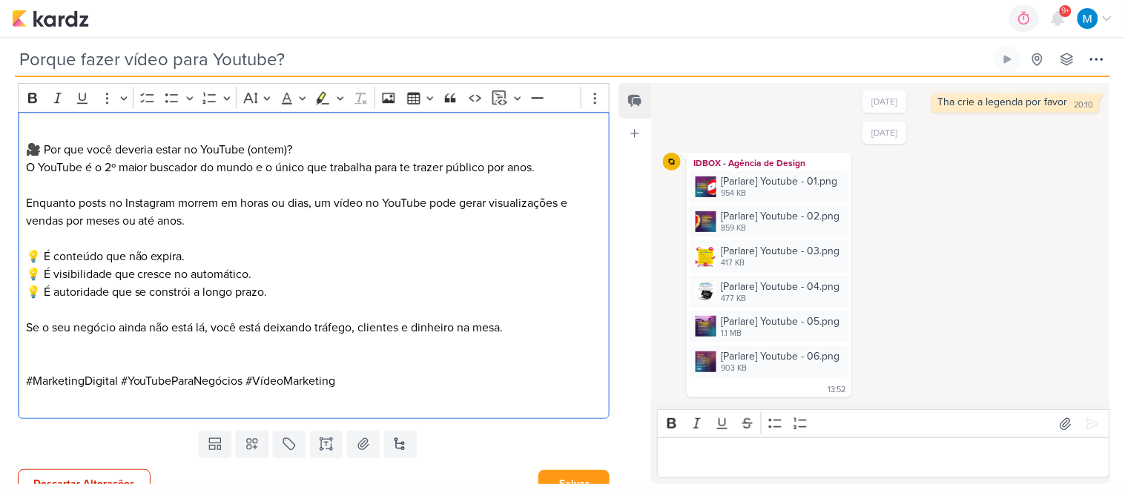
click at [174, 123] on p "⁠⁠⁠⁠⁠⁠⁠ 🎥 Por que você deveria estar no YouTube (ontem)?" at bounding box center [314, 141] width 576 height 36
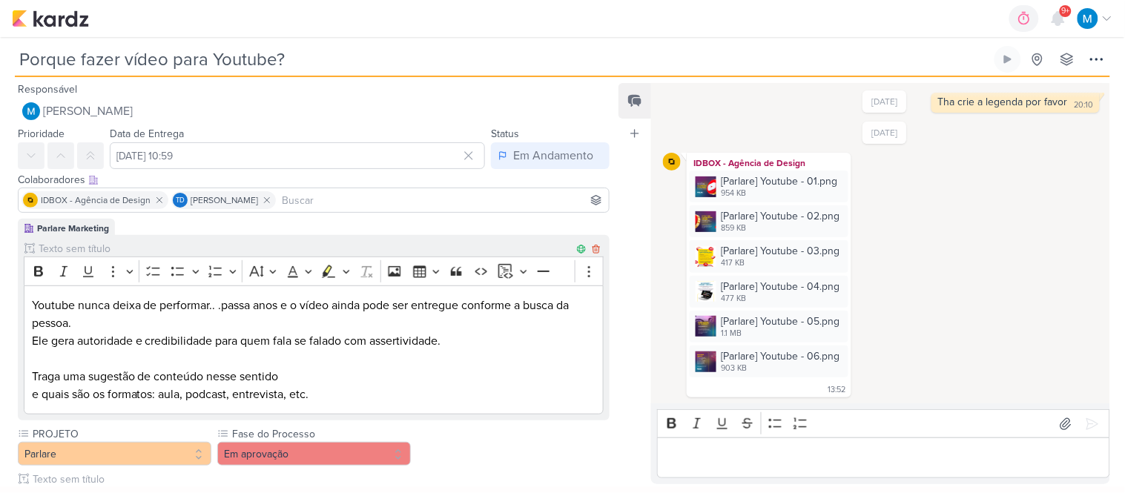
scroll to position [165, 0]
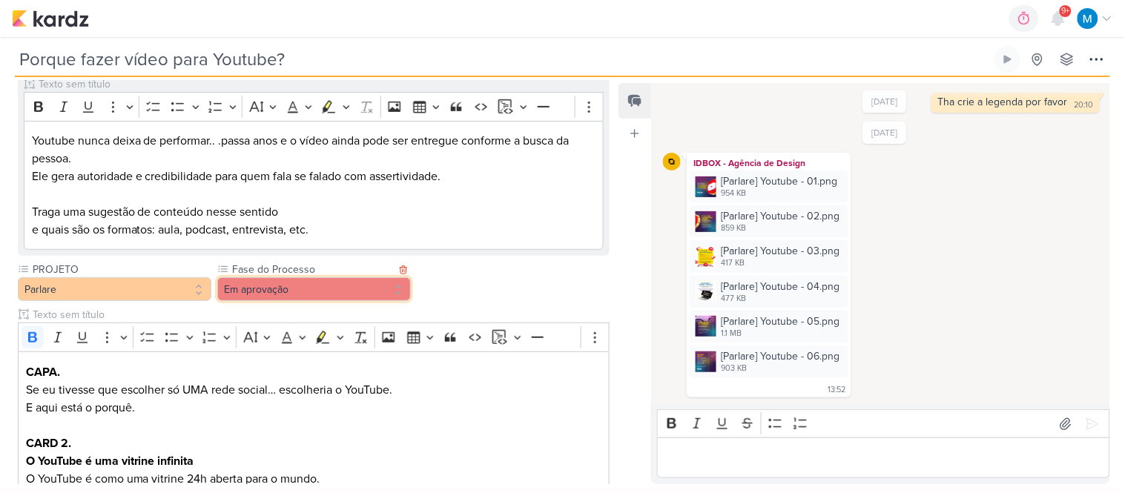
click at [315, 286] on button "Em aprovação" at bounding box center [314, 289] width 194 height 24
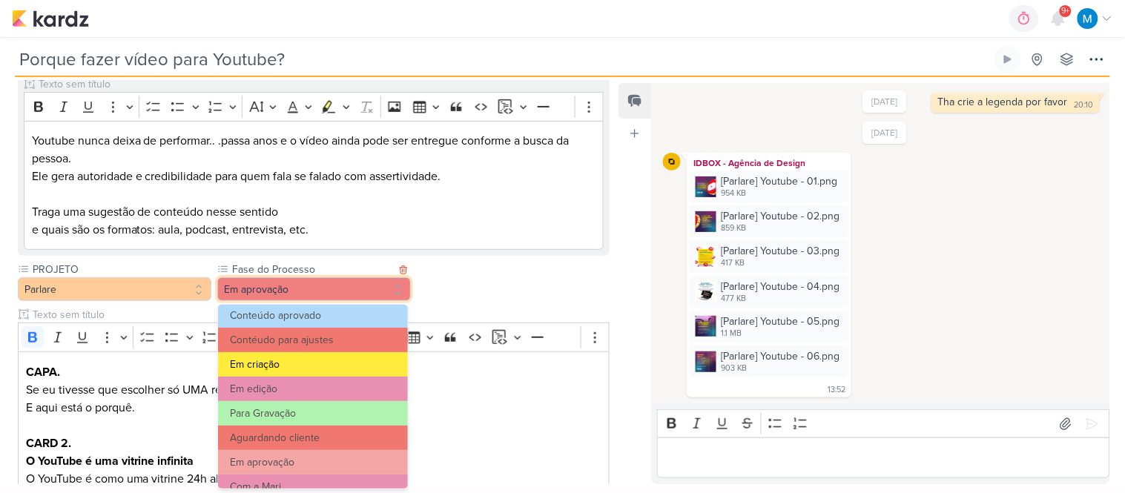
scroll to position [82, 0]
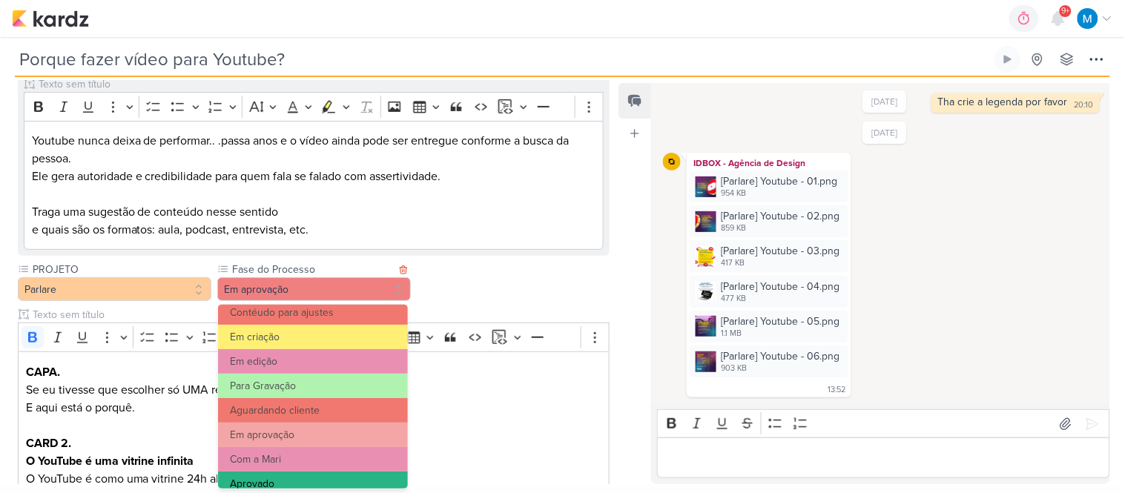
click at [302, 472] on button "Aprovado" at bounding box center [313, 484] width 190 height 24
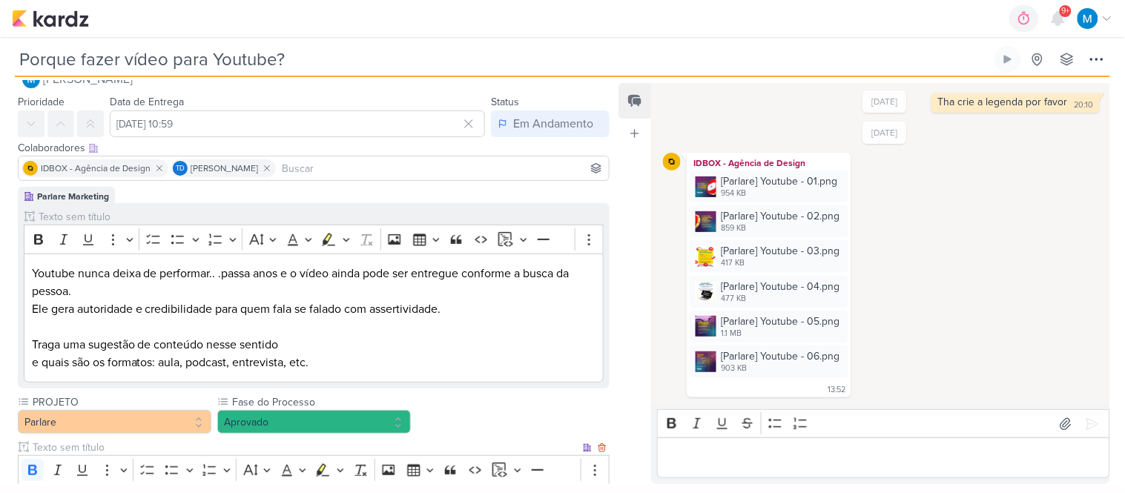
scroll to position [0, 0]
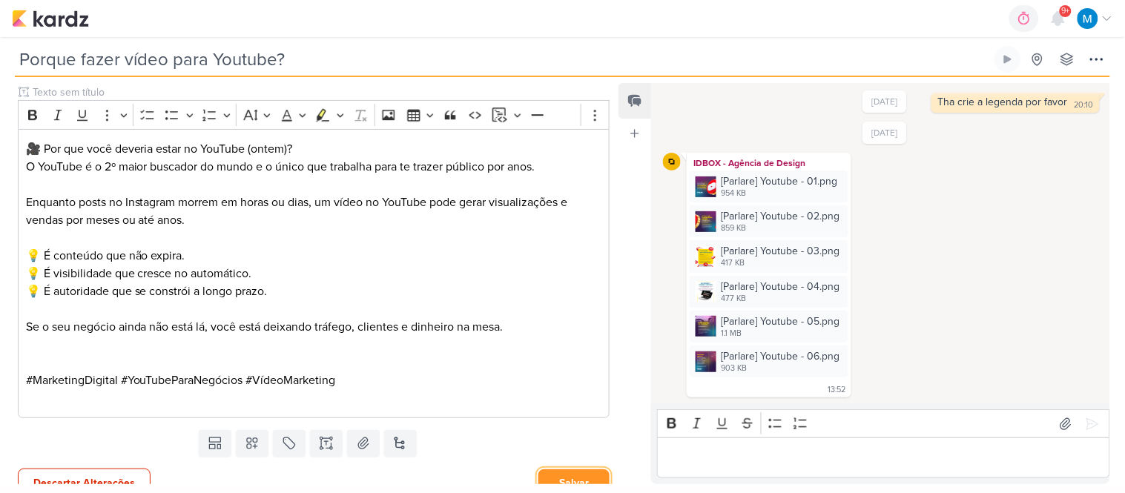
click at [583, 470] on button "Salvar" at bounding box center [574, 483] width 71 height 27
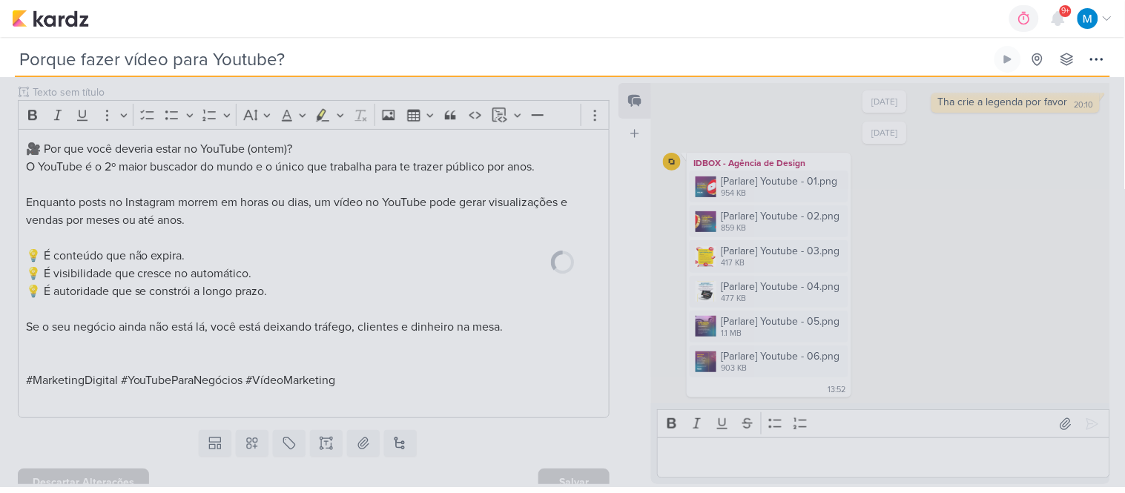
scroll to position [1170, 0]
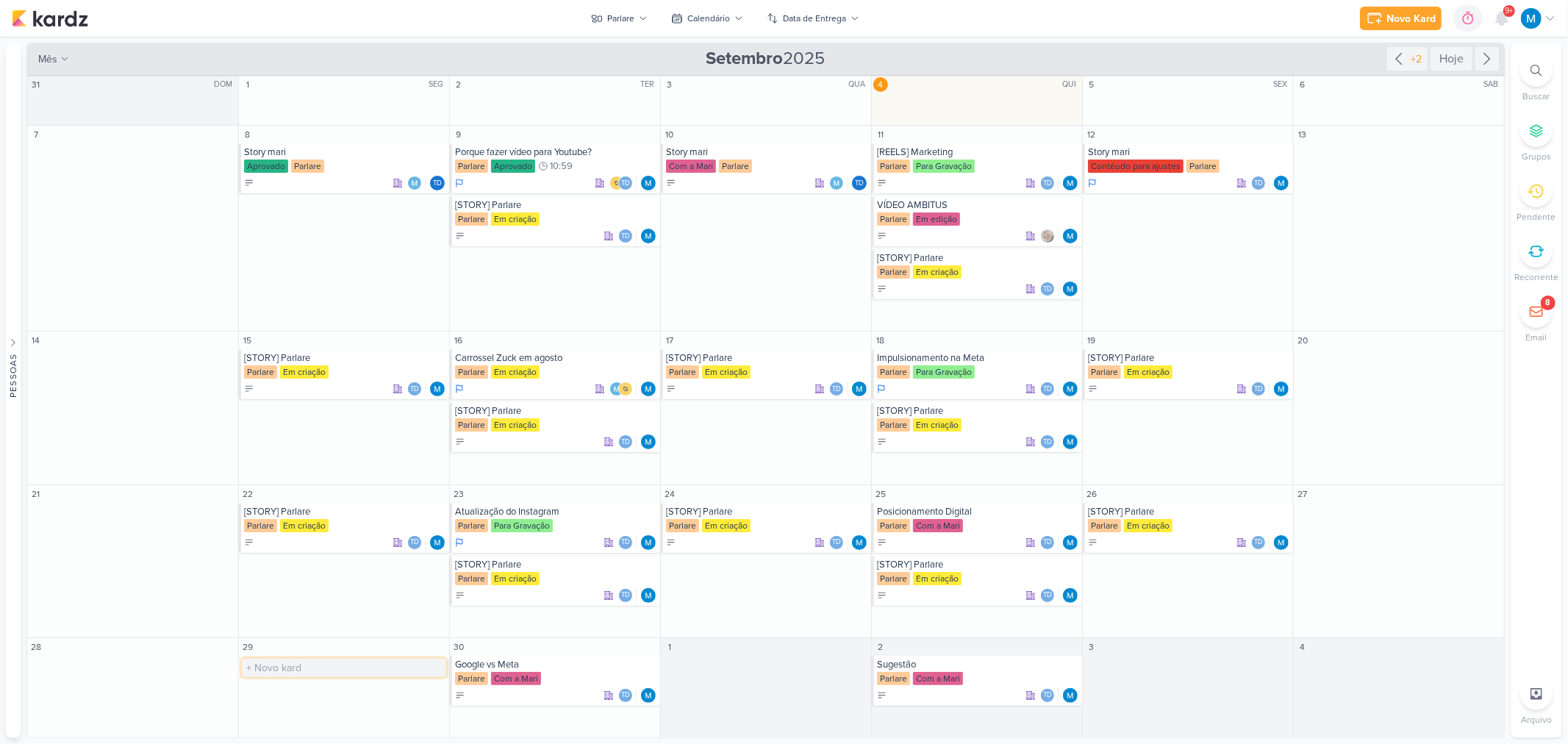
click at [268, 665] on input "text" at bounding box center [344, 668] width 204 height 19
paste input "[STORY] Parlare"
type input "[STORY] Parlare"
click at [486, 717] on input "text" at bounding box center [555, 717] width 204 height 19
paste input "[STORY] Parlare"
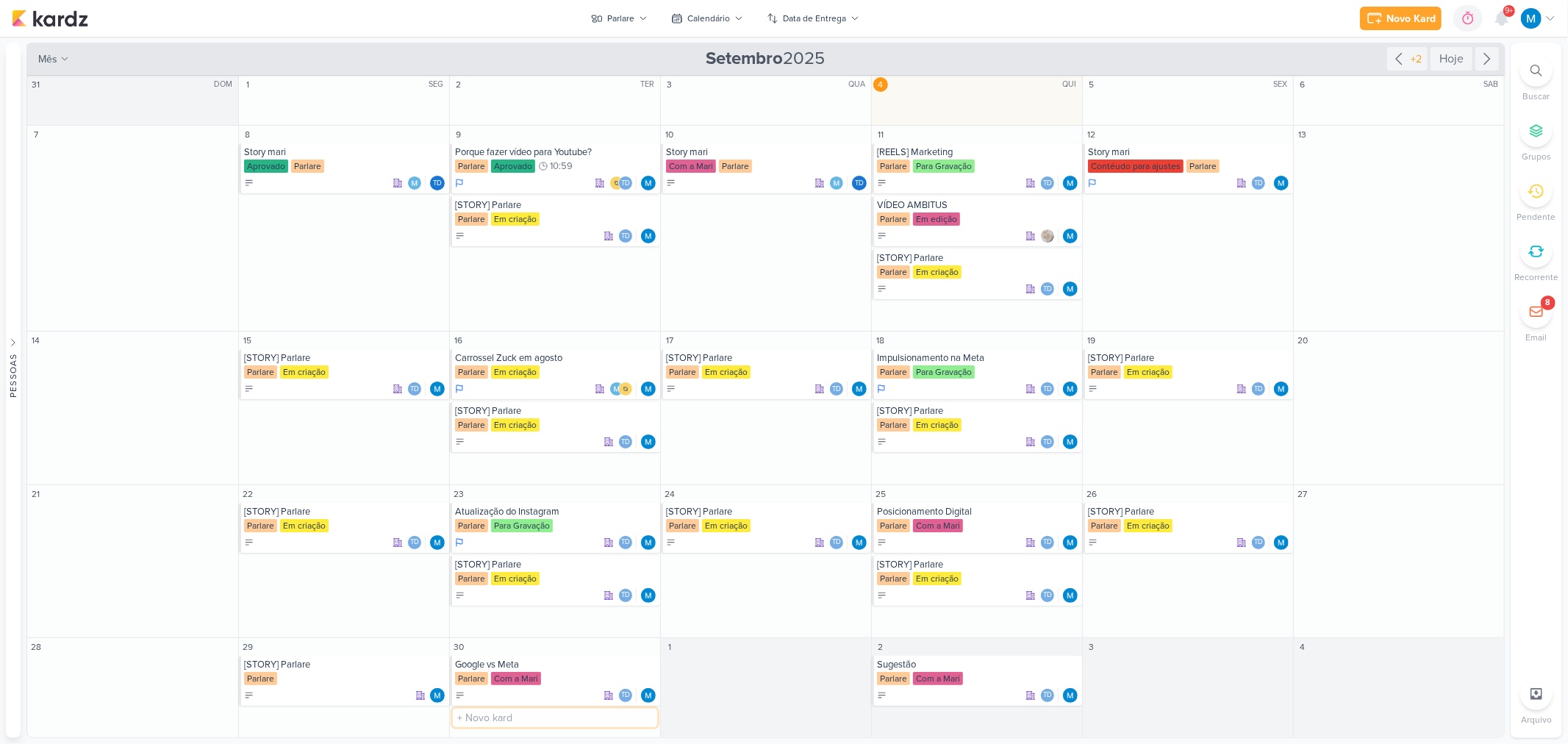
type input "[STORY] Parlare"
click at [737, 669] on div "1 O título do kard deve ter menos que 100 caracteres" at bounding box center [765, 688] width 211 height 99
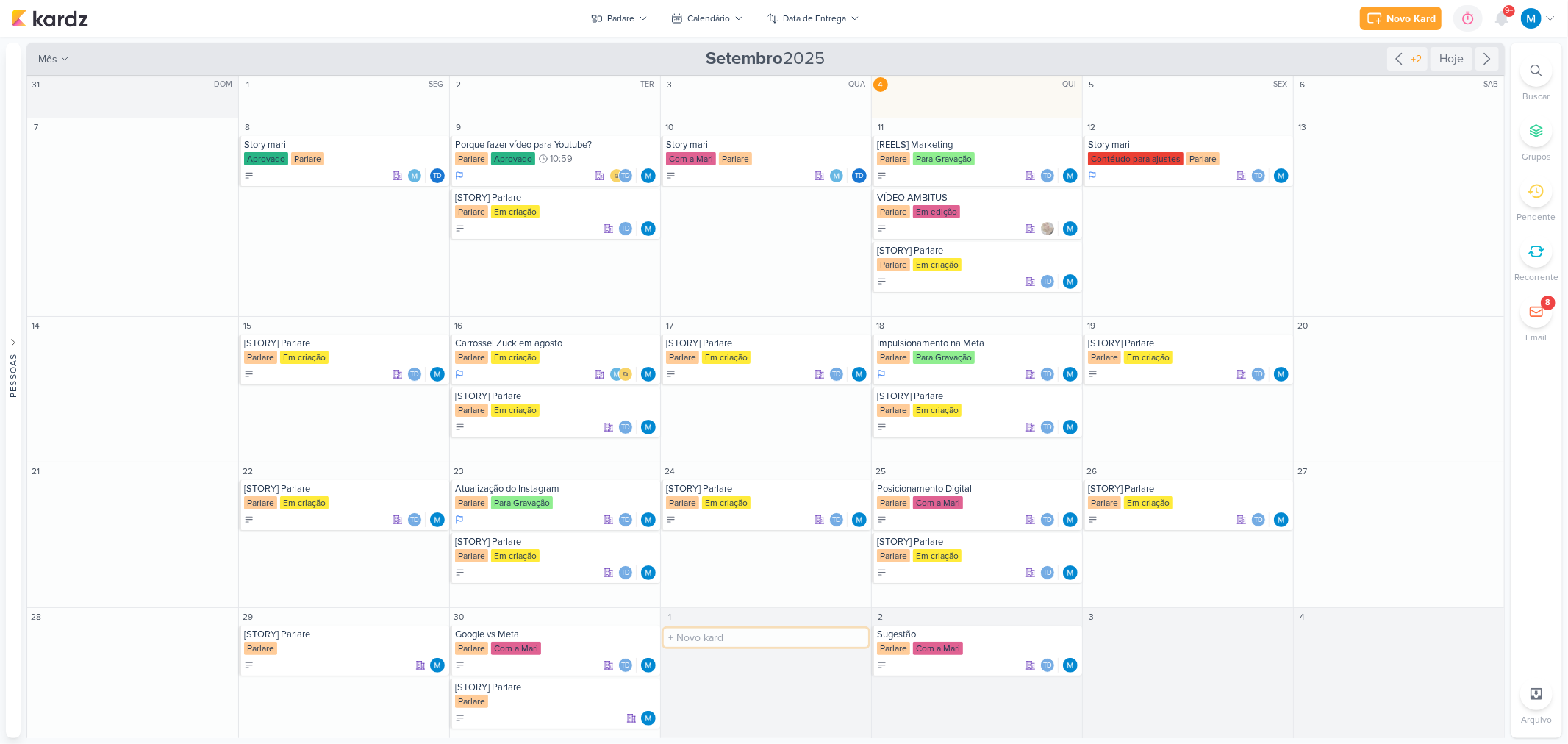
paste input "[STORY] Parlare"
type input "[STORY] Parlare"
click at [919, 694] on input "text" at bounding box center [977, 688] width 204 height 19
paste input "[STORY] Parlare"
type input "[STORY] Parlare"
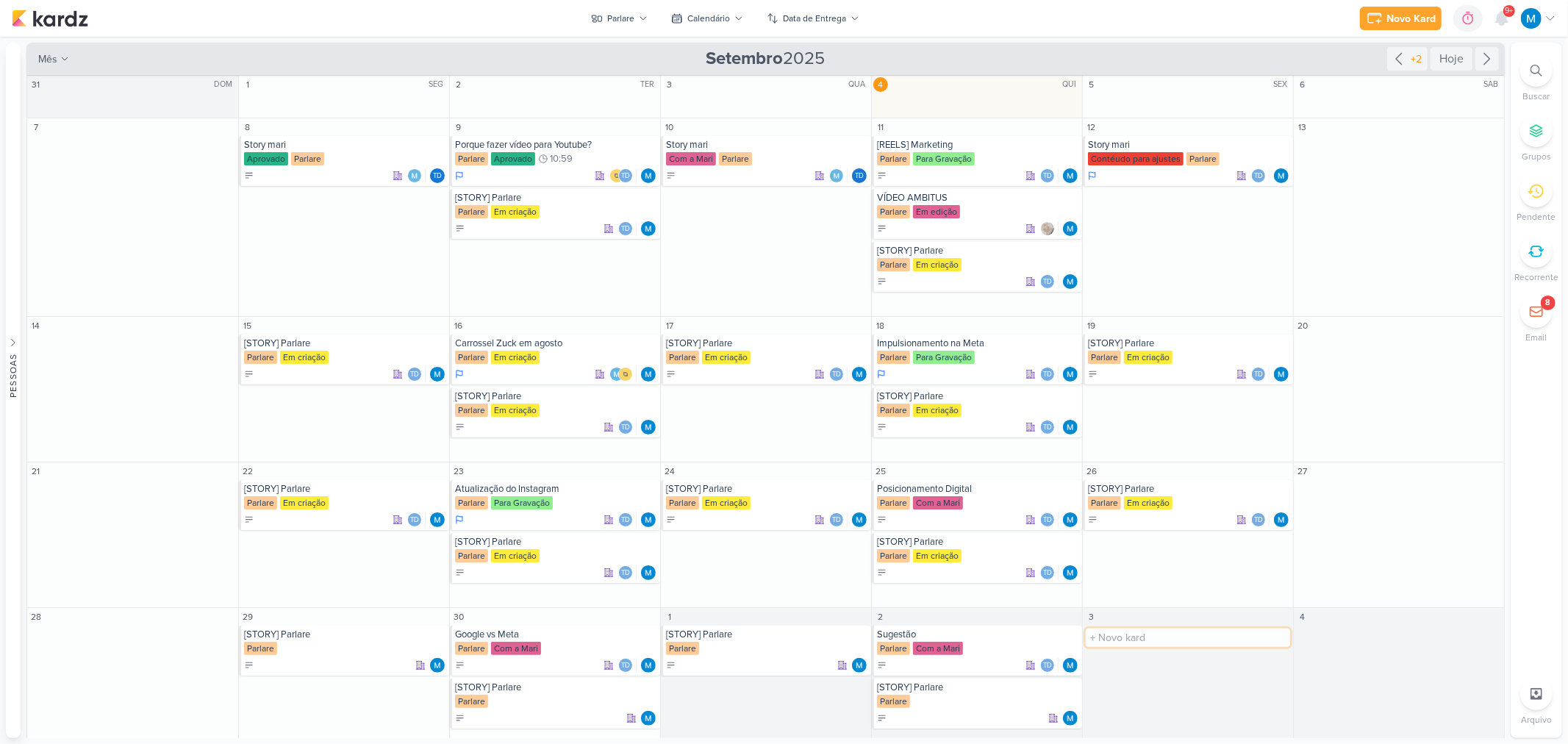
click at [1153, 630] on input "text" at bounding box center [1188, 637] width 204 height 19
paste input "[STORY] Parlare"
type input "[STORY] Parlare"
click at [301, 632] on div "[STORY] Parlare" at bounding box center [345, 634] width 202 height 12
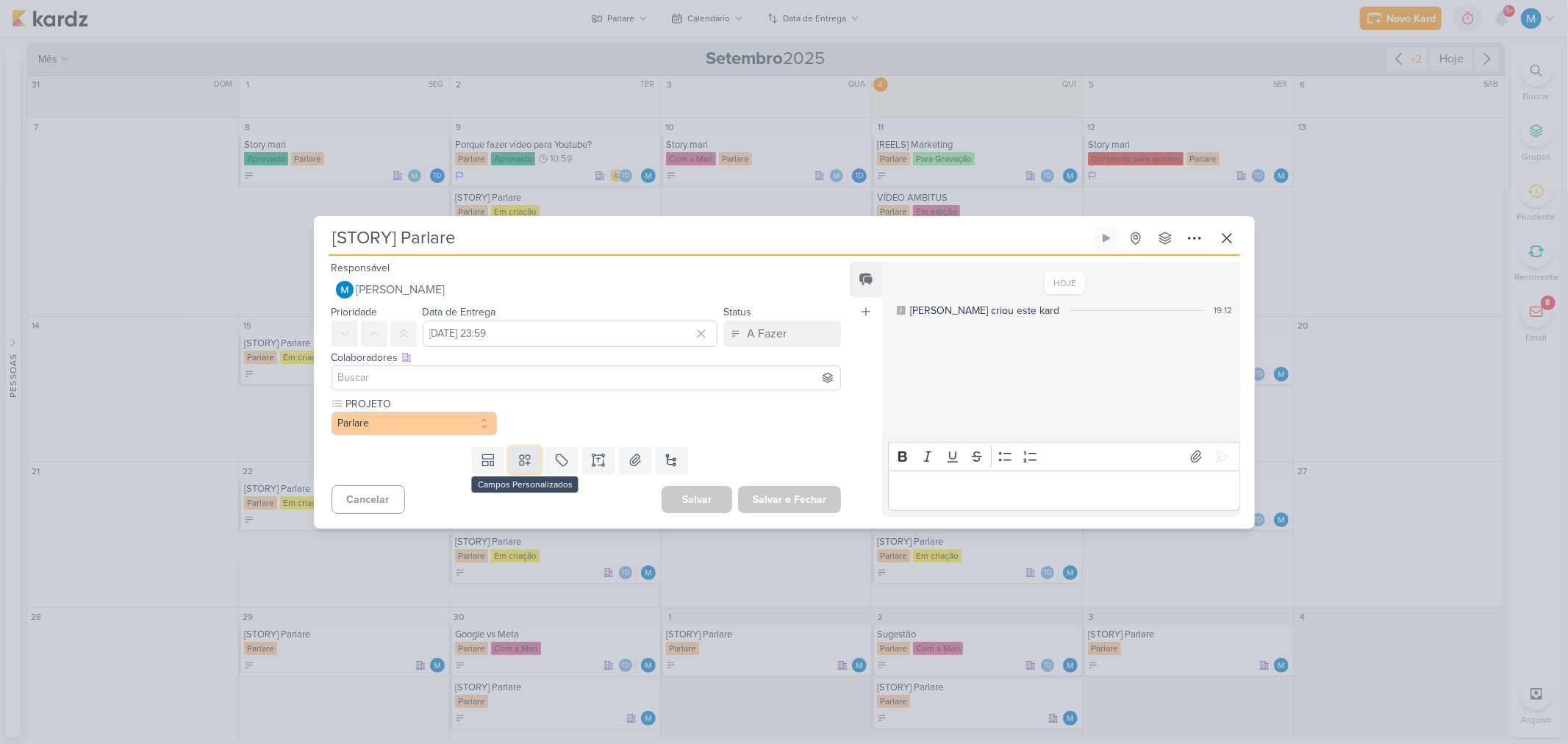
click at [522, 463] on icon at bounding box center [524, 460] width 15 height 15
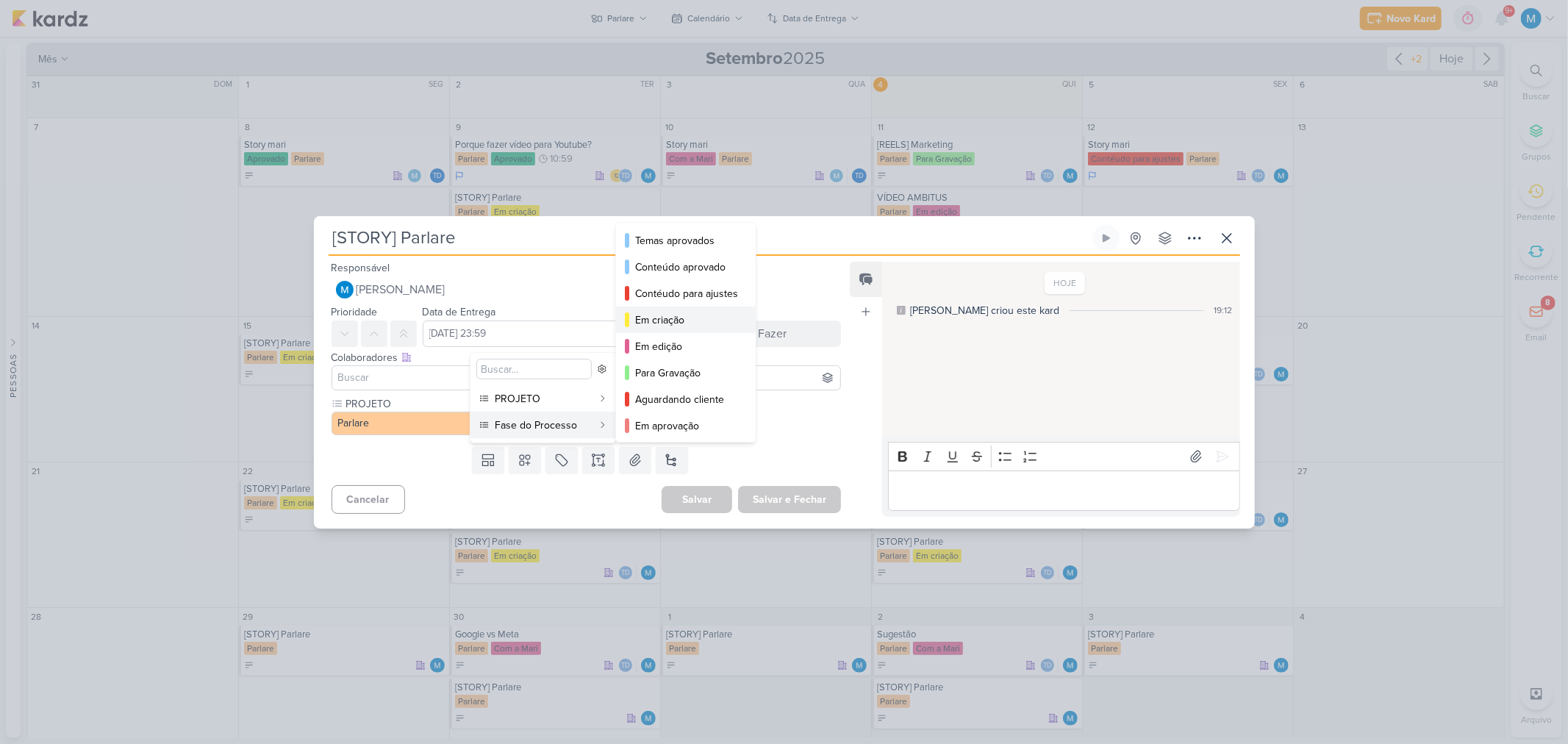
click at [677, 321] on div "Em criação" at bounding box center [687, 320] width 103 height 16
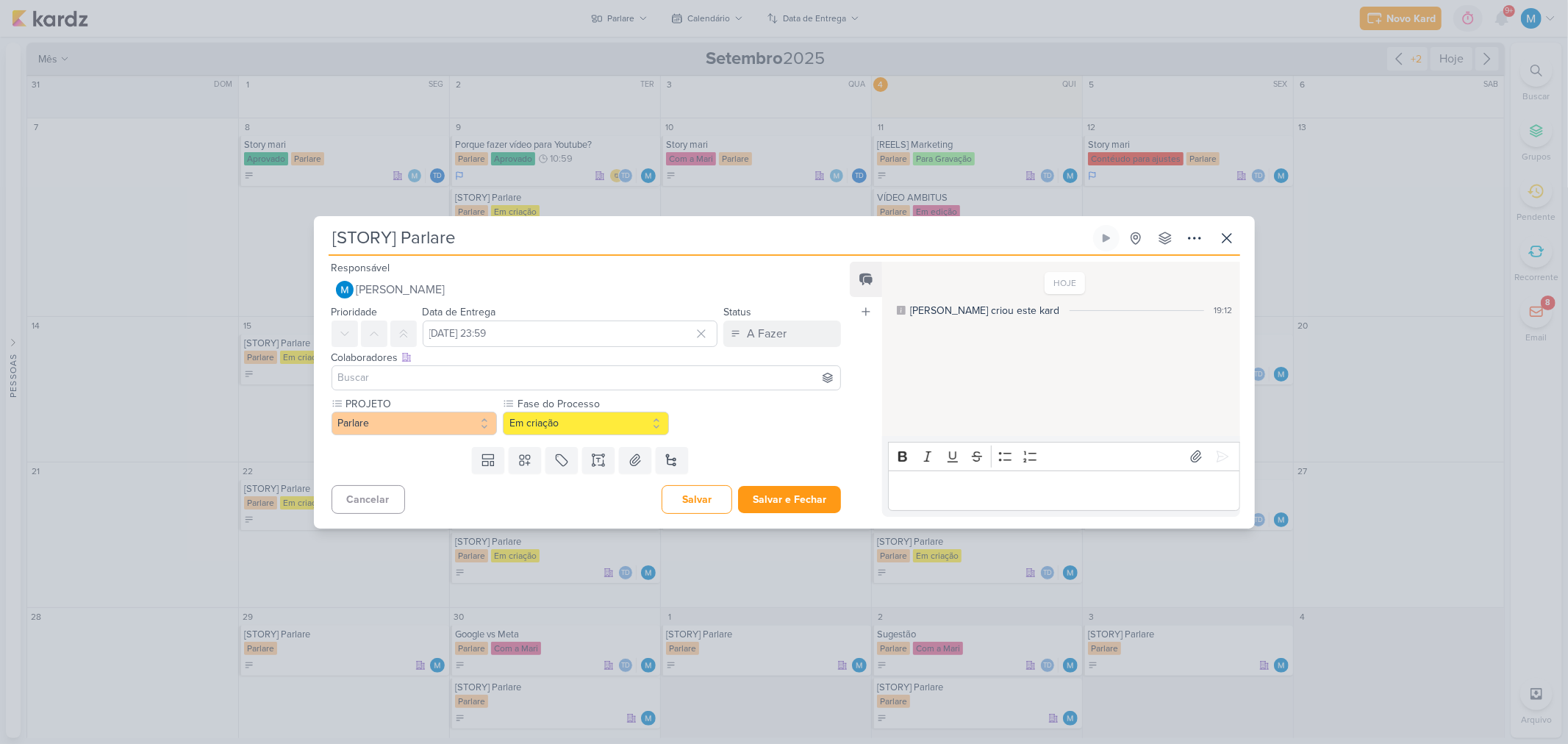
click at [490, 375] on input at bounding box center [586, 377] width 503 height 18
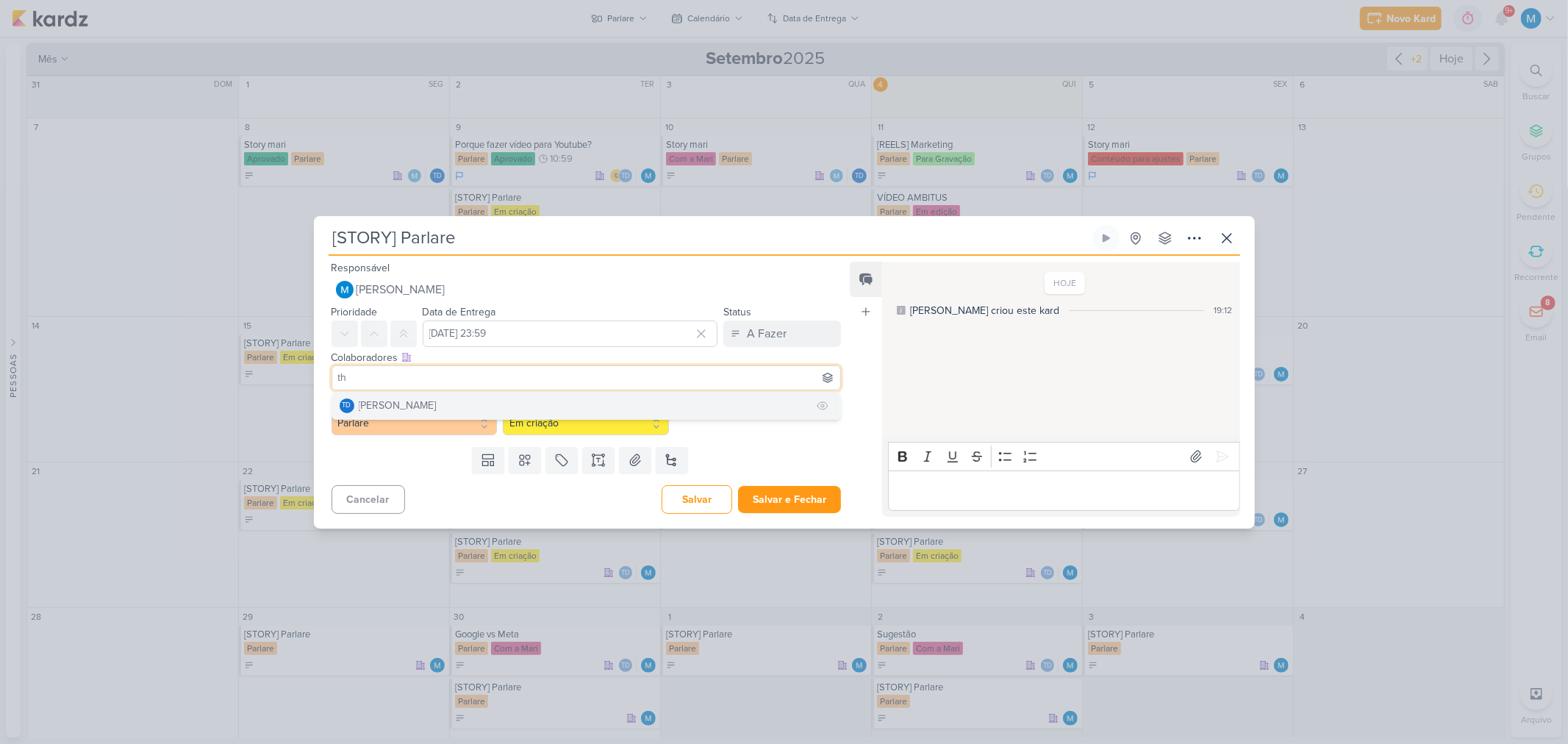
type input "th"
click at [417, 402] on div "[PERSON_NAME]" at bounding box center [397, 405] width 78 height 16
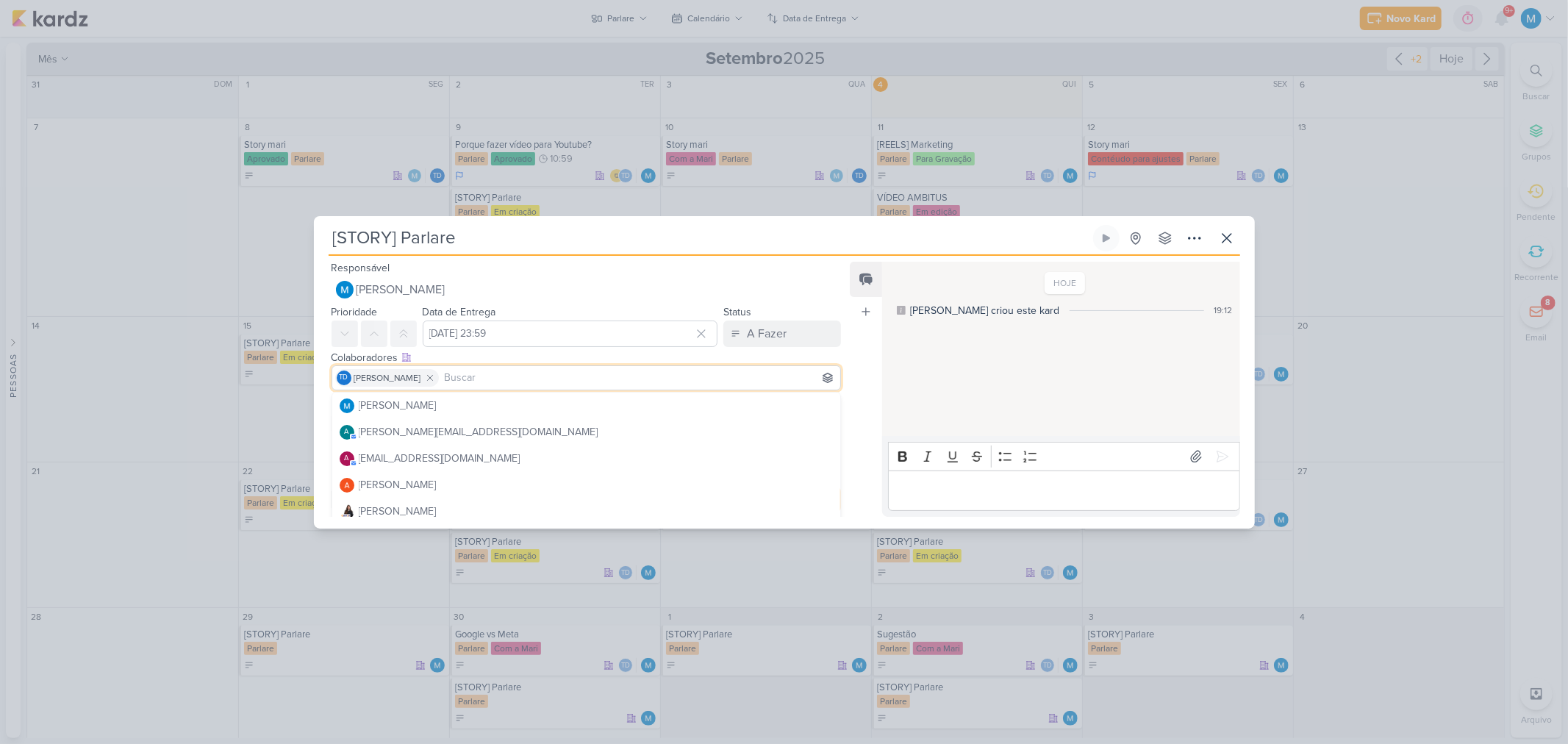
click at [855, 400] on div "Feed Atrelar email Solte o email para atrelar ao kard" at bounding box center [865, 388] width 33 height 255
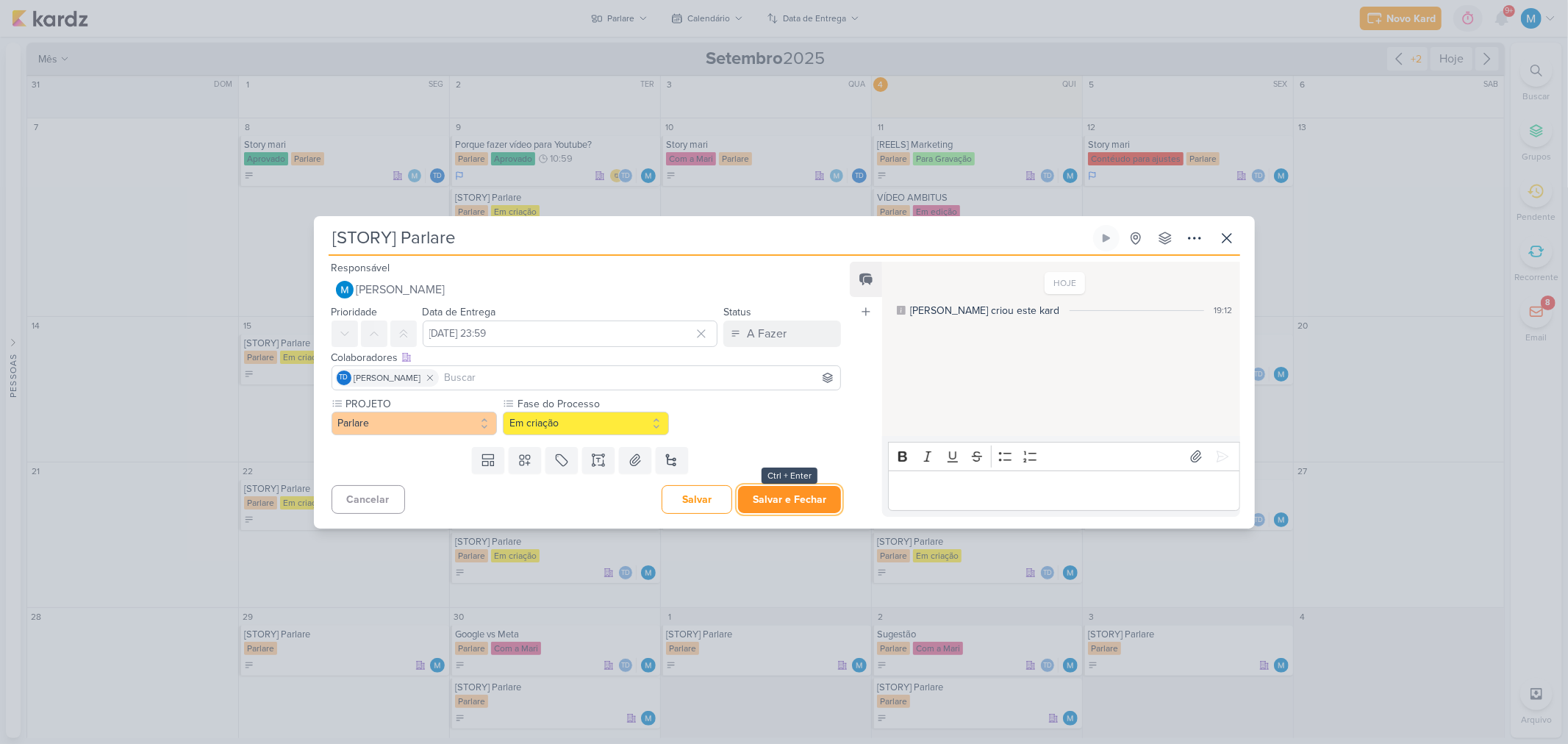
click at [813, 494] on button "Salvar e Fechar" at bounding box center [790, 498] width 103 height 27
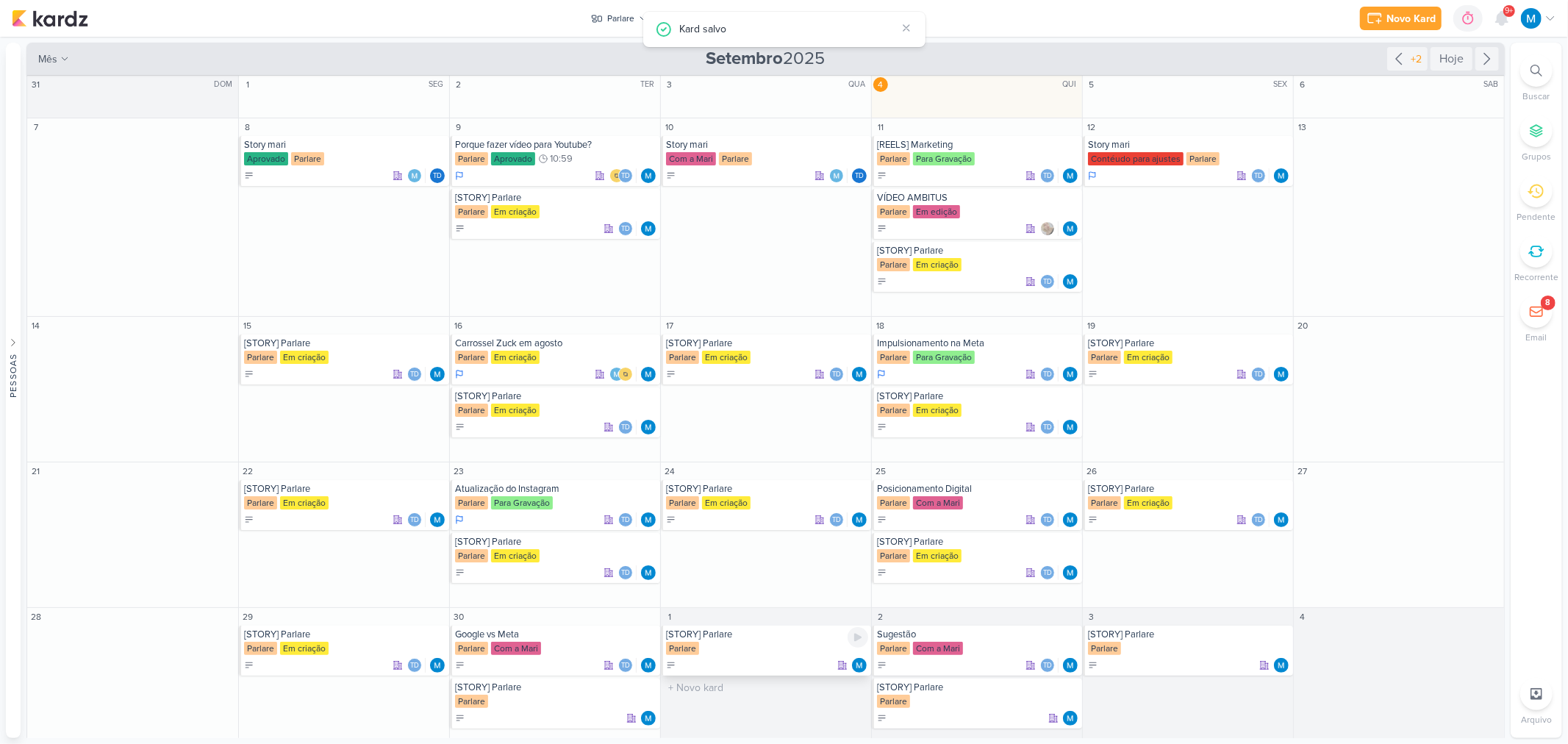
click at [722, 636] on div "[STORY] Parlare" at bounding box center [767, 634] width 202 height 12
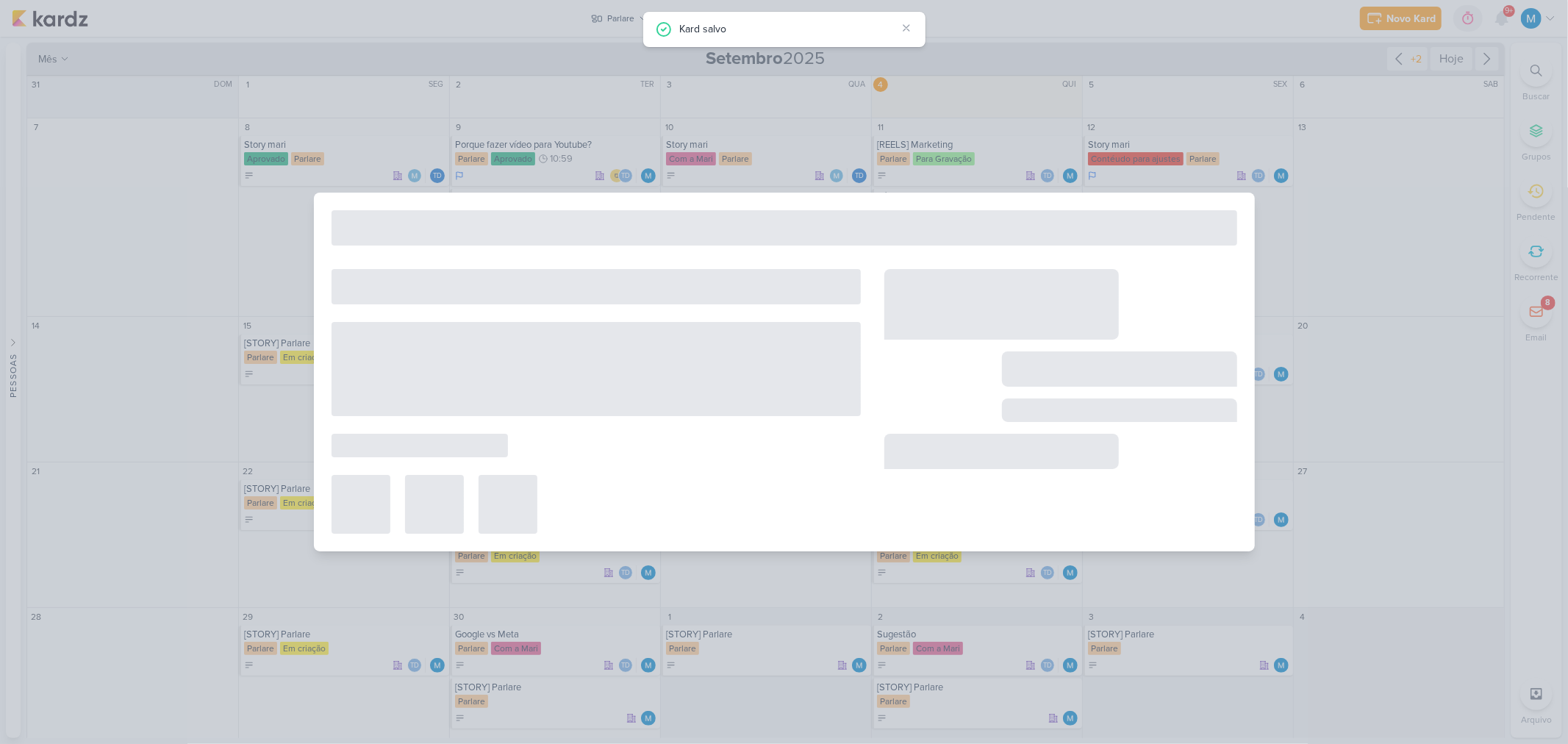
type input "[DATE] 23:59"
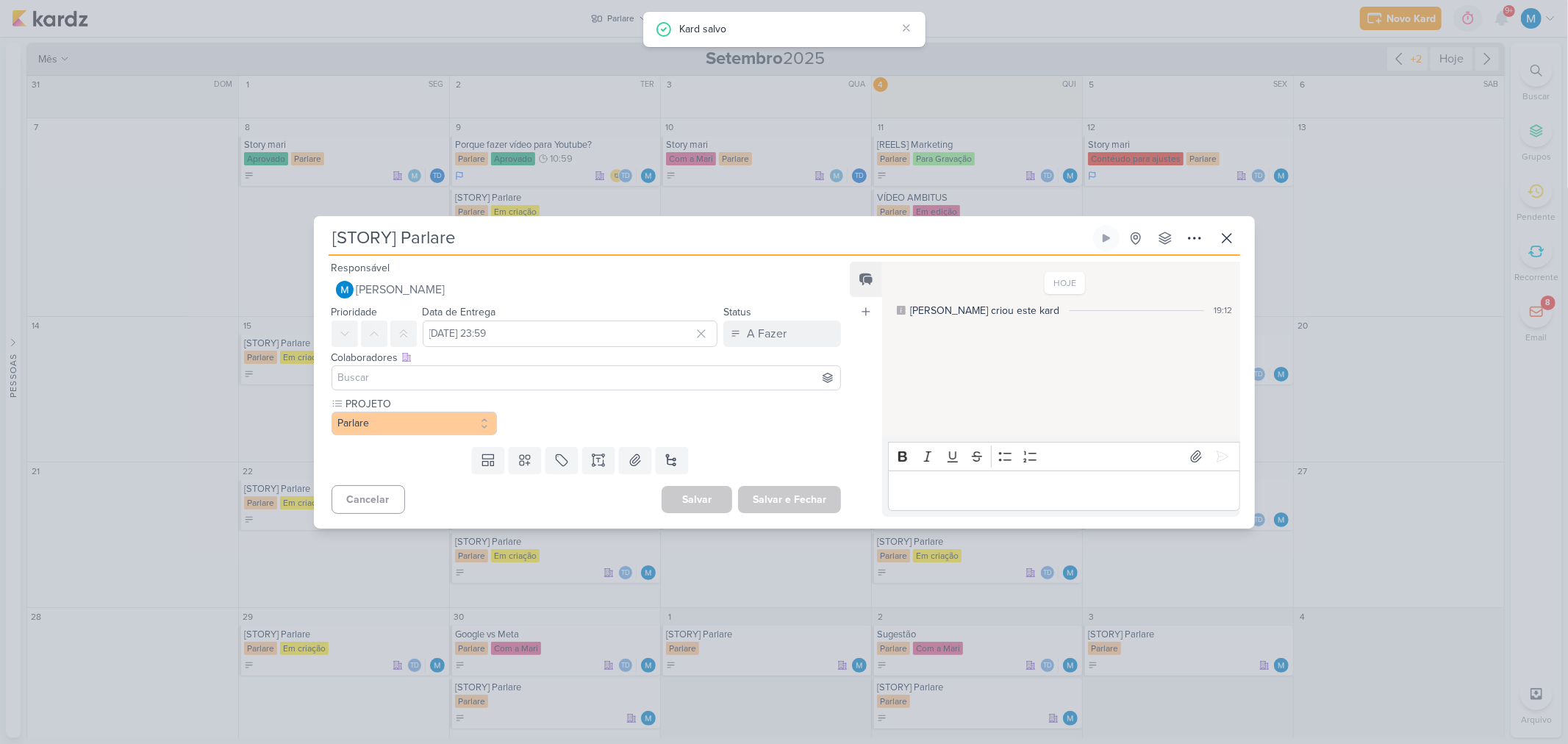
click at [451, 380] on input at bounding box center [586, 377] width 503 height 18
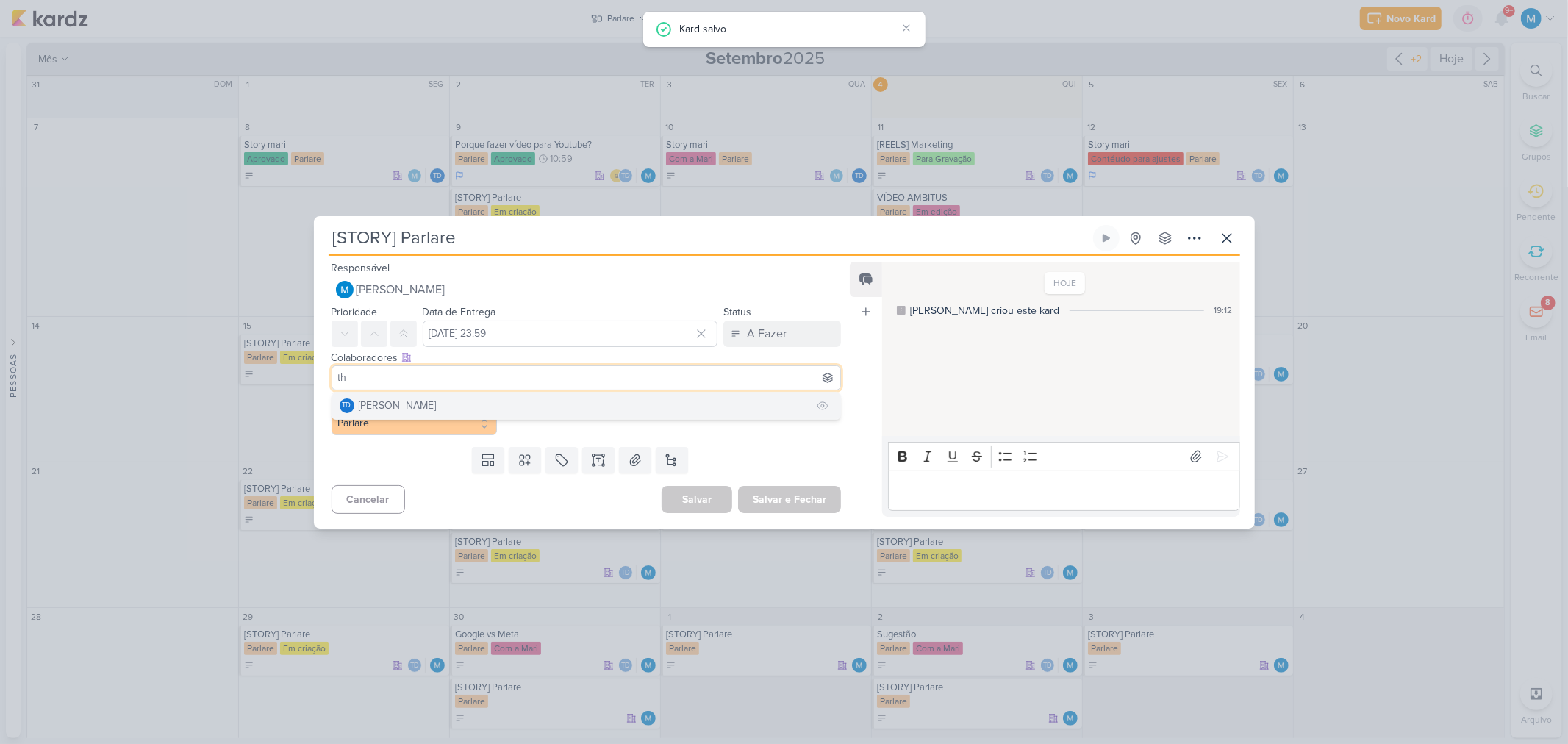
type input "th"
click at [443, 399] on button "Td Thais de carvalho" at bounding box center [586, 405] width 508 height 27
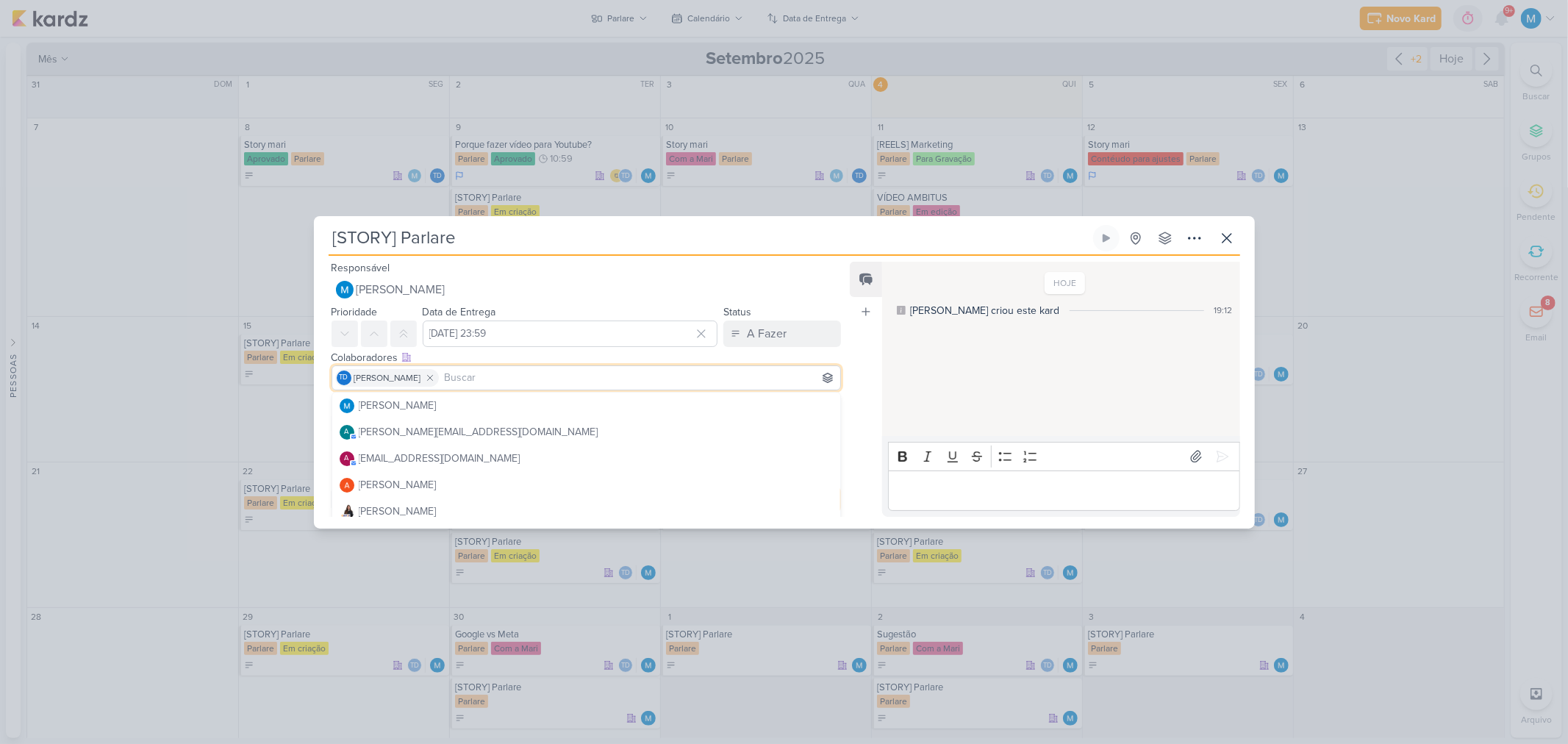
click at [871, 371] on div "Feed Atrelar email Solte o email para atrelar ao kard" at bounding box center [865, 388] width 33 height 255
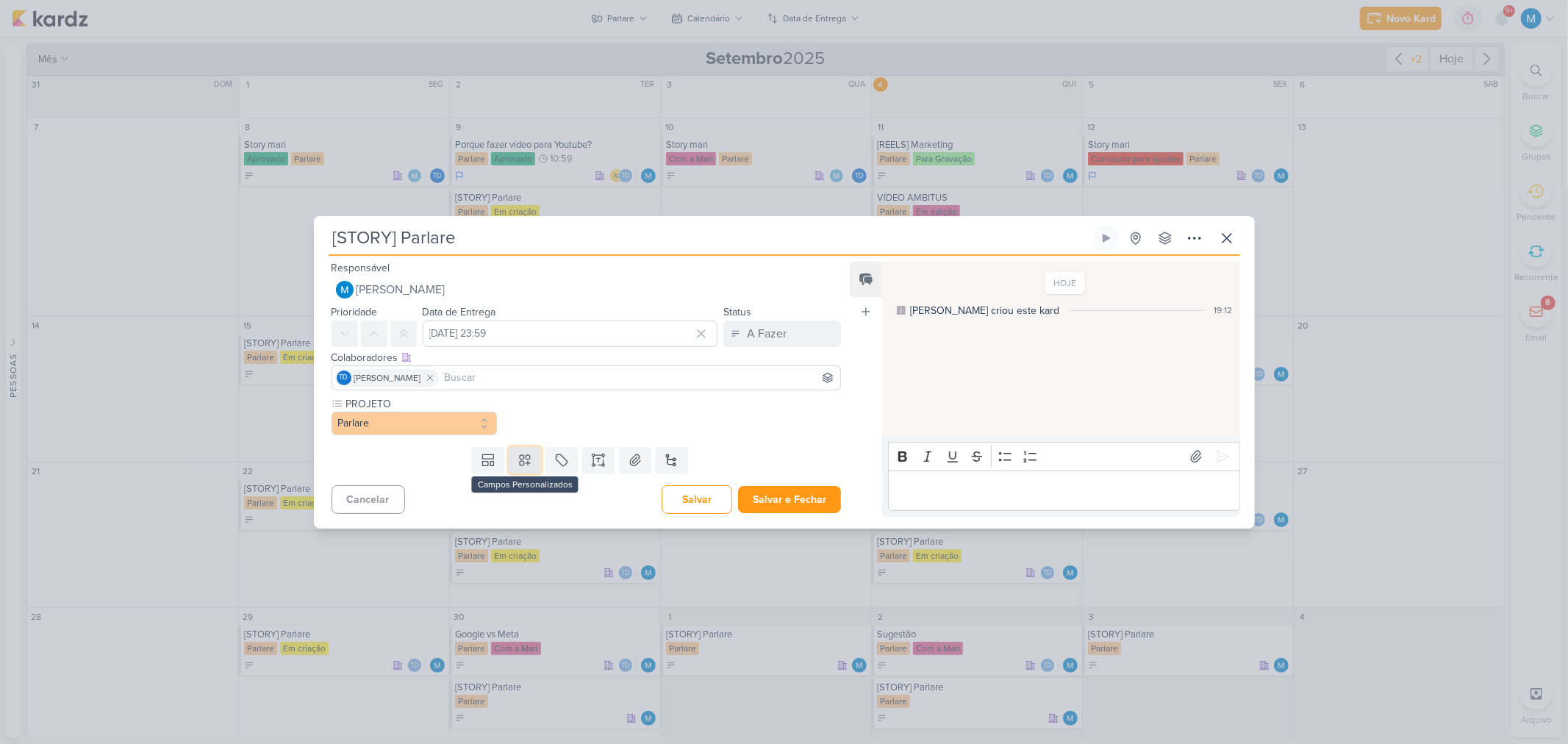
click at [522, 454] on icon at bounding box center [524, 460] width 15 height 15
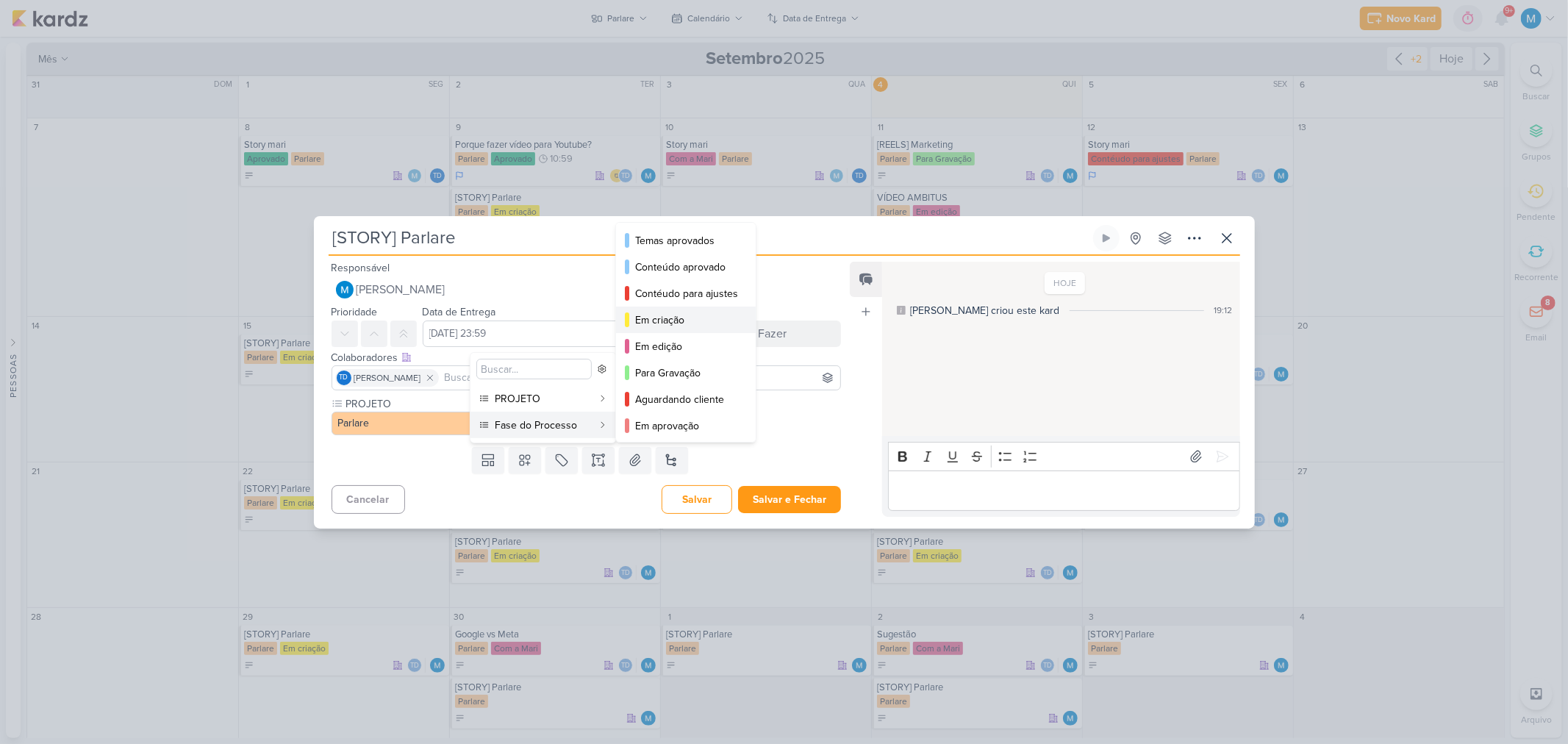
click at [693, 313] on div "Em criação" at bounding box center [687, 320] width 103 height 16
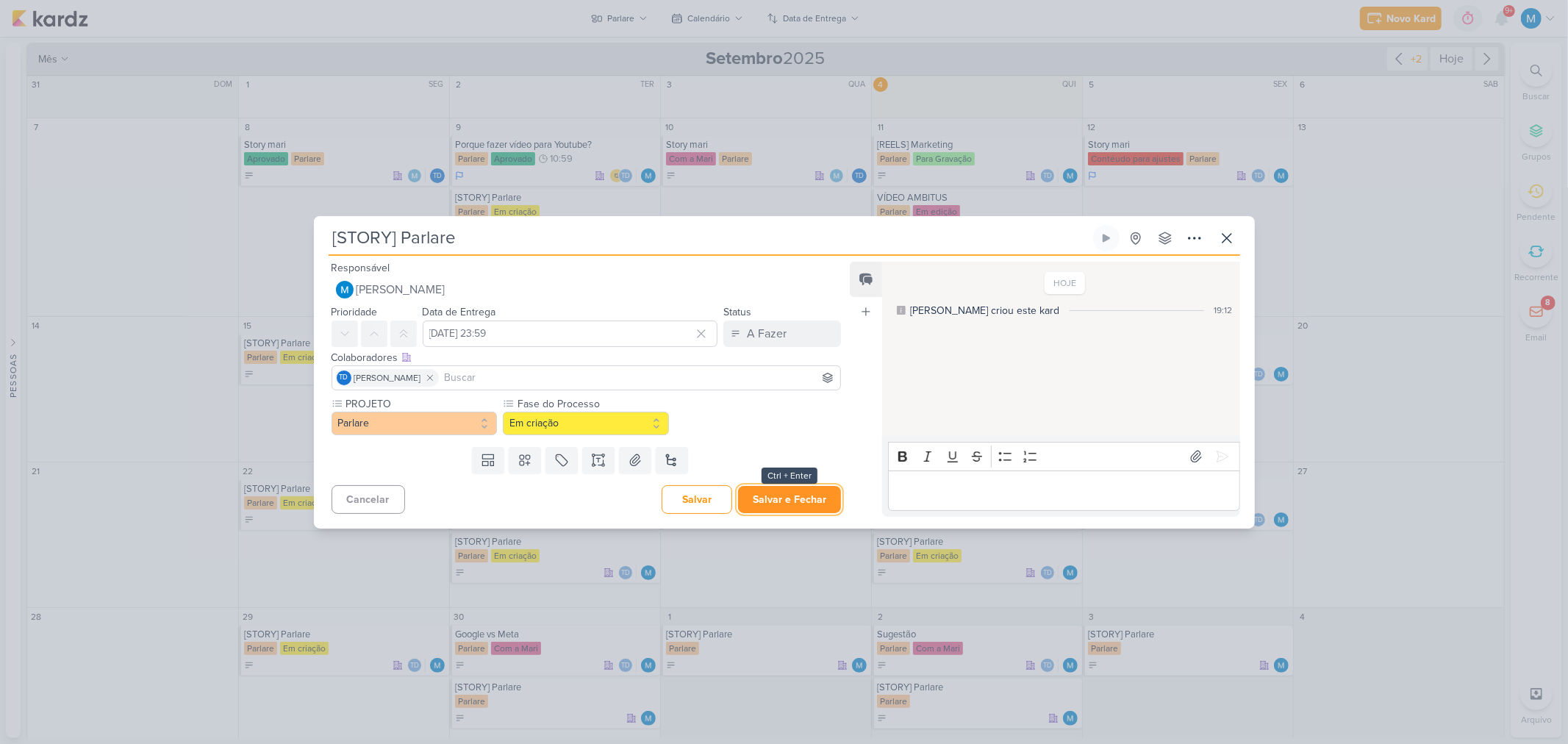
click at [806, 501] on button "Salvar e Fechar" at bounding box center [790, 498] width 103 height 27
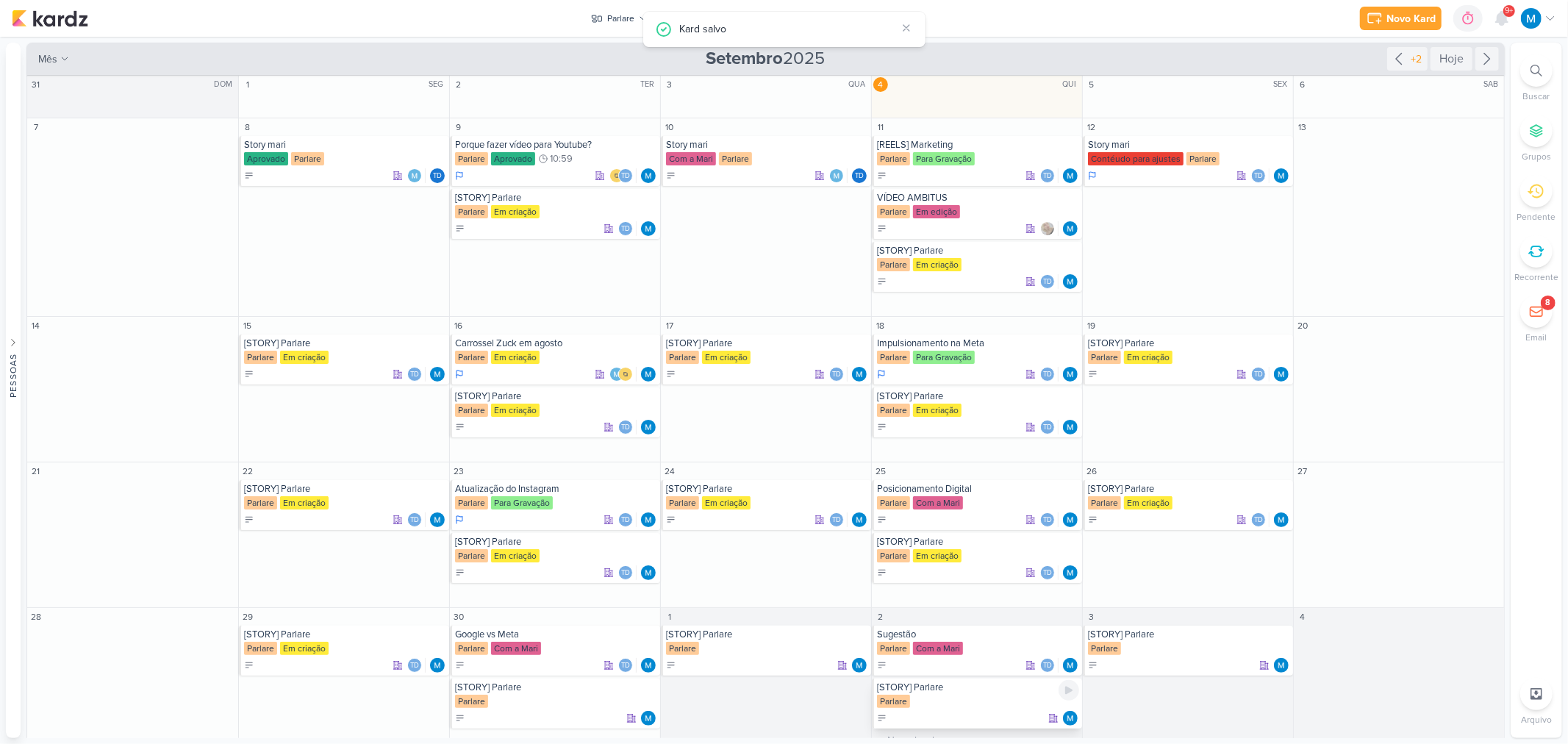
click at [938, 690] on div "[STORY] Parlare" at bounding box center [978, 688] width 202 height 12
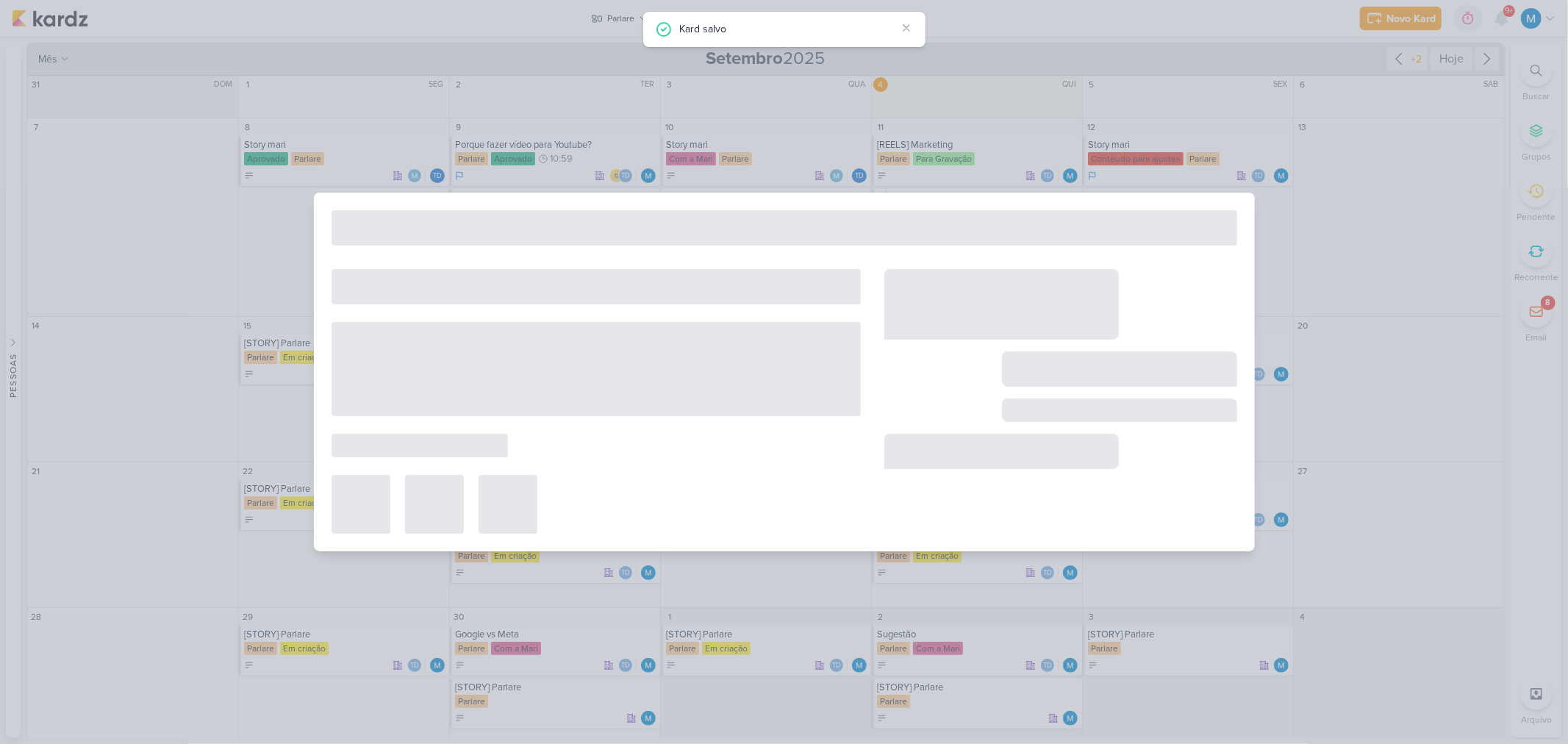
type input "[DATE] 23:59"
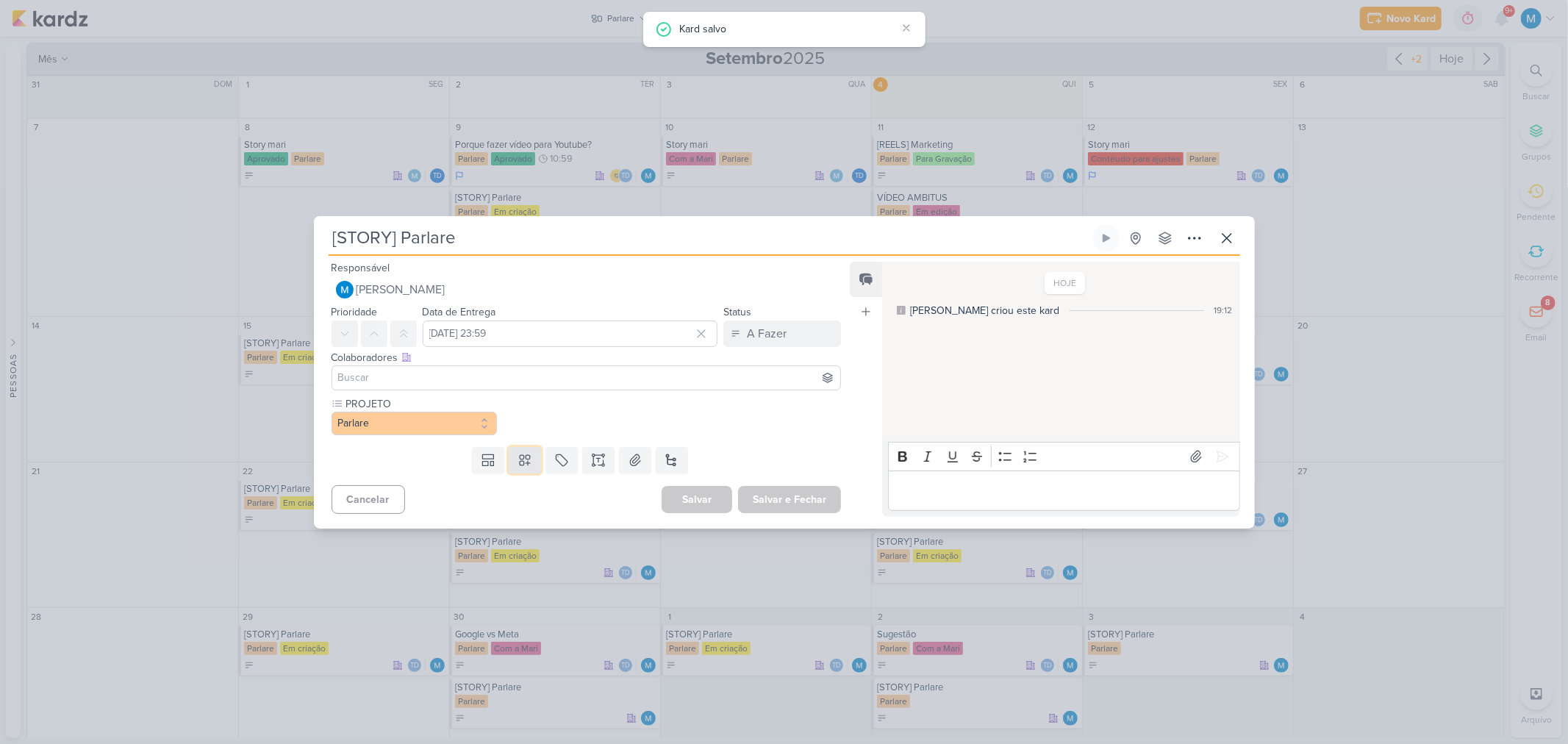
click at [522, 451] on button at bounding box center [524, 460] width 33 height 27
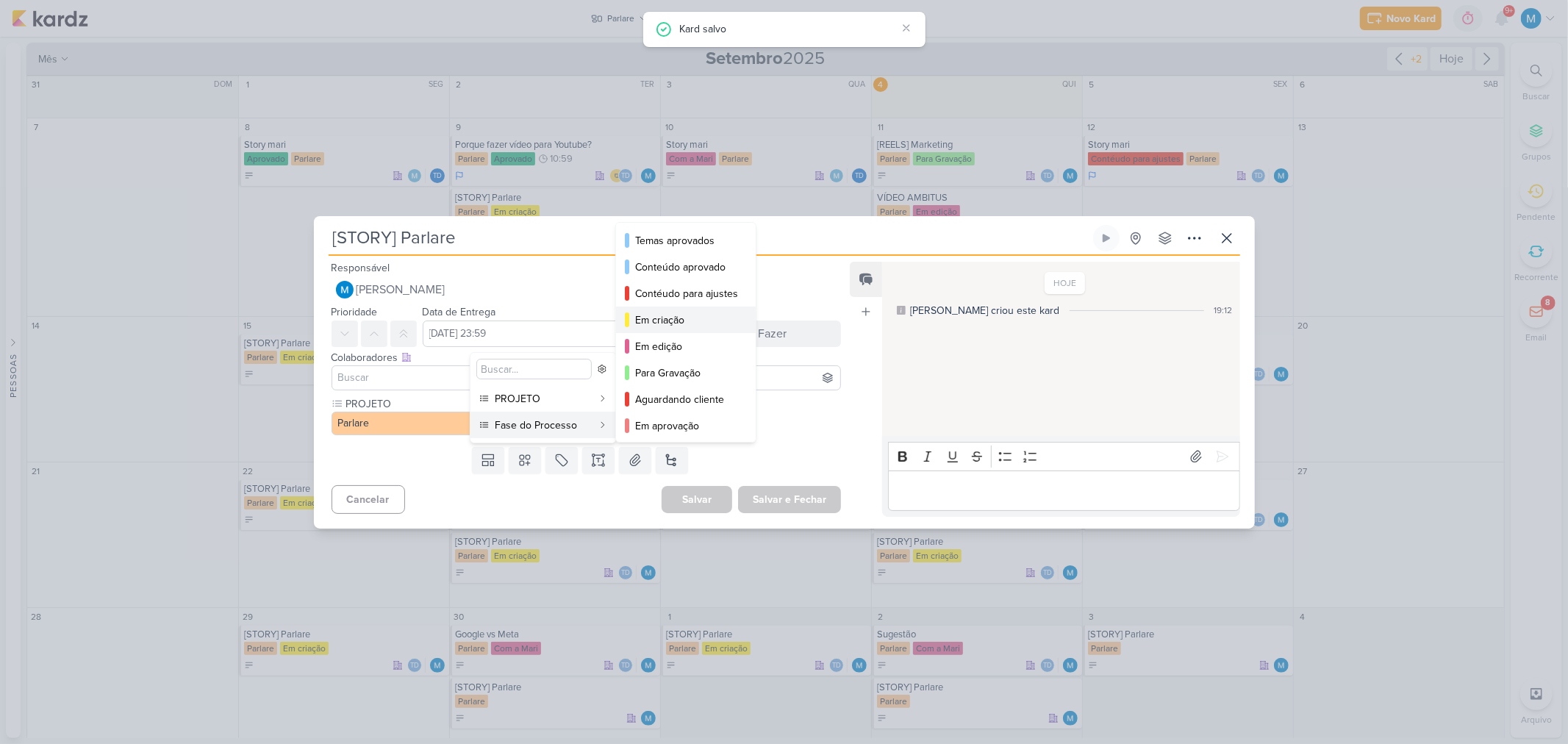
click at [665, 320] on div "Em criação" at bounding box center [687, 320] width 103 height 16
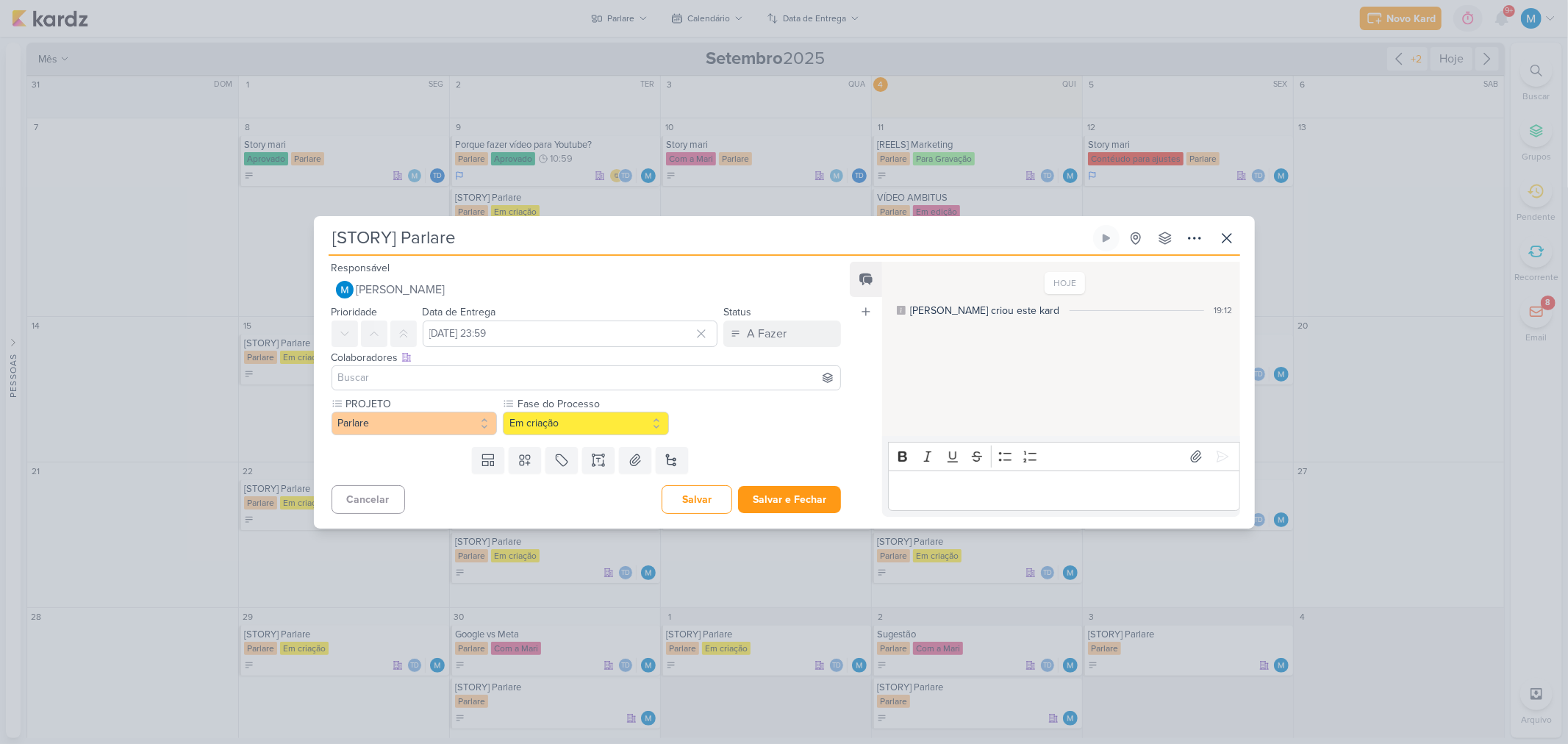
click at [547, 372] on input at bounding box center [586, 377] width 503 height 18
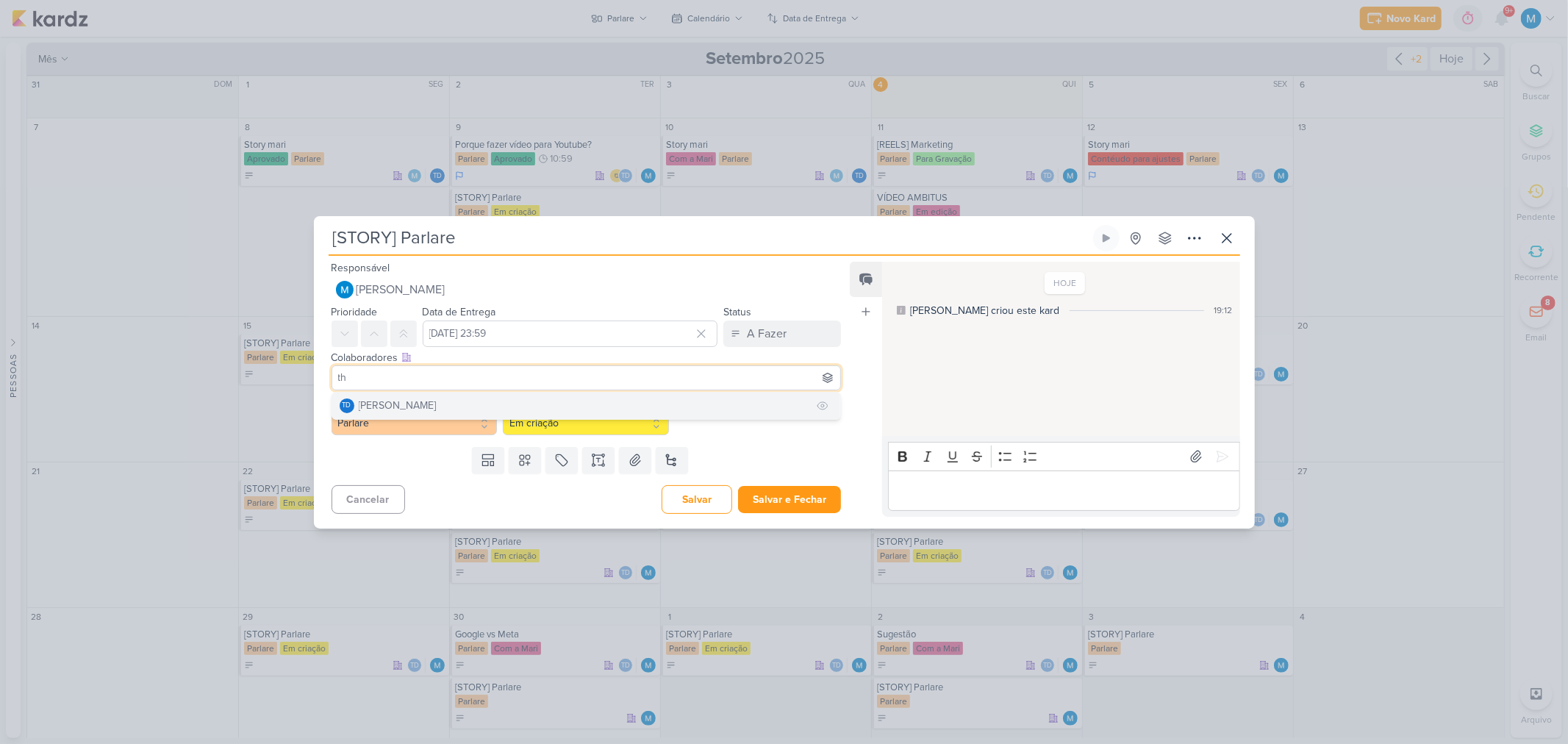
type input "th"
click at [487, 402] on button "Td Thais de carvalho" at bounding box center [586, 405] width 508 height 27
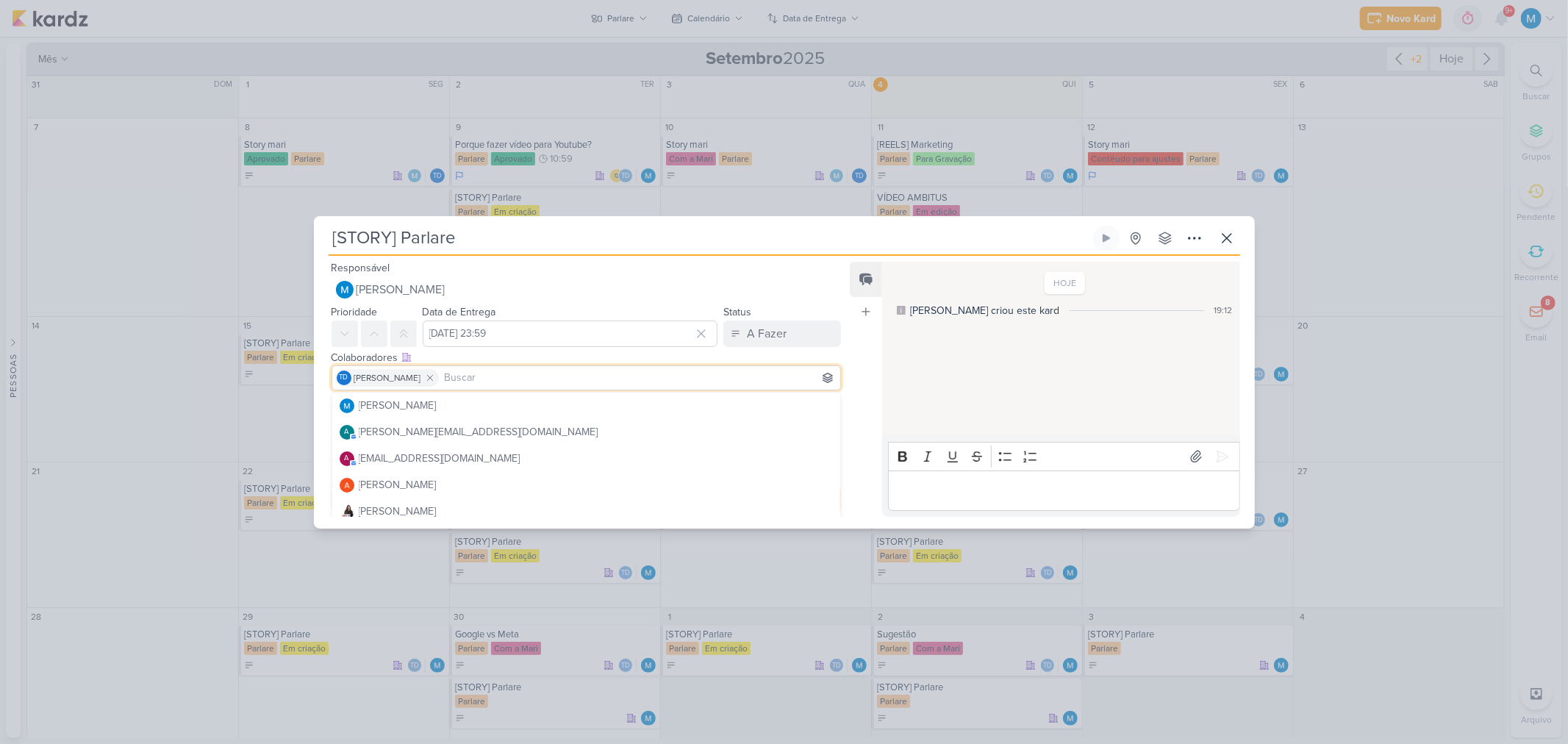
click at [856, 366] on div "Feed Atrelar email Solte o email para atrelar ao kard" at bounding box center [865, 388] width 33 height 255
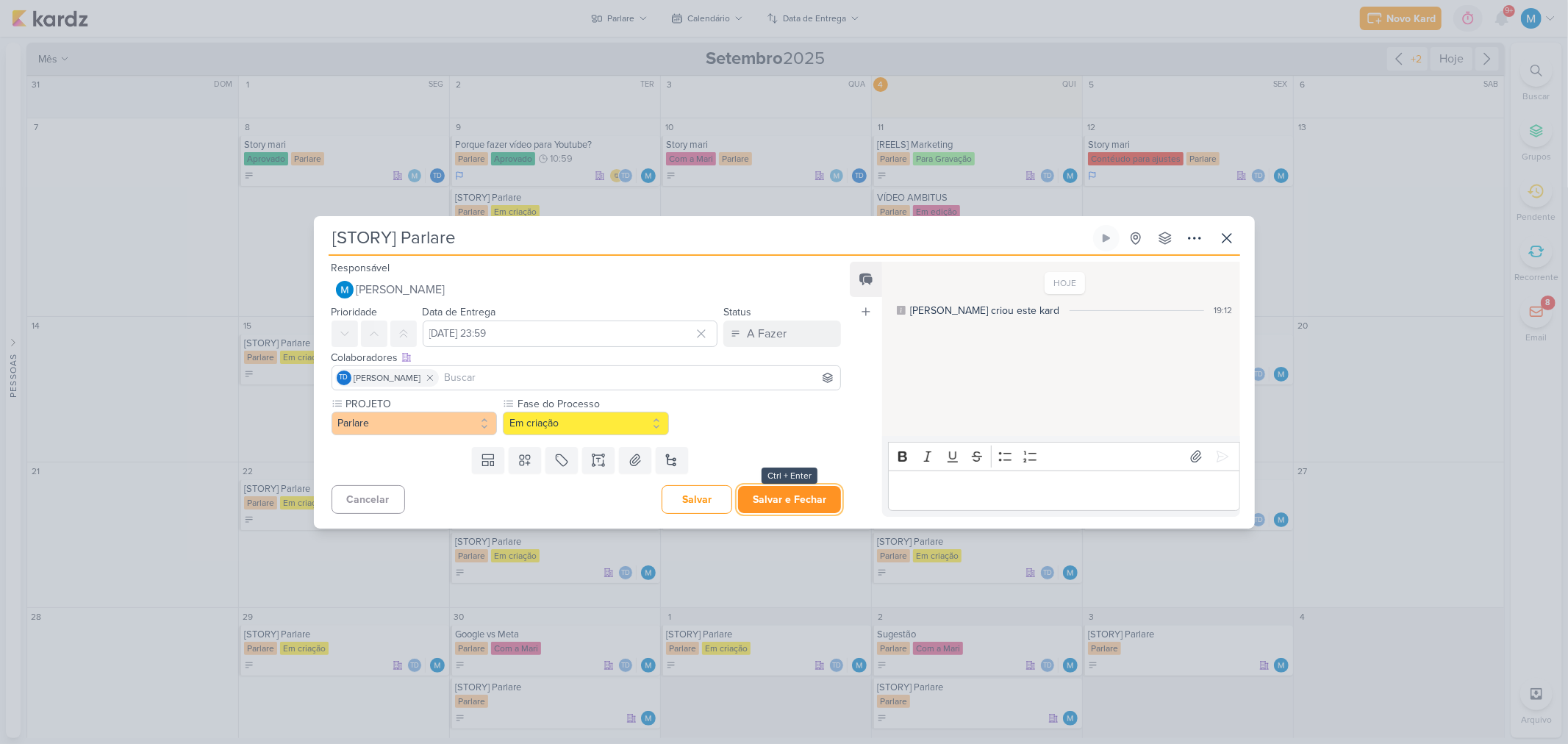
click at [796, 499] on button "Salvar e Fechar" at bounding box center [790, 498] width 103 height 27
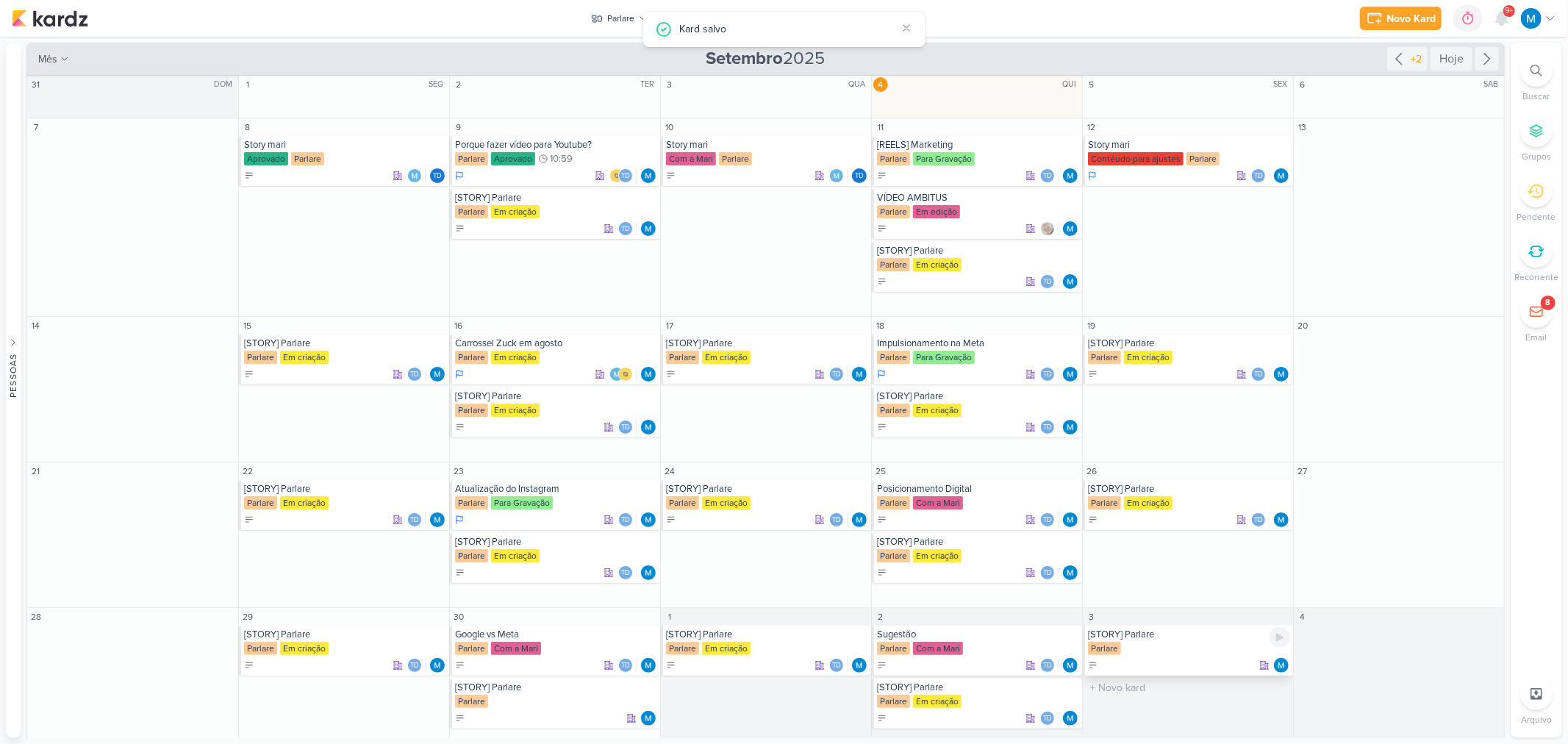
click at [1172, 640] on div "[STORY] Parlare" at bounding box center [1189, 634] width 202 height 12
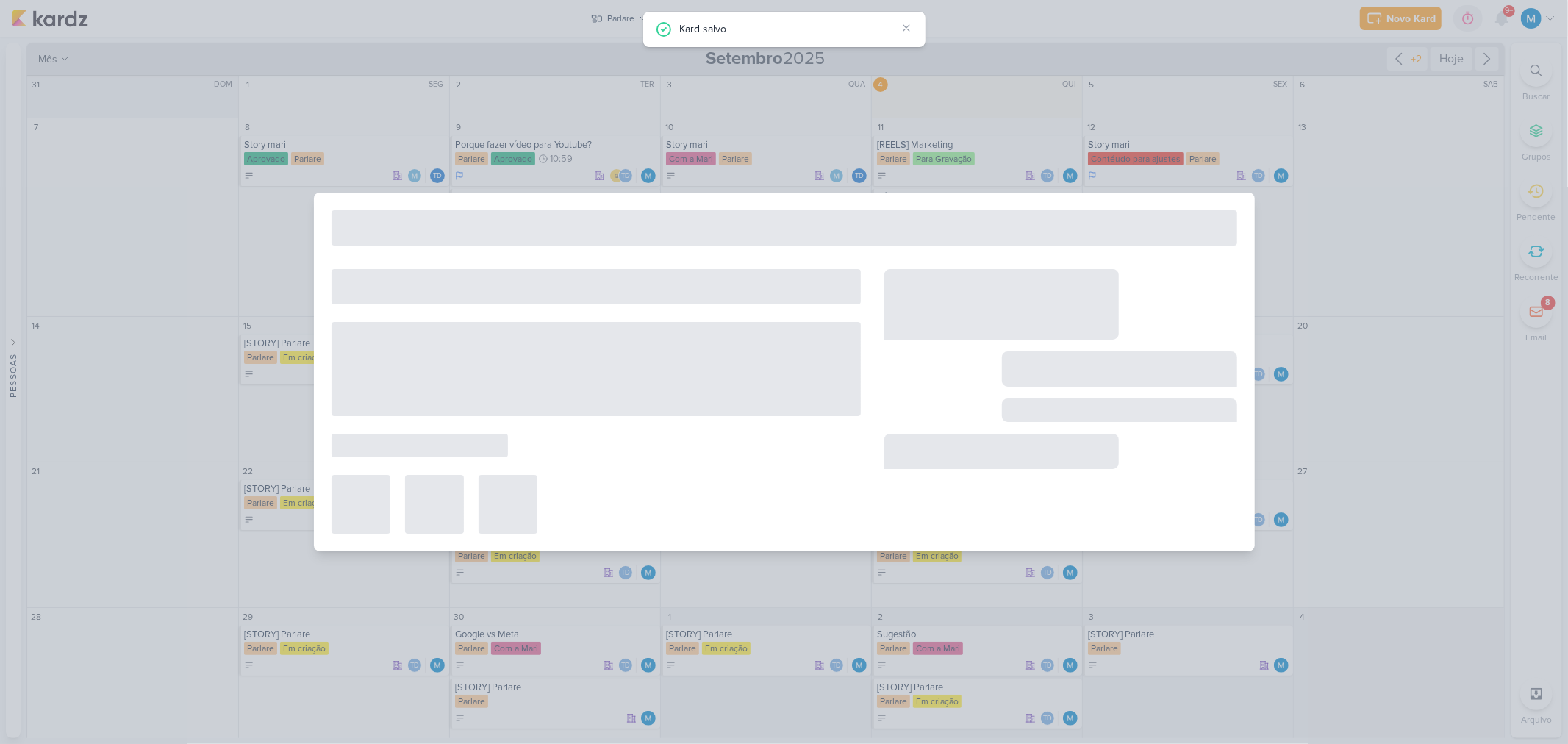
type input "[DATE] 23:59"
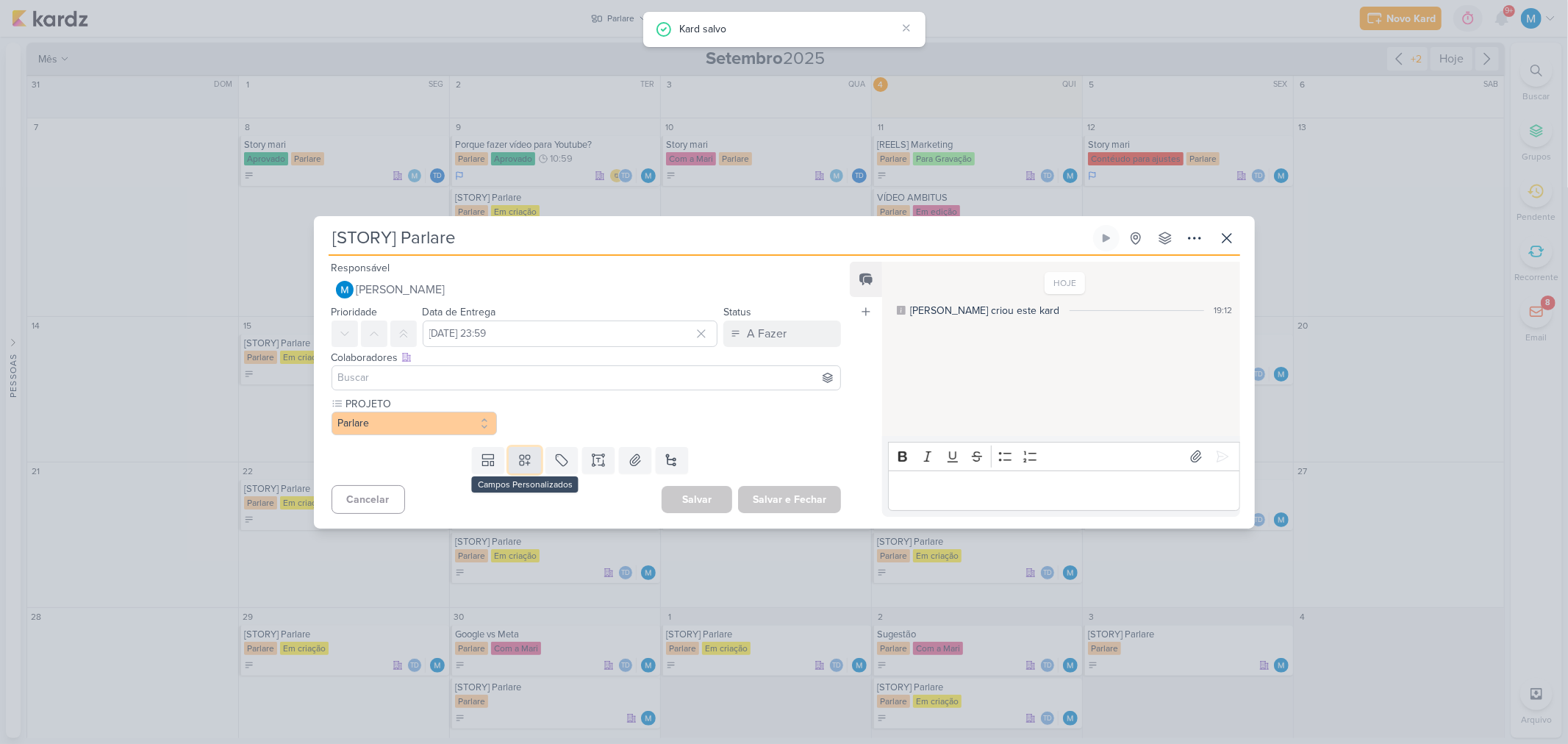
drag, startPoint x: 526, startPoint y: 469, endPoint x: 525, endPoint y: 445, distance: 24.0
click at [526, 467] on button at bounding box center [524, 460] width 33 height 27
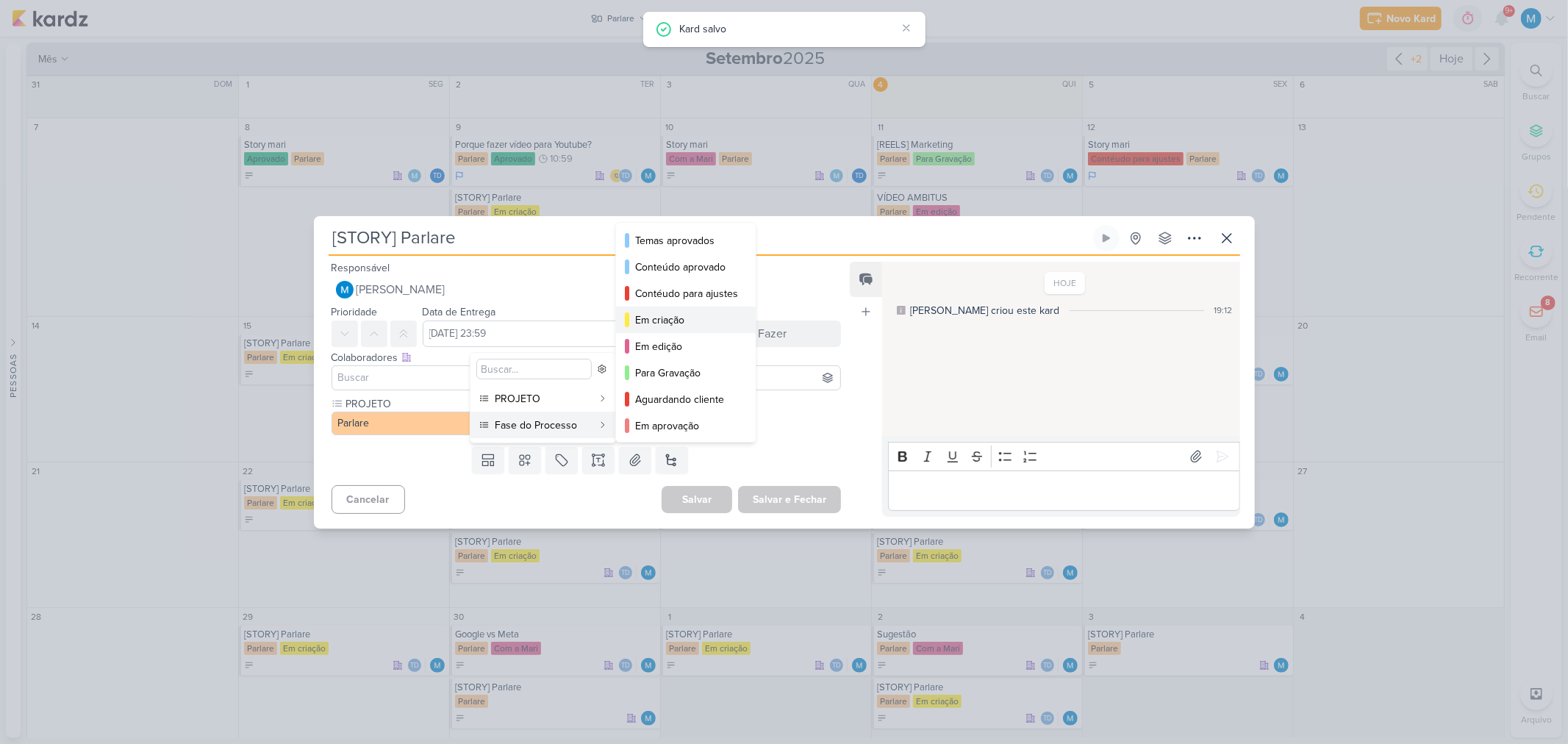
click at [673, 317] on div "Em criação" at bounding box center [687, 320] width 103 height 16
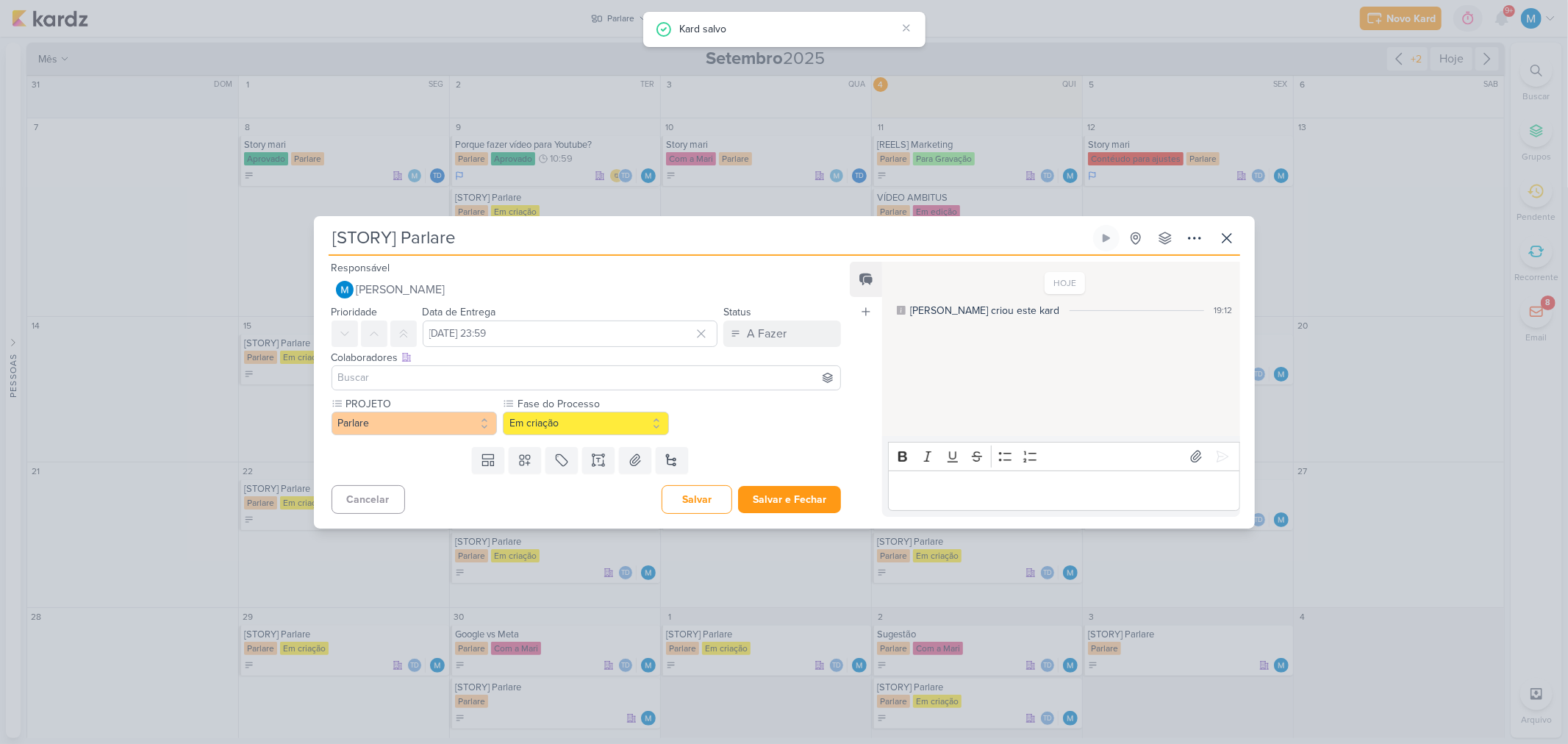
click at [594, 376] on input at bounding box center [586, 377] width 503 height 18
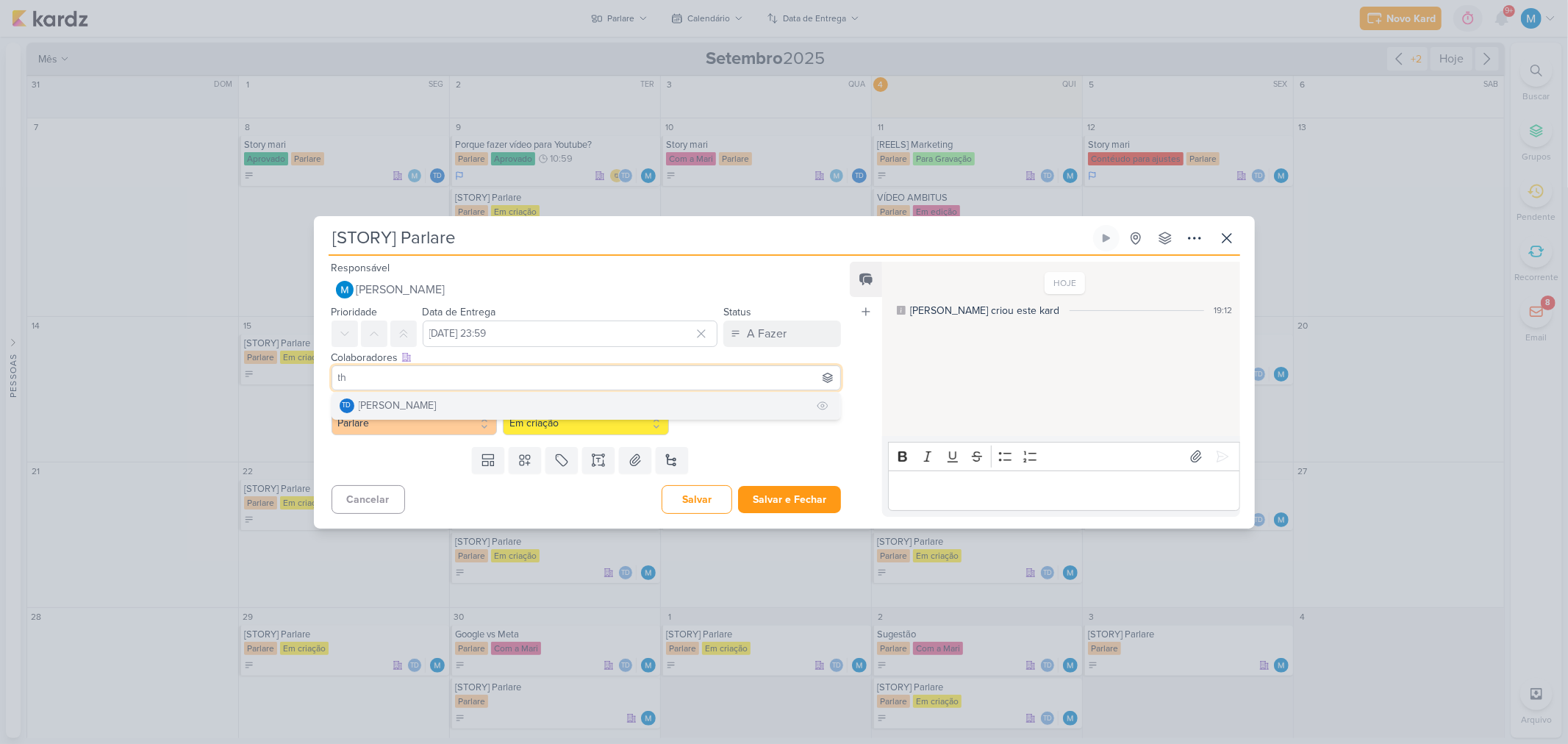
type input "th"
click at [469, 402] on button "Td Thais de carvalho" at bounding box center [586, 405] width 508 height 27
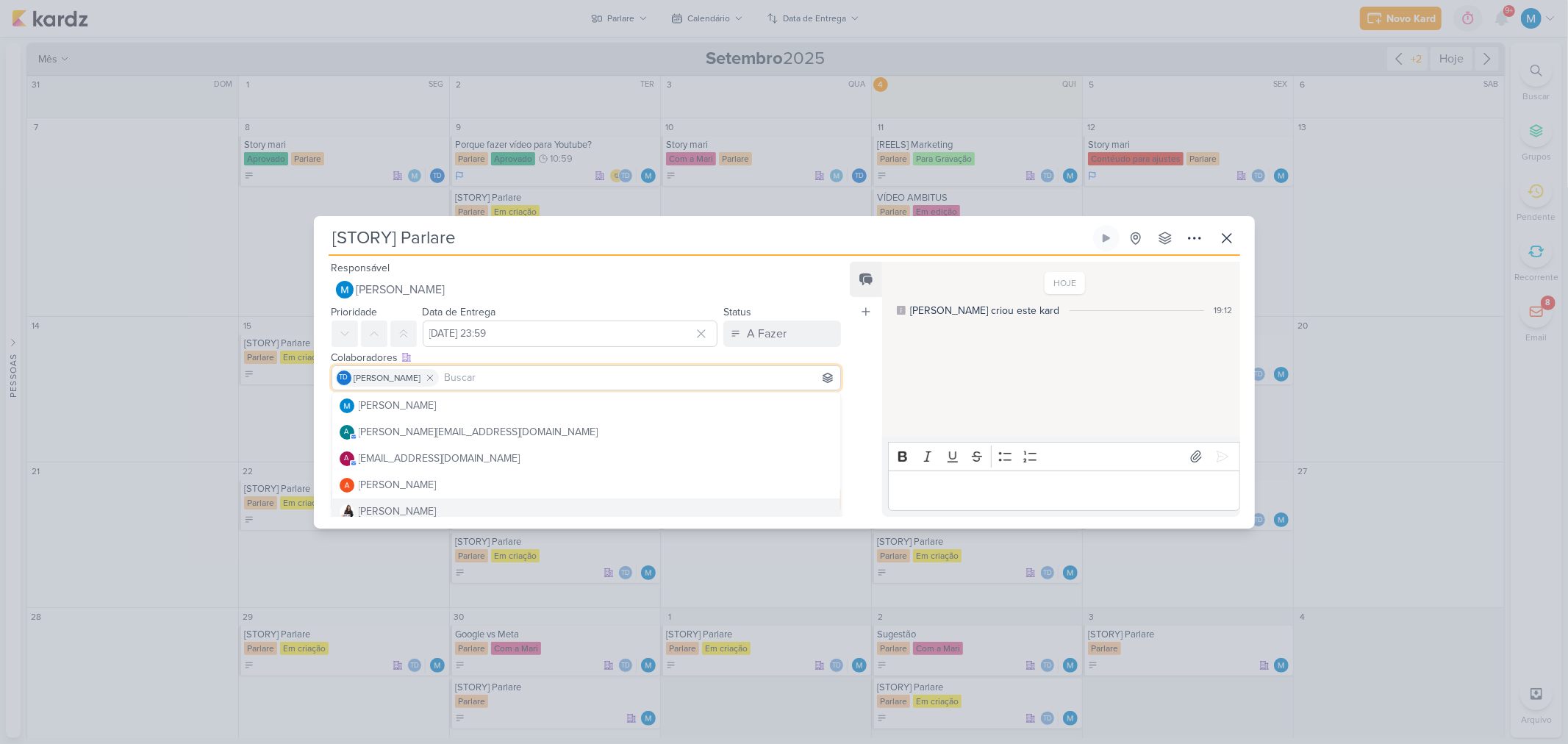
click at [858, 488] on div "Feed Atrelar email Solte o email para atrelar ao kard" at bounding box center [865, 388] width 33 height 255
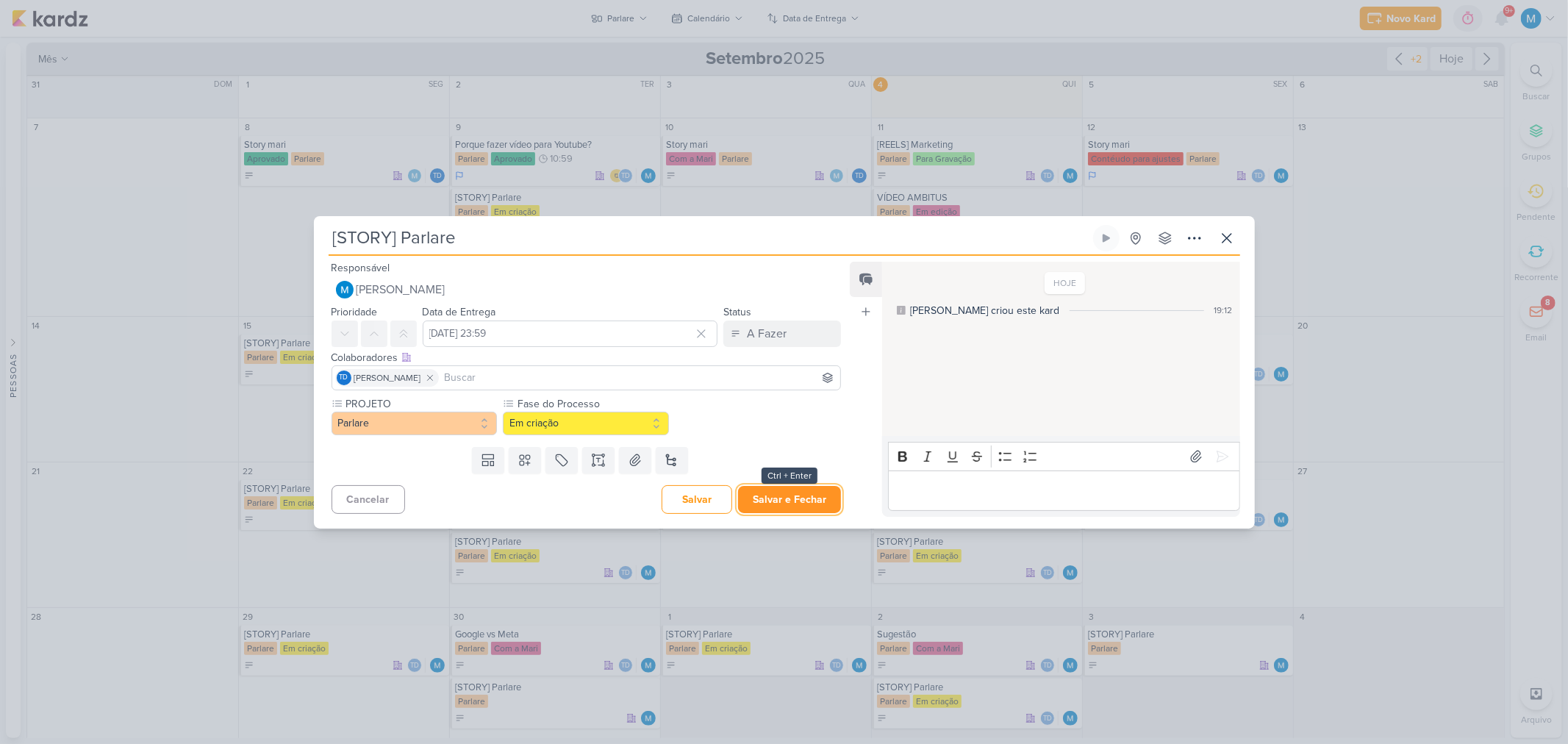
click at [773, 505] on button "Salvar e Fechar" at bounding box center [790, 498] width 103 height 27
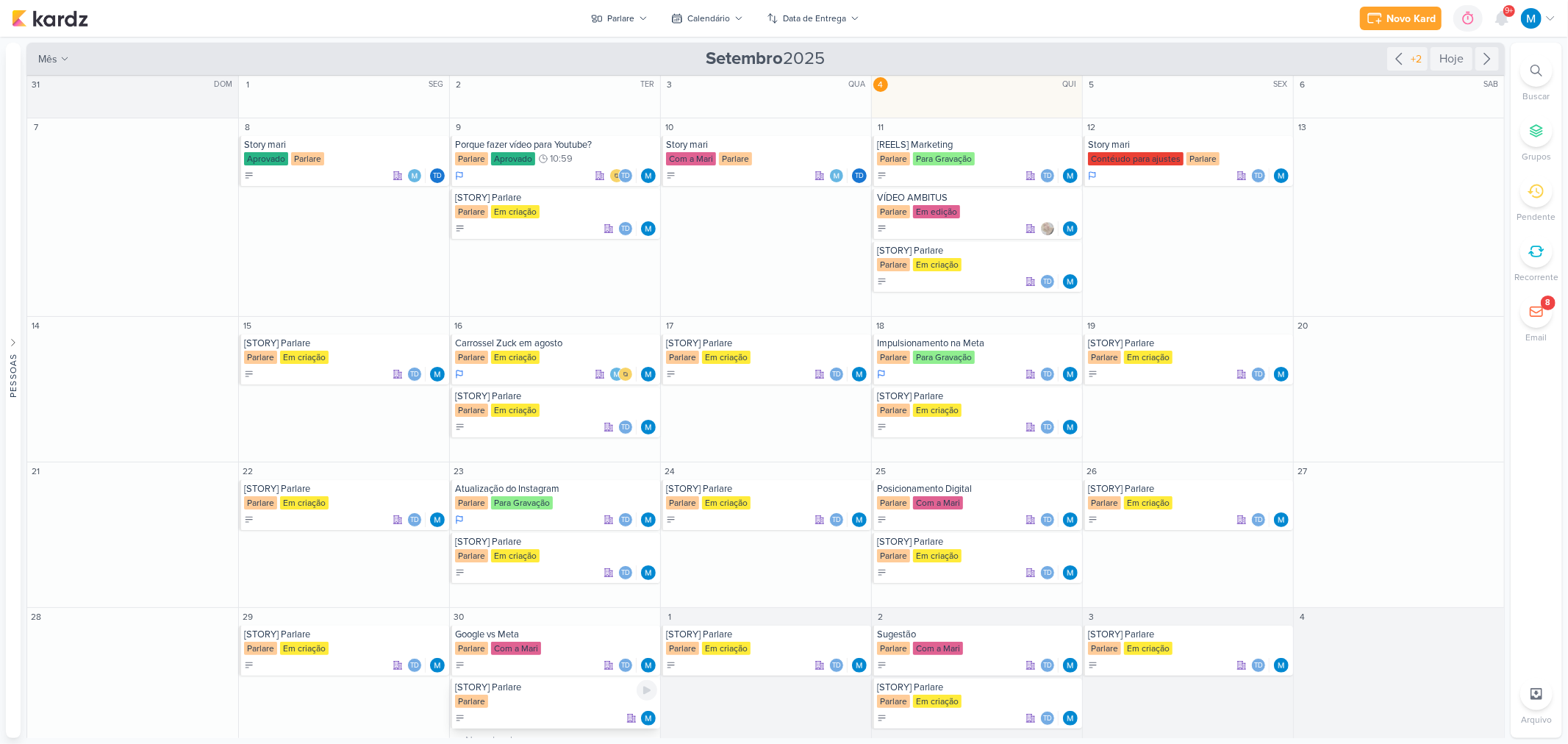
click at [552, 687] on div "[STORY] Parlare" at bounding box center [556, 688] width 202 height 12
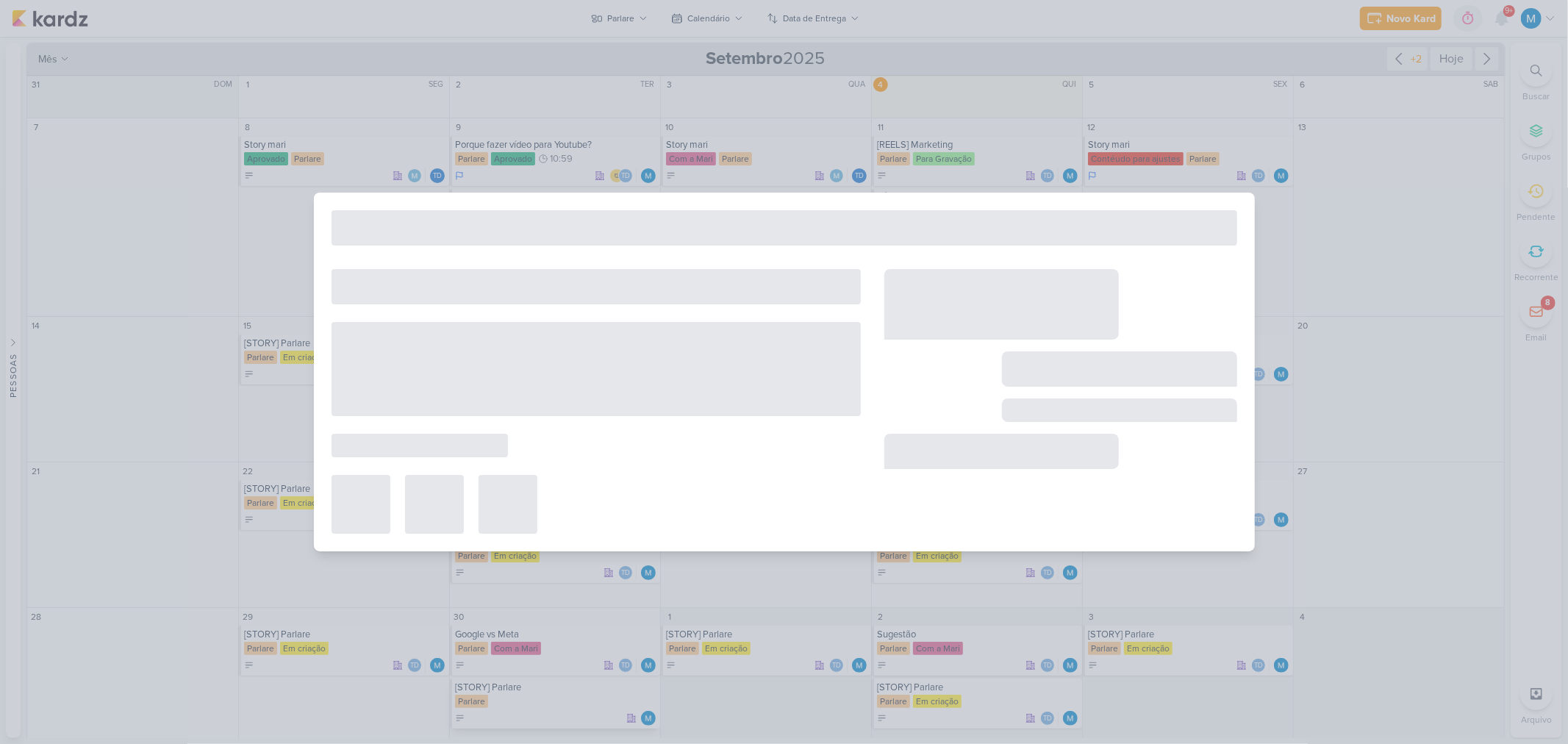
type input "[DATE] 23:59"
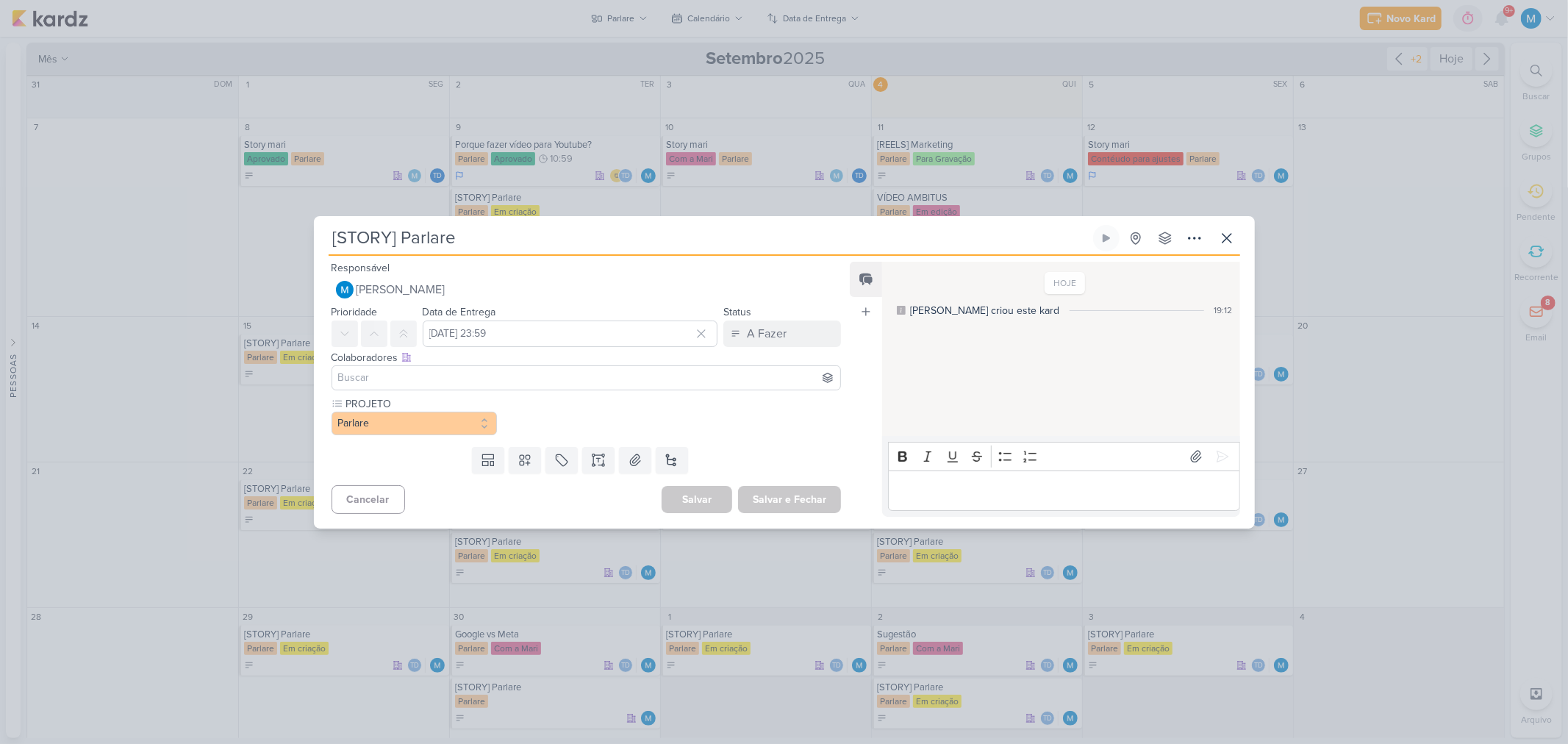
click at [428, 374] on input at bounding box center [586, 377] width 503 height 18
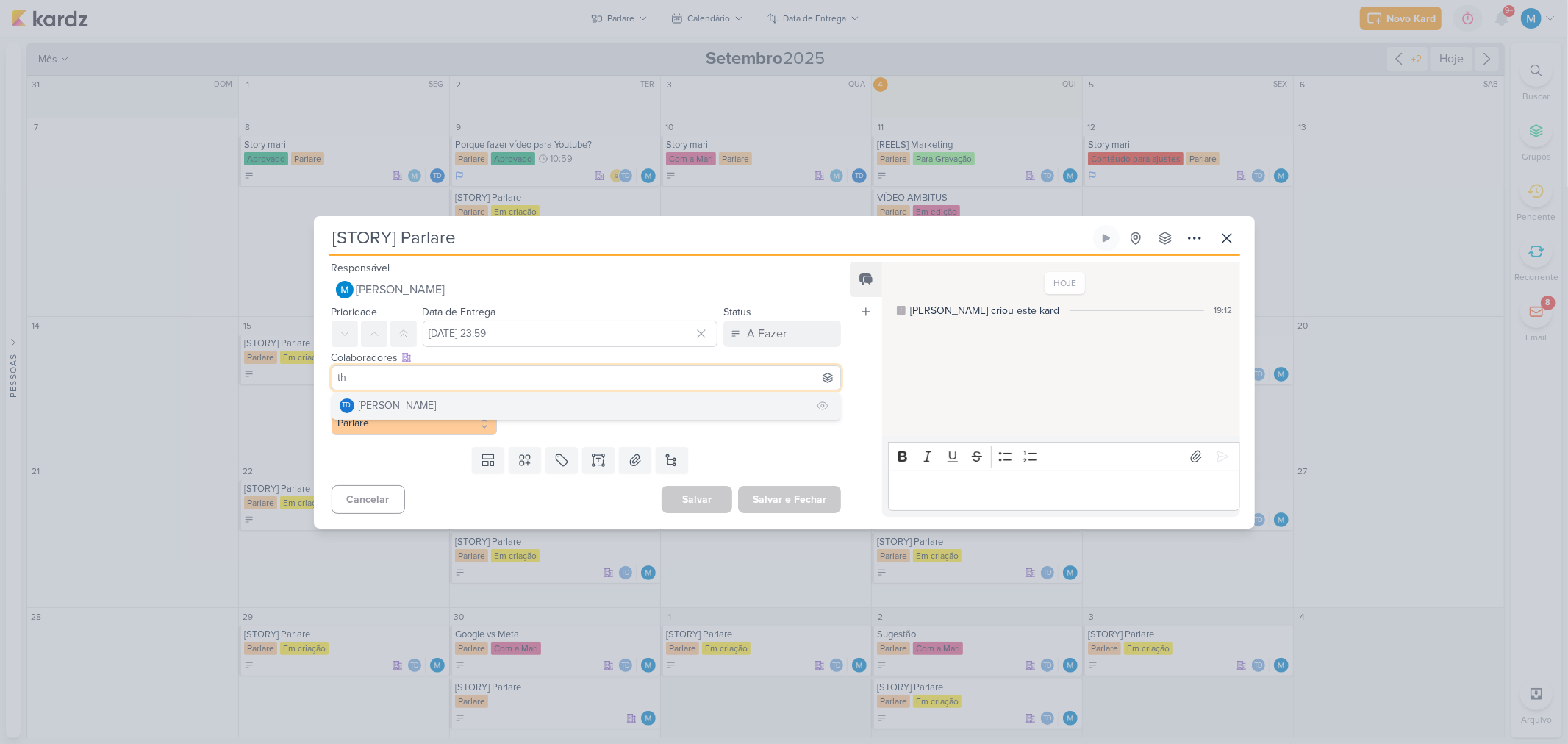
type input "th"
click at [421, 400] on div "[PERSON_NAME]" at bounding box center [397, 405] width 78 height 16
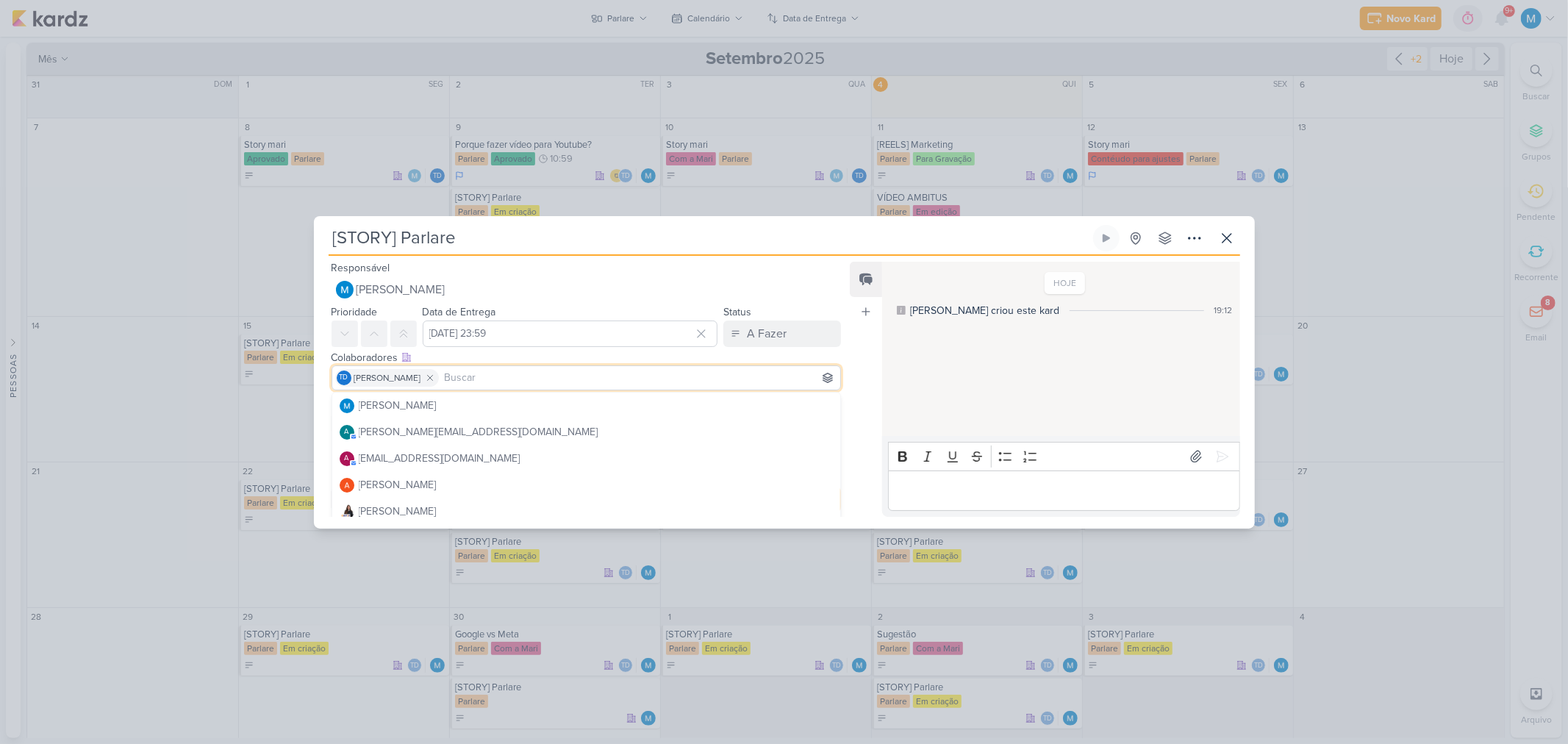
click at [860, 372] on div "Feed Atrelar email Solte o email para atrelar ao kard" at bounding box center [865, 388] width 33 height 255
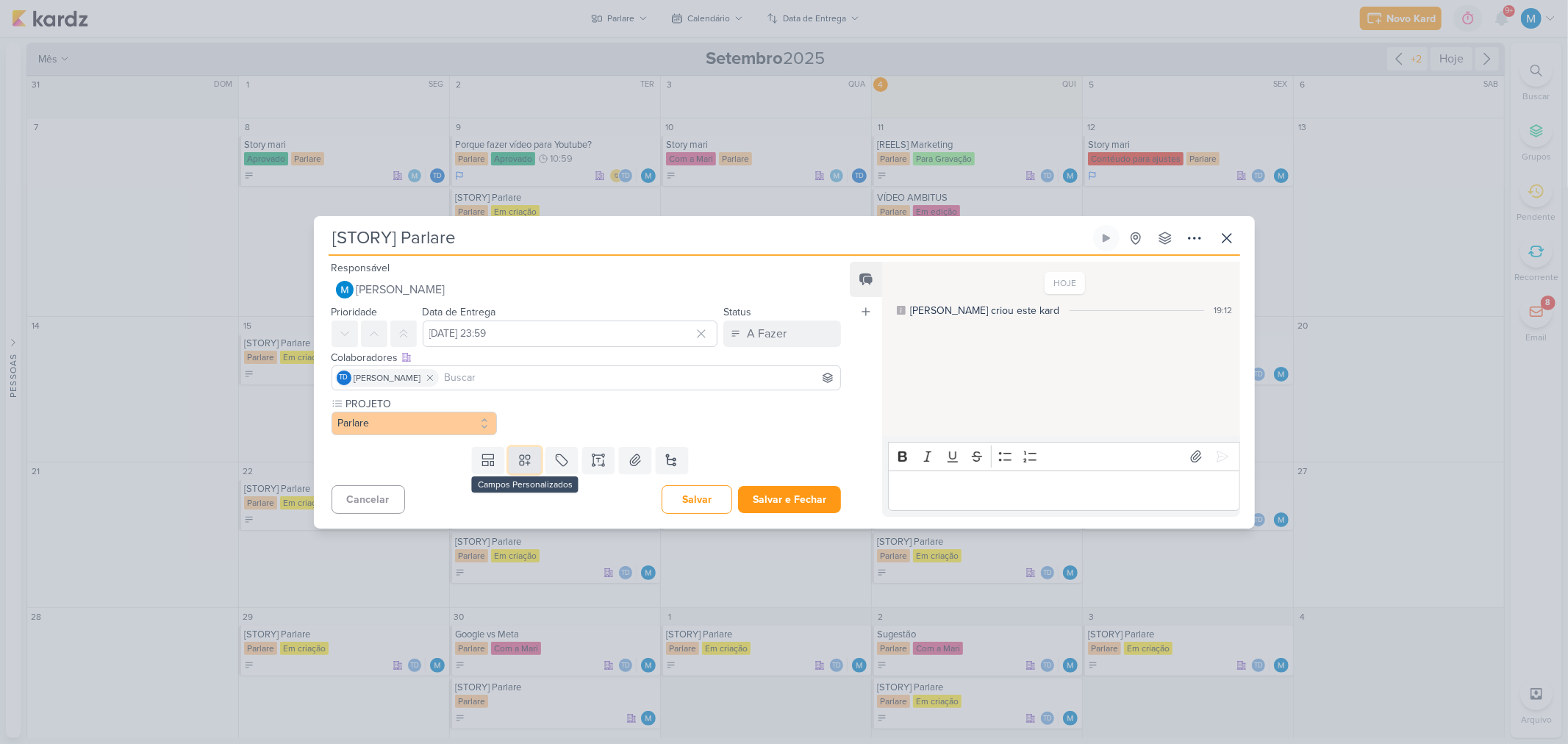
click at [531, 458] on button at bounding box center [524, 460] width 33 height 27
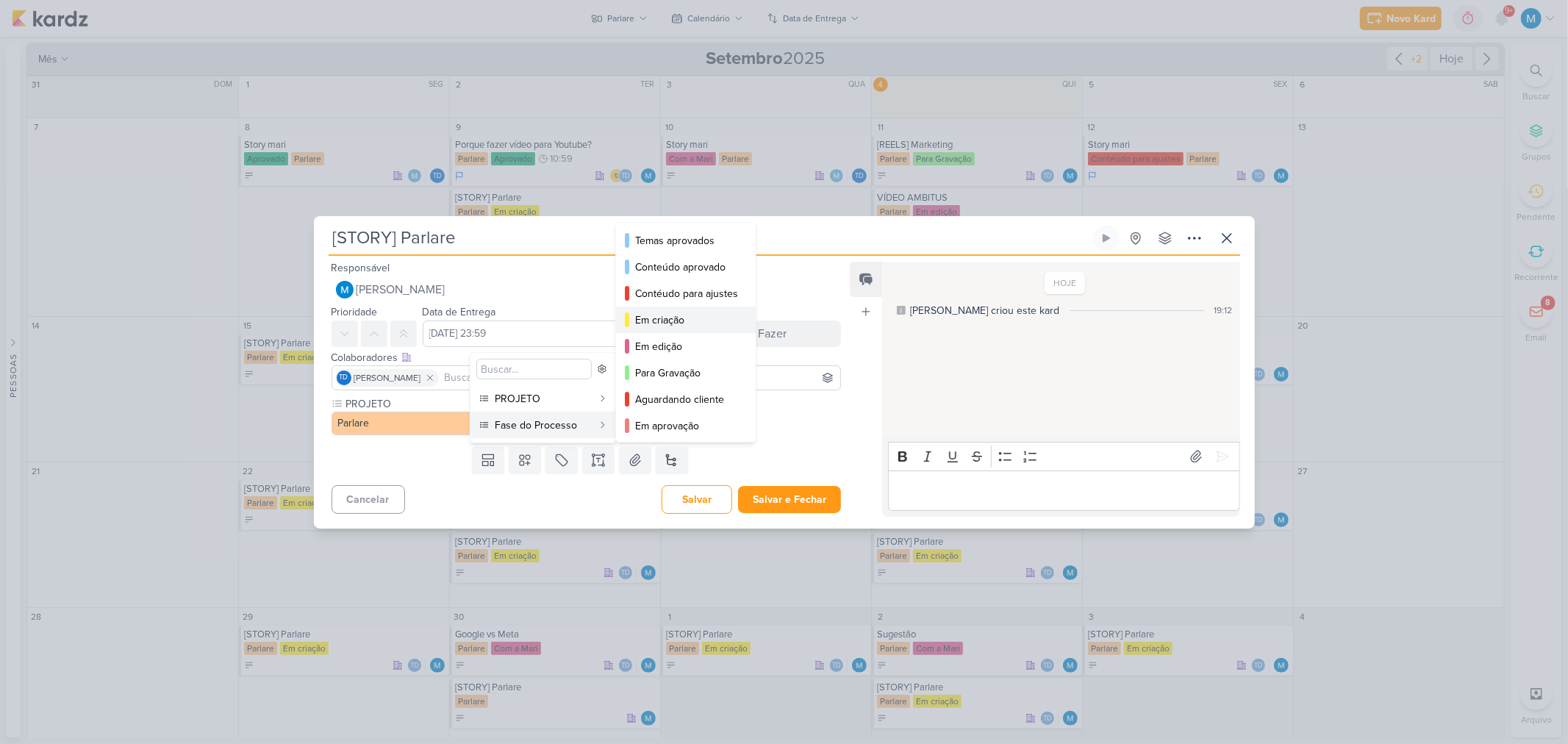
click at [689, 320] on div "Em criação" at bounding box center [687, 320] width 103 height 16
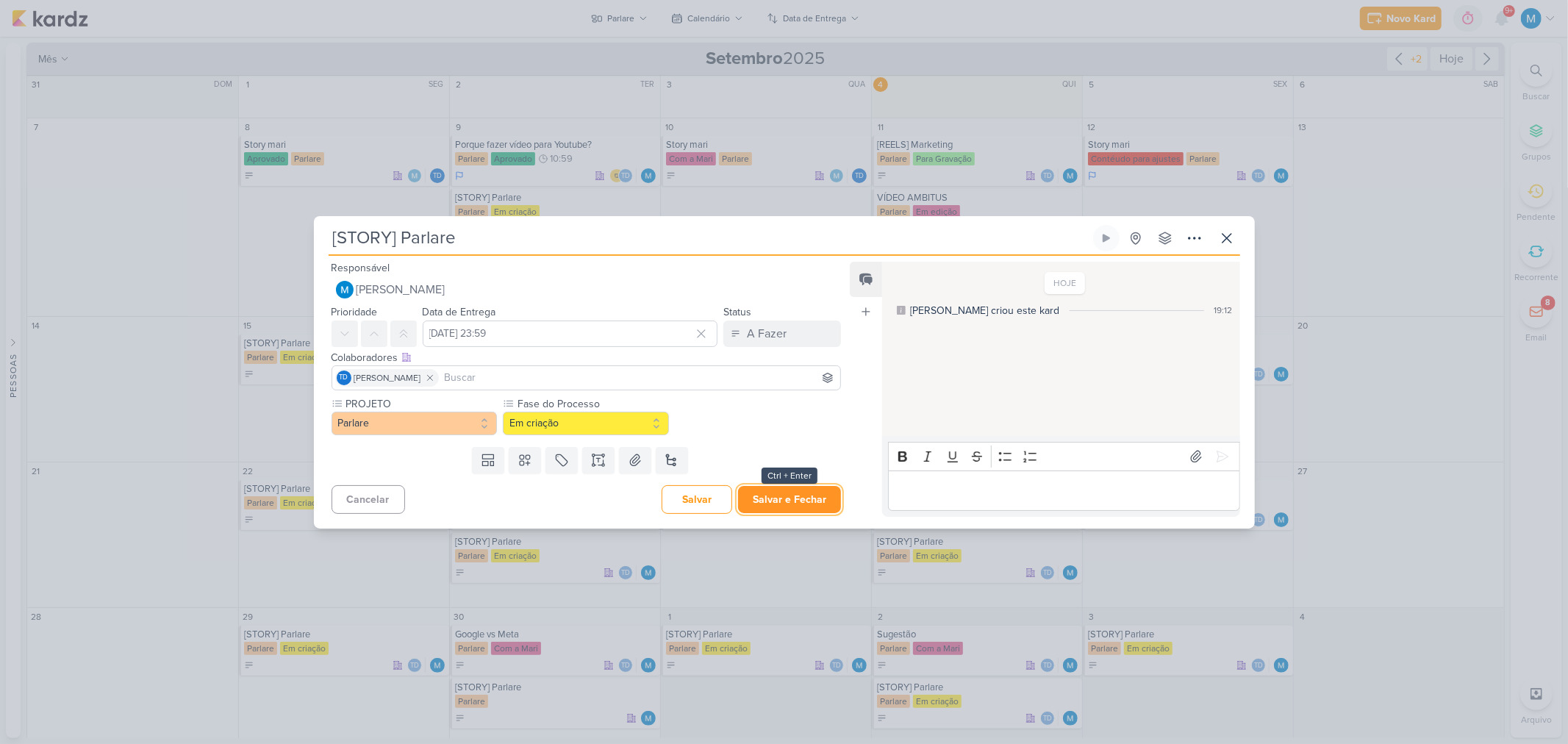
click at [790, 502] on button "Salvar e Fechar" at bounding box center [790, 498] width 103 height 27
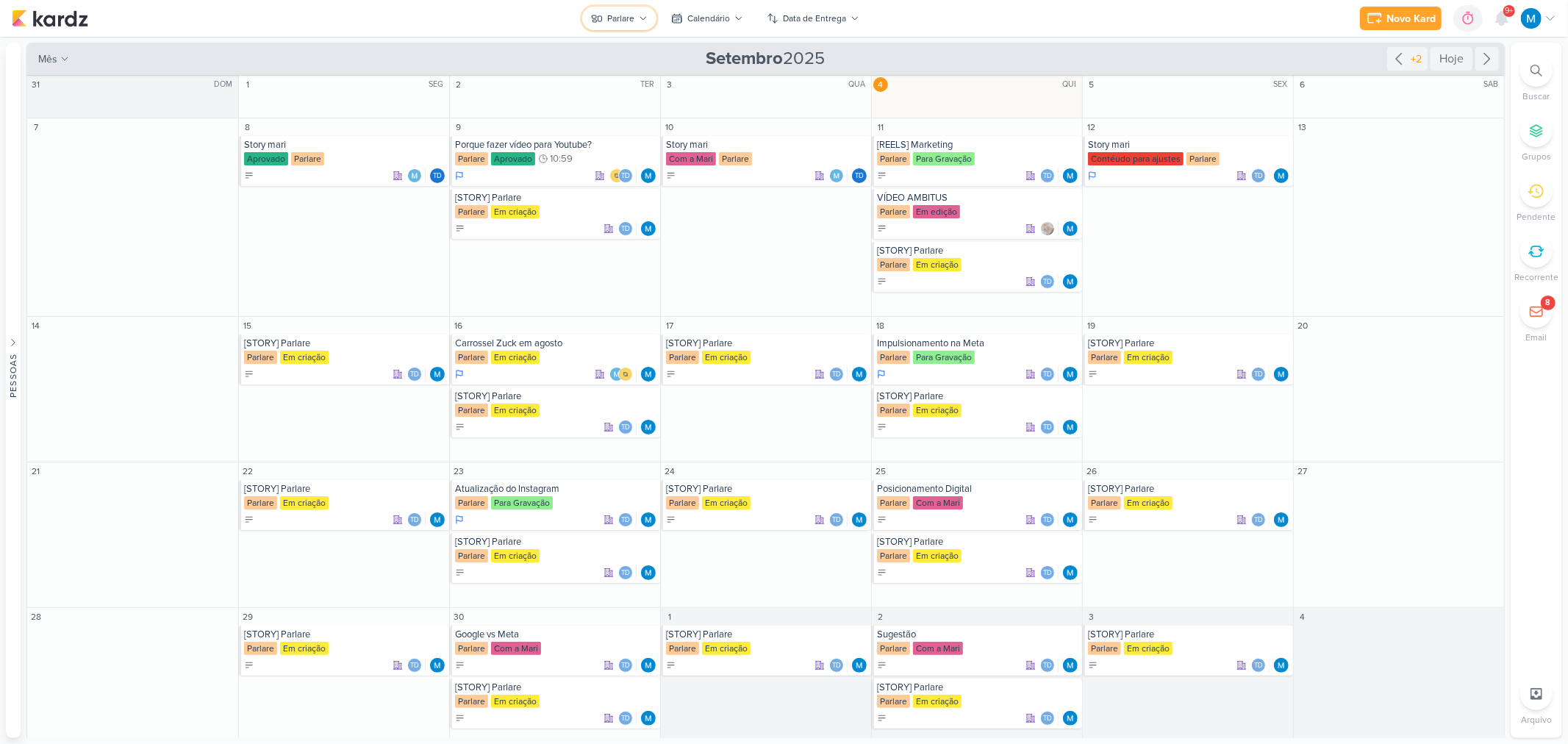
click at [623, 16] on div "Parlare" at bounding box center [620, 18] width 27 height 13
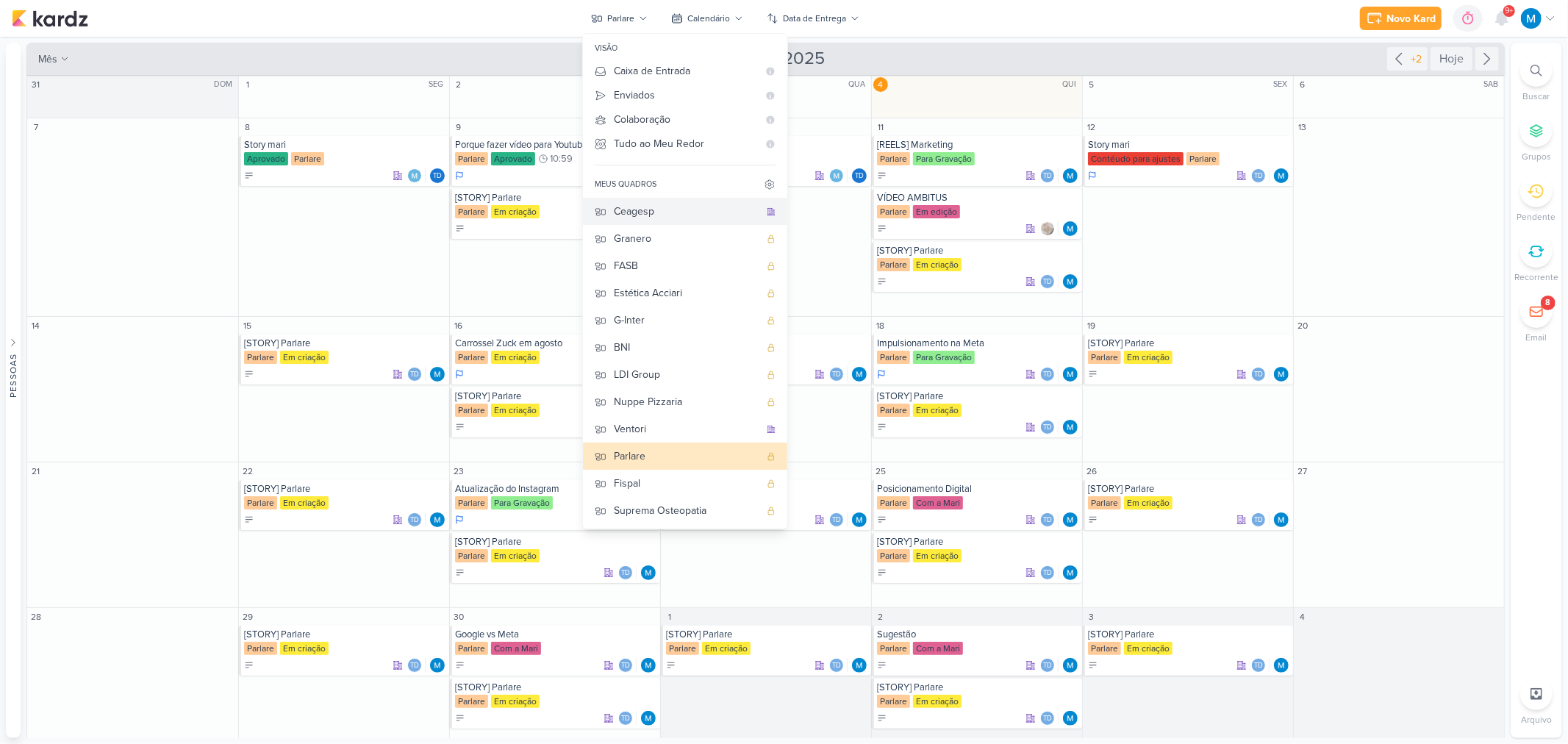
click at [654, 214] on div "Ceagesp" at bounding box center [686, 211] width 146 height 16
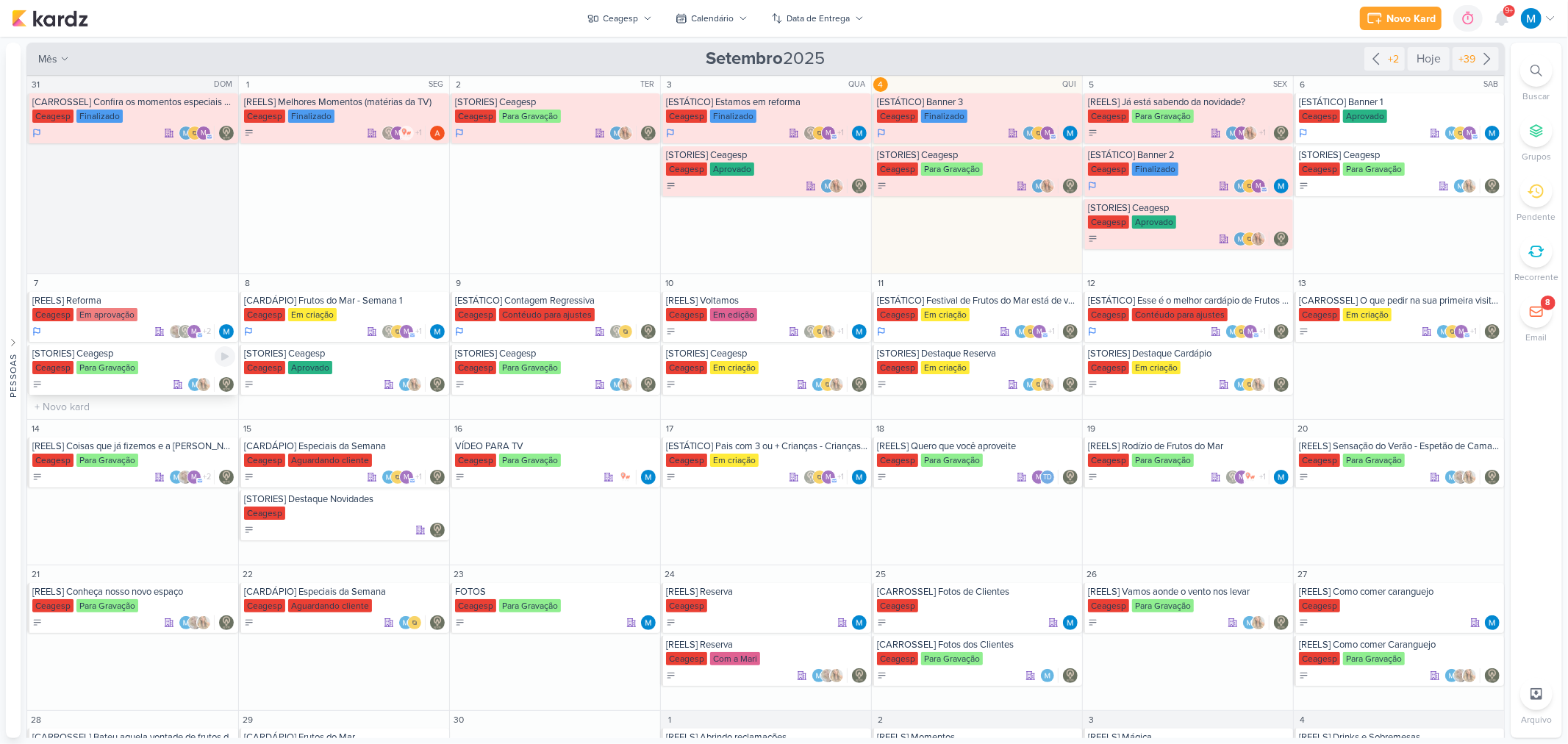
click at [150, 363] on div "Ceagesp Para Gravação" at bounding box center [134, 368] width 203 height 15
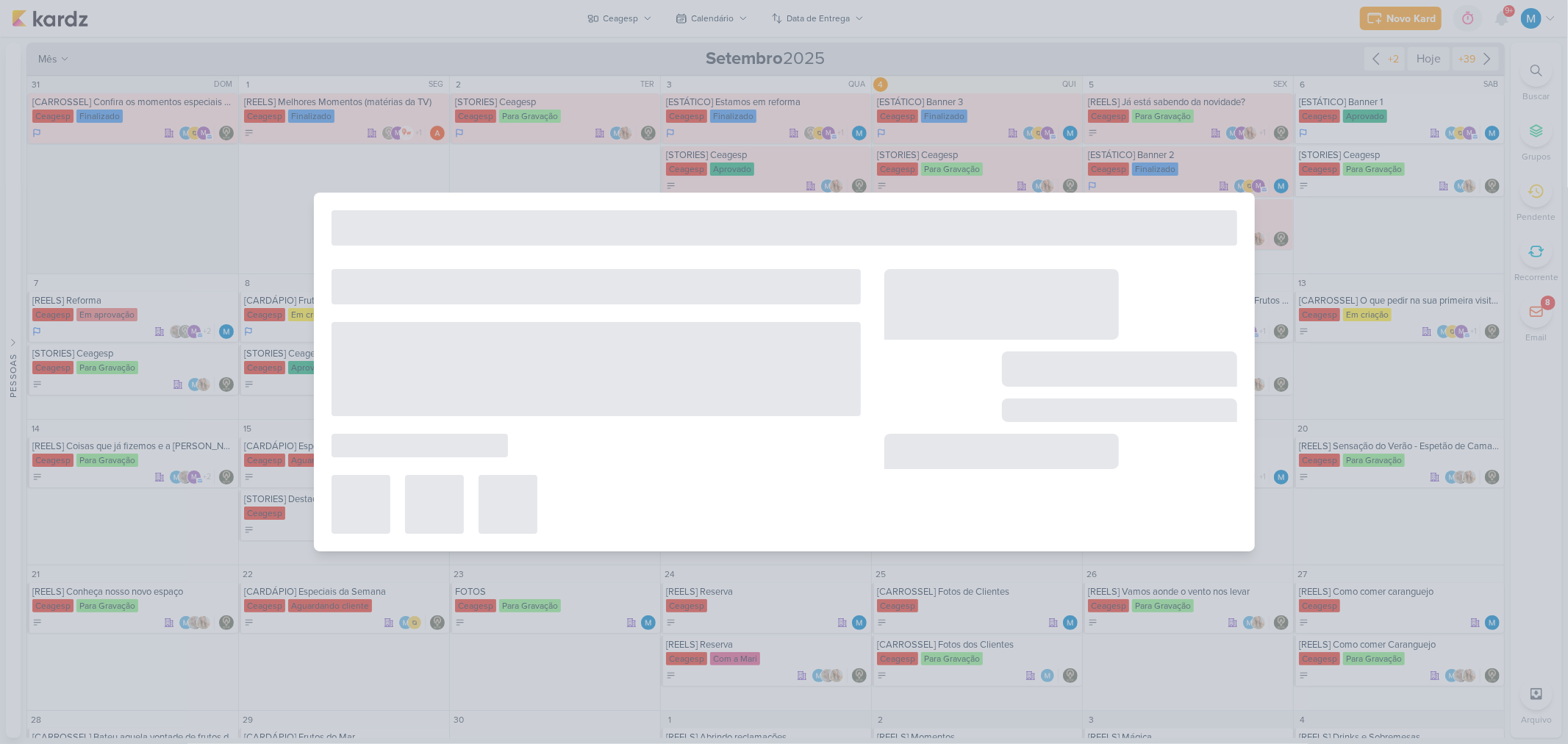
type input "[STORIES] Ceagesp"
type input "[DATE] 23:59"
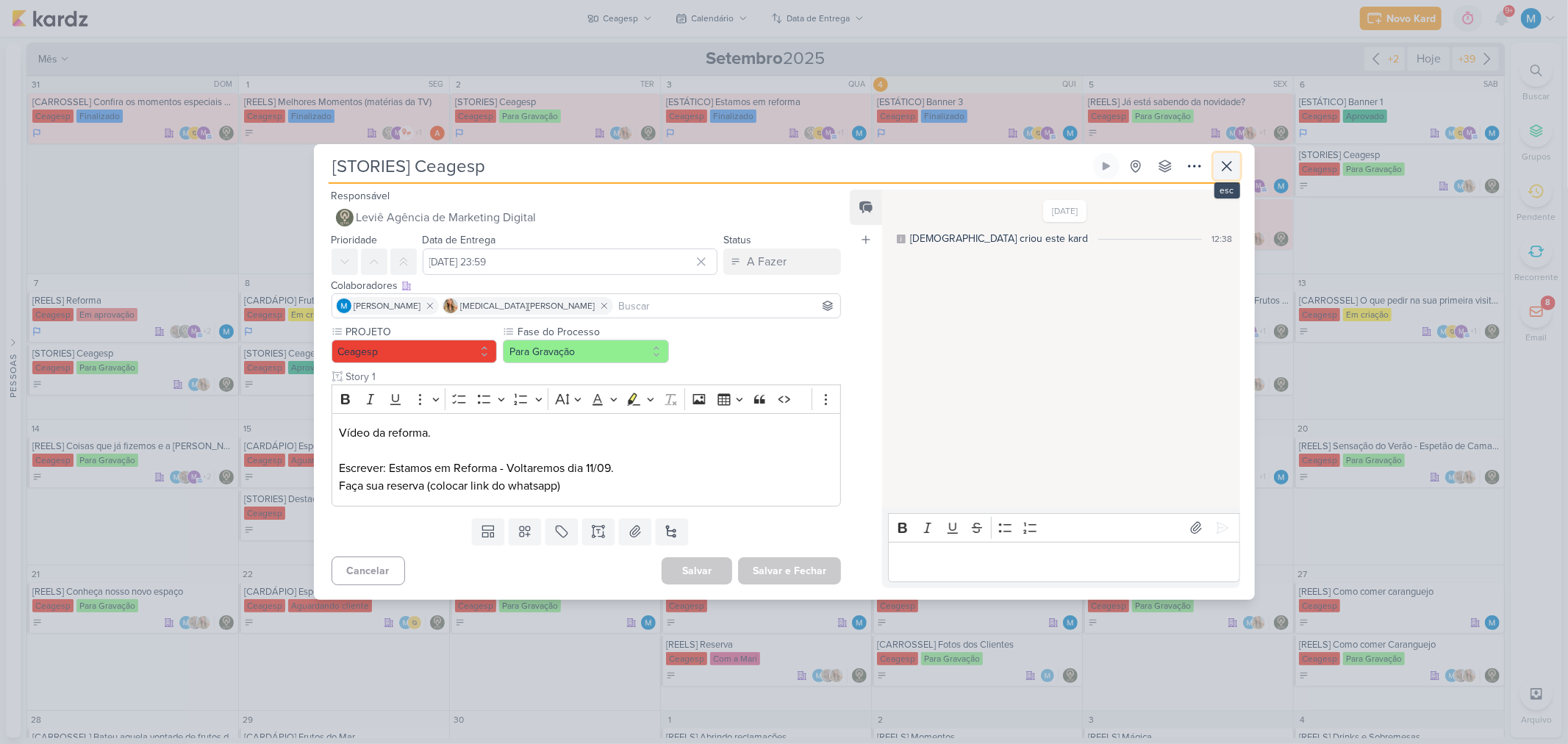
click at [1226, 166] on icon at bounding box center [1227, 165] width 9 height 9
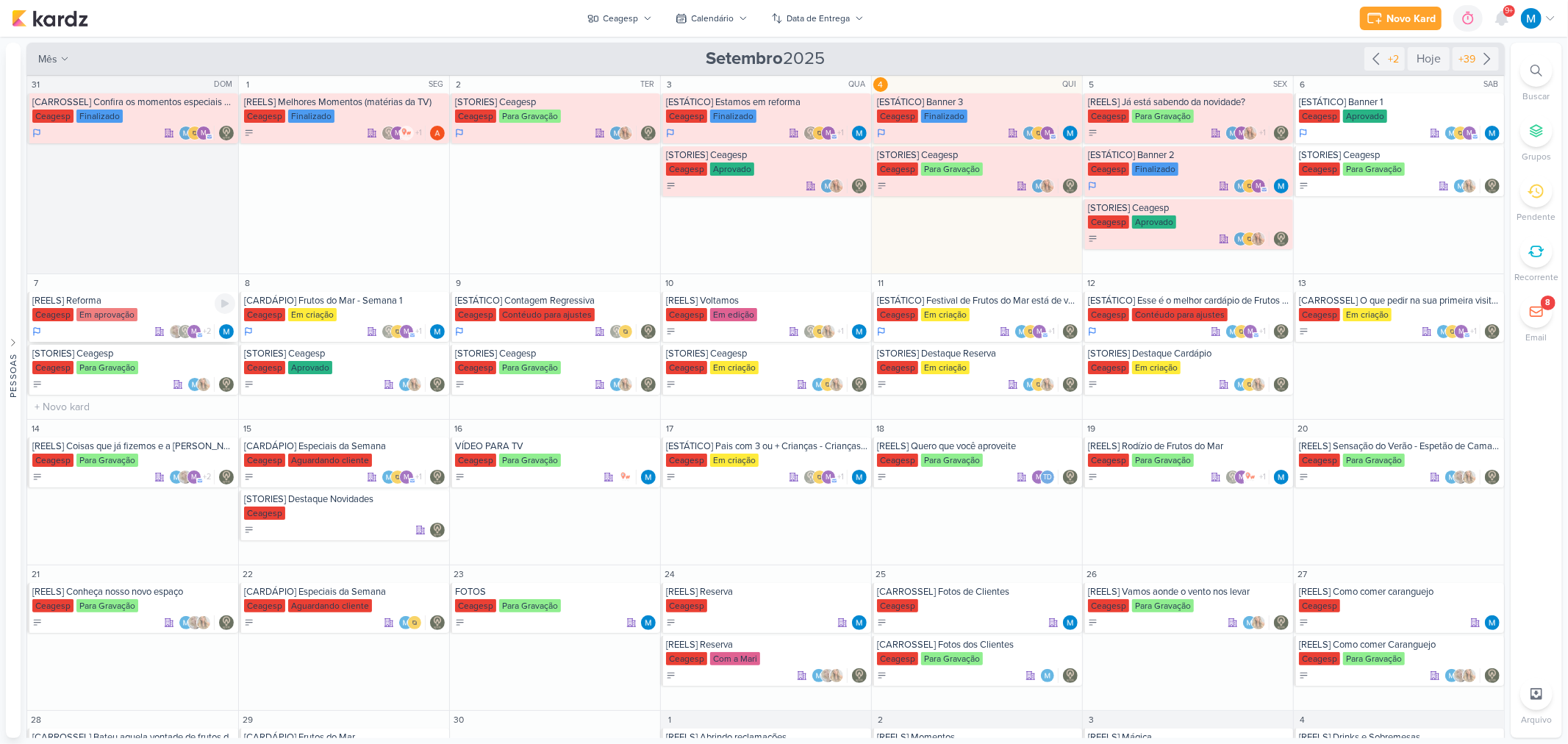
click at [75, 303] on div "[REELS] Reforma" at bounding box center [134, 300] width 203 height 12
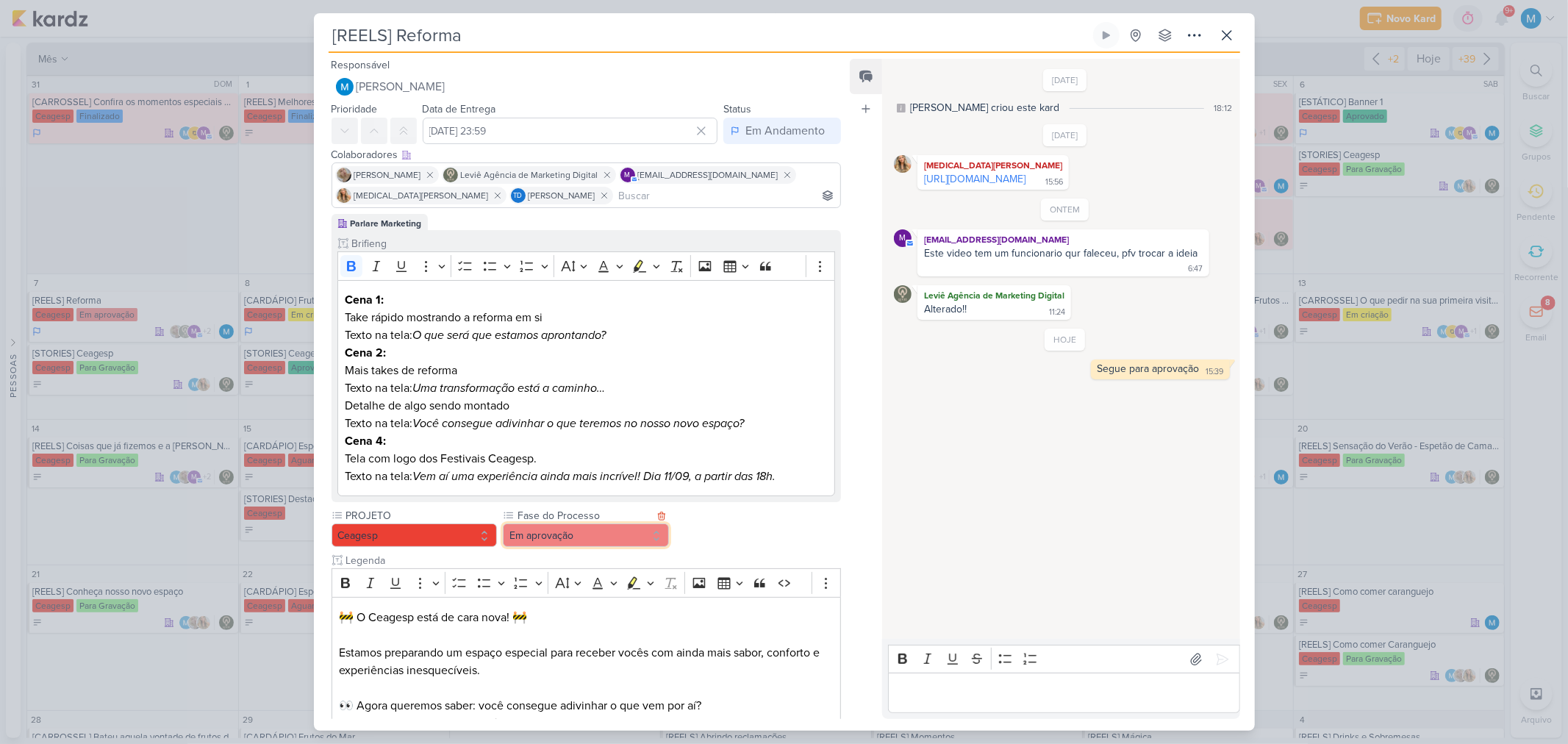
click at [630, 538] on button "Em aprovação" at bounding box center [586, 535] width 167 height 24
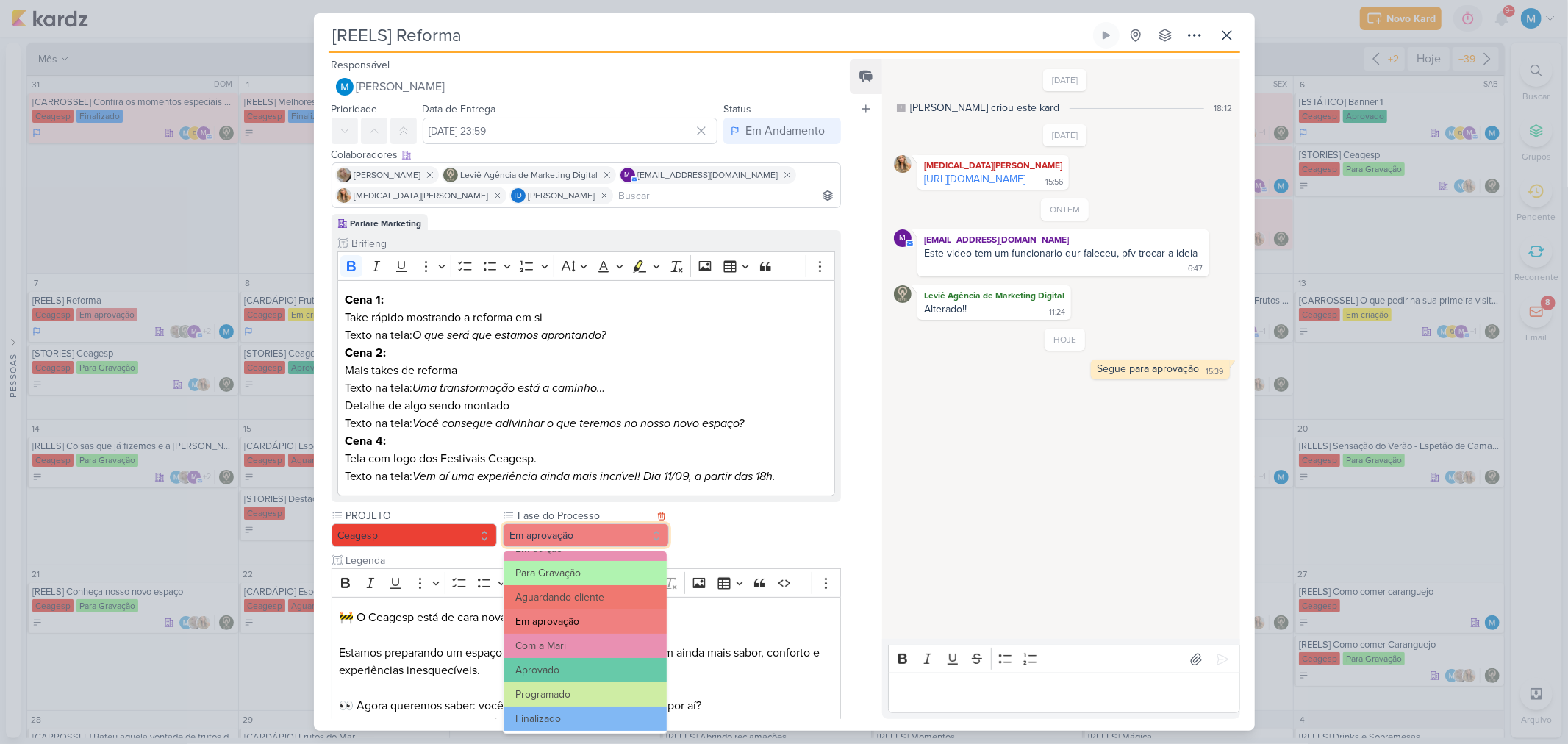
scroll to position [141, 0]
click at [568, 670] on button "Aprovado" at bounding box center [585, 669] width 163 height 24
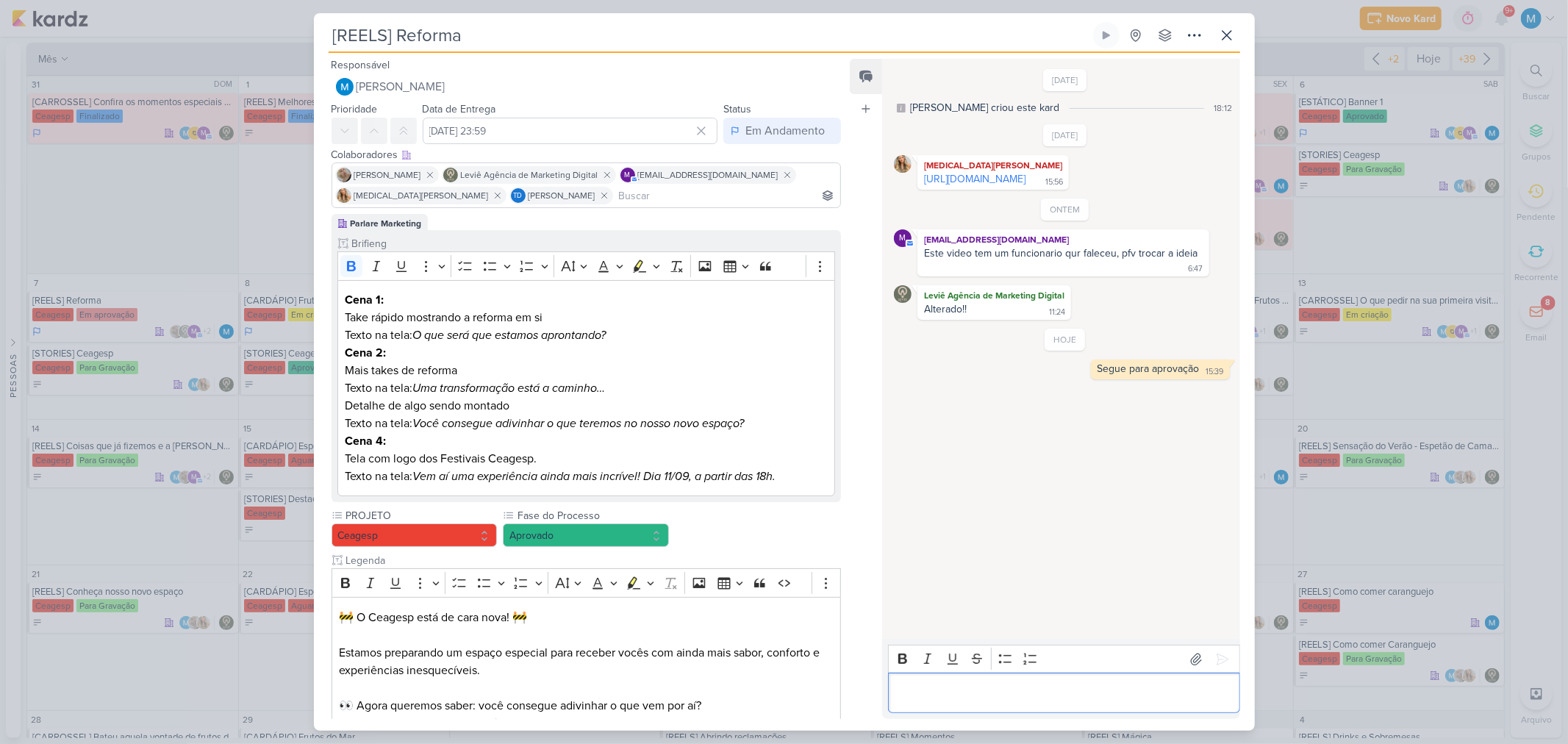
click at [923, 701] on div "Editor editing area: main" at bounding box center [1064, 692] width 352 height 41
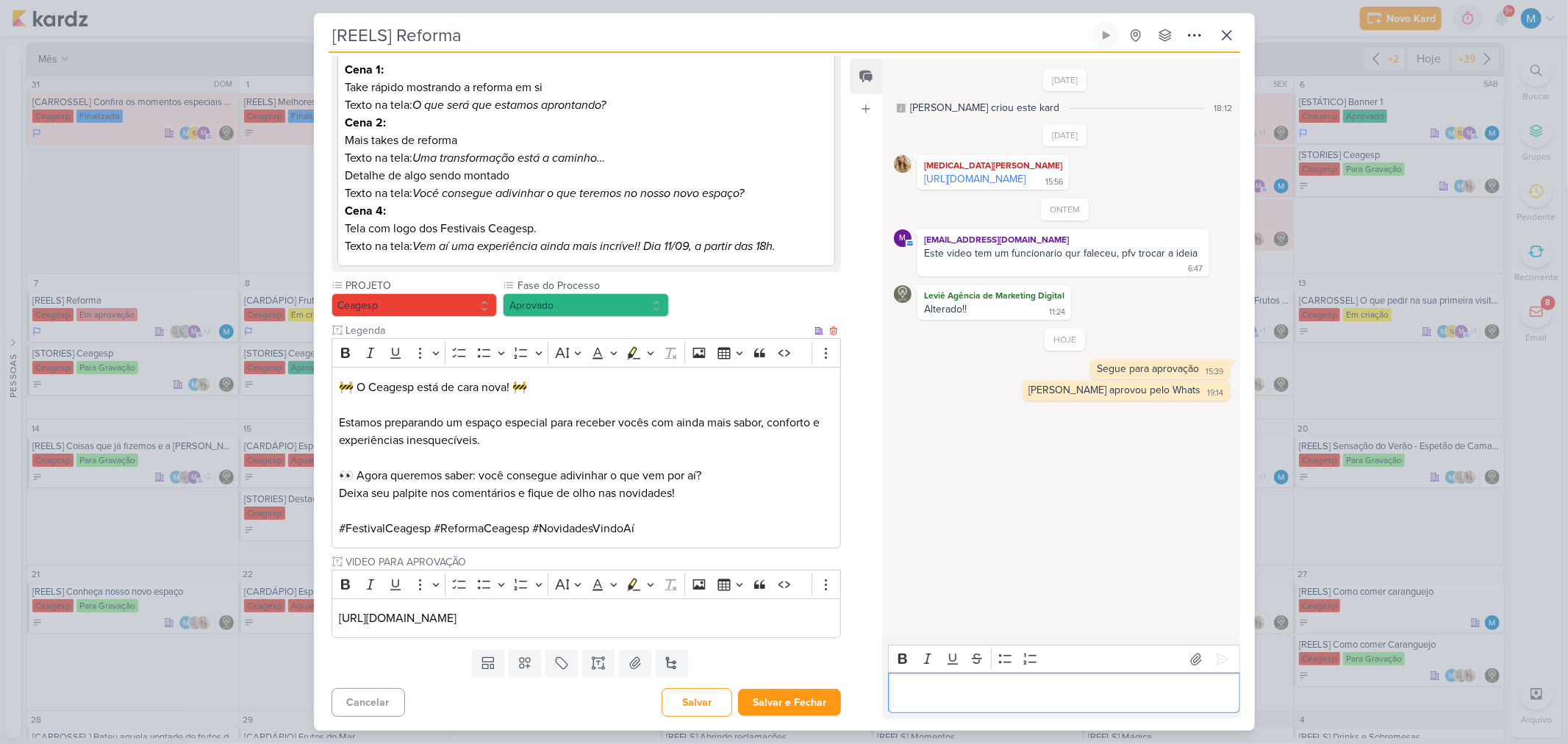
scroll to position [232, 0]
click at [425, 384] on p "🚧 O Ceagesp está de cara nova! 🚧" at bounding box center [586, 386] width 494 height 18
click at [369, 384] on p "🚧 O Ceagesp vao ficar de cara nova! 🚧" at bounding box center [586, 386] width 494 height 18
drag, startPoint x: 789, startPoint y: 695, endPoint x: 735, endPoint y: 692, distance: 54.1
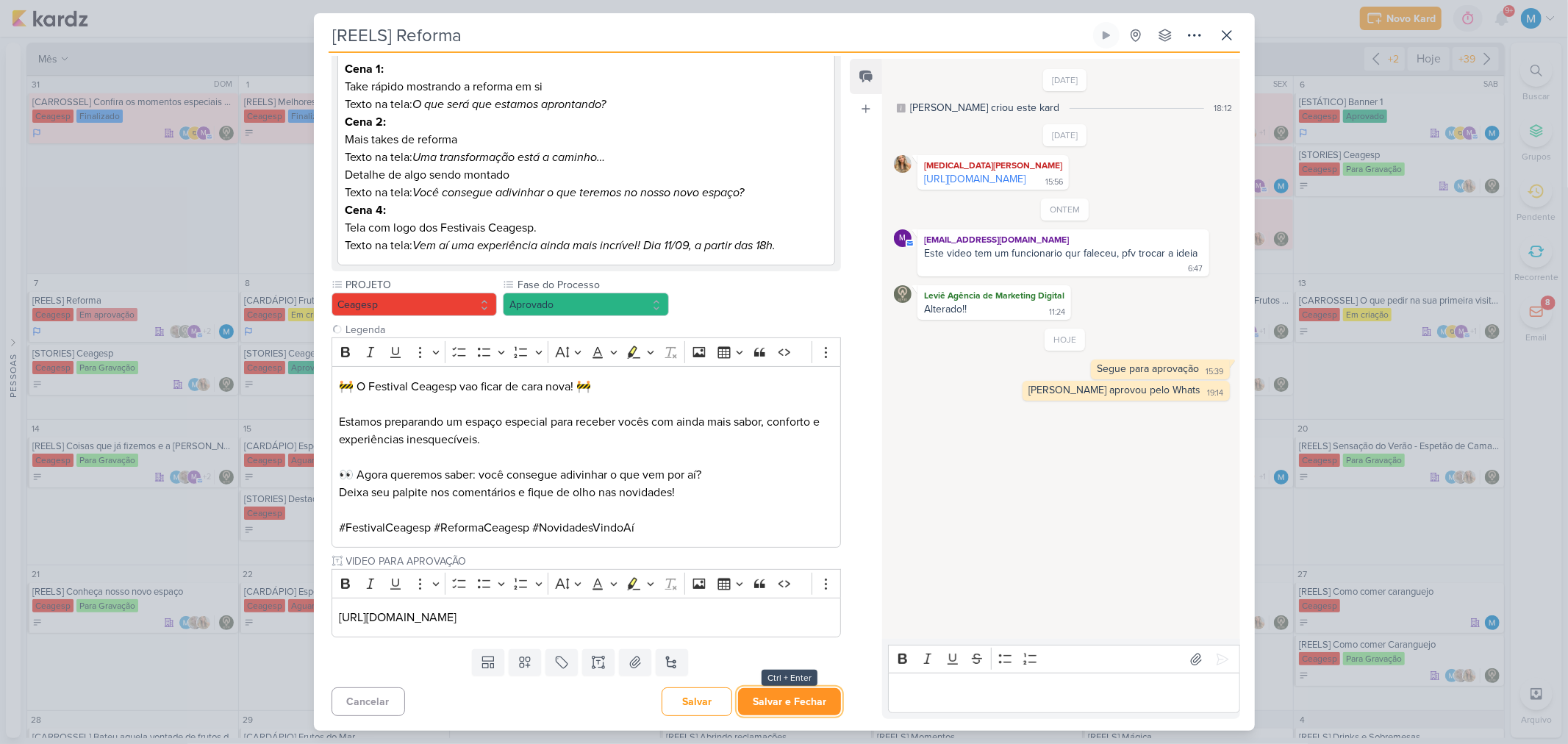
click at [789, 695] on button "Salvar e Fechar" at bounding box center [790, 700] width 103 height 27
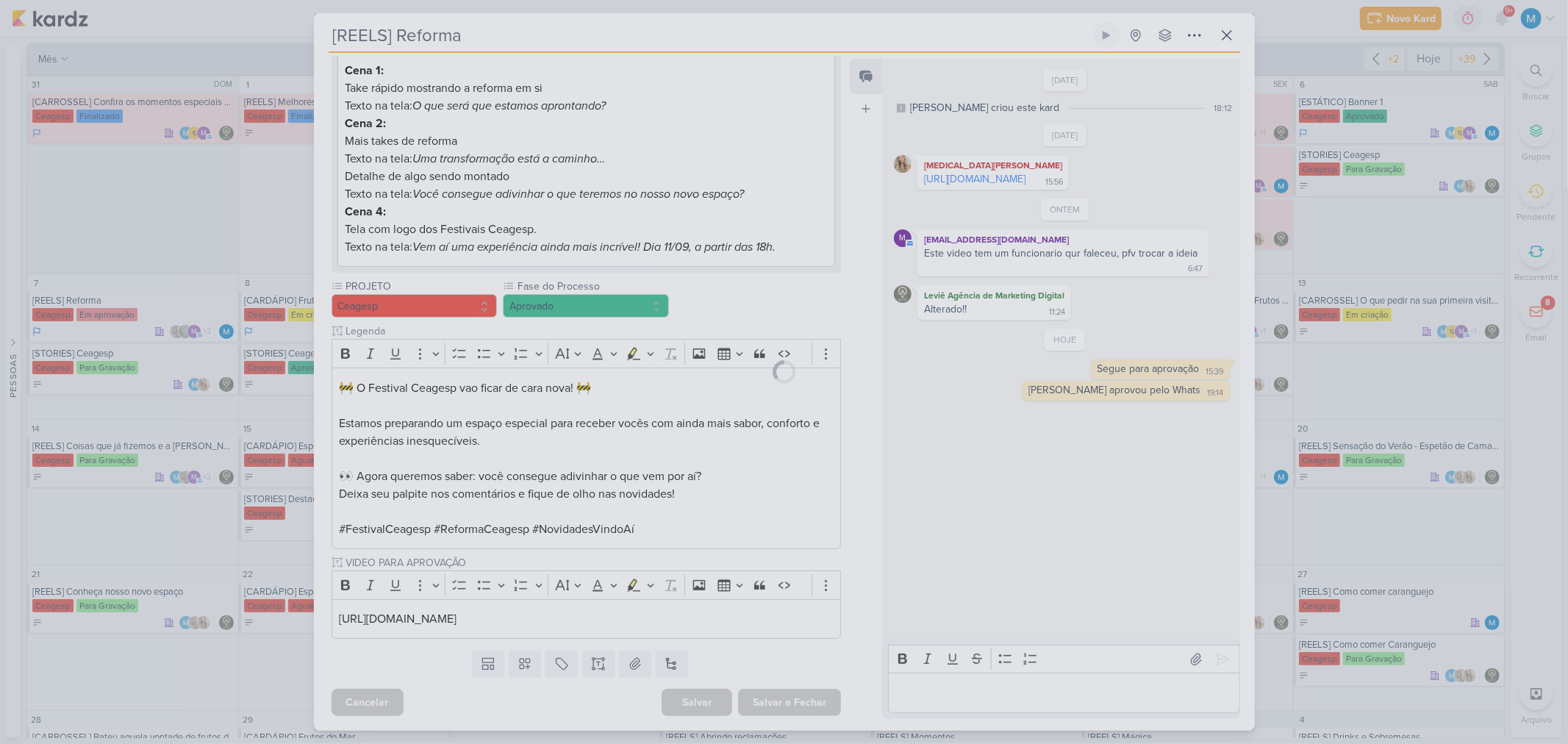
scroll to position [230, 0]
